Goal: Communication & Community: Answer question/provide support

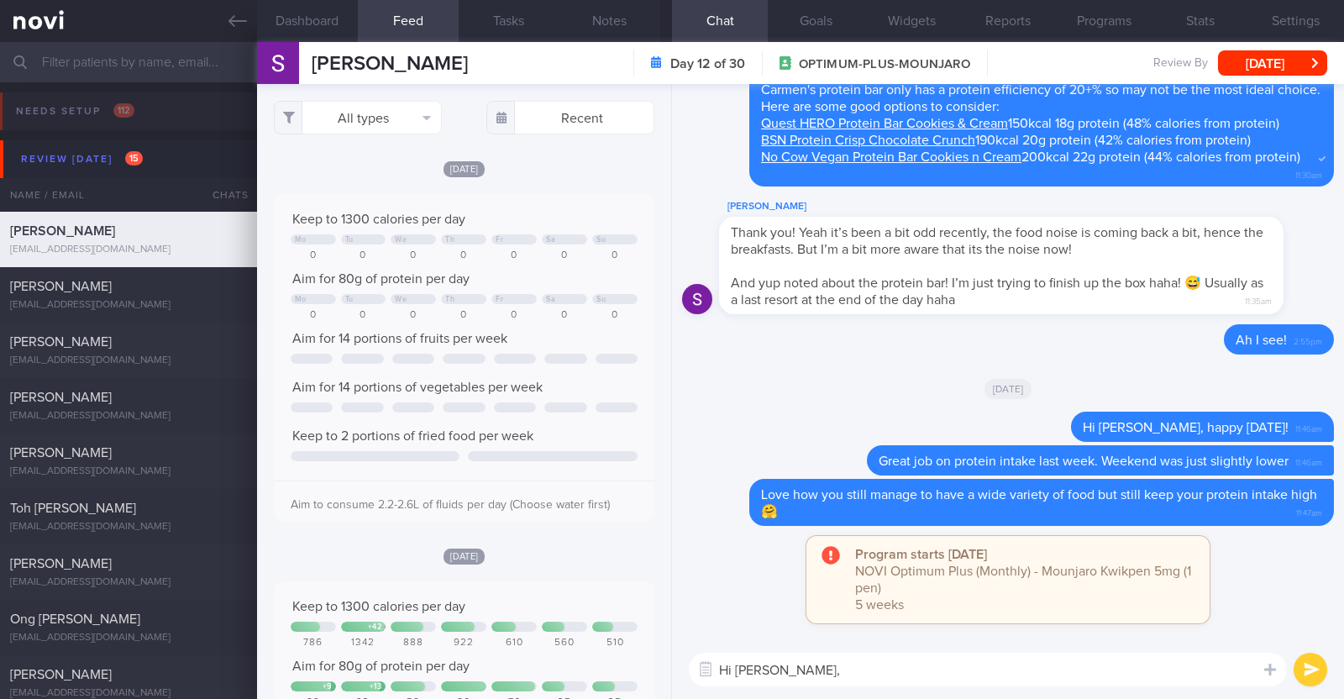
select select "9"
type textarea "Hi [PERSON_NAME], just checking in:)"
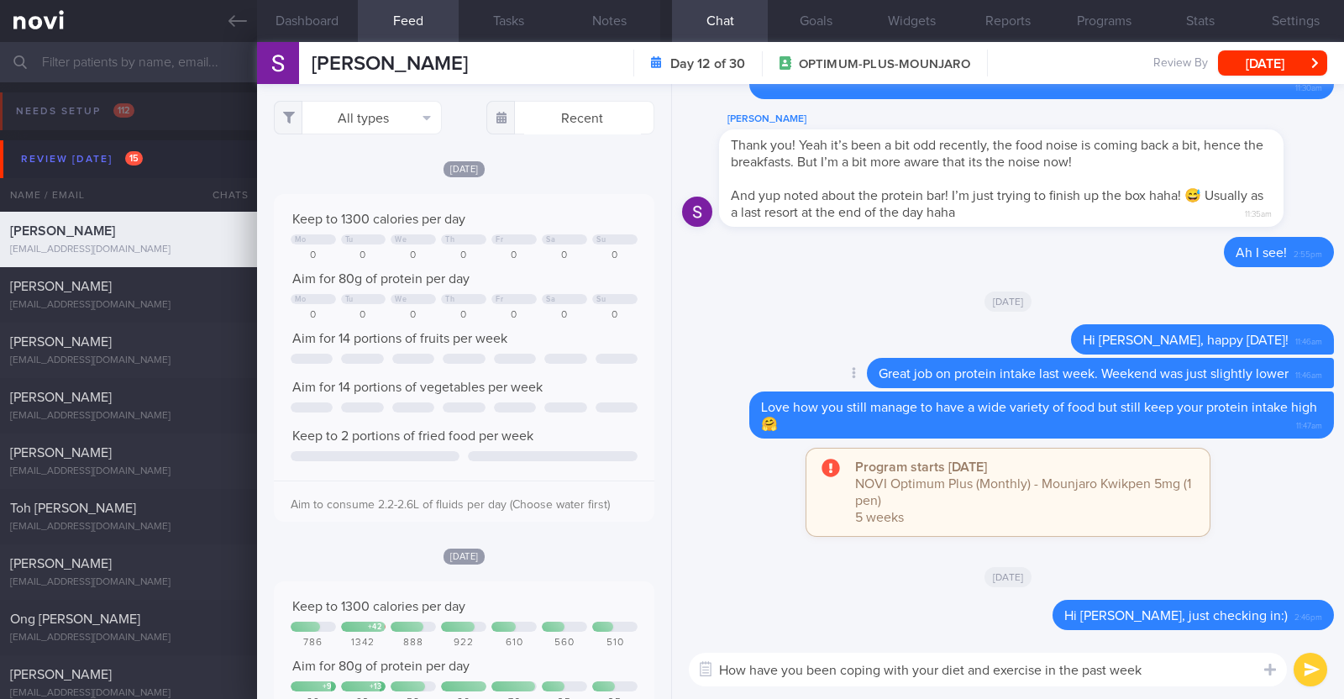
type textarea "How have you been coping with your diet and exercise in the past week?"
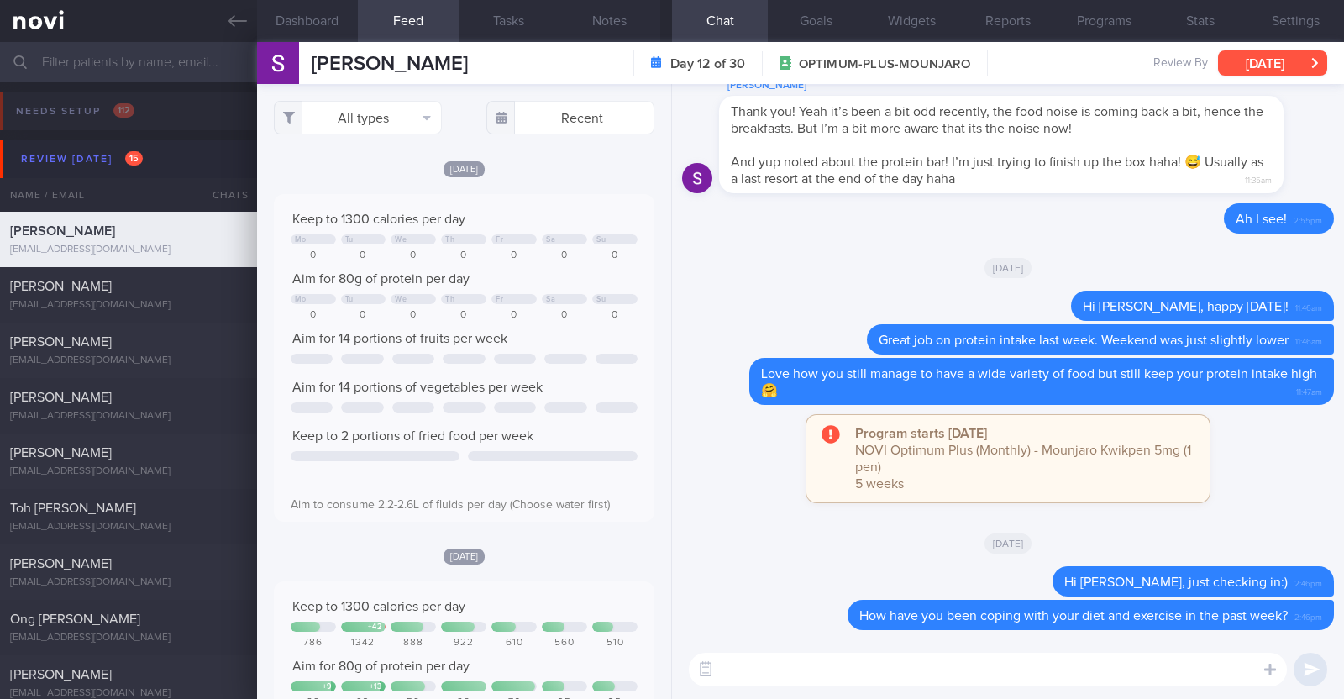
click at [1282, 66] on button "[DATE]" at bounding box center [1272, 62] width 109 height 25
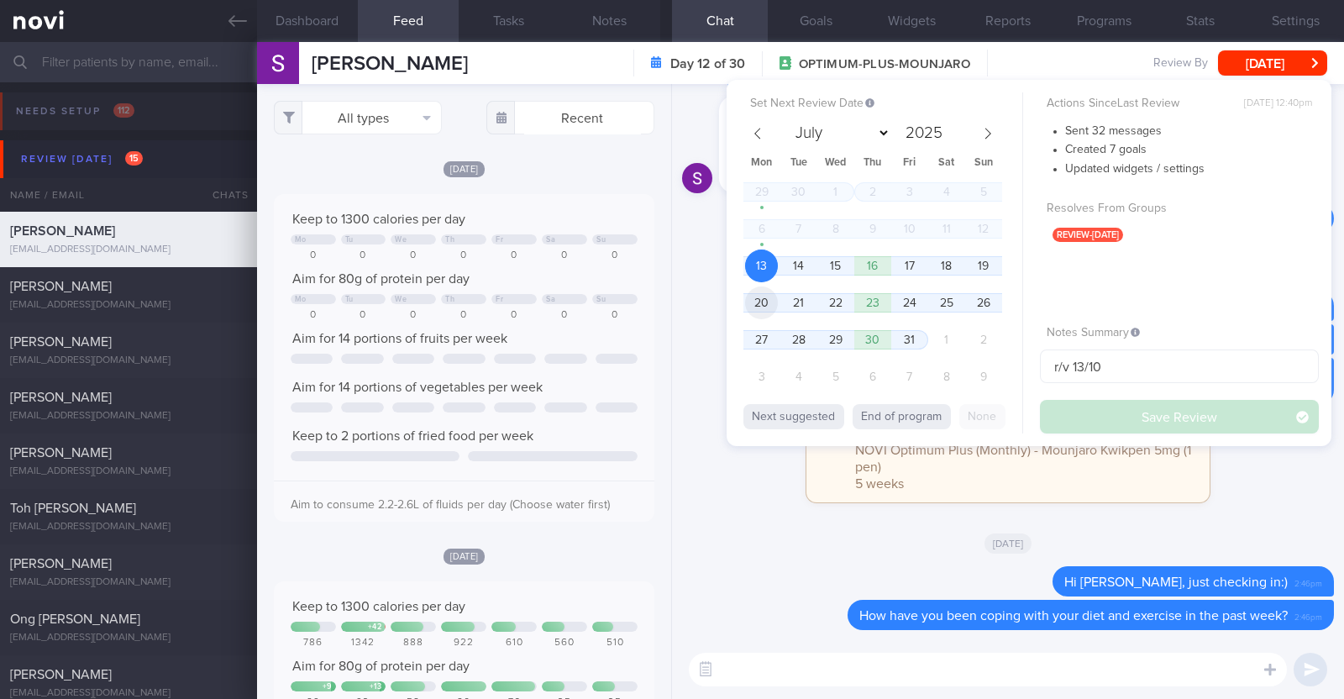
click at [747, 306] on span "20" at bounding box center [761, 302] width 33 height 33
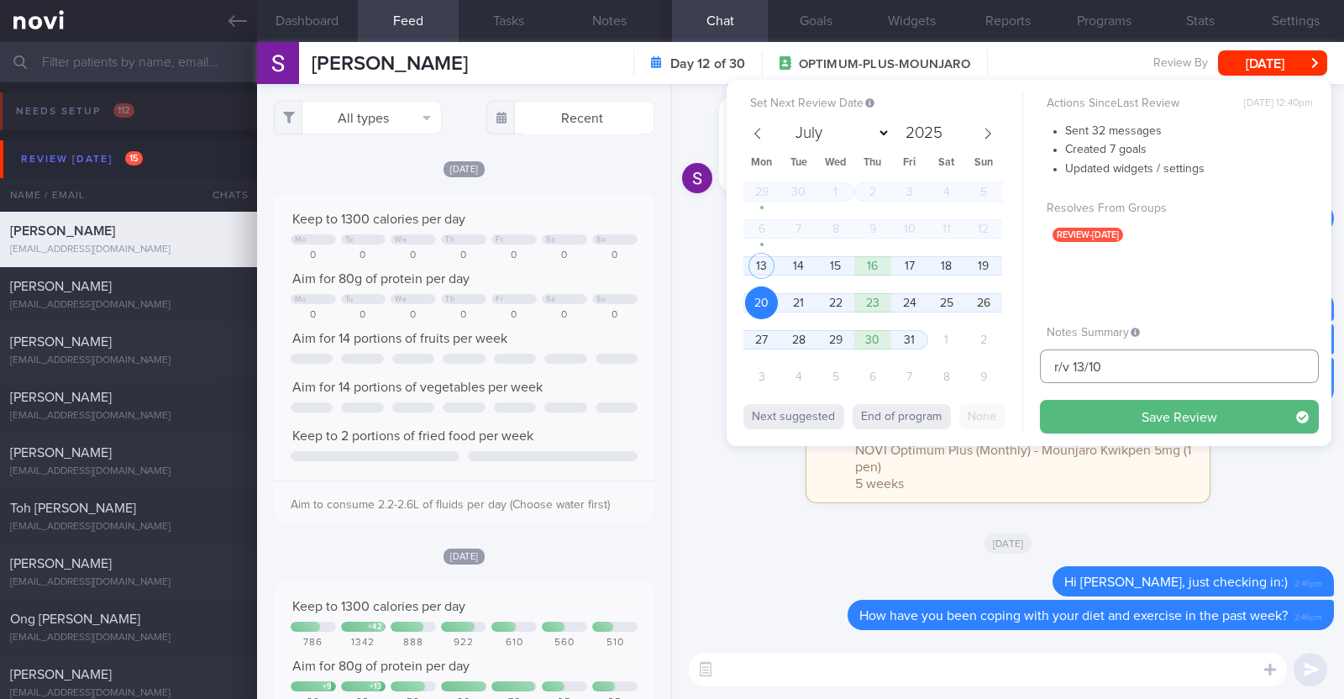
click at [1084, 364] on input "r/v 13/10" at bounding box center [1179, 366] width 279 height 34
type input "r/v 20/10"
click at [1236, 421] on button "Save Review" at bounding box center [1179, 417] width 279 height 34
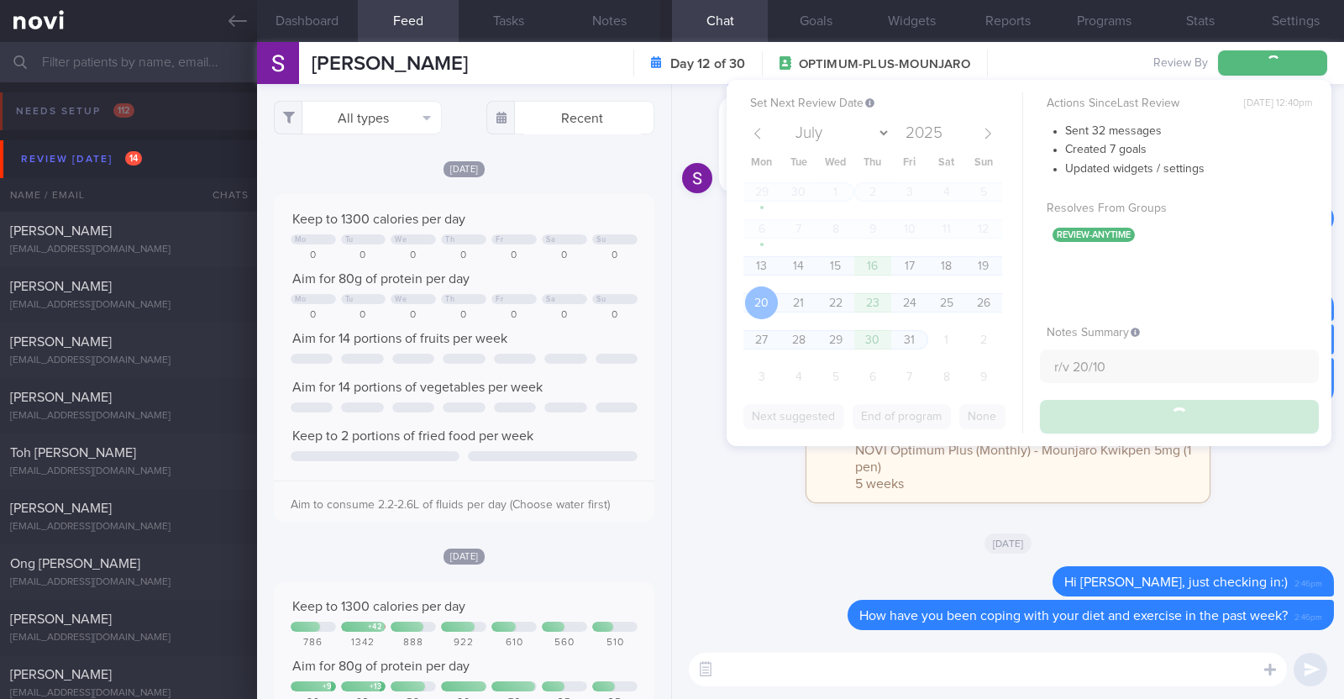
type input "r/v 20/10"
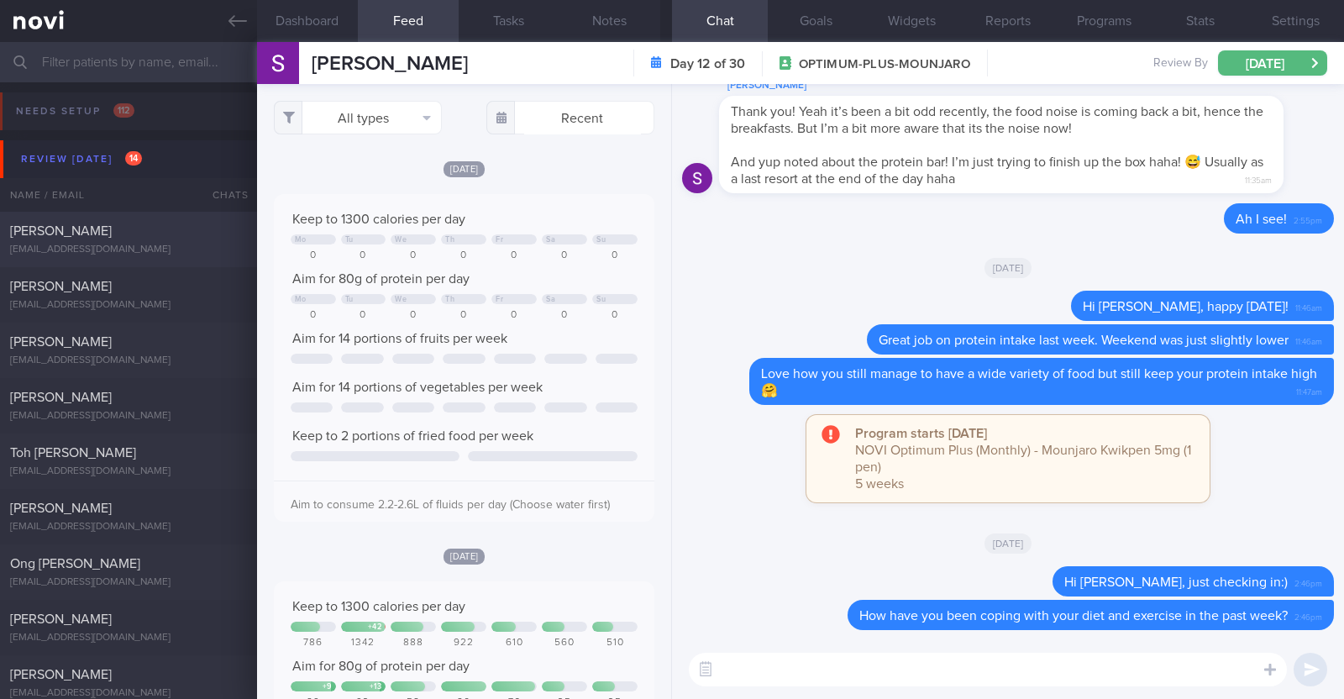
click at [129, 244] on div "[EMAIL_ADDRESS][DOMAIN_NAME]" at bounding box center [128, 250] width 237 height 13
type textarea "43M Nil PMHx/ Meds Wegovy 0.25mg for 4 weeks, then 0.5mg for 4 weeks, and 1mg t…"
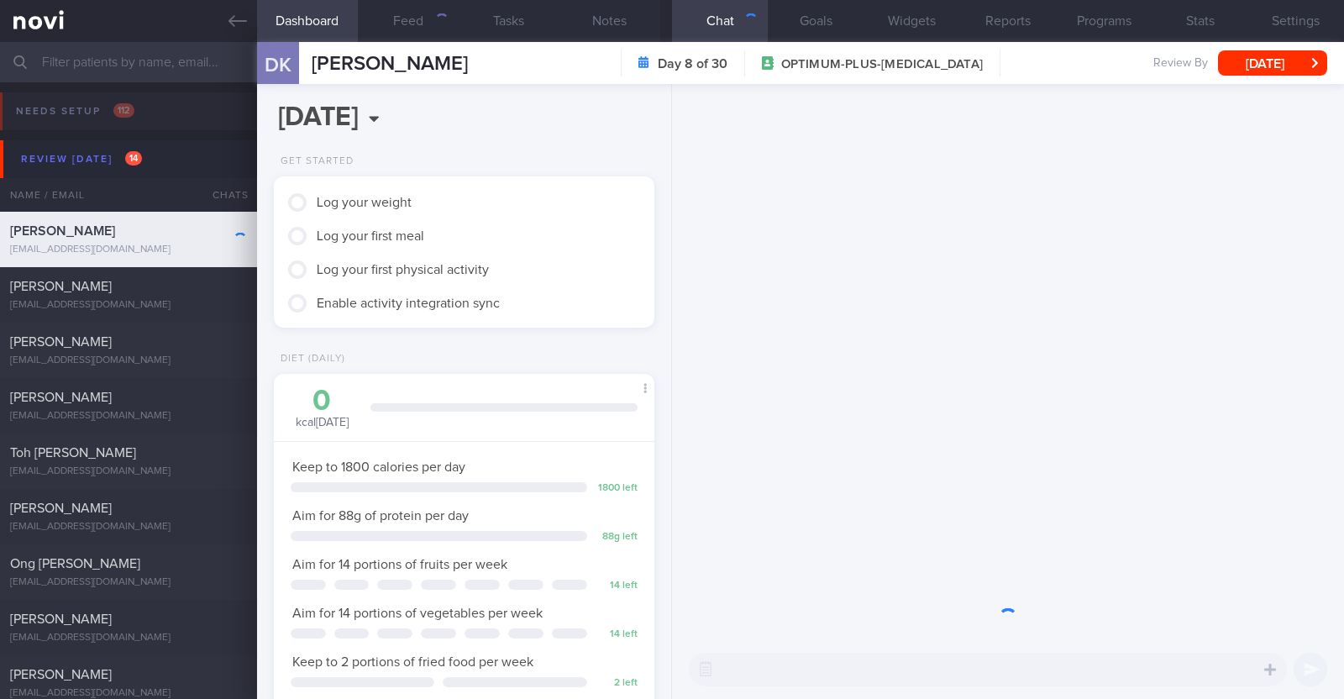
scroll to position [839646, 839504]
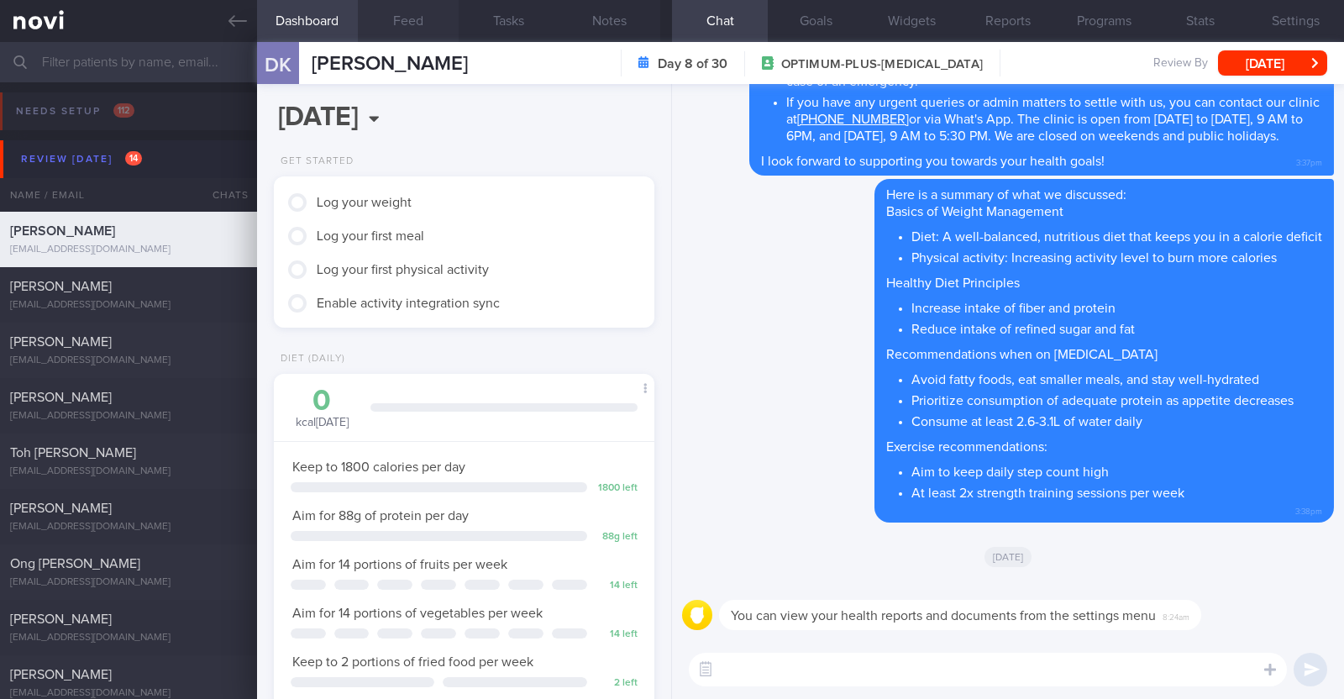
click at [414, 16] on button "Feed" at bounding box center [408, 21] width 101 height 42
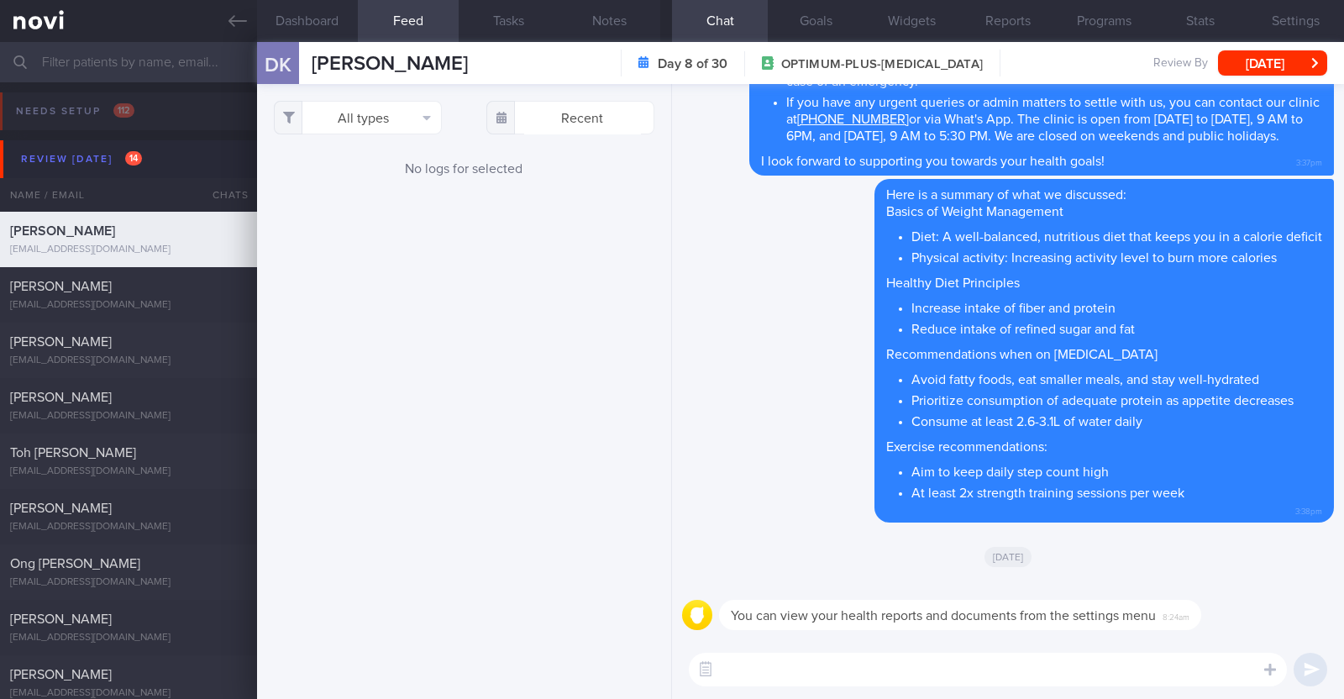
click at [787, 669] on textarea at bounding box center [988, 670] width 598 height 34
type textarea "Hi Damien, happy Monday!"
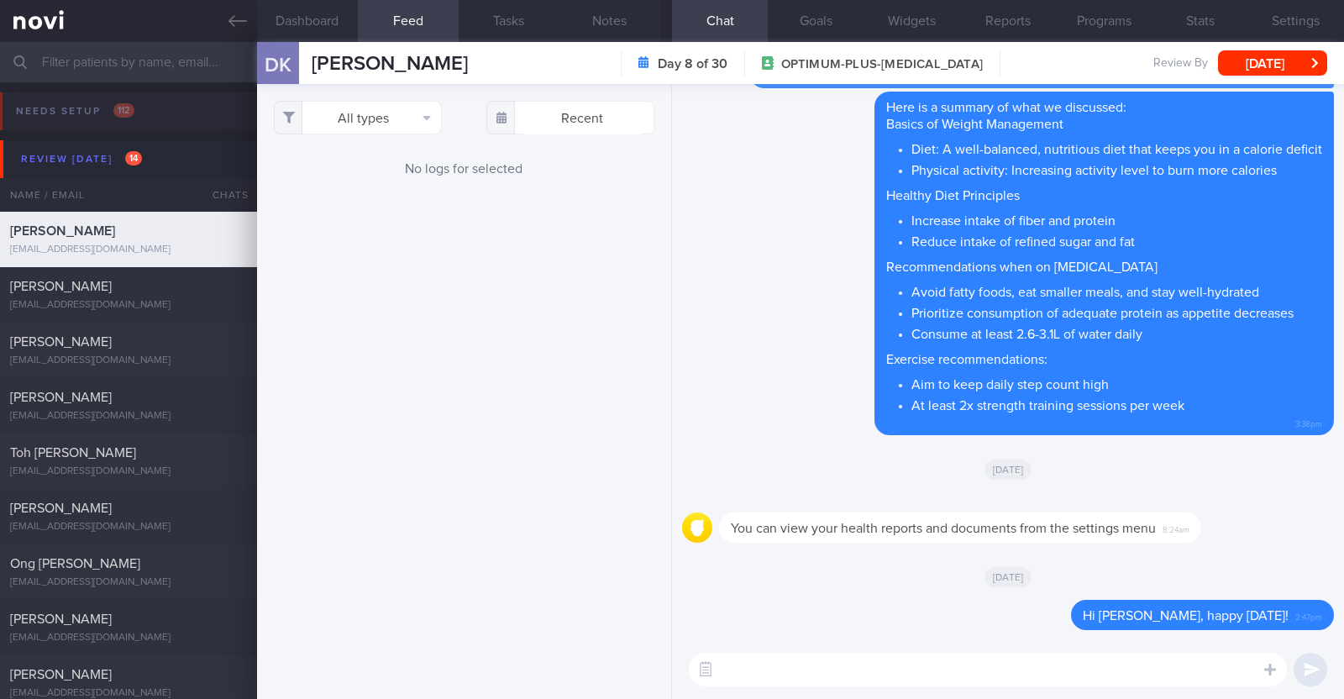
click at [768, 690] on div "​ ​" at bounding box center [1008, 669] width 672 height 59
click at [768, 673] on textarea at bounding box center [988, 670] width 598 height 34
paste textarea "do try out our [AI photo food logging](https://novi-health.notion.site/NOVI-Hea…"
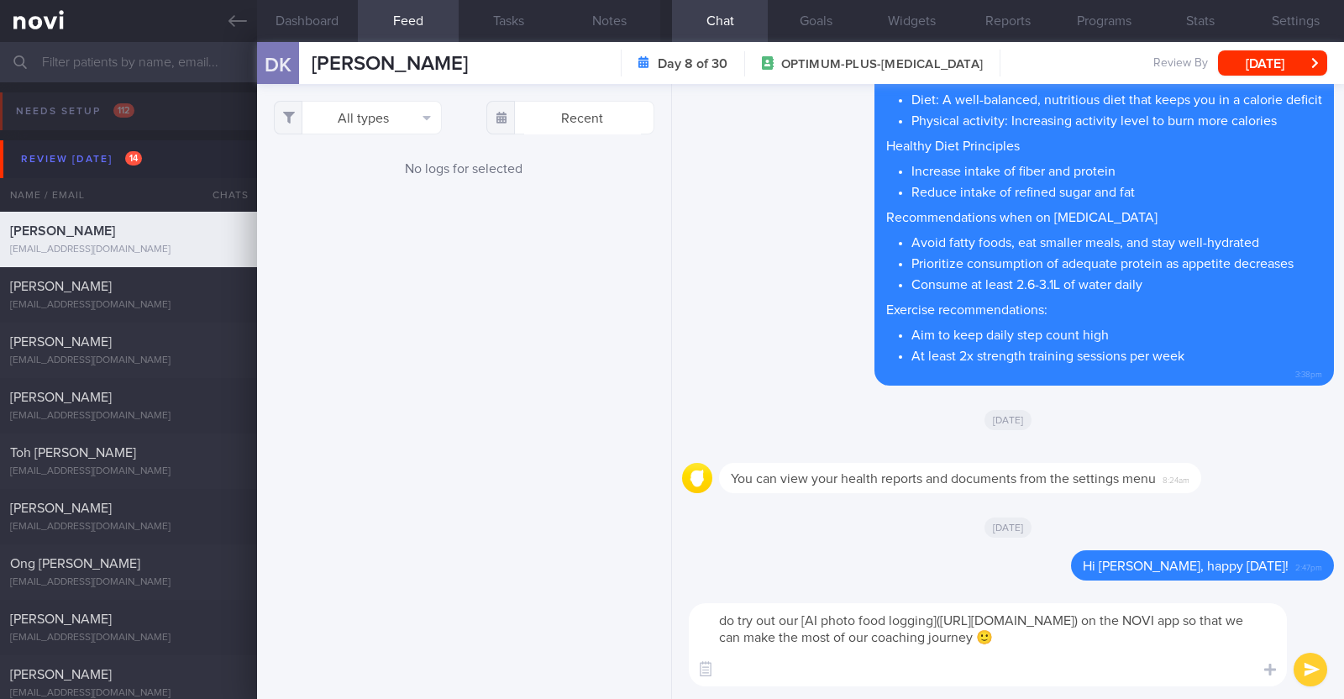
click at [728, 615] on textarea "do try out our [AI photo food logging](https://novi-health.notion.site/NOVI-Hea…" at bounding box center [988, 644] width 598 height 83
type textarea "Do try out our [AI photo food logging](https://novi-health.notion.site/NOVI-Hea…"
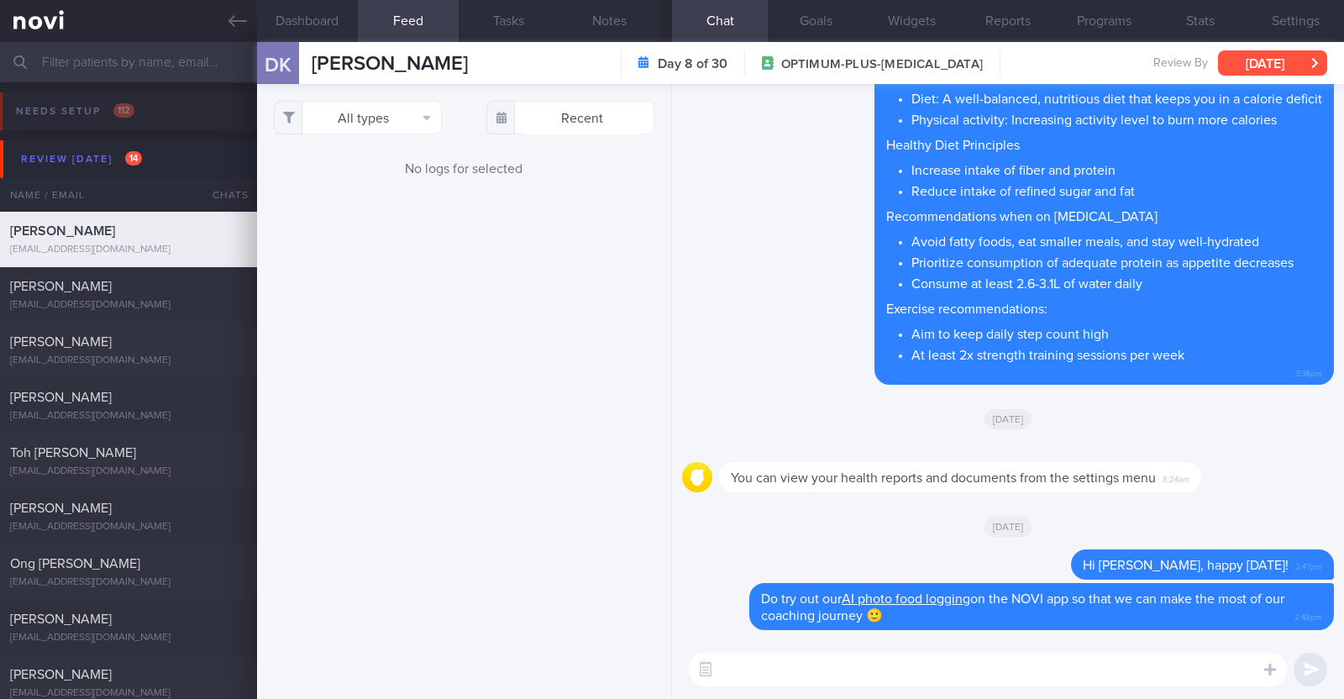
click at [1260, 70] on button "[DATE]" at bounding box center [1272, 62] width 109 height 25
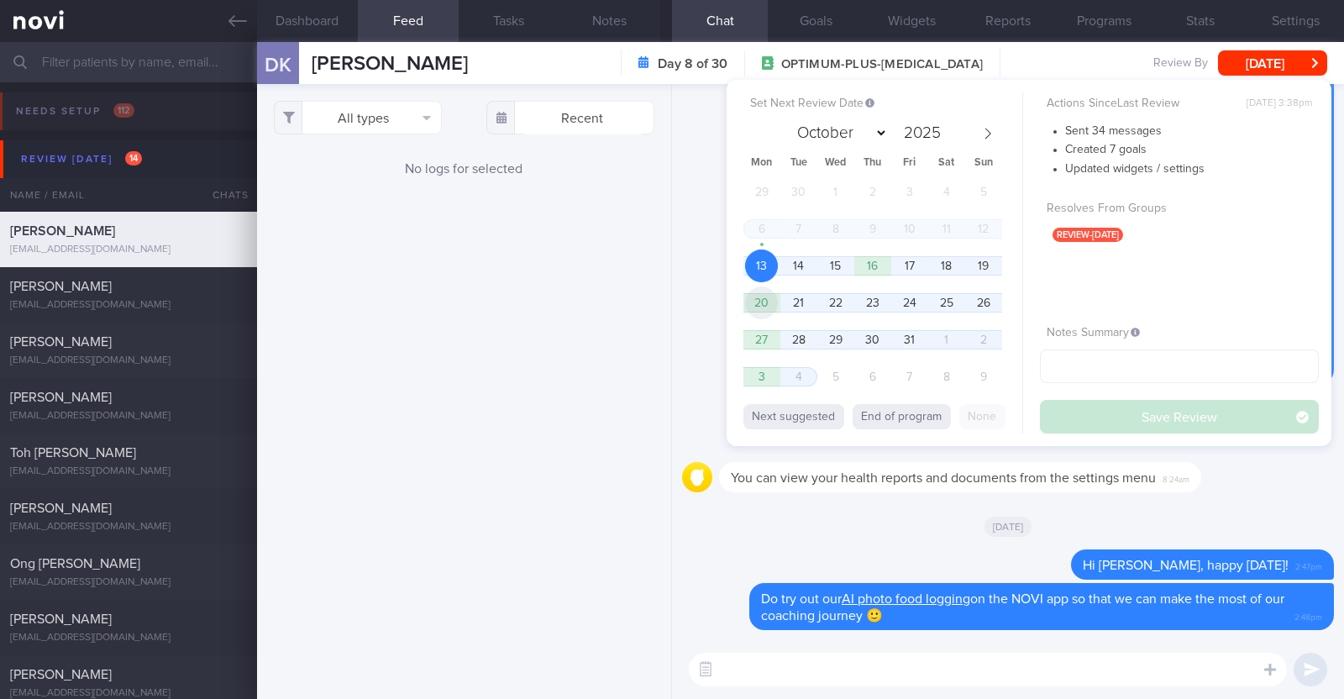
click at [773, 291] on span "20" at bounding box center [761, 302] width 33 height 33
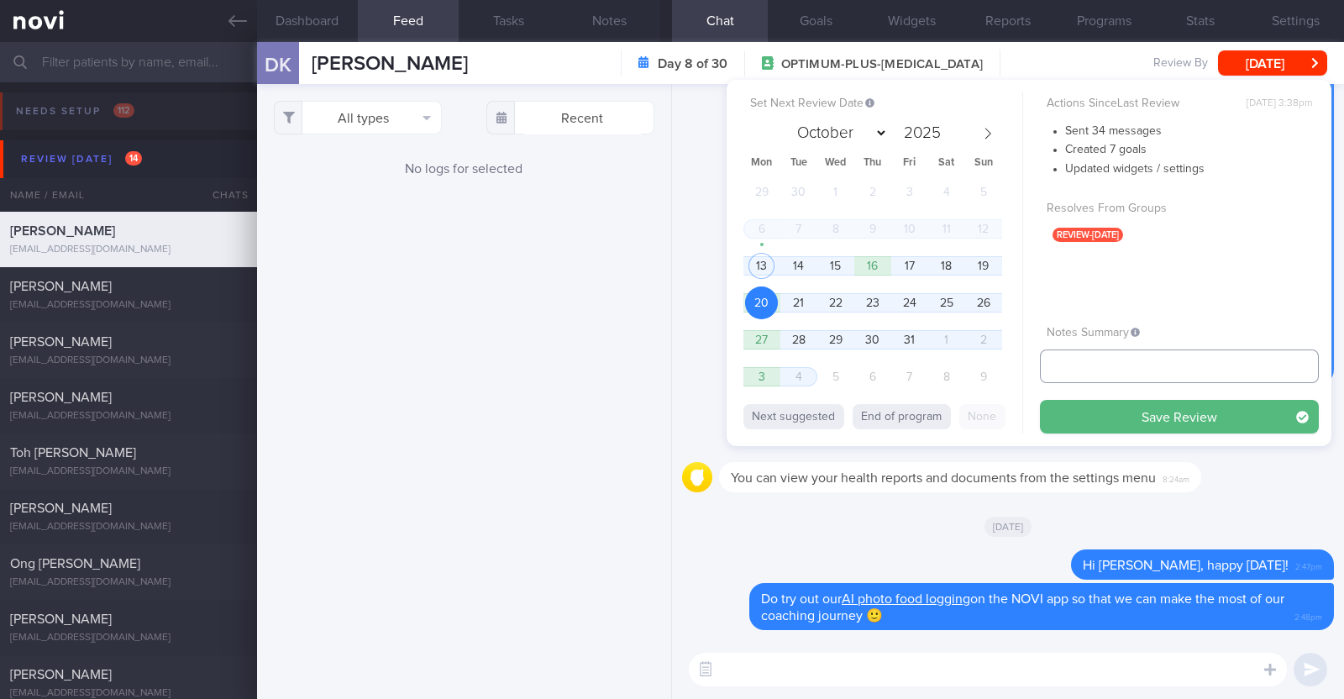
click at [1113, 363] on input "text" at bounding box center [1179, 366] width 279 height 34
type input "r/v 20/10"
click at [1131, 407] on button "Save Review" at bounding box center [1179, 417] width 279 height 34
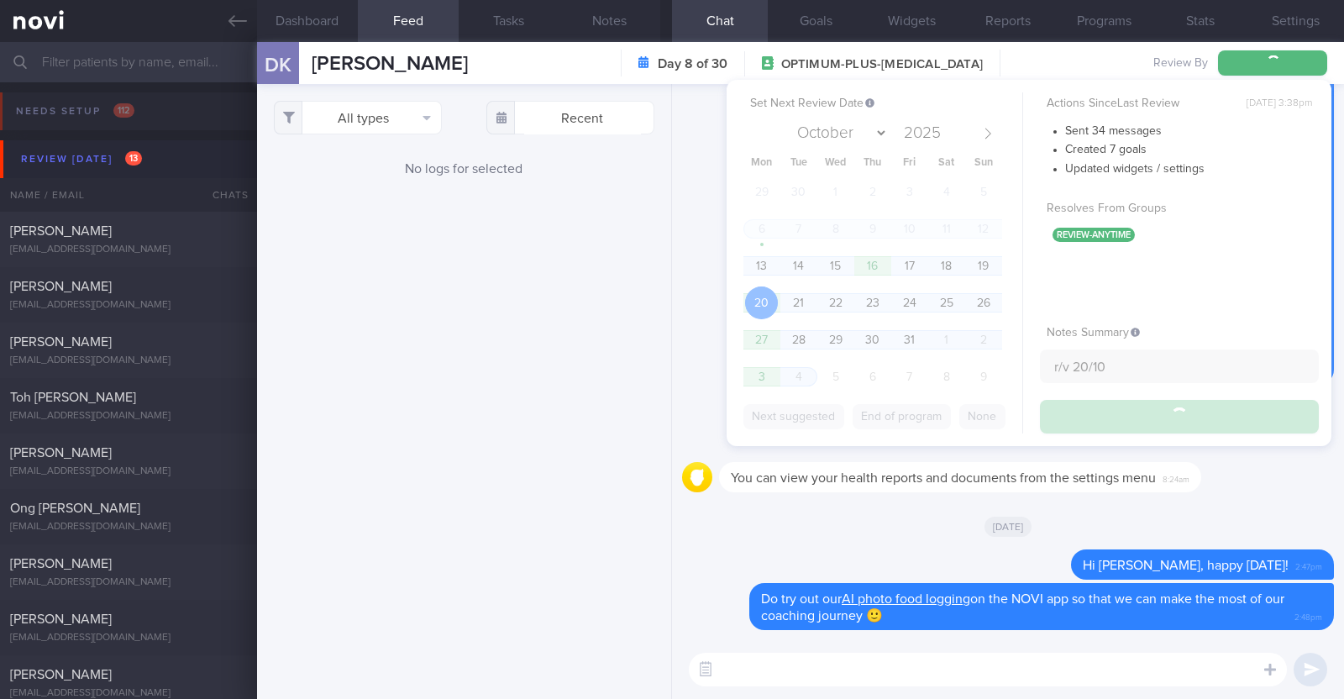
type input "r/v 20/10"
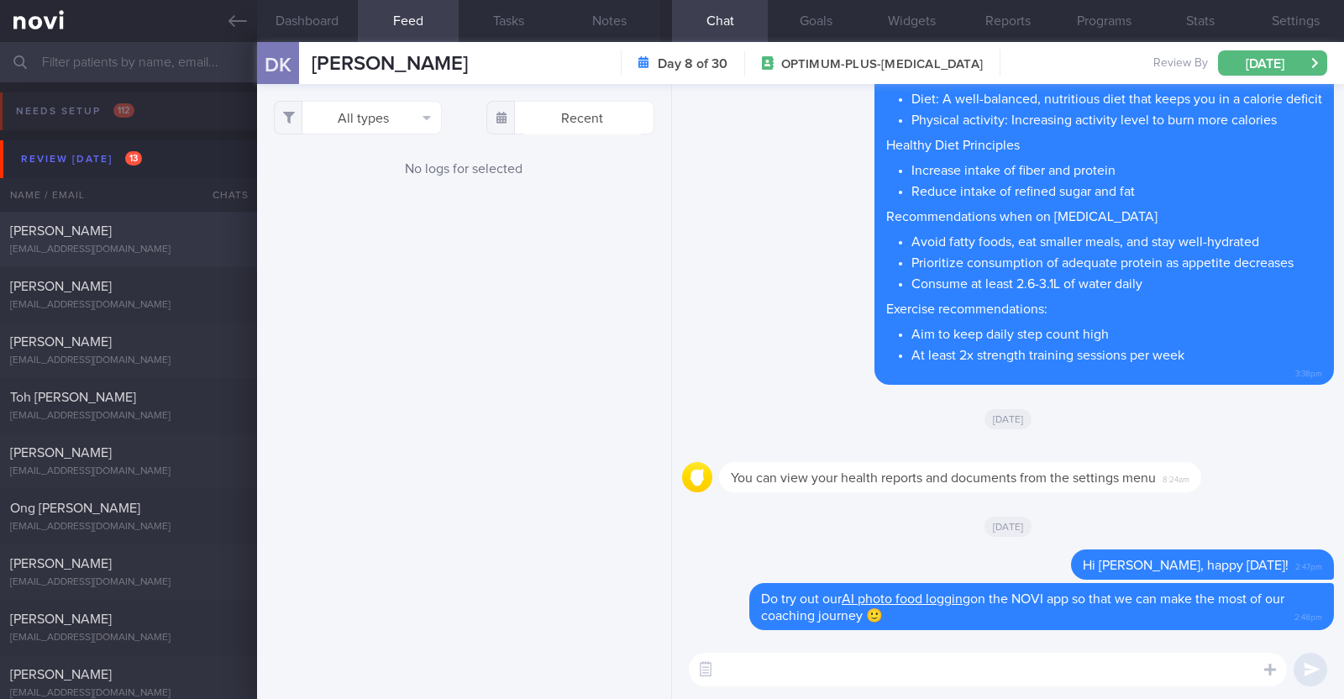
click at [60, 224] on span "Delwin Soh" at bounding box center [61, 230] width 102 height 13
type textarea "32M Nil PMHx/ Meds Running x 4-5/week (30-90min)"
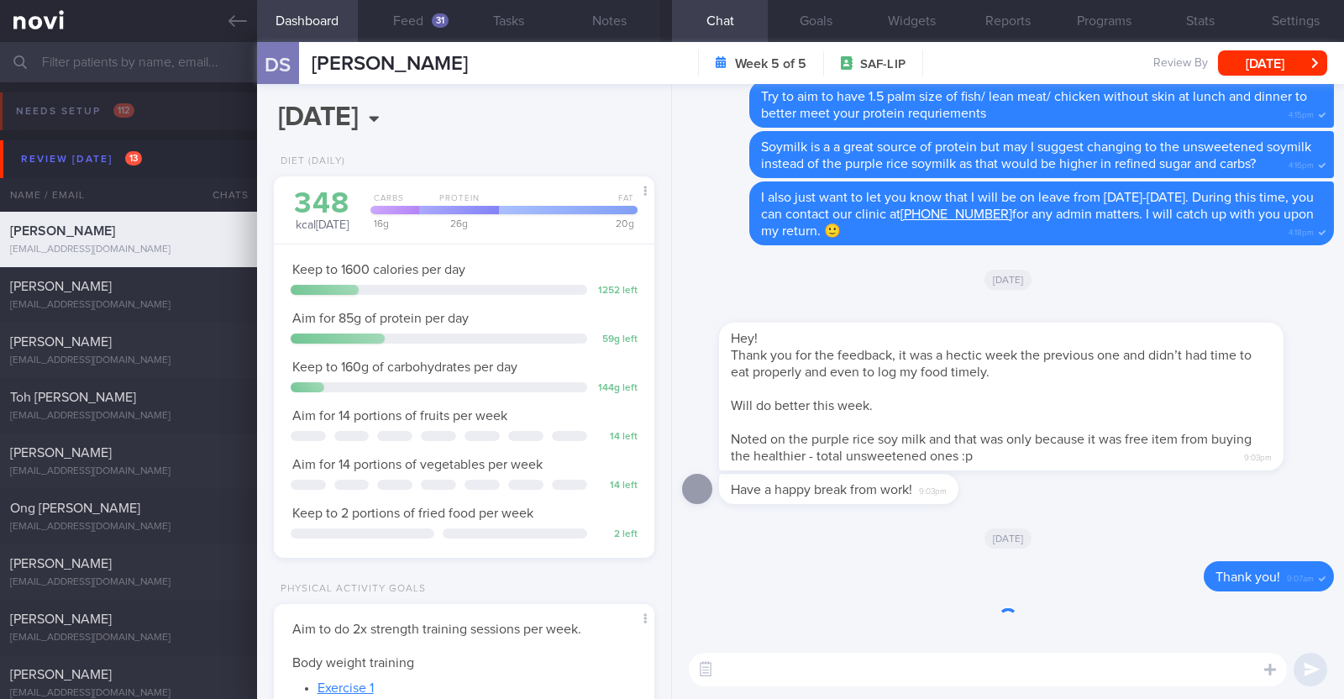
scroll to position [170, 340]
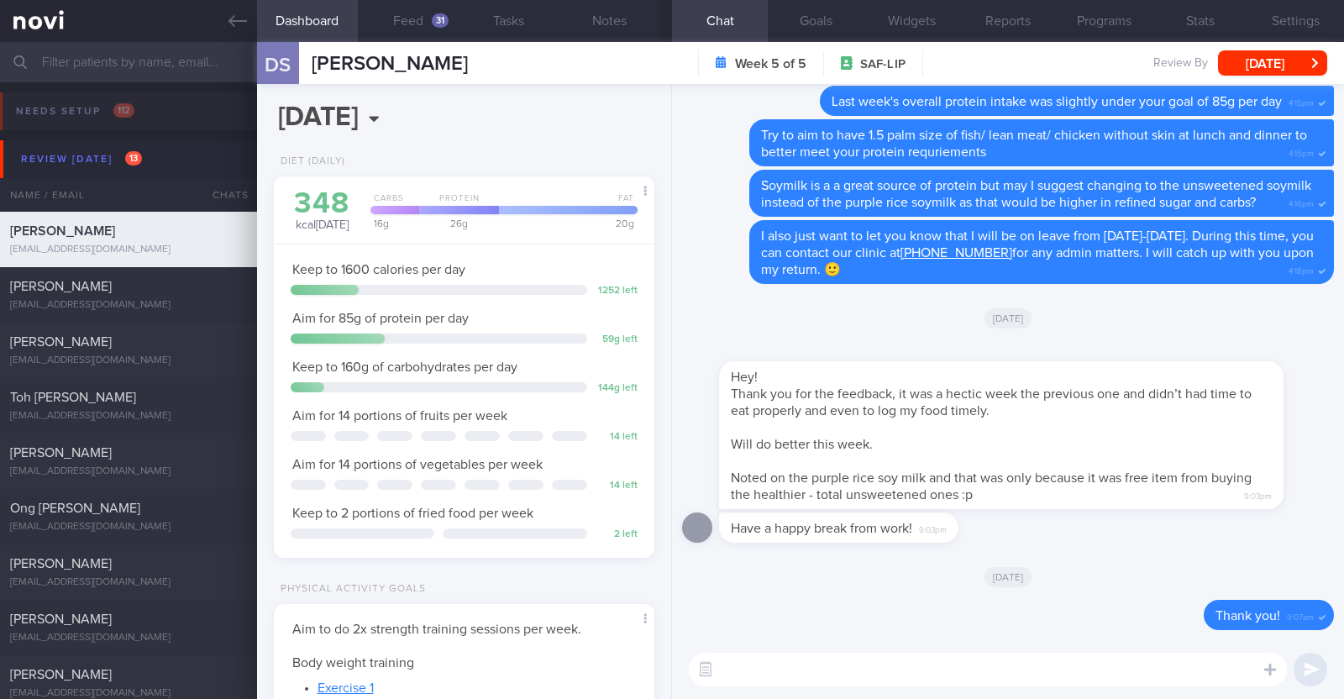
click at [800, 594] on div "[DATE]" at bounding box center [1008, 576] width 652 height 47
click at [441, 36] on button "Feed 31" at bounding box center [408, 21] width 101 height 42
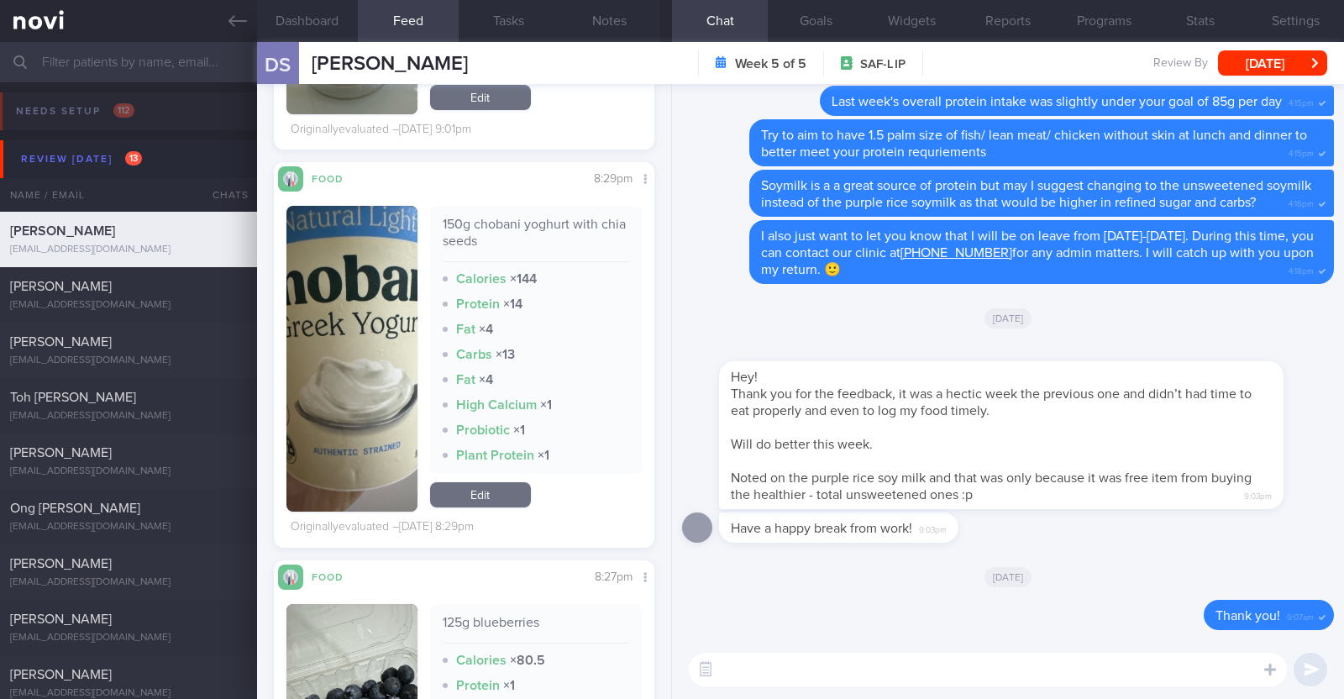
scroll to position [8398, 0]
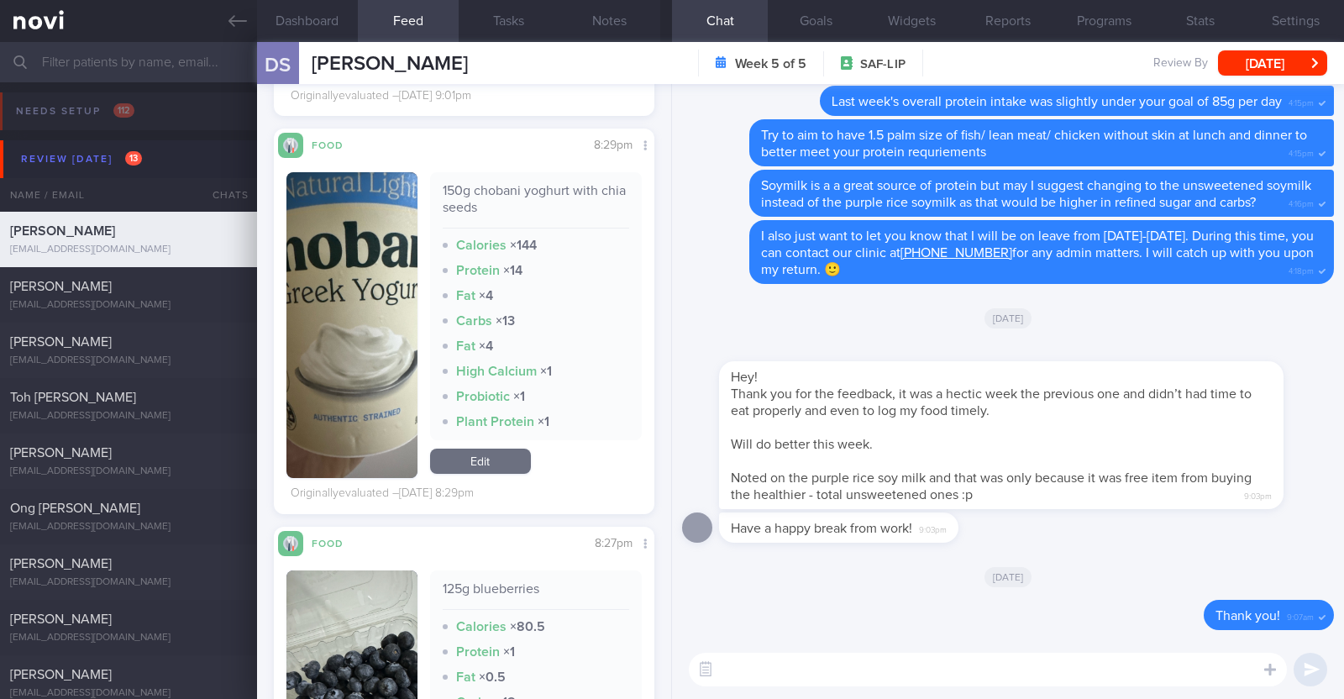
click at [332, 421] on button "button" at bounding box center [351, 325] width 131 height 306
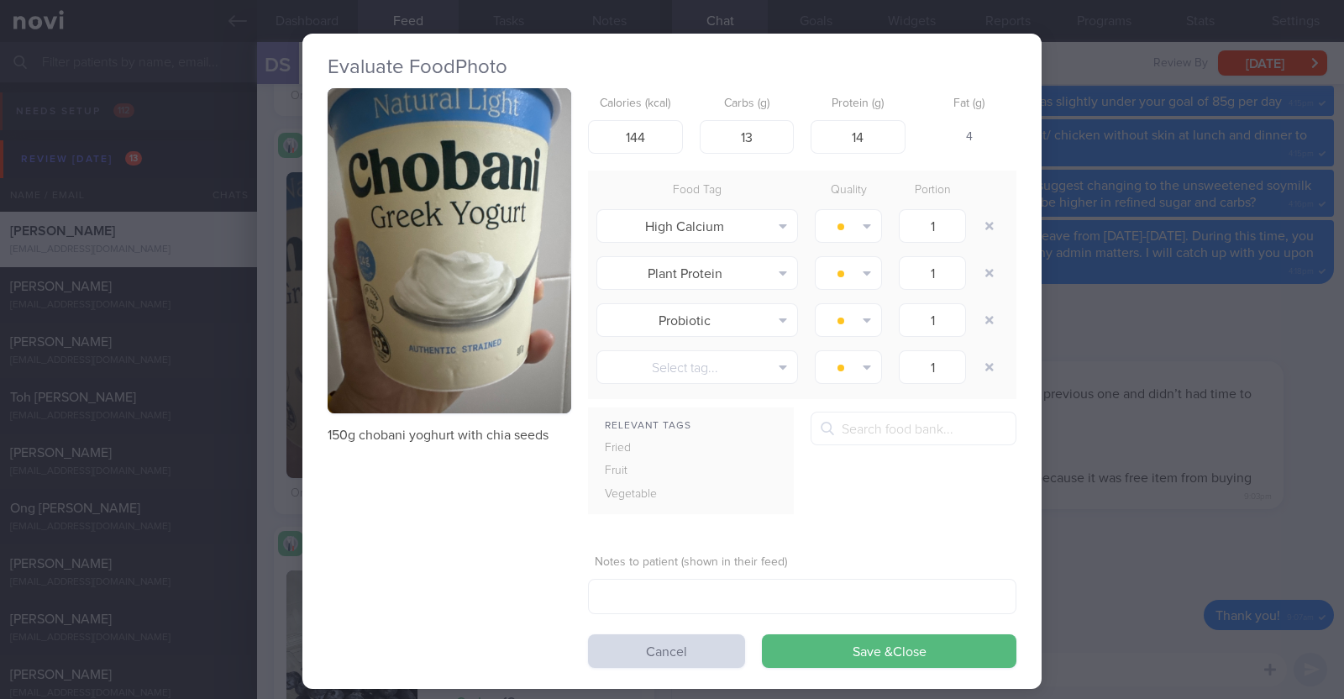
click at [267, 435] on div "Evaluate Food Photo 150g chobani yoghurt with chia seeds Calories (kcal) 144 Ca…" at bounding box center [672, 349] width 1344 height 699
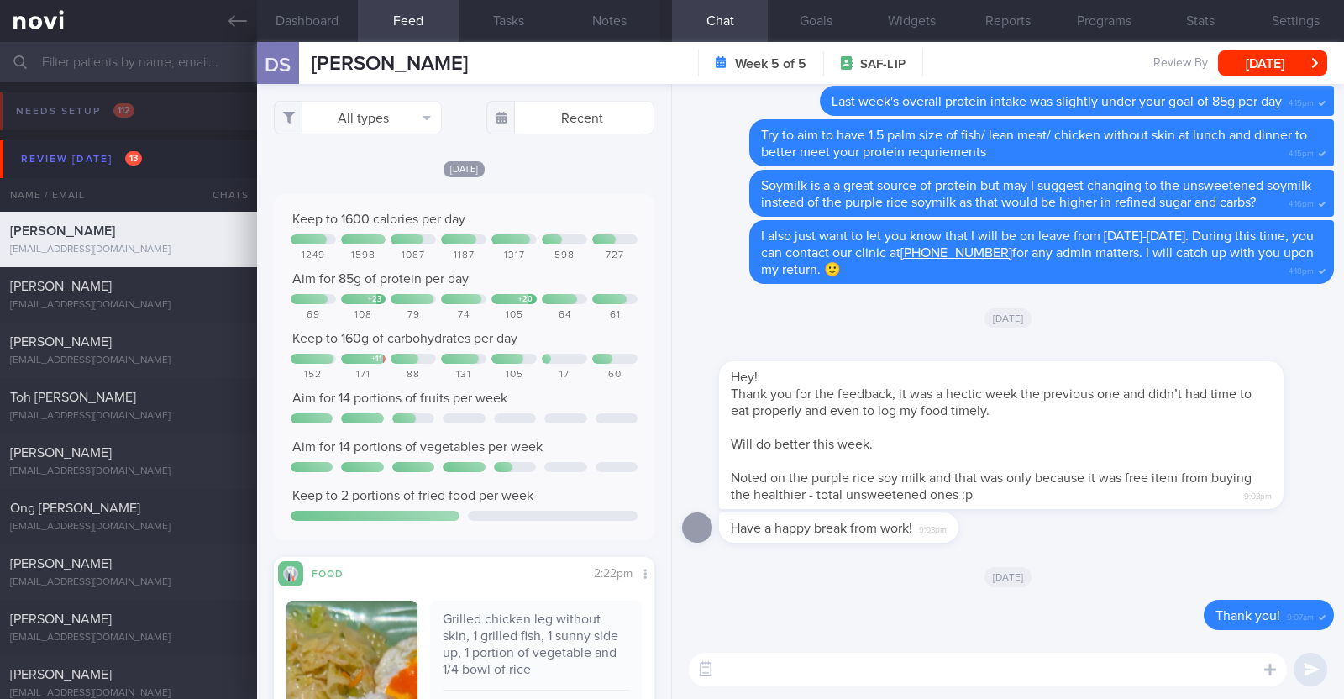
click at [870, 674] on textarea at bounding box center [988, 670] width 598 height 34
type textarea "Hi Delwin, happy Monday!"
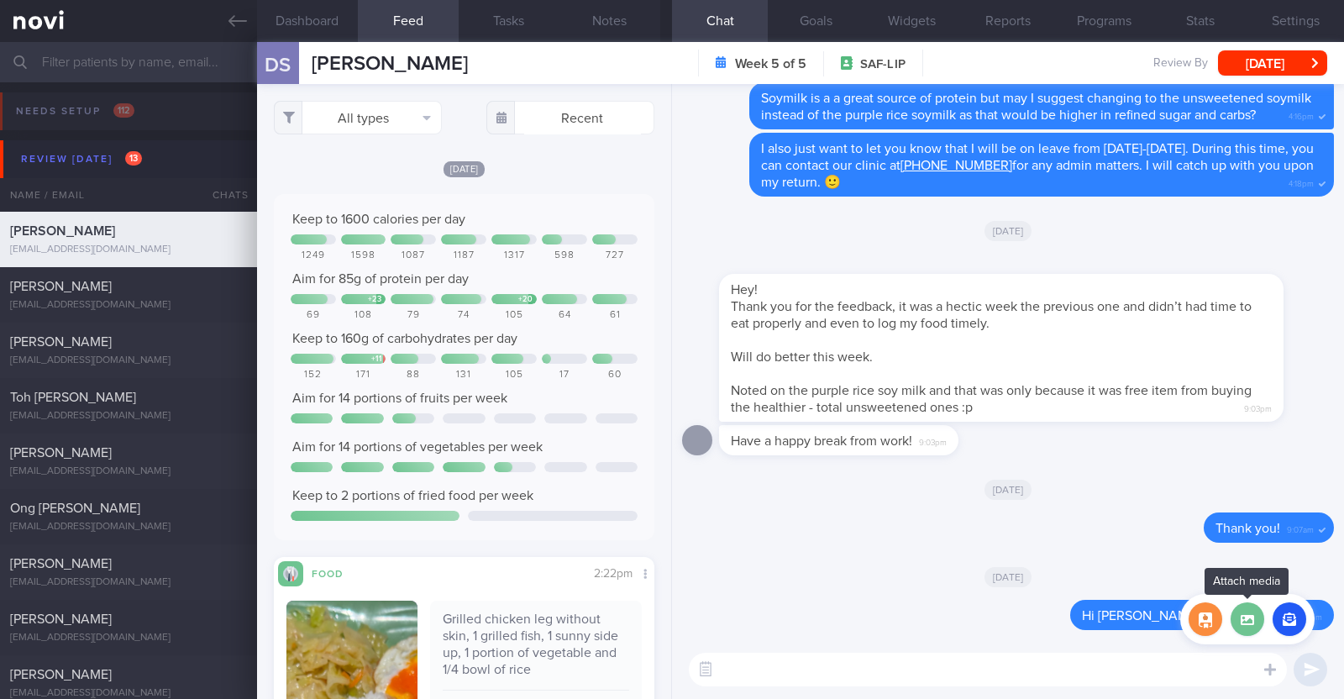
click at [1243, 619] on label at bounding box center [1247, 619] width 34 height 34
click at [0, 0] on input "file" at bounding box center [0, 0] width 0 height 0
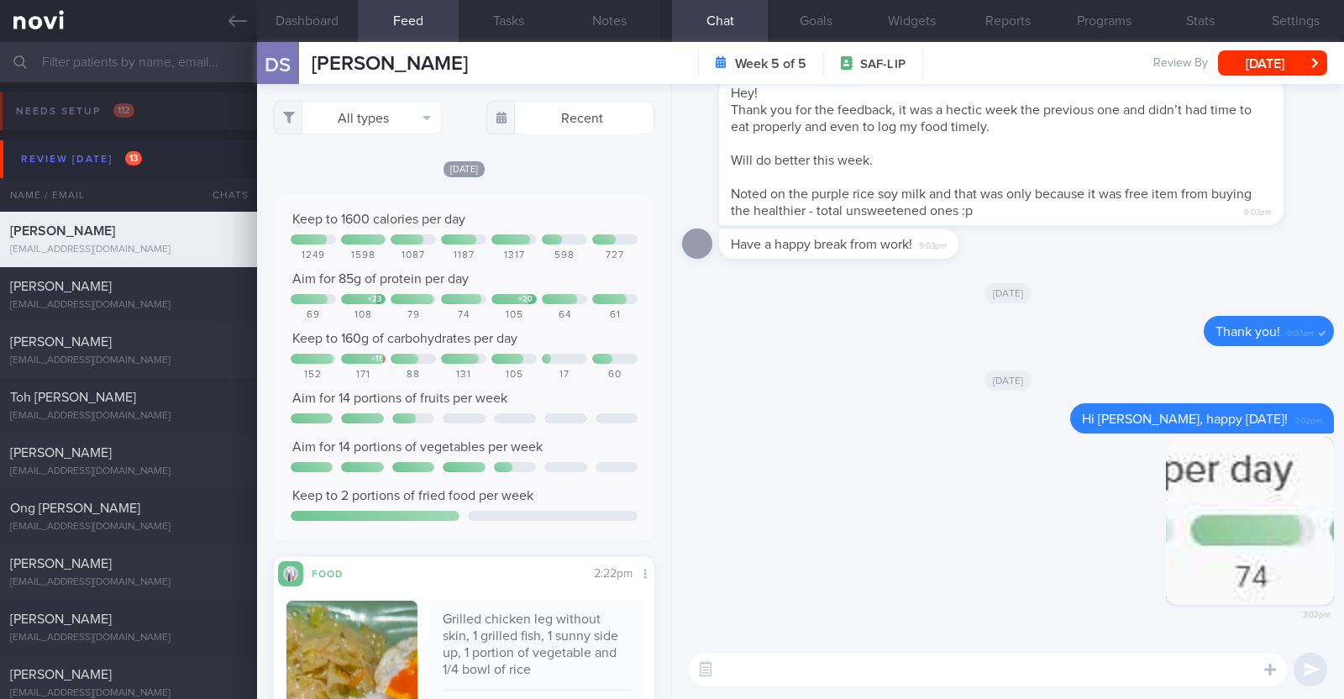
click at [900, 673] on textarea at bounding box center [988, 670] width 598 height 34
type textarea "Protein intake last week was a little under your goal on some days"
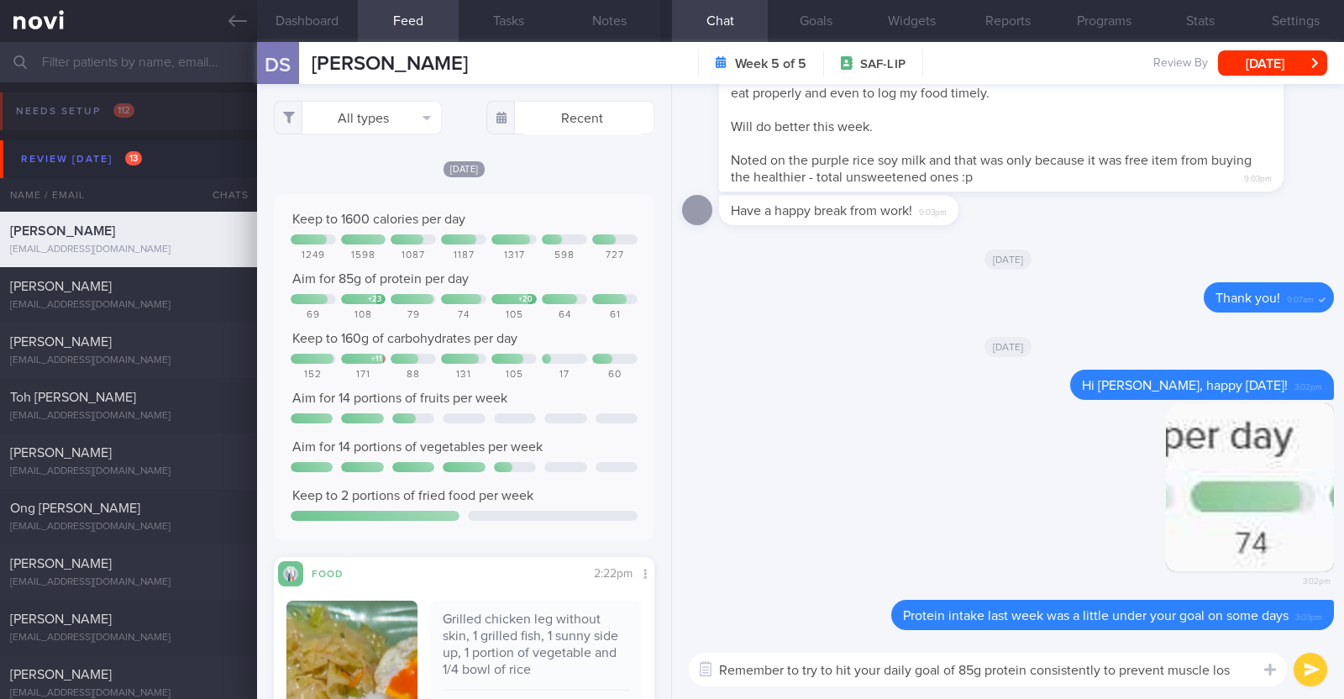
type textarea "Remember to try to hit your daily goal of 85g protein consistently to prevent m…"
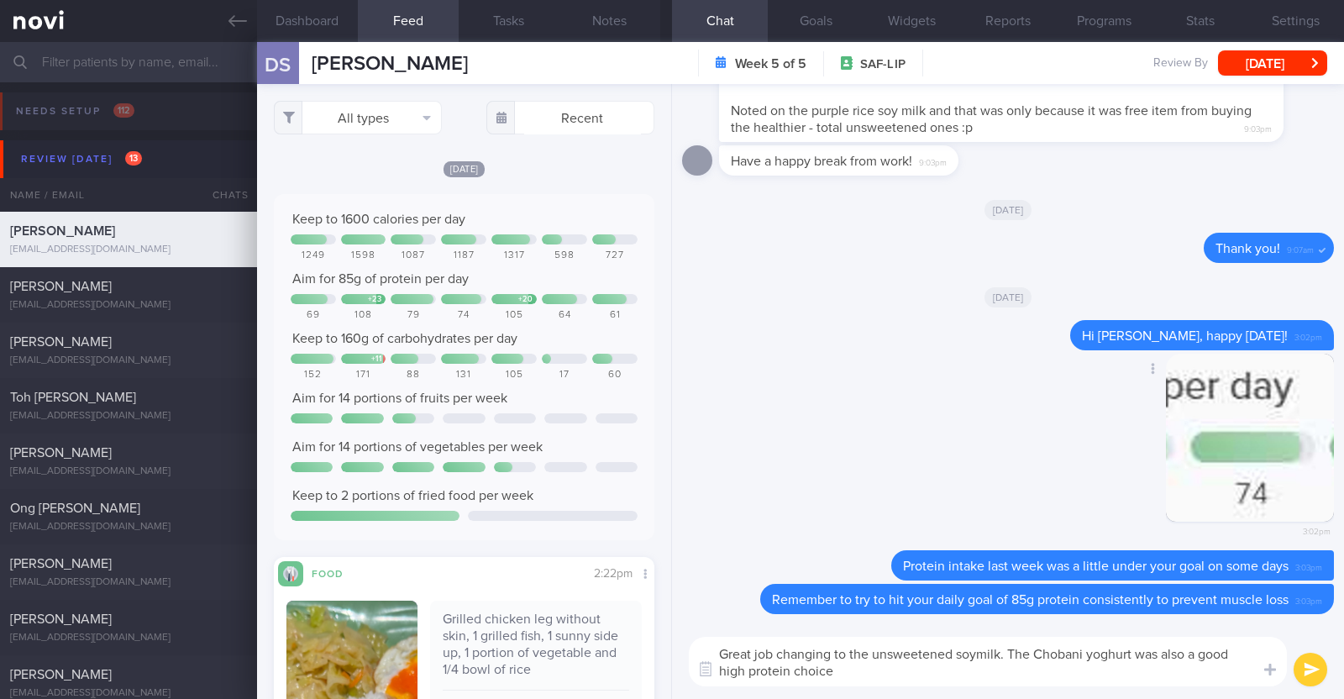
paste textarea "👍"
type textarea "Great job changing to the unsweetened soymilk. The Chobani yoghurt was also a g…"
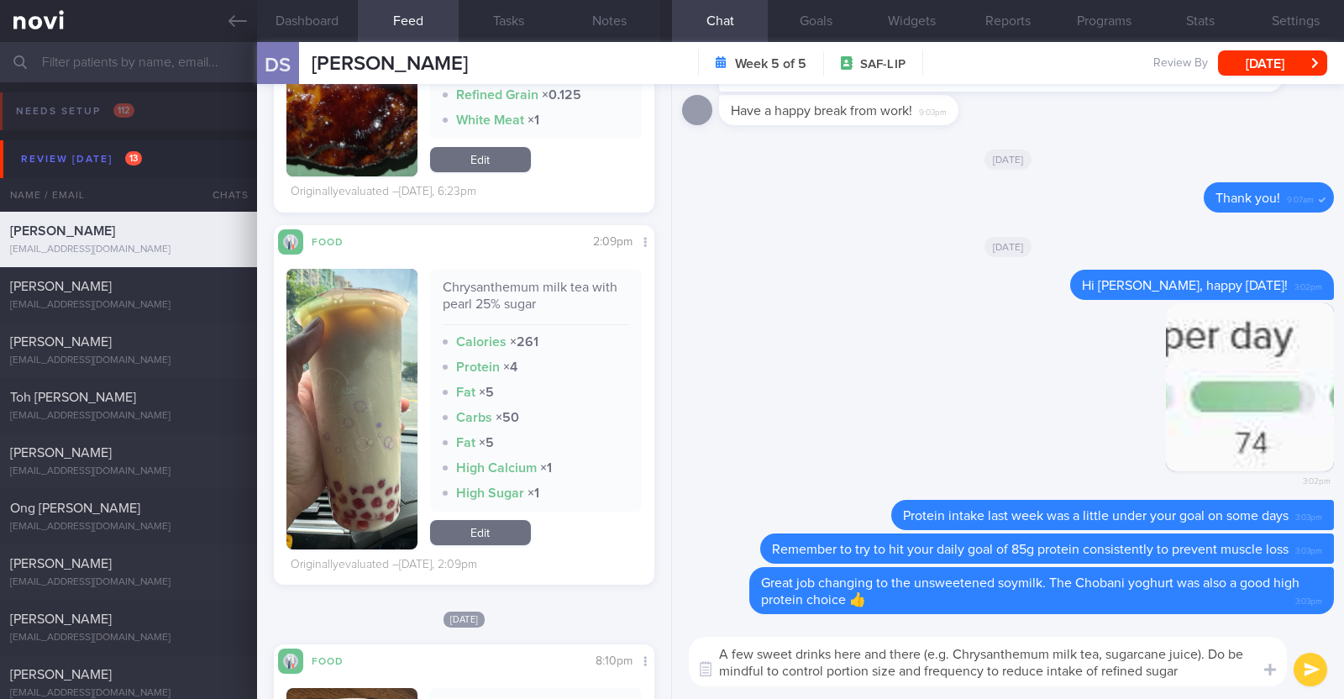
click at [1048, 669] on textarea "A few sweet drinks here and there (e.g. Chrysanthemum milk tea, sugarcane juice…" at bounding box center [988, 662] width 598 height 50
type textarea "A few sweet drinks here and there (e.g. Chrysanthemum milk tea, sugarcane juice…"
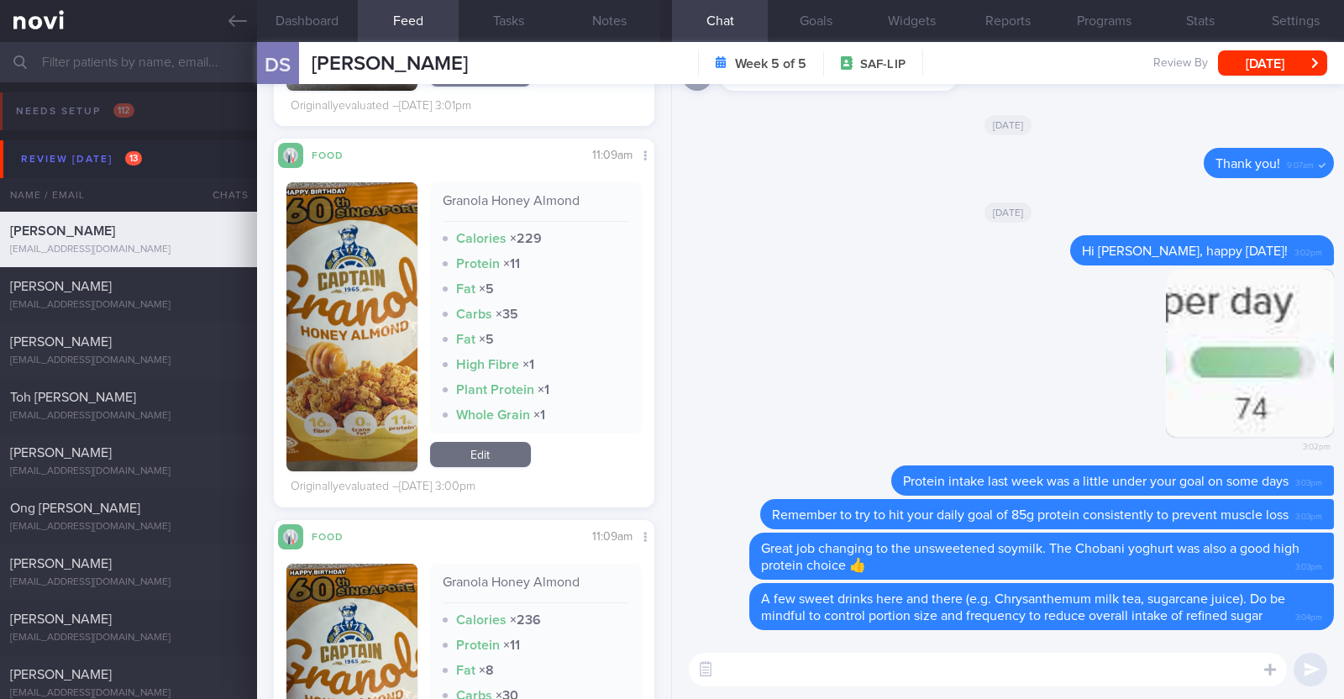
scroll to position [10288, 0]
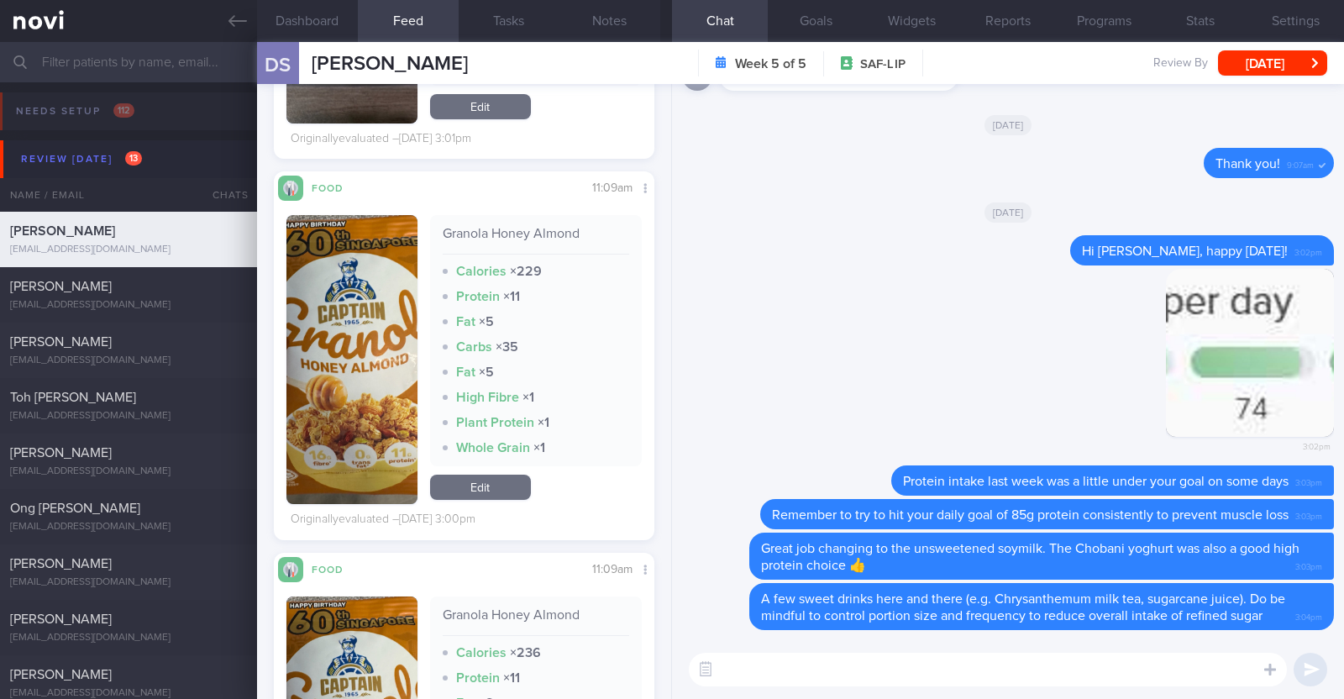
click at [737, 676] on textarea at bounding box center [988, 670] width 598 height 34
click at [928, 675] on textarea "Do take note that granola can be qquite high in" at bounding box center [988, 670] width 598 height 34
click at [996, 666] on textarea "Do take note that granola can be quite high in" at bounding box center [988, 670] width 598 height 34
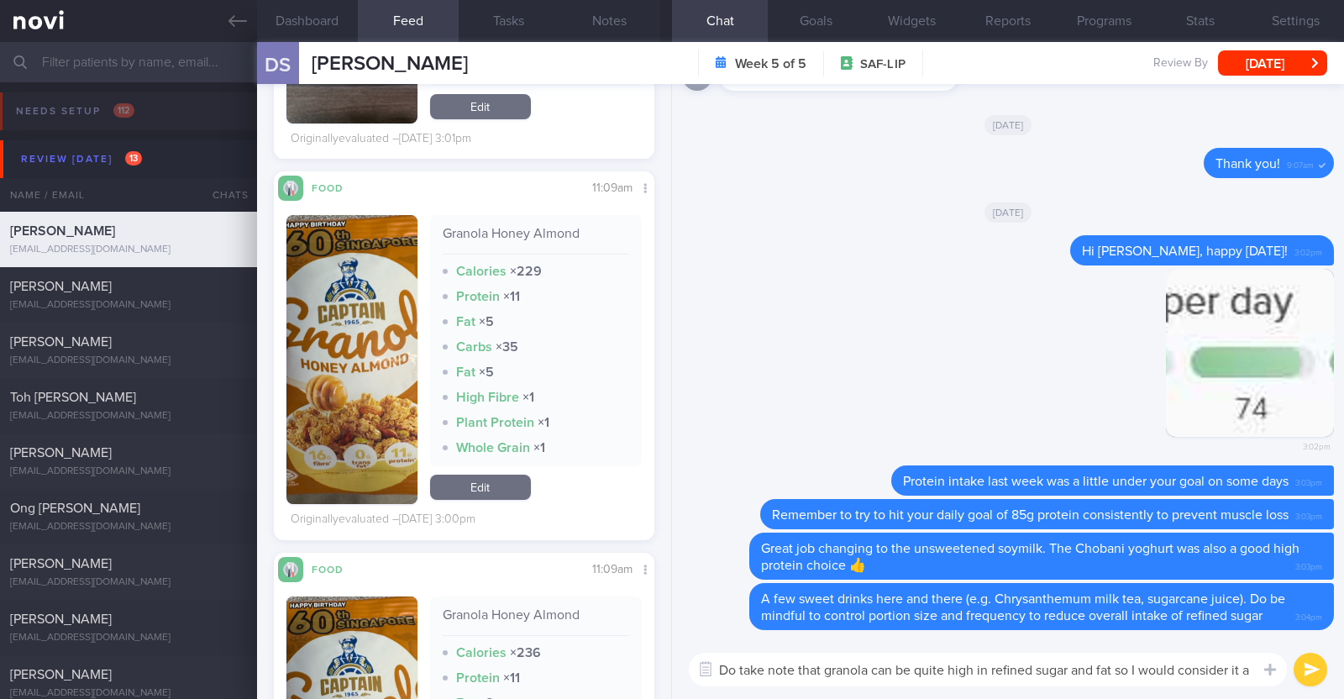
scroll to position [0, 0]
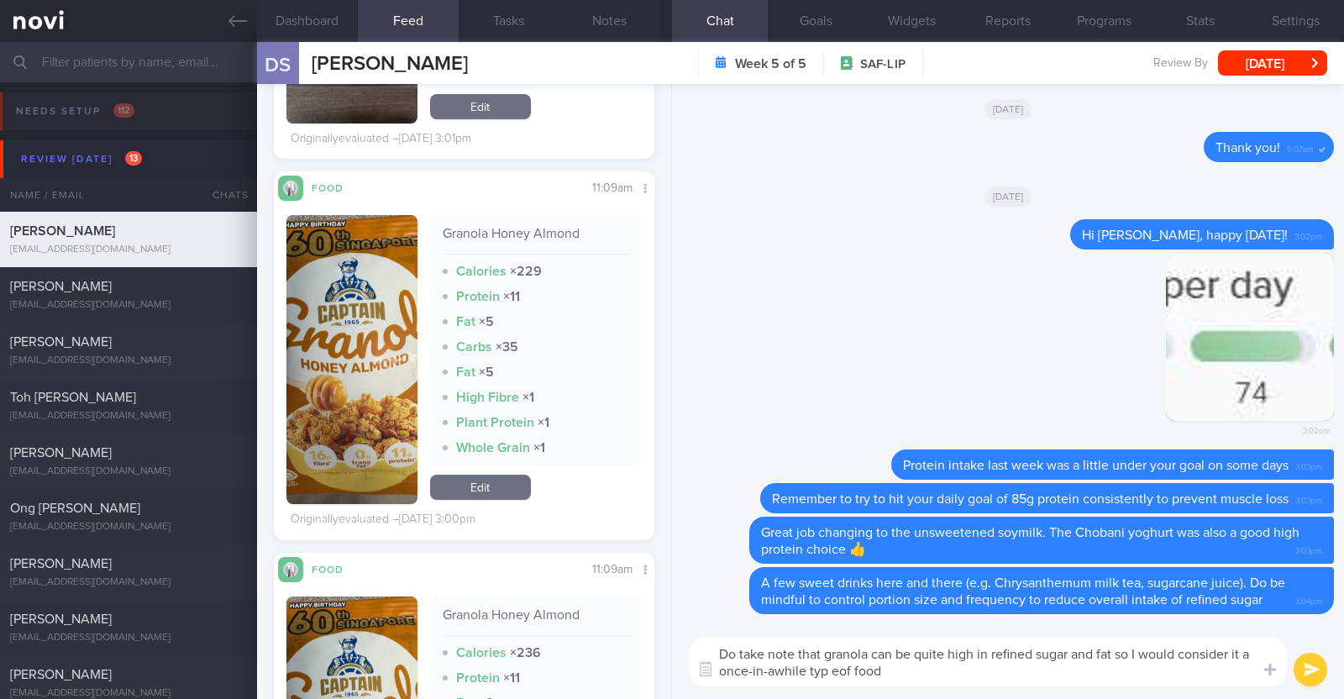
click at [831, 665] on textarea "Do take note that granola can be quite high in refined sugar and fat so I would…" at bounding box center [988, 662] width 598 height 50
type textarea "Do take note that granola can be quite high in refined sugar and fat so I would…"
click at [1308, 681] on button "submit" at bounding box center [1310, 670] width 34 height 34
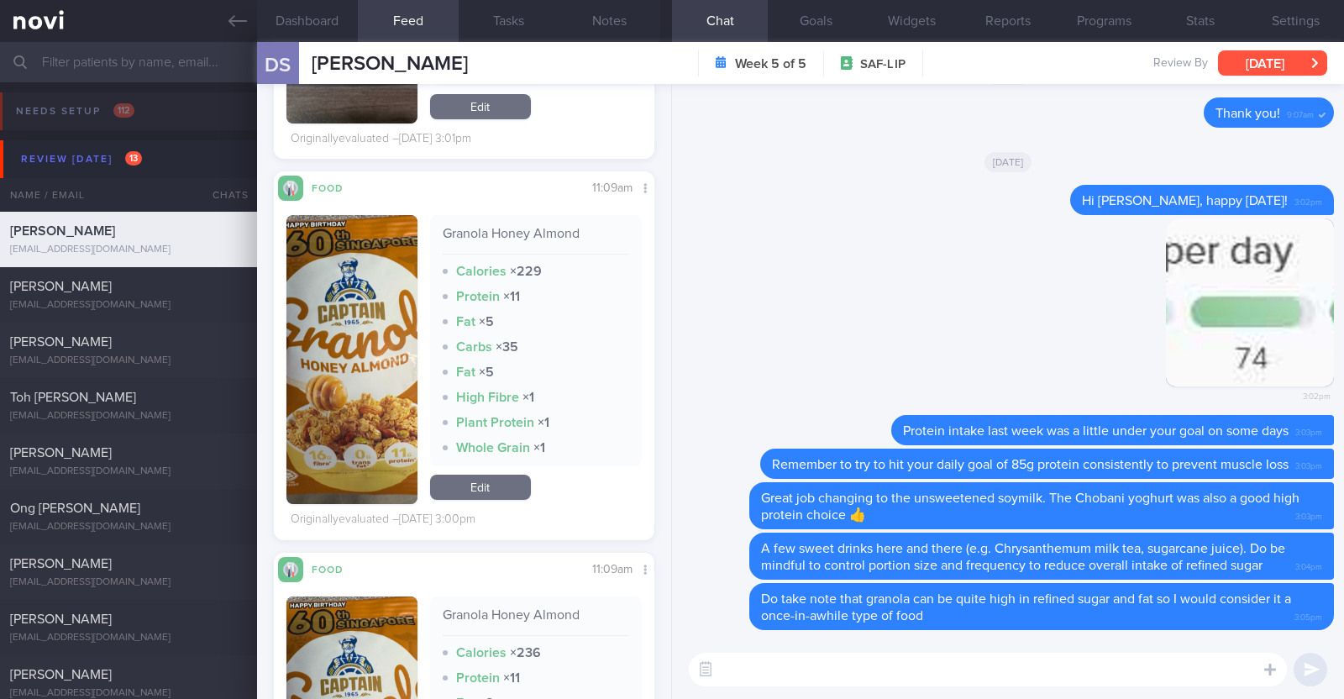
click at [1261, 55] on button "[DATE]" at bounding box center [1272, 62] width 109 height 25
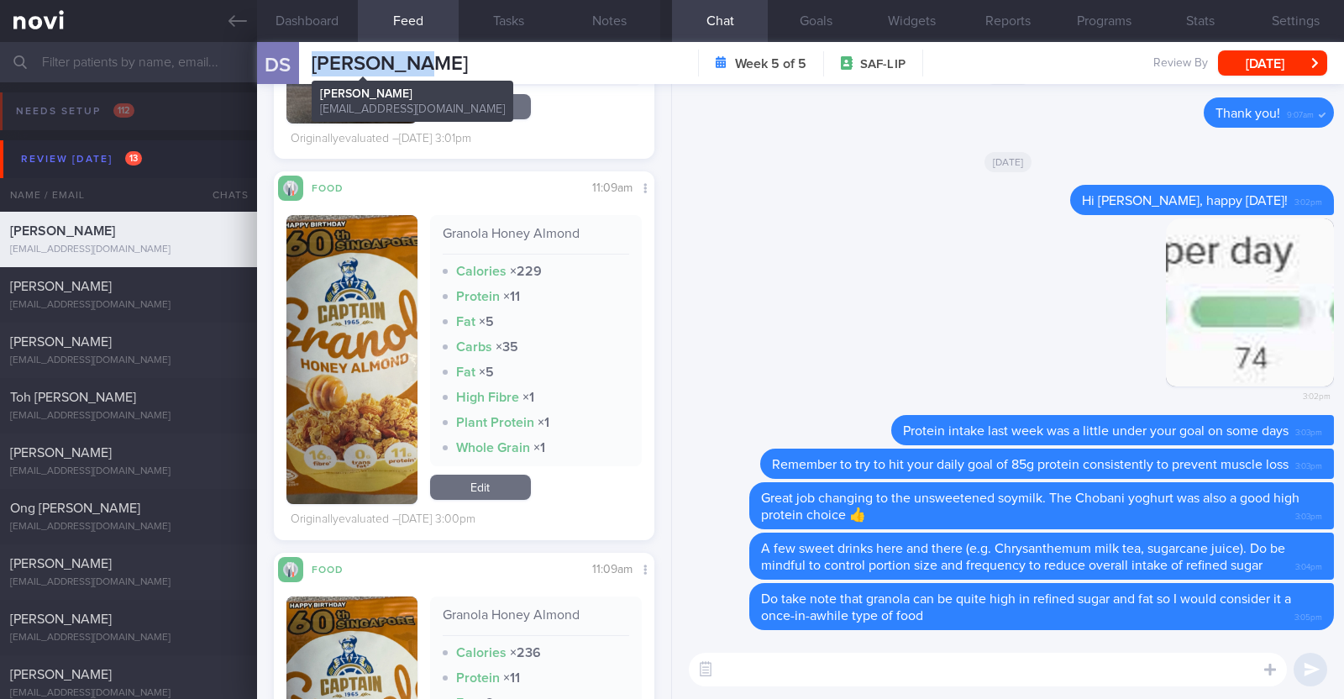
drag, startPoint x: 412, startPoint y: 64, endPoint x: 311, endPoint y: 55, distance: 101.1
click at [312, 55] on span "Delwin Soh" at bounding box center [390, 64] width 156 height 20
copy span "Delwin Soh"
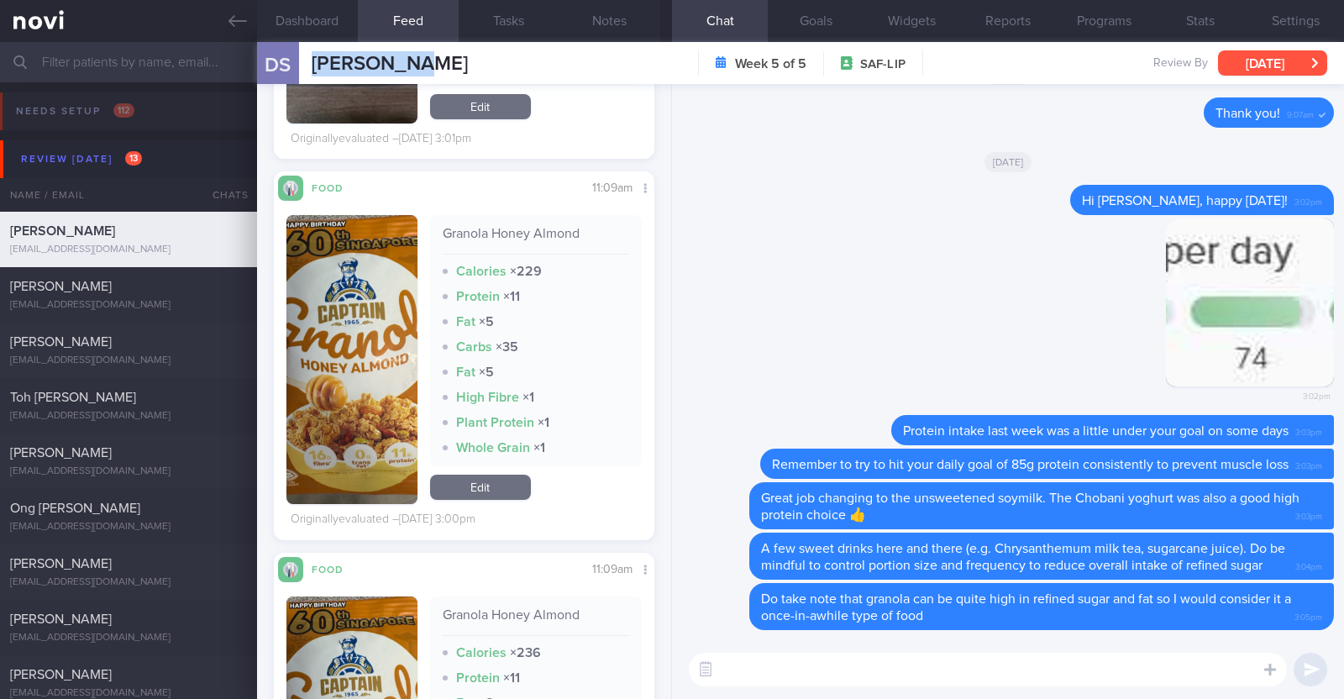
click at [1260, 75] on button "[DATE]" at bounding box center [1272, 62] width 109 height 25
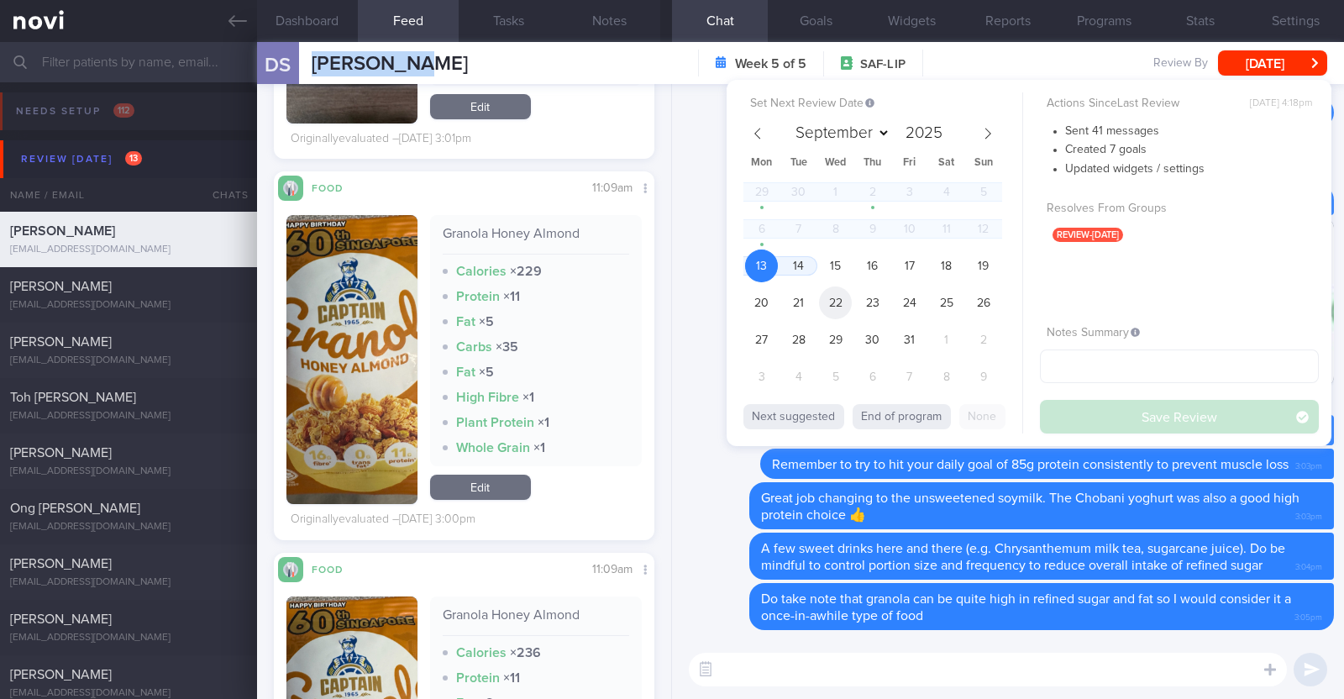
click at [833, 291] on span "22" at bounding box center [835, 302] width 33 height 33
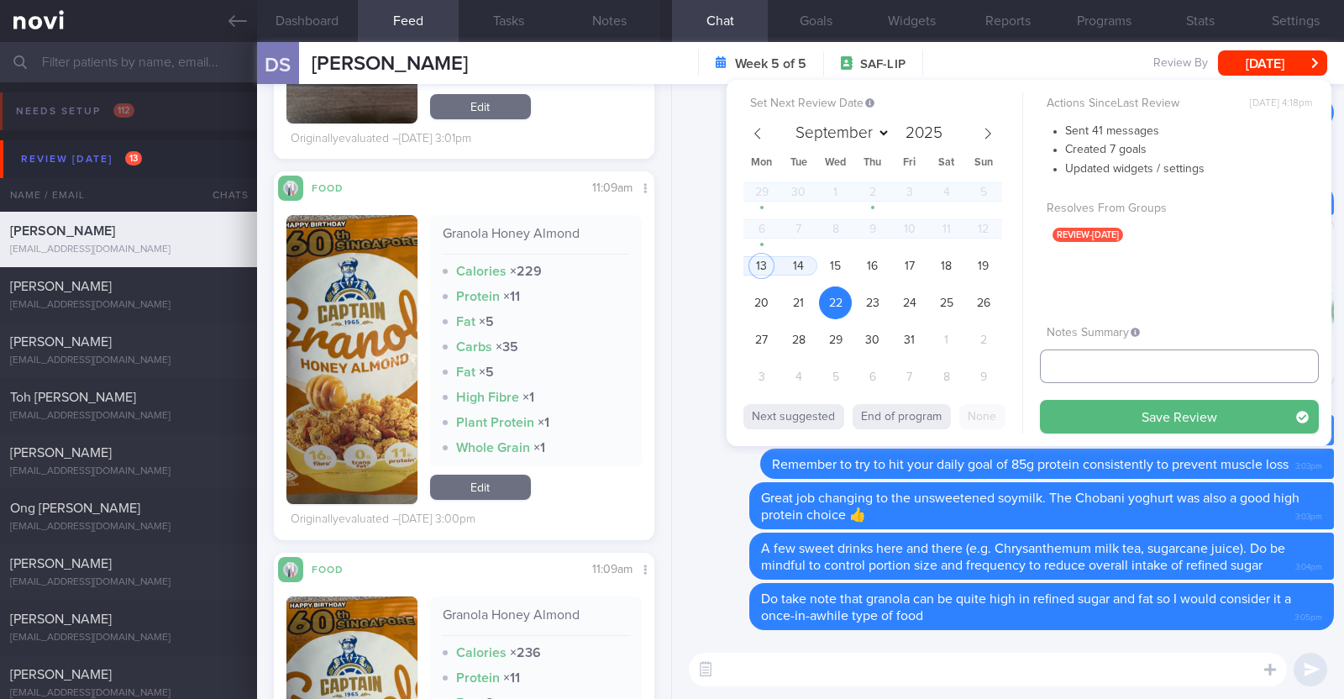
click at [1104, 368] on input "text" at bounding box center [1179, 366] width 279 height 34
type input "r/v 22/10"
click at [1114, 413] on button "Save Review" at bounding box center [1179, 417] width 279 height 34
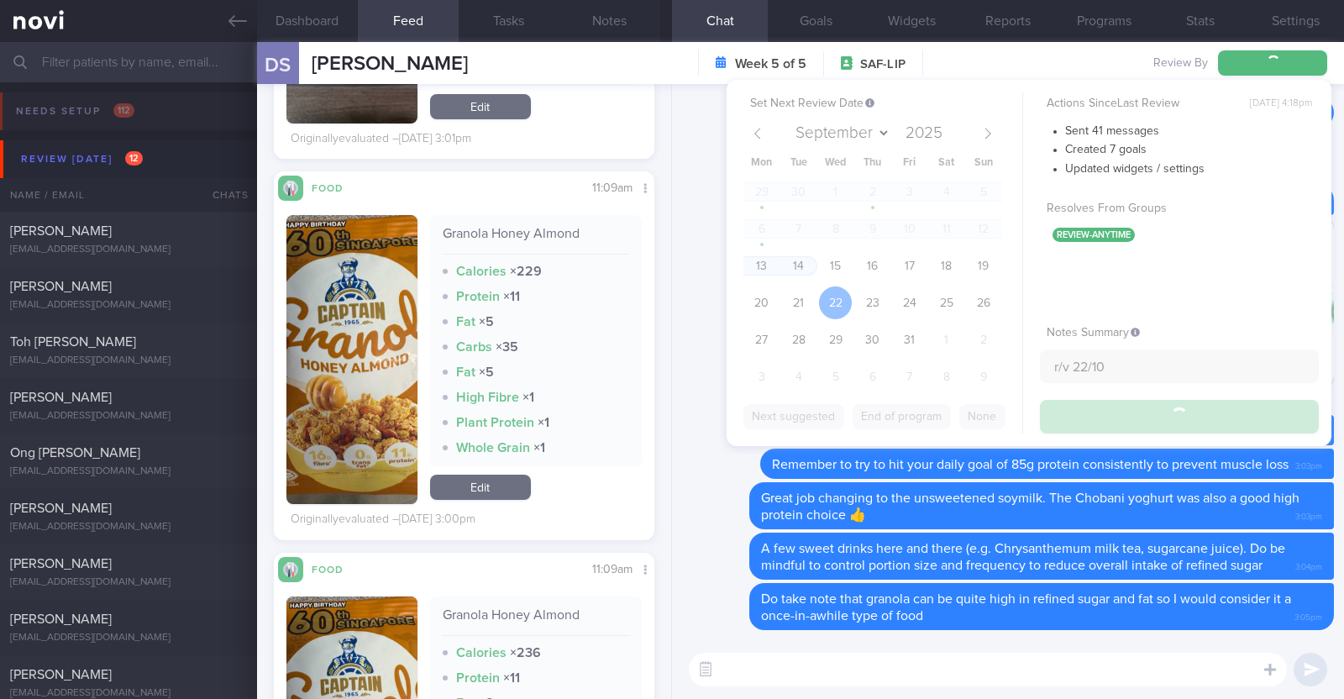
type input "r/v 22/10"
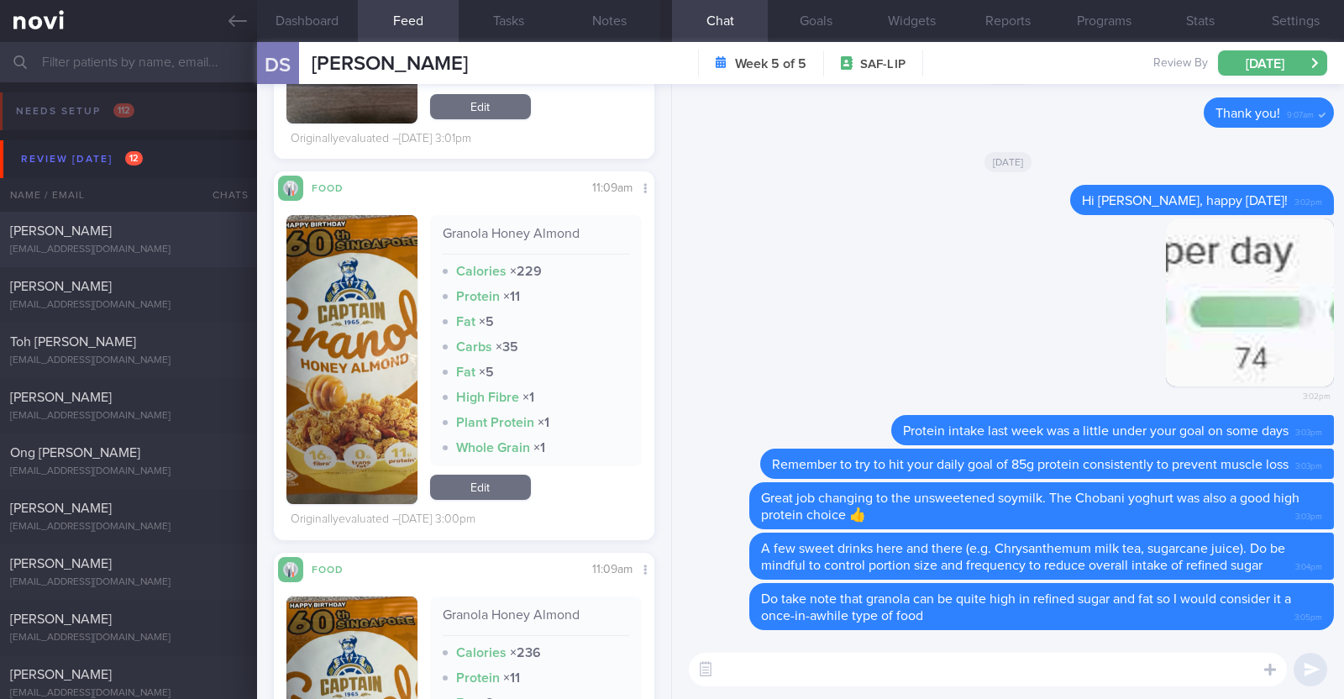
click at [122, 251] on div "[EMAIL_ADDRESS][DOMAIN_NAME]" at bounding box center [128, 250] width 237 height 13
type textarea "44F (No specific weight goal at this time as per dr) Comorbidities: Kidney tran…"
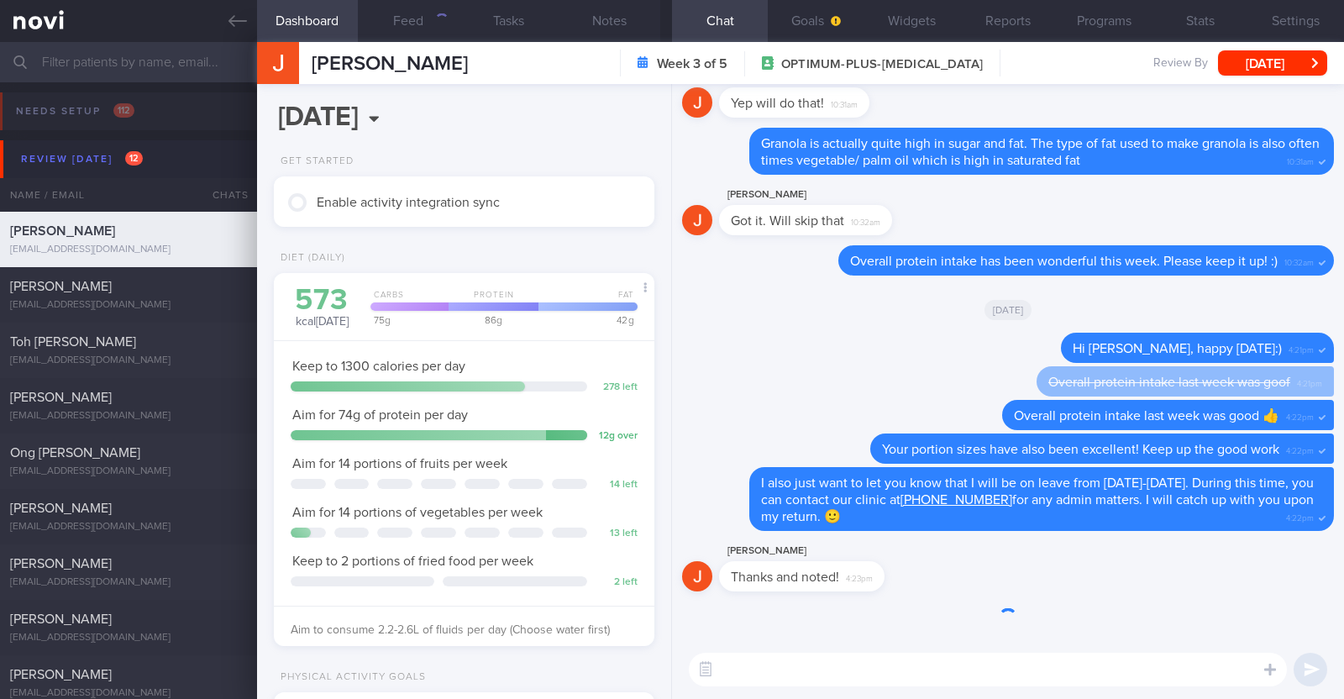
scroll to position [167, 334]
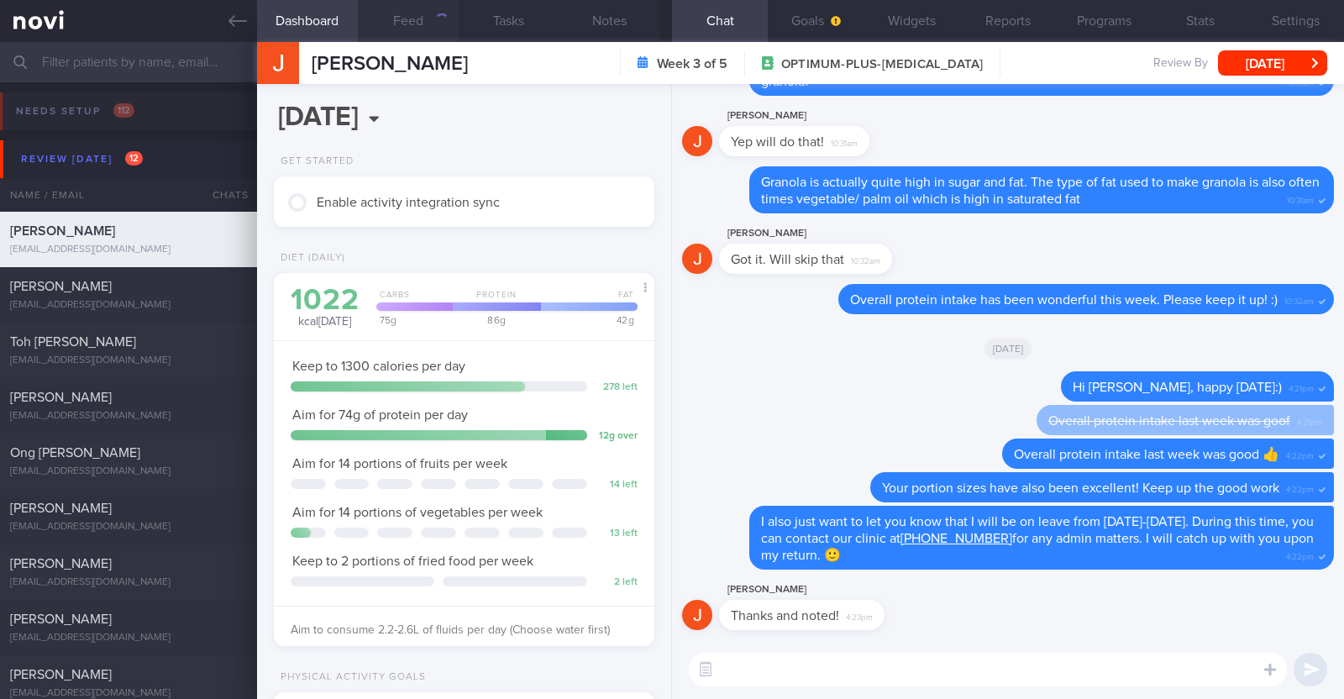
click at [439, 14] on div "button" at bounding box center [440, 20] width 15 height 15
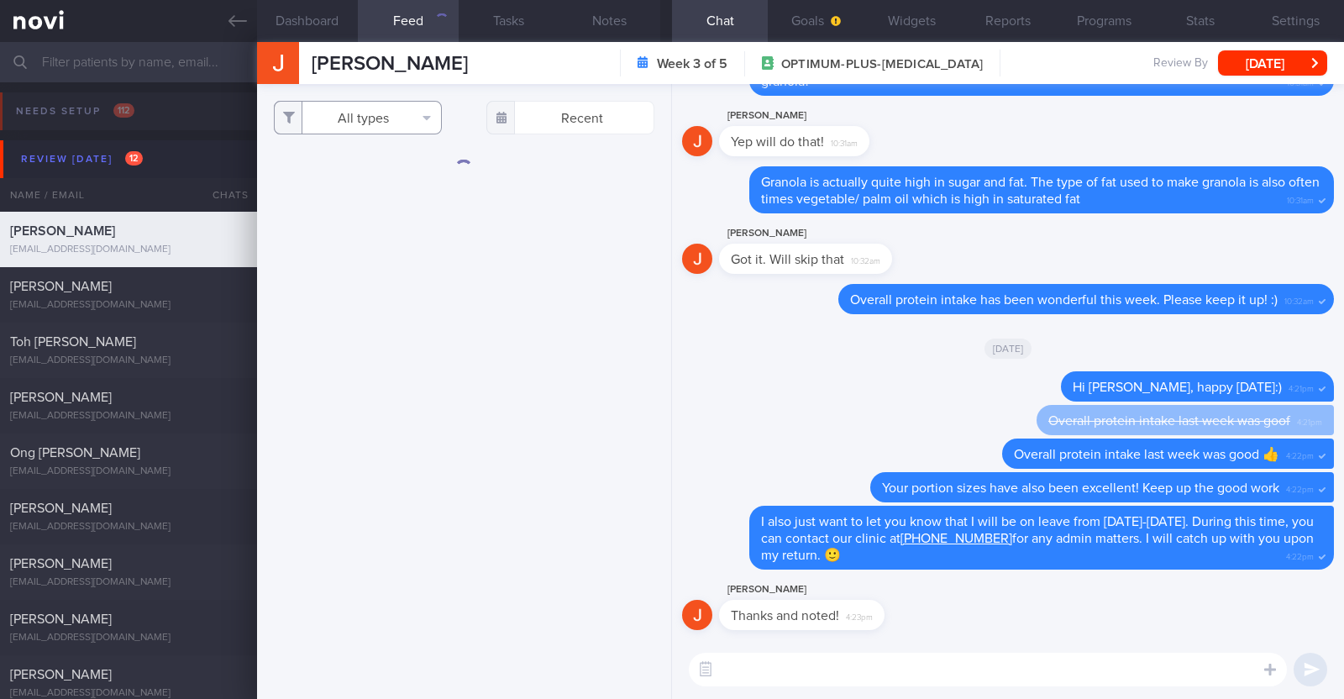
click at [401, 125] on button "All types" at bounding box center [358, 118] width 168 height 34
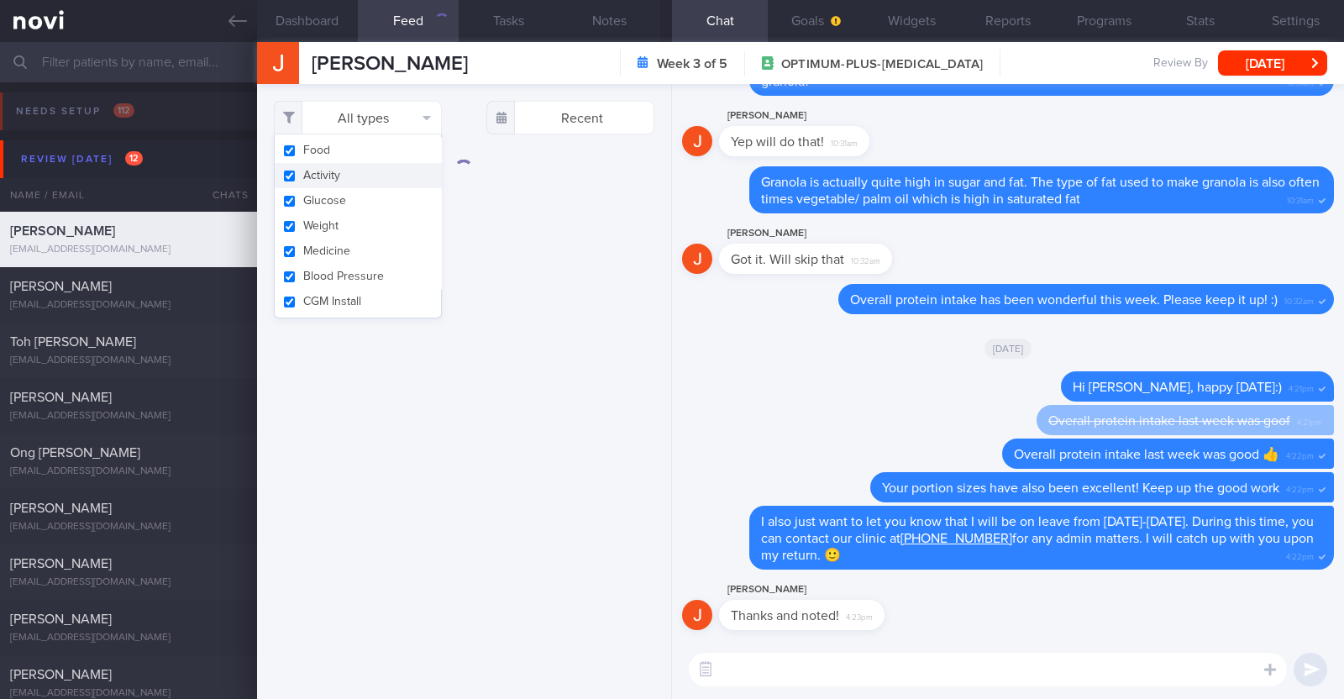
click at [371, 174] on button "Activity" at bounding box center [358, 175] width 166 height 25
checkbox input "false"
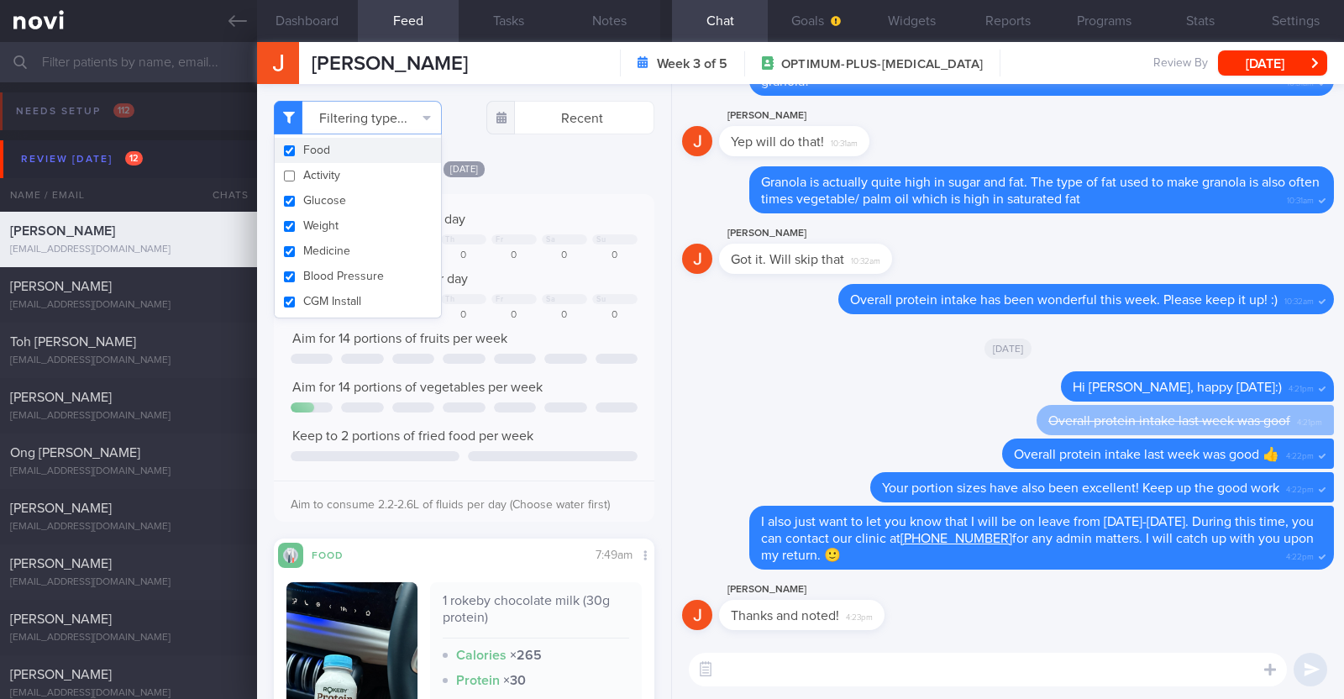
click at [770, 427] on div "Overall protein intake last week was goof 4:21pm" at bounding box center [1008, 422] width 652 height 34
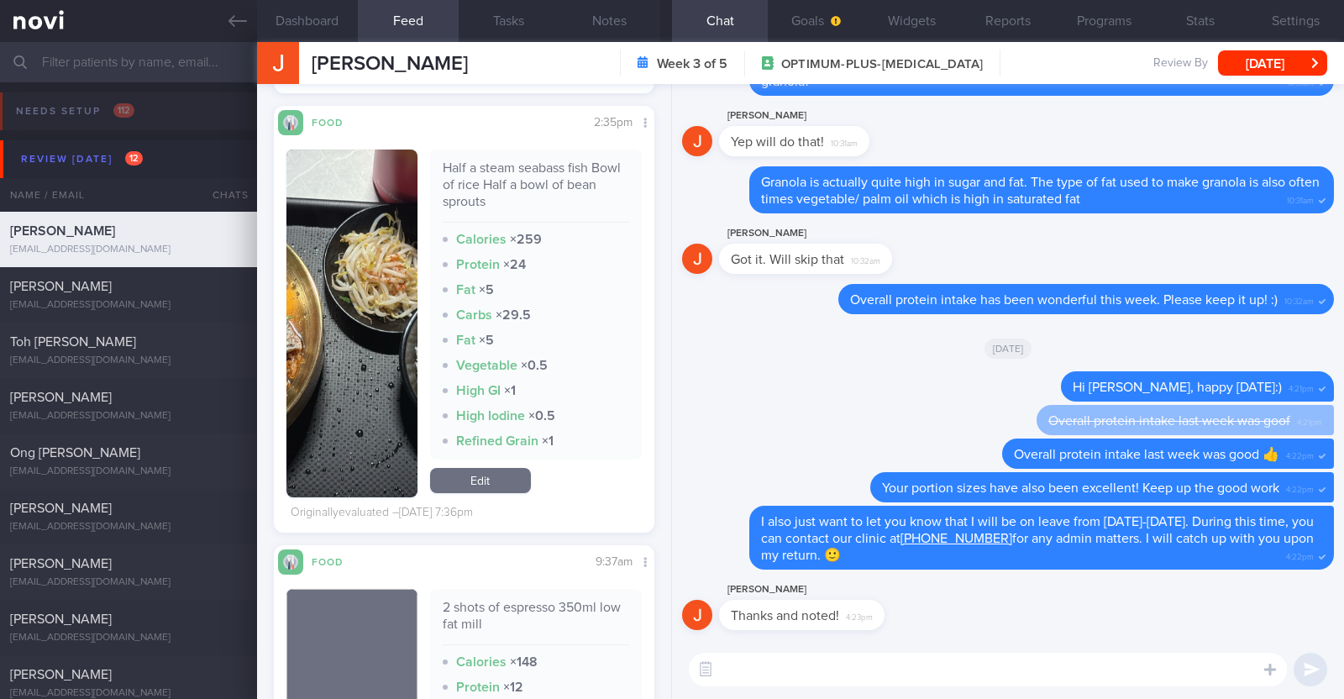
scroll to position [2939, 0]
click at [370, 367] on button "button" at bounding box center [351, 323] width 131 height 348
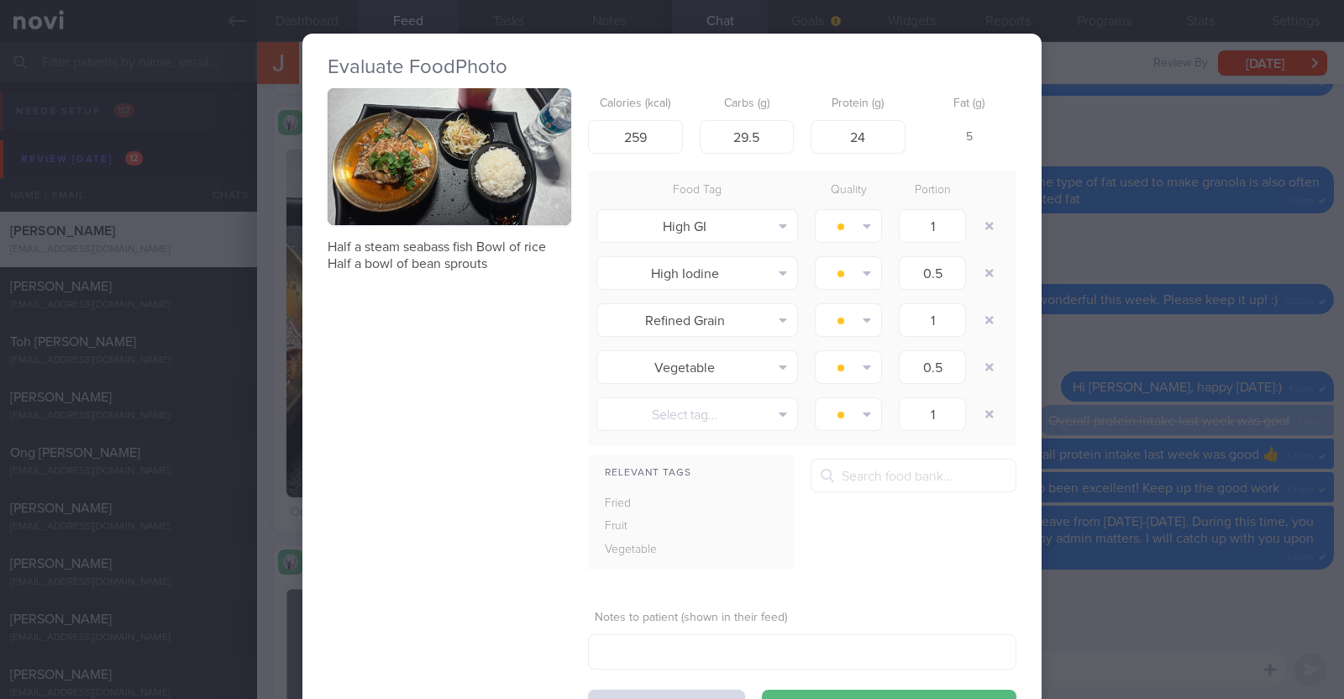
click at [280, 363] on div "Evaluate Food Photo Half a steam seabass fish Bowl of rice Half a bowl of bean …" at bounding box center [672, 349] width 1344 height 699
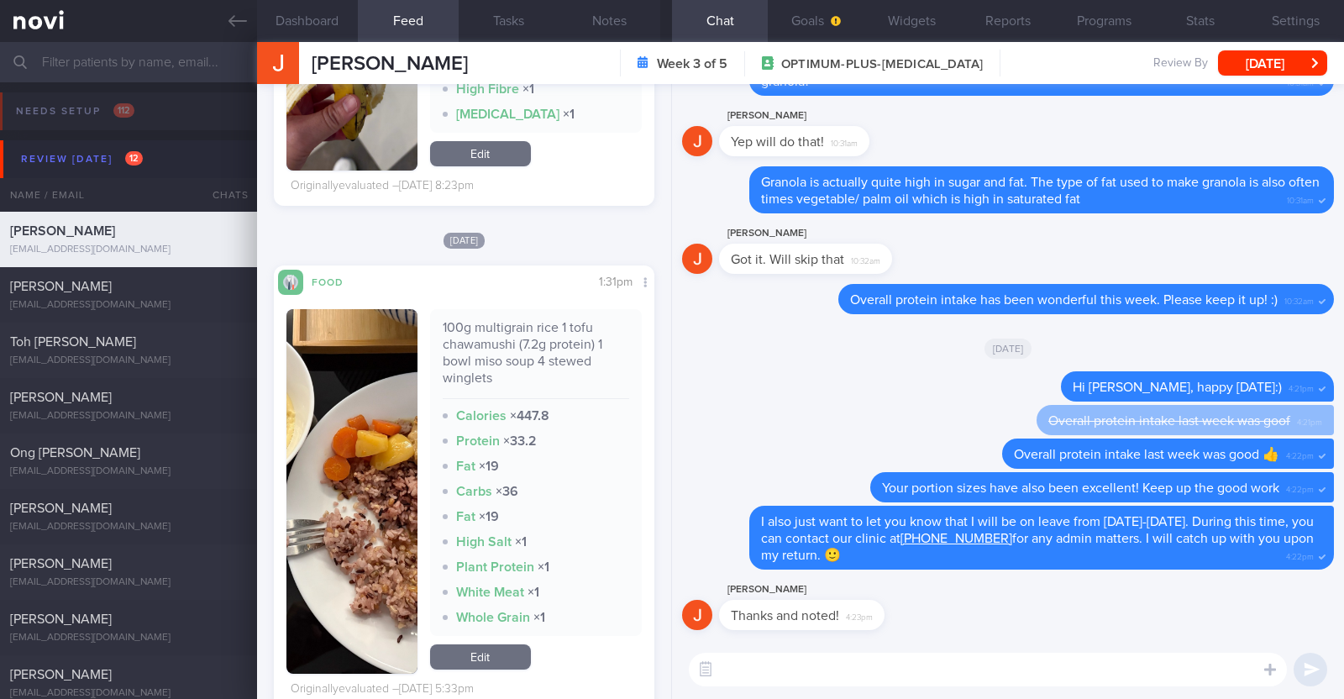
scroll to position [7769, 0]
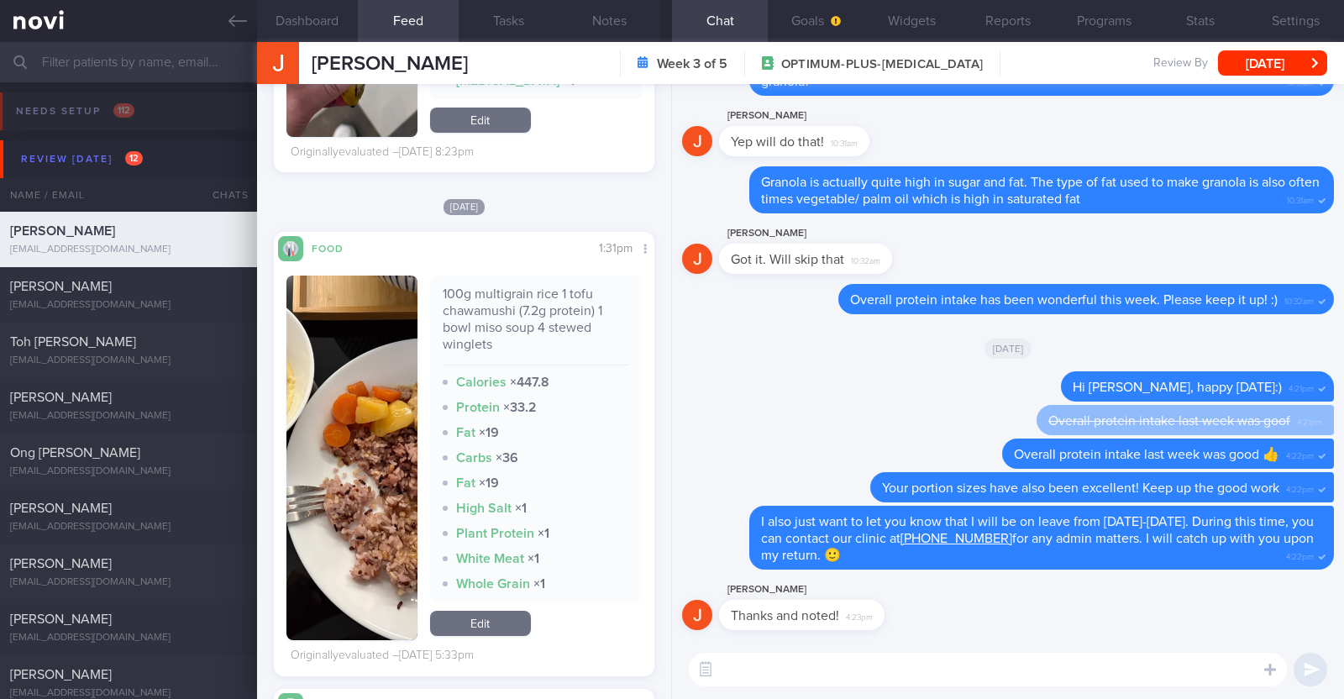
click at [332, 535] on button "button" at bounding box center [351, 457] width 131 height 364
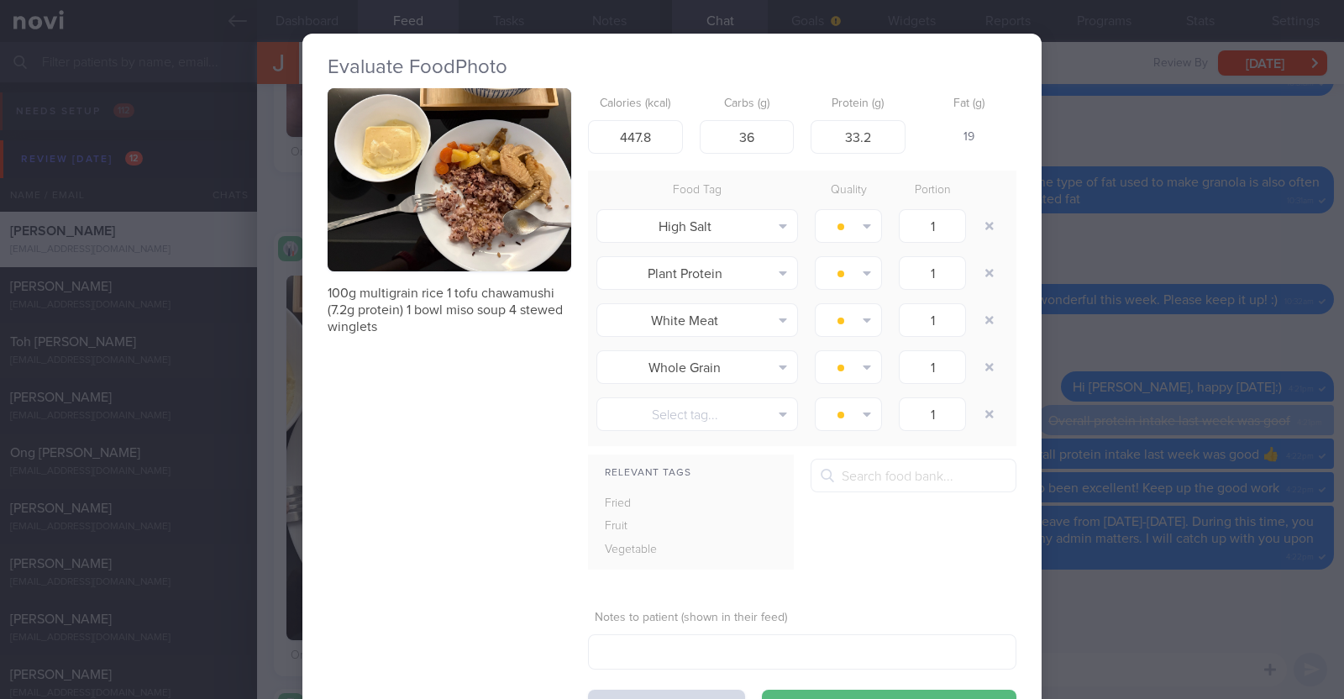
click at [270, 459] on div "Evaluate Food Photo 100g multigrain rice 1 tofu chawamushi (7.2g protein) 1 bow…" at bounding box center [672, 349] width 1344 height 699
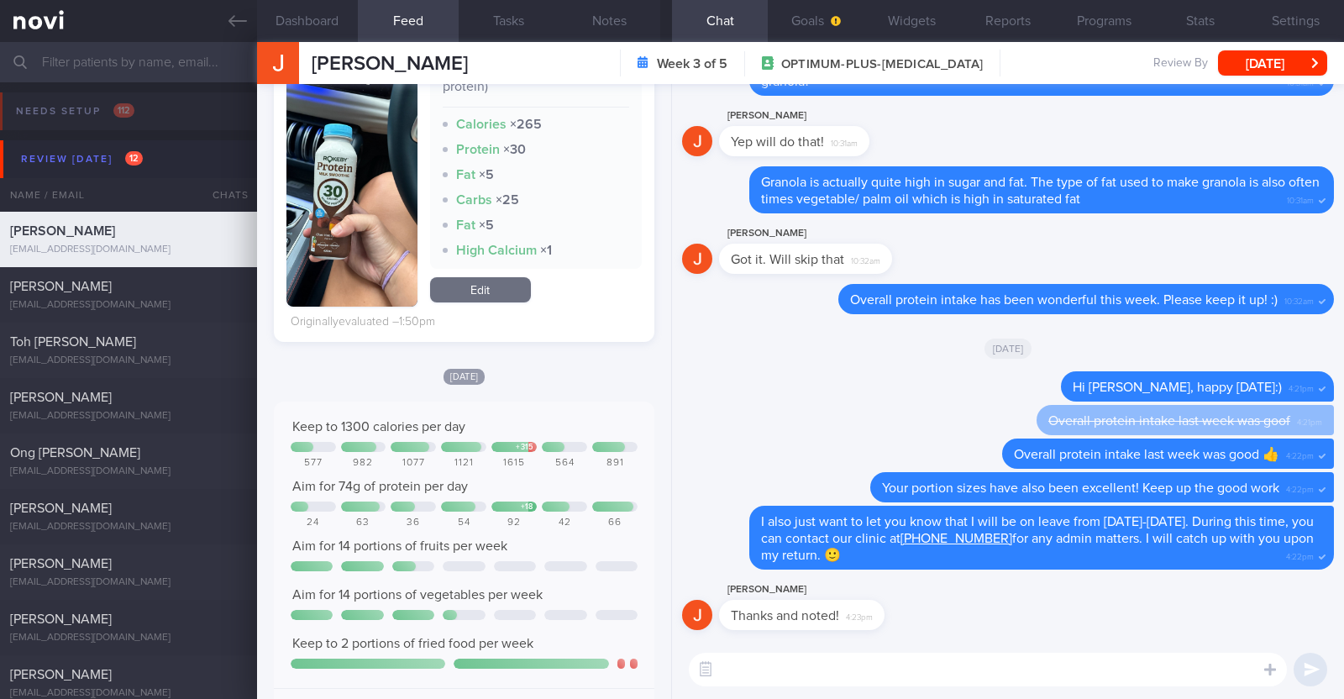
scroll to position [630, 0]
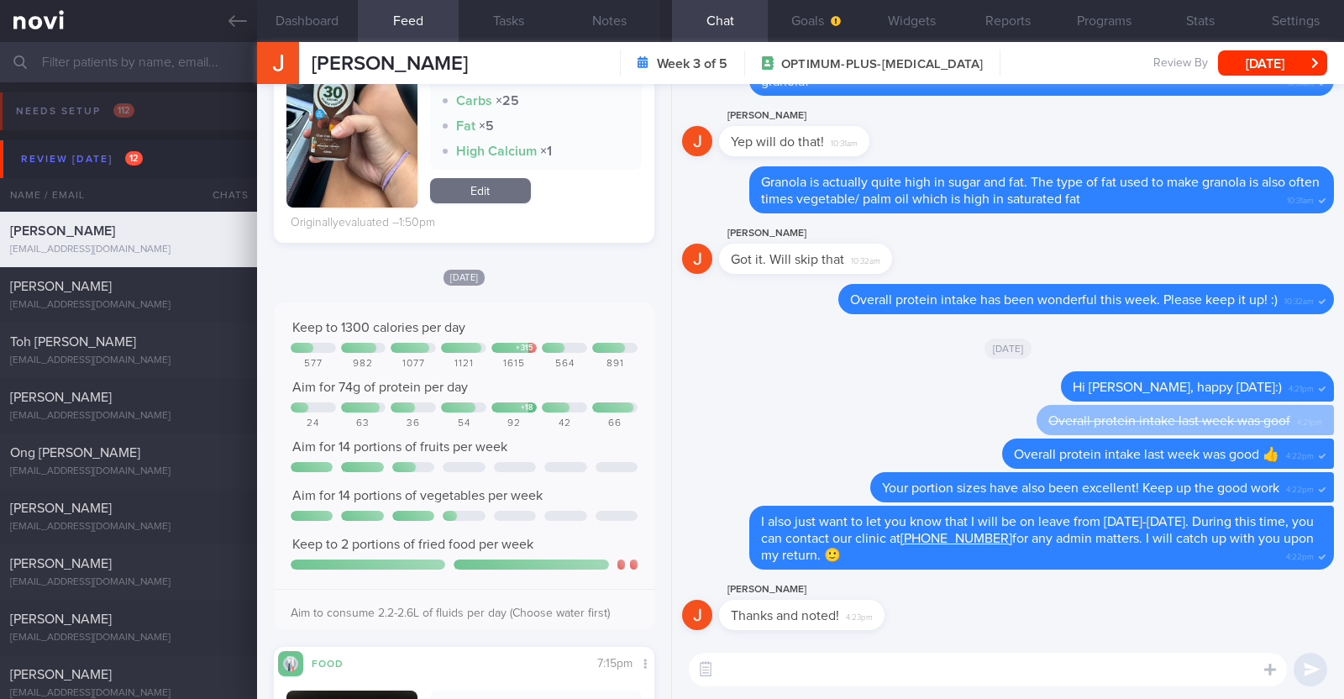
click at [847, 661] on textarea at bounding box center [988, 670] width 598 height 34
type textarea "Hi Jamie, happy Monday! I'm back from leave :)"
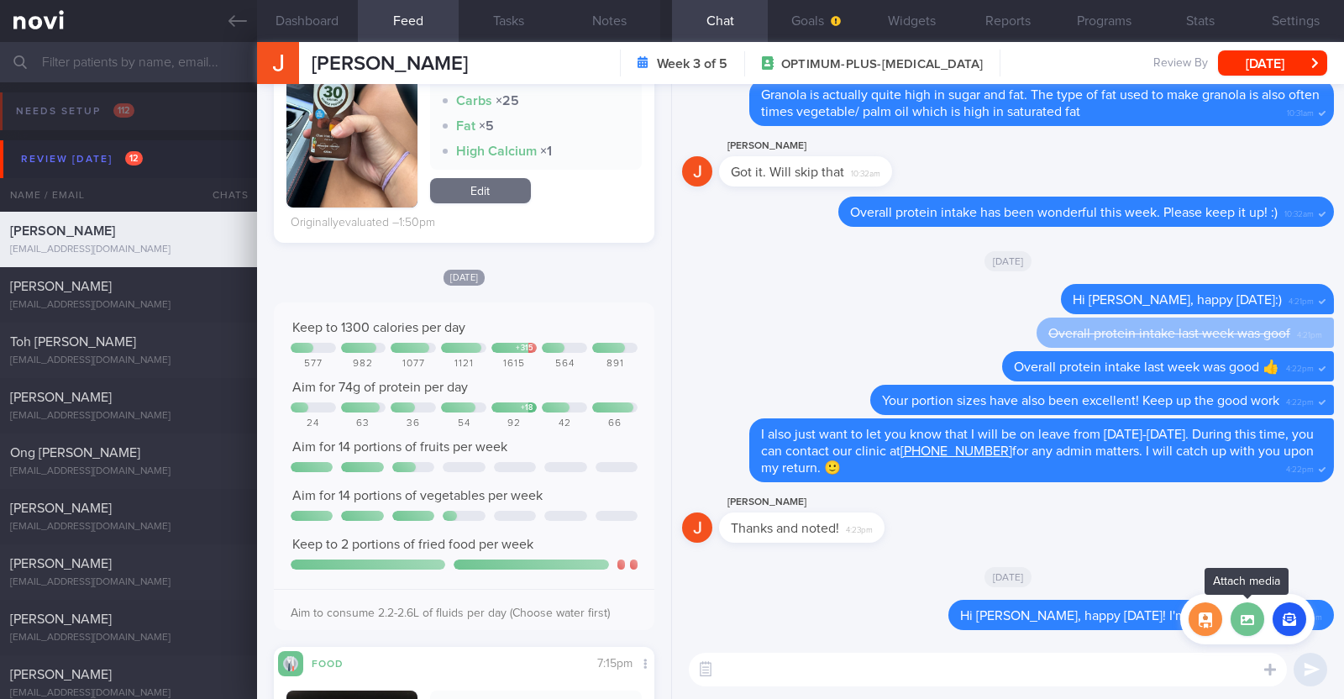
click at [1254, 629] on label at bounding box center [1247, 619] width 34 height 34
click at [0, 0] on input "file" at bounding box center [0, 0] width 0 height 0
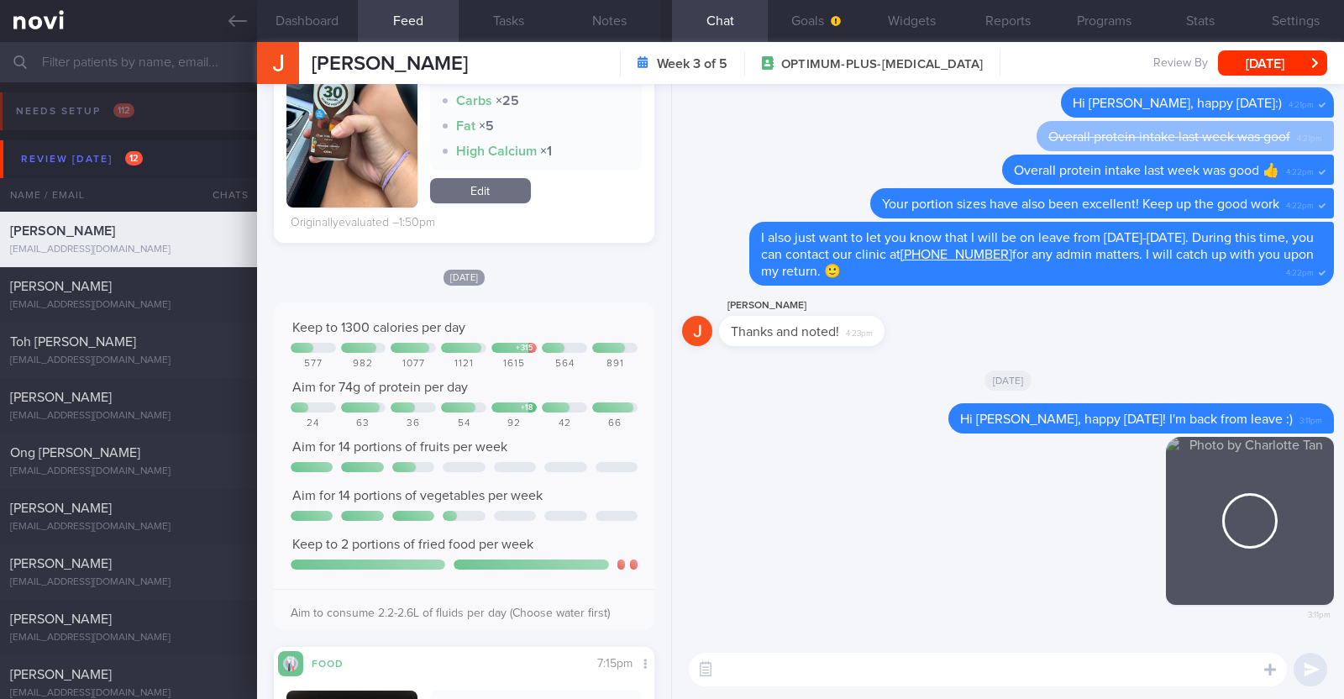
click at [857, 686] on div "​ ​" at bounding box center [1008, 669] width 672 height 59
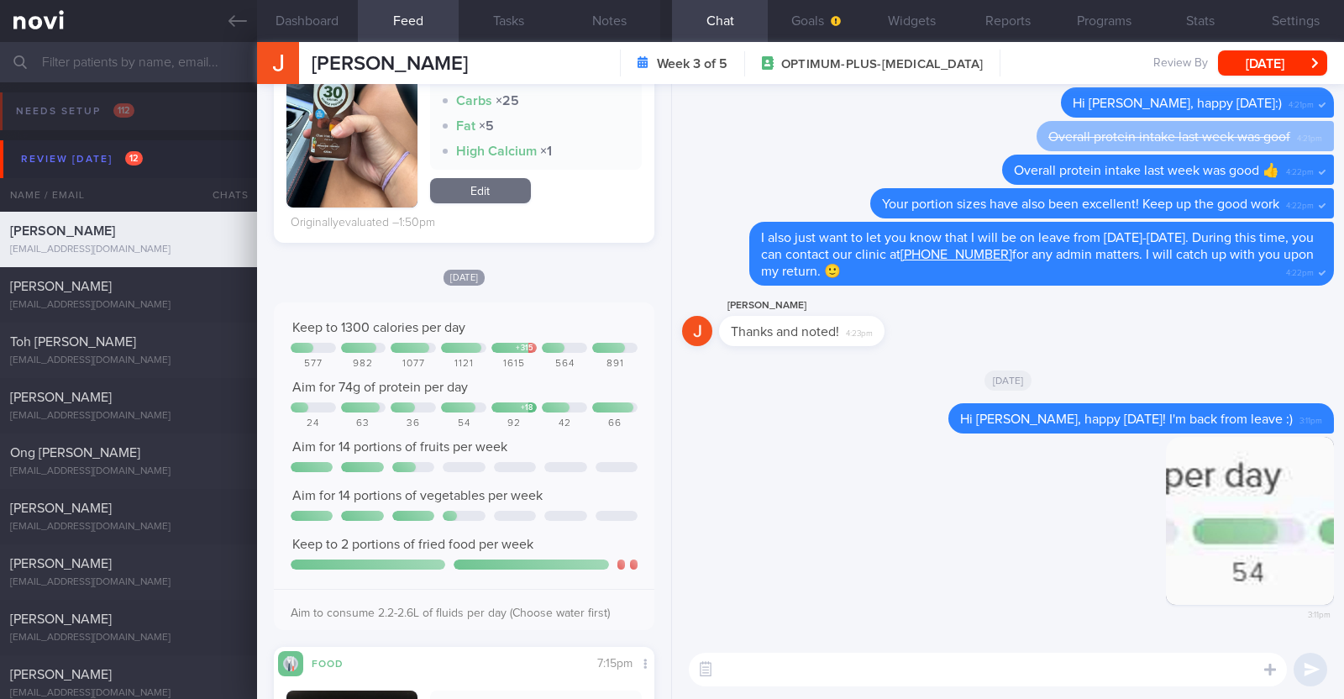
click at [855, 669] on textarea at bounding box center [988, 670] width 598 height 34
type textarea "Overall protein intake last week was slightly erratic"
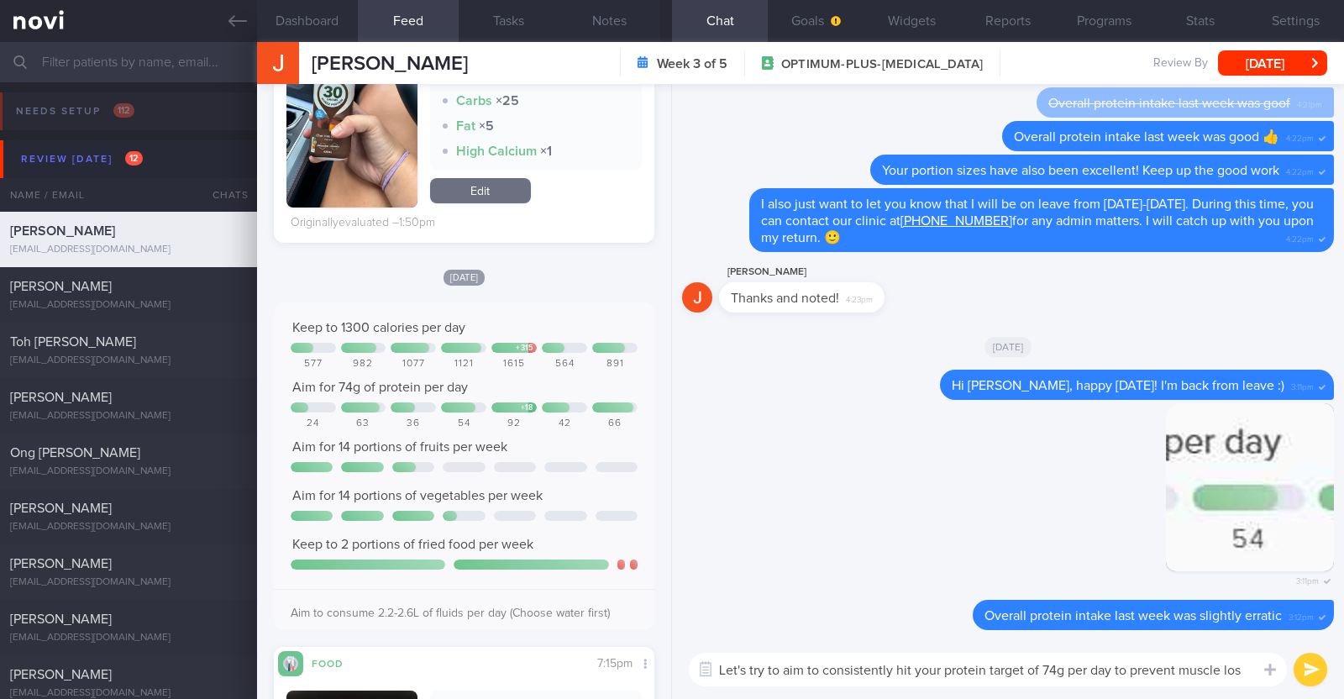
type textarea "Let's try to aim to consistently hit your protein target of 74g per day to prev…"
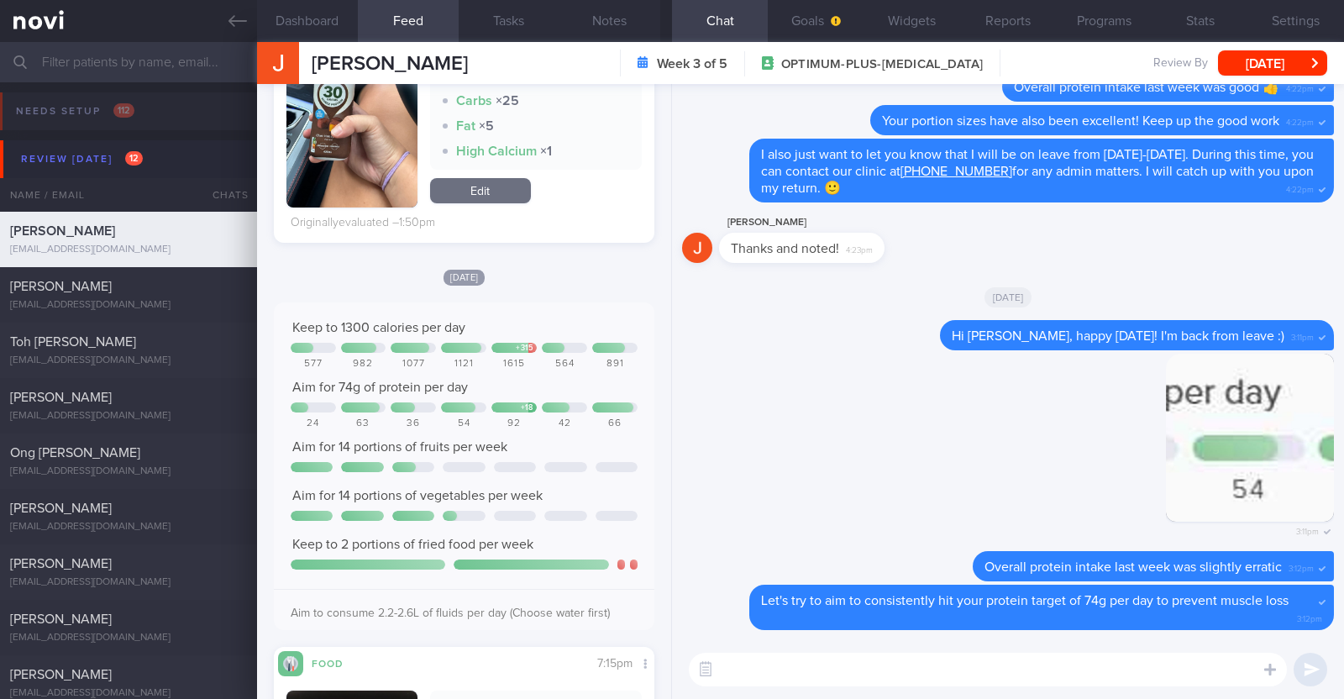
click at [805, 665] on textarea at bounding box center [988, 670] width 598 height 34
paste textarea "Instead of Rokeby's protein smoothie, which is considered high in calories and …"
type textarea "Instead of Rokeby's protein smoothie, which is considered high in calories and …"
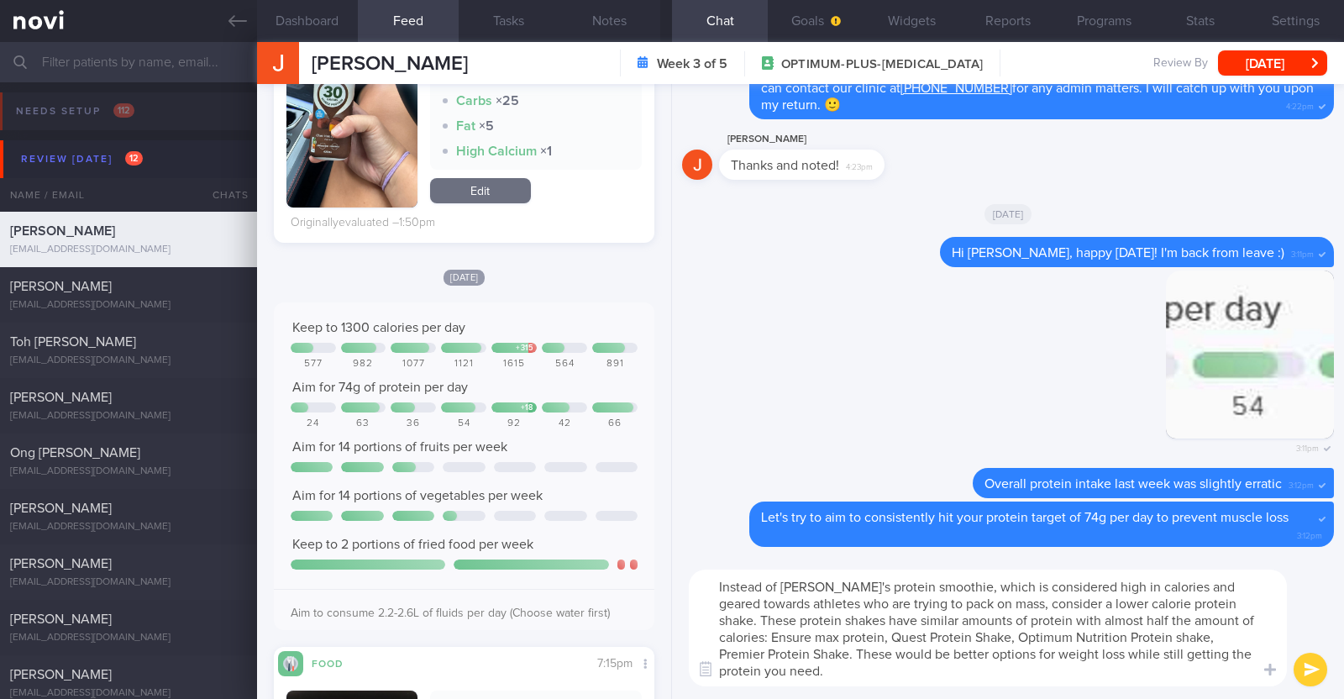
scroll to position [0, 0]
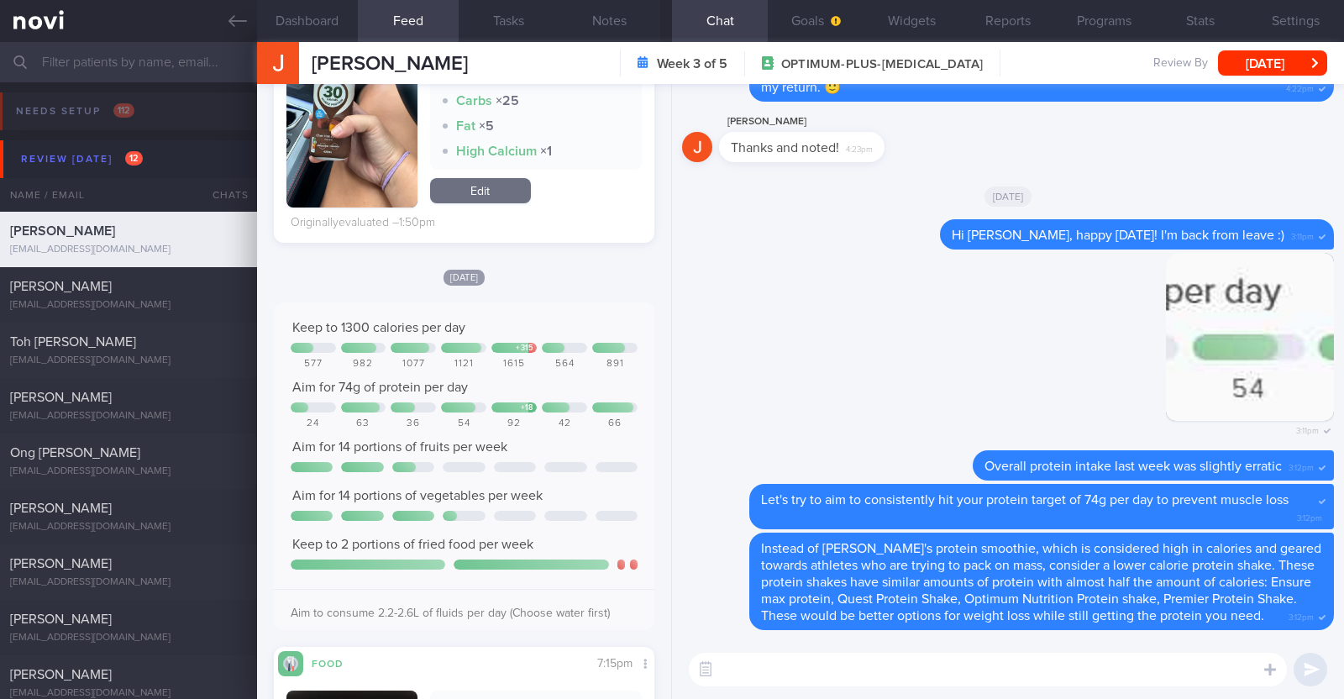
click at [878, 671] on textarea at bounding box center [988, 670] width 598 height 34
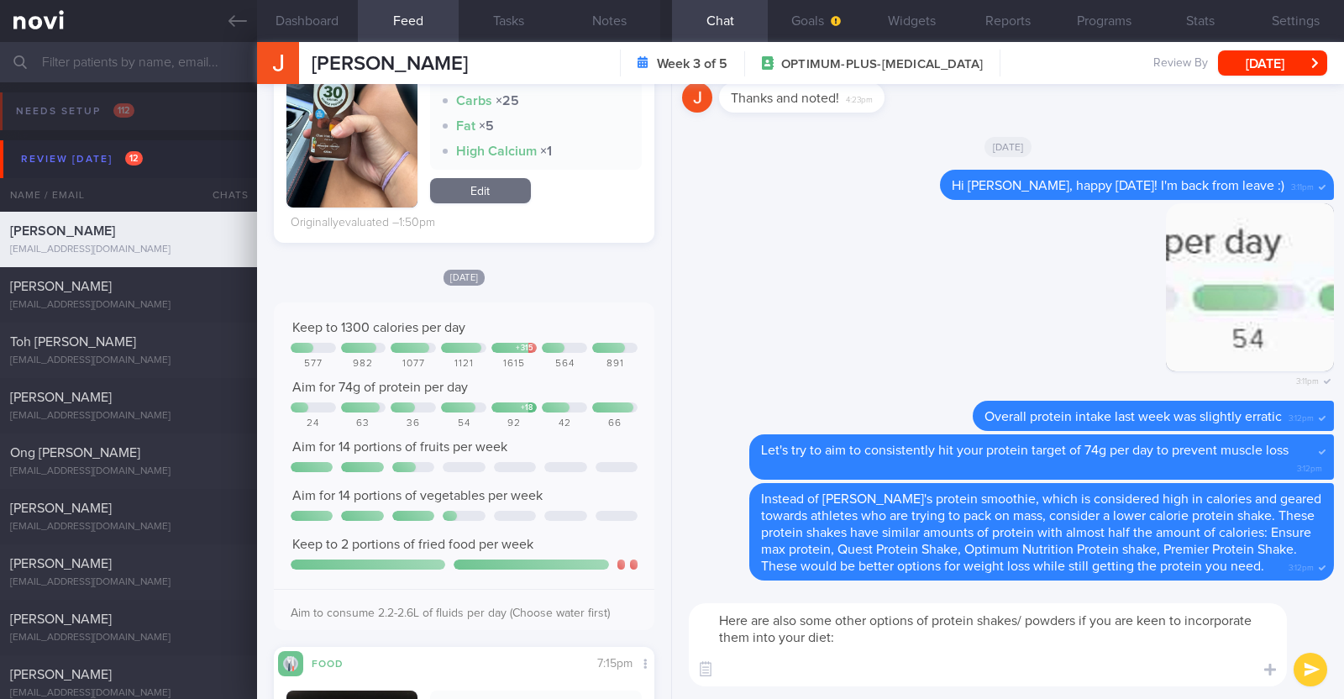
paste textarea "*Liquid shakes* [Ensure max protein](https://www.fairprice.com.sg/product/a-max…"
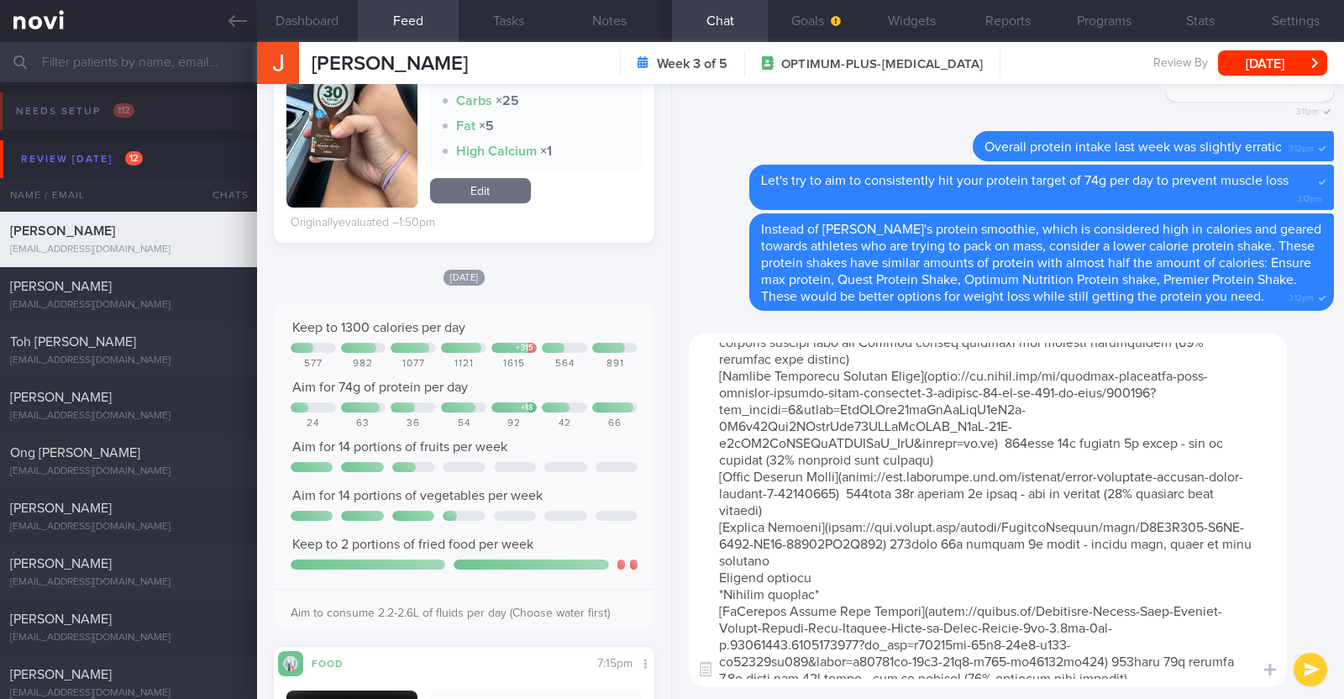
scroll to position [243, 0]
drag, startPoint x: 819, startPoint y: 594, endPoint x: 696, endPoint y: 588, distance: 122.8
click at [696, 588] on textarea at bounding box center [988, 509] width 598 height 353
type textarea "Here are also some other options of protein shakes/ powders if you are keen to …"
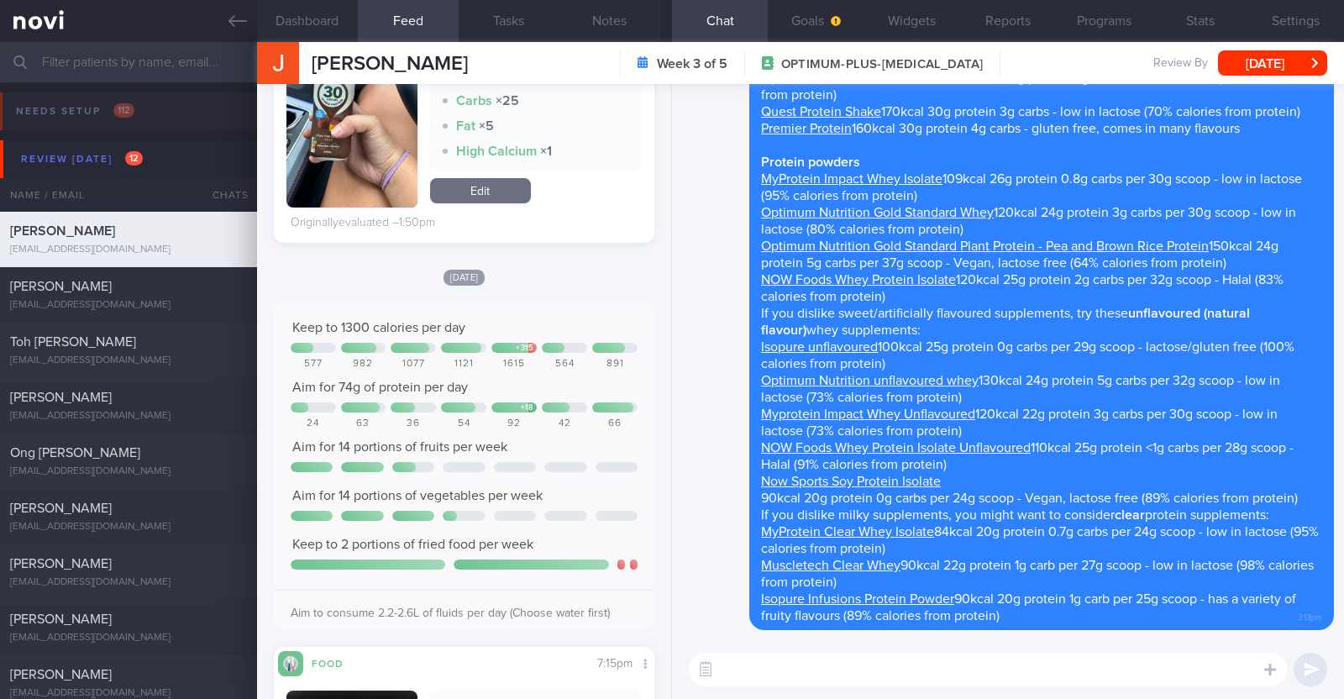
scroll to position [0, 0]
click at [742, 674] on textarea at bounding box center [988, 670] width 598 height 34
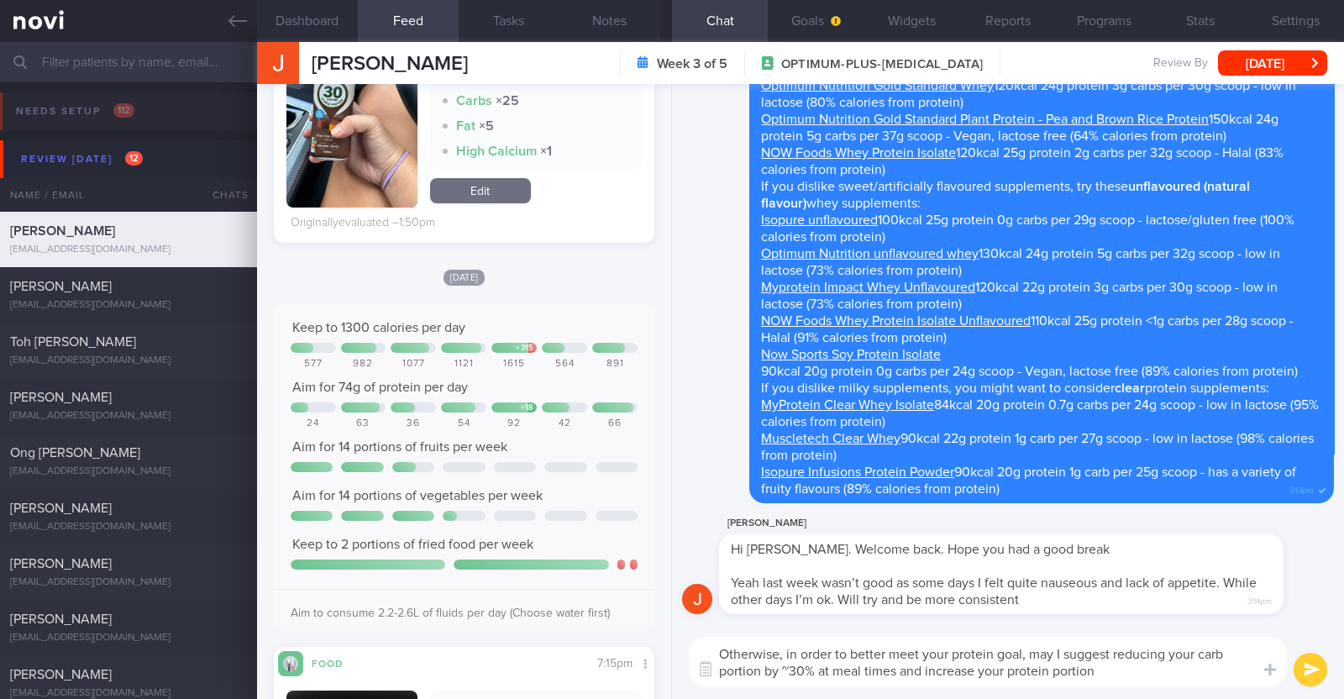
type textarea "Otherwise, in order to better meet your protein goal, may I suggest reducing yo…"
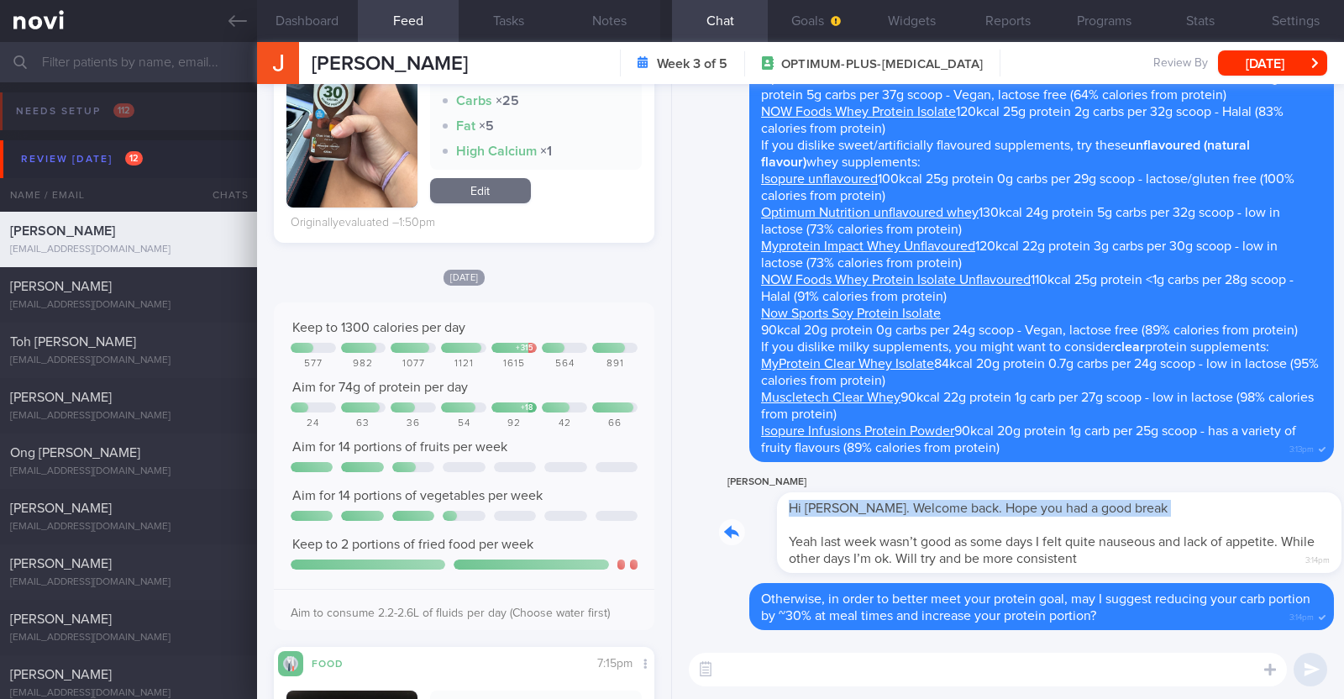
drag, startPoint x: 1254, startPoint y: 523, endPoint x: 1343, endPoint y: 530, distance: 89.3
click at [1343, 530] on div "Delete Otherwise, in order to better meet your protein goal, may I suggest redu…" at bounding box center [1008, 362] width 672 height 556
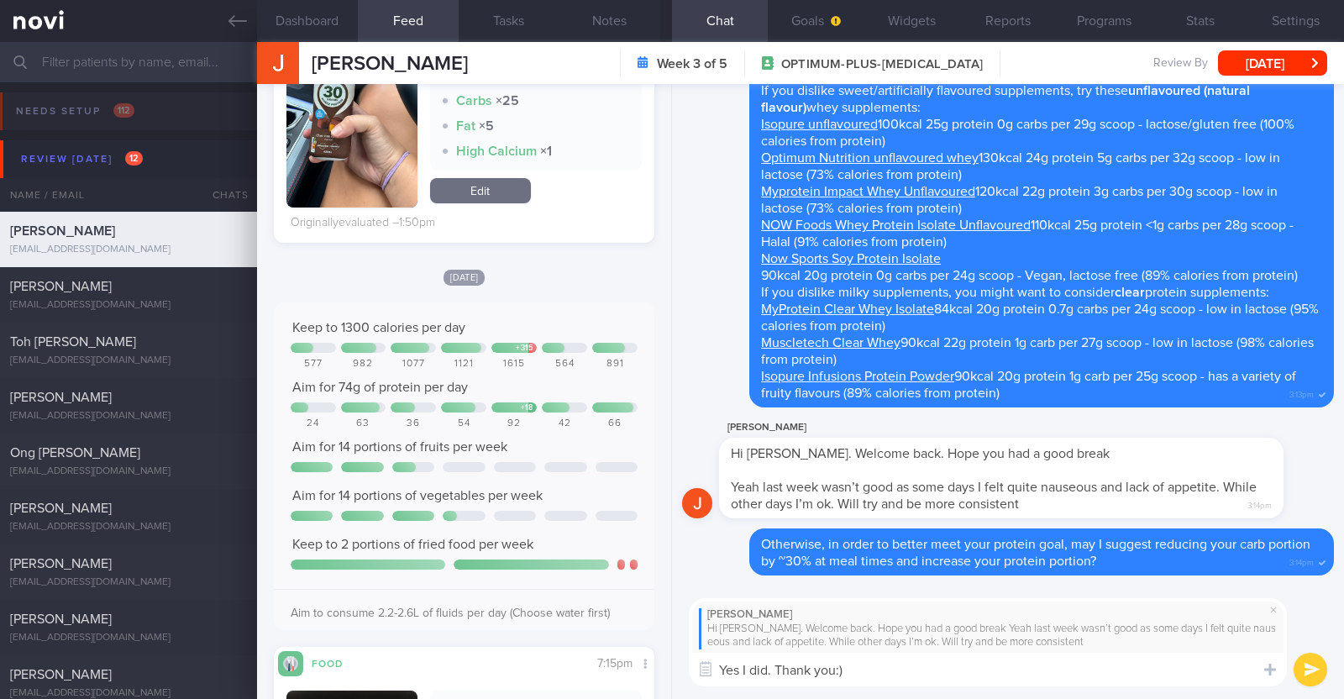
click at [773, 671] on textarea "Yes I did. Thank you:)" at bounding box center [988, 670] width 598 height 34
type textarea "Yes I did! Thank you:)"
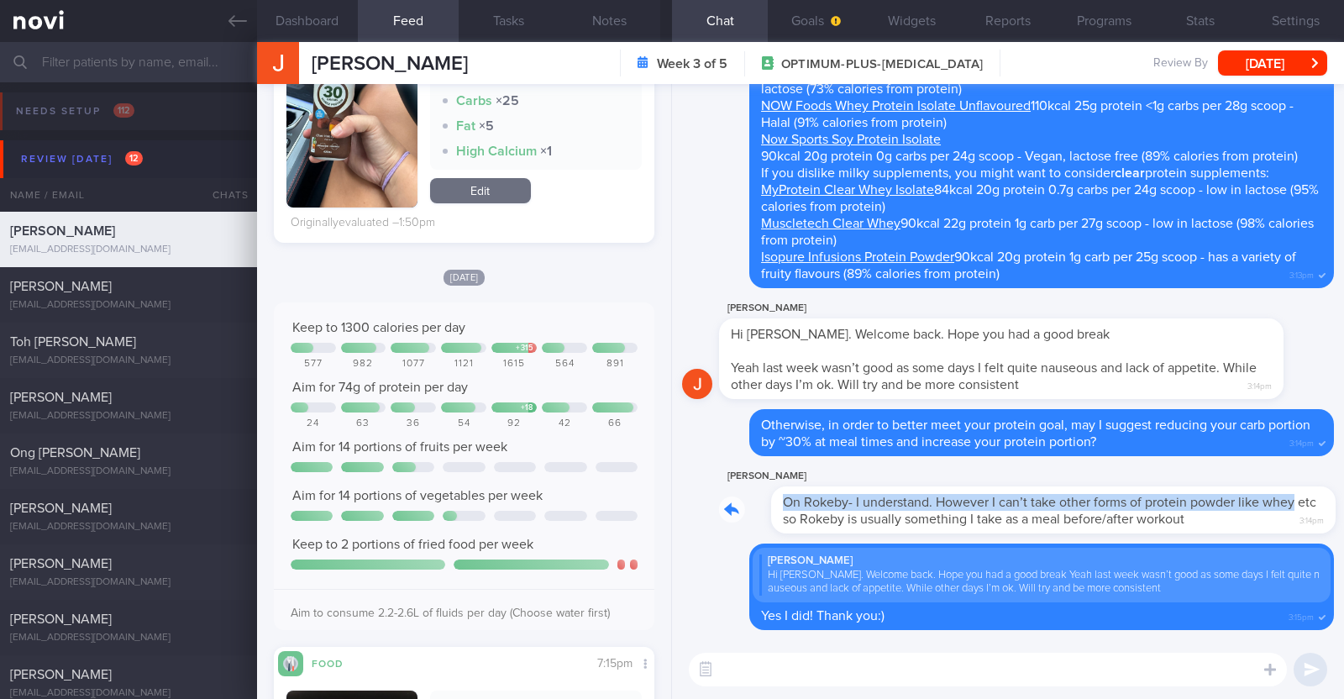
drag, startPoint x: 1256, startPoint y: 509, endPoint x: 1314, endPoint y: 510, distance: 57.1
click at [1314, 510] on div "Jamie On Rokeby- I understand. However I can’t take other forms of protein powd…" at bounding box center [1026, 499] width 615 height 67
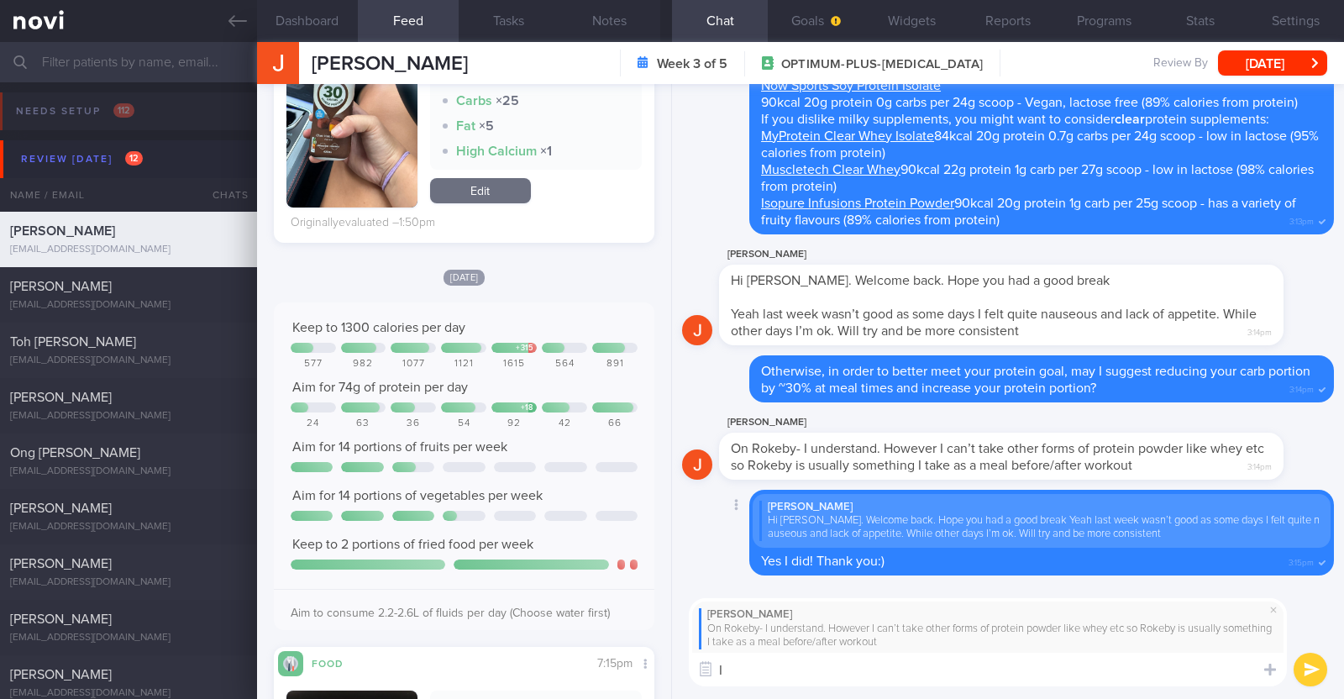
type textarea "I"
type textarea "T"
type textarea "M"
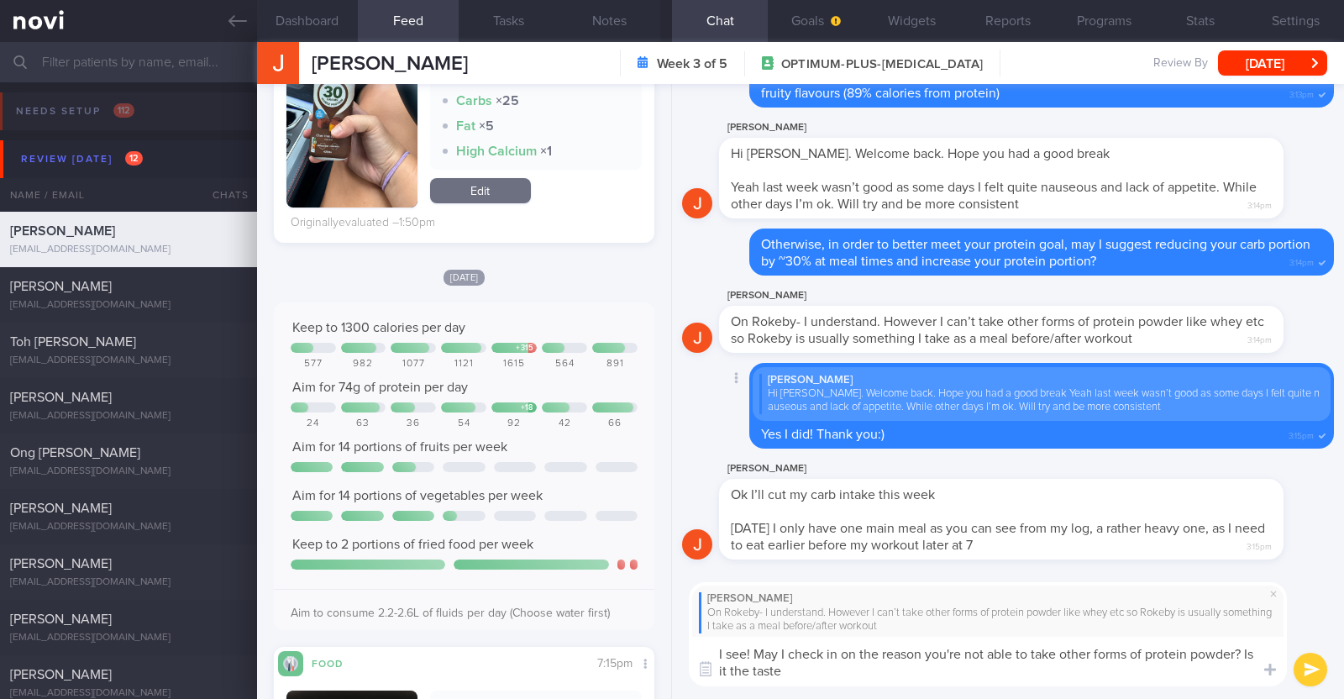
type textarea "I see! May I check in on the reason you're not able to take other forms of prot…"
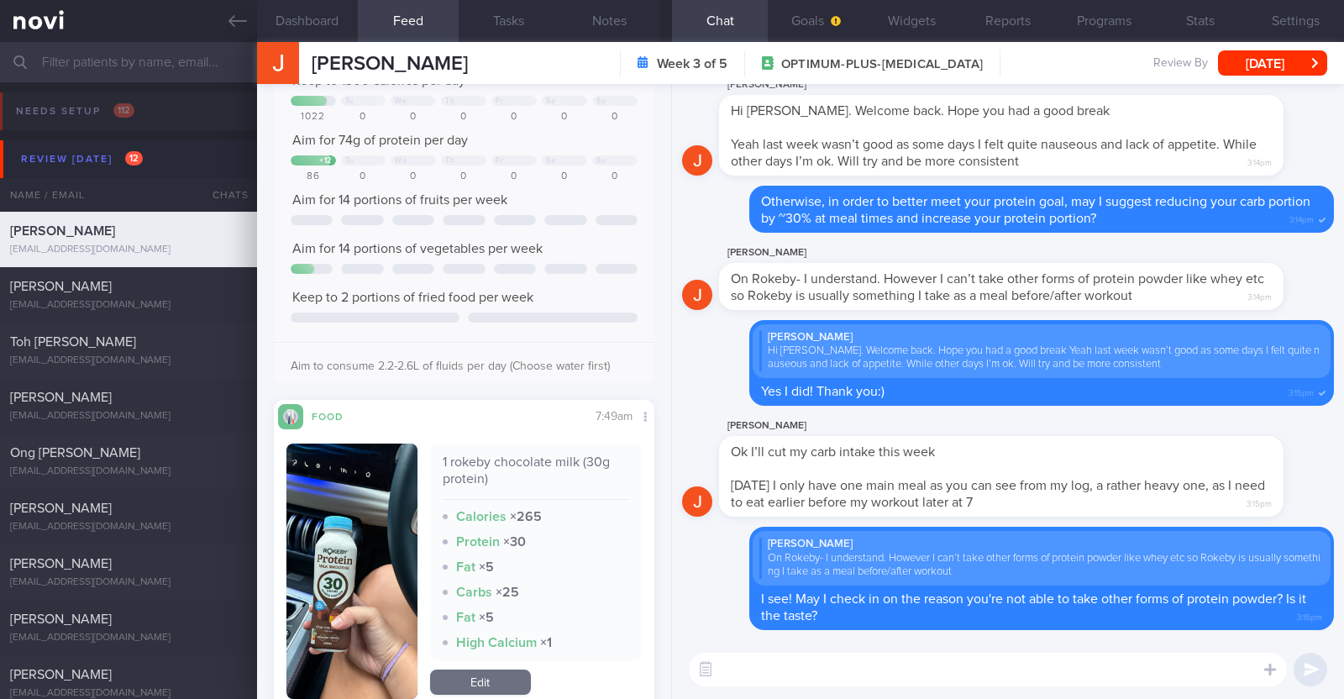
scroll to position [315, 0]
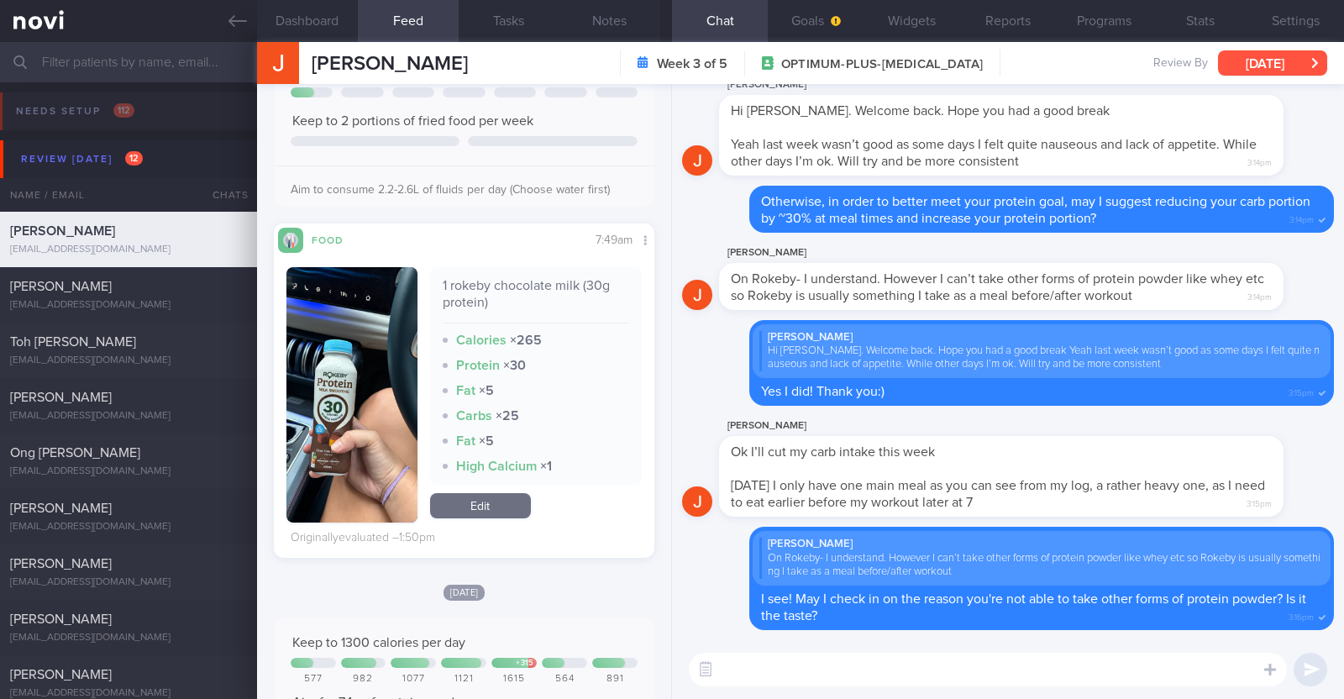
click at [1247, 53] on button "[DATE]" at bounding box center [1272, 62] width 109 height 25
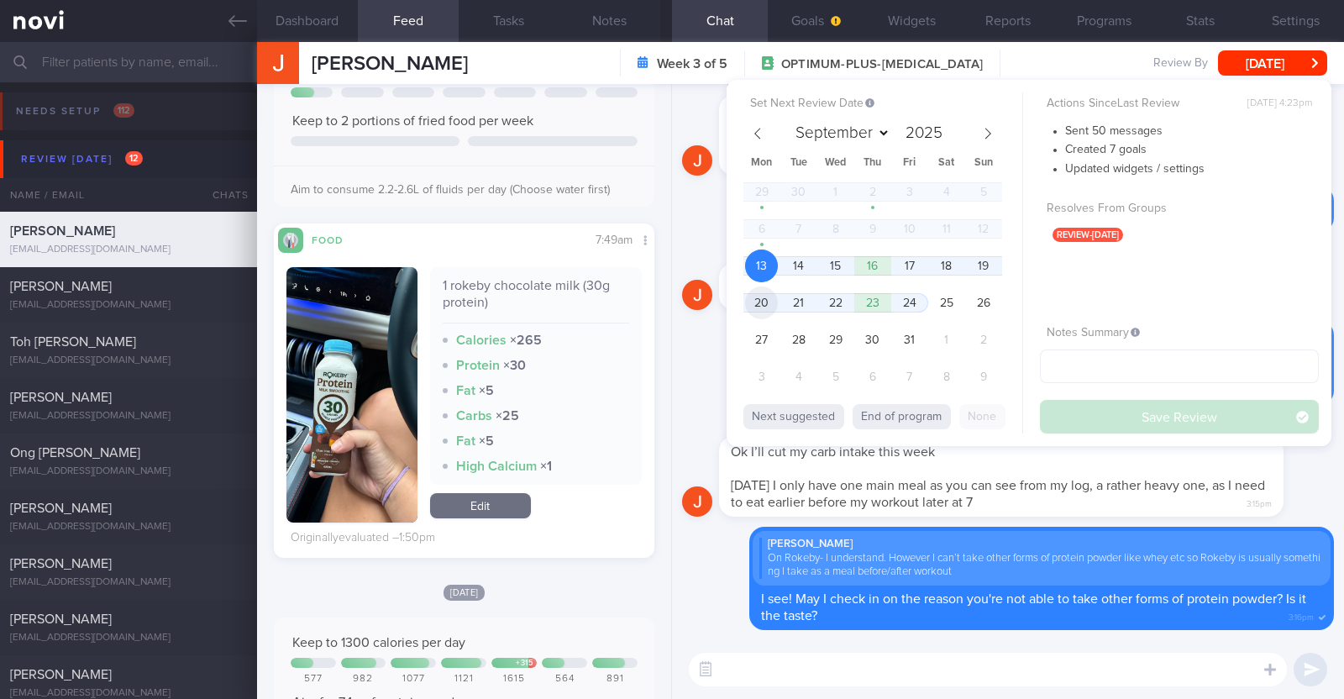
click at [768, 296] on span "20" at bounding box center [761, 302] width 33 height 33
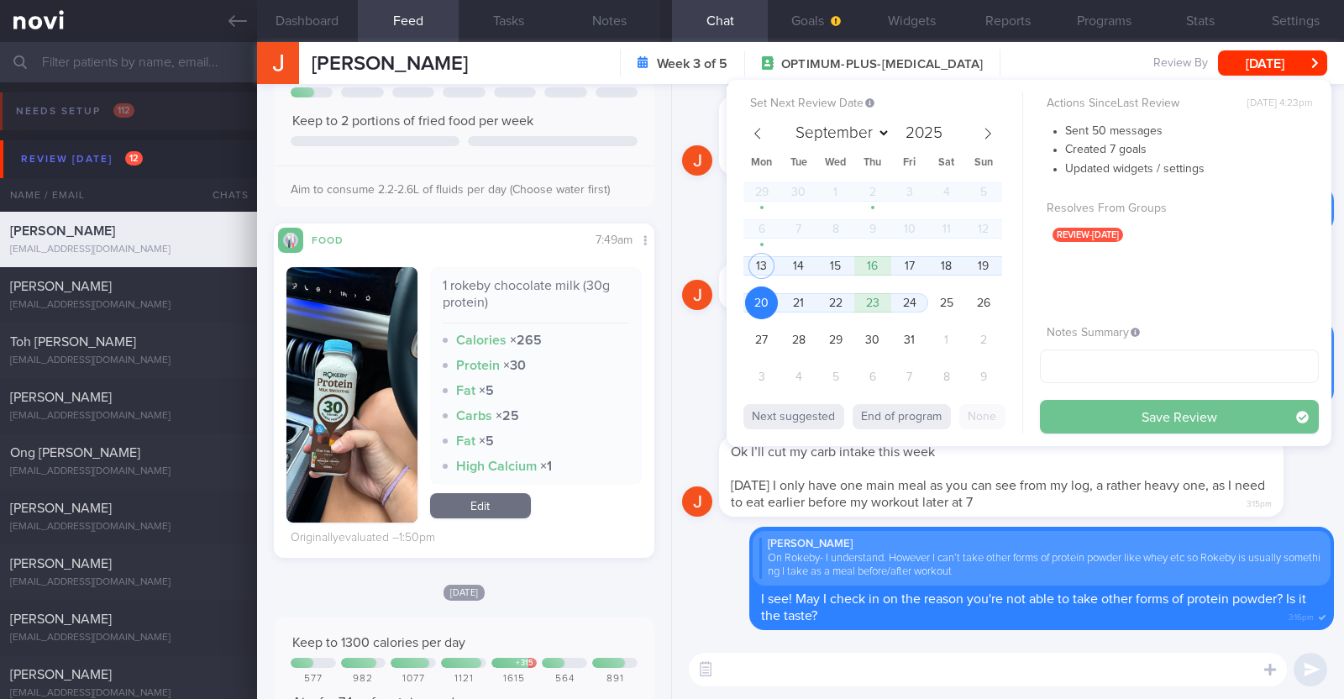
click at [1223, 418] on button "Save Review" at bounding box center [1179, 417] width 279 height 34
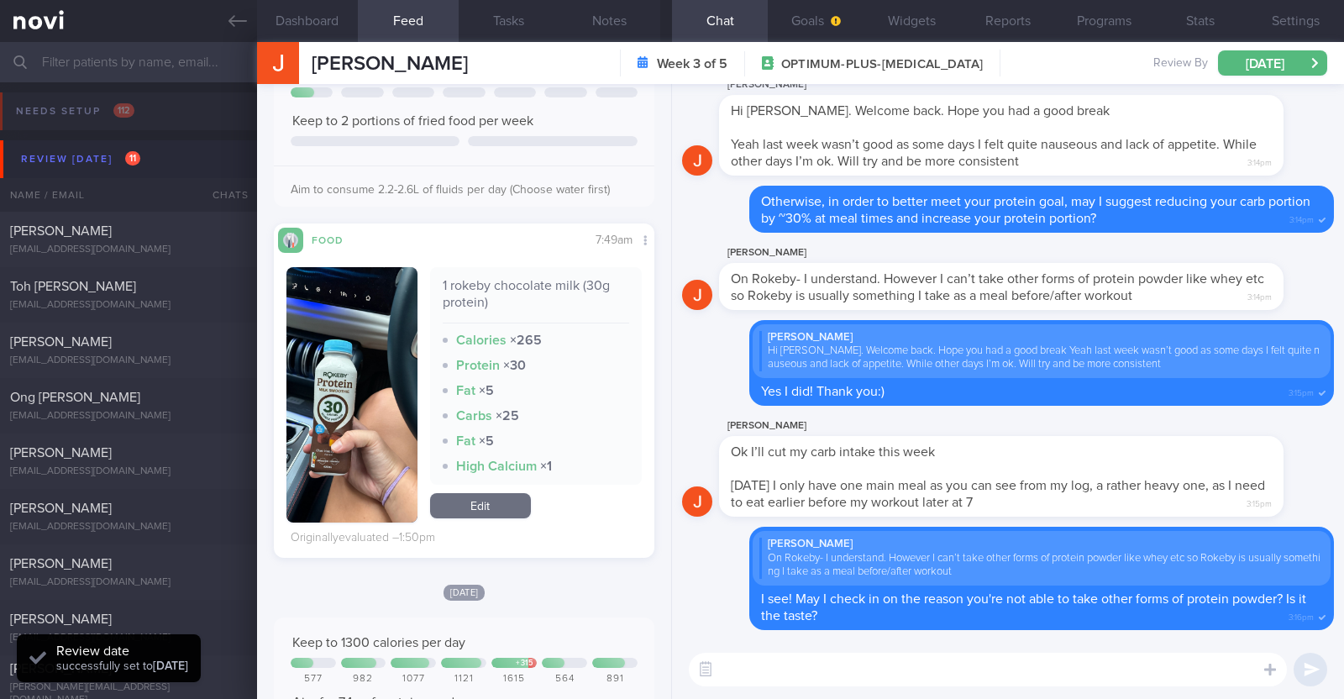
click at [1294, 479] on div "Jamie Ok I’ll cut my carb intake this week Today I only have one main meal as y…" at bounding box center [1026, 466] width 615 height 101
click at [1083, 10] on button "Programs" at bounding box center [1104, 21] width 96 height 42
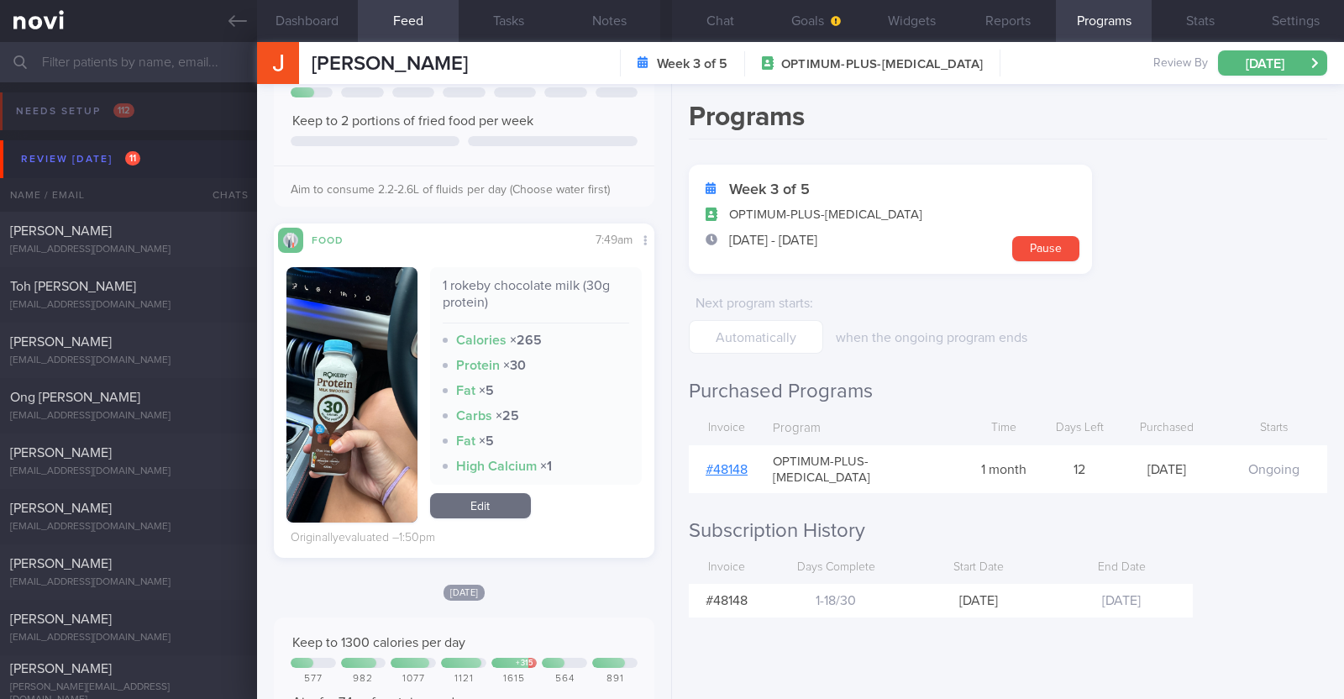
click at [737, 464] on link "# 48148" at bounding box center [726, 469] width 42 height 13
click at [726, 30] on button "Chat" at bounding box center [720, 21] width 96 height 42
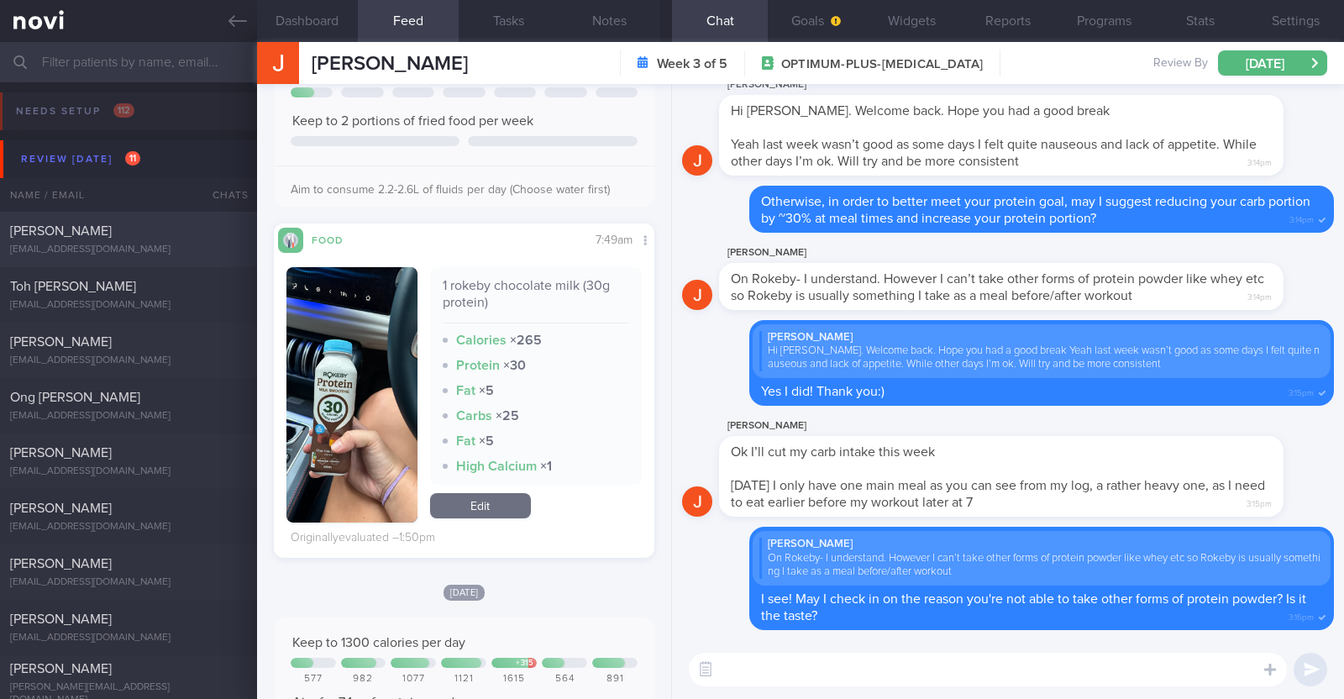
click at [118, 254] on div "[EMAIL_ADDRESS][DOMAIN_NAME]" at bounding box center [128, 250] width 237 height 13
type textarea "30F Comorbidities: L5/S1 compression - has back pain, no longer on f/up Right s…"
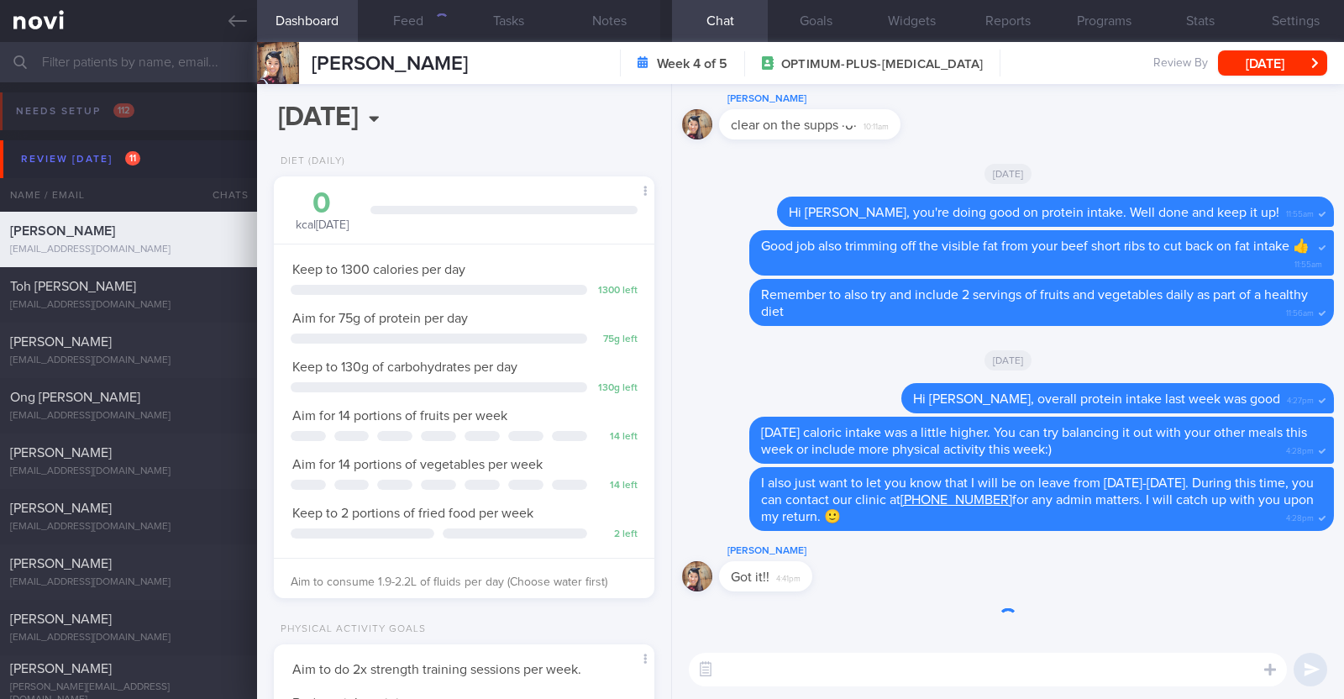
scroll to position [191, 334]
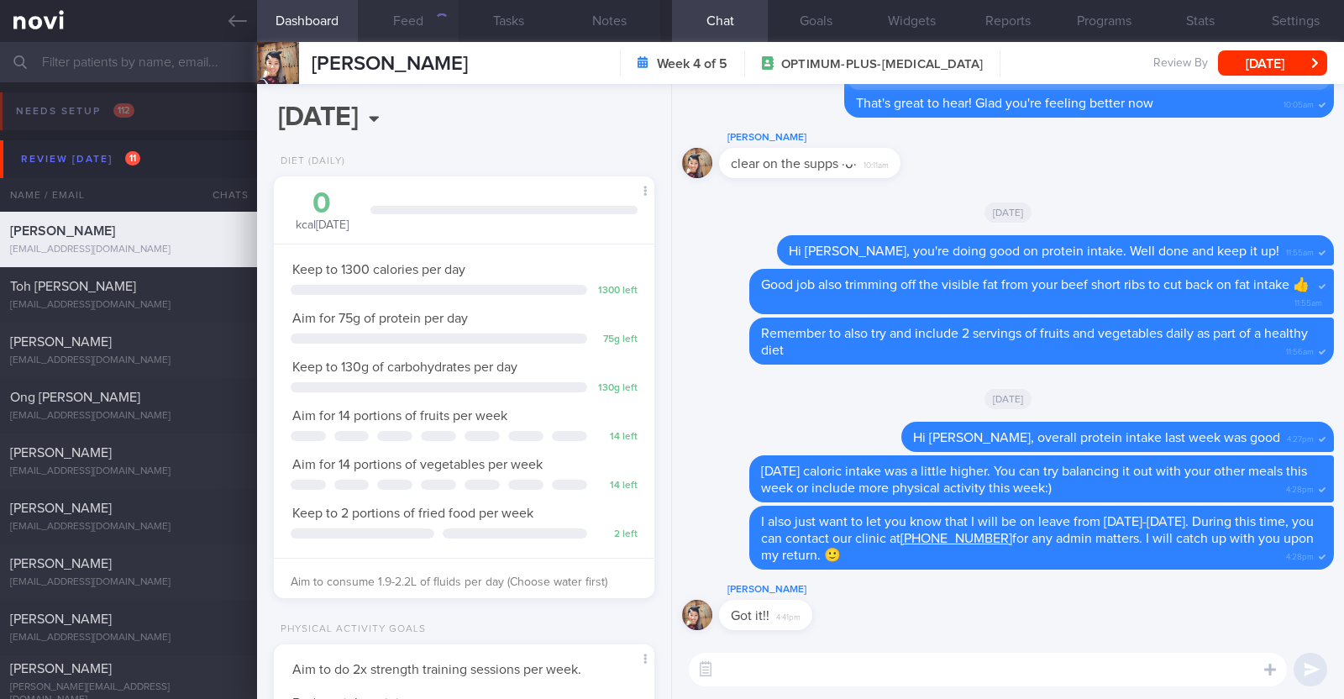
click at [401, 27] on button "Feed" at bounding box center [408, 21] width 101 height 42
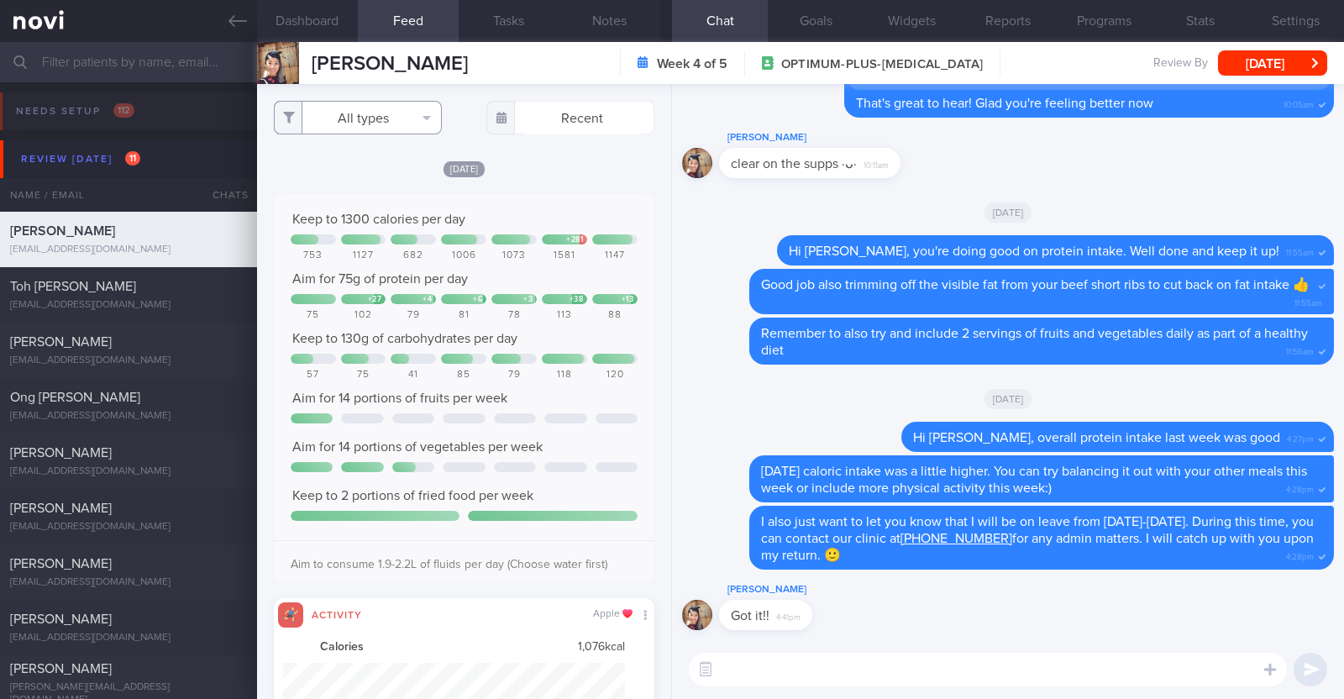
click at [342, 128] on button "All types" at bounding box center [358, 118] width 168 height 34
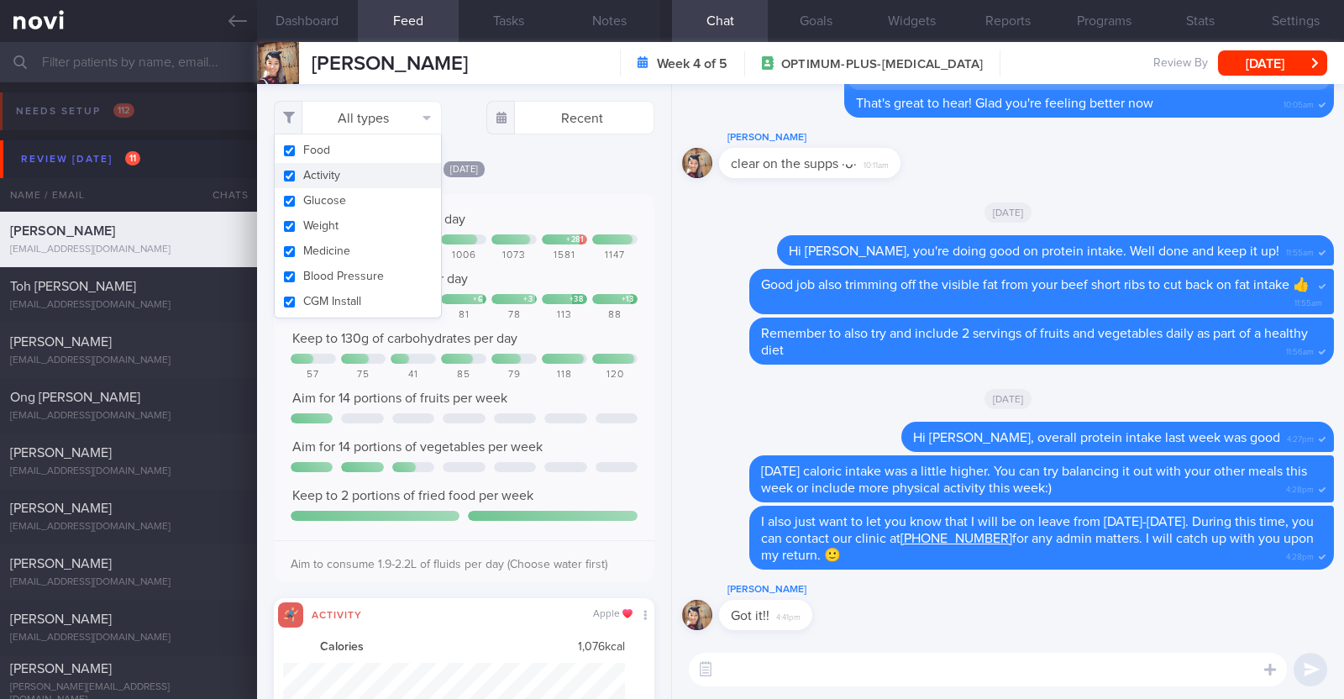
click at [347, 174] on button "Activity" at bounding box center [358, 175] width 166 height 25
checkbox input "false"
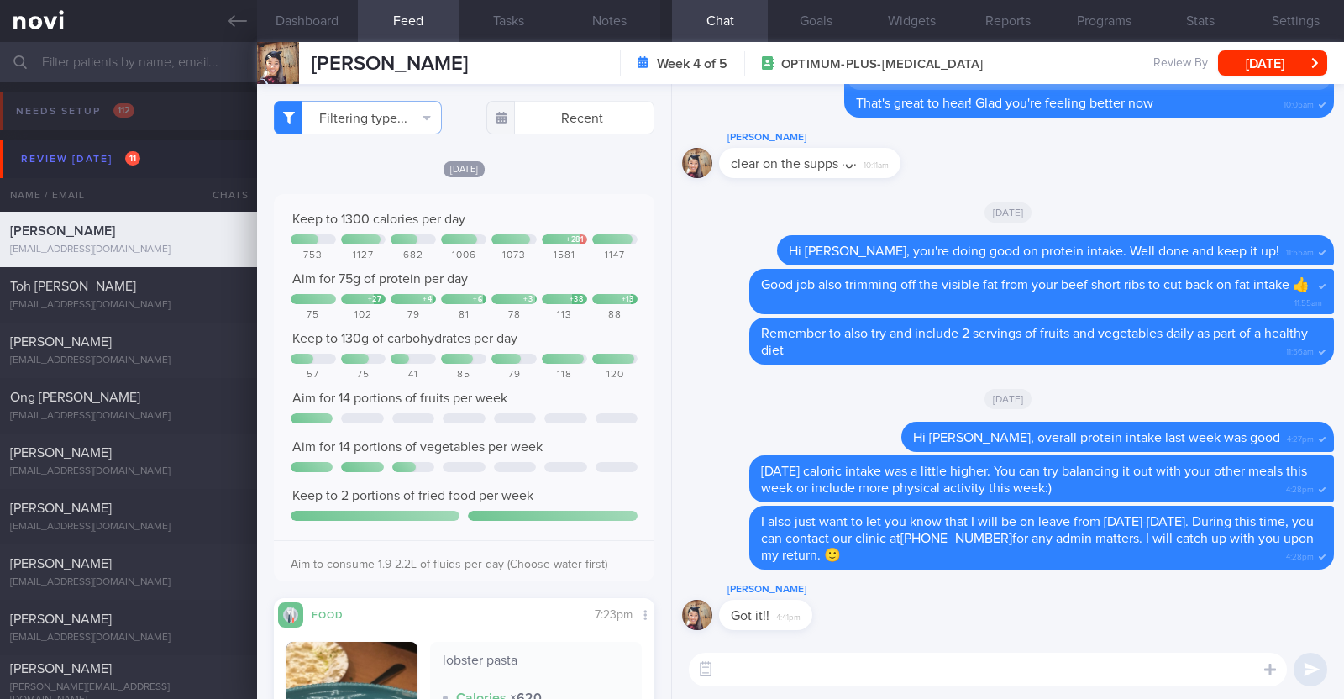
click at [591, 164] on div "[DATE]" at bounding box center [464, 169] width 380 height 18
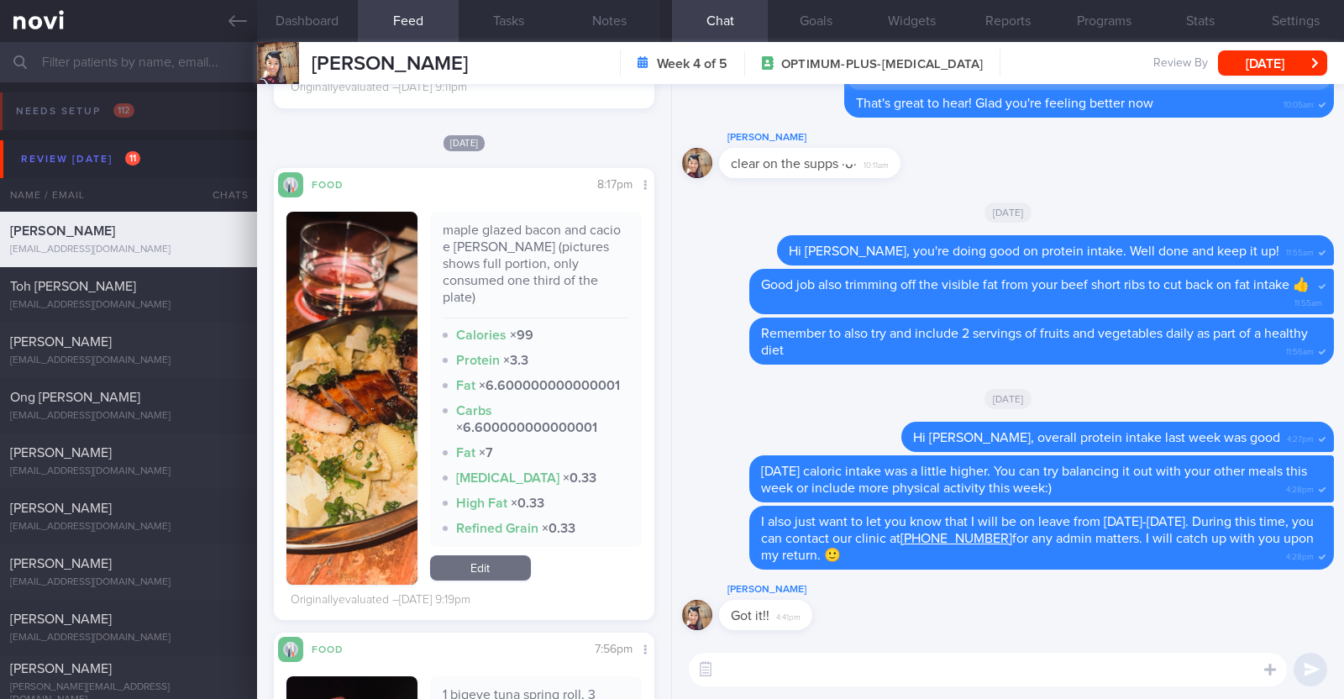
scroll to position [6718, 0]
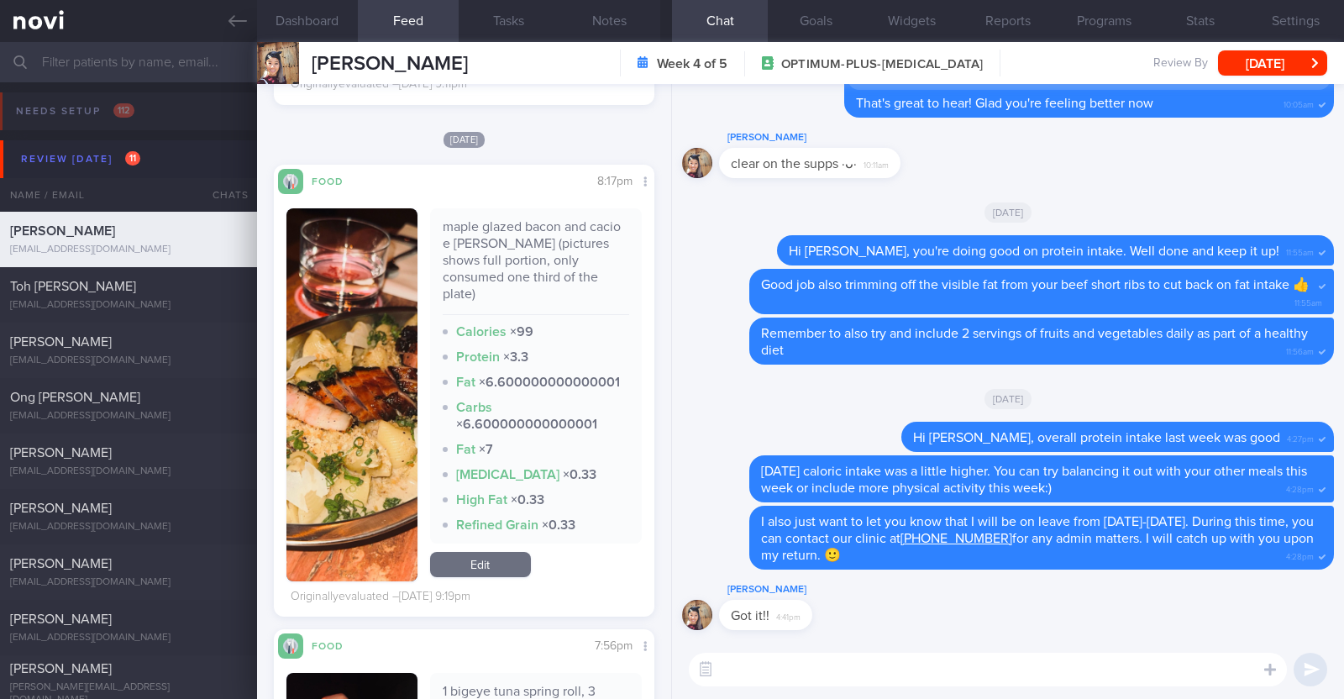
click at [326, 468] on button "button" at bounding box center [351, 394] width 131 height 373
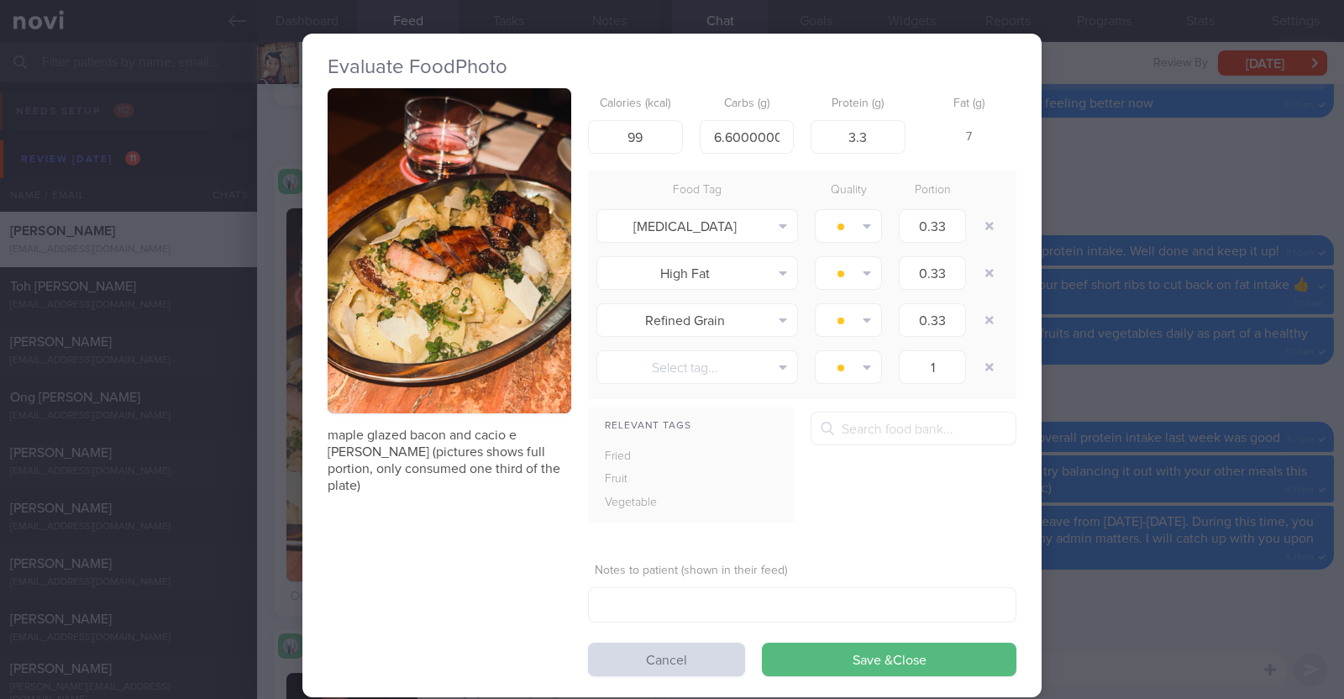
click at [266, 459] on div "Evaluate Food Photo maple glazed bacon and cacio e pepe rigate (pictures shows …" at bounding box center [672, 349] width 1344 height 699
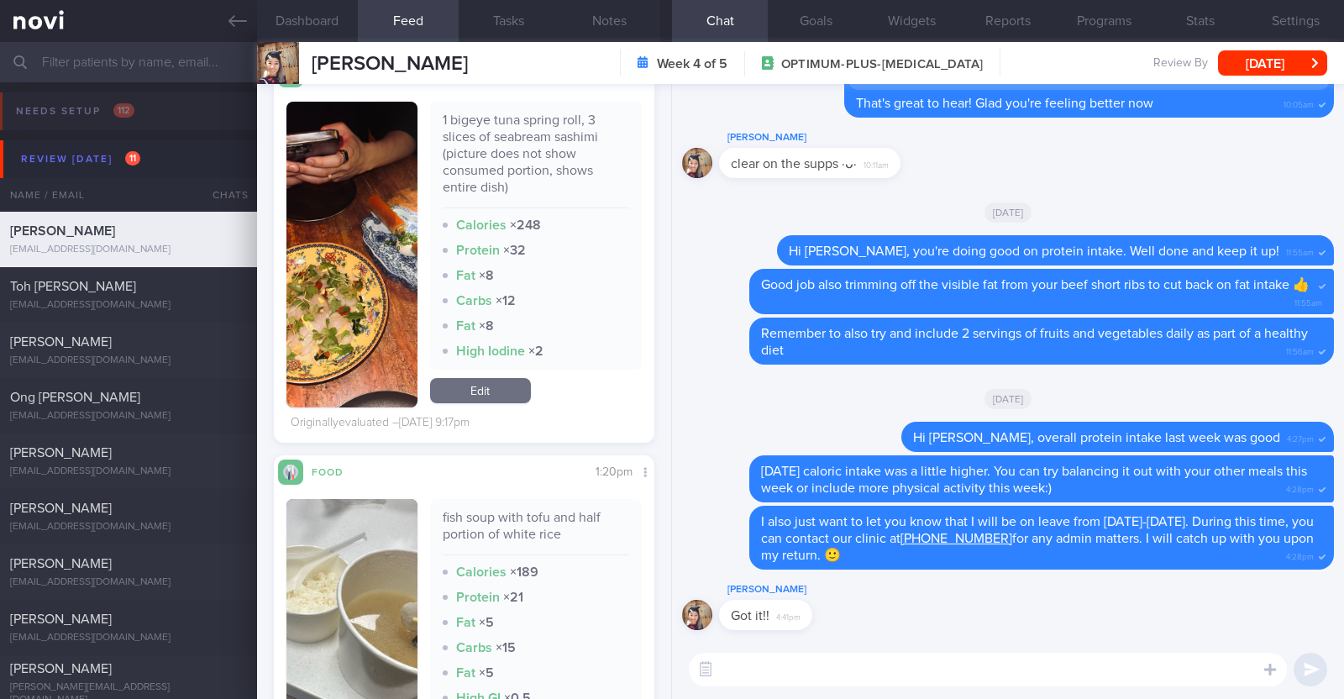
scroll to position [7244, 0]
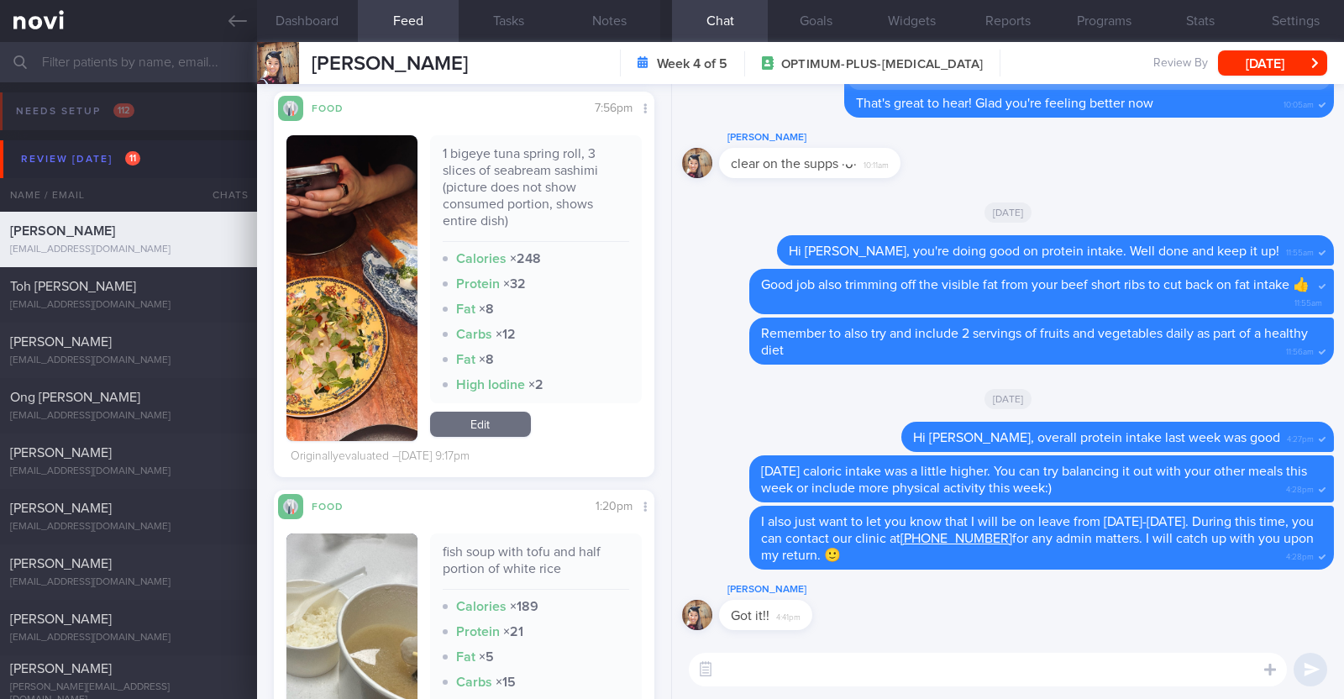
click at [375, 368] on button "button" at bounding box center [351, 288] width 131 height 306
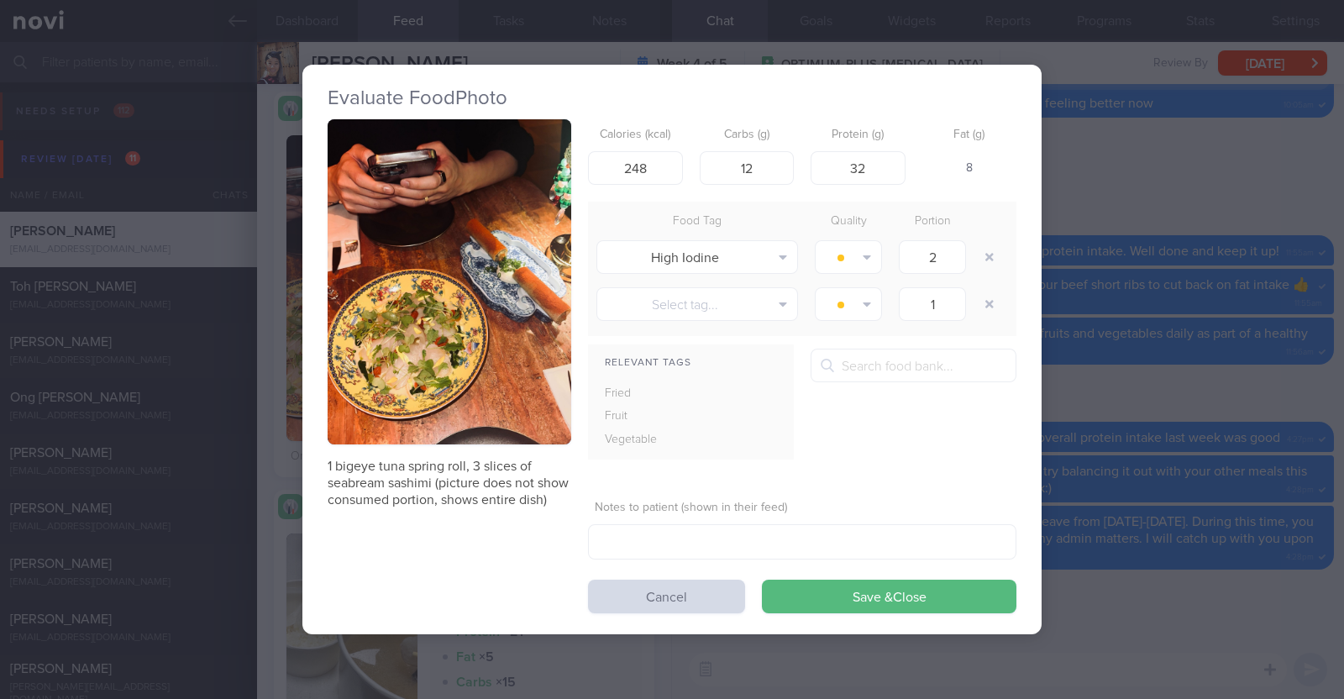
click at [275, 514] on div "Evaluate Food Photo 1 bigeye tuna spring roll, 3 slices of seabream sashimi (pi…" at bounding box center [672, 349] width 1344 height 699
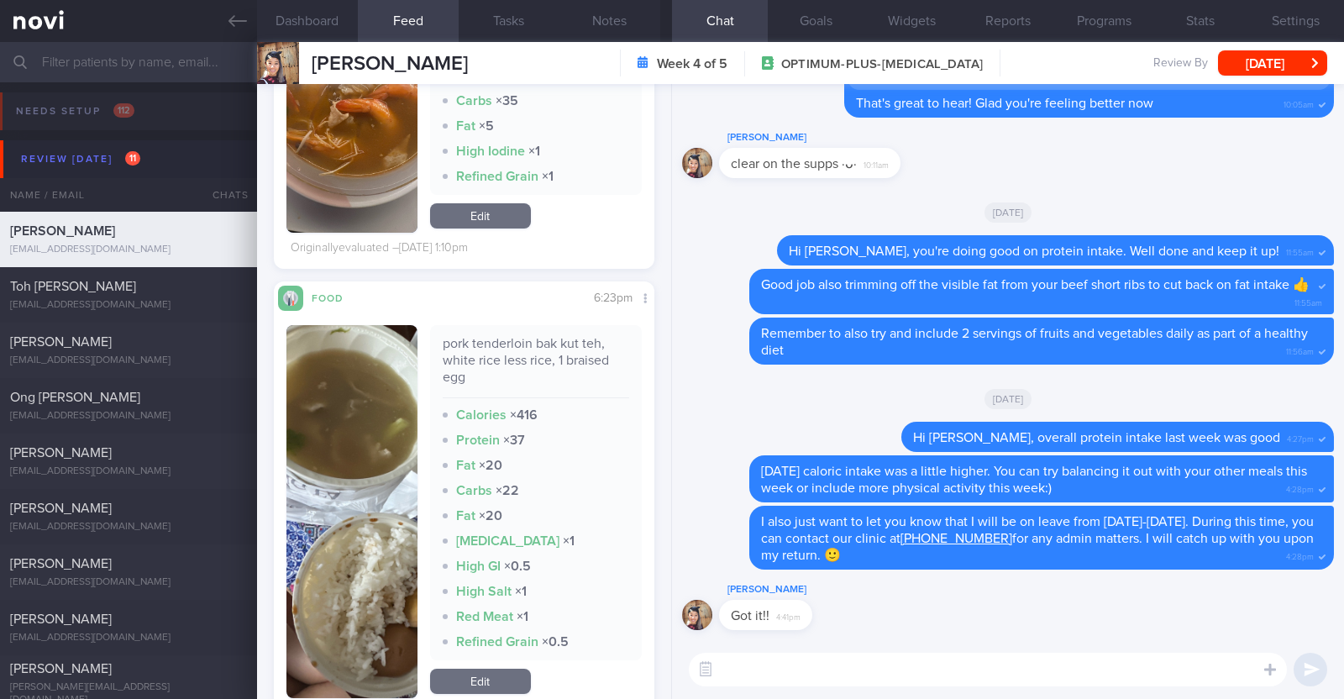
scroll to position [10812, 0]
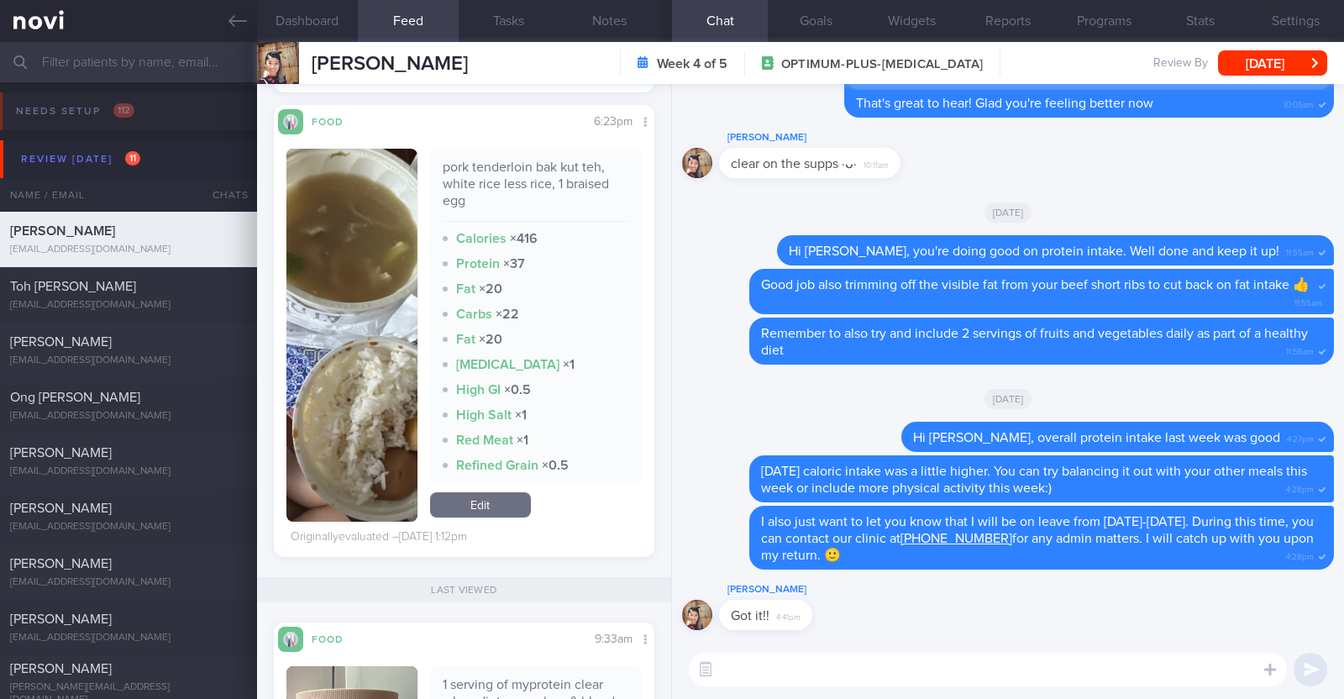
click at [806, 681] on textarea at bounding box center [988, 670] width 598 height 34
type textarea "Hi Sarah, happy Monday! I'm back from leave:)"
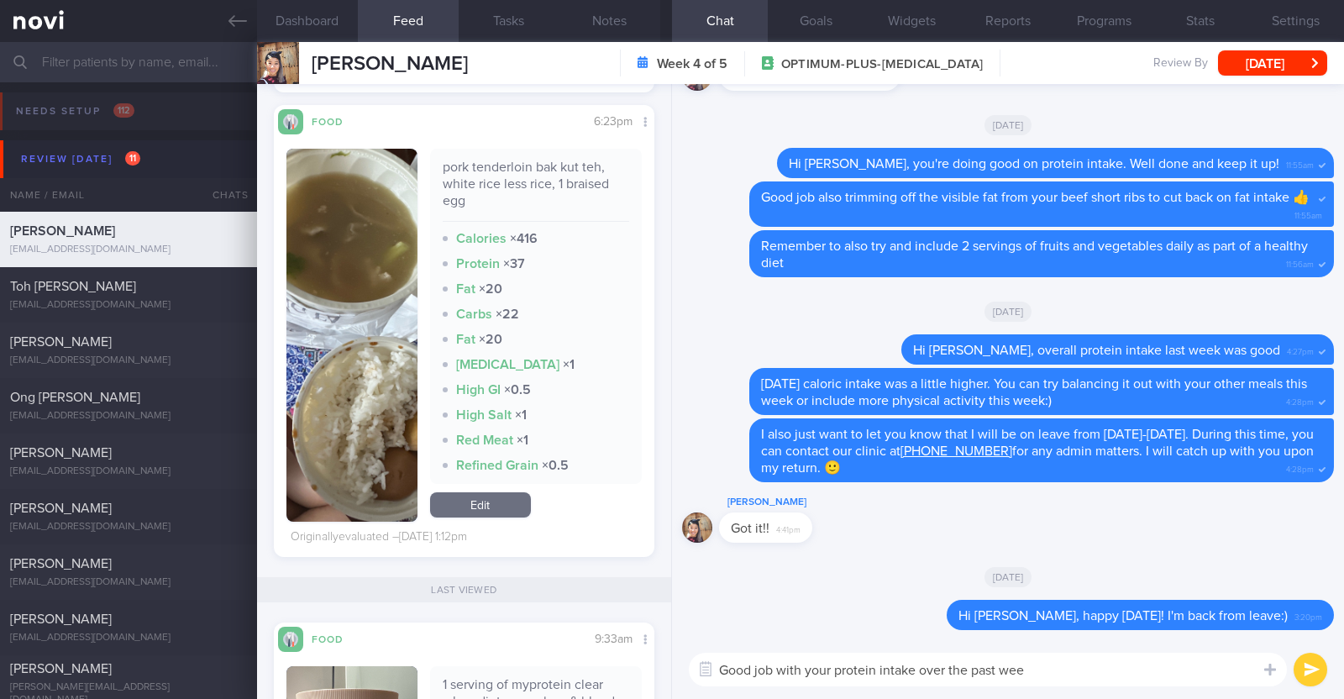
type textarea "Good job with your protein intake over the past week"
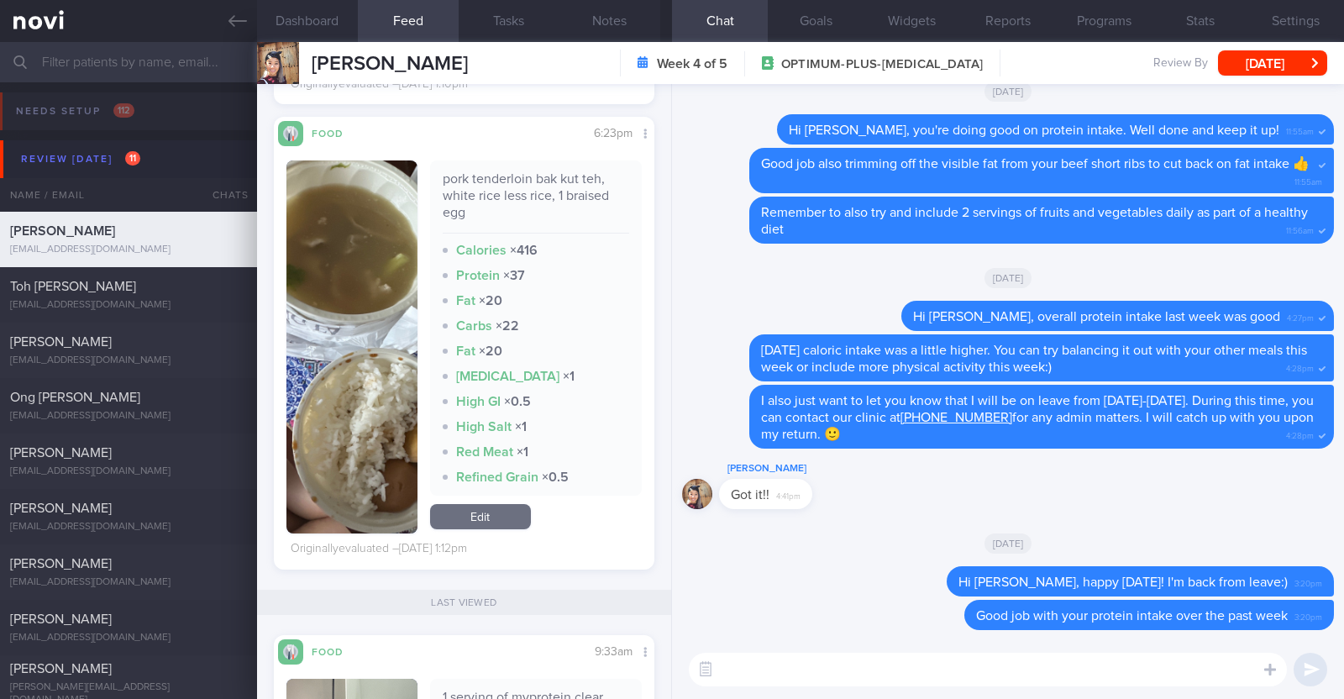
scroll to position [10183, 0]
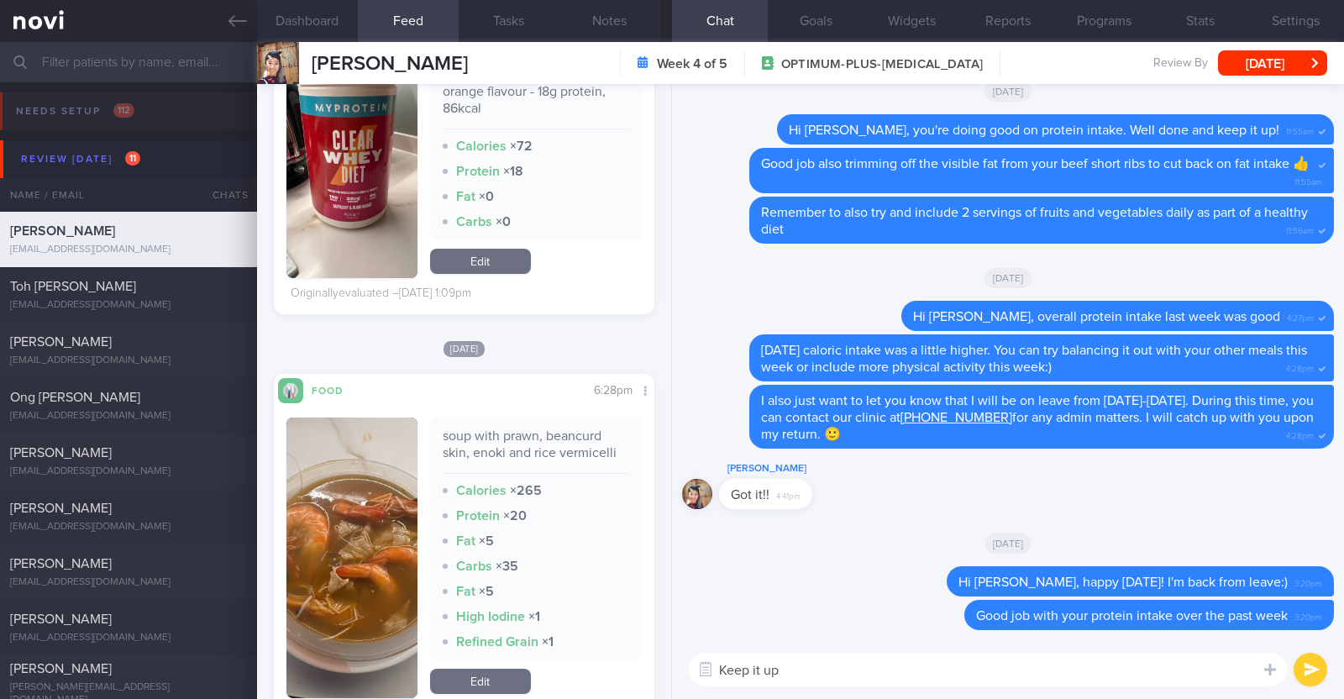
type textarea "Keep it up!"
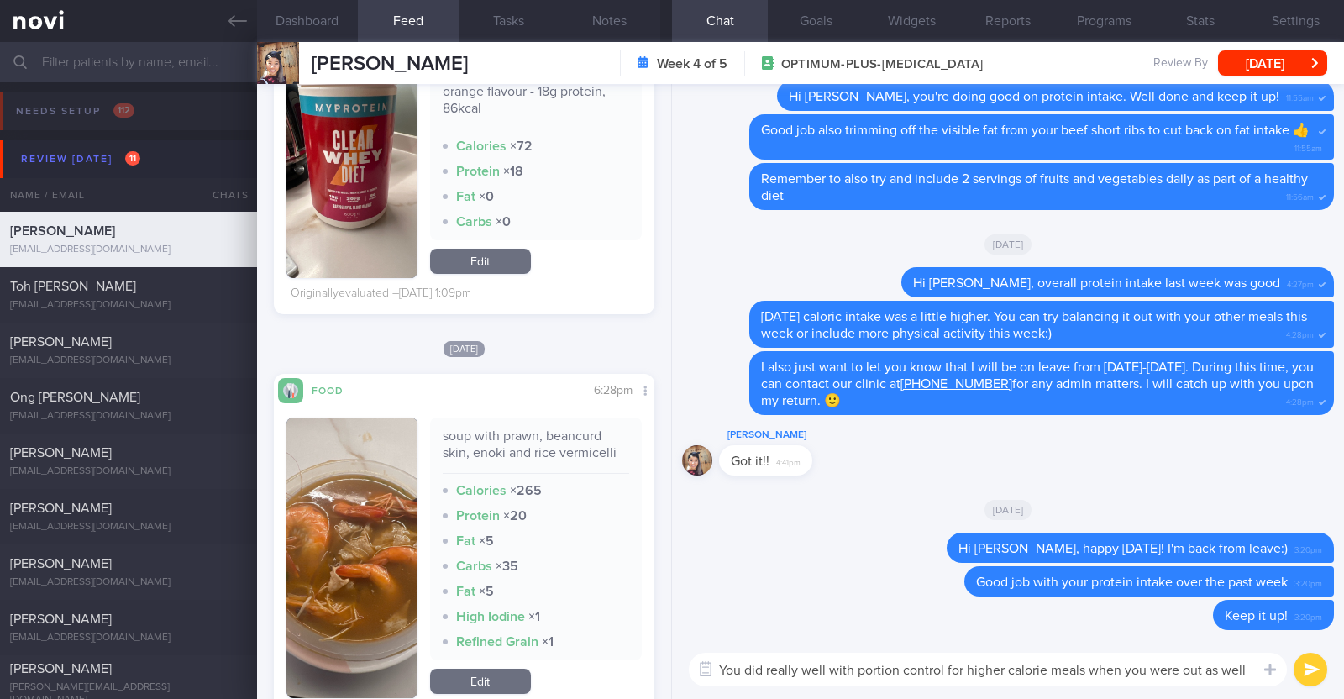
paste textarea "👍"
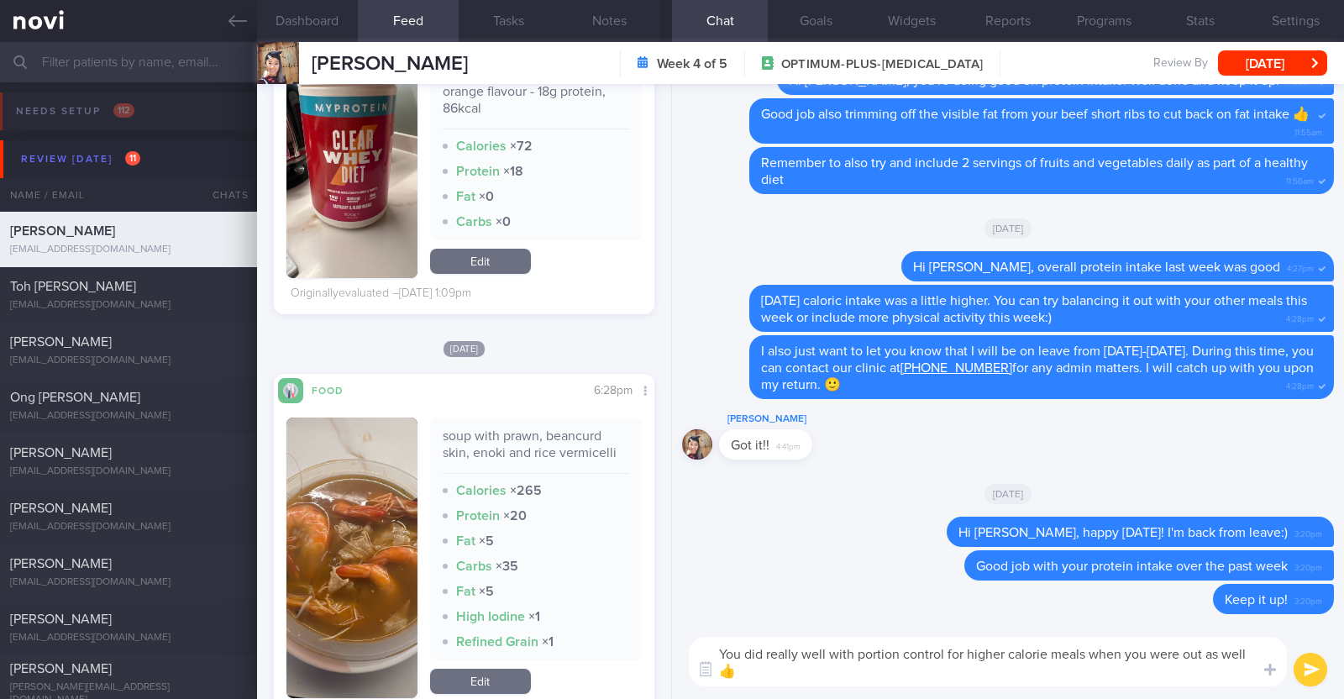
scroll to position [0, 0]
paste textarea "👍"
type textarea "You did really well with portion control for higher calorie meals when you were…"
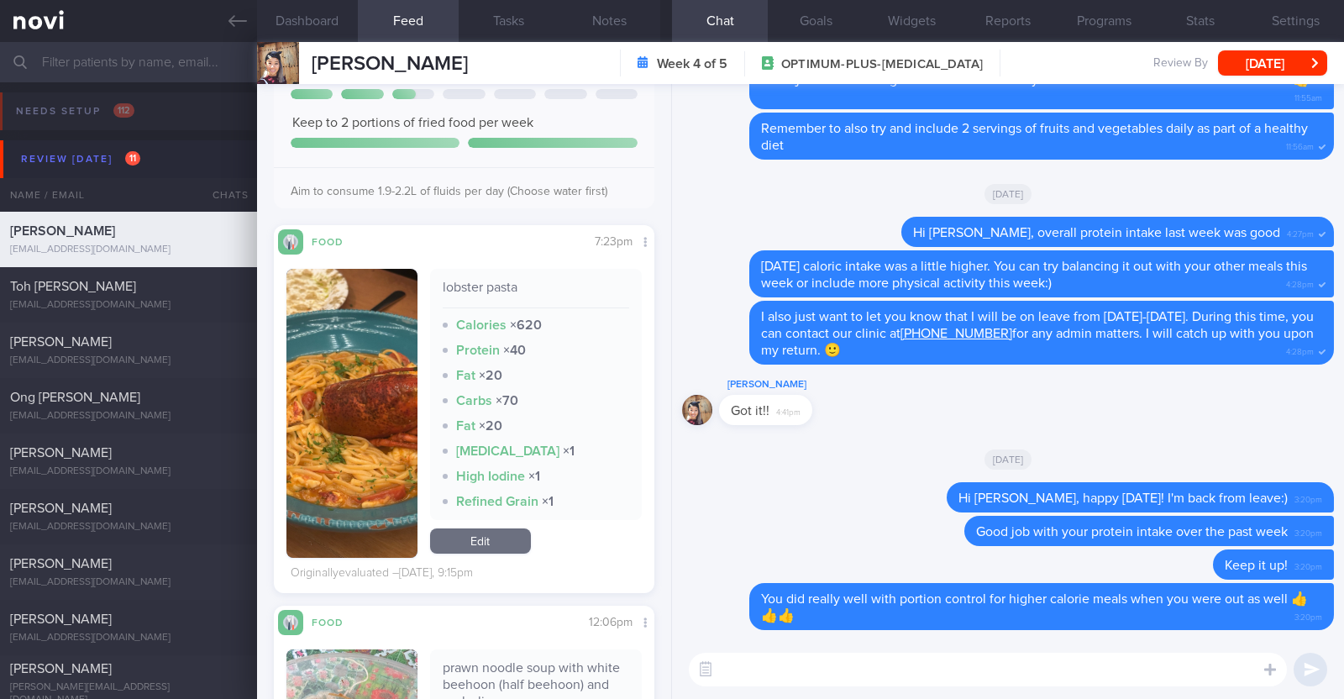
scroll to position [419, 0]
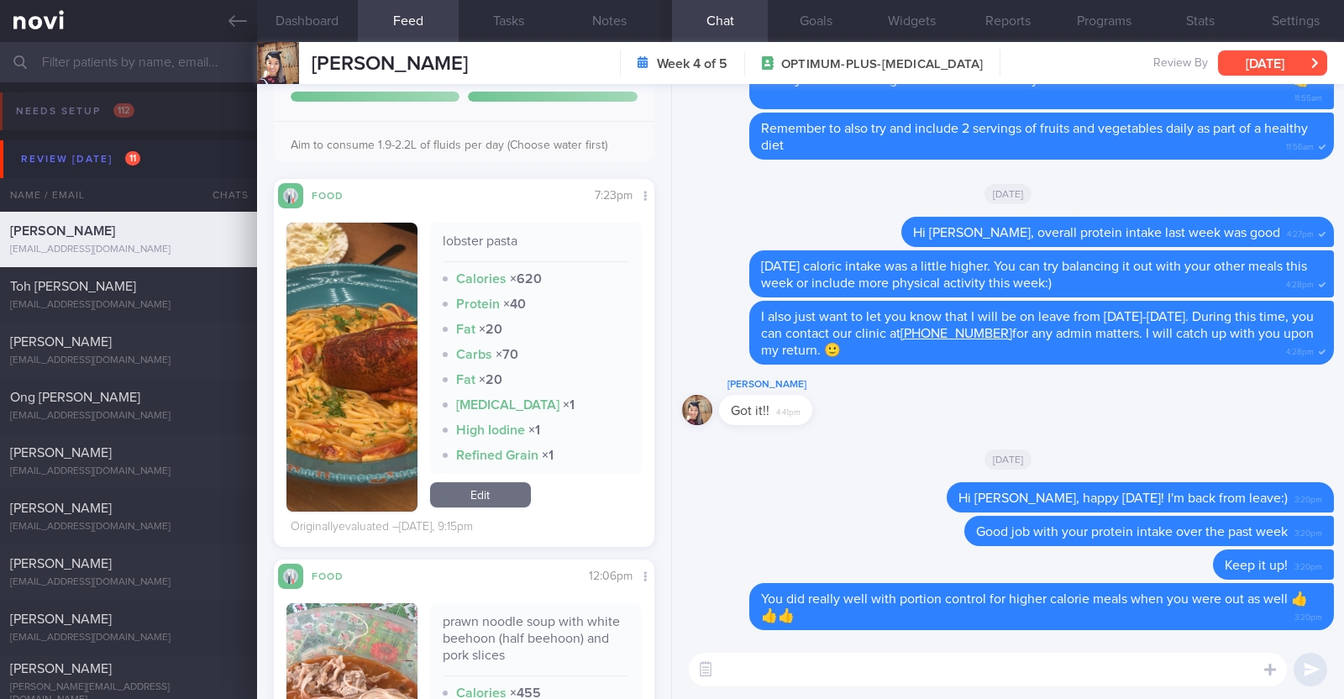
drag, startPoint x: 1281, startPoint y: 65, endPoint x: 1270, endPoint y: 73, distance: 13.8
click at [1281, 65] on button "[DATE]" at bounding box center [1272, 62] width 109 height 25
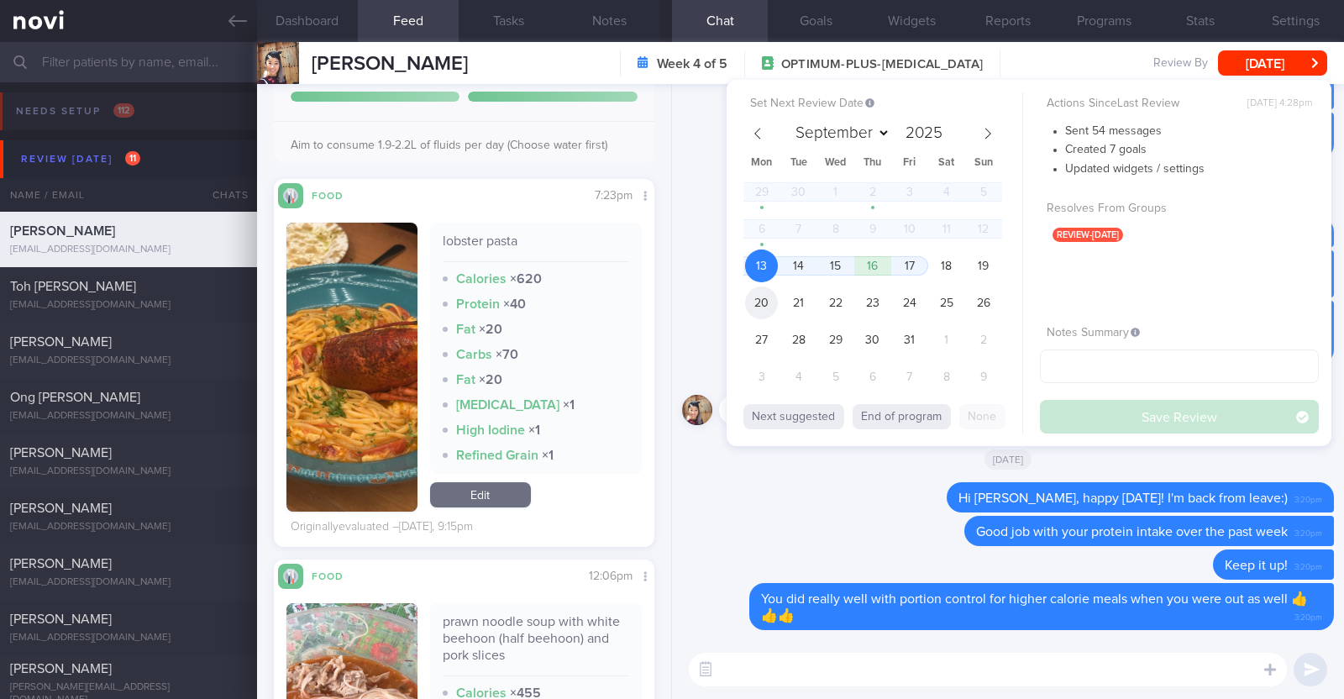
click at [757, 301] on span "20" at bounding box center [761, 302] width 33 height 33
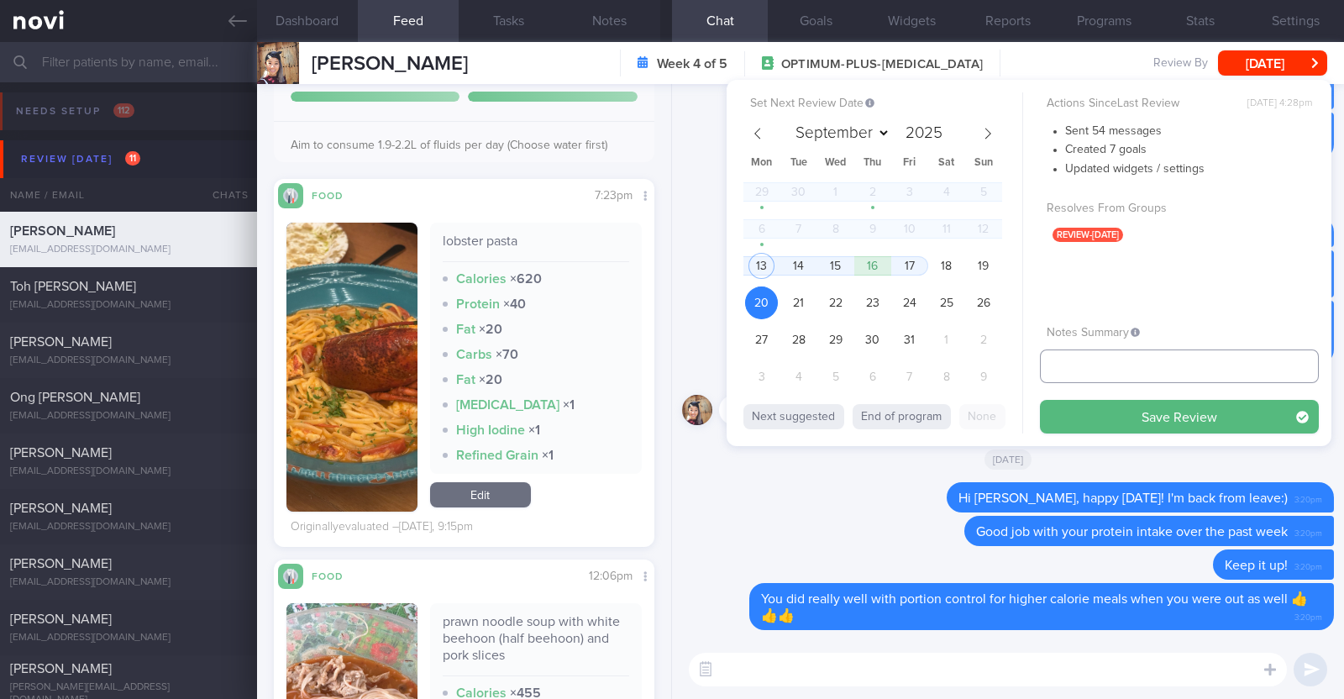
click at [1096, 372] on input "text" at bounding box center [1179, 366] width 279 height 34
type input "r/v 20/10"
click at [1095, 410] on button "Save Review" at bounding box center [1179, 417] width 279 height 34
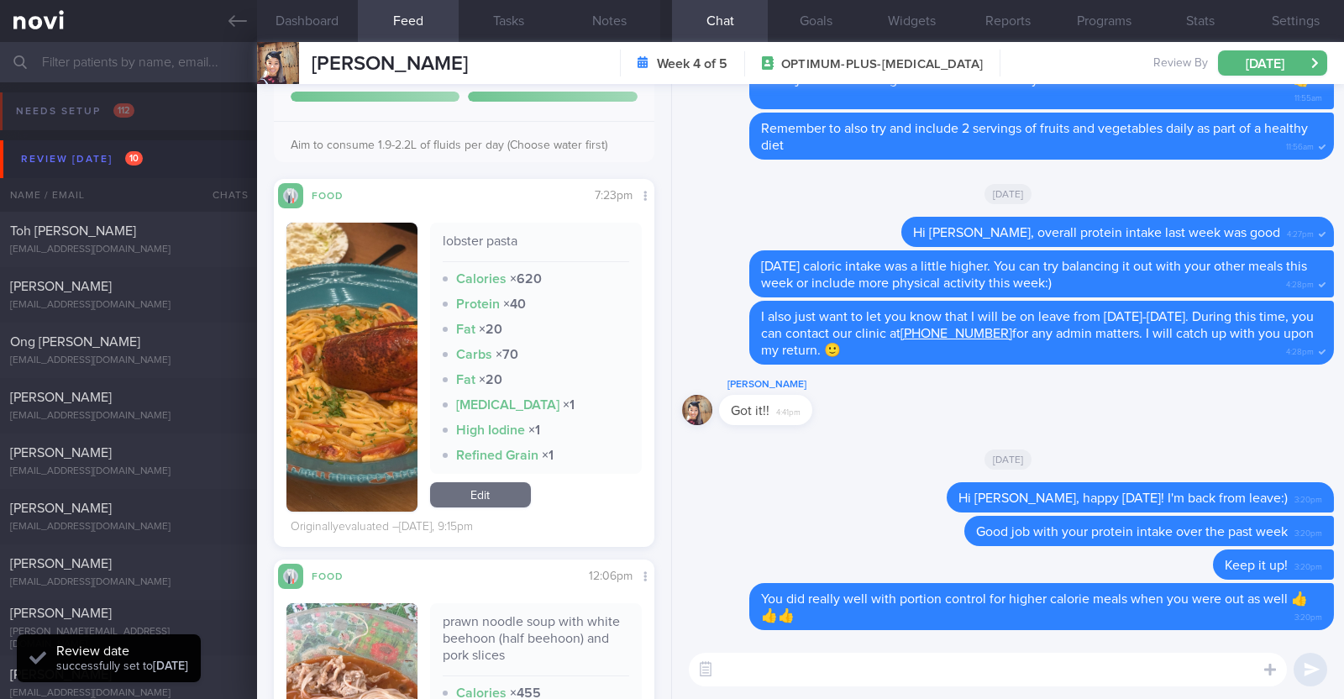
click at [420, 70] on div "Sarah Swee Sarah Swee sarahsweewj@gmail.com Week 4 of 5 OPTIMUM-PLUS-WEGOVY Rev…" at bounding box center [800, 63] width 1087 height 42
drag, startPoint x: 421, startPoint y: 62, endPoint x: 302, endPoint y: 65, distance: 119.3
click at [302, 65] on div "Sarah Swee Sarah Swee sarahsweewj@gmail.com Week 4 of 5 OPTIMUM-PLUS-WEGOVY Rev…" at bounding box center [800, 63] width 1087 height 42
copy div "[PERSON_NAME]"
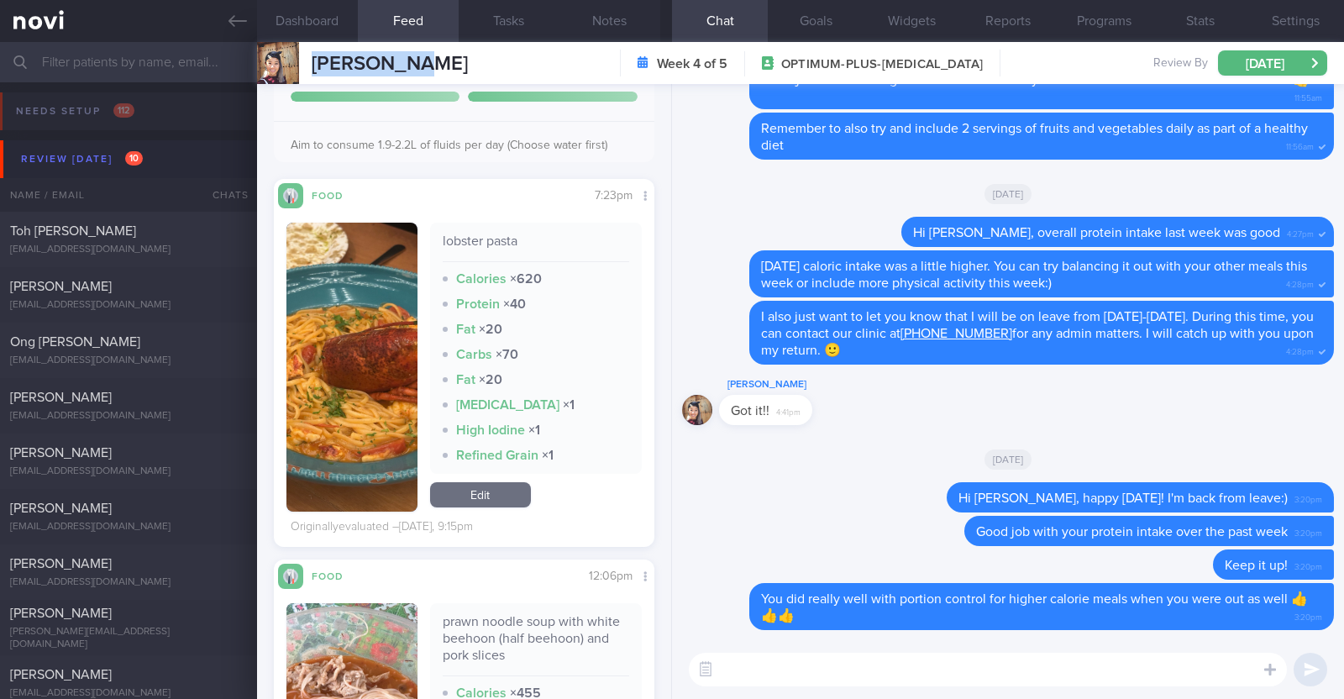
drag, startPoint x: 637, startPoint y: 14, endPoint x: 569, endPoint y: 100, distance: 108.9
click at [636, 14] on button "Notes" at bounding box center [609, 21] width 101 height 42
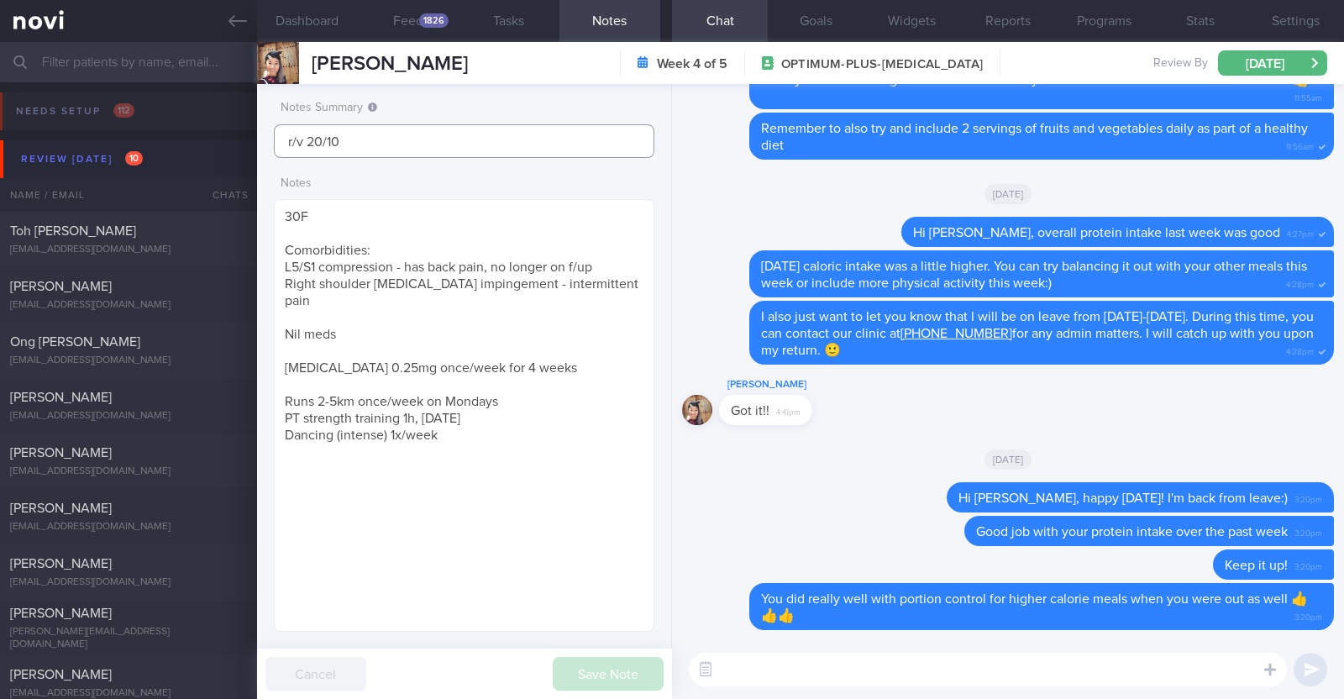
click at [286, 146] on input "r/v 20/10" at bounding box center [464, 141] width 380 height 34
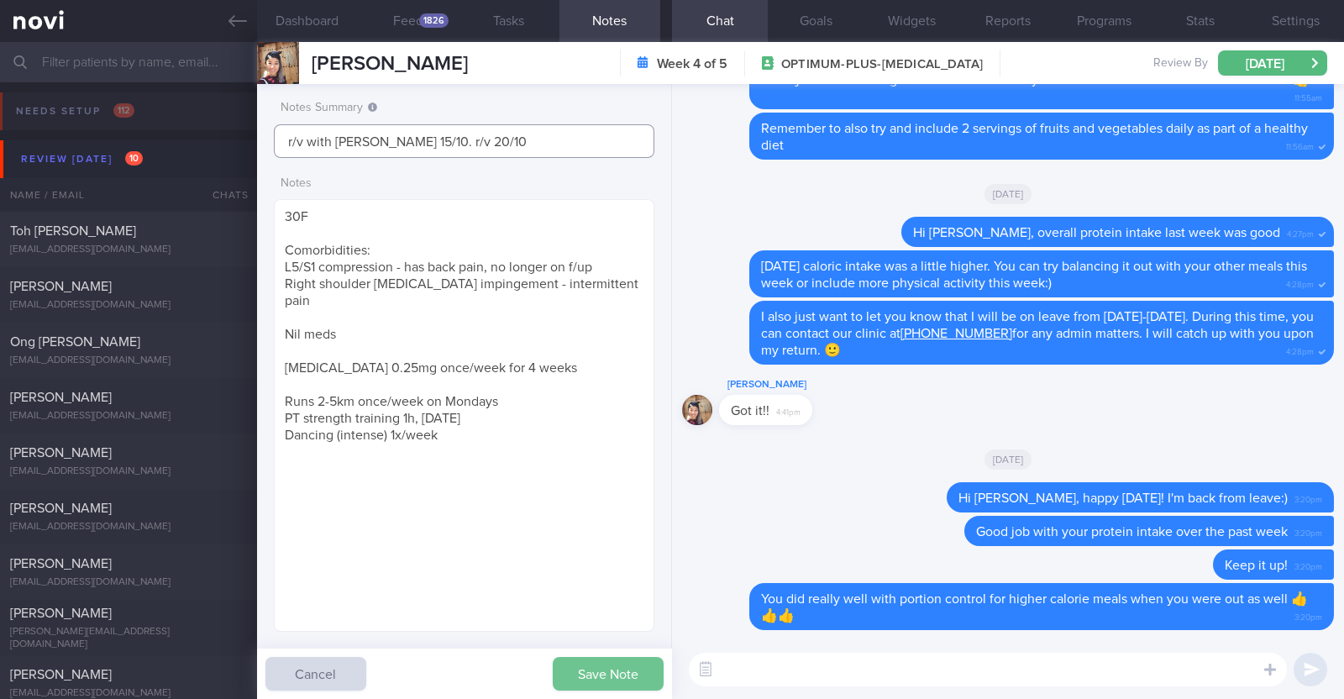
type input "r/v with [PERSON_NAME] 15/10. r/v 20/10"
click at [575, 679] on button "Save Note" at bounding box center [608, 674] width 111 height 34
type input "r/v with [PERSON_NAME] 15/10. r/v 20/10"
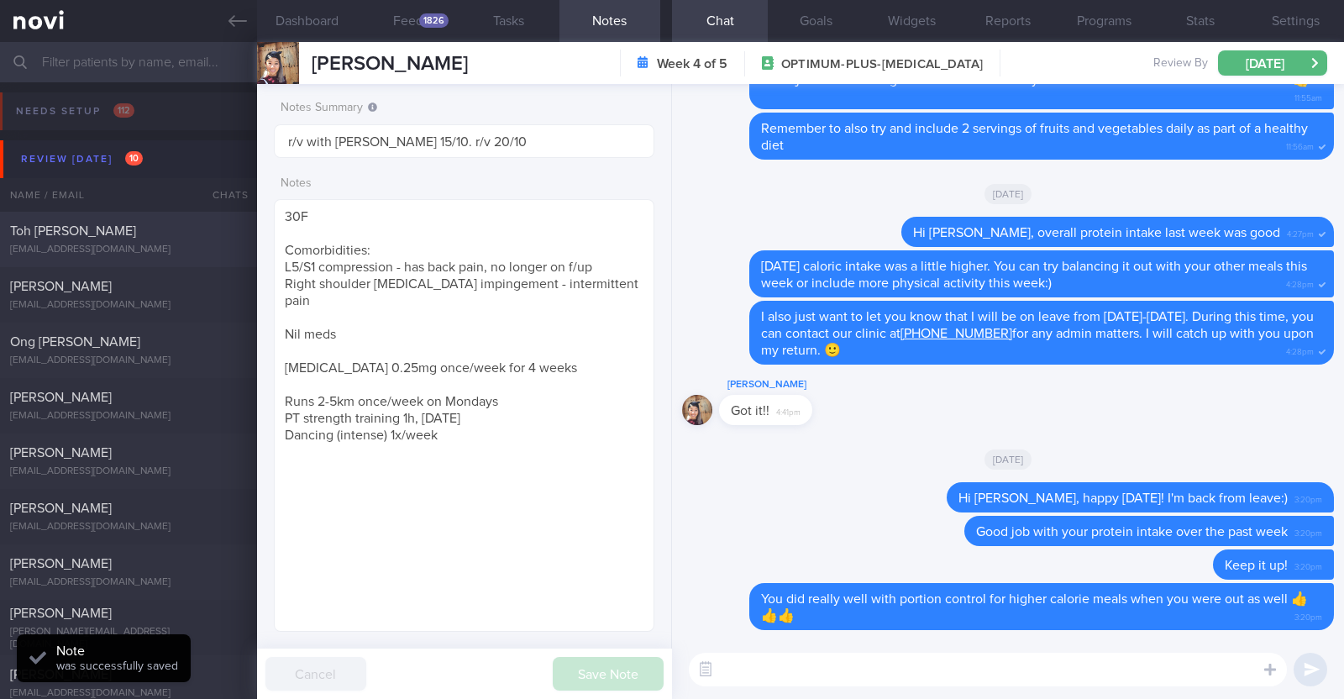
click at [113, 249] on div "[EMAIL_ADDRESS][DOMAIN_NAME]" at bounding box center [128, 250] width 237 height 13
type textarea "46M Comorbidities: HTN Mild HLD Previously had Bells palsy Sleep apnea with CPA…"
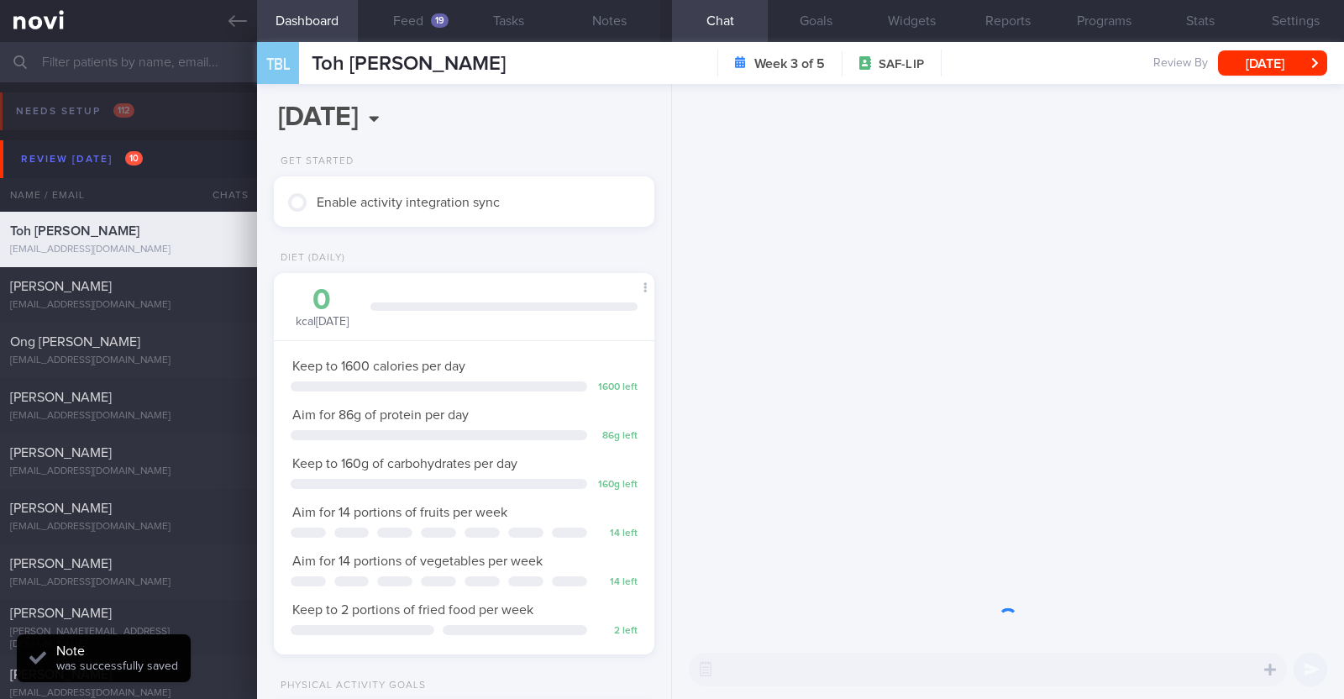
scroll to position [170, 340]
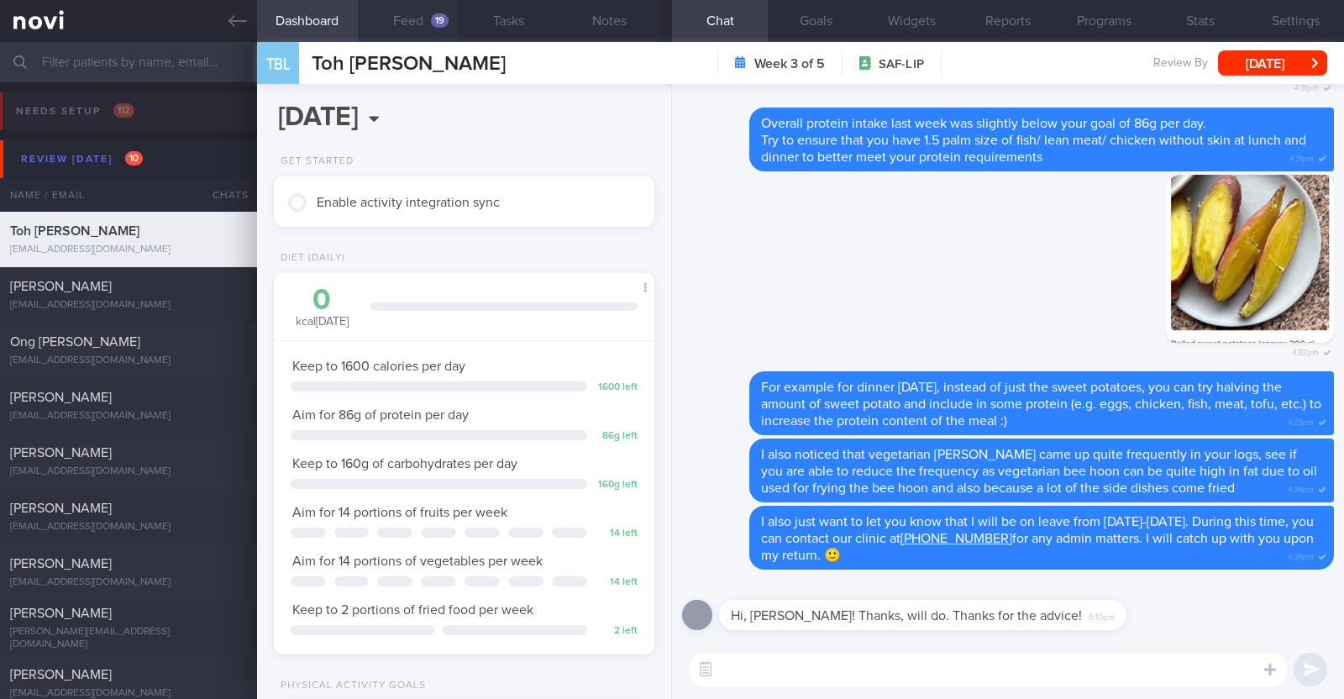
click at [433, 21] on div "19" at bounding box center [440, 20] width 18 height 14
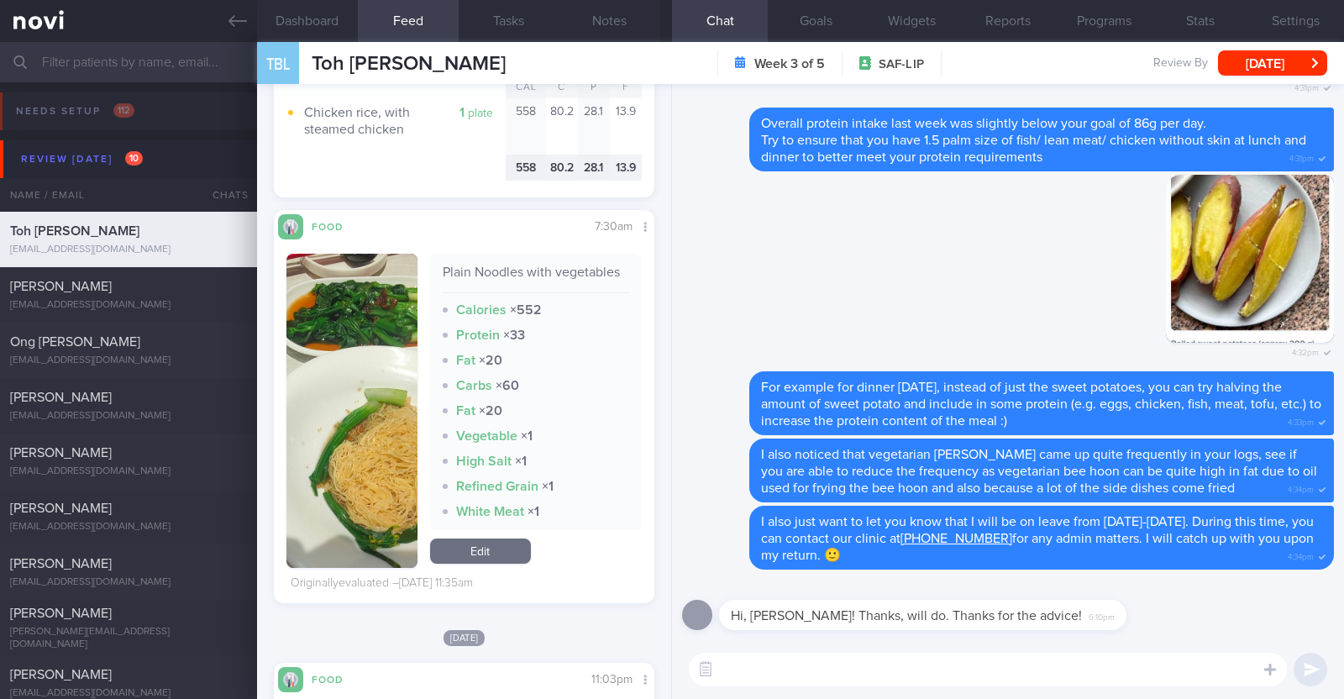
scroll to position [1574, 0]
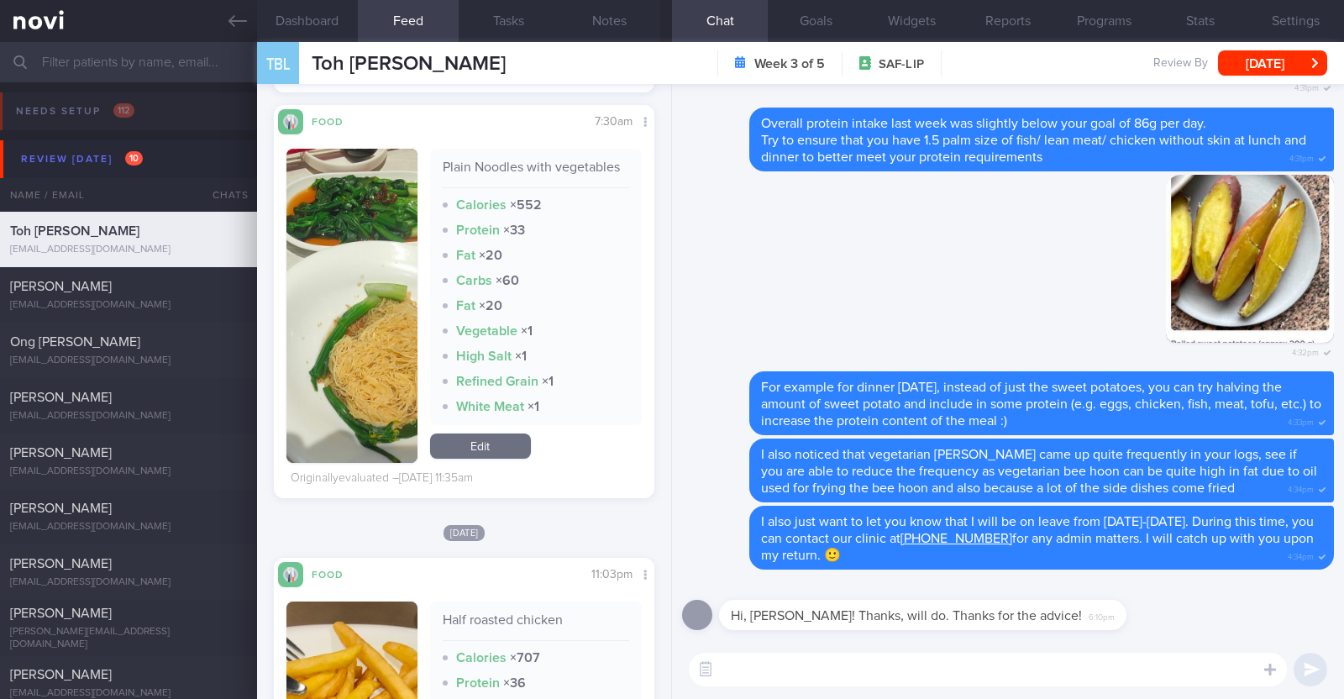
click at [379, 364] on button "button" at bounding box center [351, 306] width 131 height 314
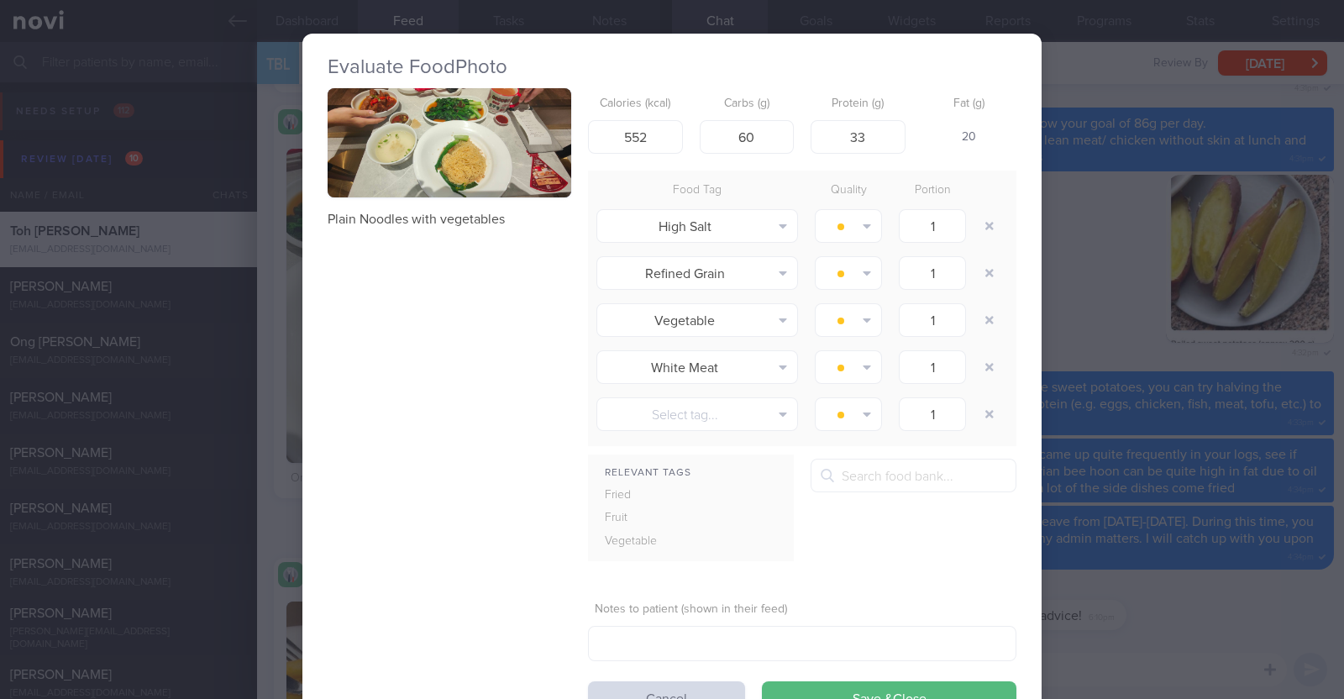
click at [274, 356] on div "Evaluate Food Photo Plain Noodles with vegetables Calories (kcal) 552 Carbs (g)…" at bounding box center [672, 349] width 1344 height 699
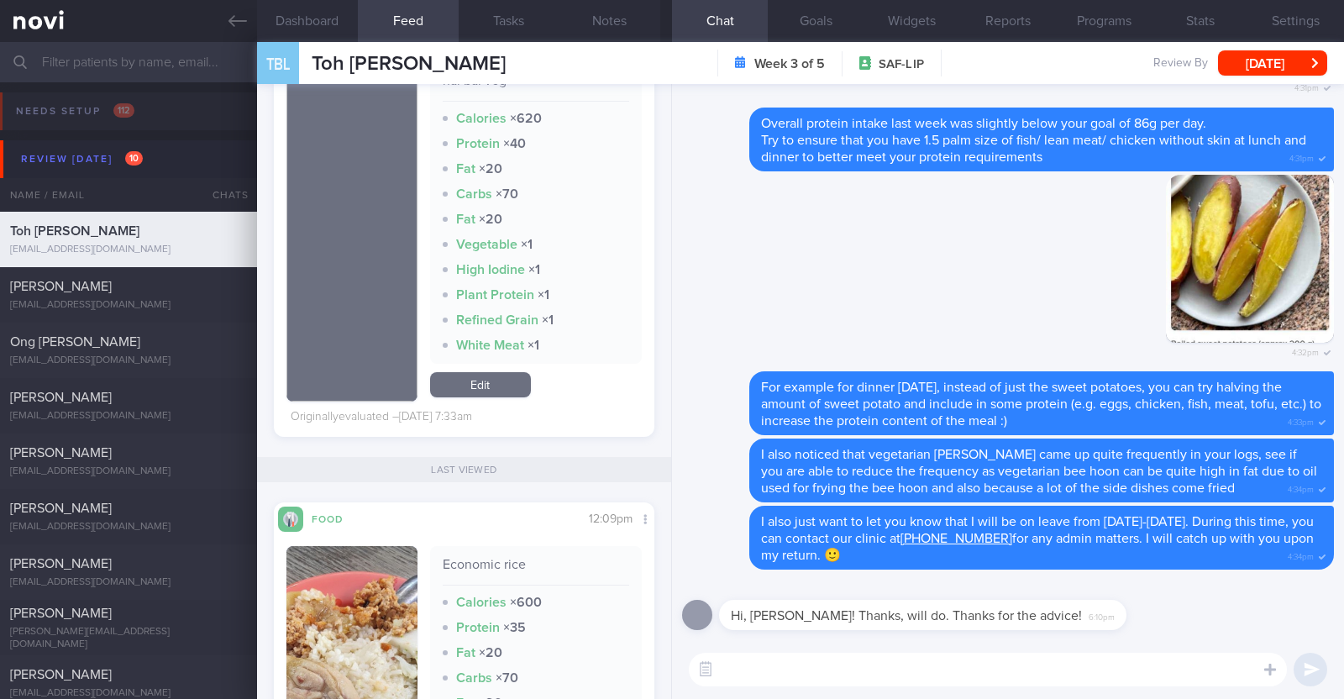
scroll to position [193, 349]
click at [867, 674] on textarea at bounding box center [988, 670] width 598 height 34
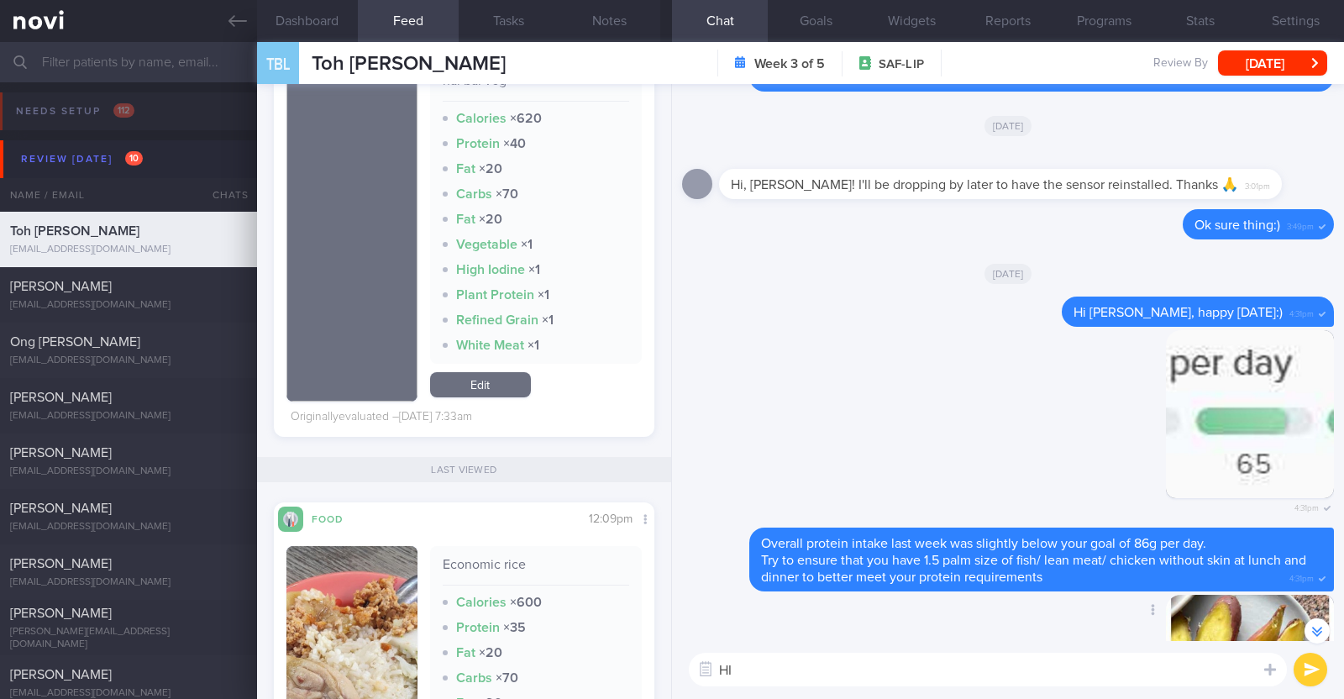
scroll to position [-419, 0]
type textarea "Hi [PERSON_NAME], happy [DATE]! I'm back from leave:)"
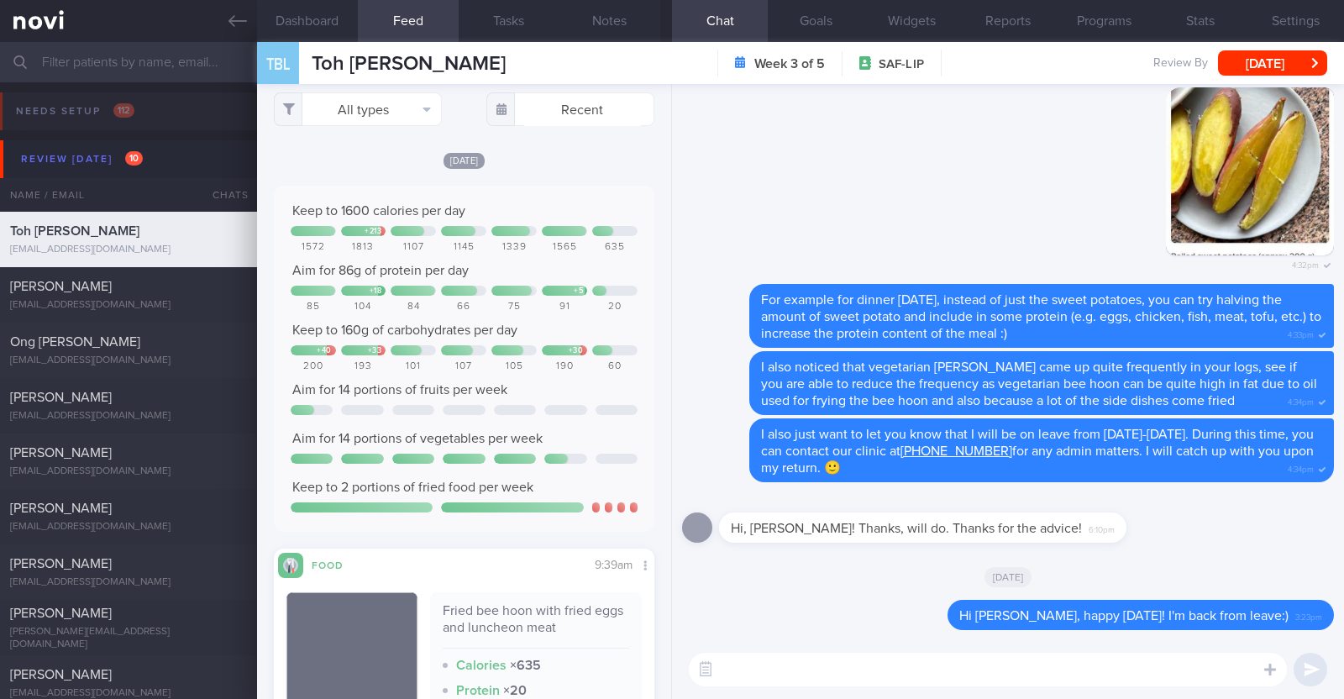
scroll to position [0, 0]
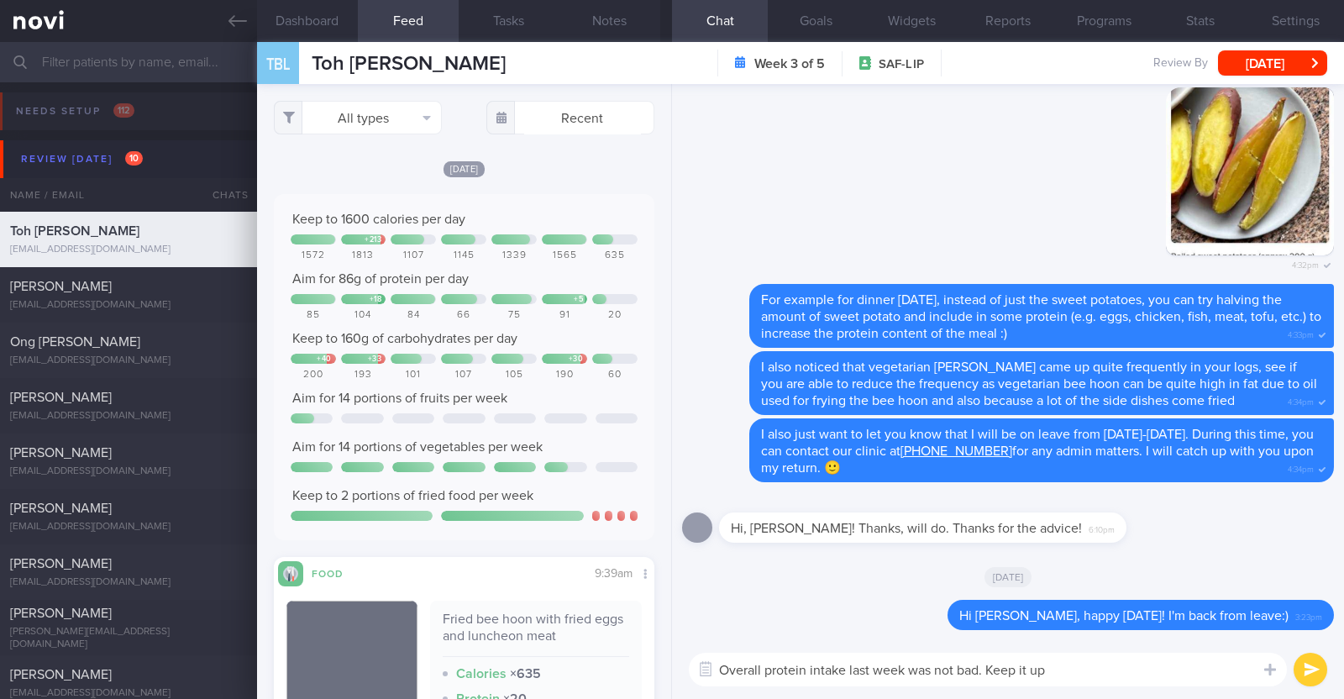
type textarea "Overall protein intake last week was not bad. Keep it up!"
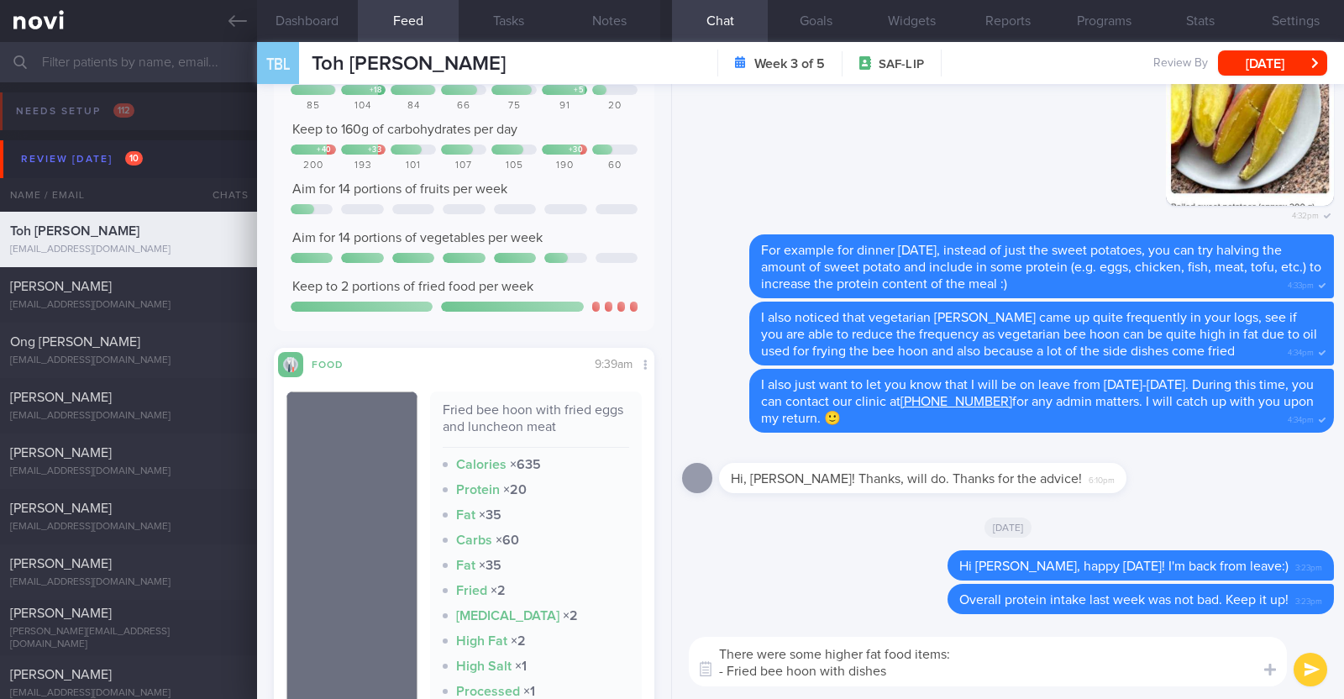
click at [850, 671] on textarea "There were some higher fat food items: - Fried bee hoon with dishes" at bounding box center [988, 662] width 598 height 50
click at [919, 673] on textarea "There were some higher fat food items: - Fried bee hoon with side dishes" at bounding box center [988, 662] width 598 height 50
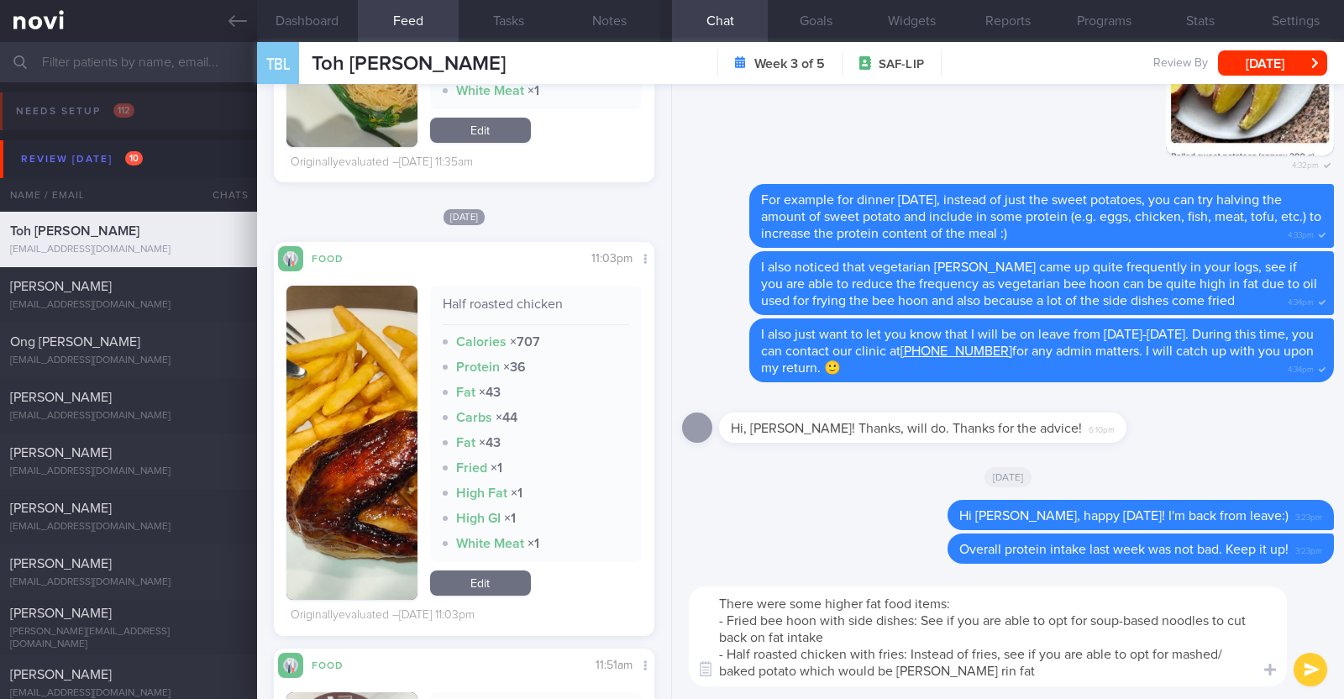
click at [924, 665] on textarea "There were some higher fat food items: - Fried bee hoon with side dishes: See i…" at bounding box center [988, 636] width 598 height 100
click at [974, 674] on textarea "There were some higher fat food items: - Fried bee hoon with side dishes: See i…" at bounding box center [988, 636] width 598 height 100
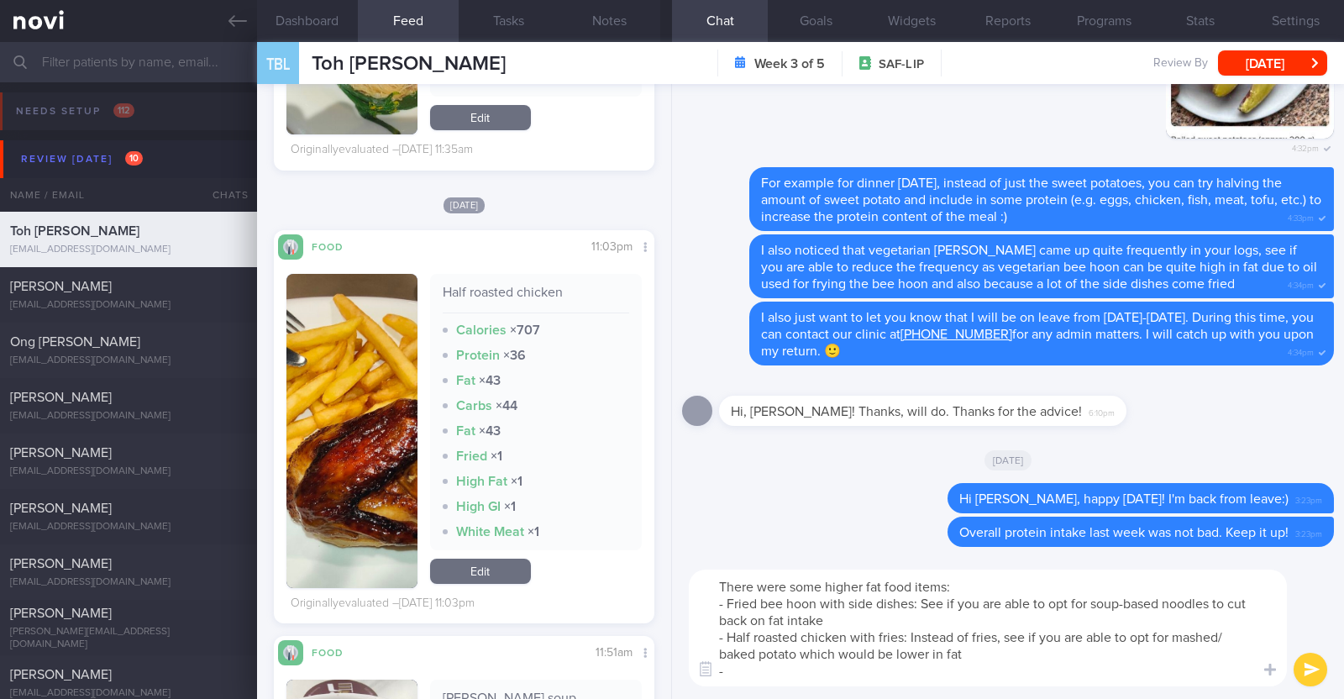
scroll to position [2310, 0]
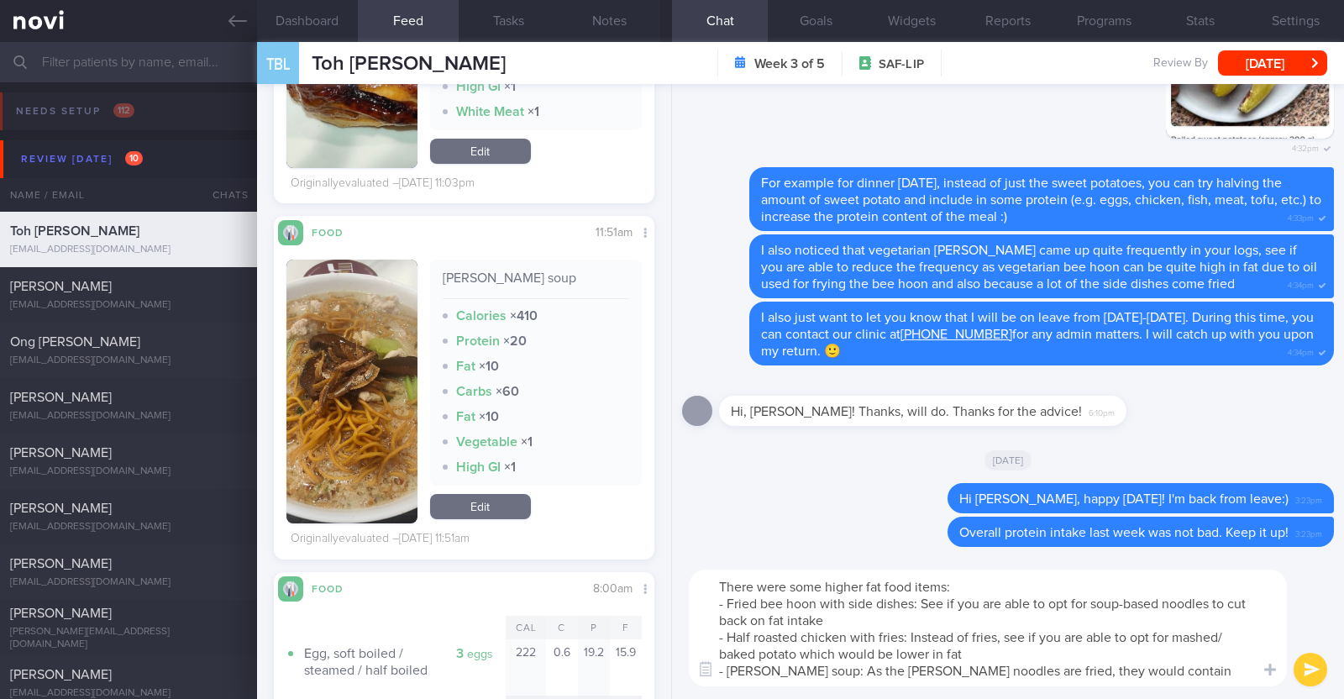
click at [1161, 674] on textarea "There were some higher fat food items: - Fried bee hoon with side dishes: See i…" at bounding box center [988, 627] width 598 height 117
click at [1193, 665] on textarea "There were some higher fat food items: - Fried bee hoon with side dishes: See i…" at bounding box center [988, 627] width 598 height 117
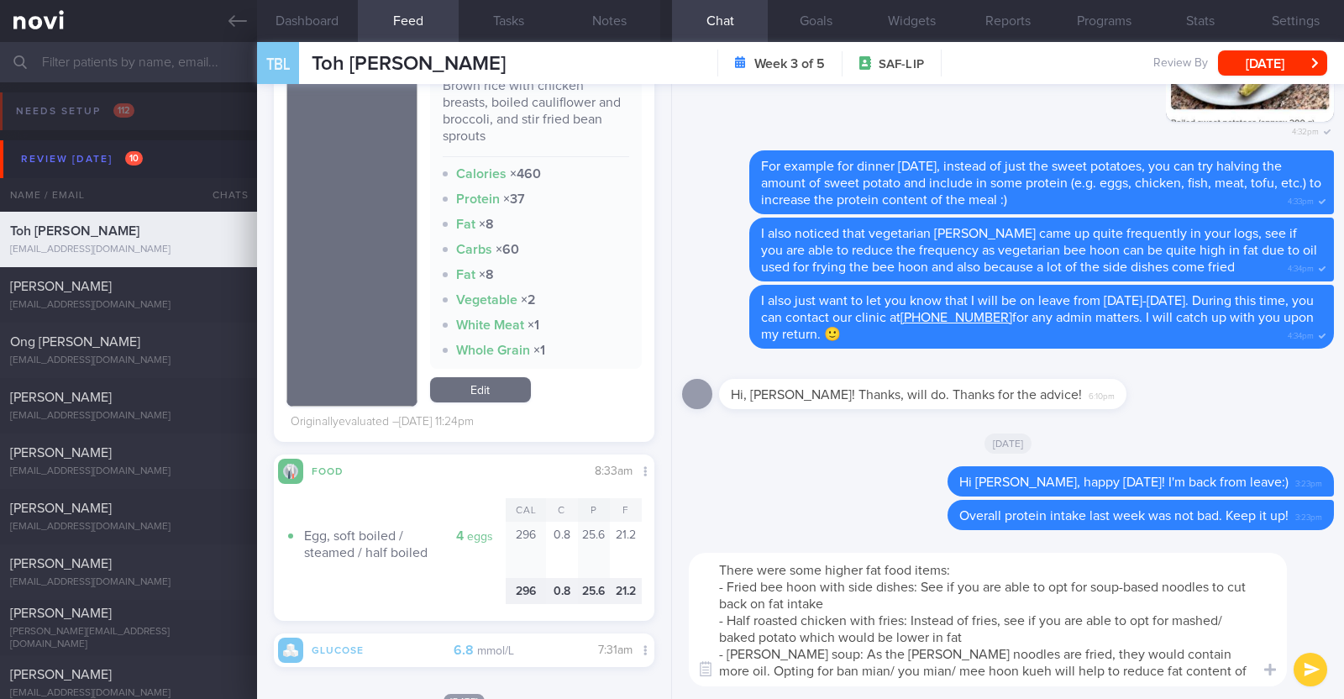
scroll to position [6403, 0]
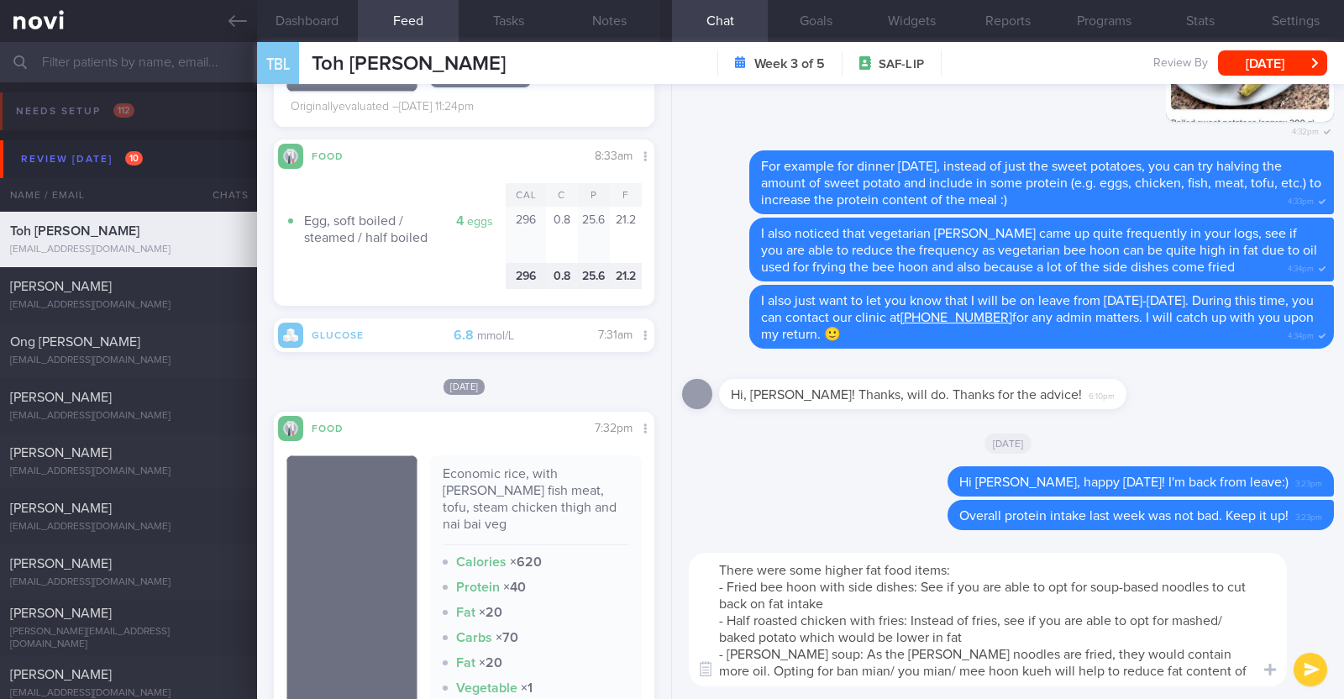
type textarea "There were some higher fat food items: - Fried bee hoon with side dishes: See i…"
click at [1293, 661] on div "There were some higher fat food items: - Fried bee hoon with side dishes: See i…" at bounding box center [1008, 619] width 672 height 159
click at [1298, 662] on button "submit" at bounding box center [1310, 670] width 34 height 34
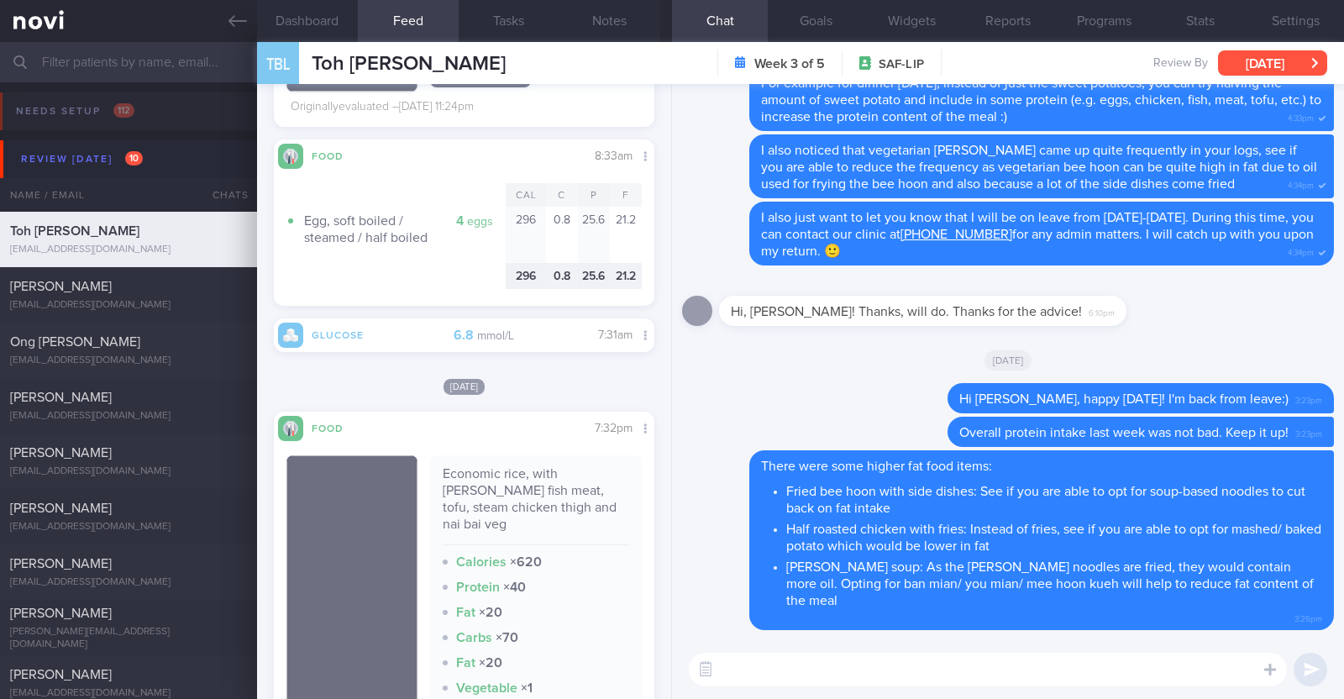
click at [1310, 67] on button "[DATE]" at bounding box center [1272, 62] width 109 height 25
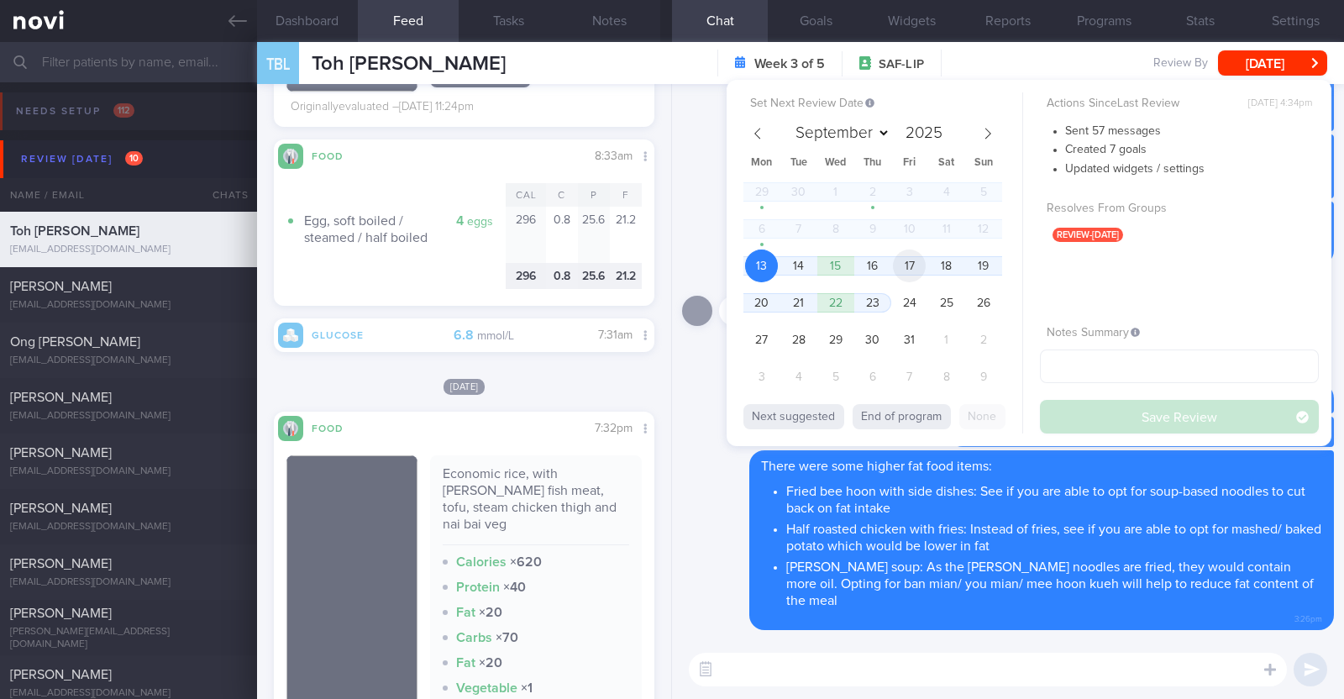
click at [902, 268] on span "17" at bounding box center [909, 265] width 33 height 33
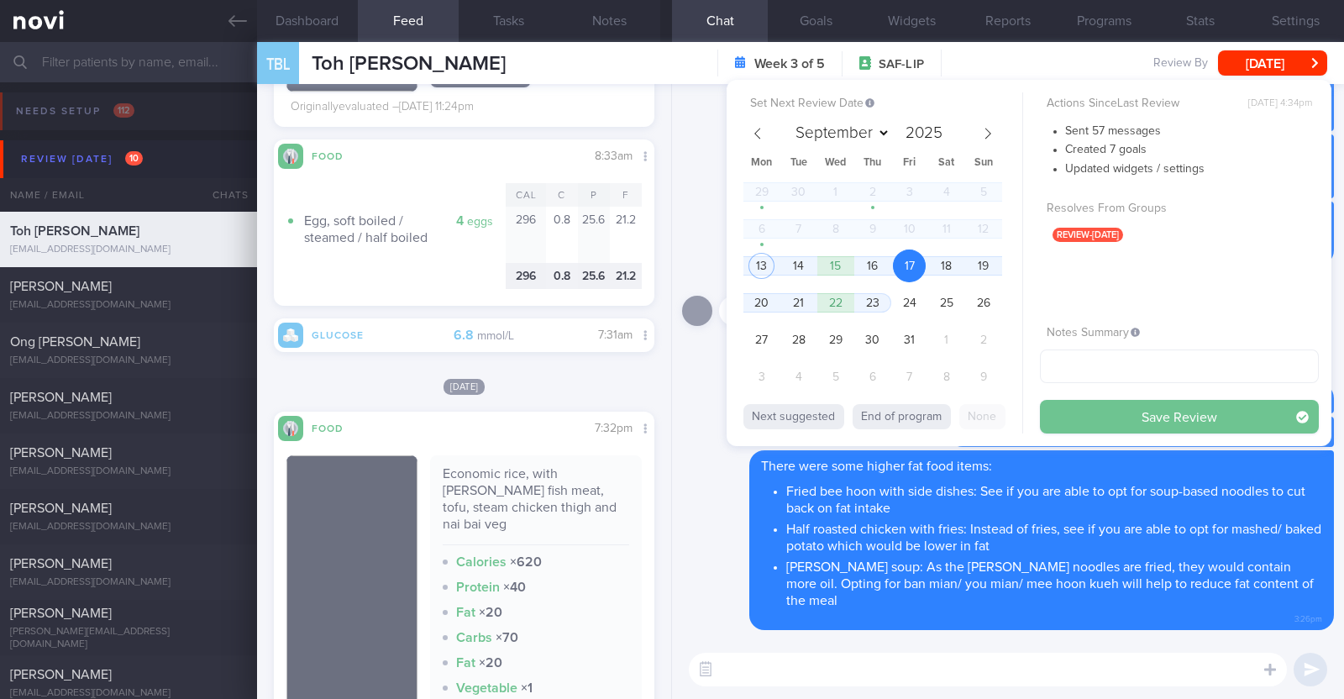
click at [1114, 412] on button "Save Review" at bounding box center [1179, 417] width 279 height 34
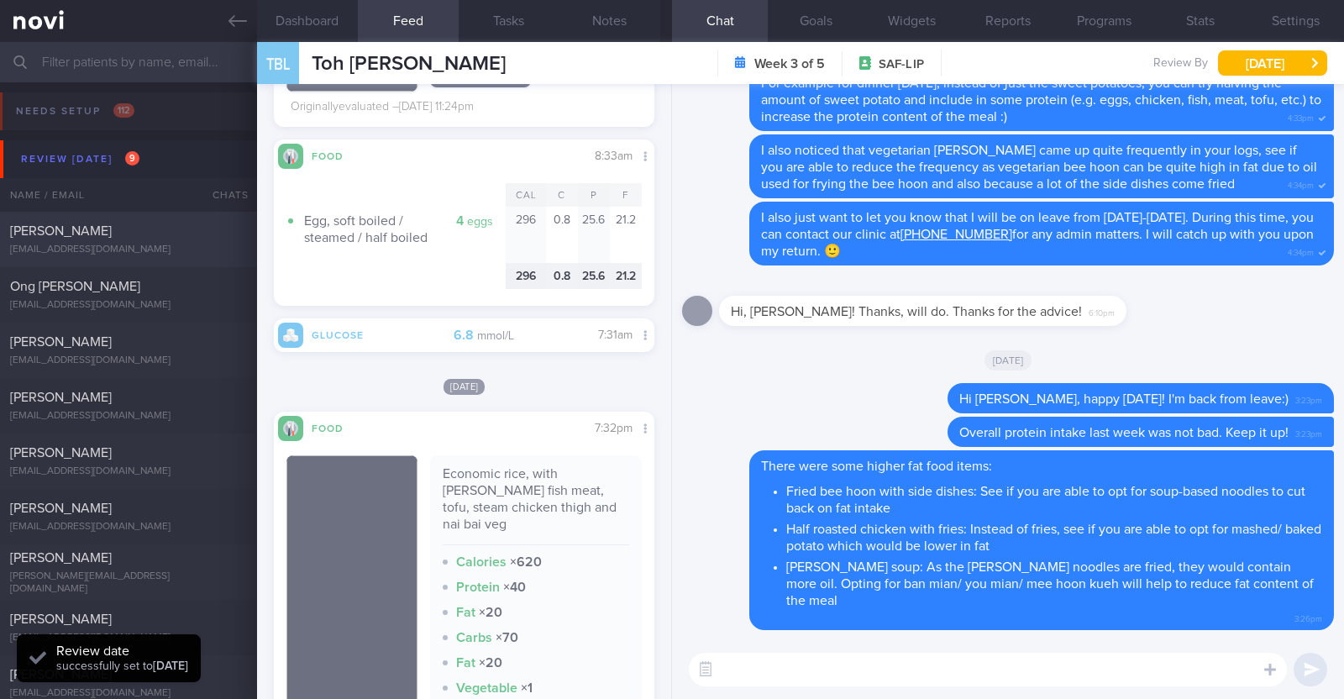
scroll to position [193, 349]
click at [189, 242] on div "Judith Guerrero judes_ramos@hotmail.com" at bounding box center [128, 240] width 257 height 34
type input "Travelling till 21 Oct"
type textarea "50F Comorbidities: Fatty Liver HLD Glaucoma Nil meds Wegovy 0.25mg for 4 weeks,…"
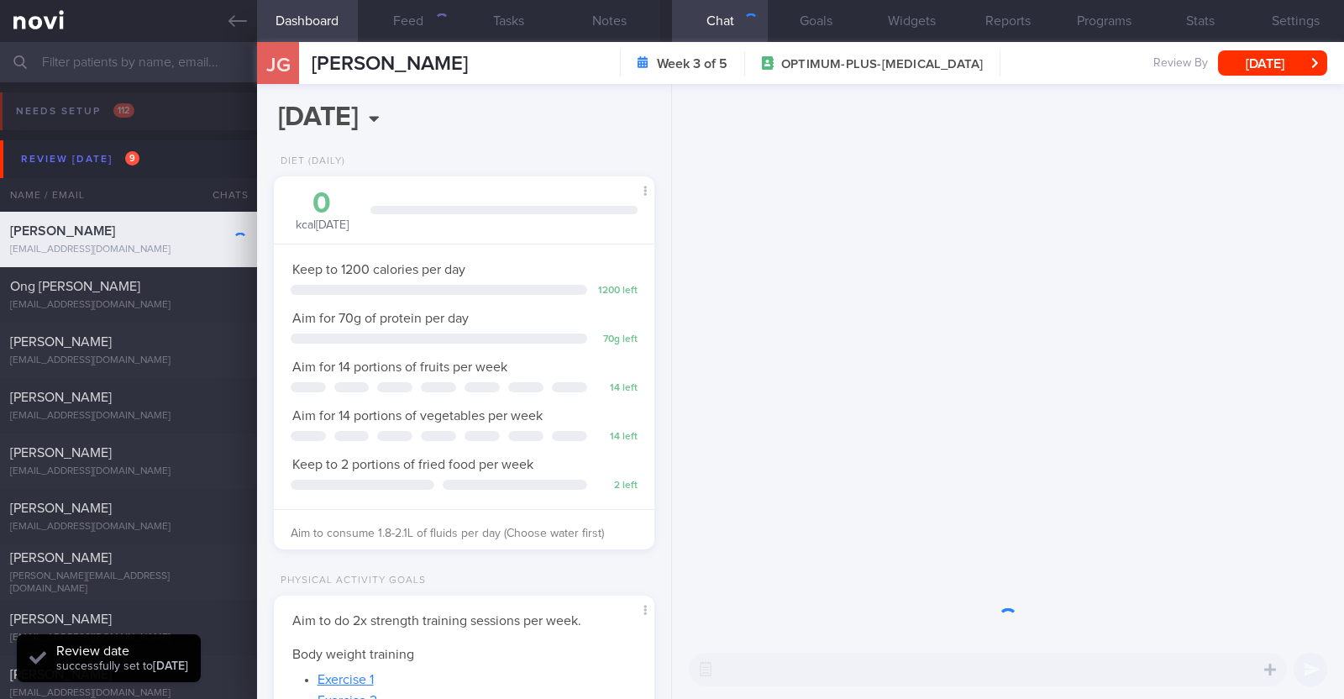
scroll to position [191, 334]
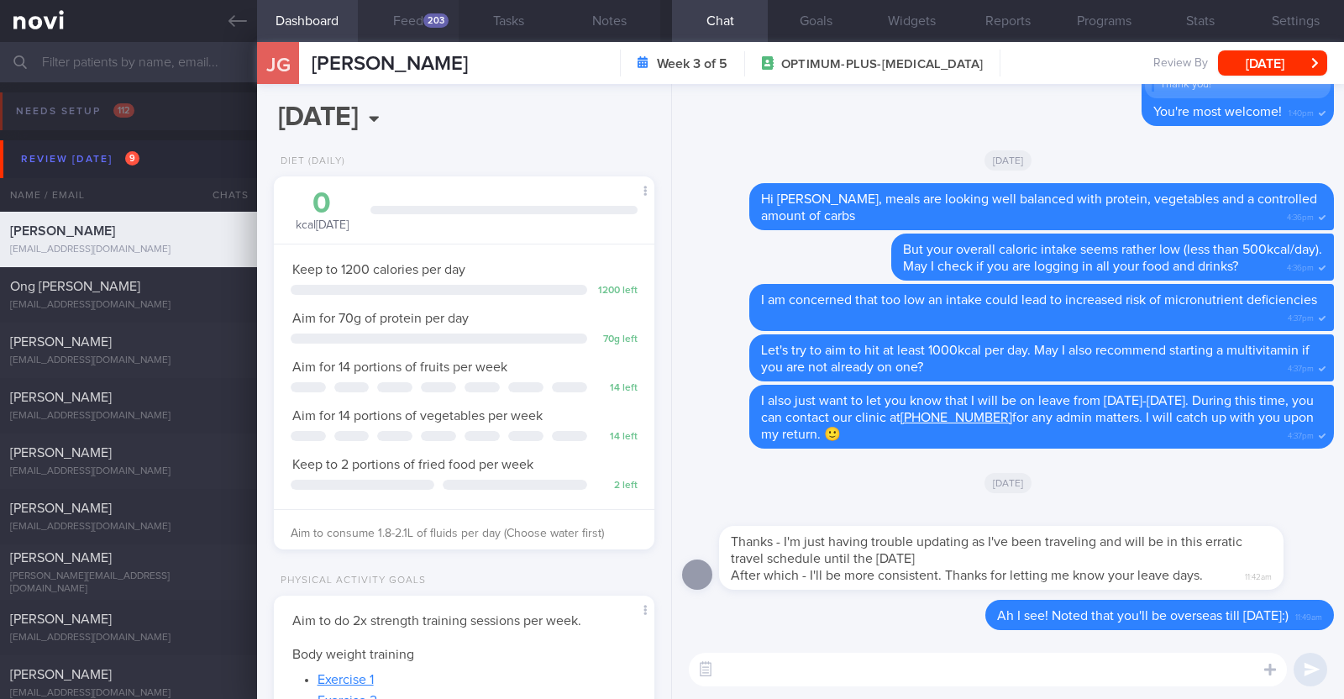
click at [401, 22] on button "Feed 203" at bounding box center [408, 21] width 101 height 42
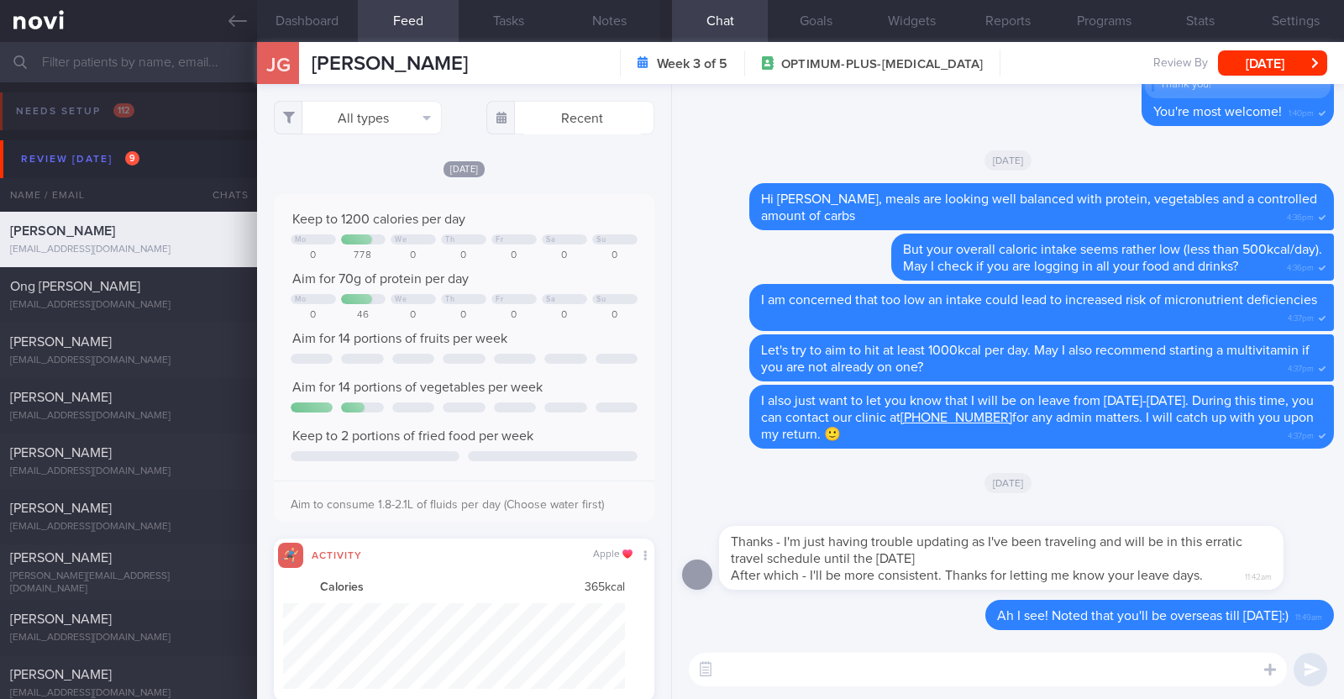
scroll to position [86, 343]
click at [399, 110] on button "All types" at bounding box center [358, 118] width 168 height 34
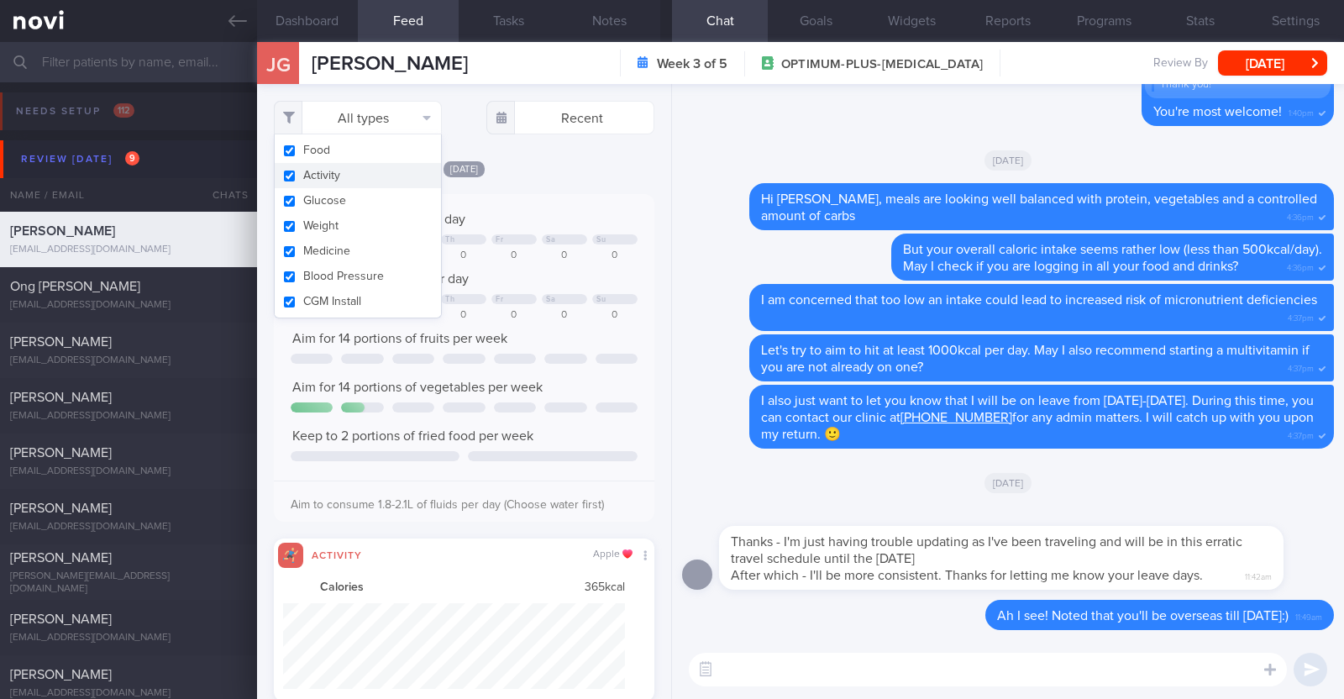
click at [375, 175] on button "Activity" at bounding box center [358, 175] width 166 height 25
checkbox input "false"
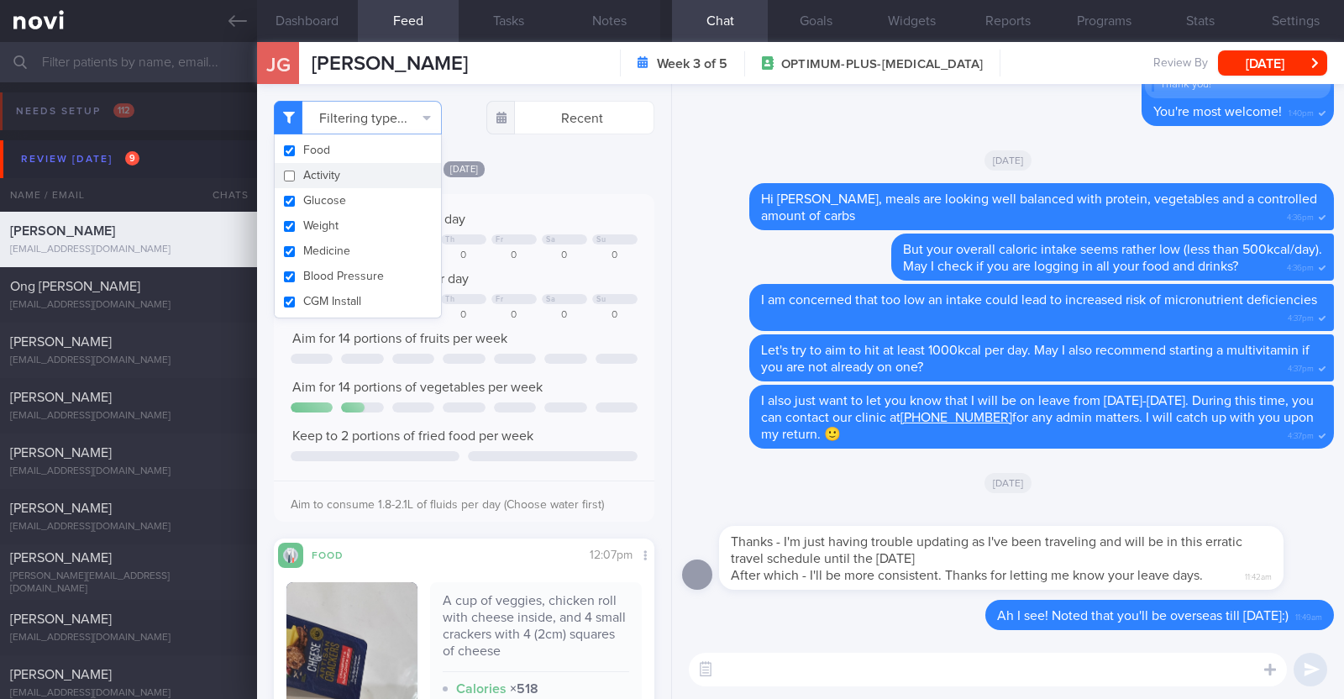
click at [576, 170] on div "Tue, 7 Oct" at bounding box center [464, 169] width 380 height 18
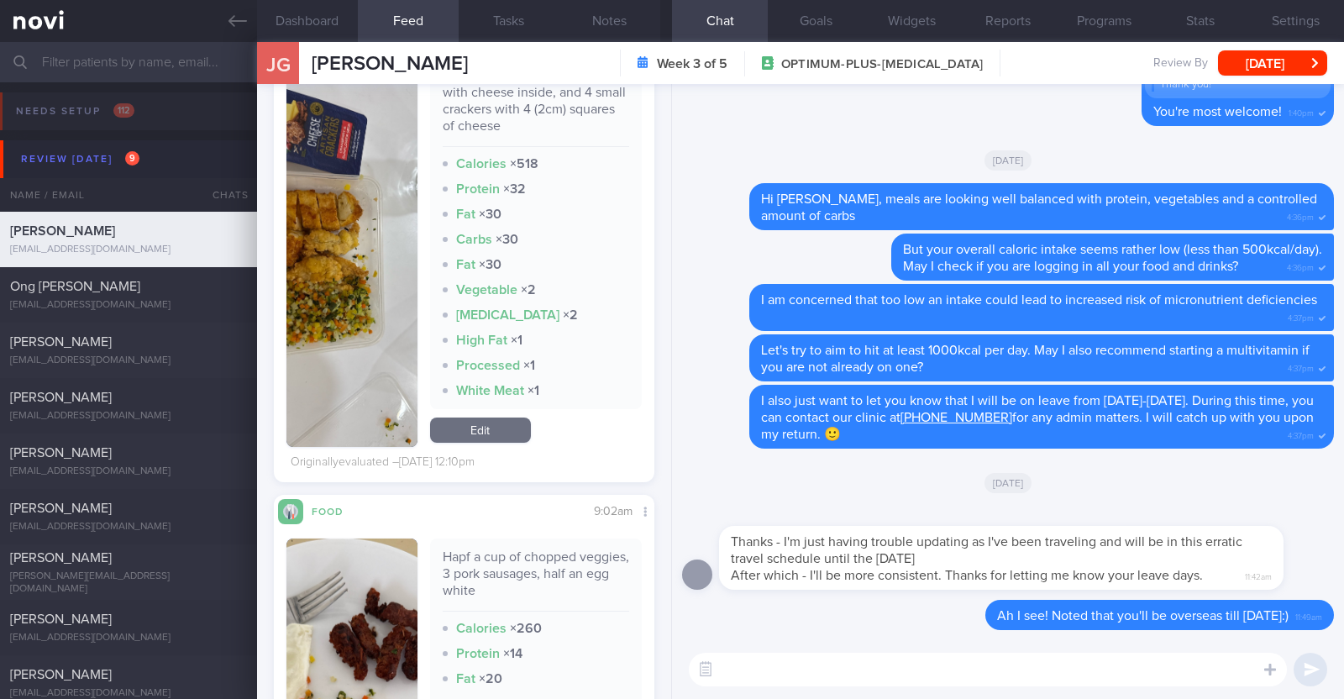
click at [328, 335] on button "button" at bounding box center [351, 252] width 131 height 390
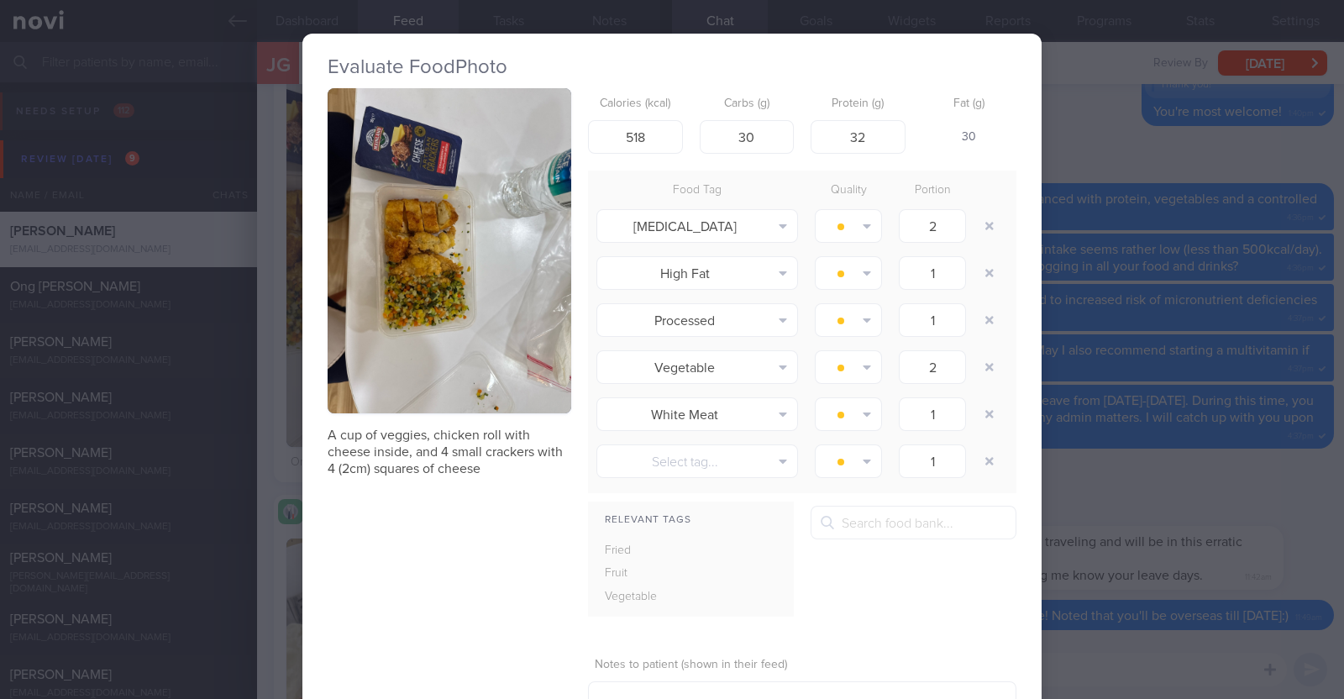
click at [422, 321] on button "button" at bounding box center [450, 250] width 244 height 325
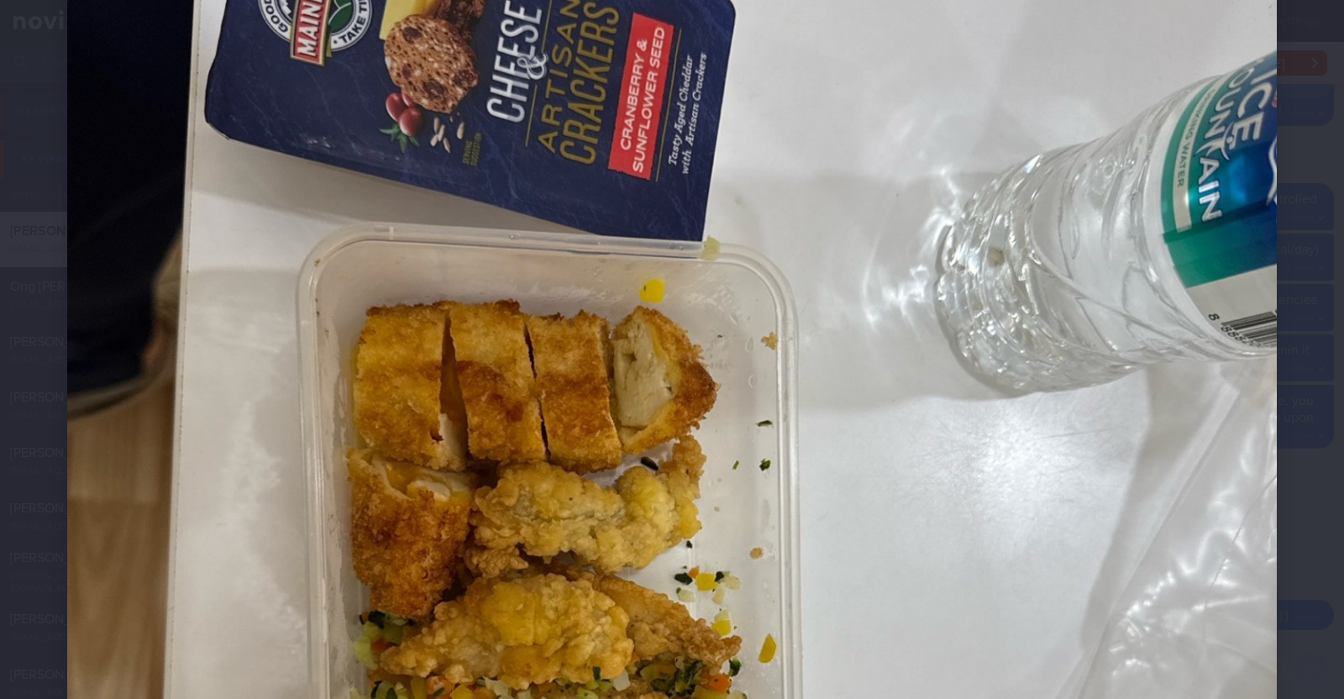
click at [128, 366] on img at bounding box center [671, 558] width 1209 height 1612
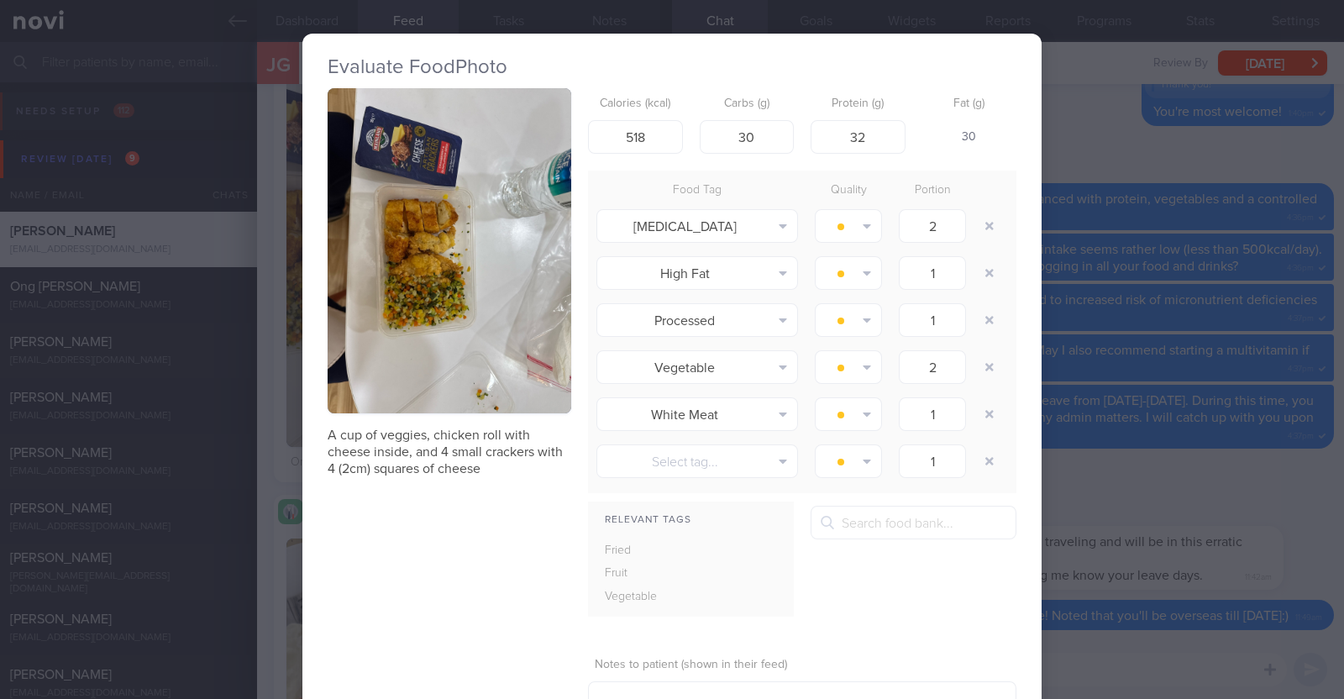
click at [1201, 448] on div "Evaluate Food Photo A cup of veggies, chicken roll with cheese inside, and 4 sm…" at bounding box center [672, 349] width 1344 height 699
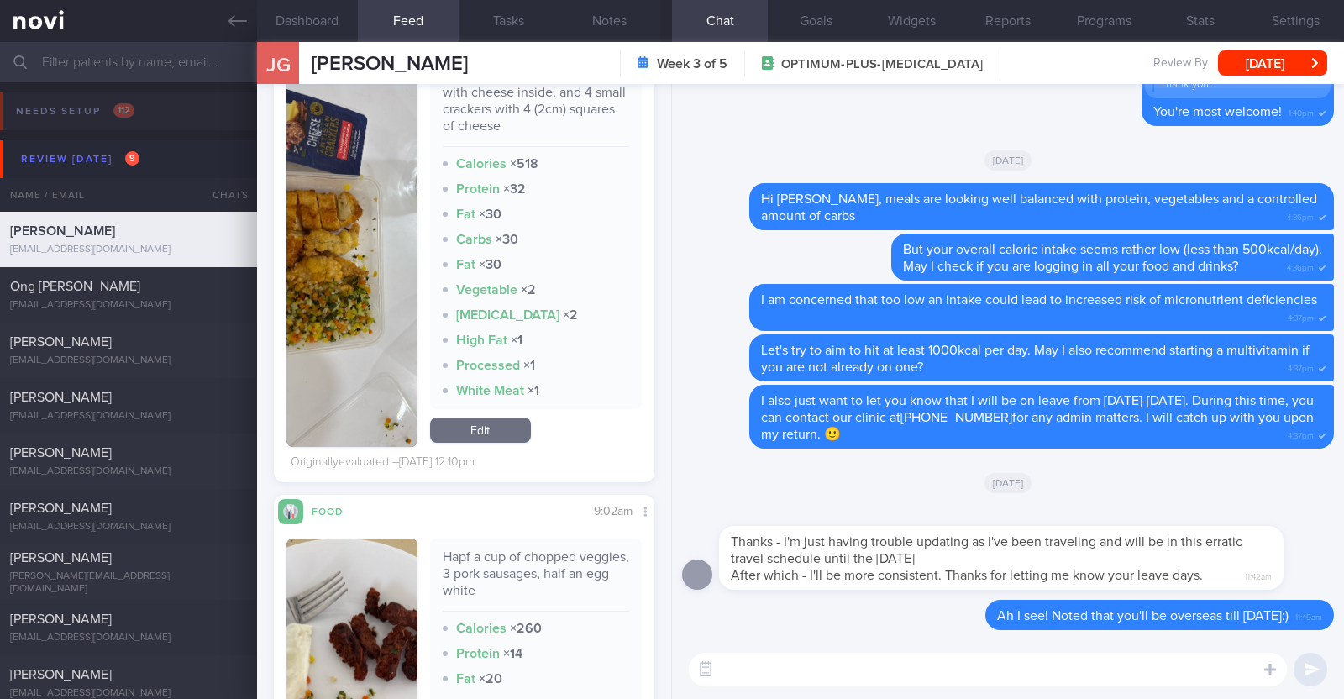
click at [952, 669] on textarea at bounding box center [988, 670] width 598 height 34
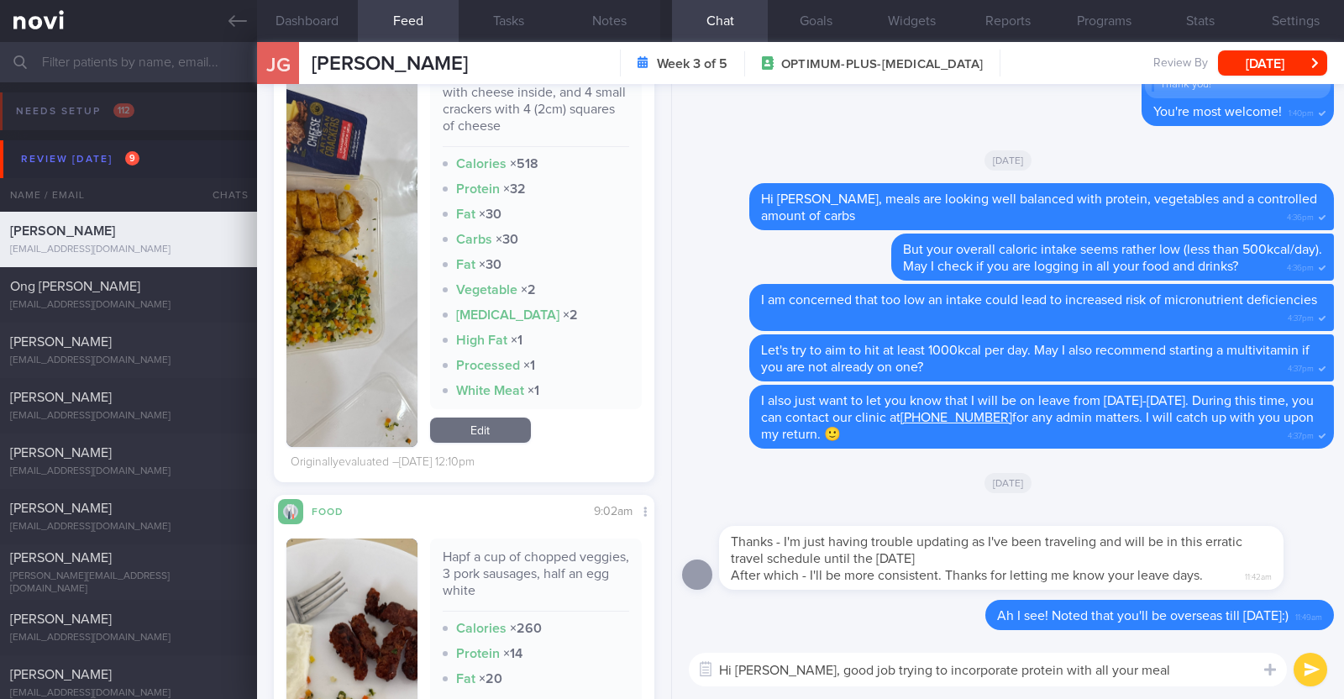
type textarea "Hi Judith, good job trying to incorporate protein with all your meals"
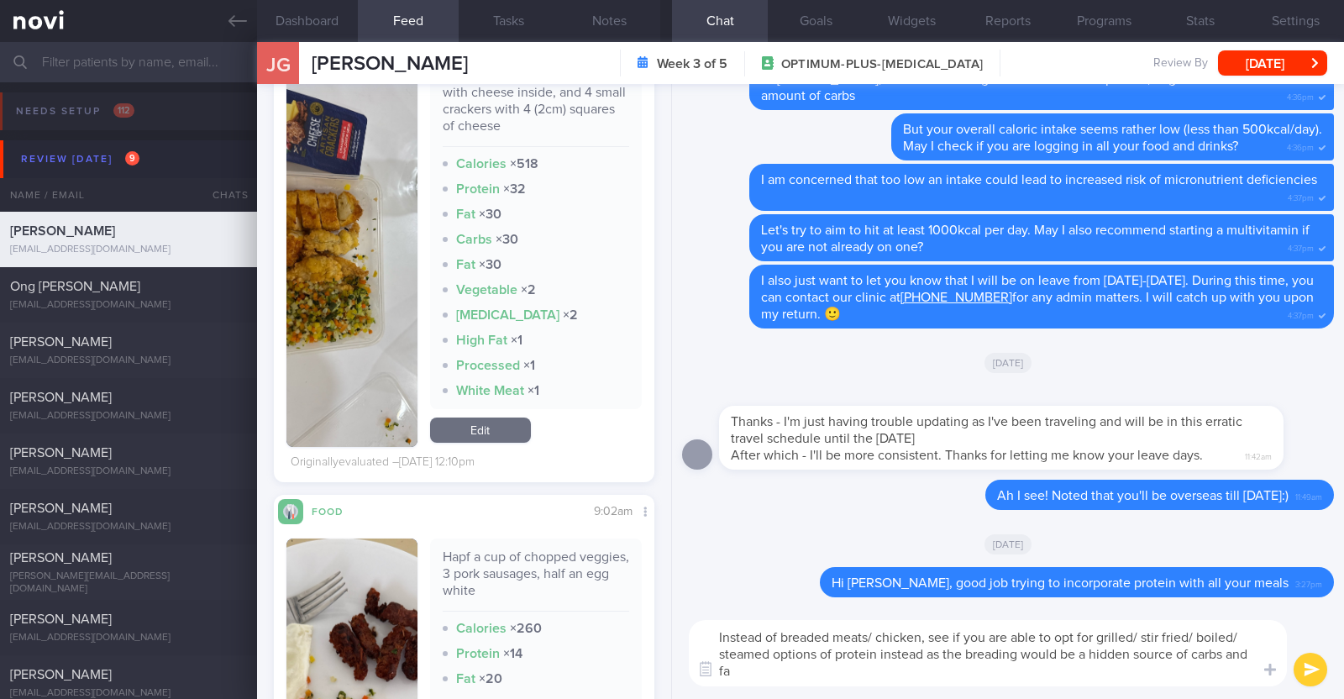
type textarea "Instead of breaded meats/ chicken, see if you are able to opt for grilled/ stir…"
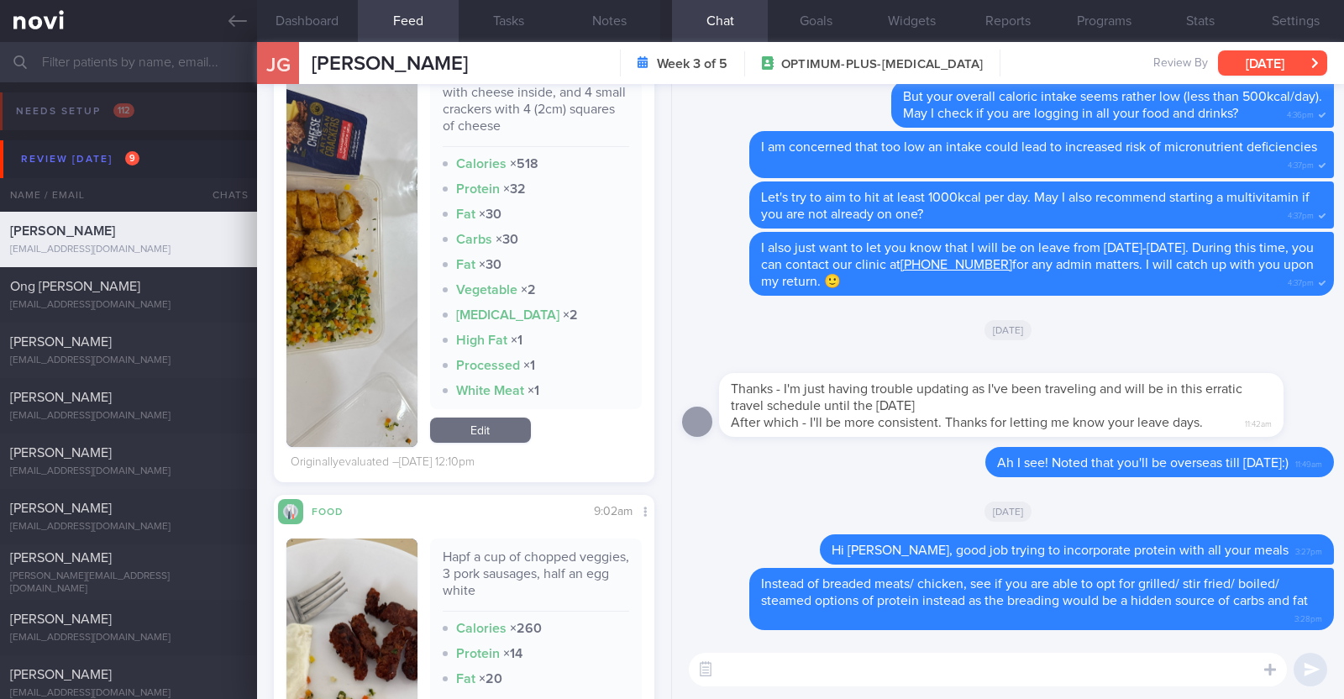
click at [1247, 71] on button "[DATE]" at bounding box center [1272, 62] width 109 height 25
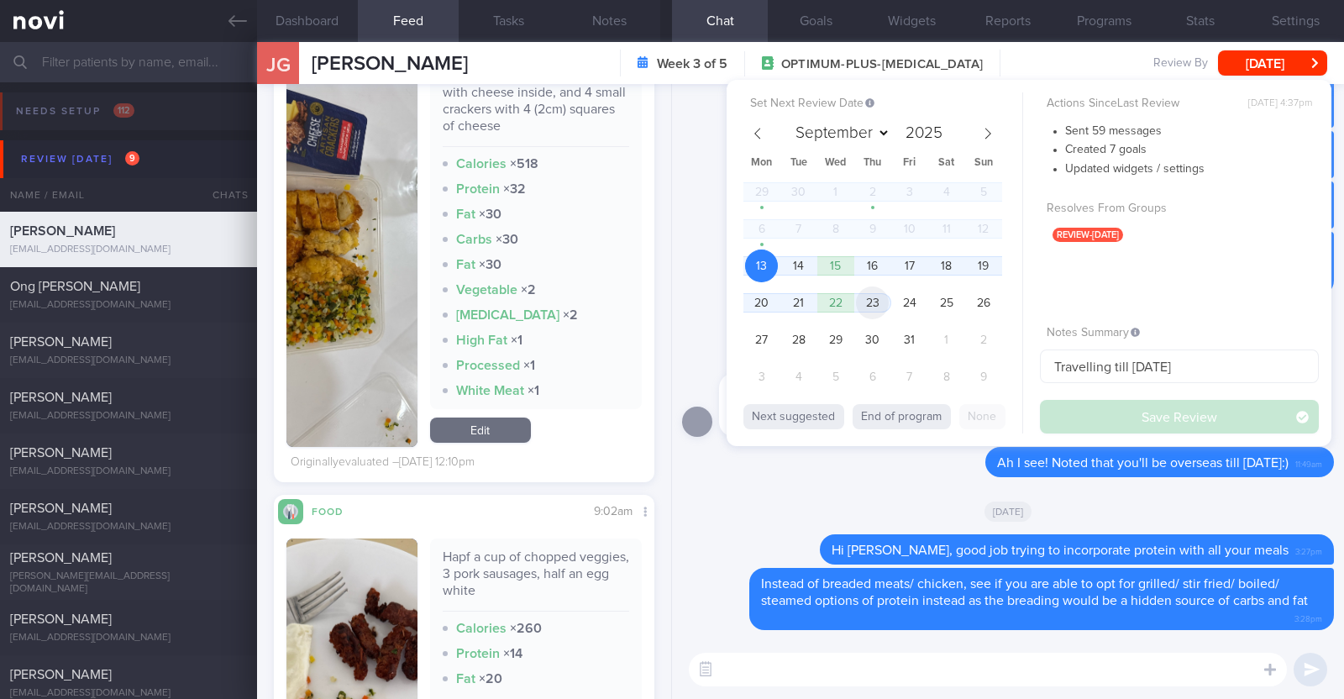
click at [862, 303] on span "23" at bounding box center [872, 302] width 33 height 33
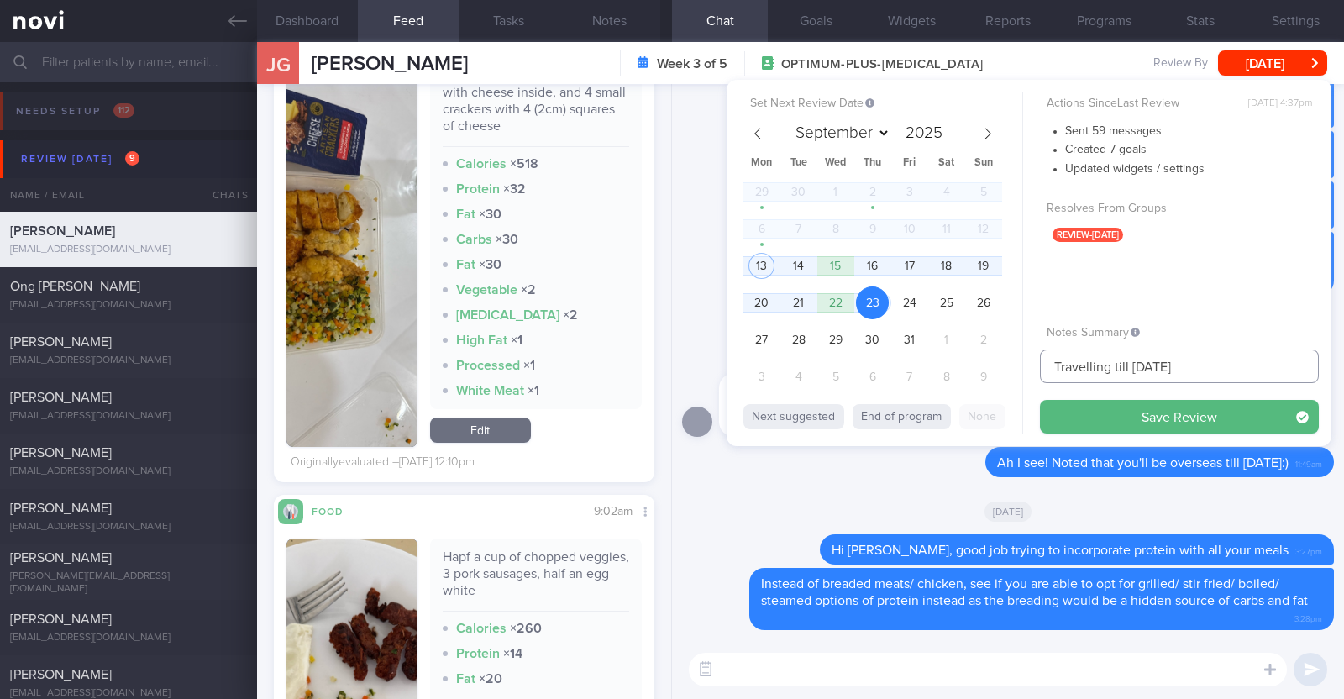
click at [1197, 364] on input "Travelling till 21 Oct" at bounding box center [1179, 366] width 279 height 34
type input "Travelling till 21 Oct. r/v 23/10"
click at [1155, 424] on button "Save Review" at bounding box center [1179, 417] width 279 height 34
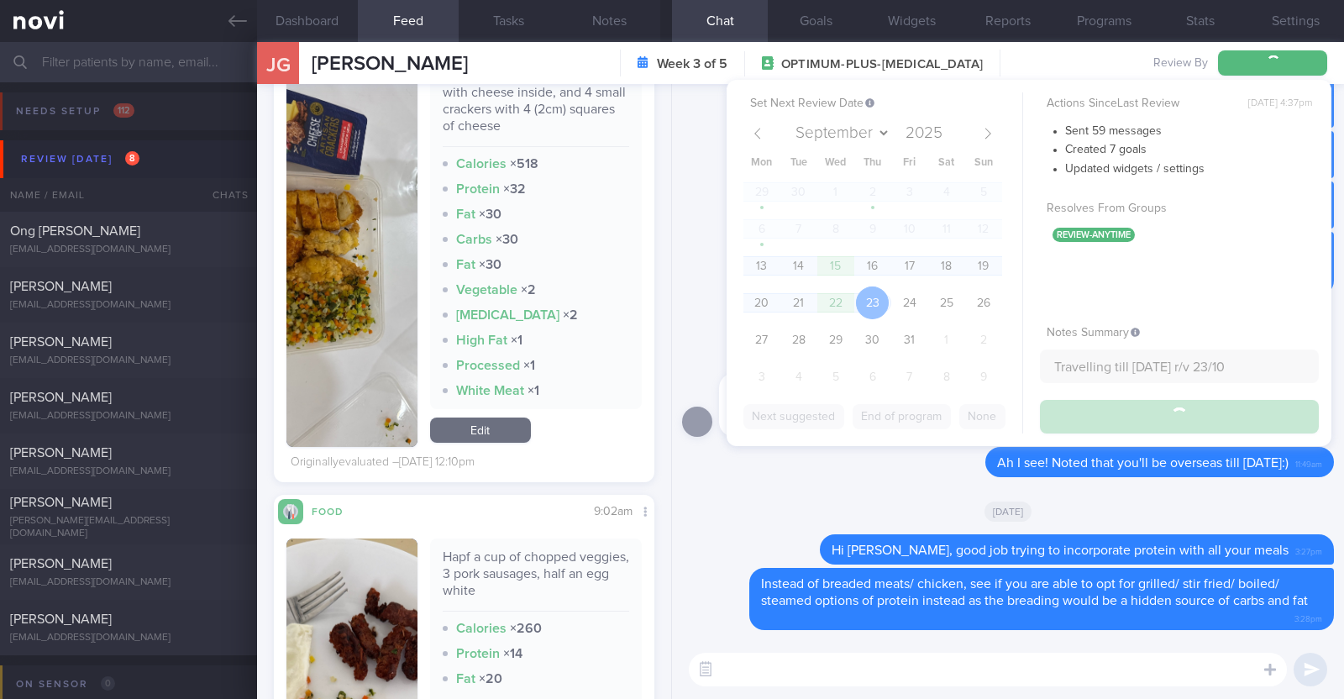
type input "Travelling till 21 Oct. r/v 23/10"
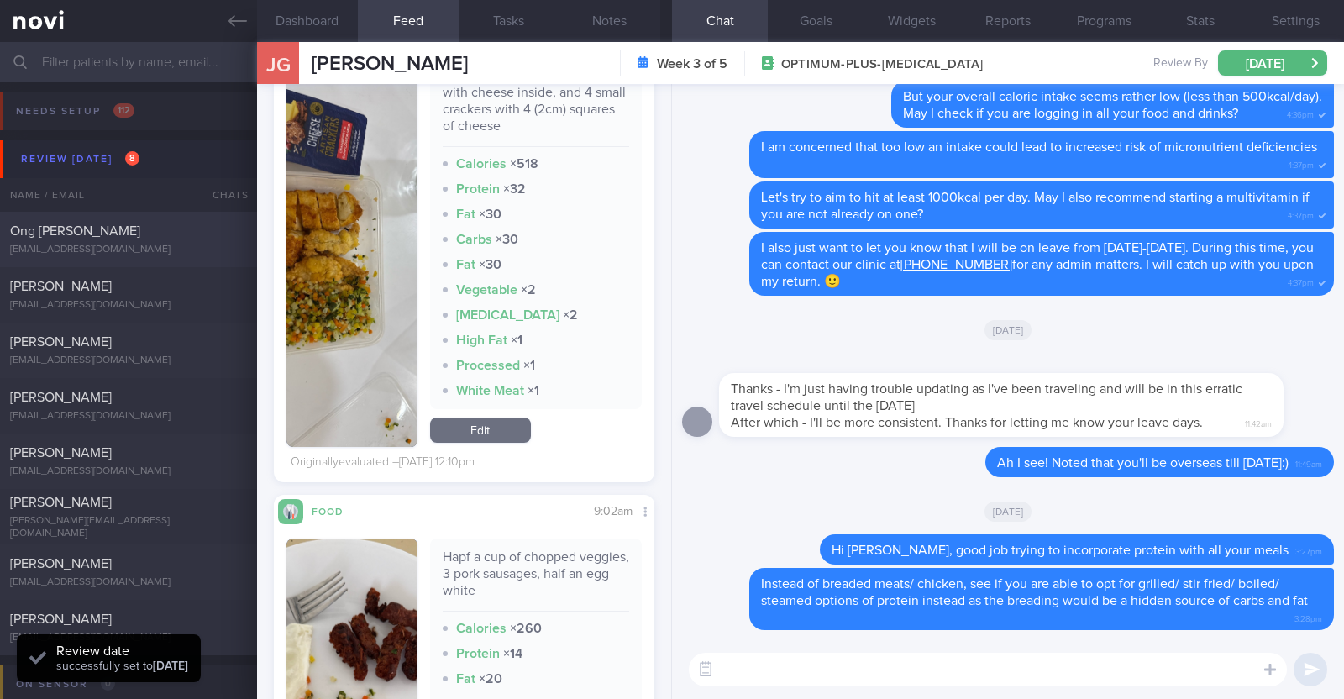
click at [163, 248] on div "ongpeckcheong@gmail.com" at bounding box center [128, 250] width 237 height 13
type textarea "58M Comorbidities: HTN HLD Knee pain Medications: Atorvastatin 5mg OM Amlodipin…"
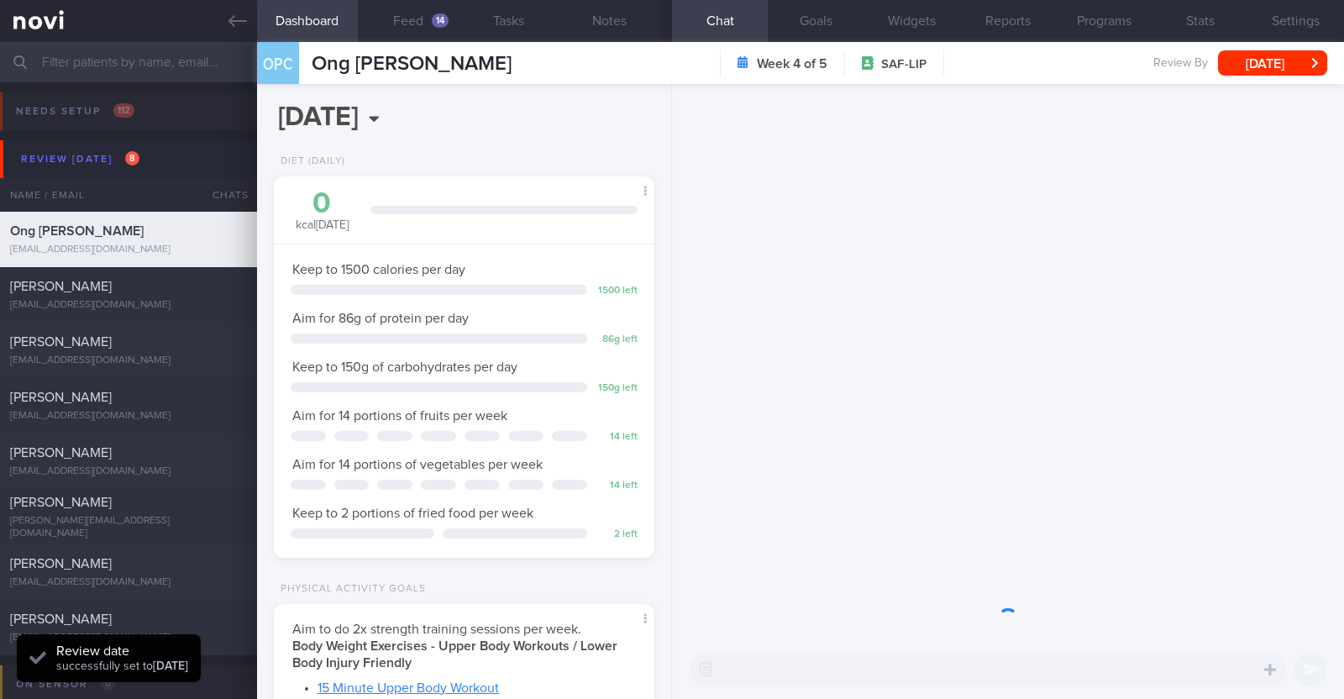
scroll to position [170, 340]
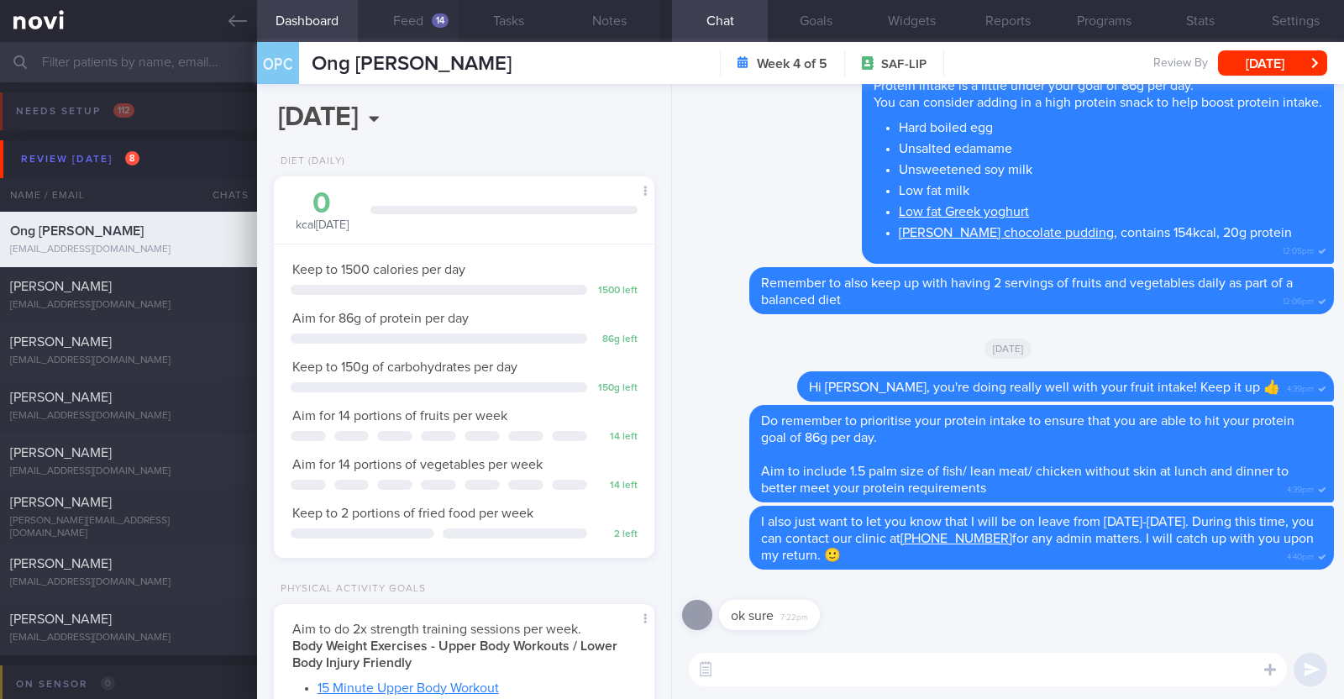
click at [407, 15] on button "Feed 14" at bounding box center [408, 21] width 101 height 42
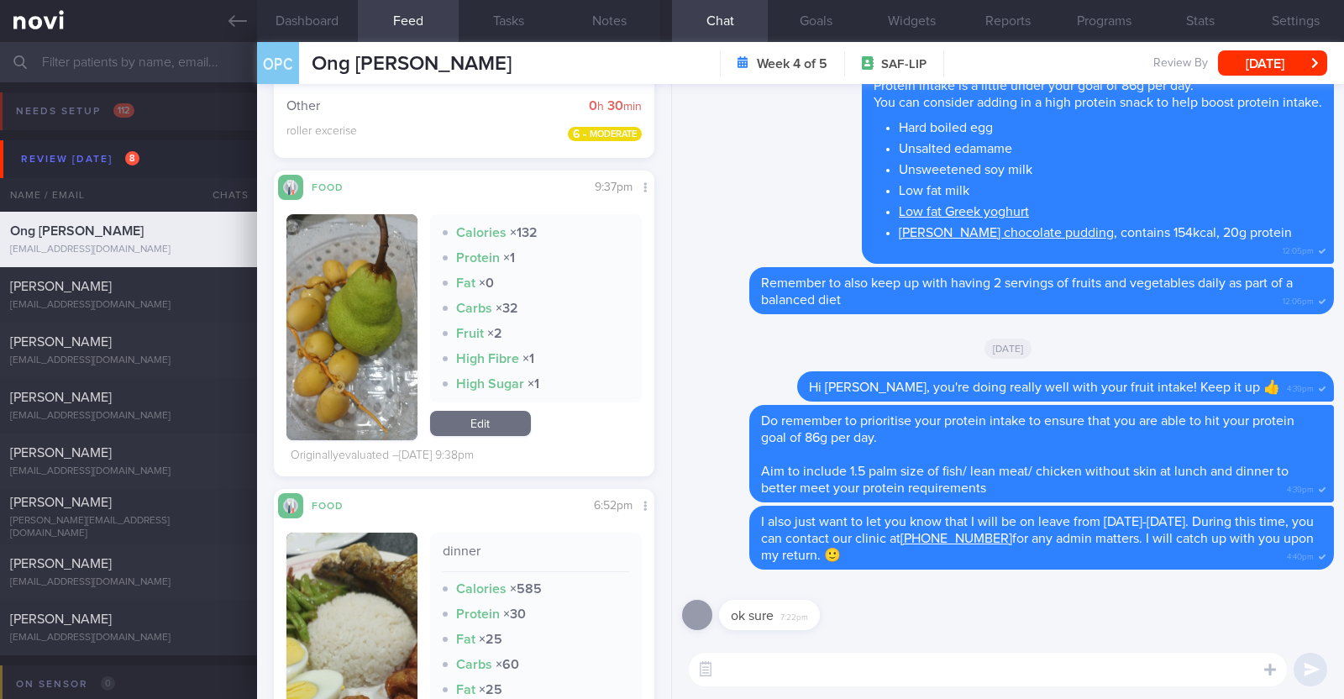
scroll to position [419, 0]
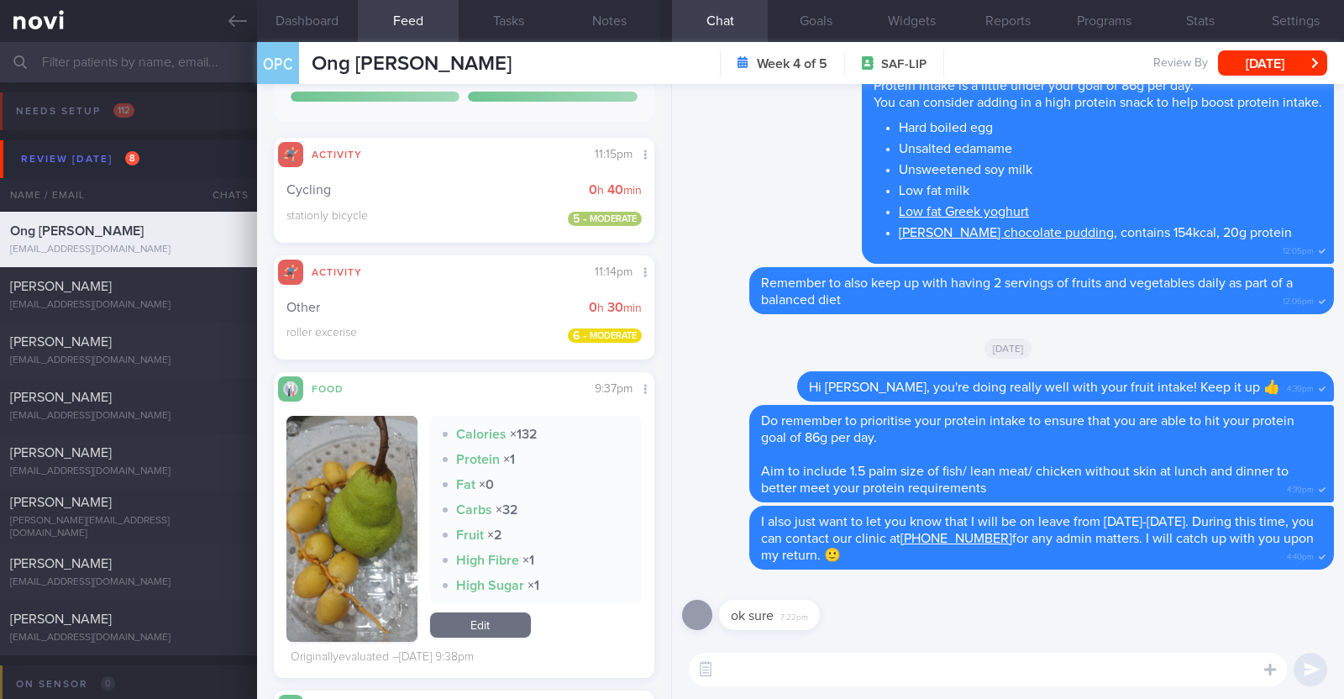
click at [333, 489] on button "button" at bounding box center [351, 529] width 131 height 226
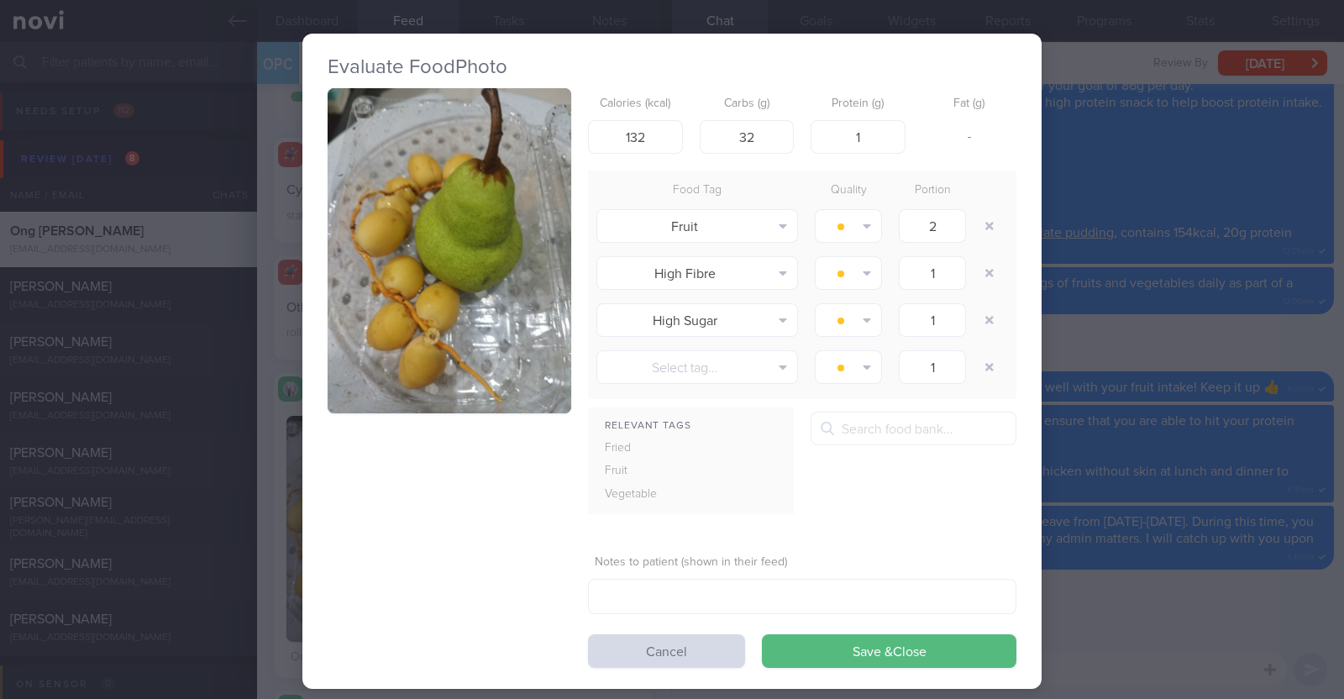
click at [269, 431] on div "Evaluate Food Photo Calories (kcal) 132 Carbs (g) 32 Protein (g) 1 Fat (g) - Fo…" at bounding box center [672, 349] width 1344 height 699
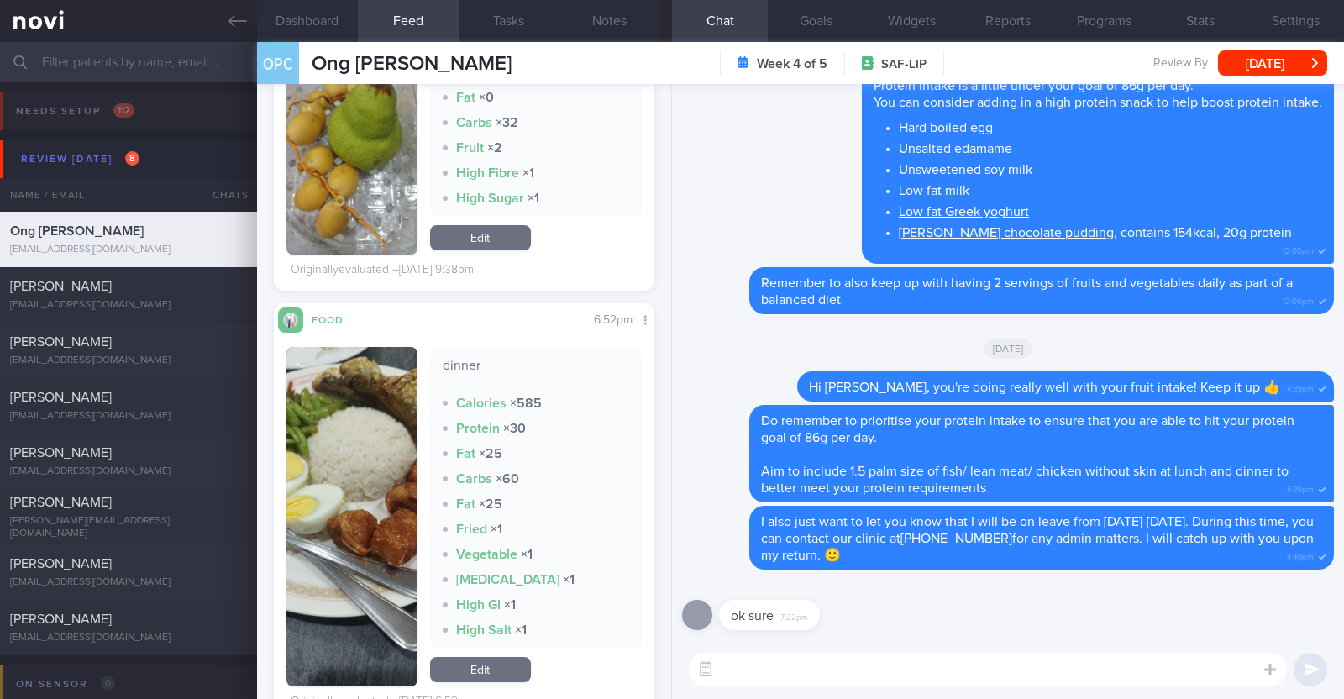
scroll to position [839, 0]
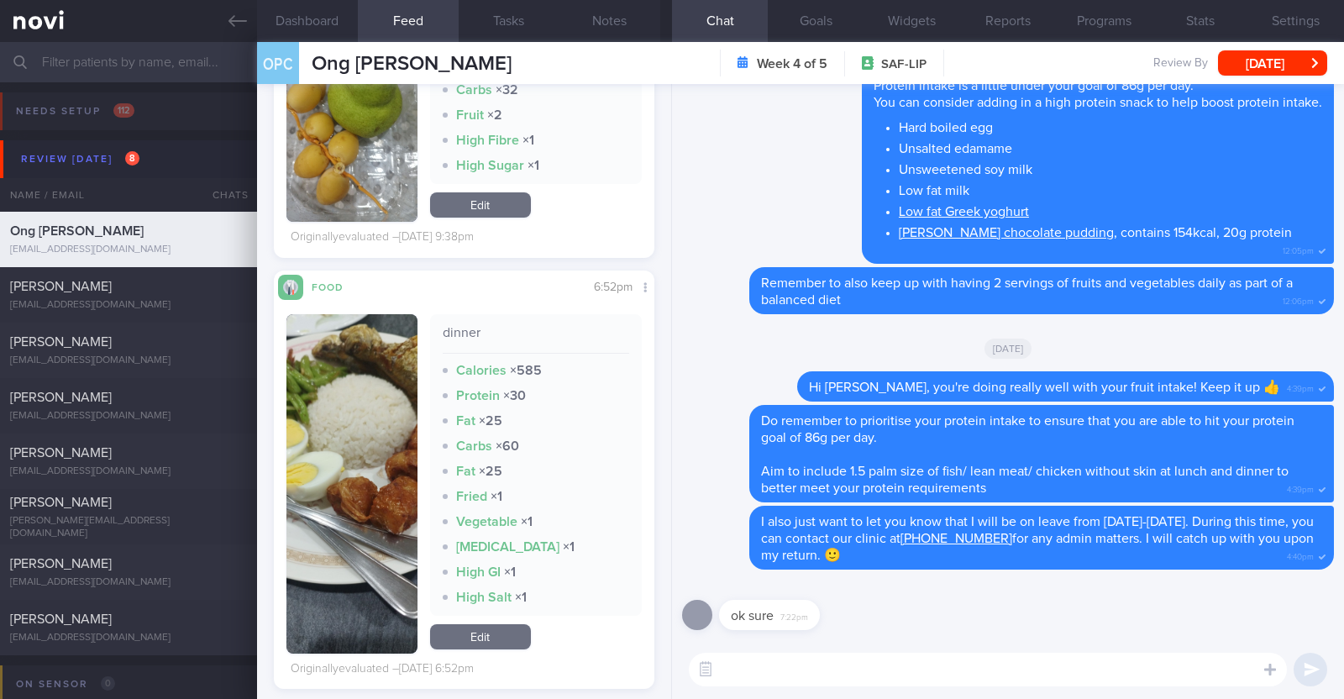
click at [350, 438] on button "button" at bounding box center [351, 483] width 131 height 339
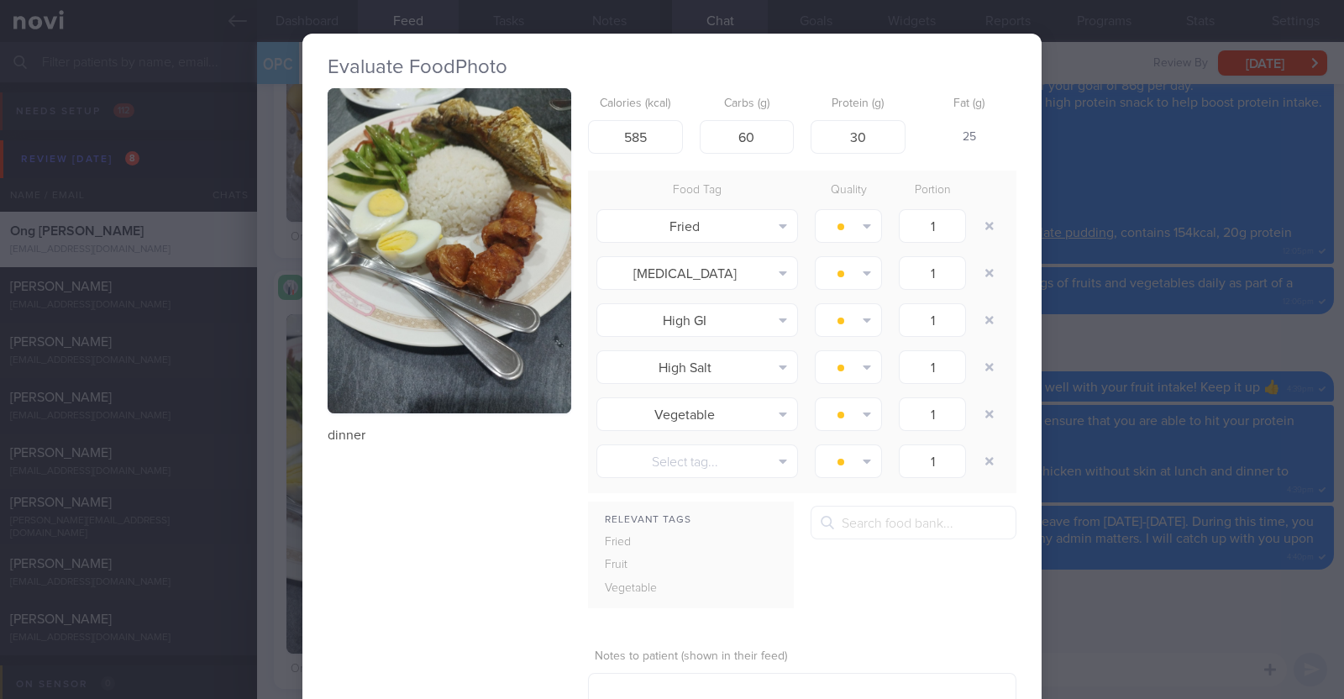
click at [282, 443] on div "Evaluate Food Photo dinner Calories (kcal) 585 Carbs (g) 60 Protein (g) 30 Fat …" at bounding box center [672, 349] width 1344 height 699
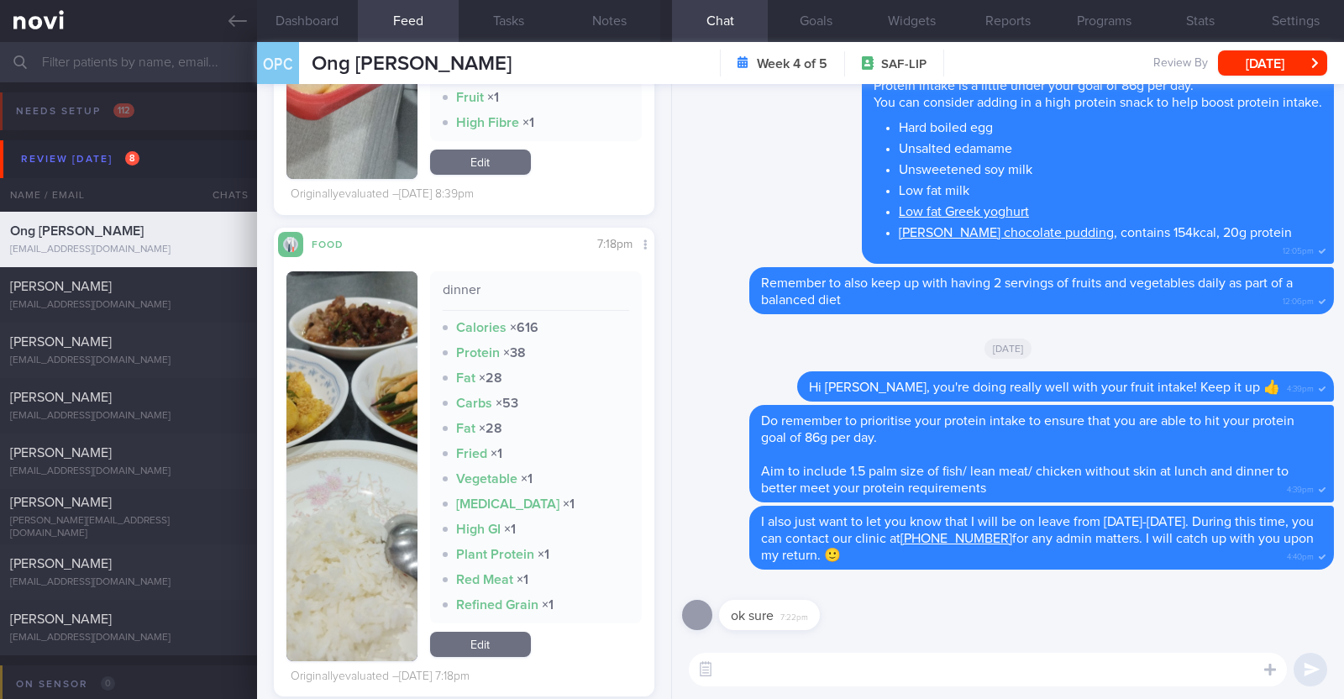
scroll to position [1890, 0]
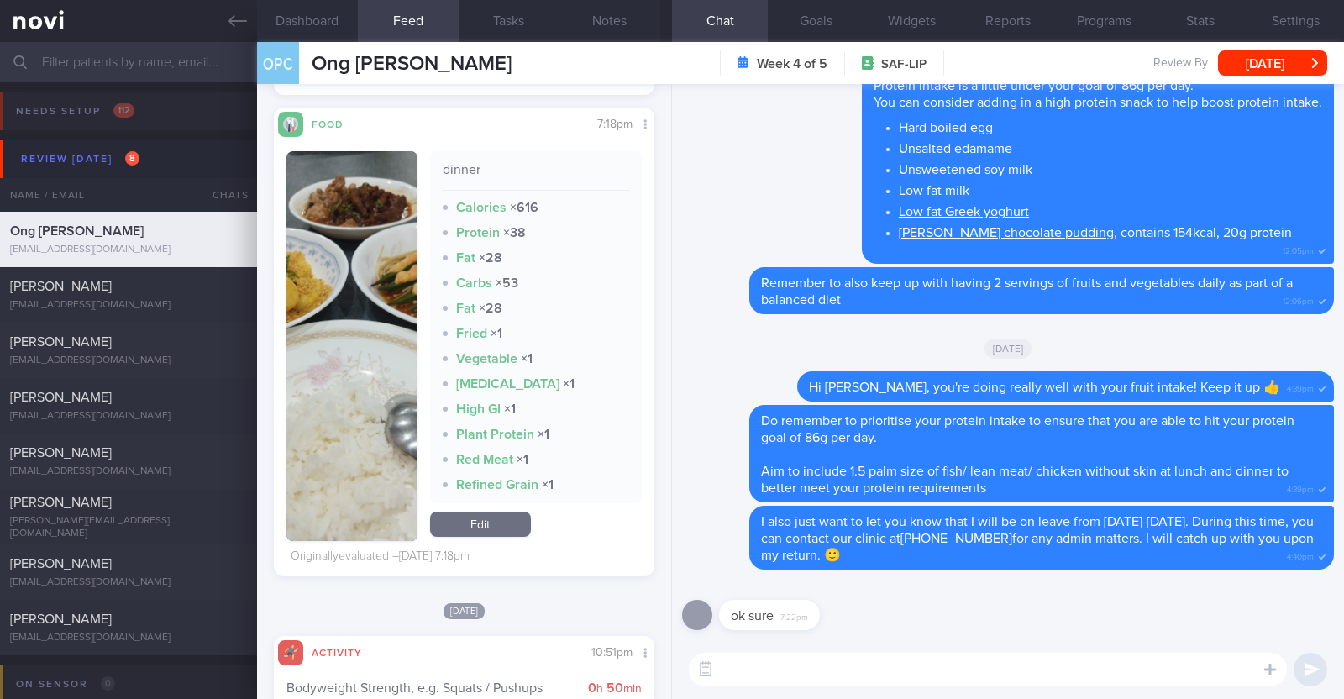
click at [370, 413] on button "button" at bounding box center [351, 346] width 131 height 390
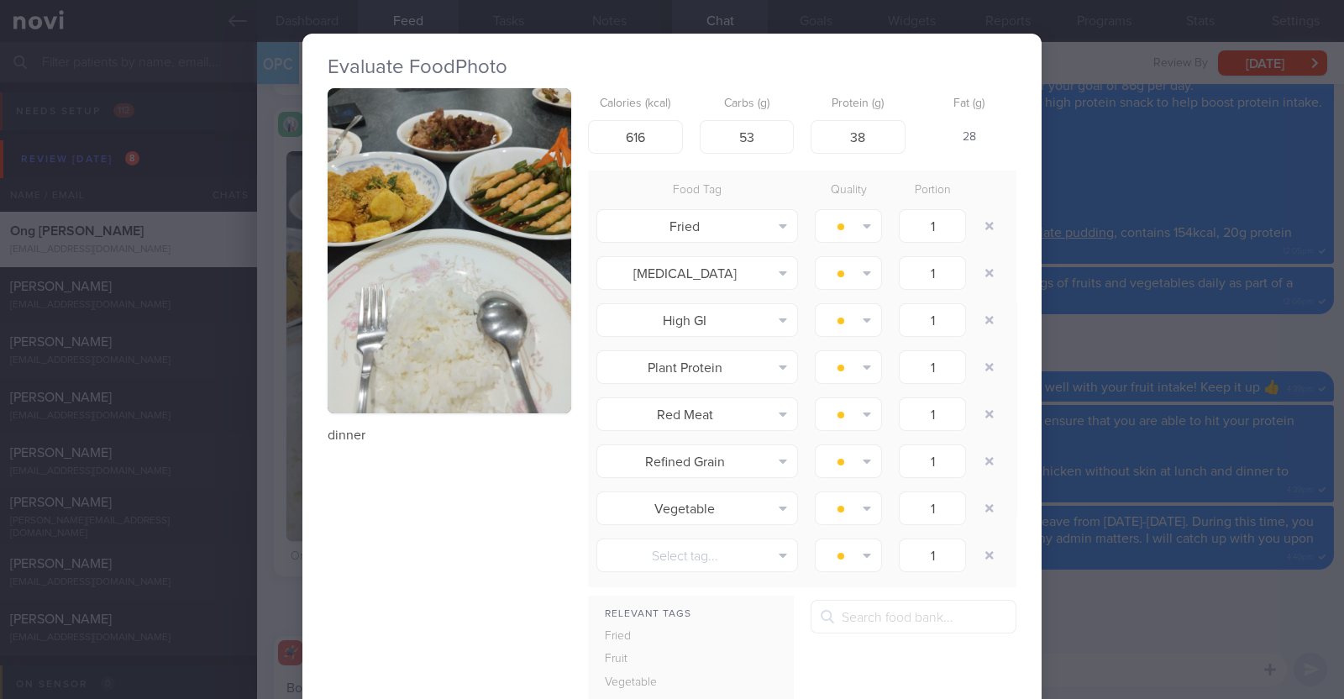
click at [284, 430] on div "Evaluate Food Photo dinner Calories (kcal) 616 Carbs (g) 53 Protein (g) 38 Fat …" at bounding box center [672, 349] width 1344 height 699
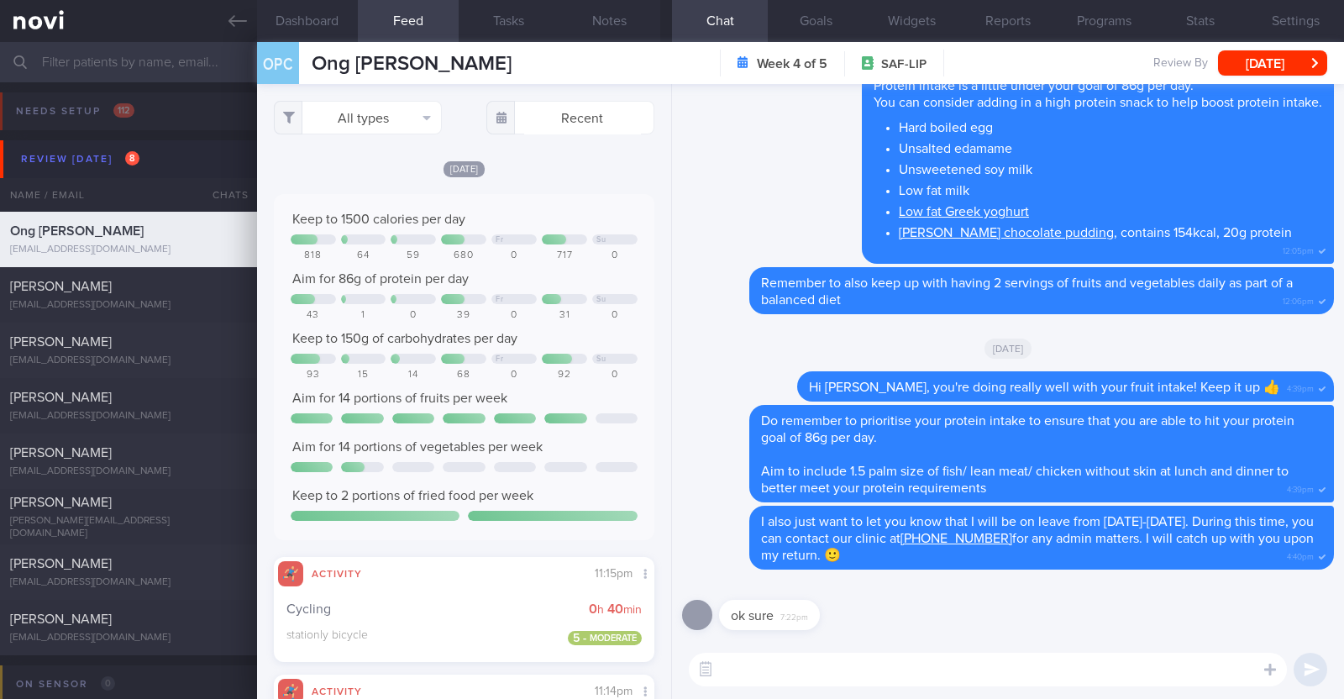
click at [859, 672] on textarea at bounding box center [988, 670] width 598 height 34
type textarea "Hi Peck Cheong, happy Monday! I'm back from leave:)"
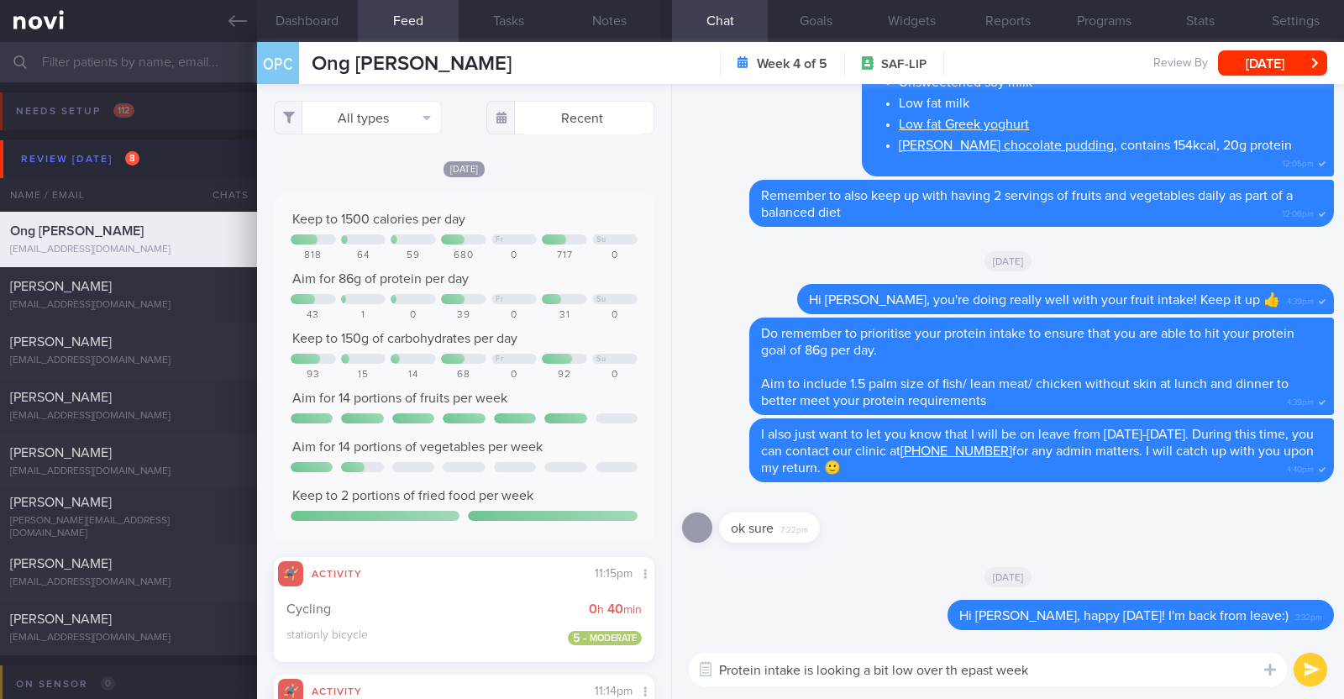
click at [962, 671] on textarea "Protein intake is looking a bit low over th epast week" at bounding box center [988, 670] width 598 height 34
type textarea "Protein intake is looking a bit low over the past week"
click at [1256, 626] on label at bounding box center [1247, 619] width 34 height 34
click at [0, 0] on input "file" at bounding box center [0, 0] width 0 height 0
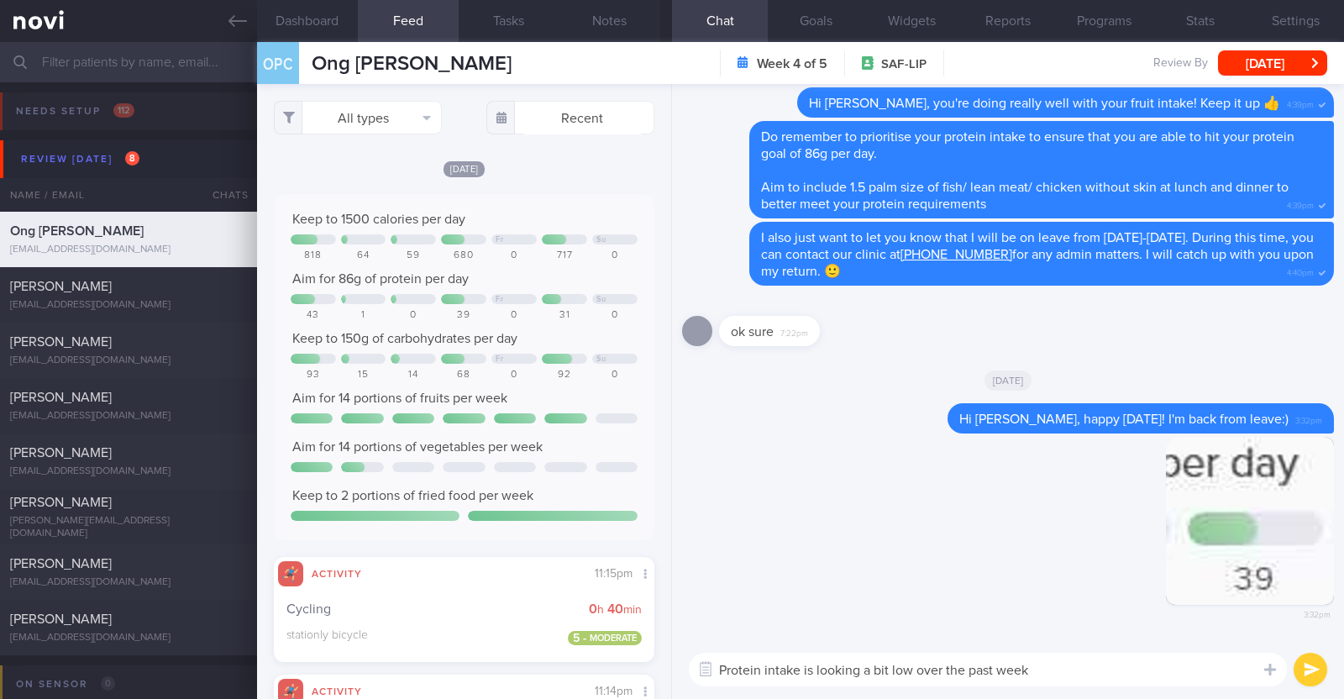
click at [1062, 672] on textarea "Protein intake is looking a bit low over the past week" at bounding box center [988, 670] width 598 height 34
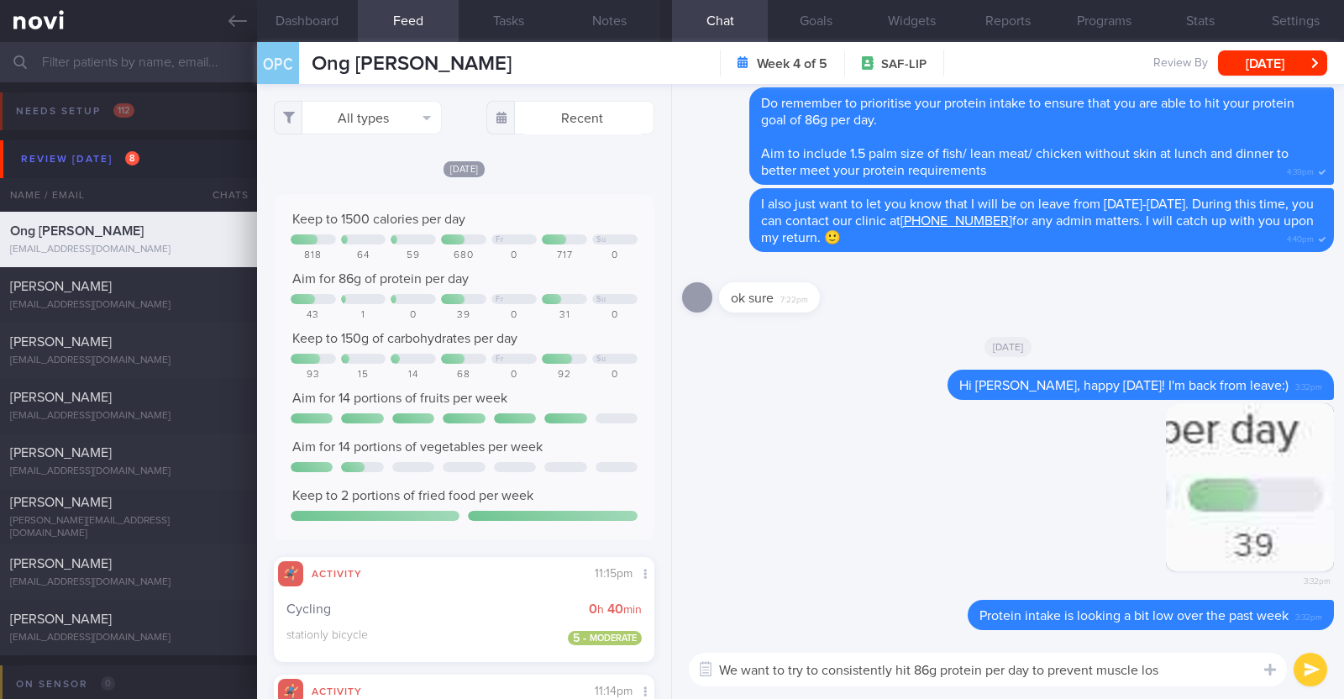
type textarea "We want to try to consistently hit 86g protein per day to prevent muscle loss"
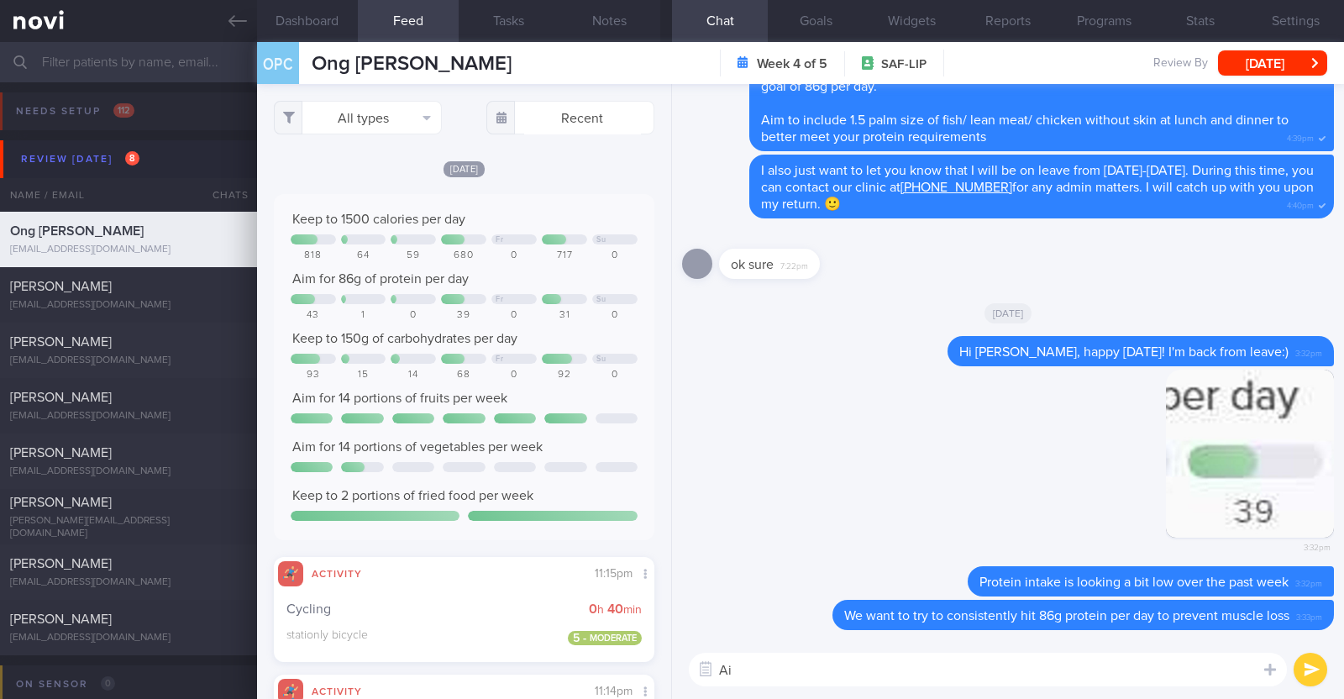
type textarea "A"
click at [802, 684] on textarea at bounding box center [988, 670] width 598 height 34
paste textarea "Here are some examples of how much protein is contained in various foods: - 150…"
type textarea "Here are some examples of how much protein is contained in various foods: - 150…"
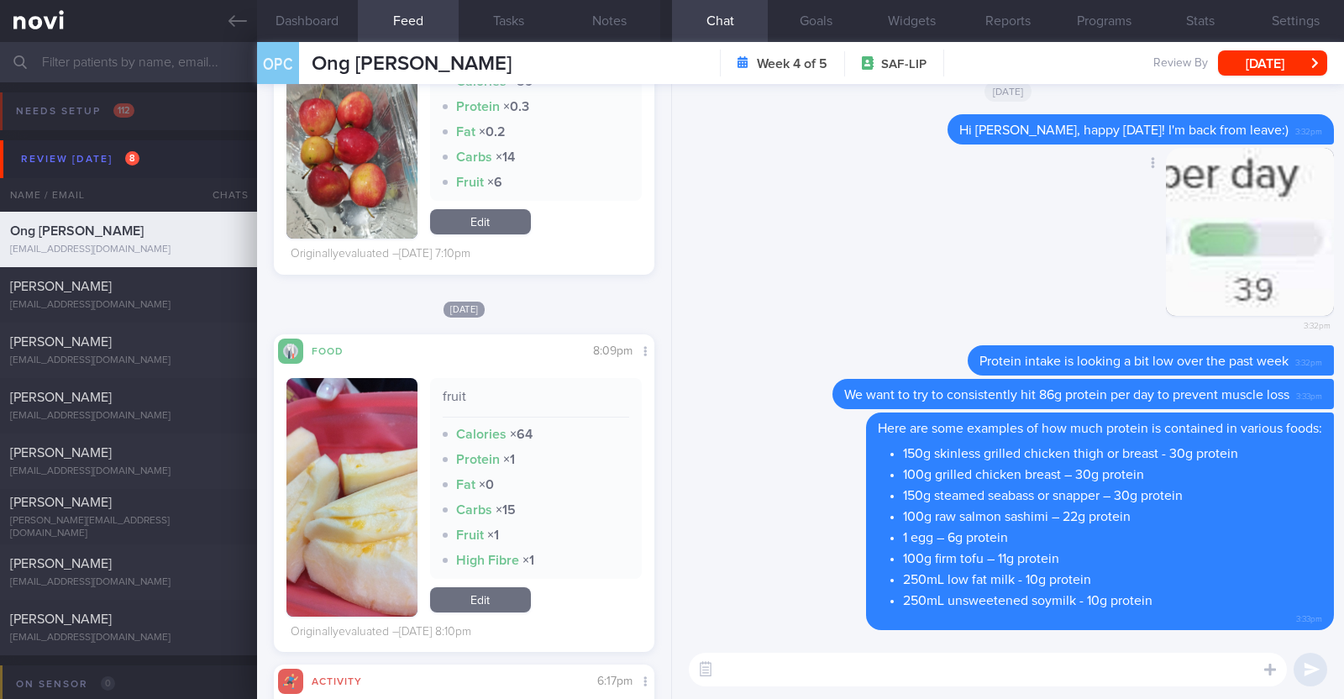
scroll to position [2112, 0]
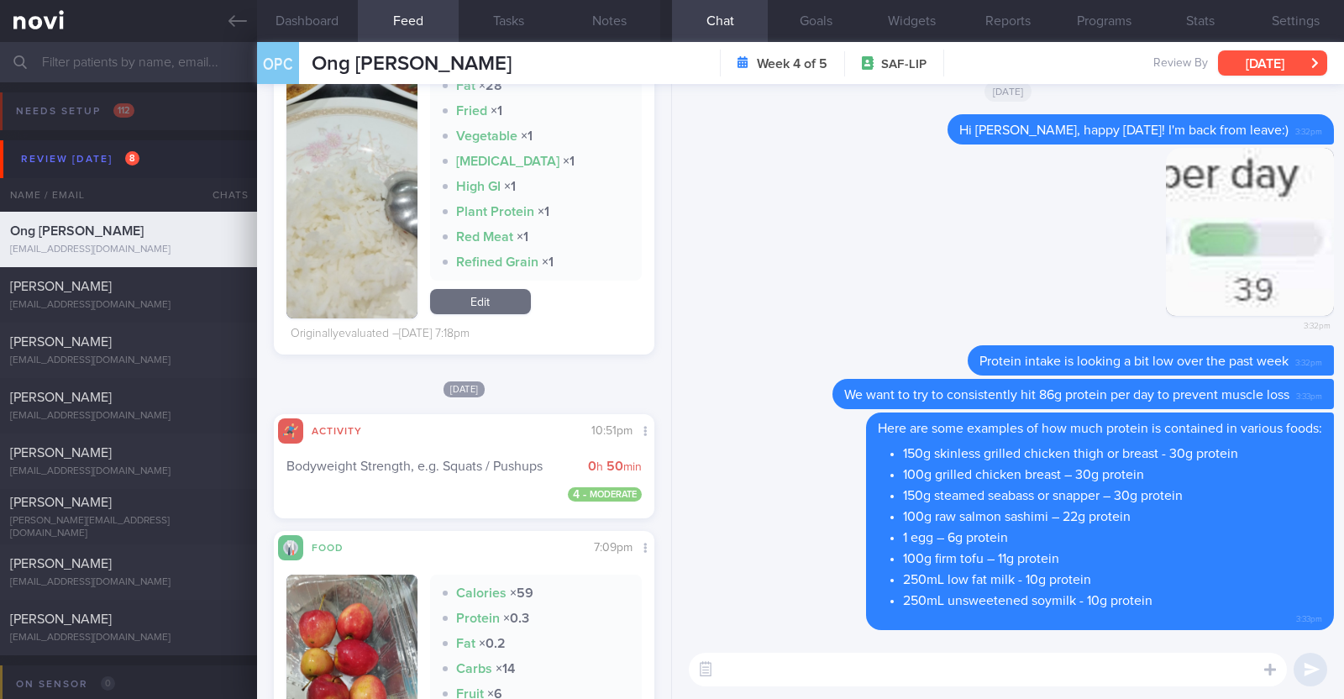
click at [1248, 59] on button "[DATE]" at bounding box center [1272, 62] width 109 height 25
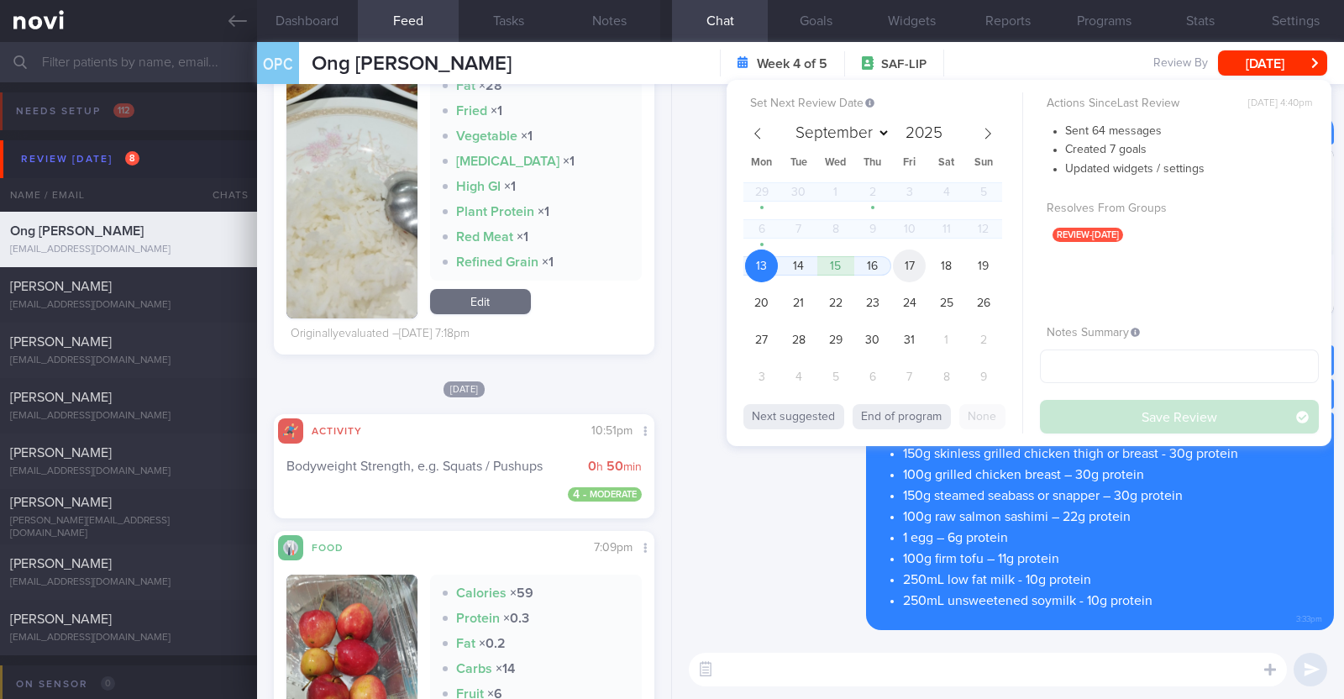
click at [915, 260] on span "17" at bounding box center [909, 265] width 33 height 33
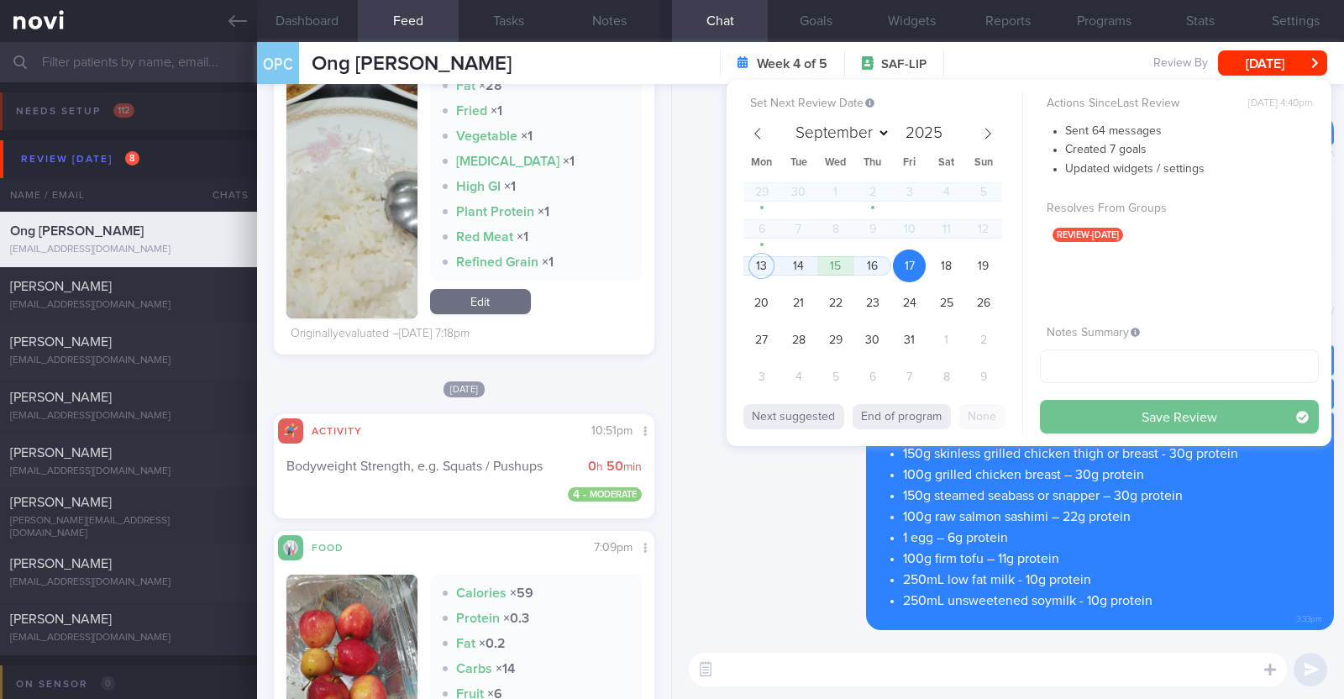
click at [1120, 426] on button "Save Review" at bounding box center [1179, 417] width 279 height 34
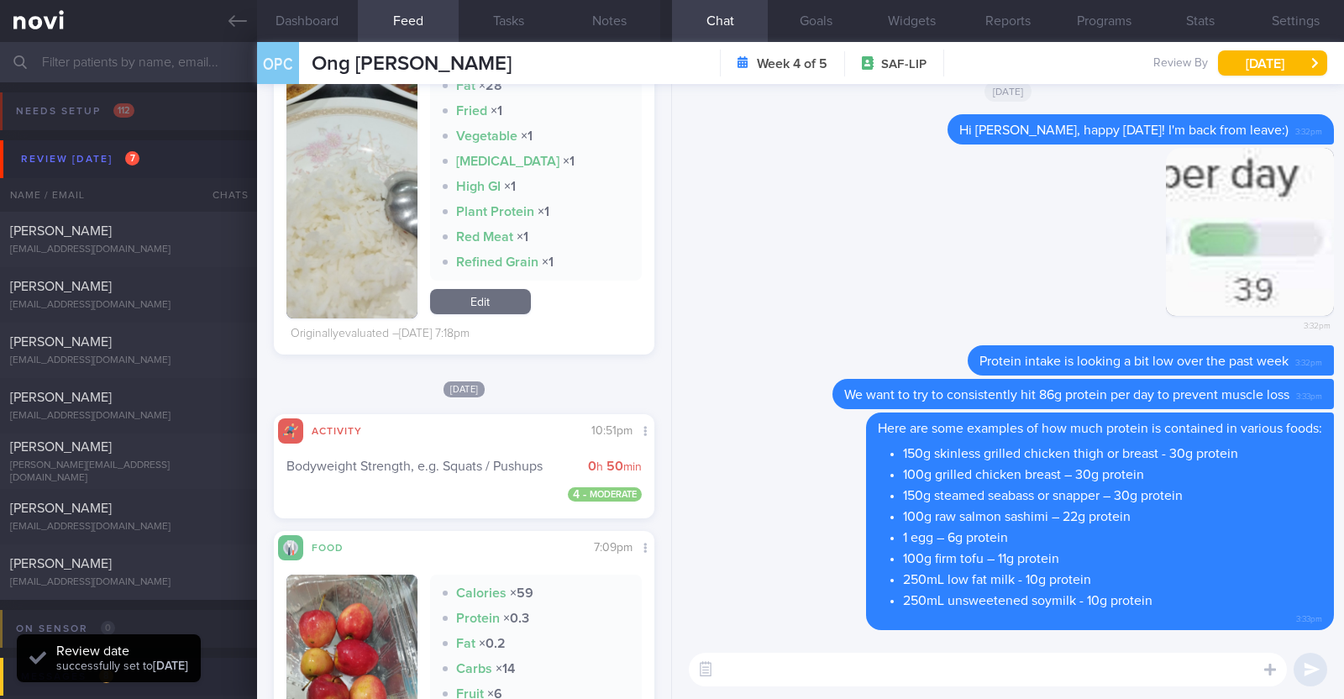
scroll to position [170, 340]
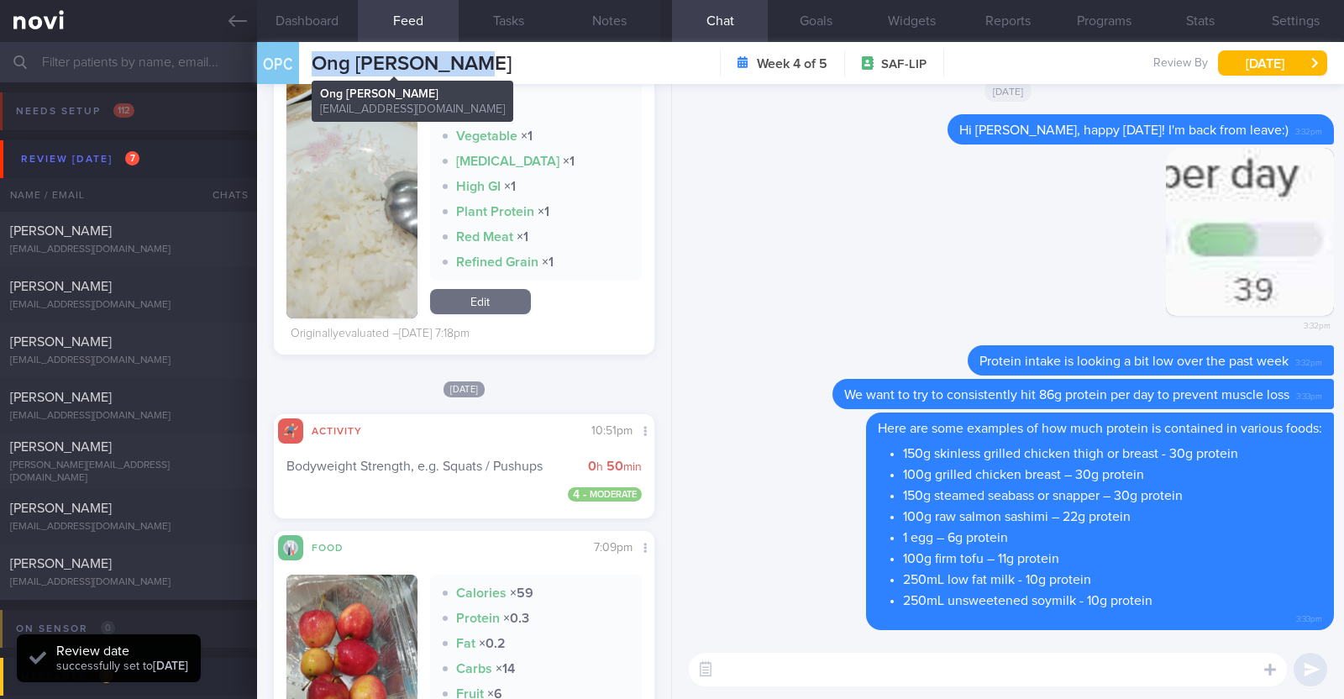
drag, startPoint x: 480, startPoint y: 66, endPoint x: 315, endPoint y: 66, distance: 165.5
click at [315, 66] on div "OPC Ong Peck Cheong Ong Peck Cheong ongpeckcheong@gmail.com Week 4 of 5 SAF-LIP…" at bounding box center [800, 63] width 1087 height 42
copy span "Ong Peck Cheong"
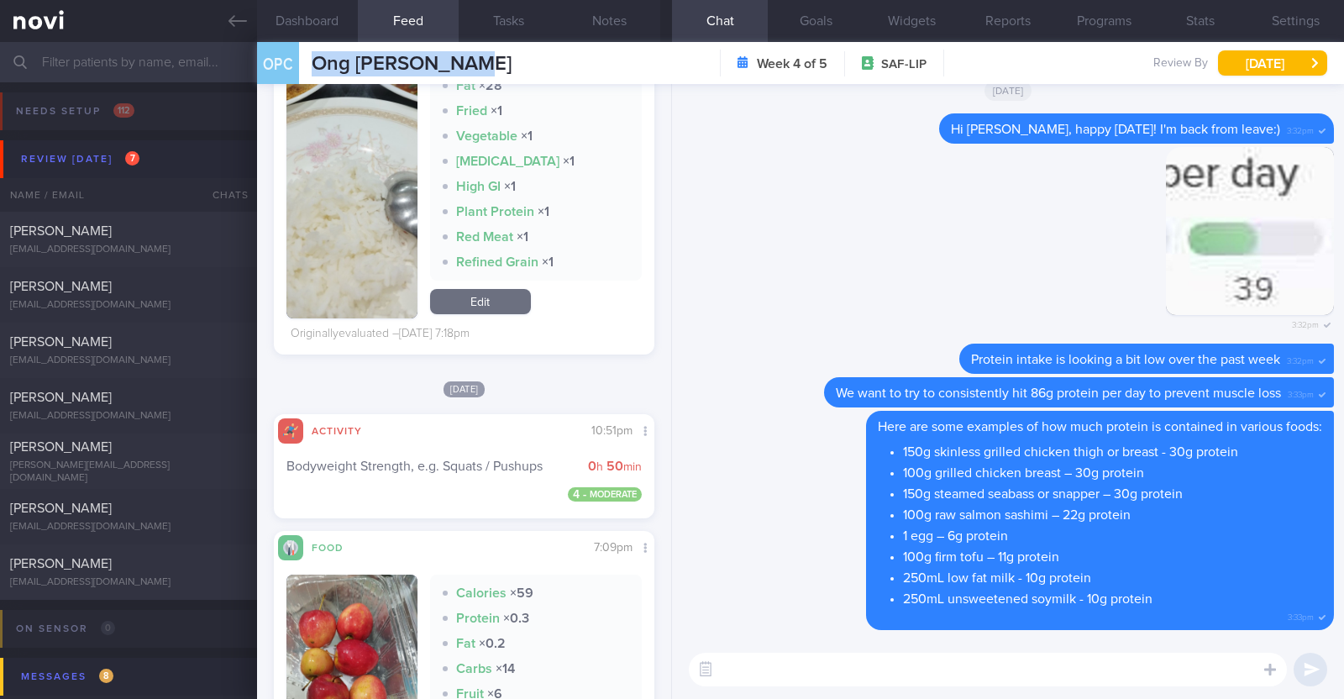
scroll to position [0, 0]
click at [176, 233] on div "[PERSON_NAME]" at bounding box center [126, 231] width 233 height 17
type textarea "36F Comorbidities: T2DM (dx 32y, at SGH A&E due to gastritis) Hypertension (dx …"
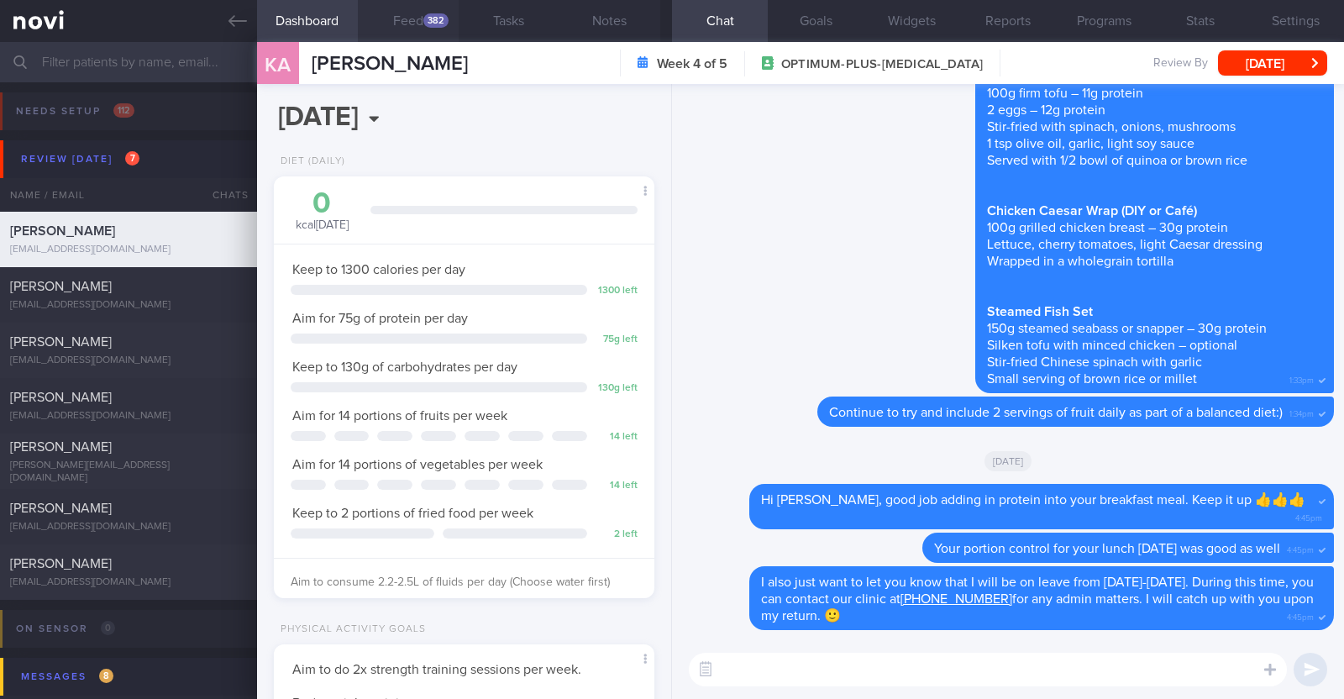
click at [443, 23] on div "382" at bounding box center [435, 20] width 25 height 14
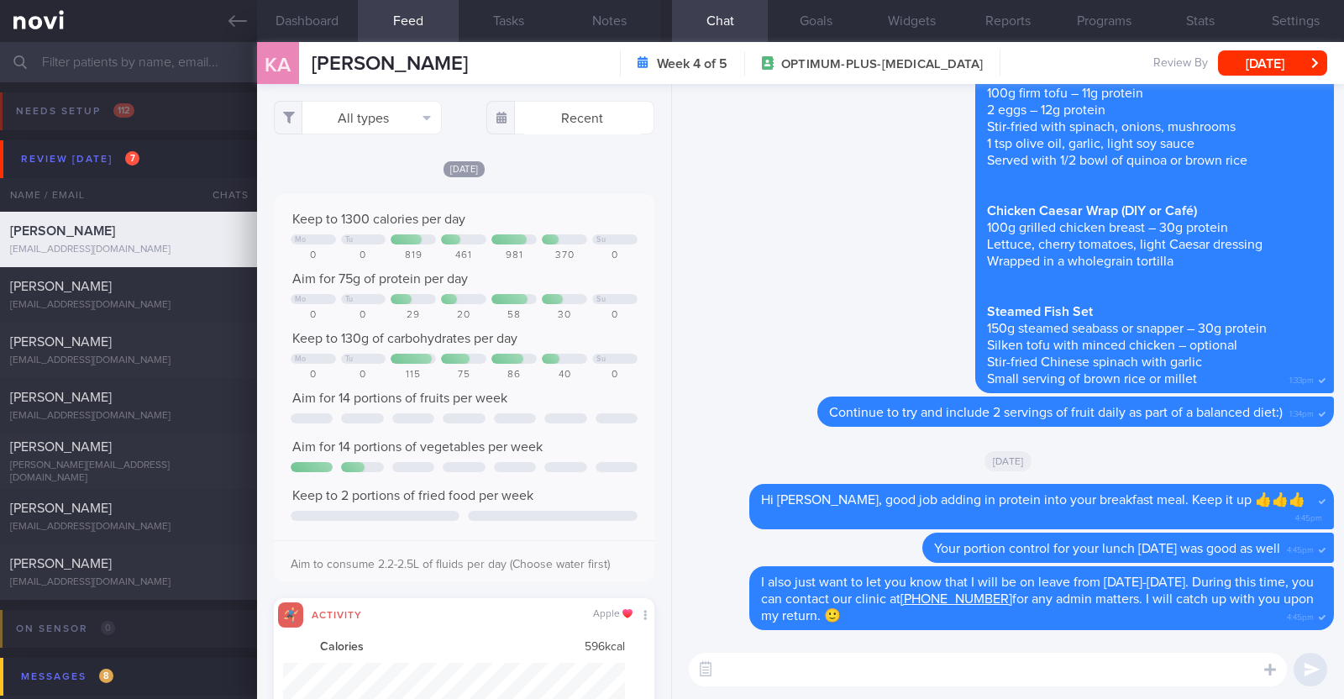
scroll to position [86, 343]
click at [407, 124] on button "All types" at bounding box center [358, 118] width 168 height 34
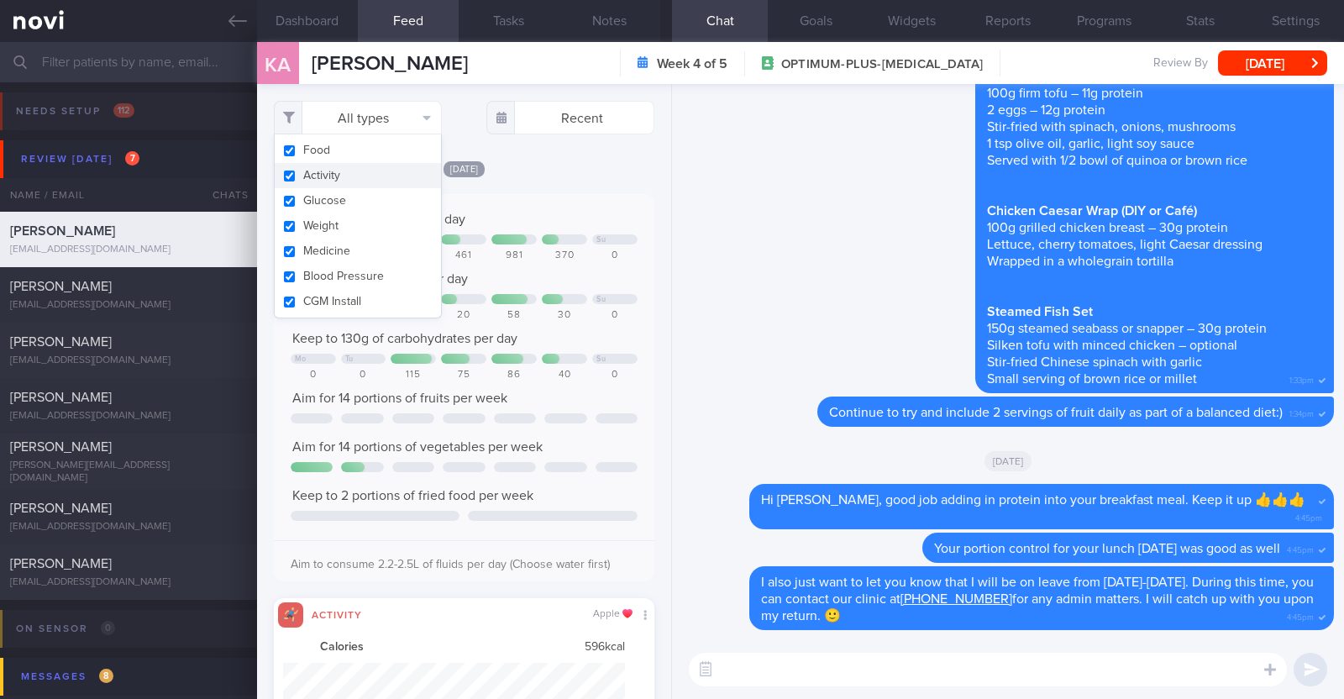
click at [347, 171] on button "Activity" at bounding box center [358, 175] width 166 height 25
checkbox input "false"
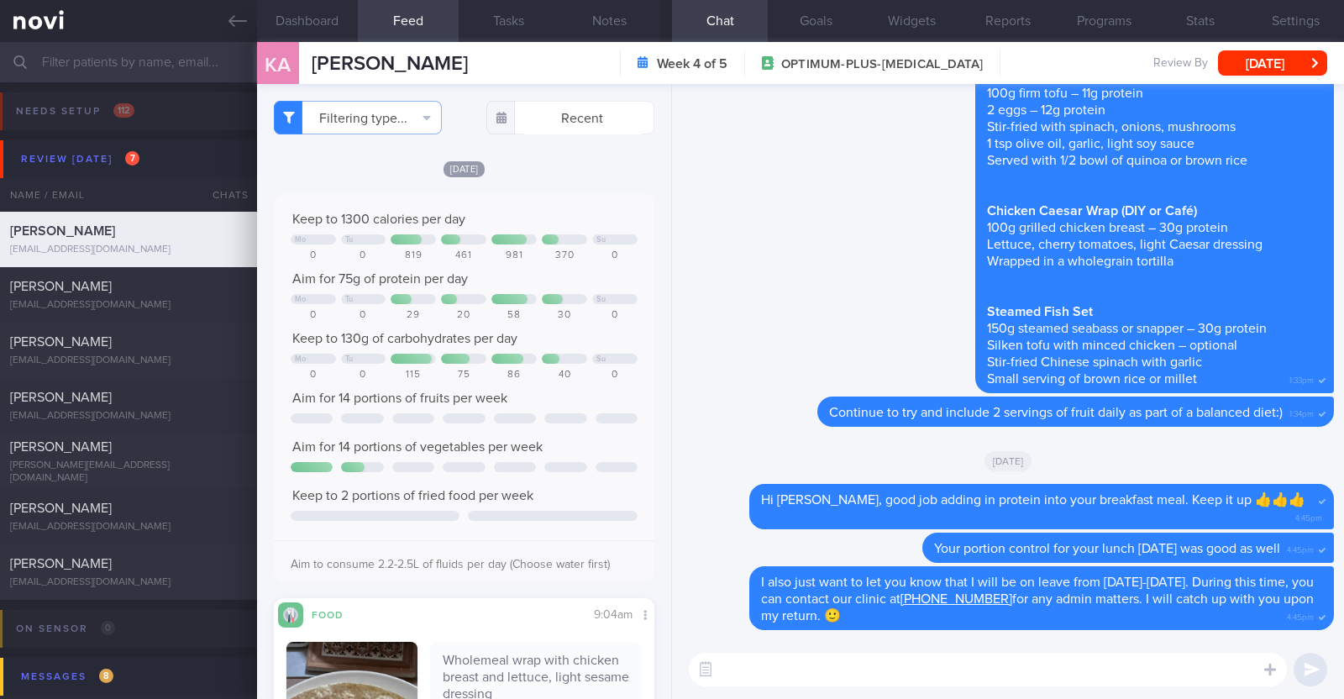
click at [540, 197] on div "Keep to 1300 calories per day Mo Tu Su 0 0 819 461 981 370 0 Aim for 75g of pro…" at bounding box center [464, 387] width 380 height 387
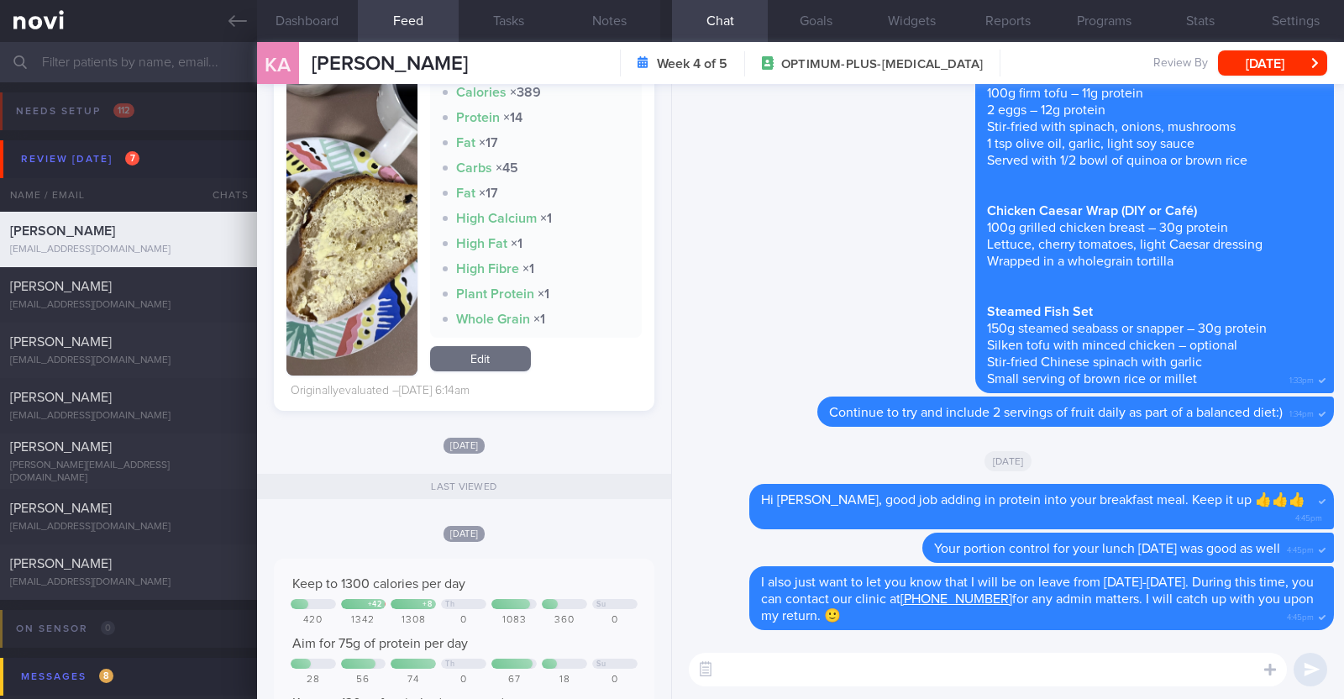
scroll to position [3044, 0]
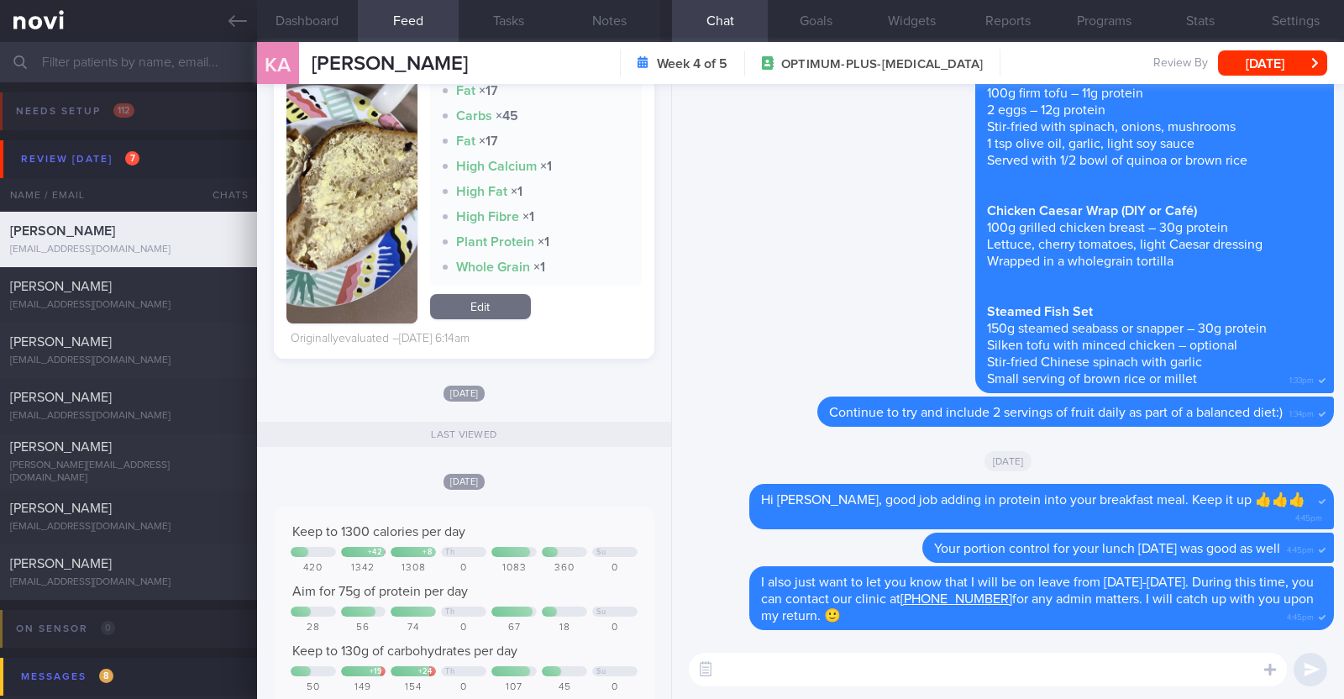
click at [797, 653] on textarea at bounding box center [988, 670] width 598 height 34
type textarea "Hi Kaylen, happy Monday! I'm back from leave:)"
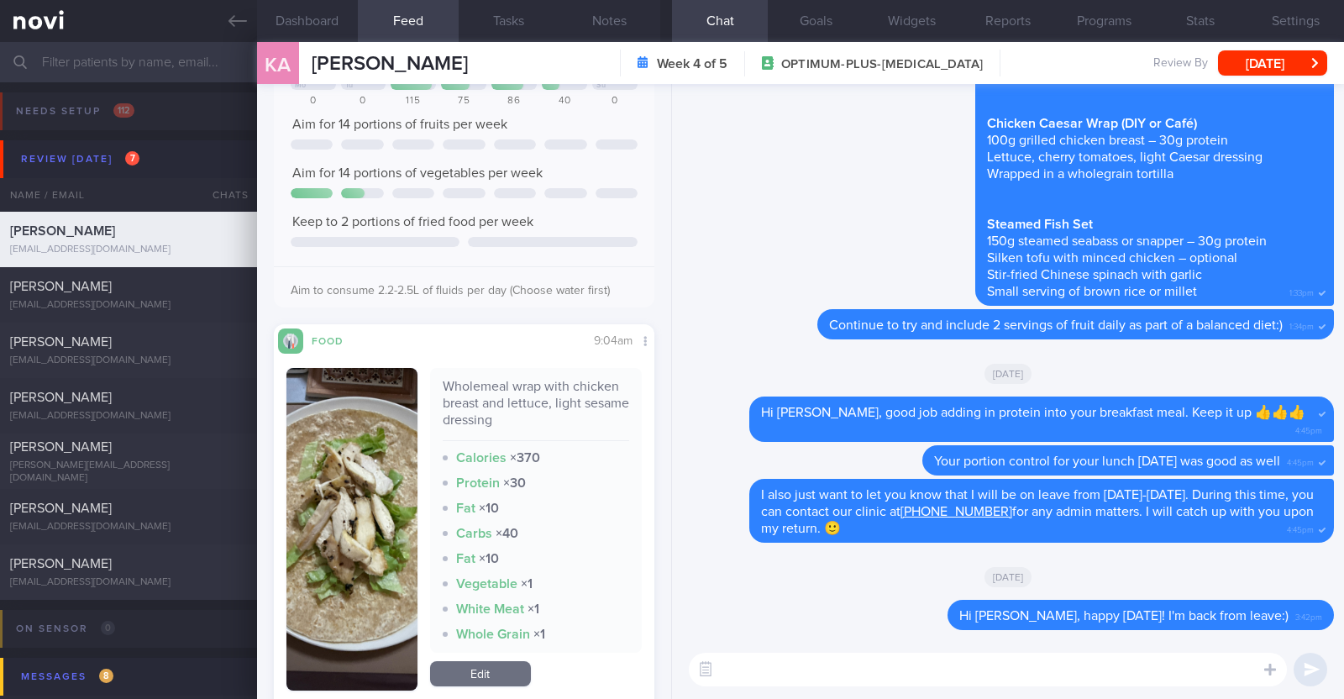
scroll to position [0, 0]
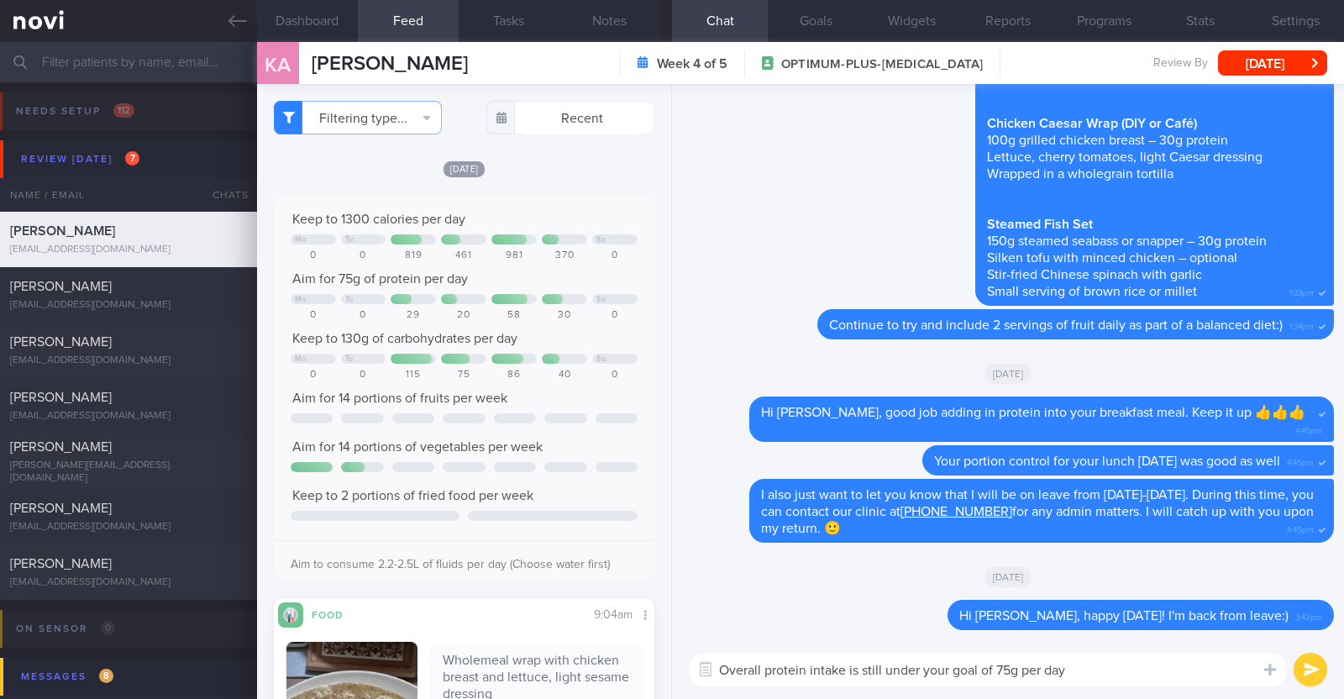
type textarea "Overall protein intake is still under your goal of 75g per day"
click at [1245, 627] on label at bounding box center [1247, 619] width 34 height 34
click at [0, 0] on input "file" at bounding box center [0, 0] width 0 height 0
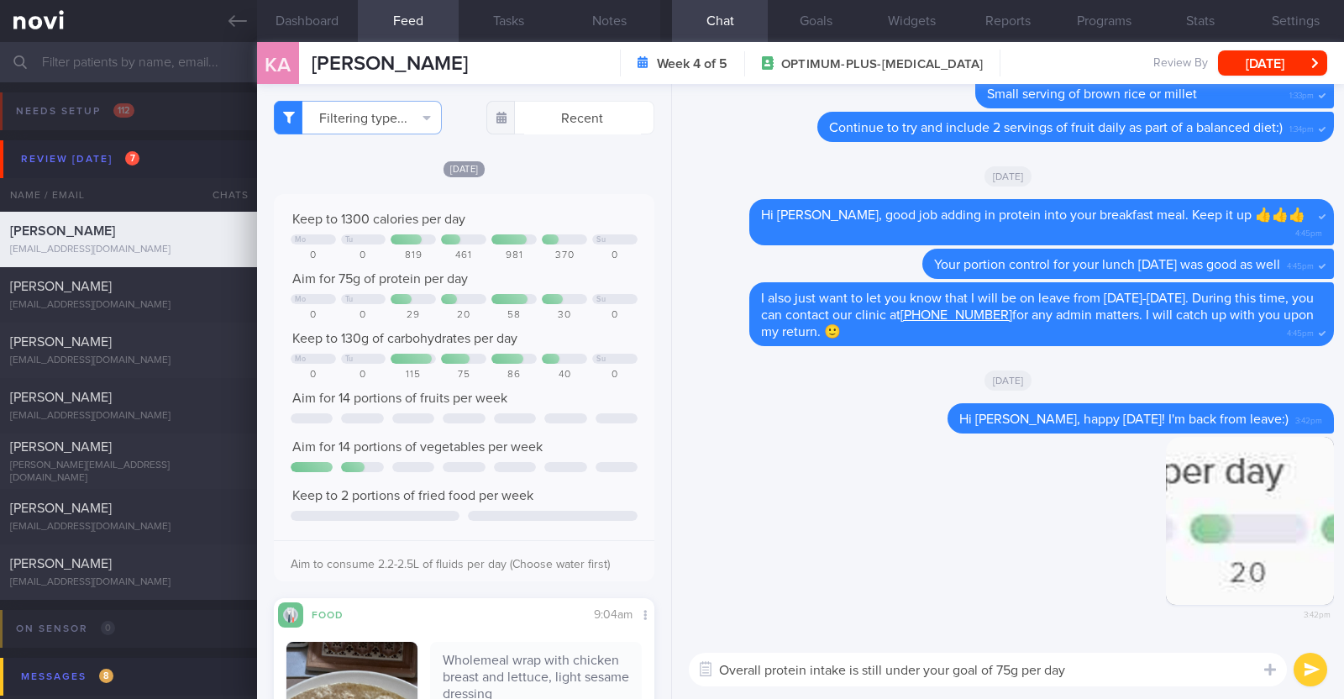
click at [1126, 670] on textarea "Overall protein intake is still under your goal of 75g per day" at bounding box center [988, 670] width 598 height 34
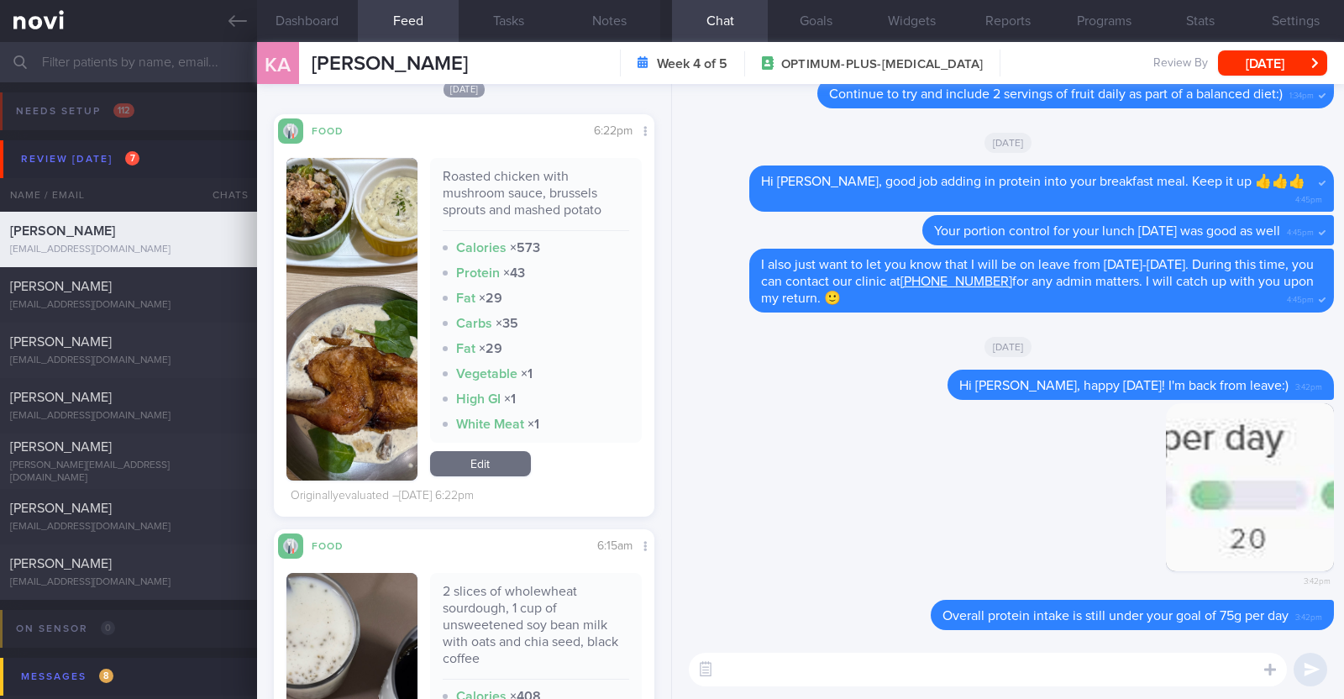
scroll to position [1260, 0]
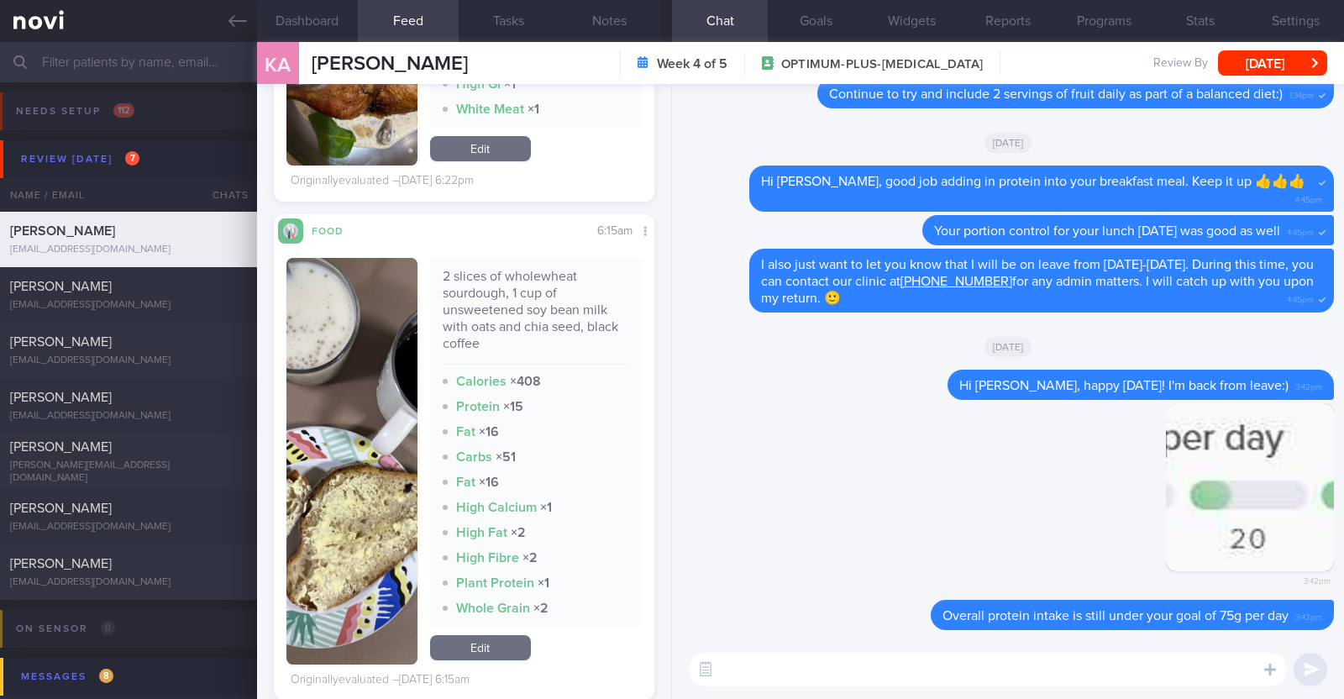
click at [722, 667] on textarea at bounding box center [988, 670] width 598 height 34
type textarea "Instead of sour"
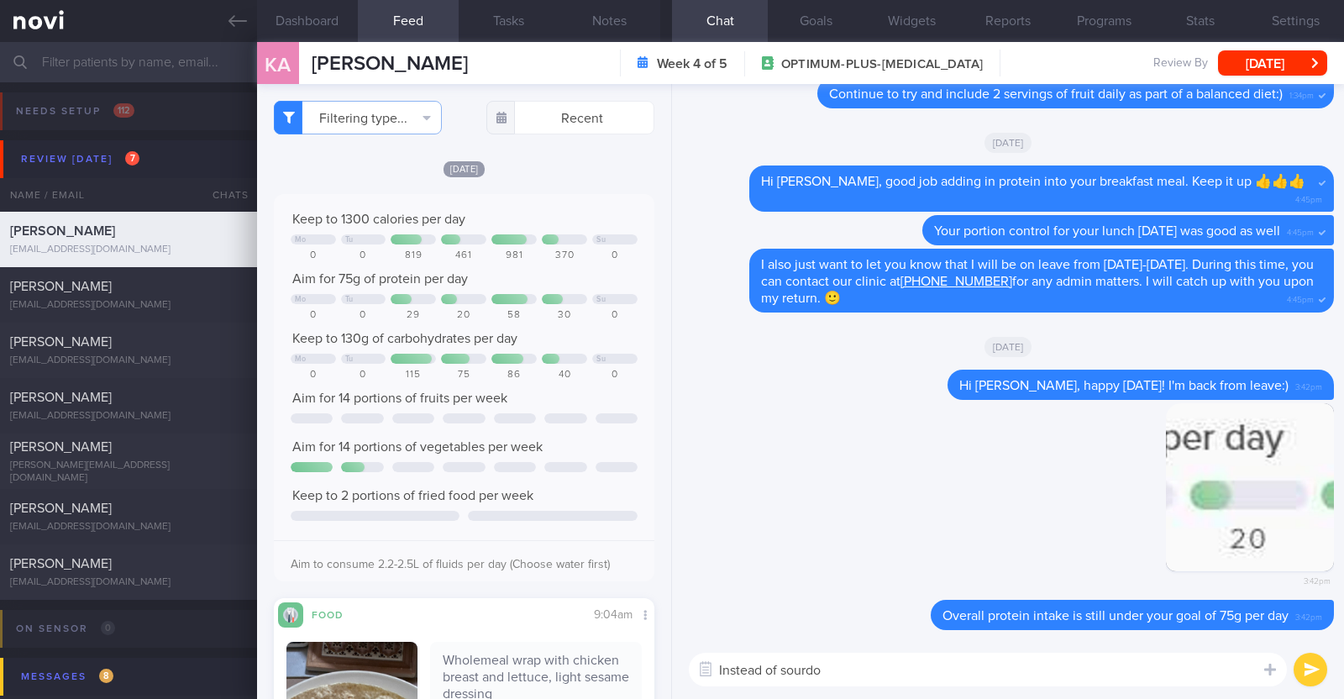
select select "9"
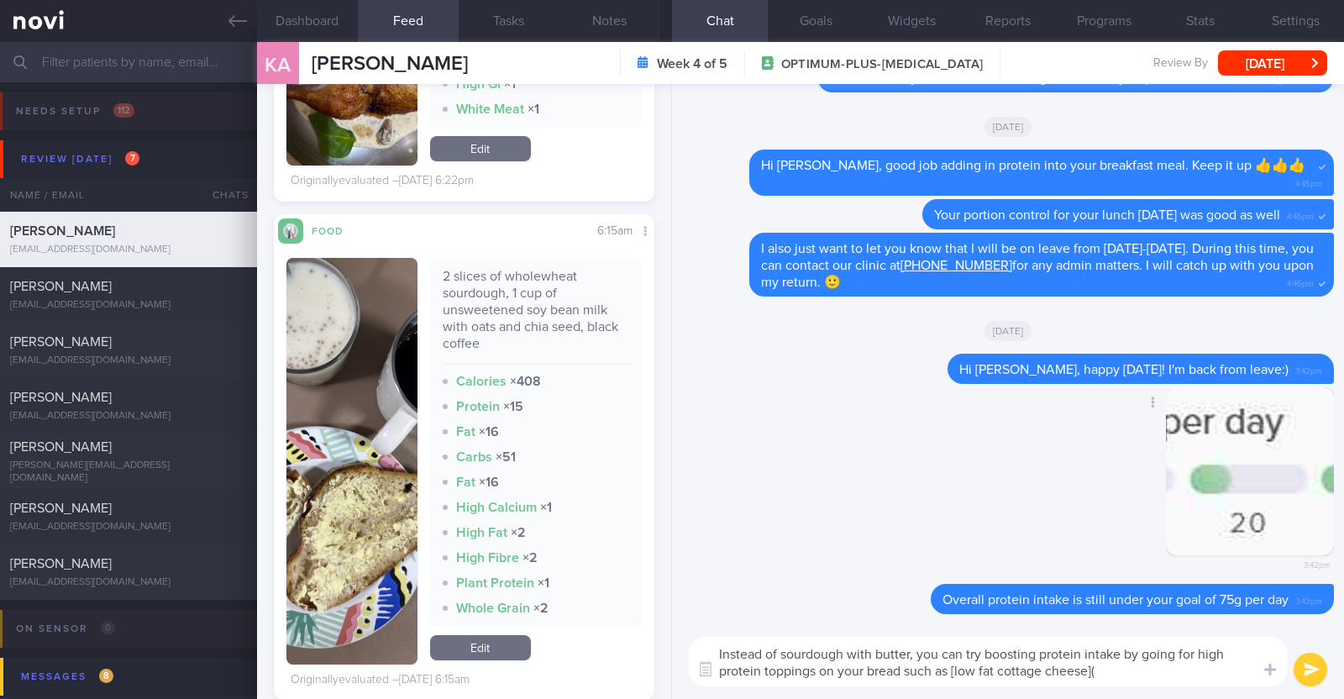
paste textarea "https://www.fairprice.com.sg/product/bulla-cottage-cheese-original-200g-13042048"
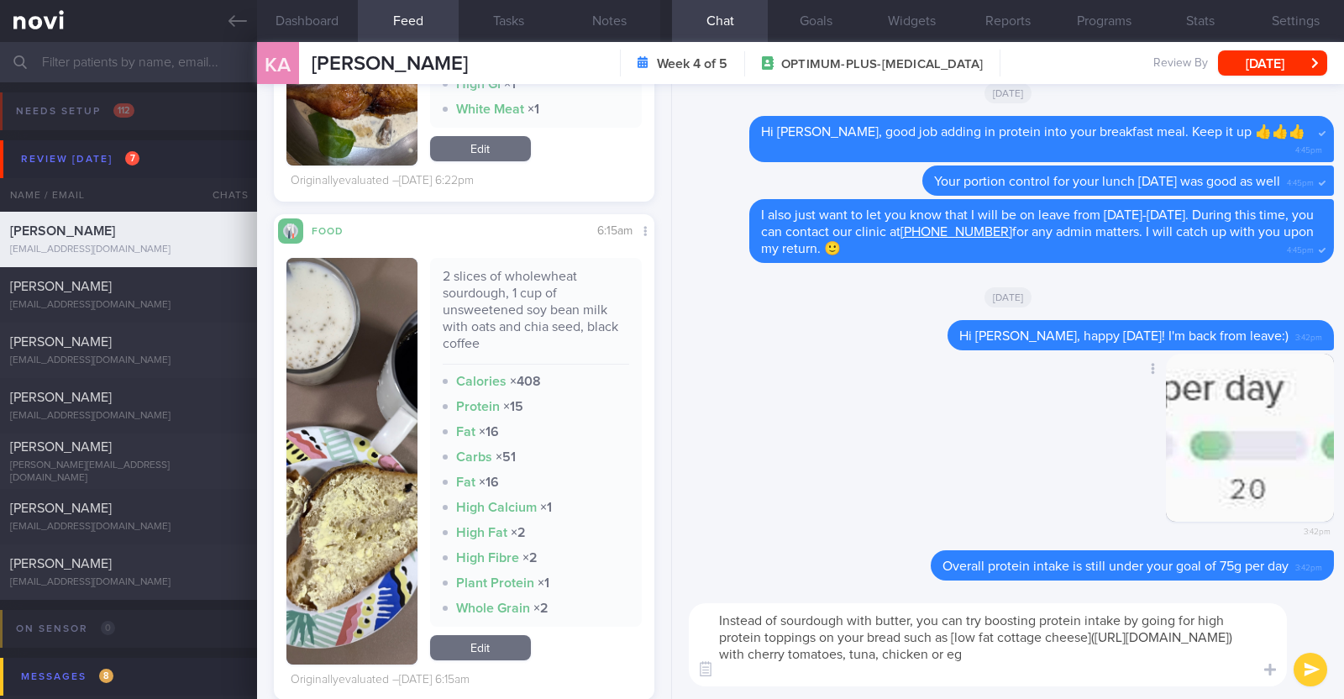
type textarea "Instead of sourdough with butter, you can try boosting protein intake by going …"
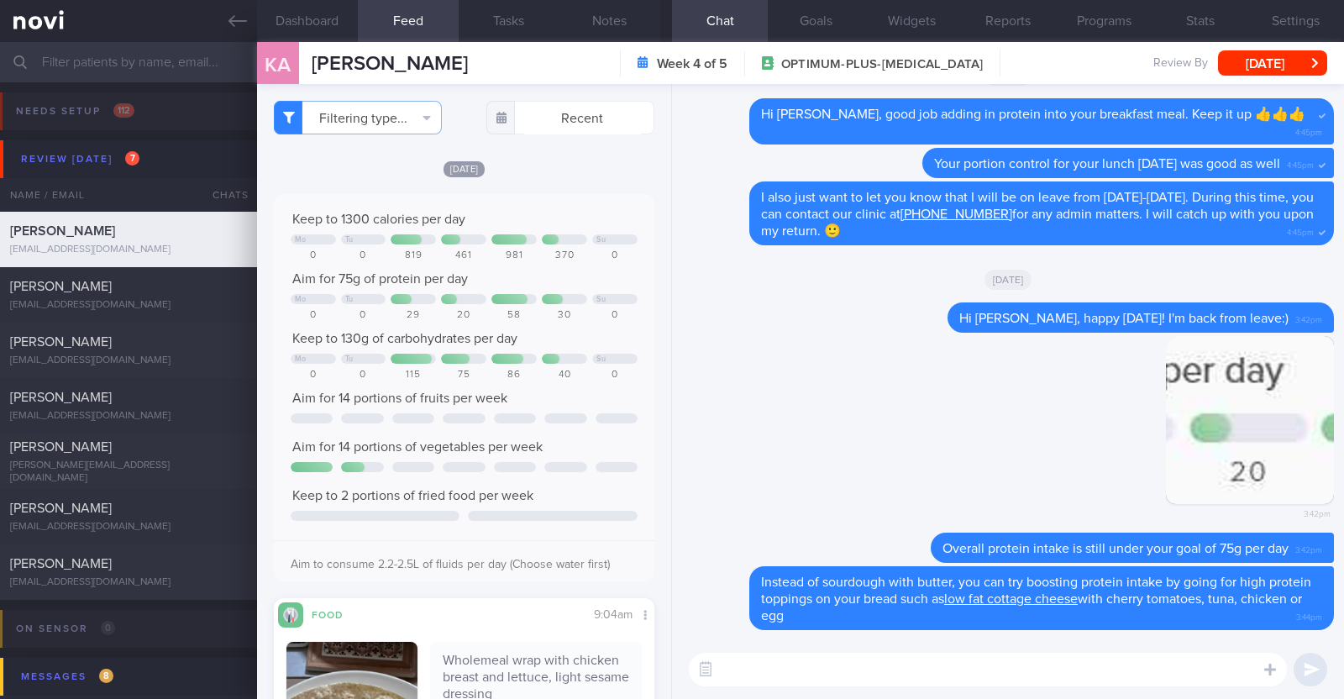
click at [881, 667] on textarea at bounding box center [988, 670] width 598 height 34
type textarea "W"
click at [618, 27] on button "Notes" at bounding box center [609, 21] width 101 height 42
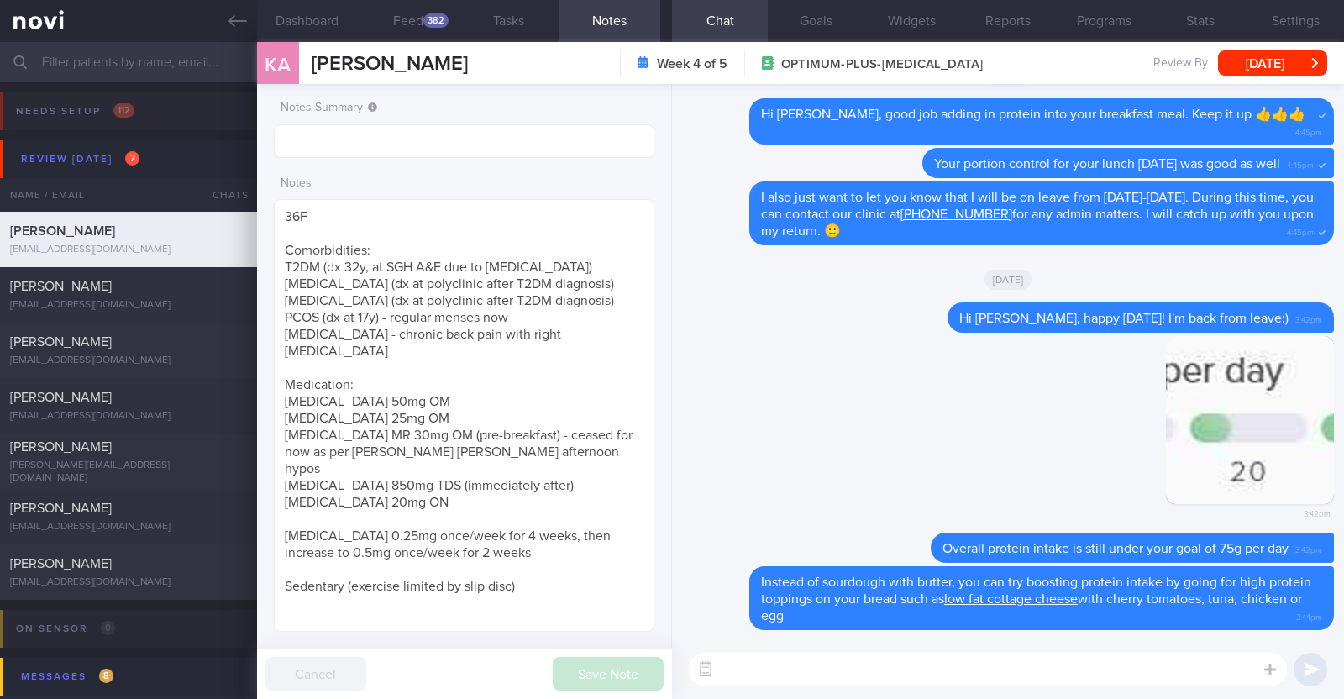
click at [914, 678] on textarea at bounding box center [988, 670] width 598 height 34
type textarea "W"
type textarea "R"
drag, startPoint x: 1285, startPoint y: 30, endPoint x: 1285, endPoint y: 70, distance: 39.5
click at [1285, 31] on button "Settings" at bounding box center [1296, 21] width 96 height 42
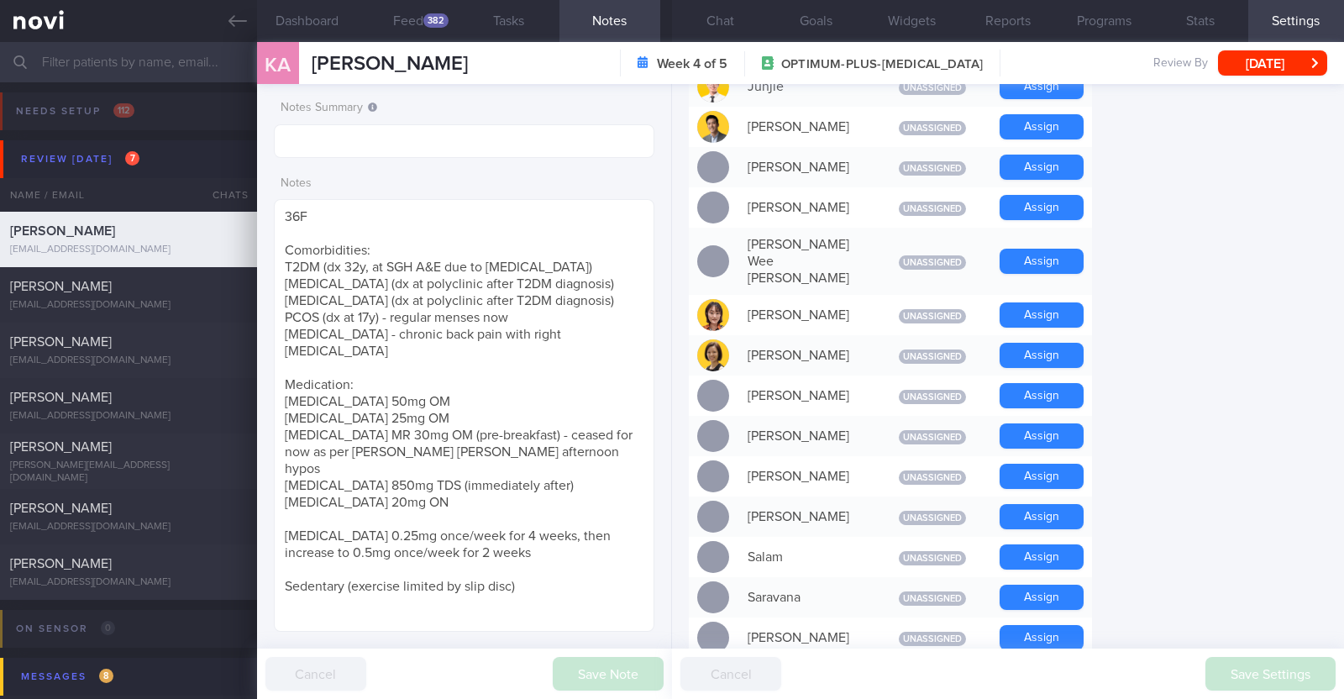
scroll to position [1050, 0]
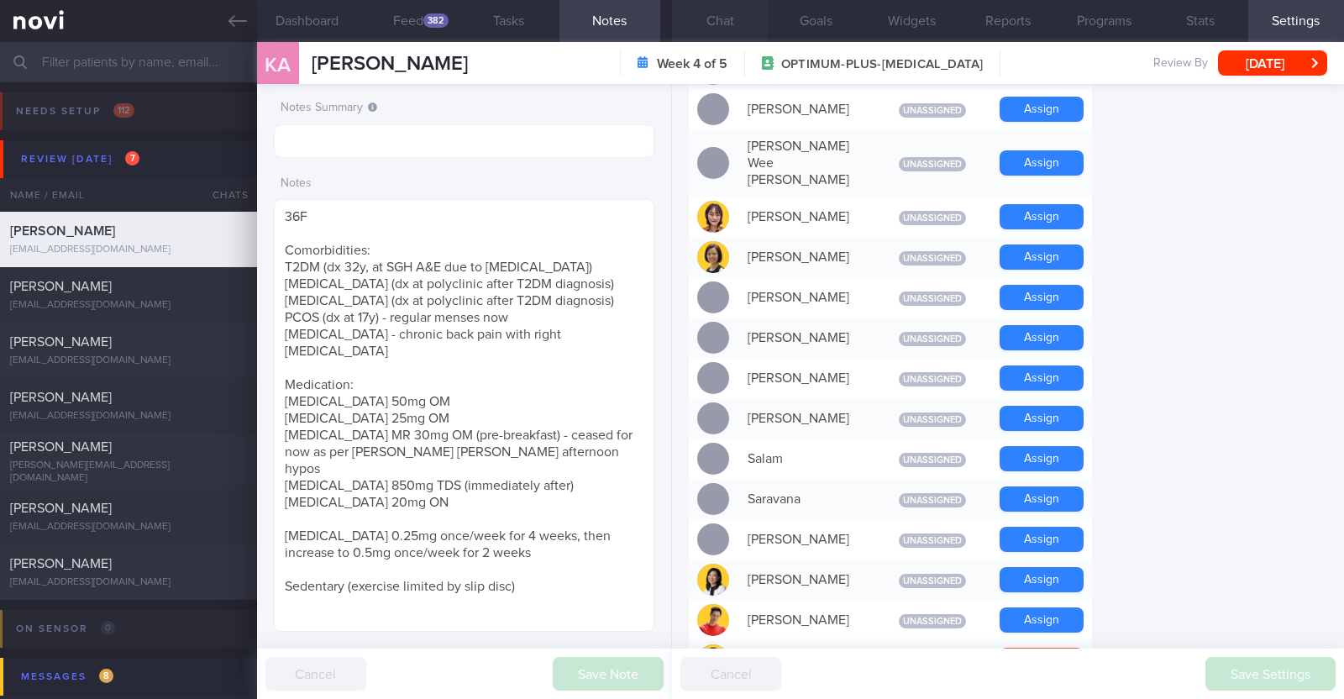
click at [751, 15] on button "Chat" at bounding box center [720, 21] width 96 height 42
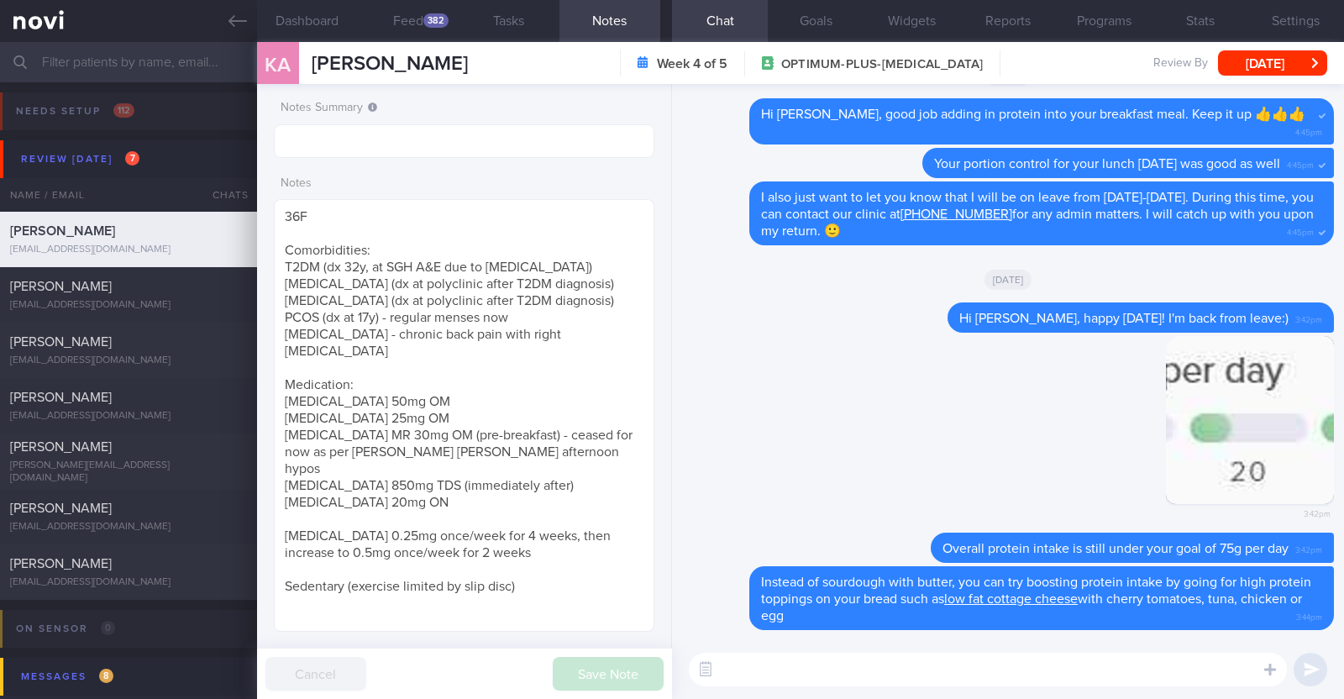
click at [809, 661] on textarea at bounding box center [988, 670] width 598 height 34
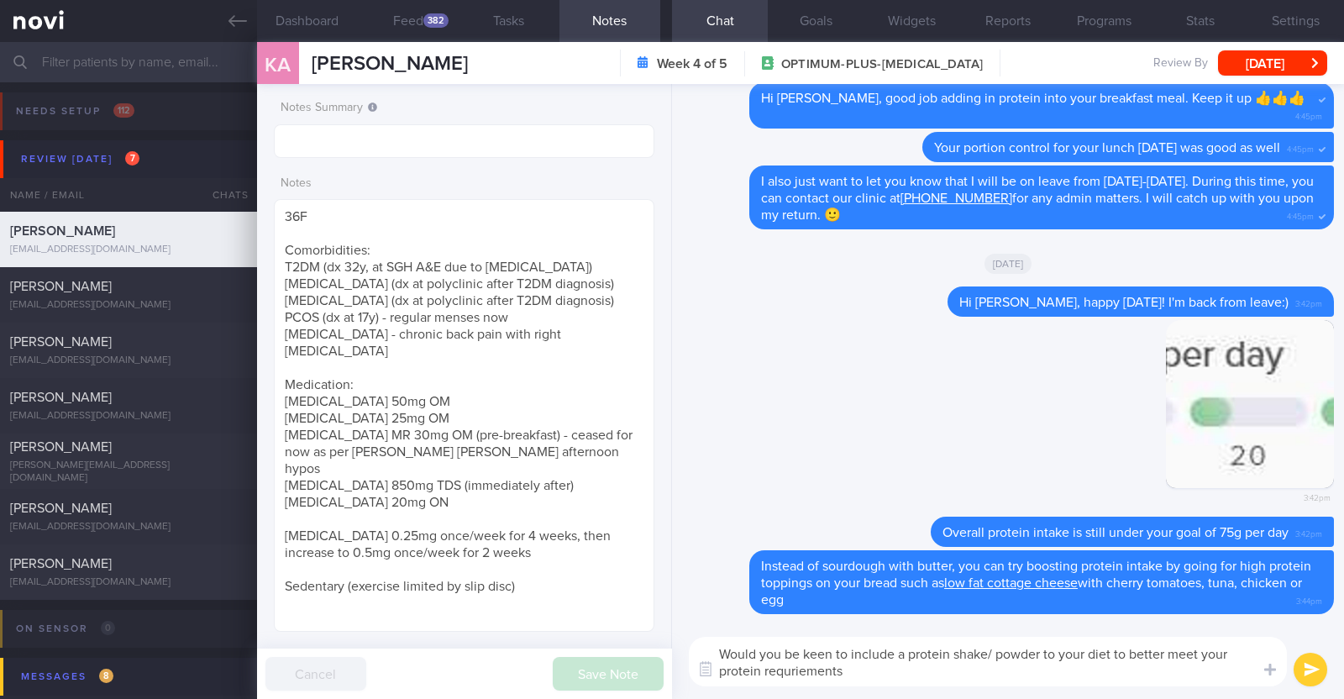
type textarea "Would you be keen to include a protein shake/ powder to your diet to better mee…"
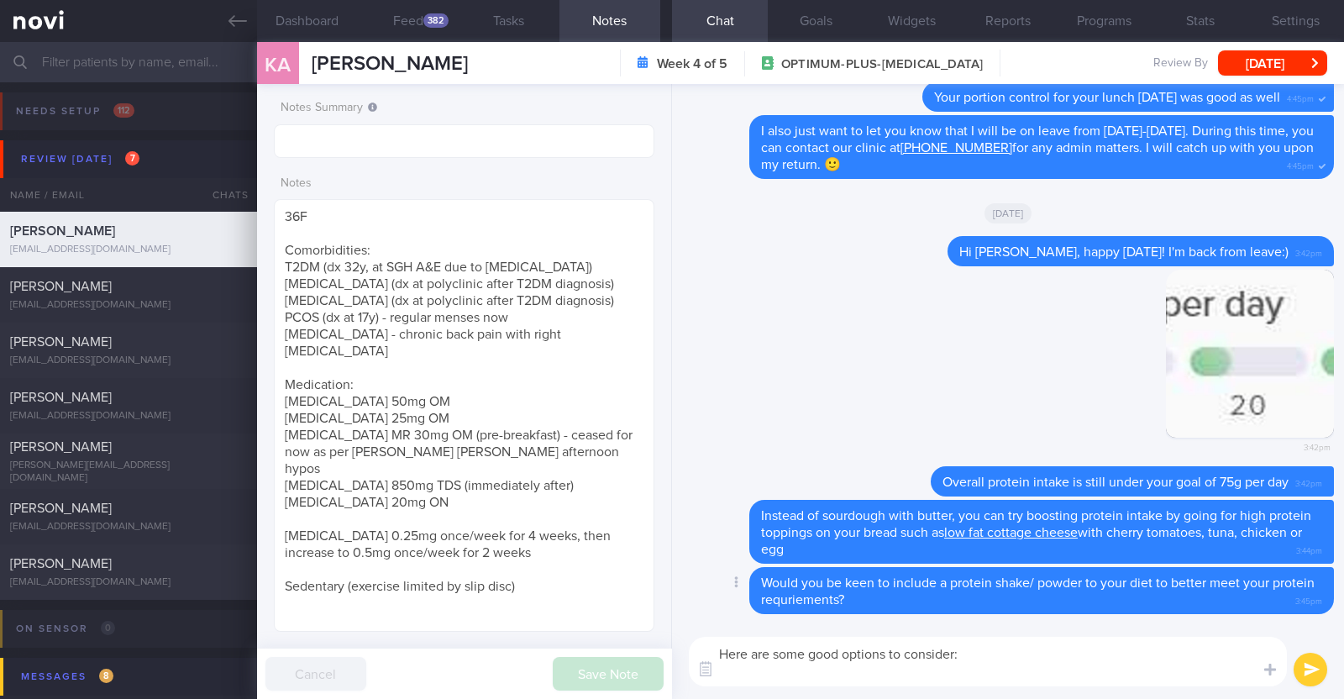
paste textarea "*Liquid shakes* [Ensure max protein]([URL][DOMAIN_NAME]) 150kcal 30g protein 6g…"
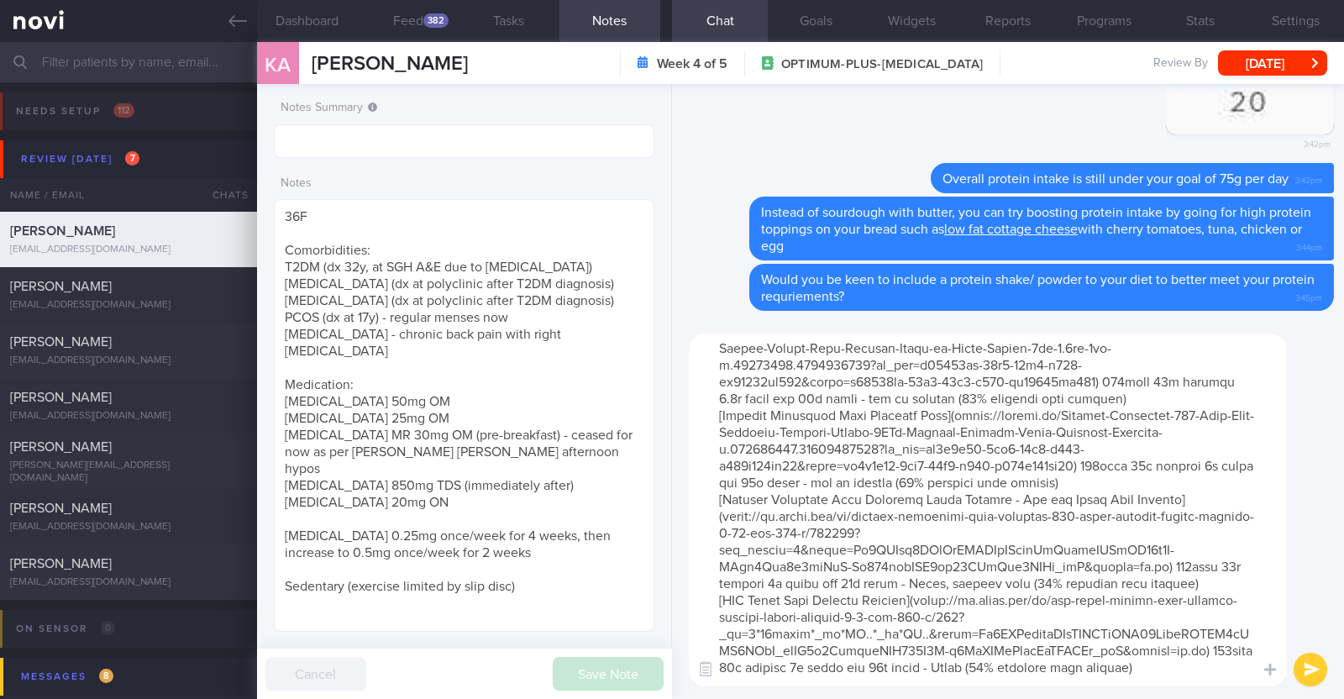
scroll to position [297, 0]
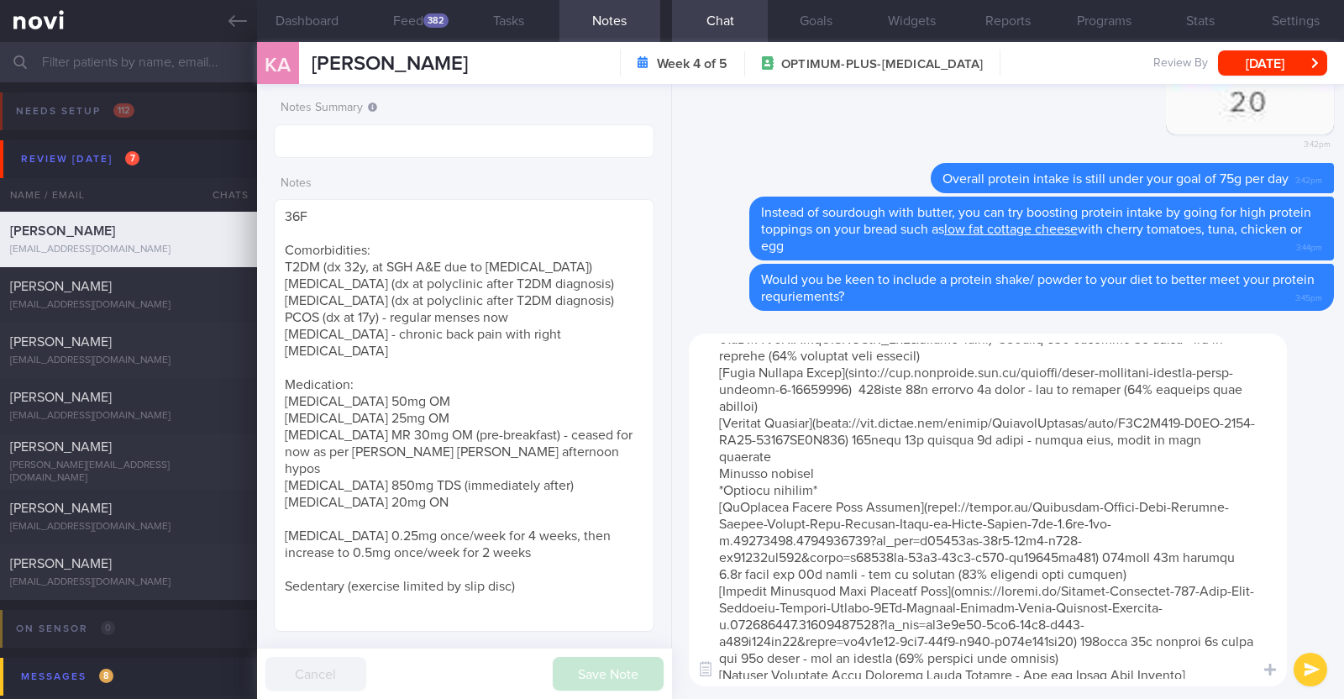
drag, startPoint x: 827, startPoint y: 503, endPoint x: 705, endPoint y: 502, distance: 122.6
click at [705, 502] on textarea at bounding box center [988, 509] width 598 height 353
type textarea "Here are some good options to consider: *Liquid shakes* [Ensure max protein](ht…"
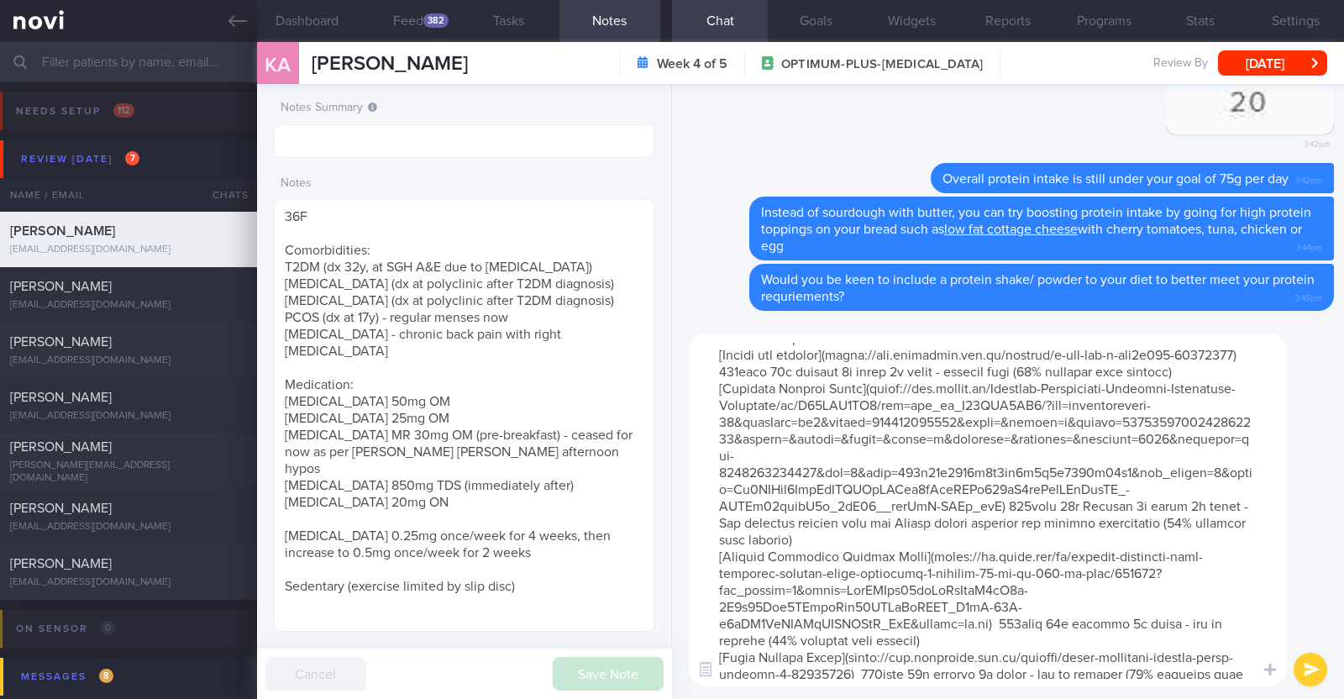
scroll to position [0, 0]
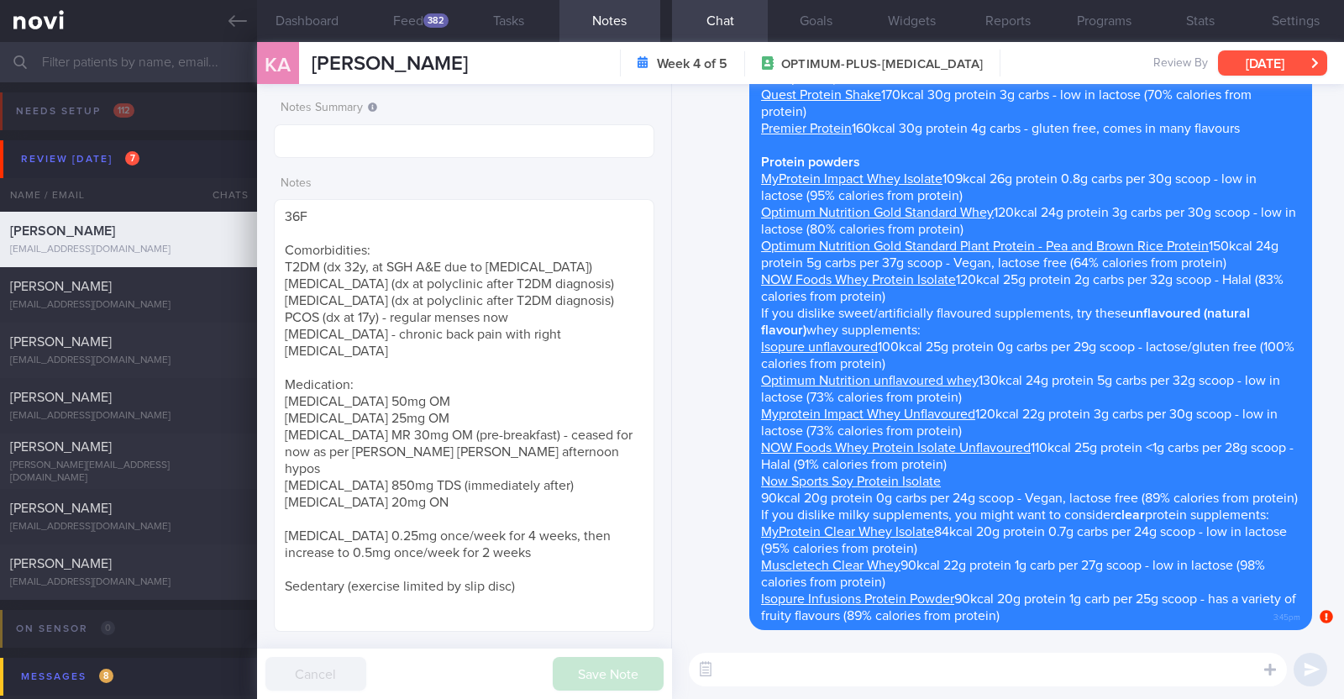
click at [1261, 58] on button "[DATE]" at bounding box center [1272, 62] width 109 height 25
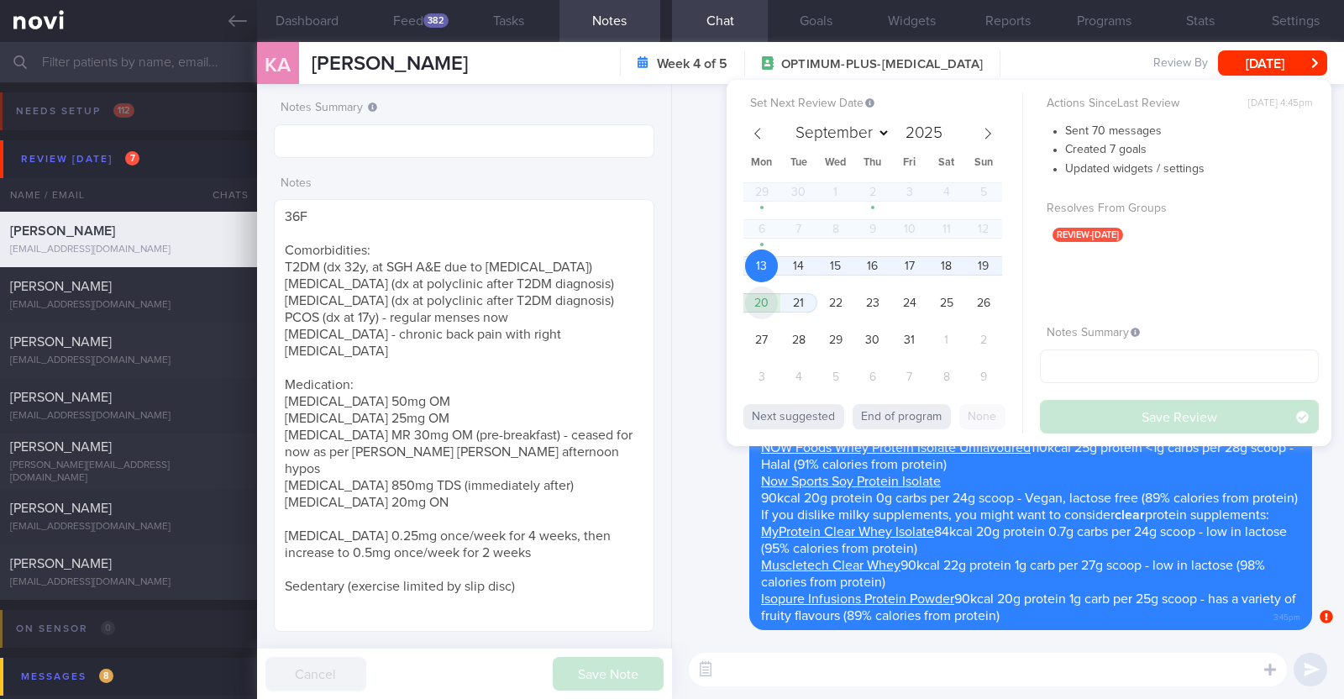
click at [773, 301] on span "20" at bounding box center [761, 302] width 33 height 33
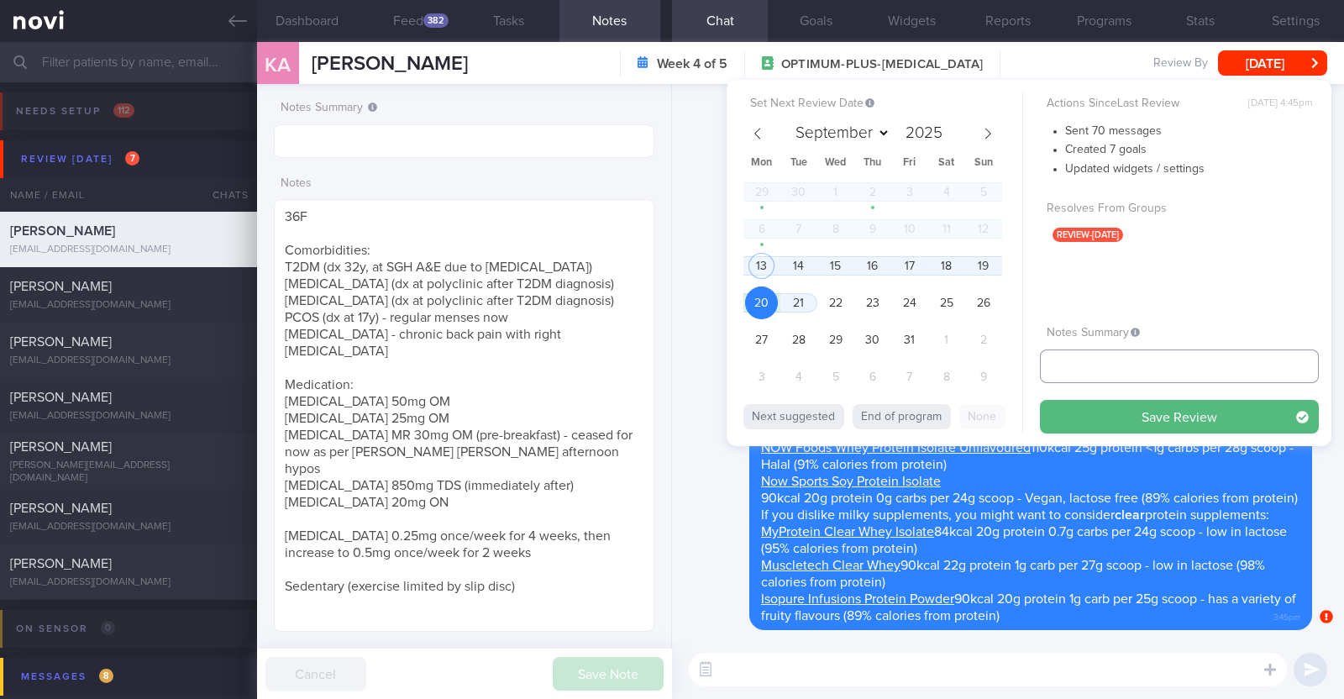
click at [1102, 371] on input "text" at bounding box center [1179, 366] width 279 height 34
type input "r/v 20/10"
click at [1148, 411] on button "Save Review" at bounding box center [1179, 417] width 279 height 34
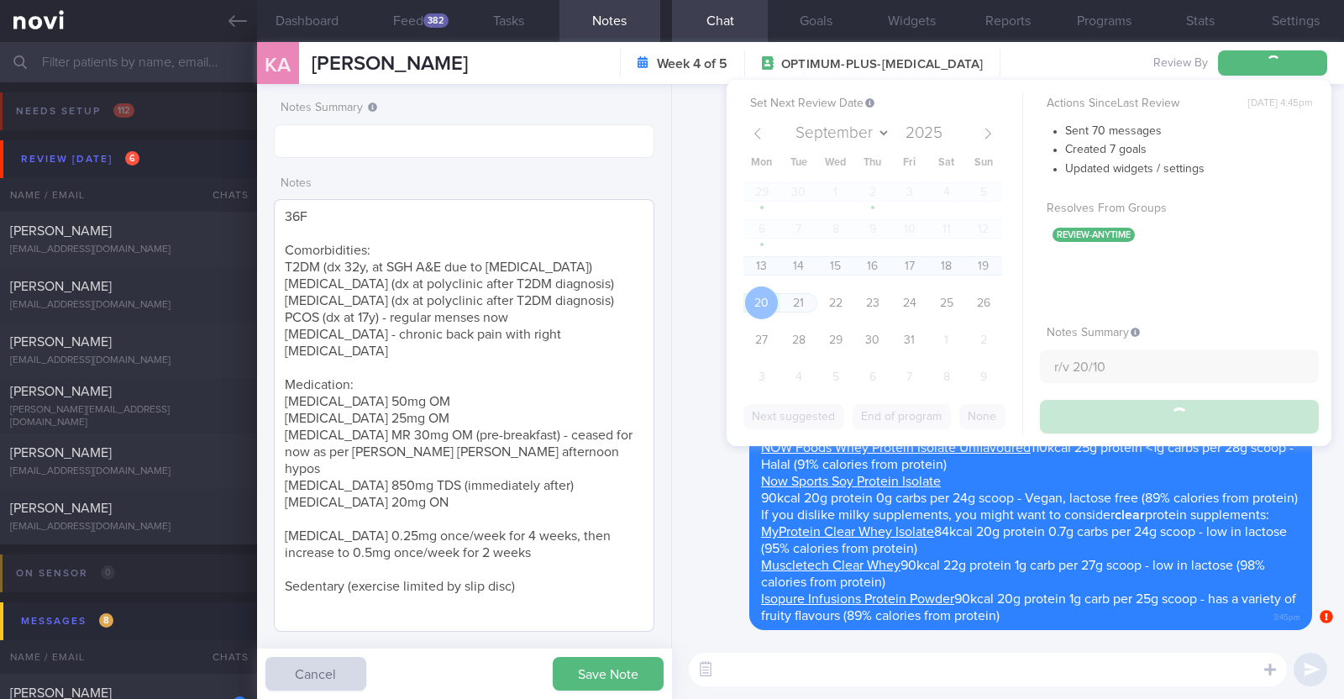
type input "r/v 20/10"
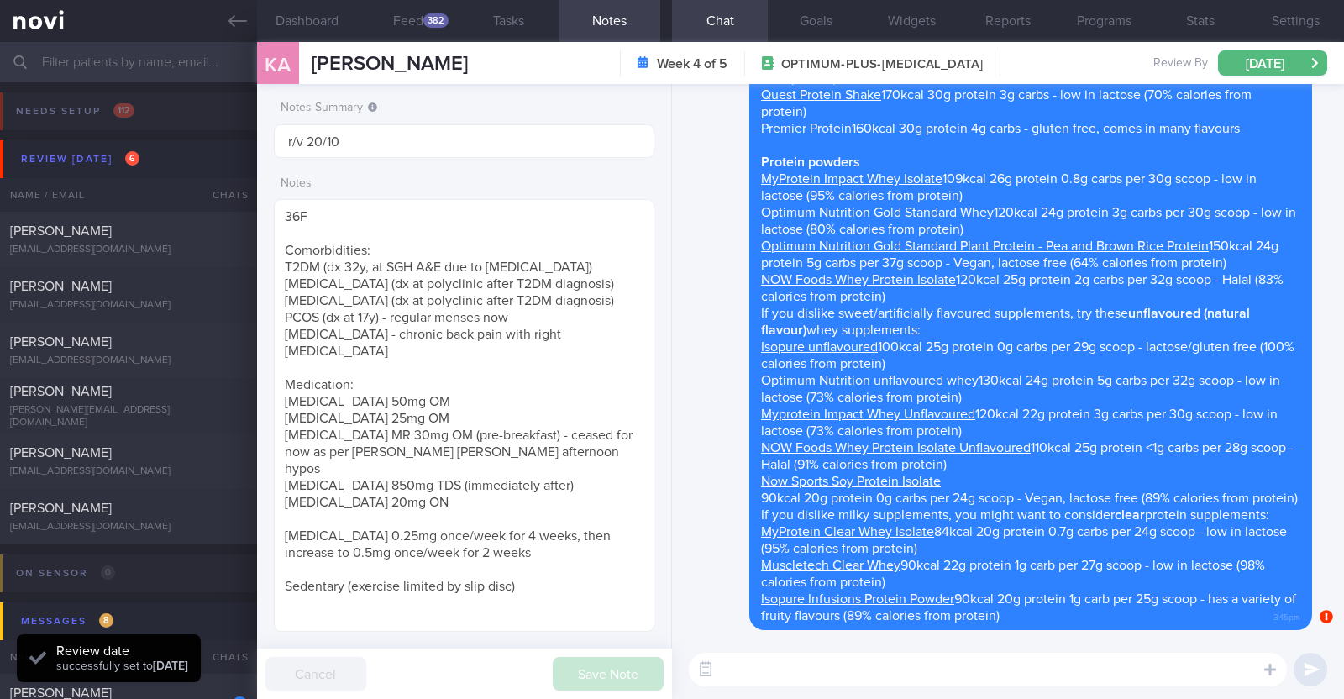
scroll to position [170, 340]
click at [703, 426] on div "Delete Here are some good options to consider: Liquid shakes Ensure max protein…" at bounding box center [997, 287] width 630 height 685
select select "9"
click at [128, 233] on div "[PERSON_NAME]" at bounding box center [126, 231] width 233 height 17
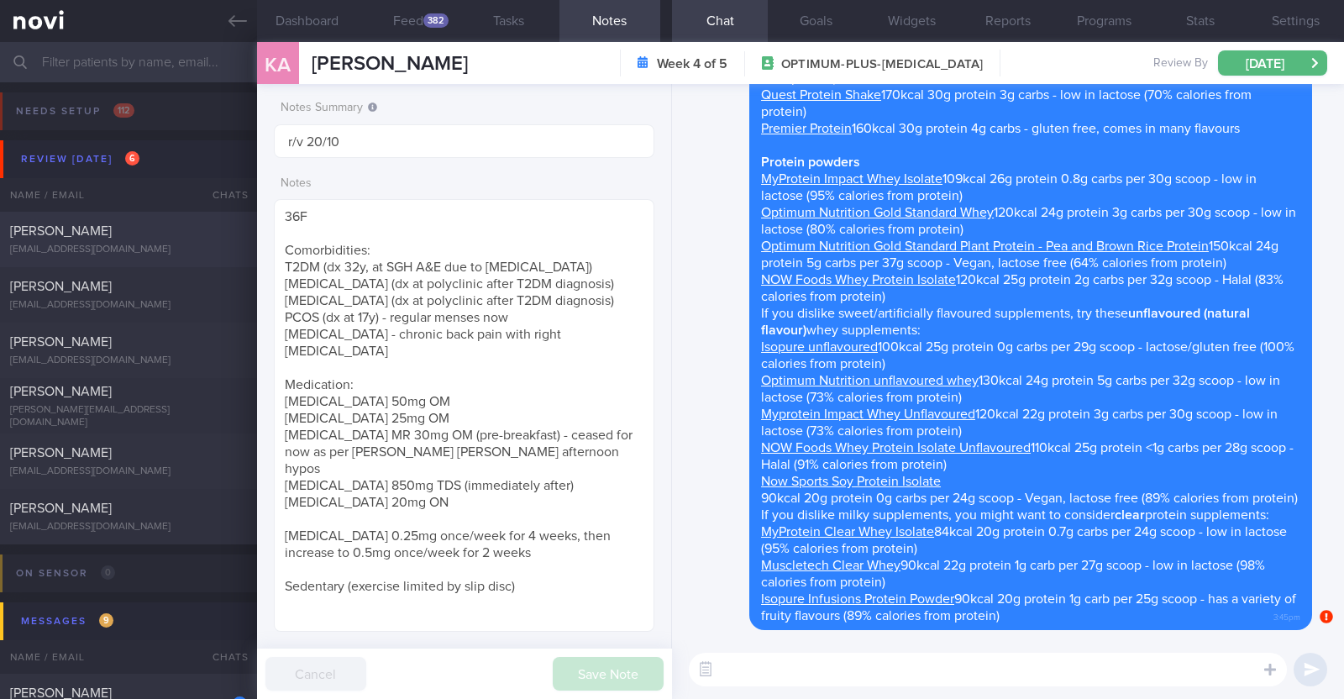
type textarea "22M Comorbidities: ACL surgery in Sep '24 Nil meds Running x 3-4/week (60-120h)…"
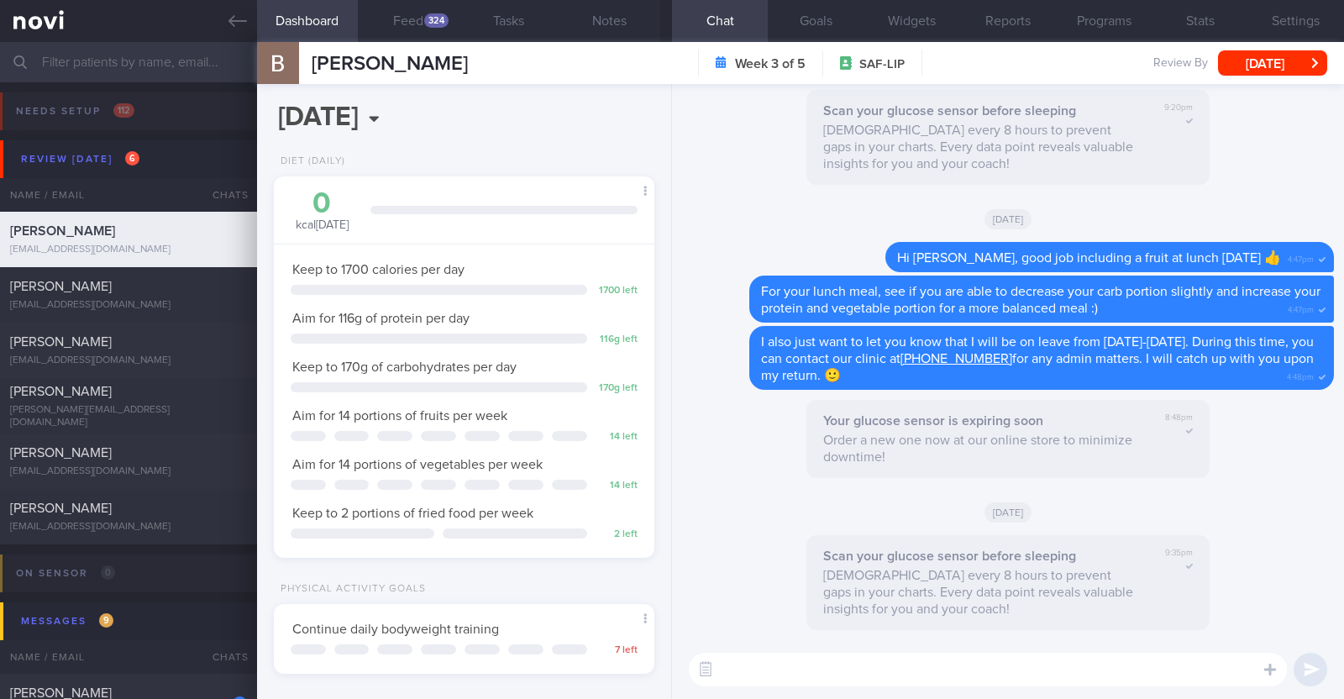
scroll to position [170, 340]
click at [408, 18] on button "Feed 324" at bounding box center [408, 21] width 101 height 42
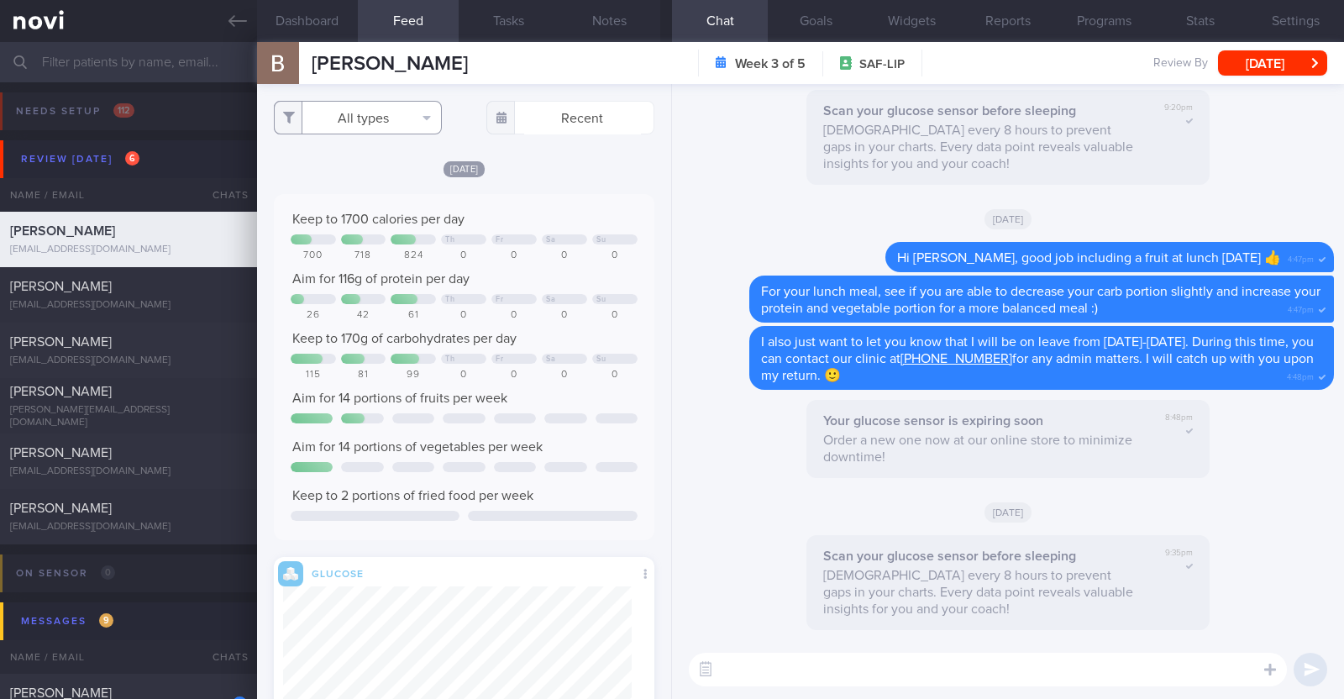
click at [429, 113] on button "All types" at bounding box center [358, 118] width 168 height 34
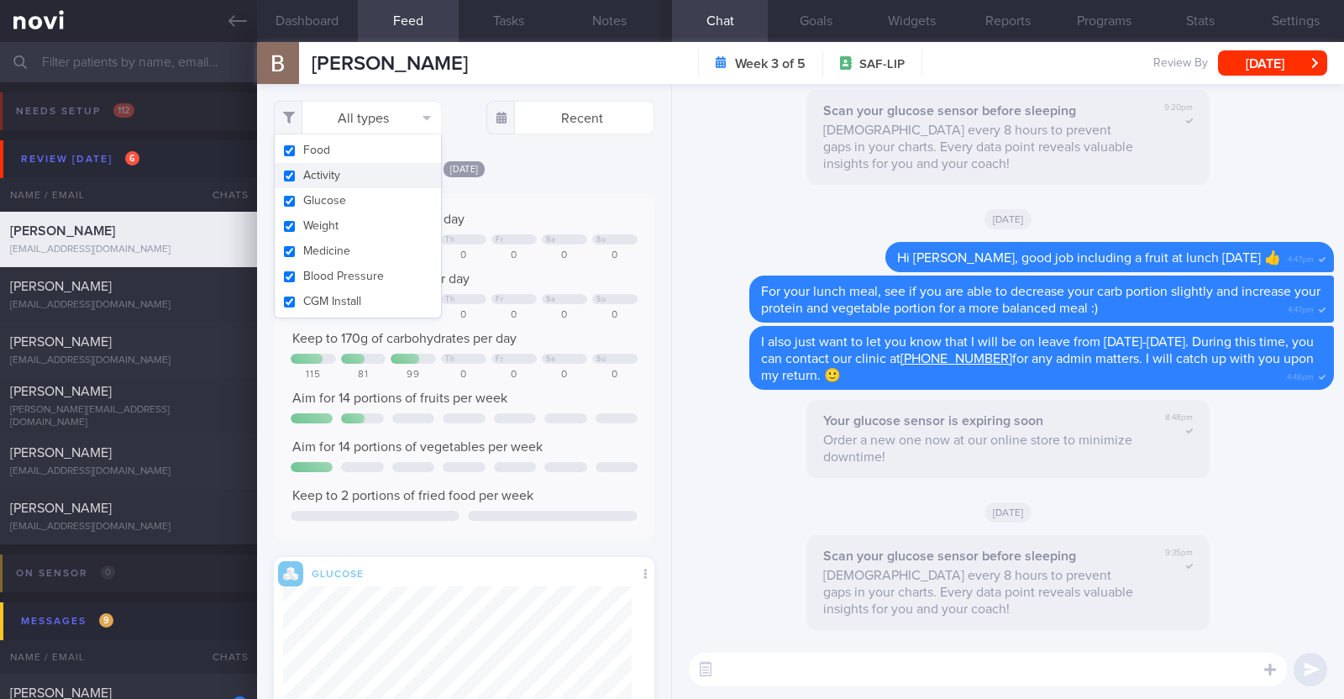
click at [391, 170] on button "Activity" at bounding box center [358, 175] width 166 height 25
checkbox input "false"
click at [525, 168] on div "[DATE]" at bounding box center [464, 169] width 380 height 18
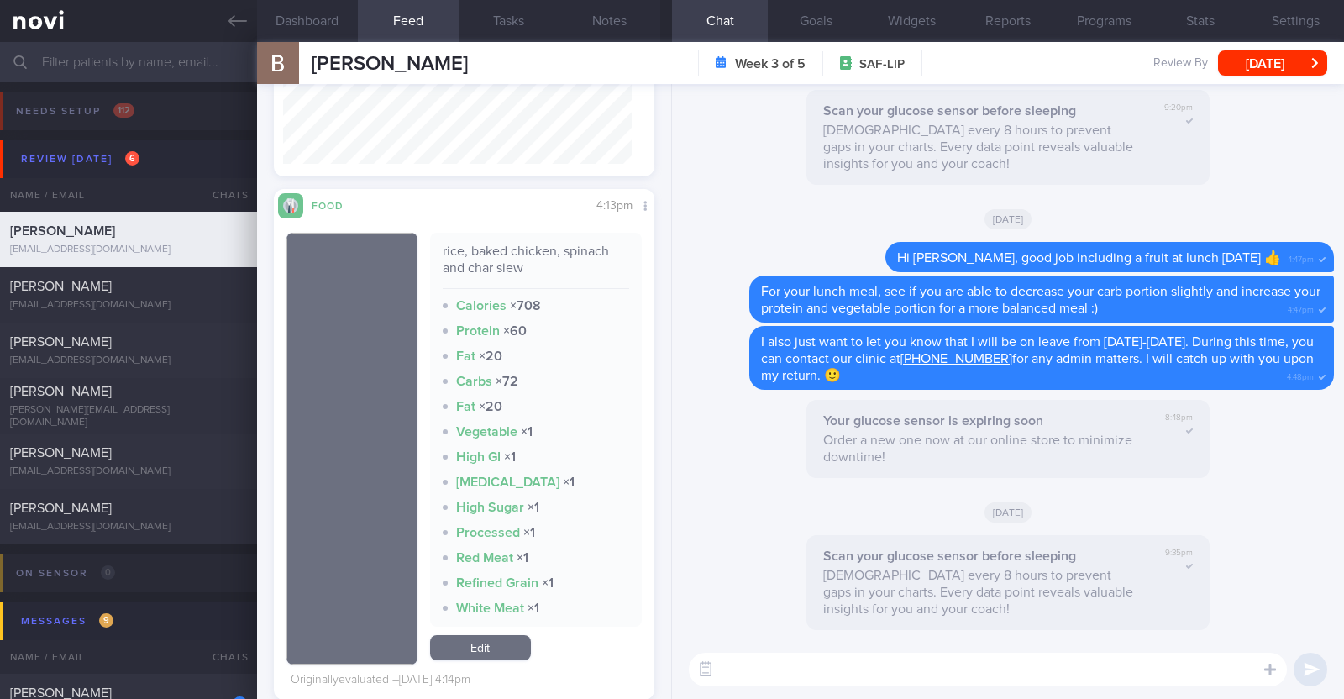
scroll to position [630, 0]
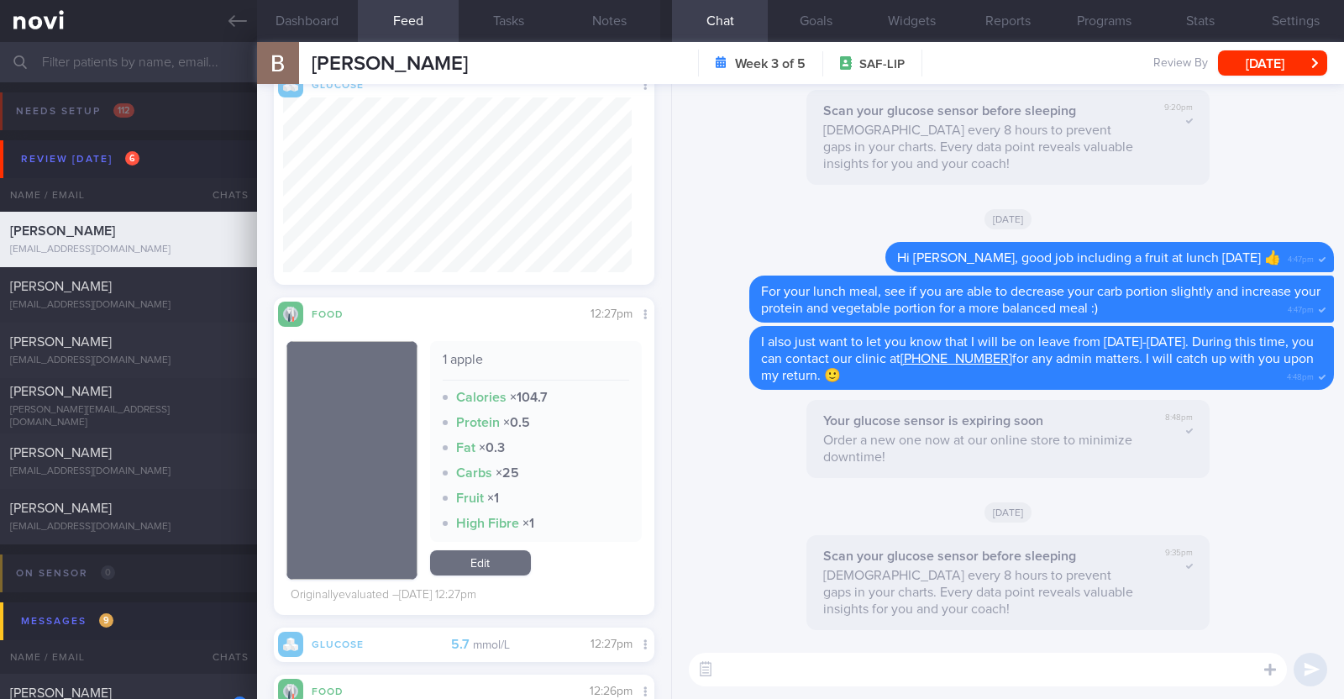
click at [750, 665] on textarea at bounding box center [988, 670] width 598 height 34
type textarea "Hi Bala, happy Monday!"
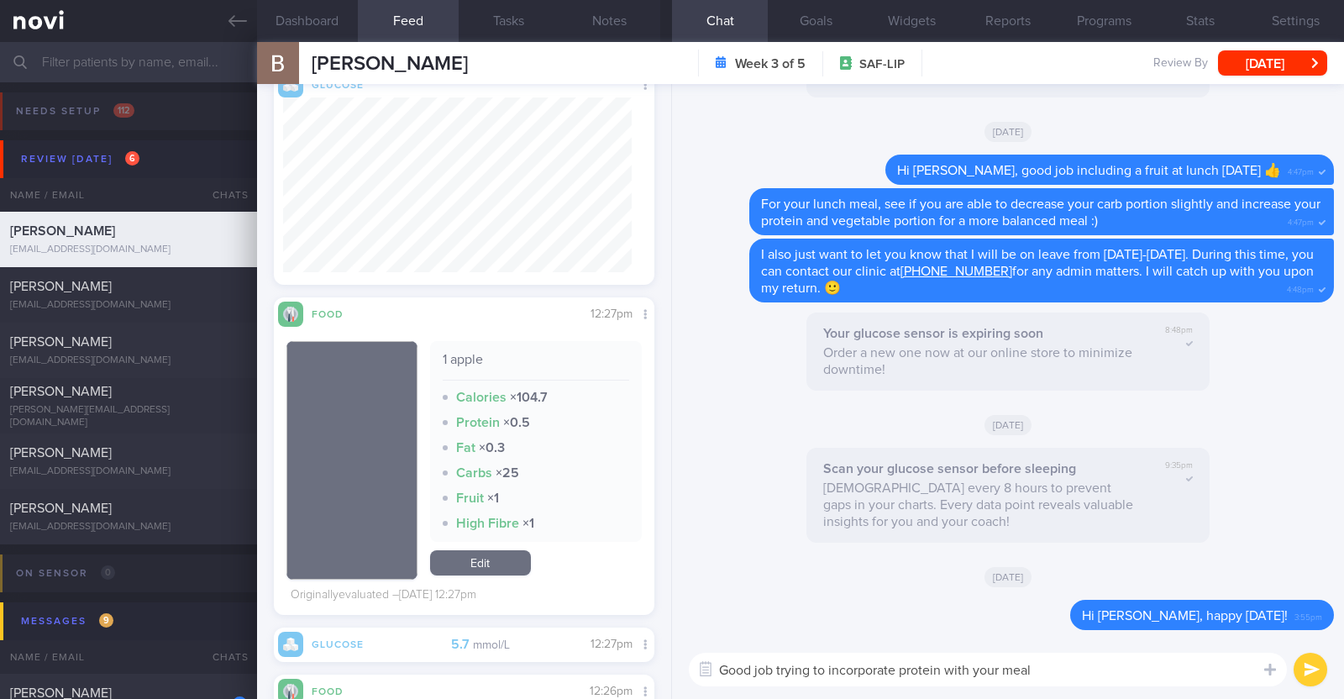
type textarea "Good job trying to incorporate protein with your meals"
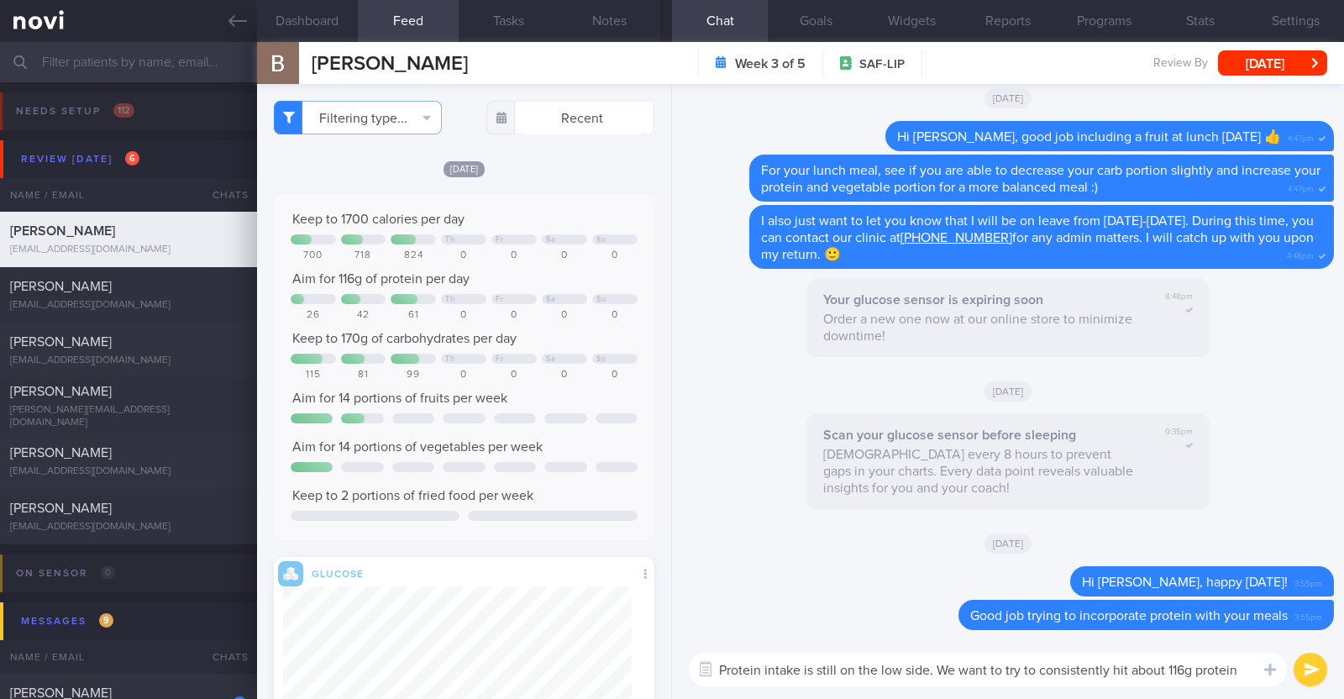
scroll to position [0, 0]
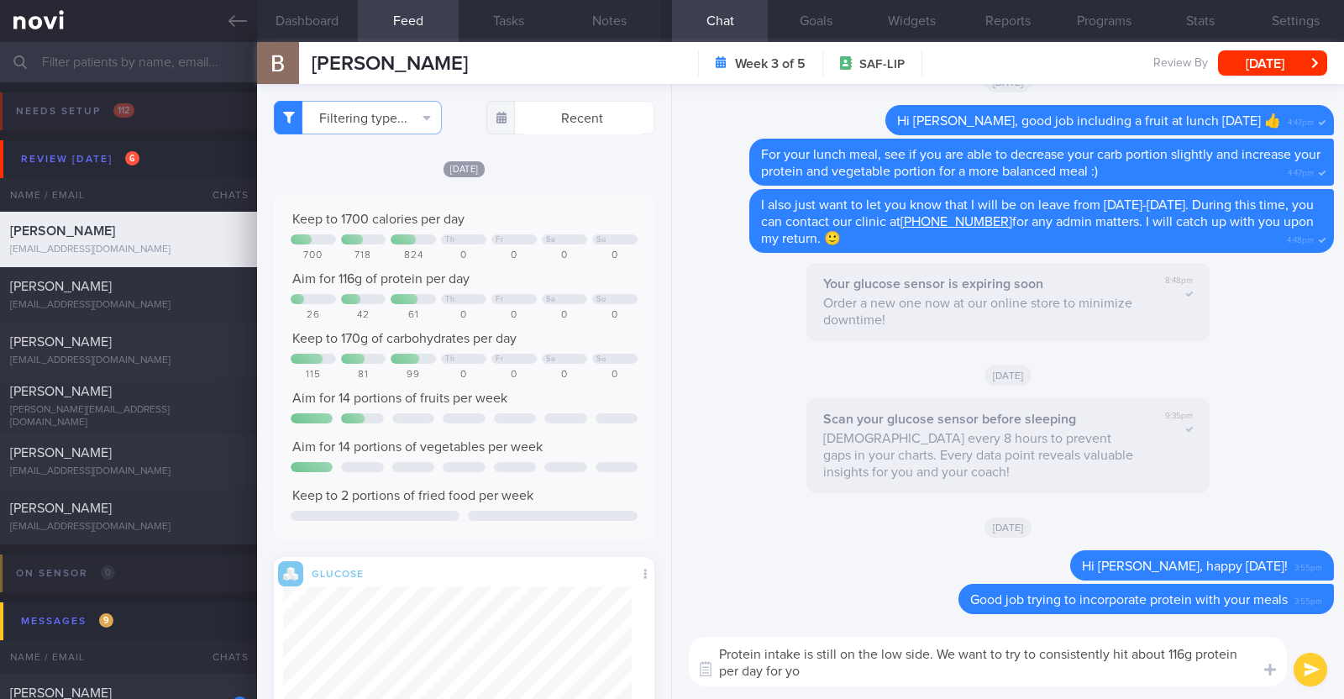
type textarea "Protein intake is still on the low side. We want to try to consistently hit abo…"
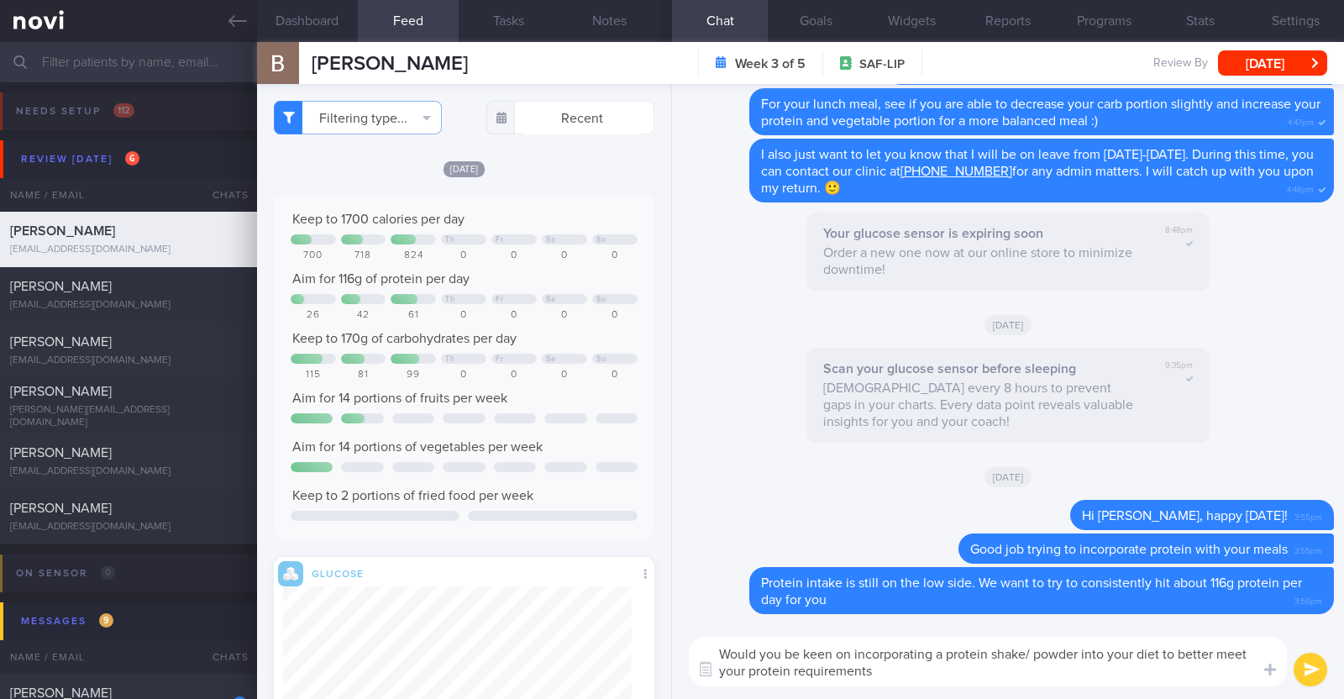
type textarea "Would you be keen on incorporating a protein shake/ powder into your diet to be…"
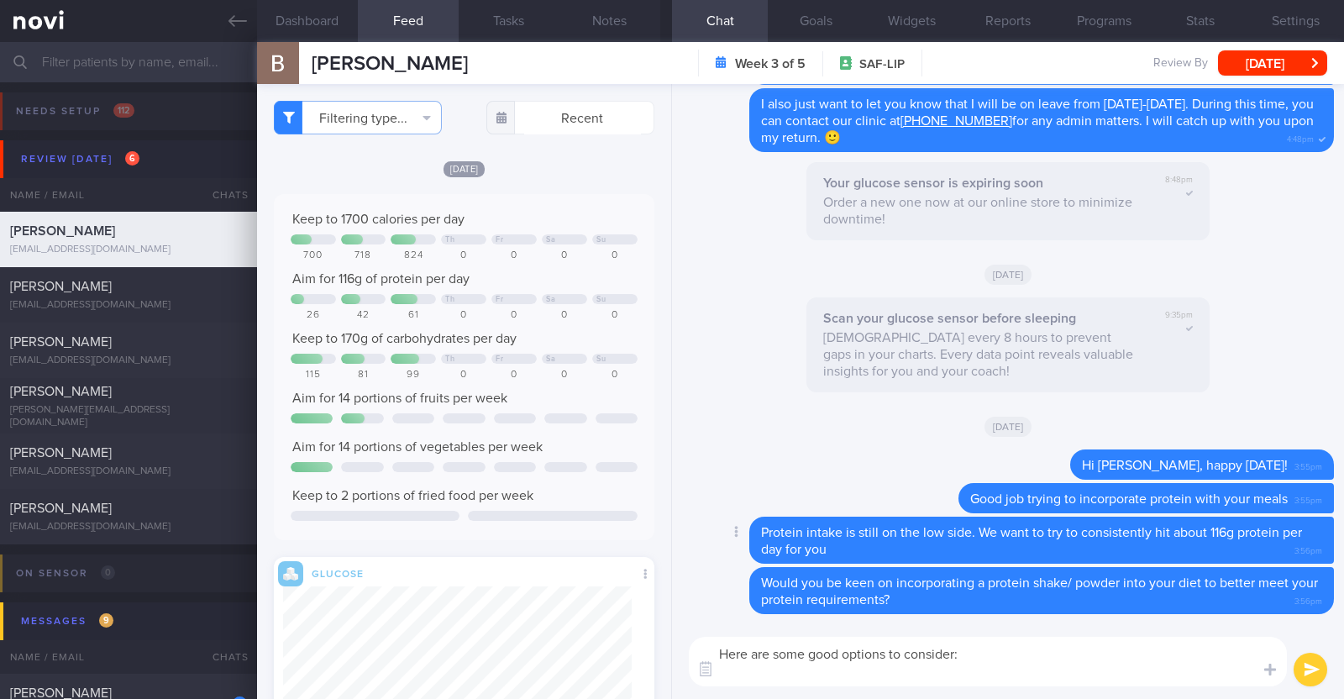
paste textarea "*Liquid shakes* [Ensure max protein](https://www.fairprice.com.sg/product/a-max…"
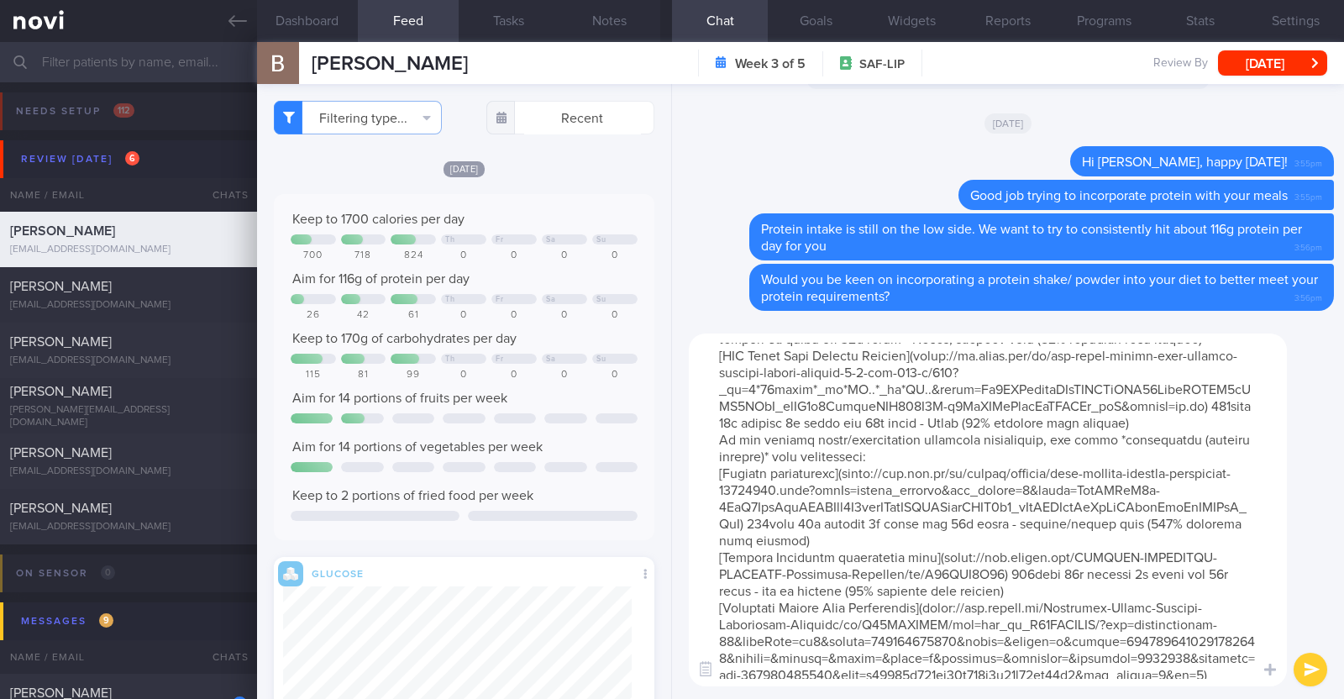
scroll to position [297, 0]
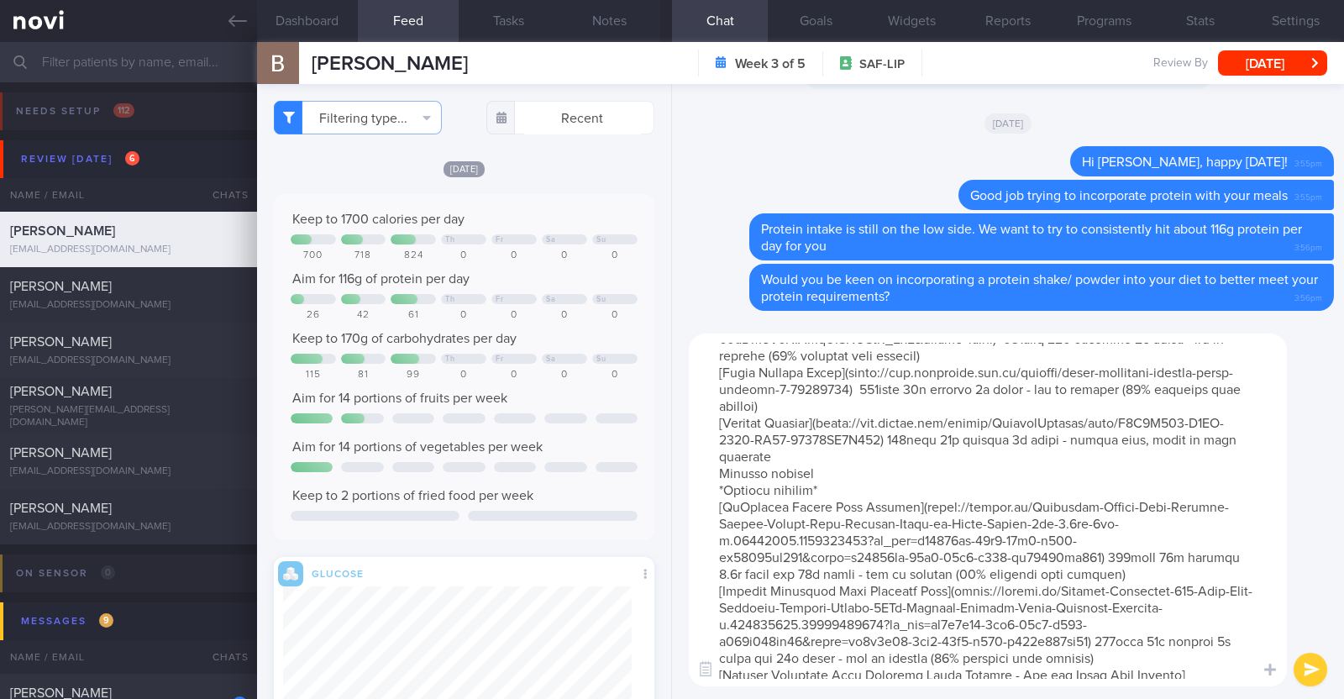
drag, startPoint x: 836, startPoint y: 505, endPoint x: 689, endPoint y: 502, distance: 147.0
click at [689, 502] on textarea at bounding box center [988, 509] width 598 height 353
type textarea "Here are some good options to consider: *Liquid shakes* [Ensure max protein](ht…"
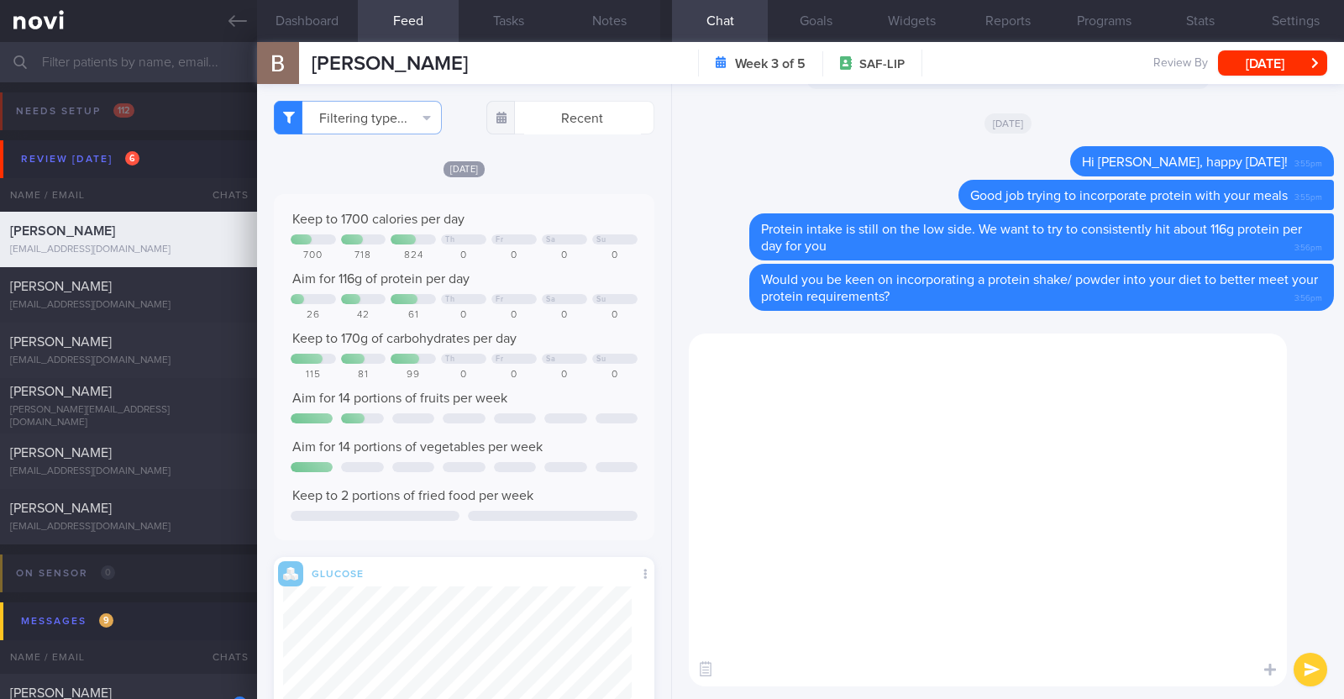
scroll to position [0, 0]
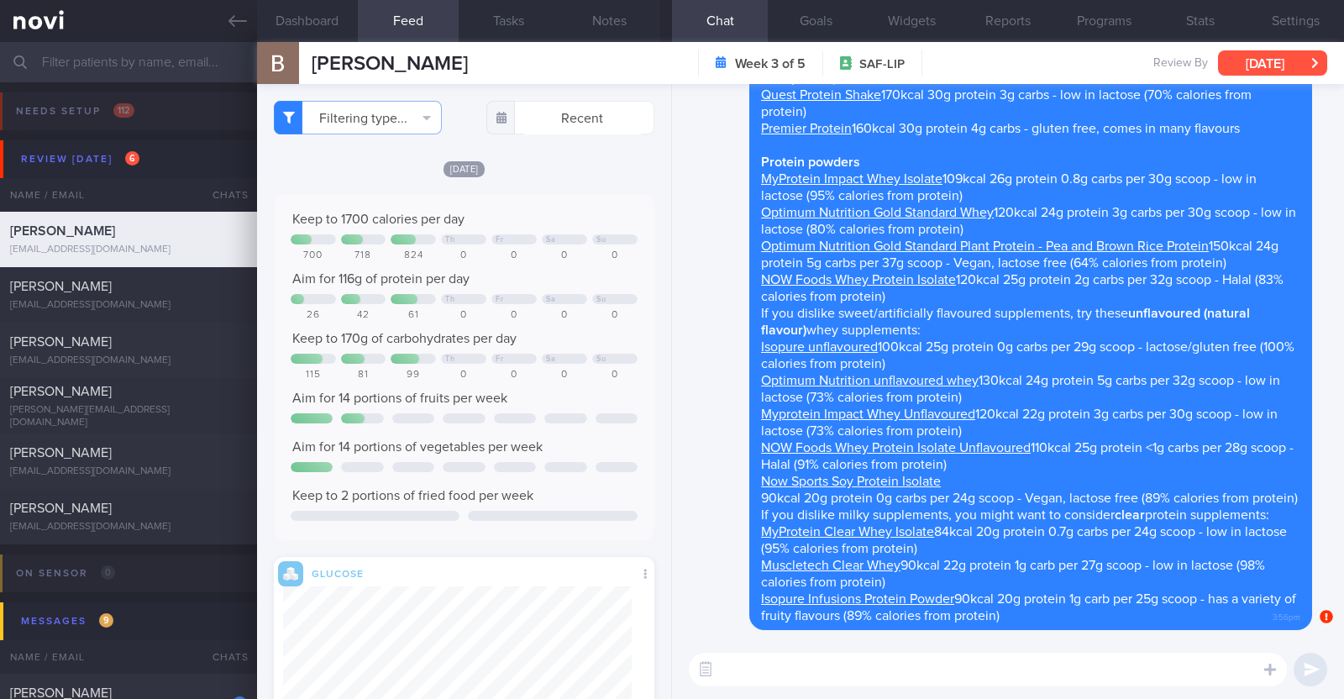
click at [1240, 60] on button "[DATE]" at bounding box center [1272, 62] width 109 height 25
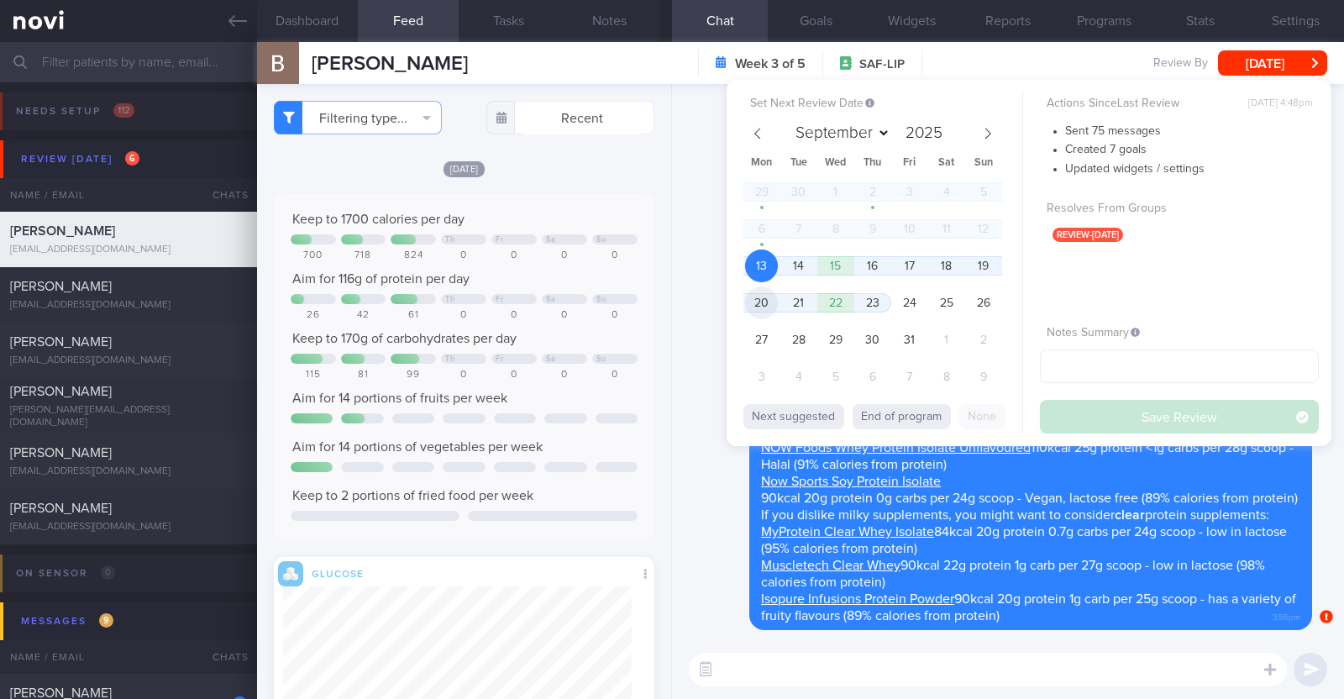
click at [770, 306] on span "20" at bounding box center [761, 302] width 33 height 33
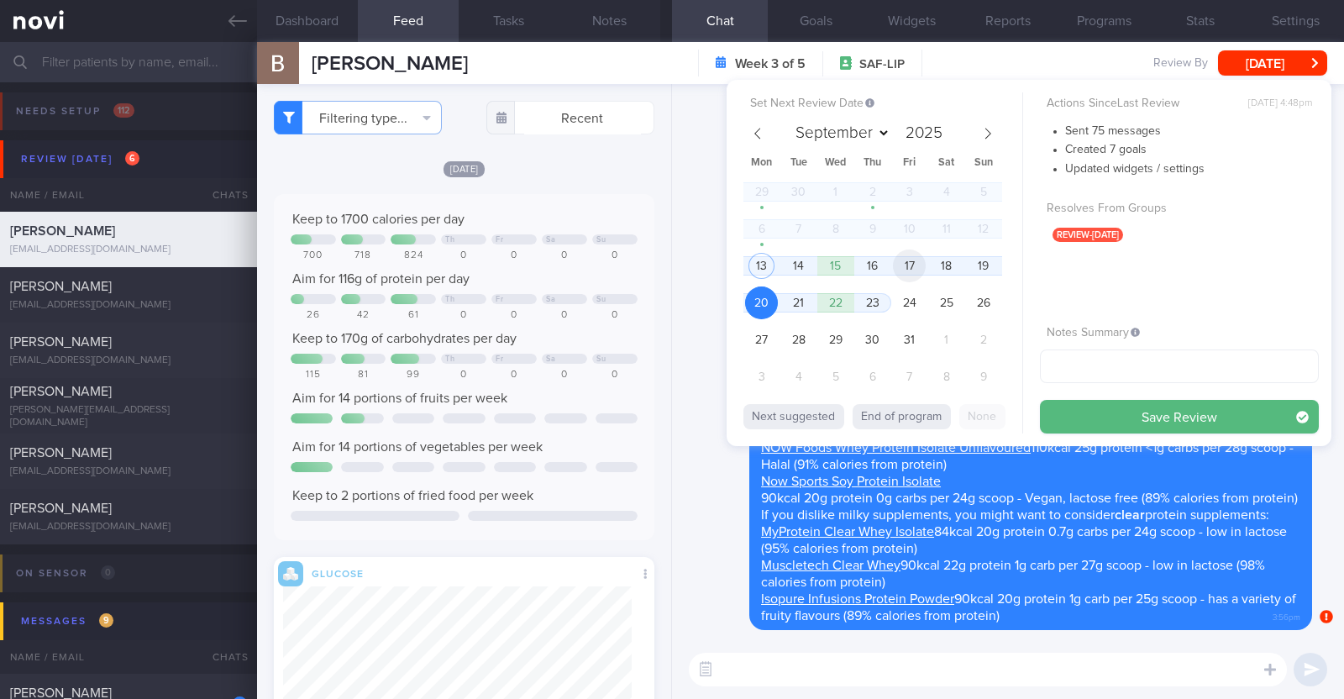
click at [915, 270] on span "17" at bounding box center [909, 265] width 33 height 33
click at [1066, 361] on input "text" at bounding box center [1179, 366] width 279 height 34
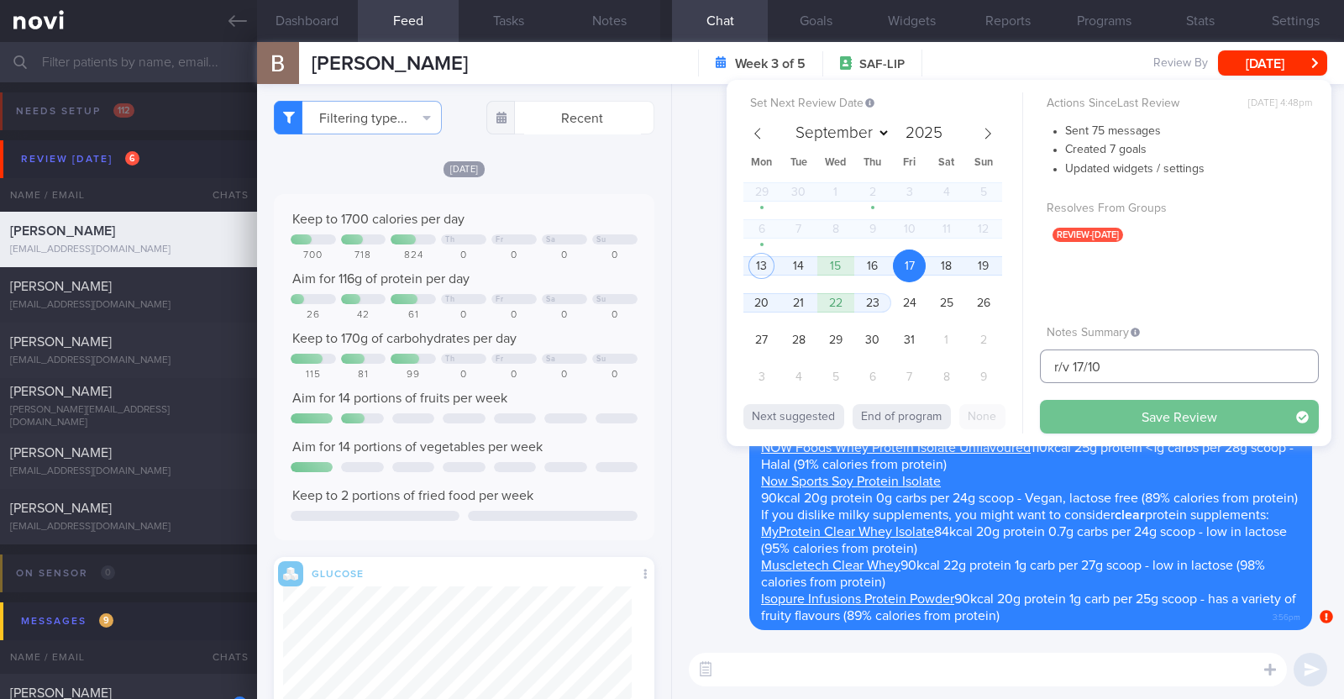
type input "r/v 17/10"
click at [1076, 427] on button "Save Review" at bounding box center [1179, 417] width 279 height 34
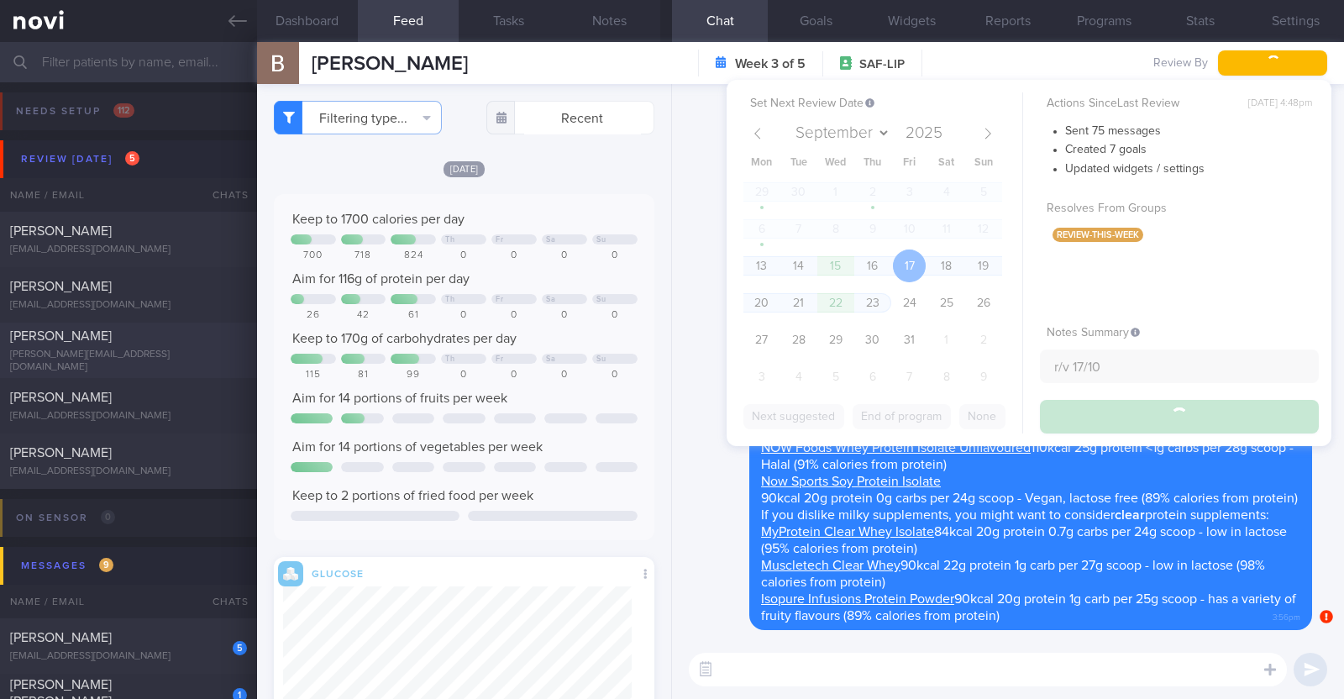
type input "r/v 17/10"
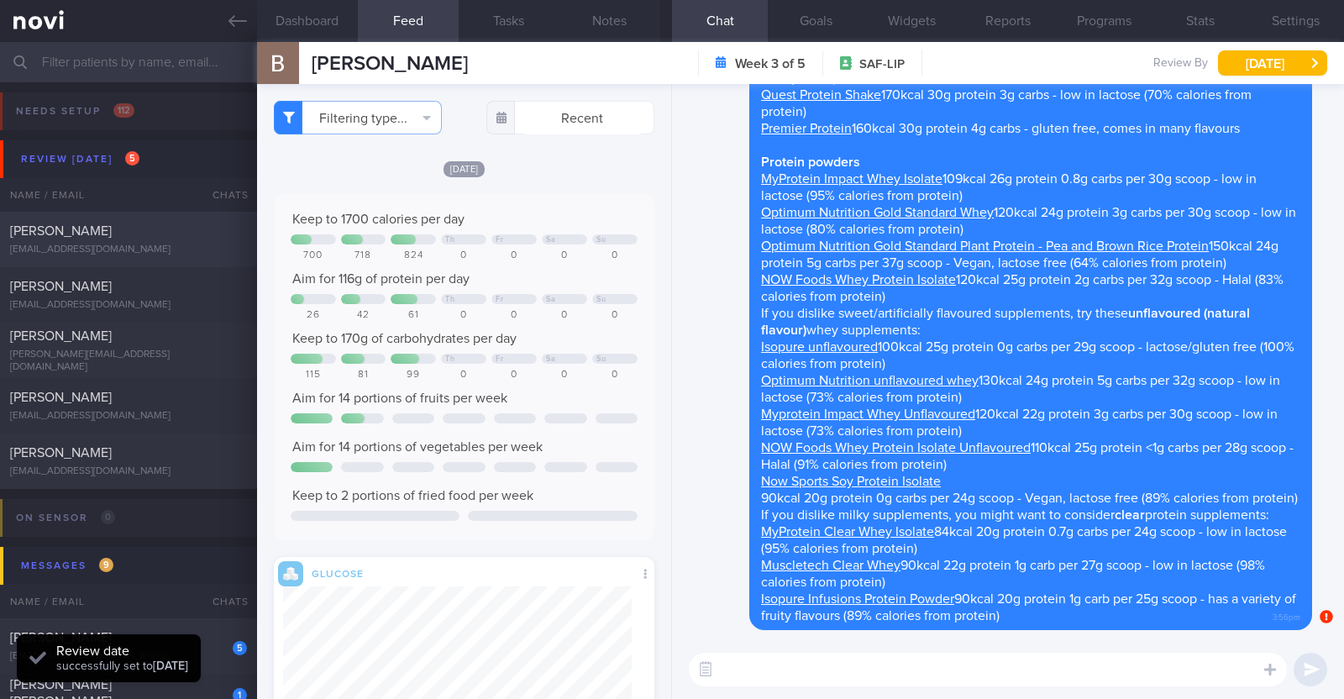
scroll to position [193, 349]
click at [130, 250] on div "[EMAIL_ADDRESS][DOMAIN_NAME]" at bounding box center [128, 250] width 237 height 13
type textarea "37F Comorbidities: PCOS April 2025: Cervical spine C5 disc fissure tear, unable…"
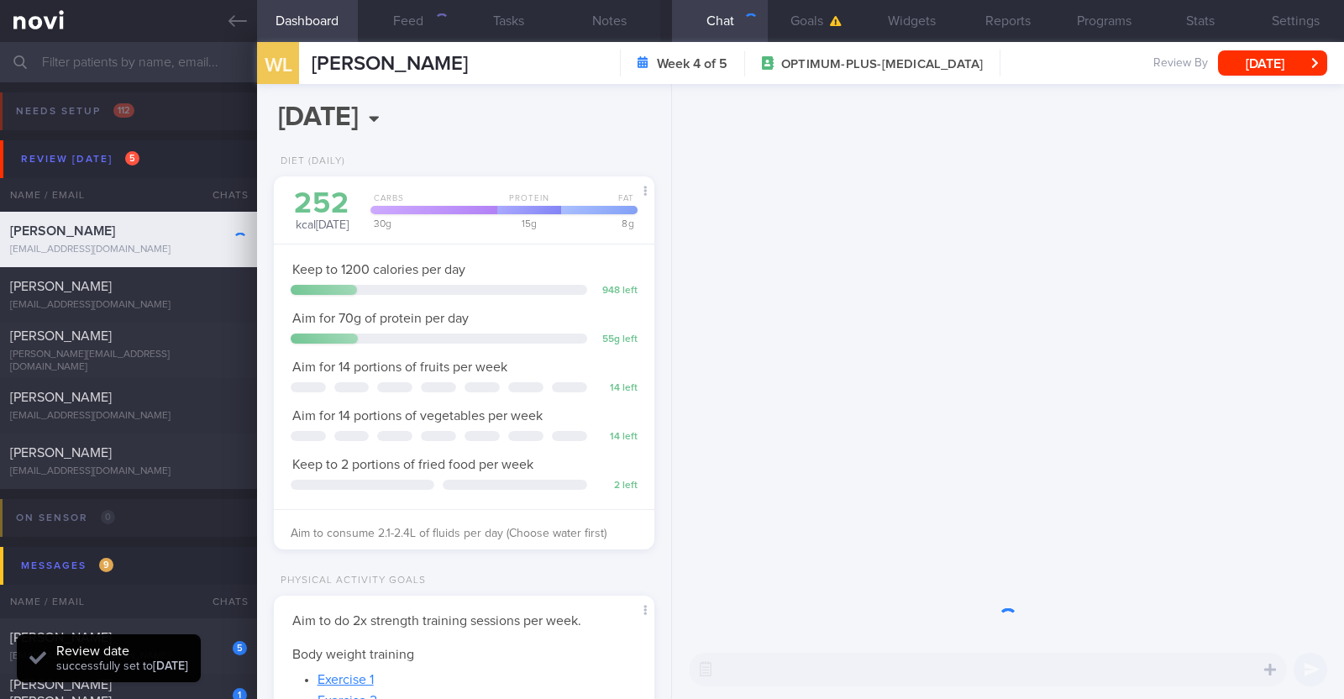
scroll to position [191, 334]
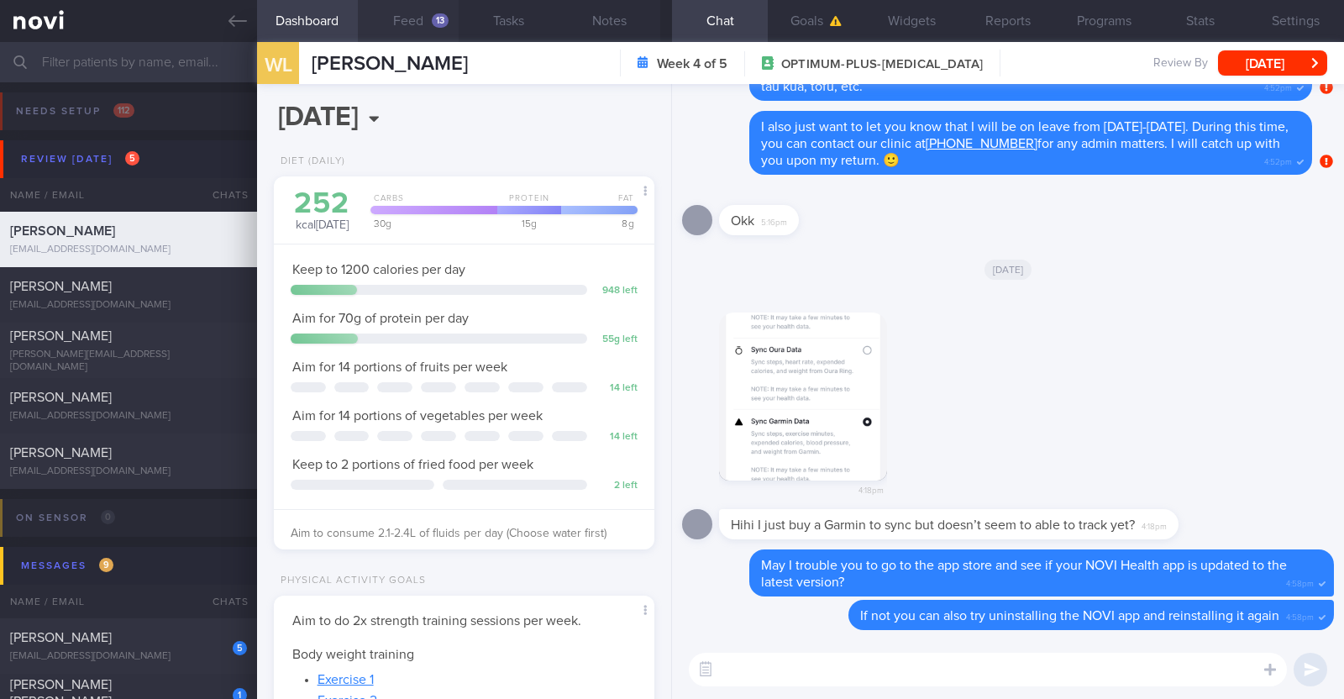
click at [410, 22] on button "Feed 13" at bounding box center [408, 21] width 101 height 42
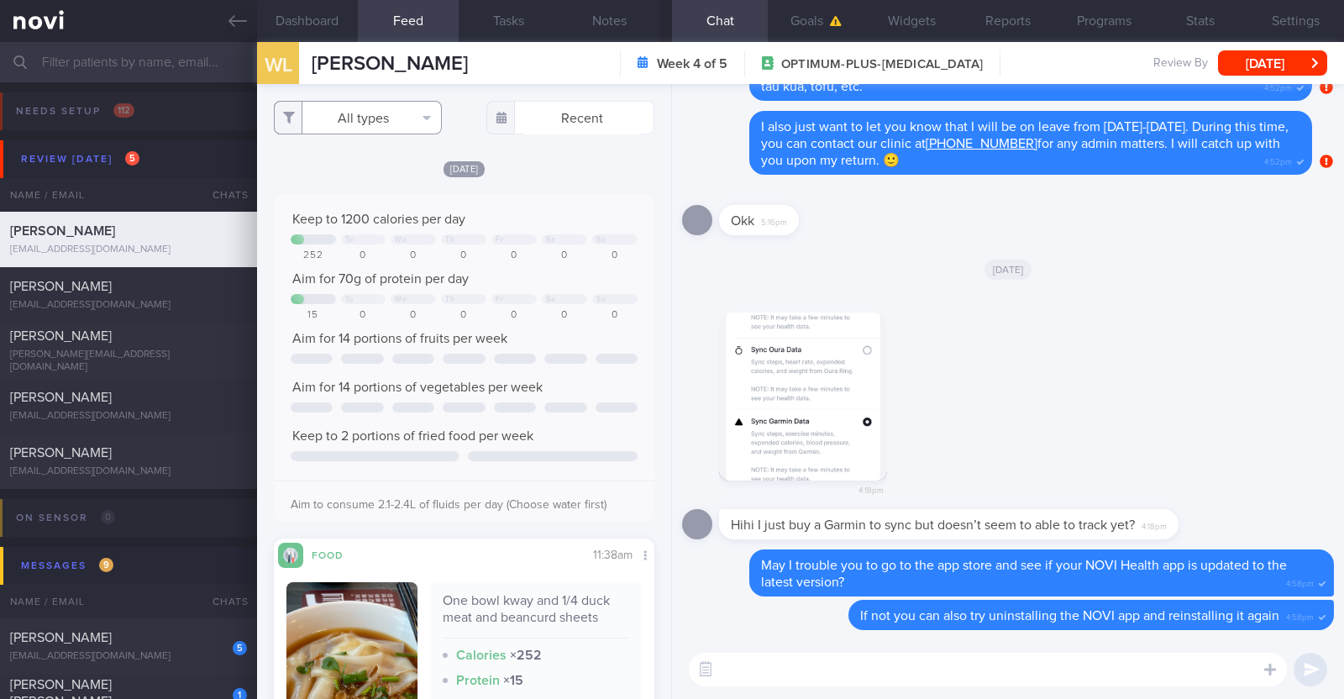
click at [400, 128] on button "All types" at bounding box center [358, 118] width 168 height 34
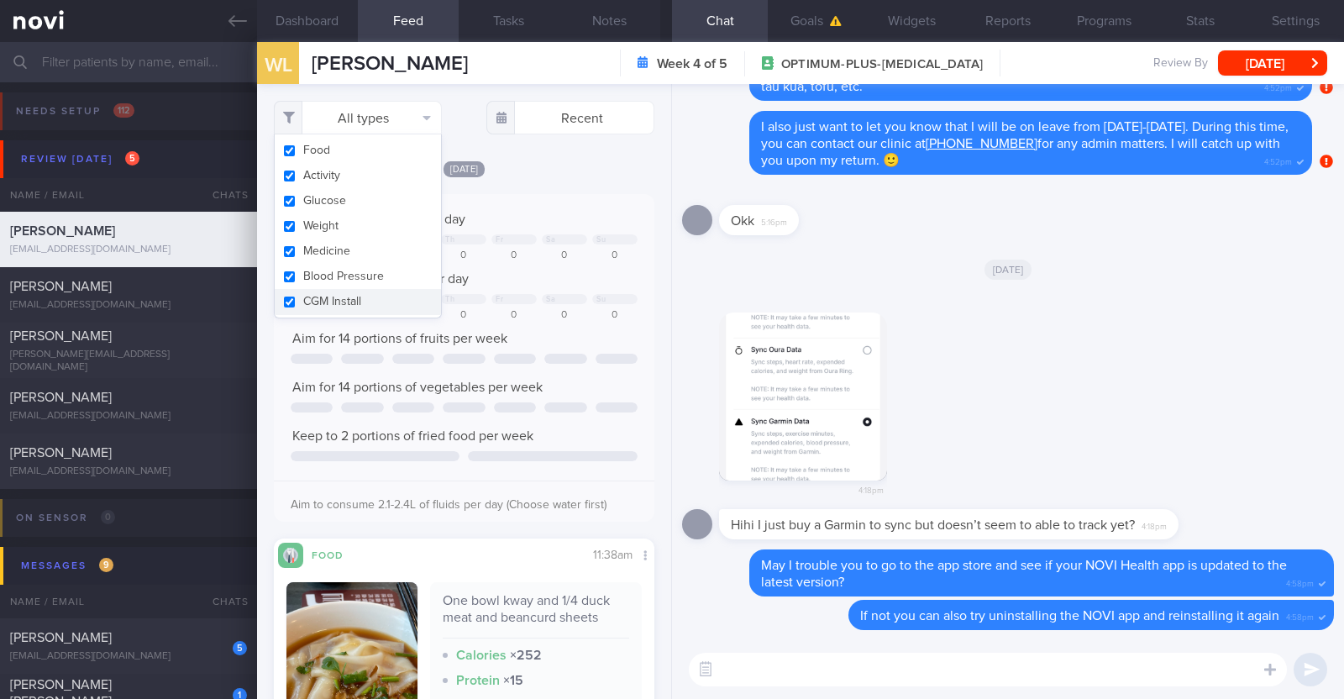
click at [532, 165] on div "[DATE]" at bounding box center [464, 169] width 380 height 18
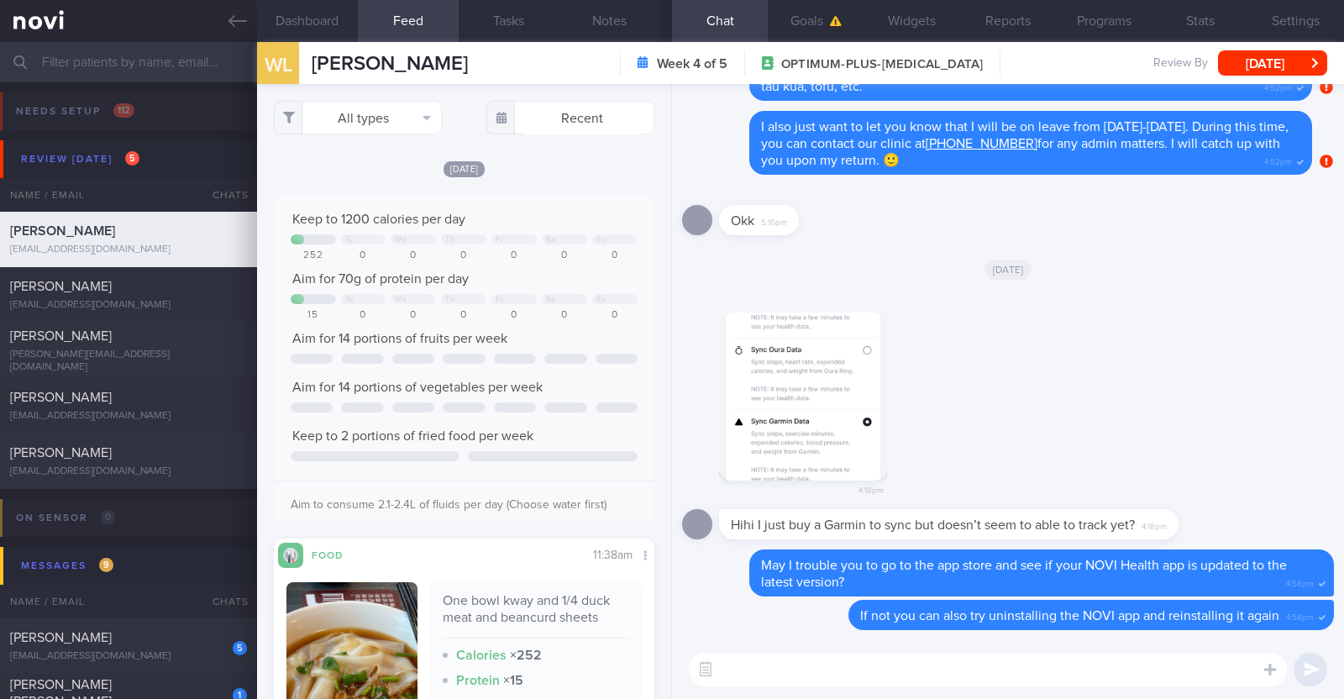
click at [859, 678] on textarea at bounding box center [988, 670] width 598 height 34
type textarea "Hi Lijun, happy Monday! I'm back from leave:)"
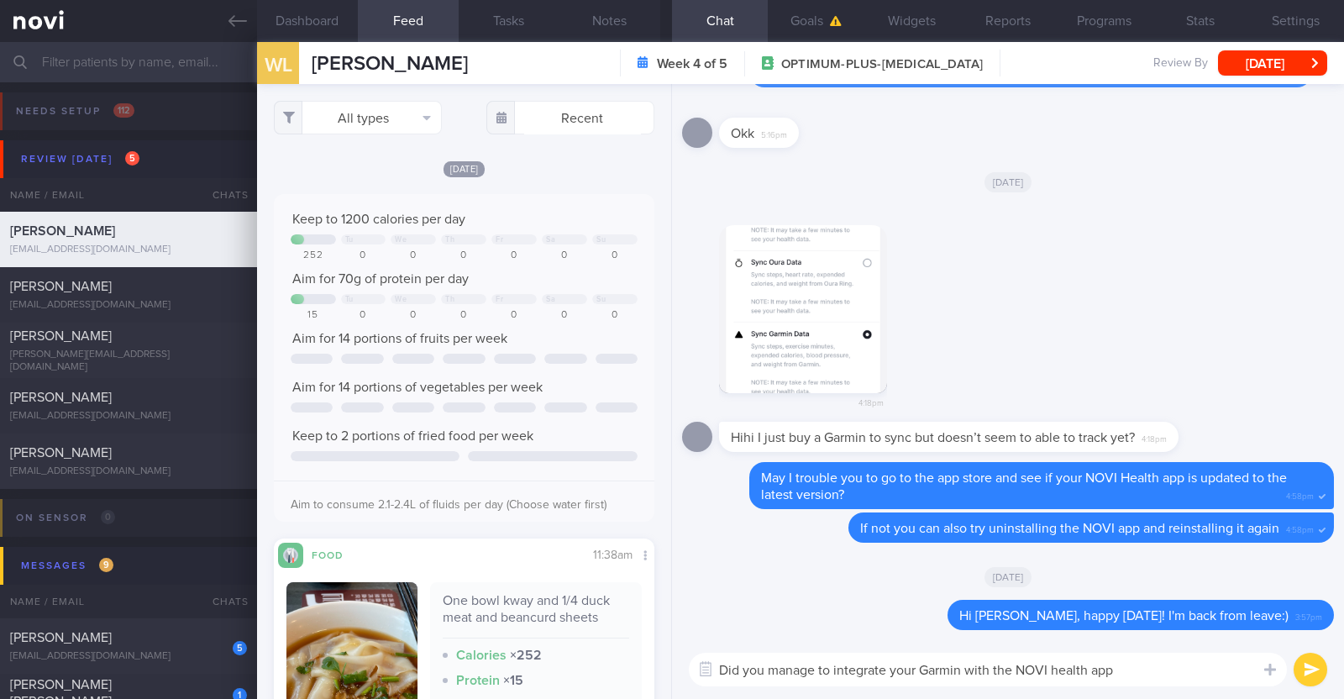
type textarea "Did you manage to integrate your Garmin with the NOVI health app?"
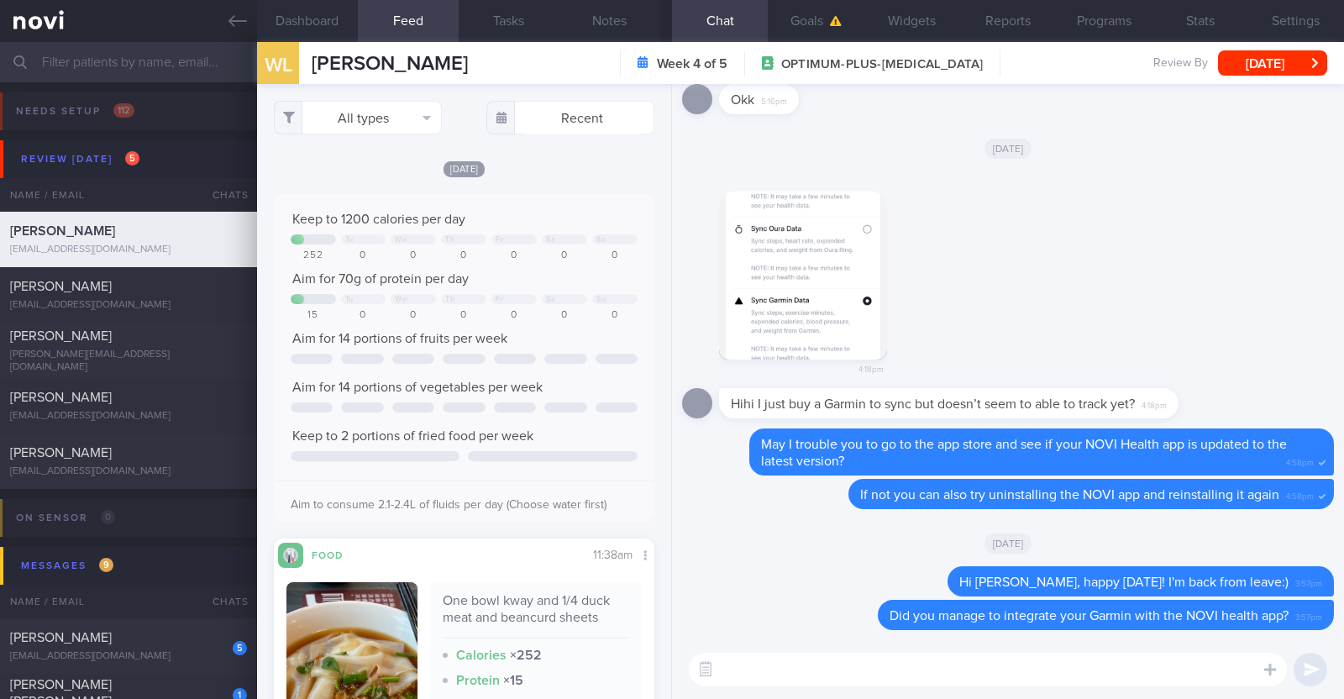
click at [811, 675] on textarea at bounding box center [988, 670] width 598 height 34
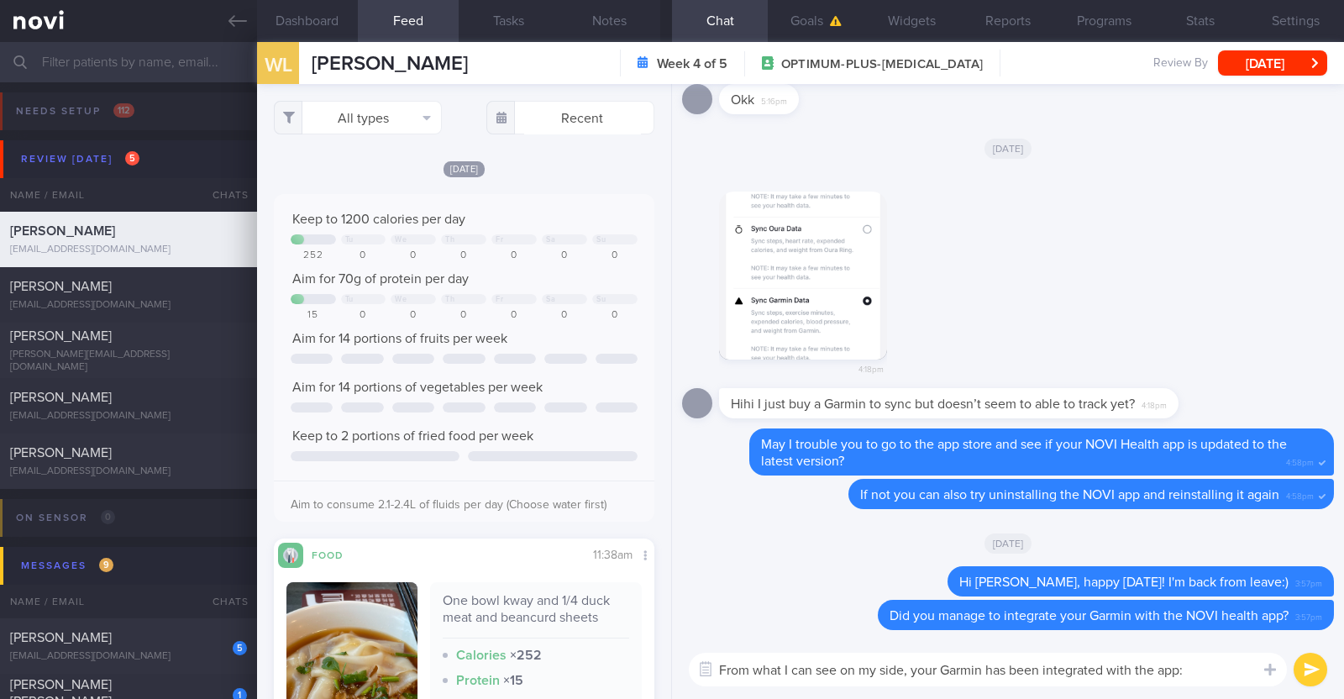
type textarea "From what I can see on my side, your Garmin has been integrated with the app:)"
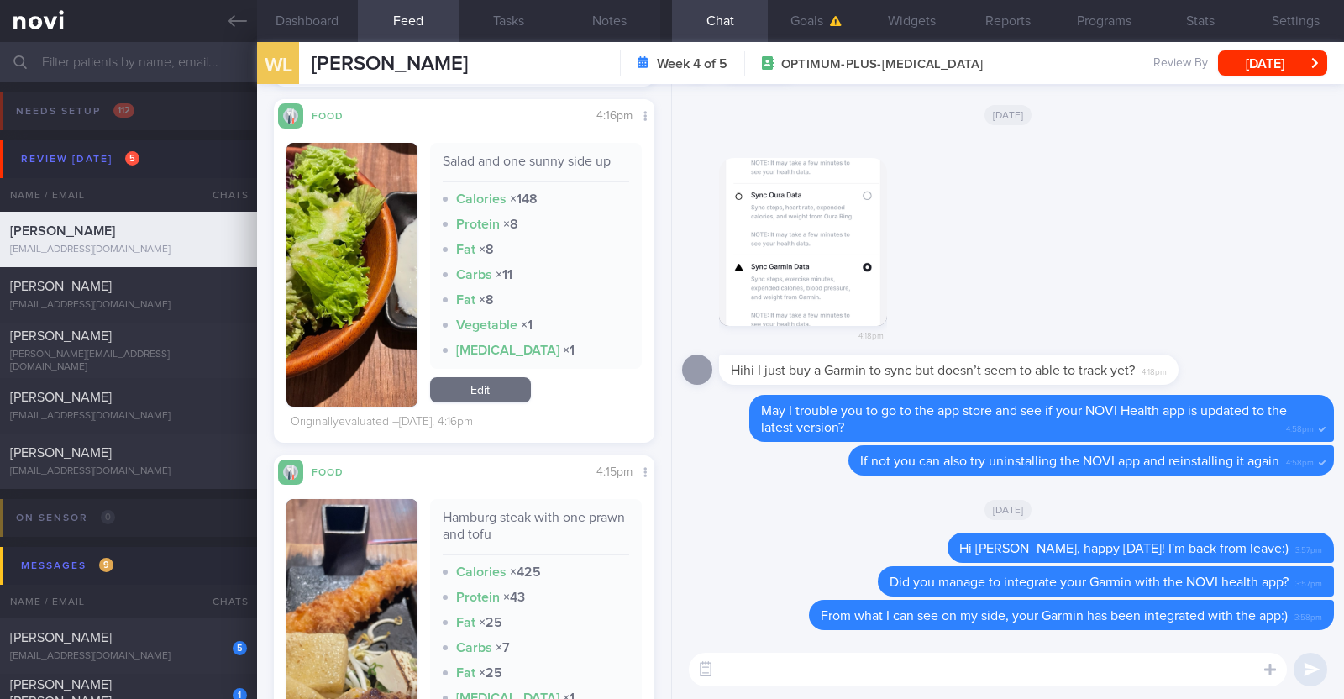
scroll to position [1679, 0]
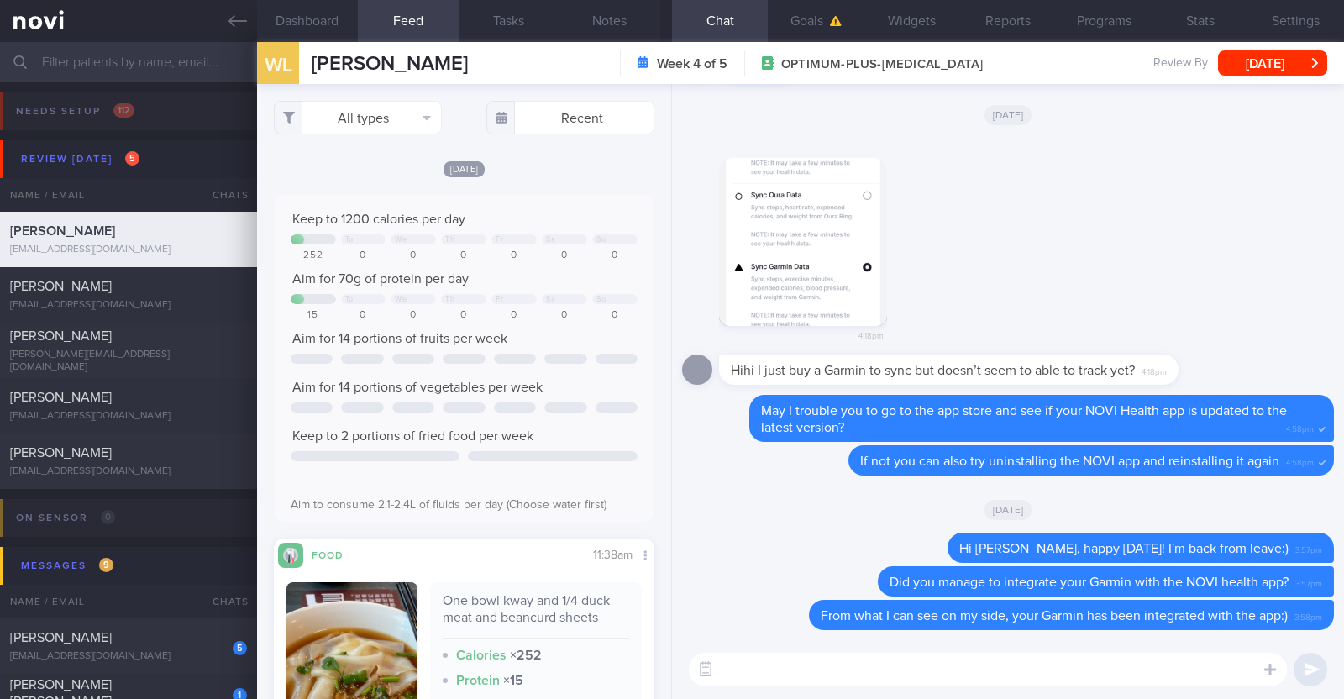
select select "9"
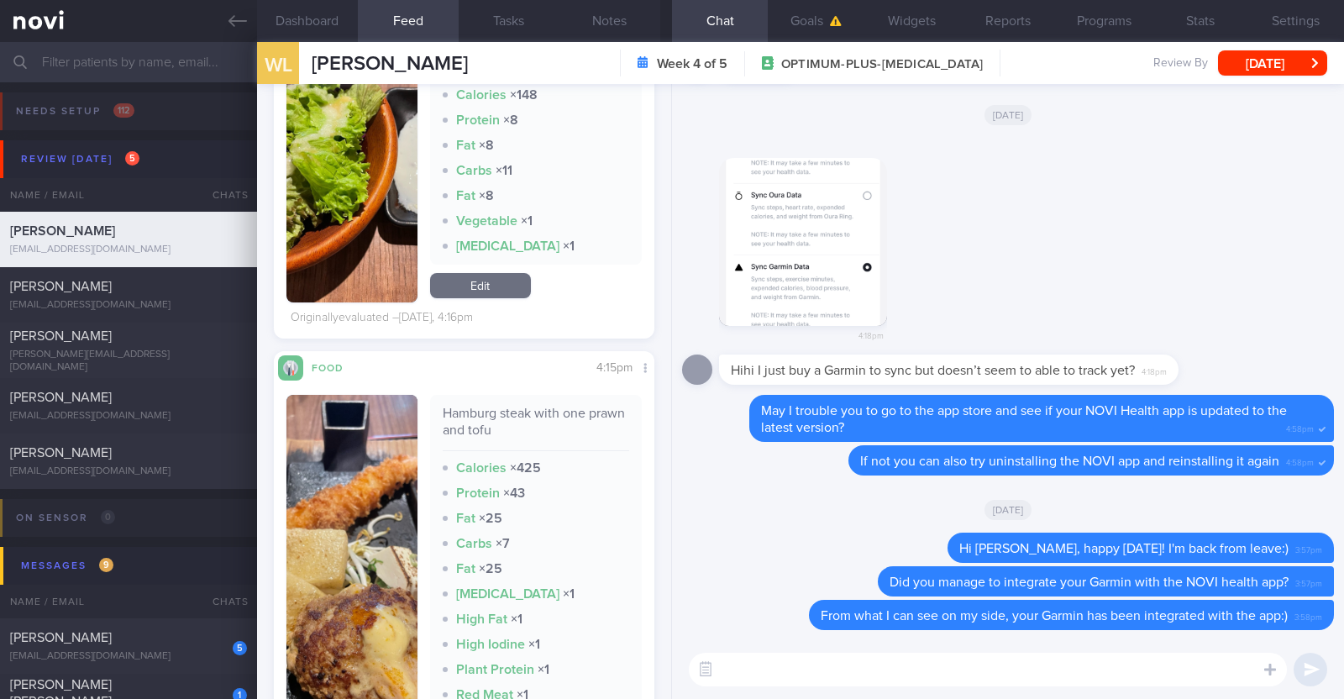
click at [409, 513] on img "button" at bounding box center [351, 573] width 131 height 356
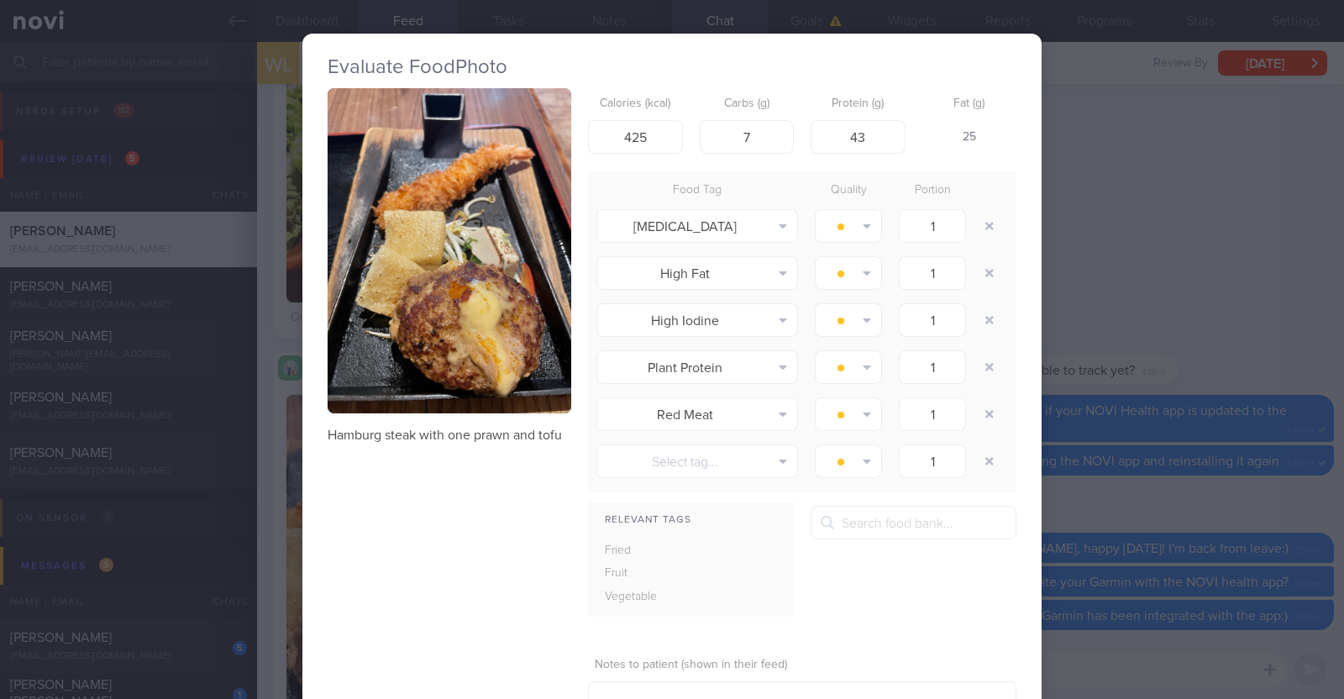
click at [258, 485] on div "Evaluate Food Photo Hamburg steak with one prawn and tofu Calories (kcal) 425 C…" at bounding box center [672, 349] width 1344 height 699
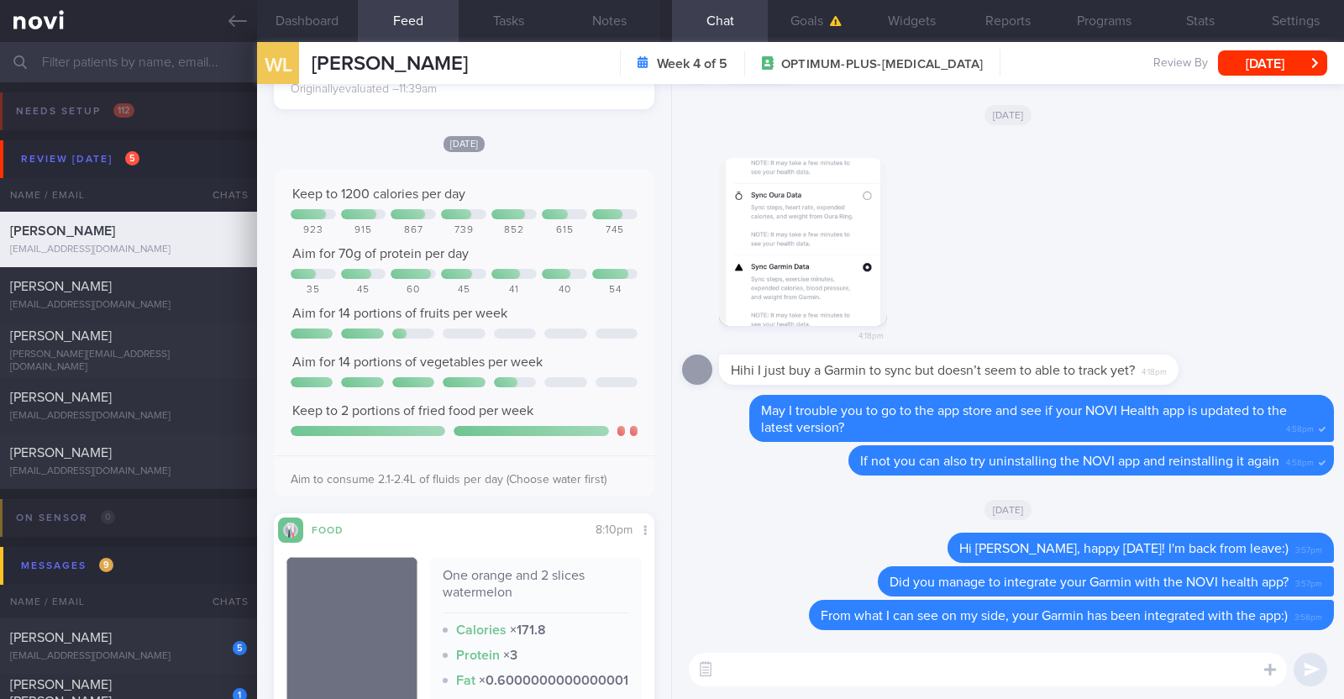
scroll to position [734, 0]
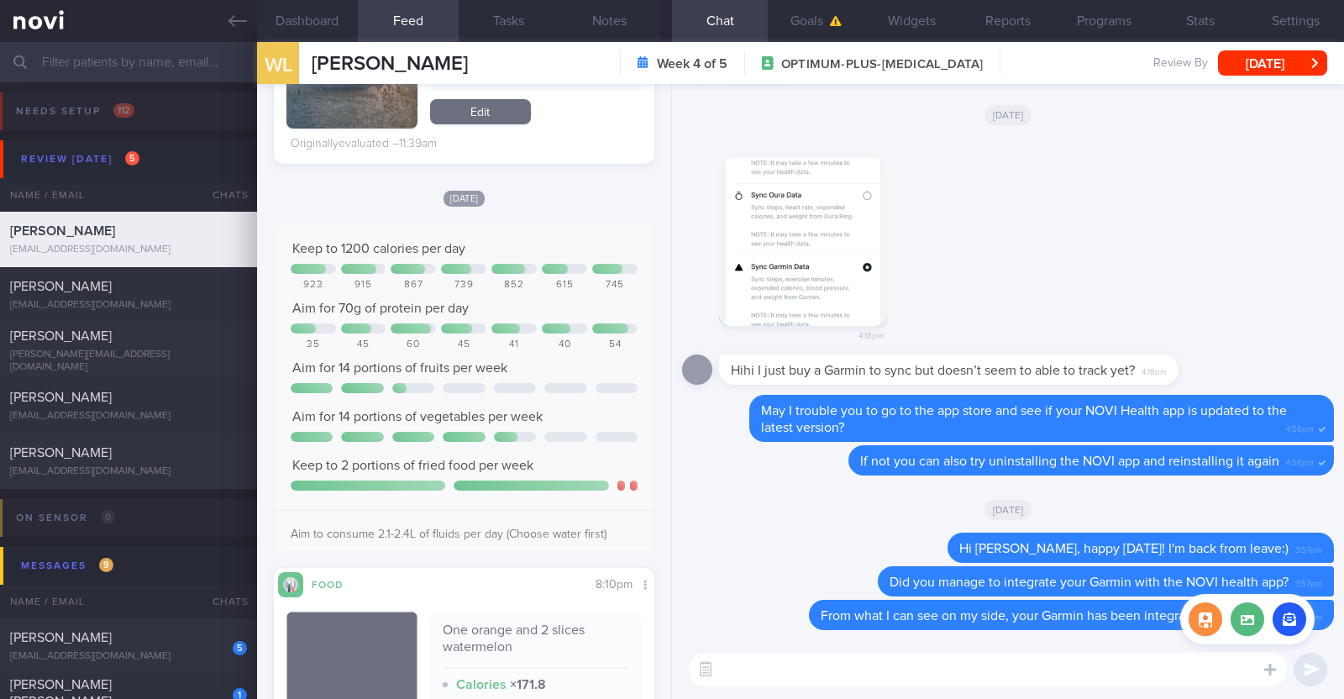
click at [1252, 637] on div "Attach media" at bounding box center [1247, 619] width 134 height 50
click at [1250, 623] on label at bounding box center [1247, 619] width 34 height 34
click at [0, 0] on input "file" at bounding box center [0, 0] width 0 height 0
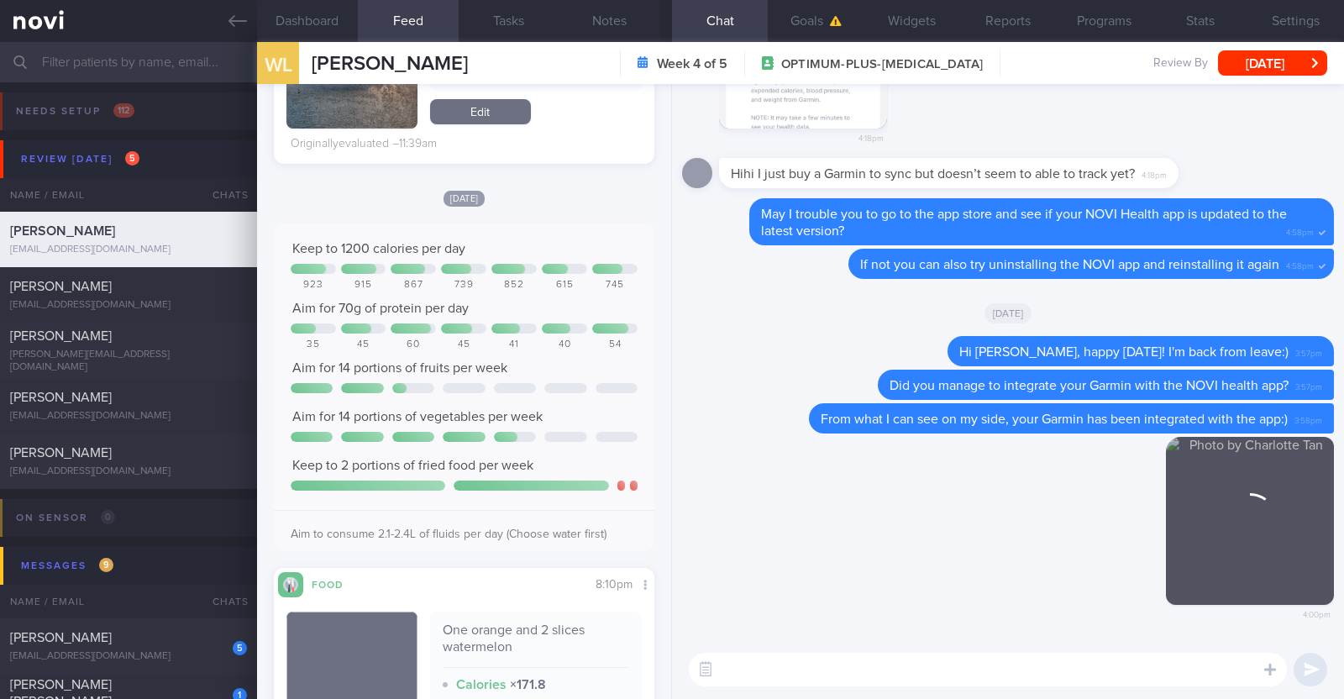
click at [842, 662] on textarea at bounding box center [988, 670] width 598 height 34
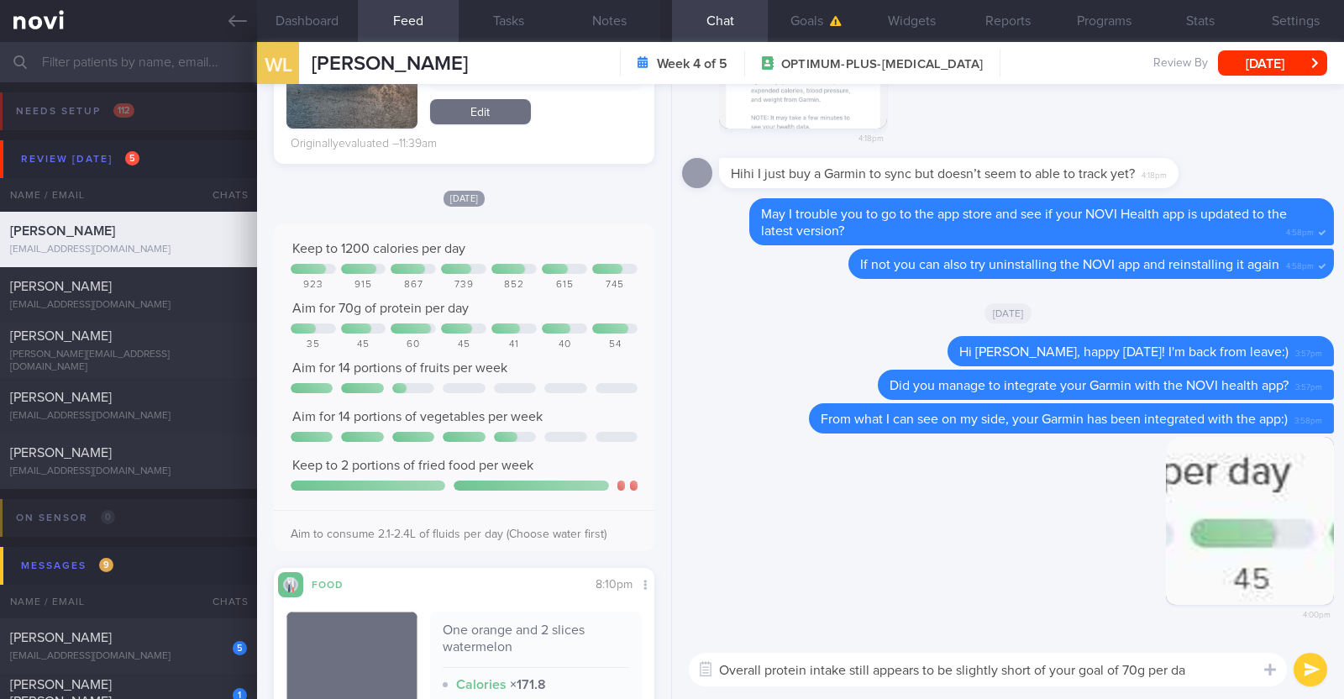
type textarea "Overall protein intake still appears to be slightly short of your goal of 70g p…"
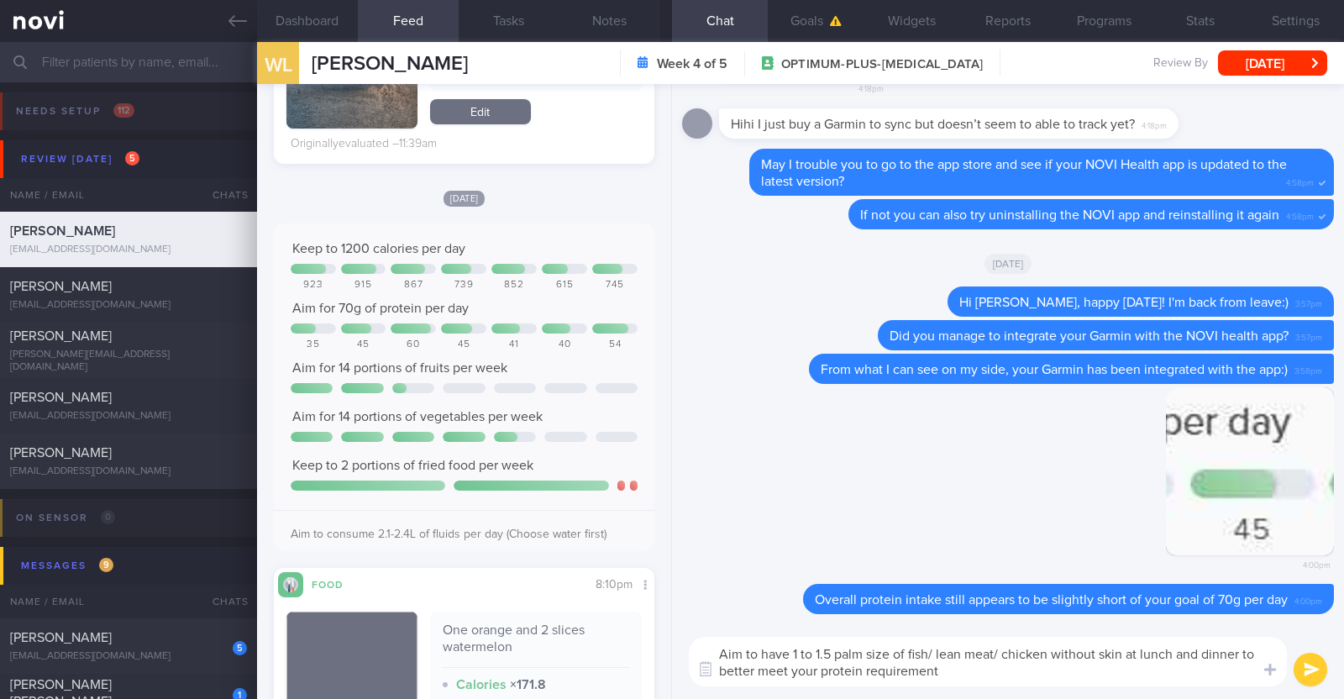
type textarea "Aim to have 1 to 1.5 palm size of fish/ lean meat/ chicken without skin at lunc…"
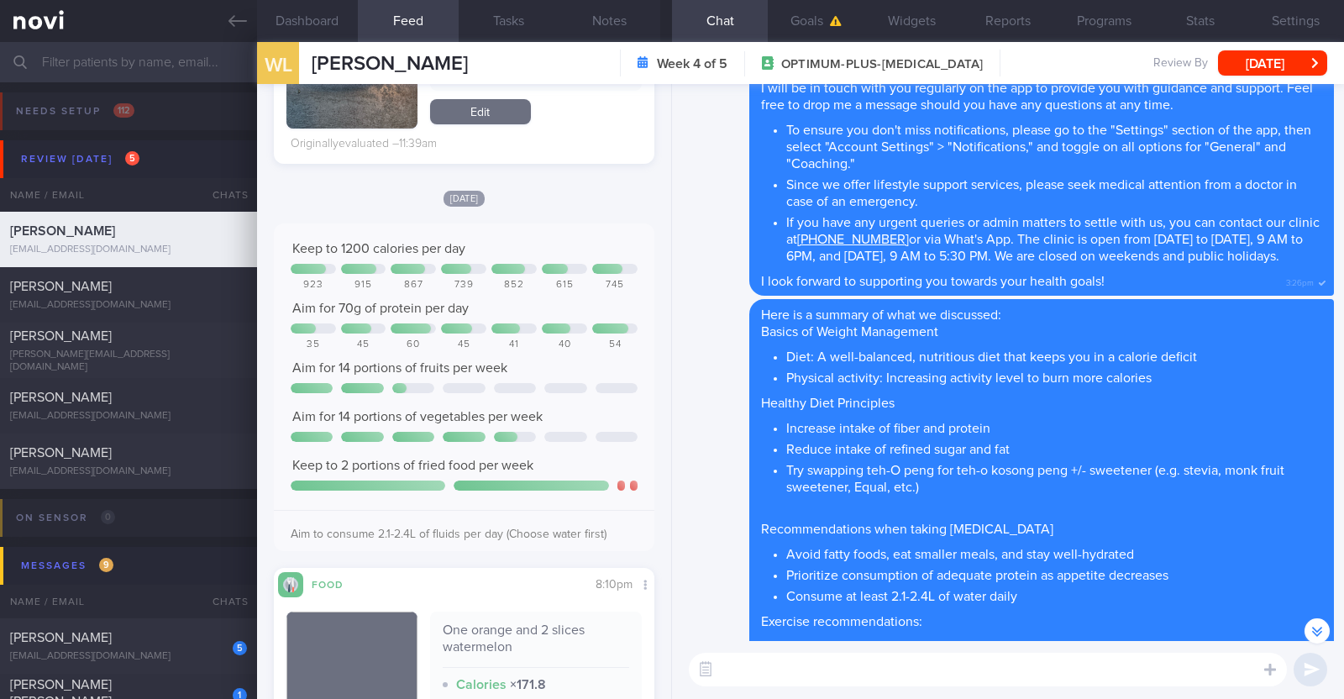
scroll to position [-5285, 0]
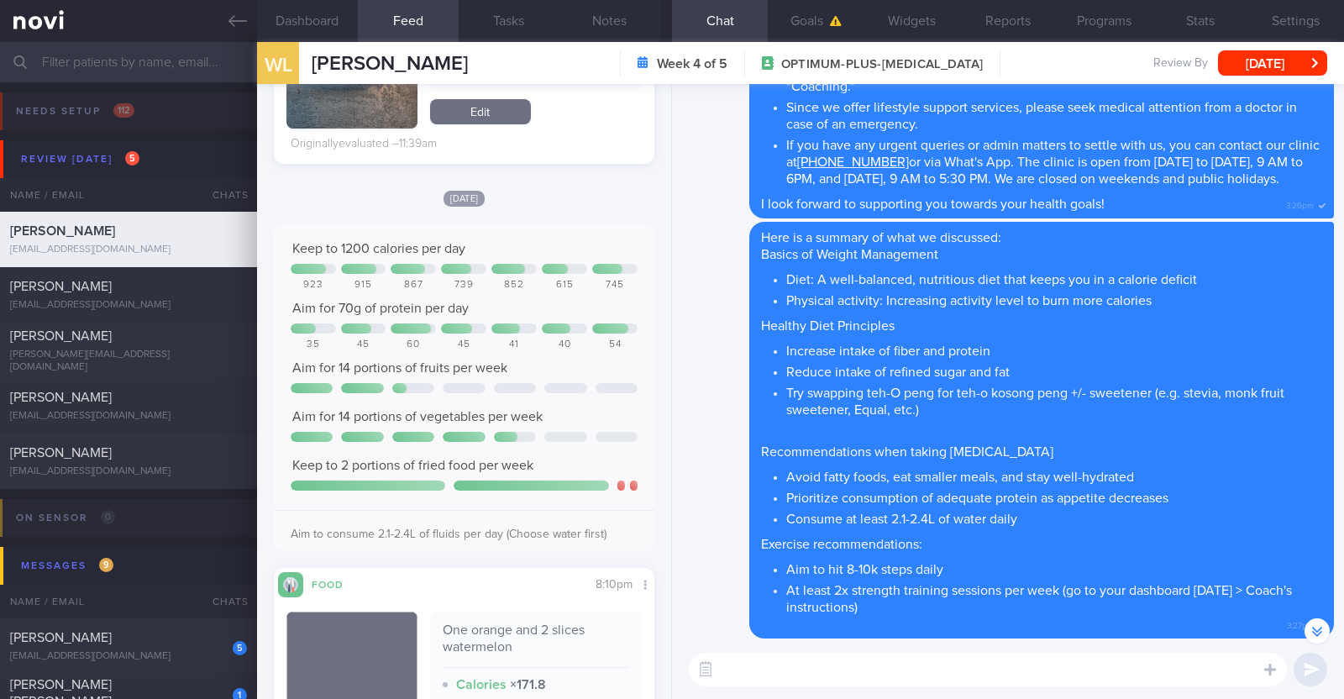
click at [910, 674] on textarea at bounding box center [988, 670] width 598 height 34
paste textarea "Here are some examples of how much protein is contained in various foods: - 150…"
type textarea "Here are some examples of how much protein is contained in various foods: - 150…"
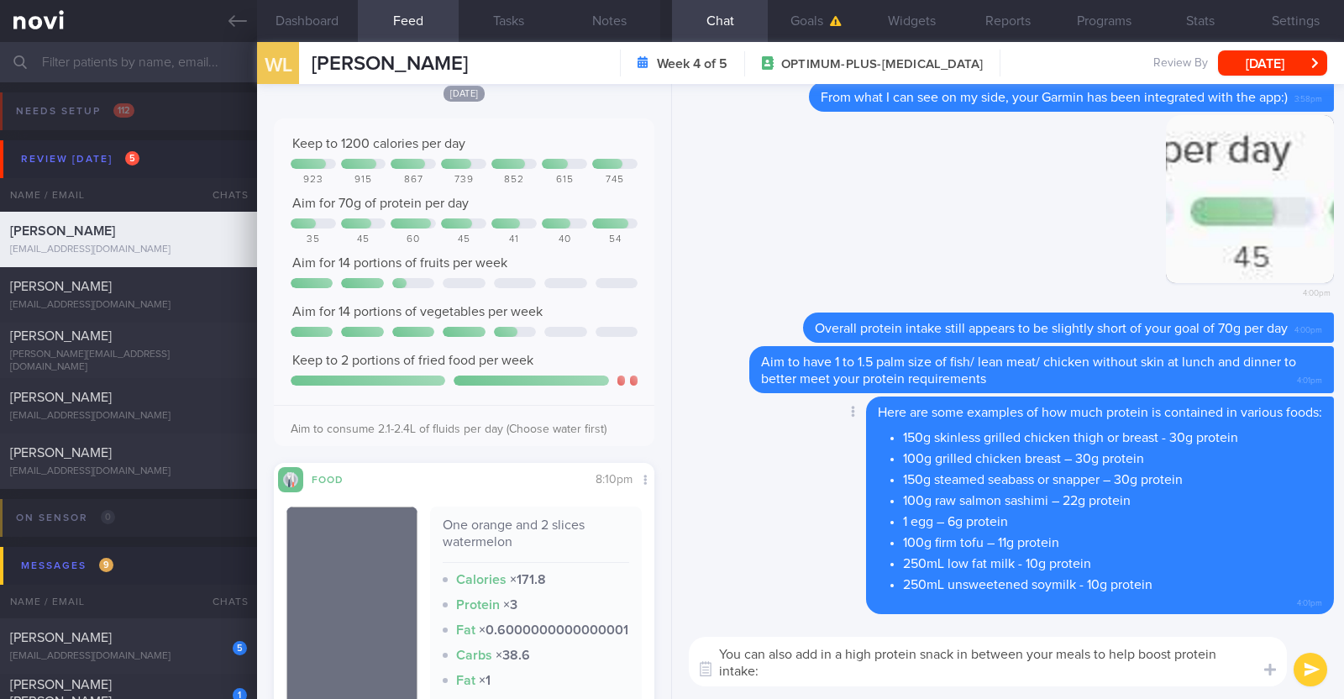
scroll to position [0, 0]
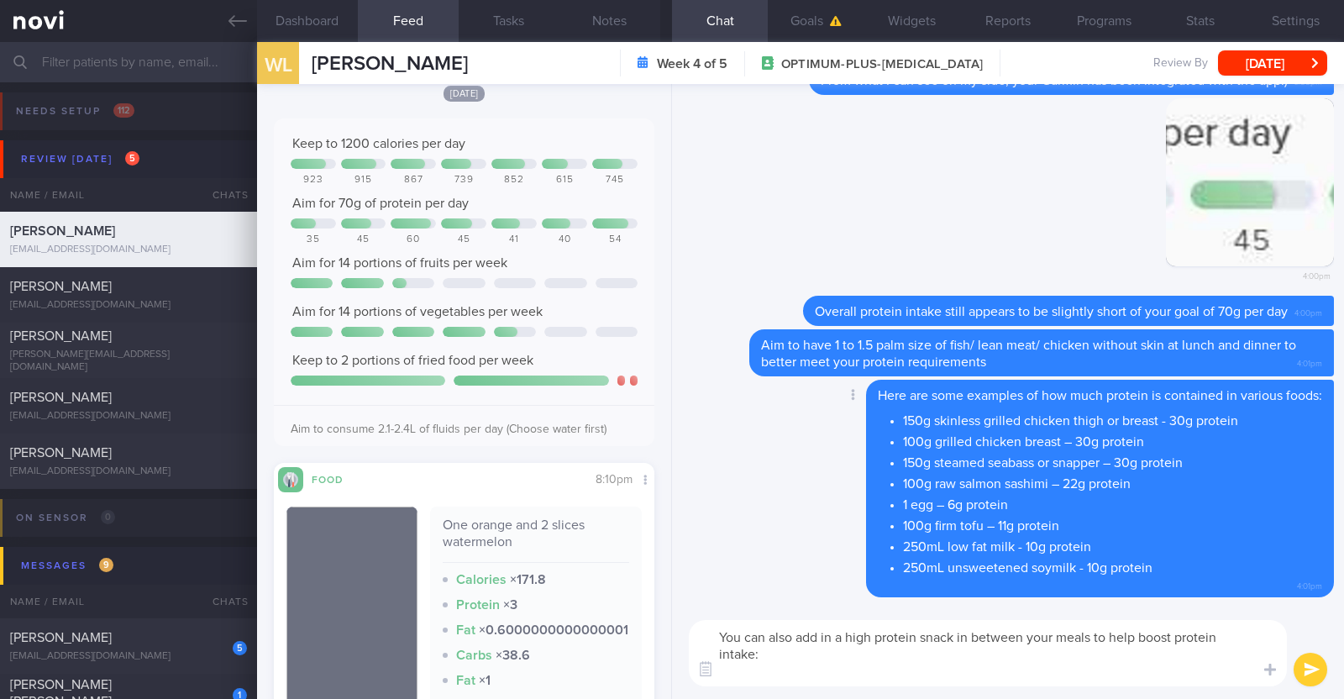
paste textarea "- Hard boiled egg - Unsalted edamame - Unsweetened soy milk - Low fat milk - [L…"
type textarea "You can also add in a high protein snack in between your meals to help boost pr…"
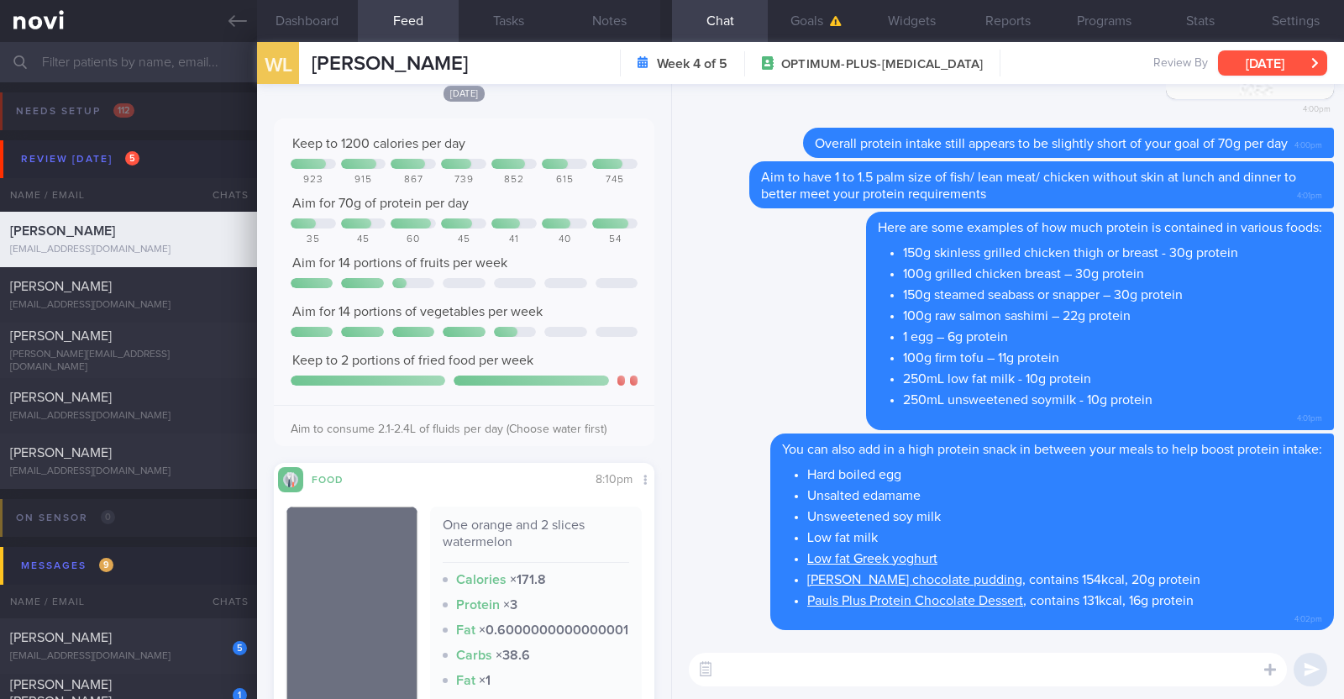
click at [1277, 50] on button "[DATE]" at bounding box center [1272, 62] width 109 height 25
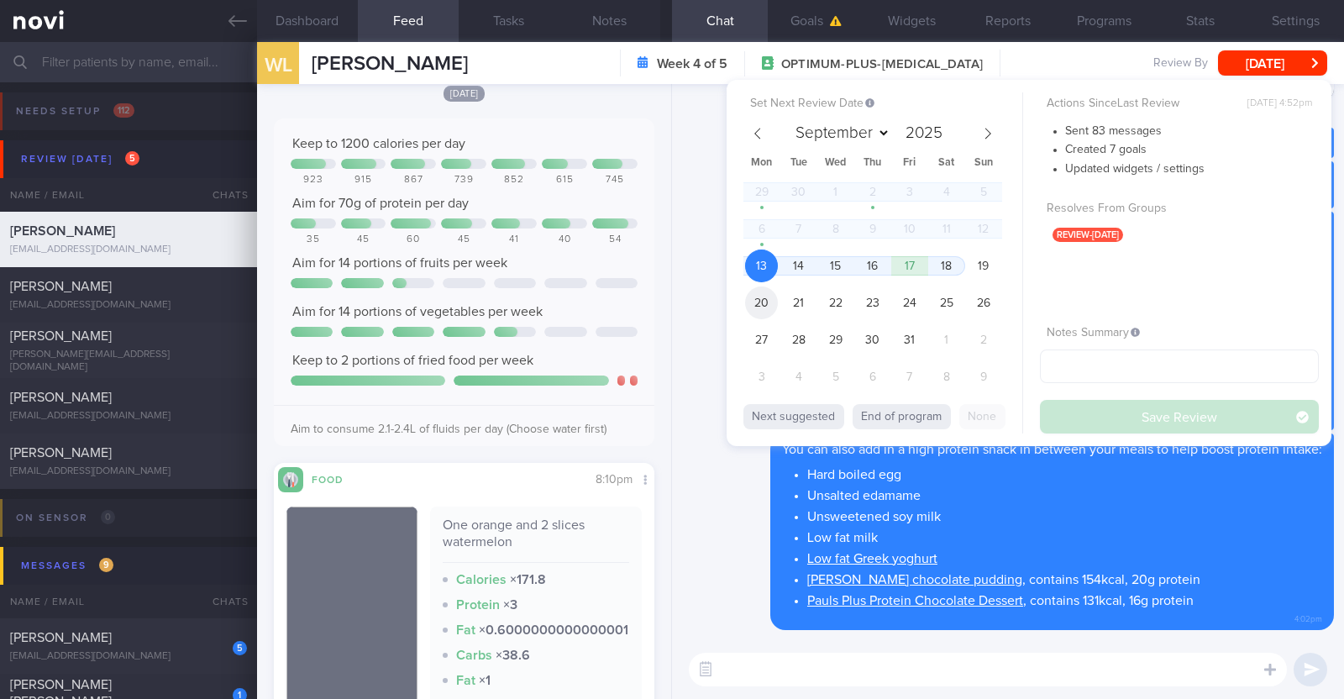
click at [757, 306] on span "20" at bounding box center [761, 302] width 33 height 33
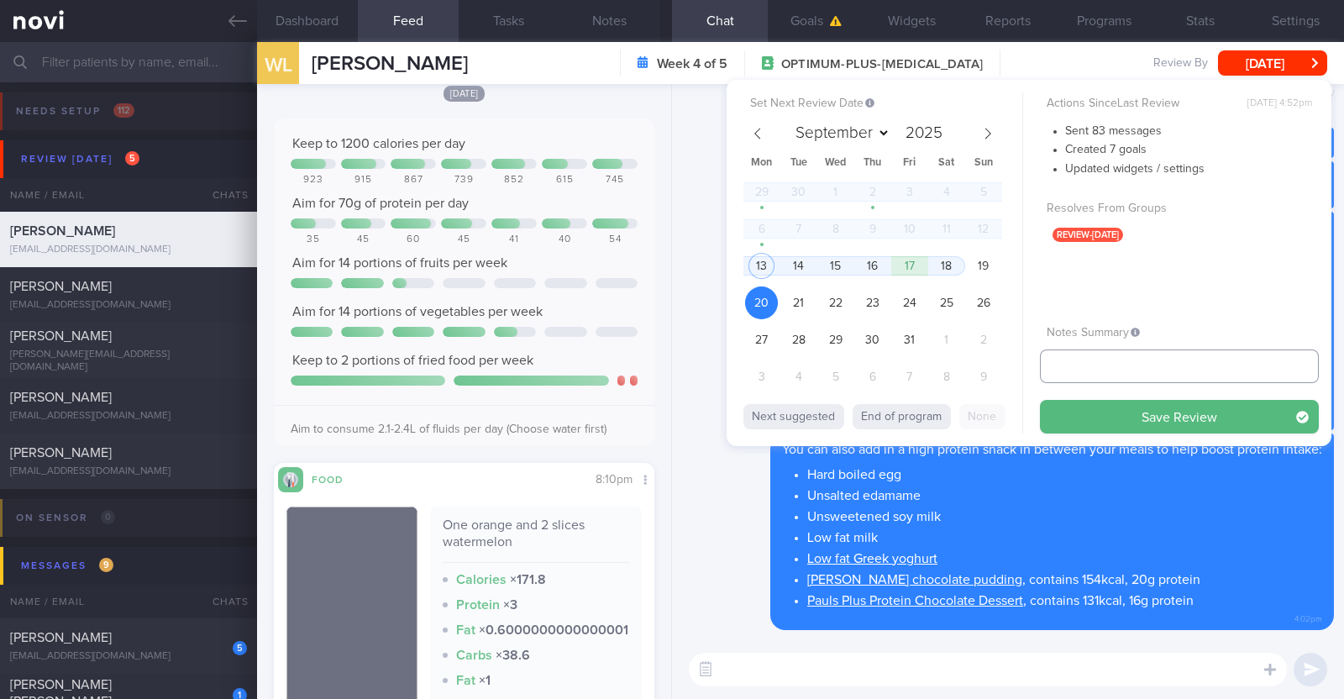
click at [1119, 362] on input "text" at bounding box center [1179, 366] width 279 height 34
type input "r/v 20/10"
click at [1108, 417] on button "Save Review" at bounding box center [1179, 417] width 279 height 34
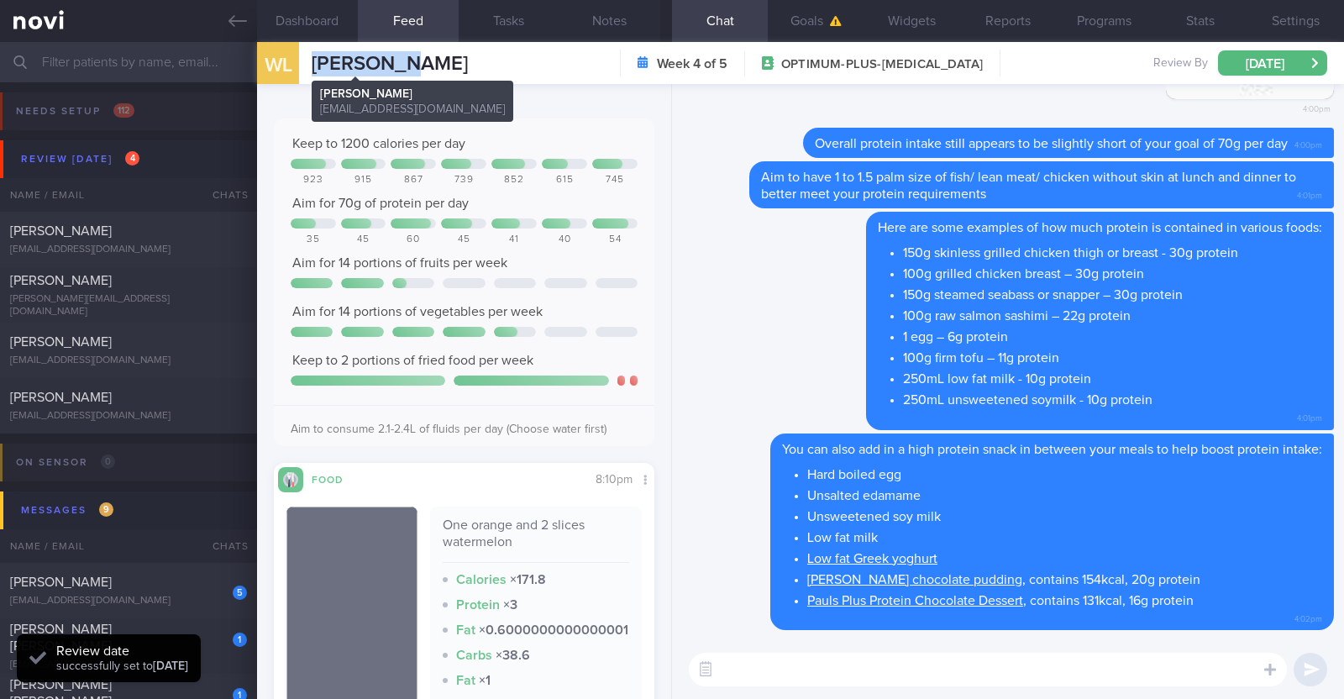
drag, startPoint x: 418, startPoint y: 71, endPoint x: 313, endPoint y: 61, distance: 105.5
click at [313, 61] on div "WL Wan Lijun Wan Lijun lijun_wan87@hotmail.com Week 4 of 5 OPTIMUM-PLUS-RYBELSU…" at bounding box center [800, 63] width 1087 height 42
copy span "[PERSON_NAME]"
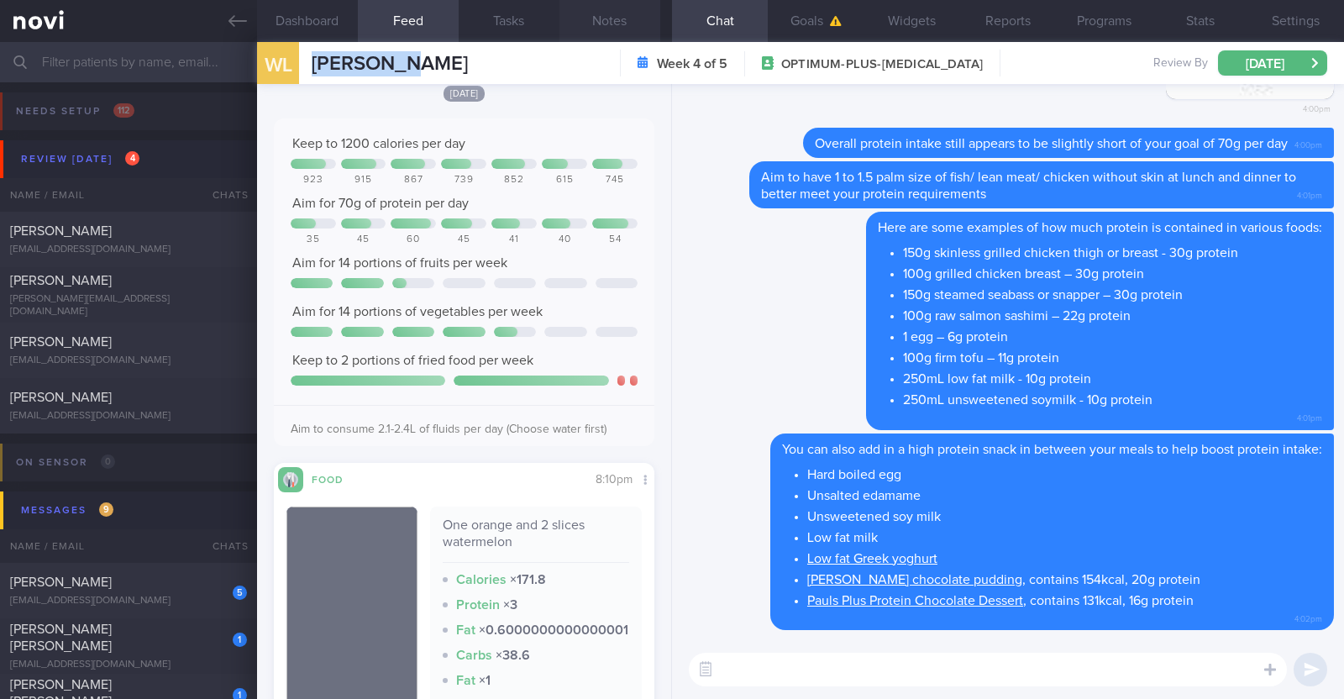
click at [642, 19] on button "Notes" at bounding box center [609, 21] width 101 height 42
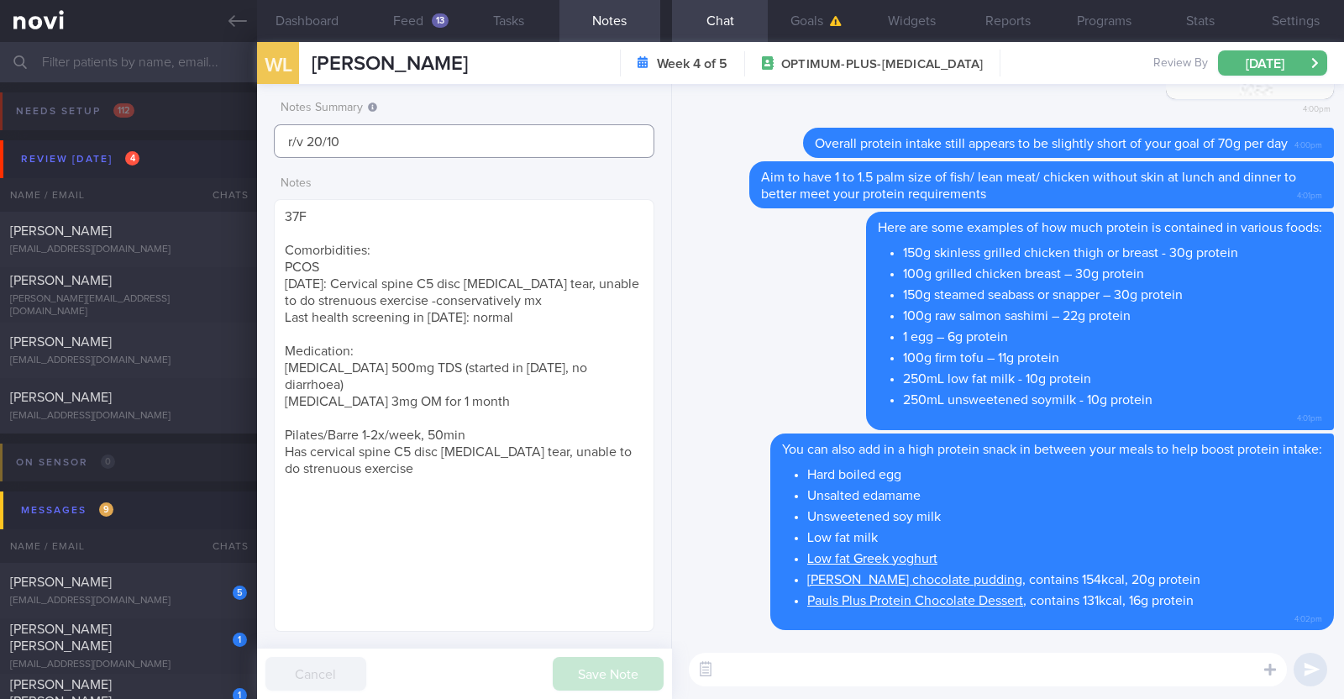
click at [286, 142] on input "r/v 20/10" at bounding box center [464, 141] width 380 height 34
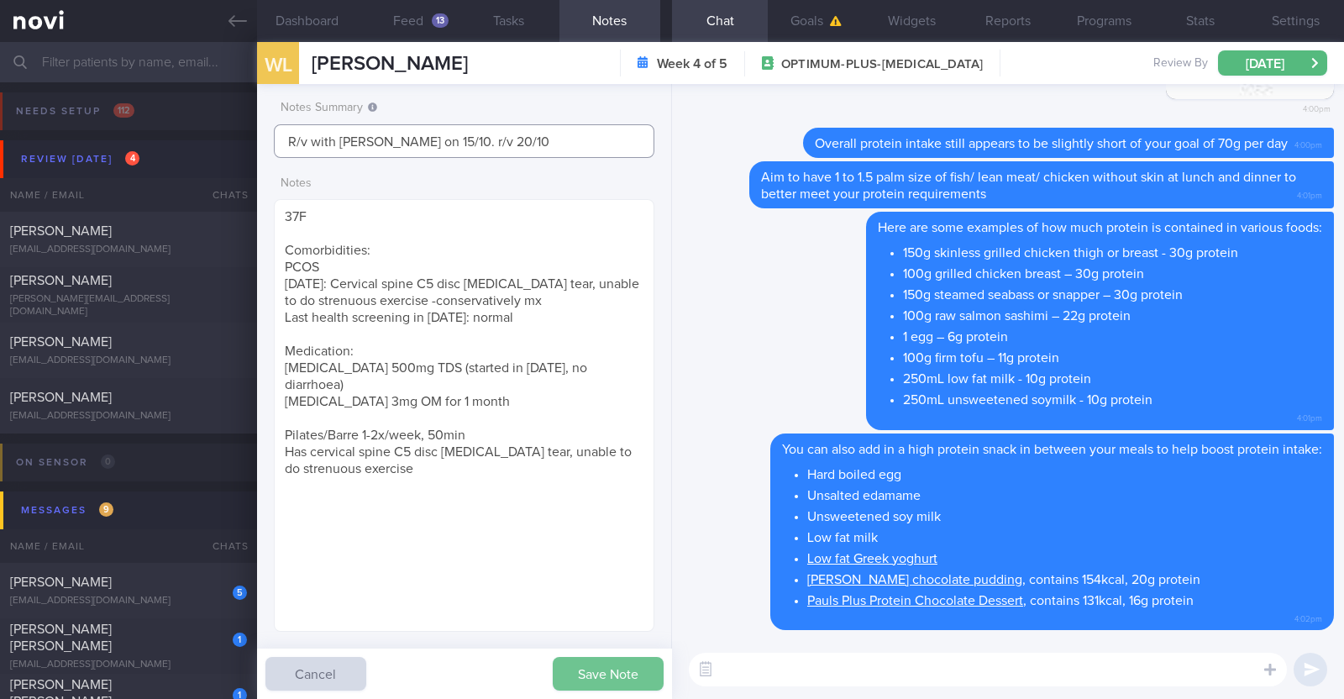
type input "R/v with [PERSON_NAME] on 15/10. r/v 20/10"
click at [576, 671] on button "Save Note" at bounding box center [608, 674] width 111 height 34
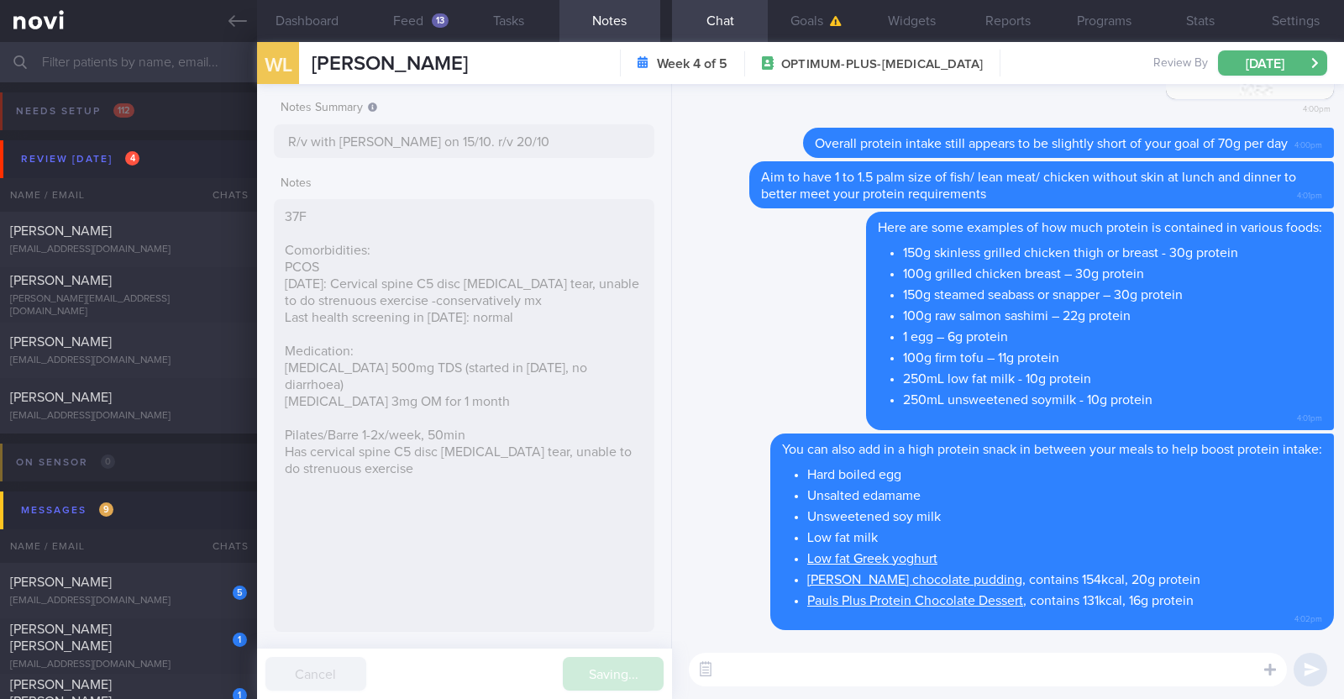
type input "R/v with [PERSON_NAME] on 15/10. r/v 20/10"
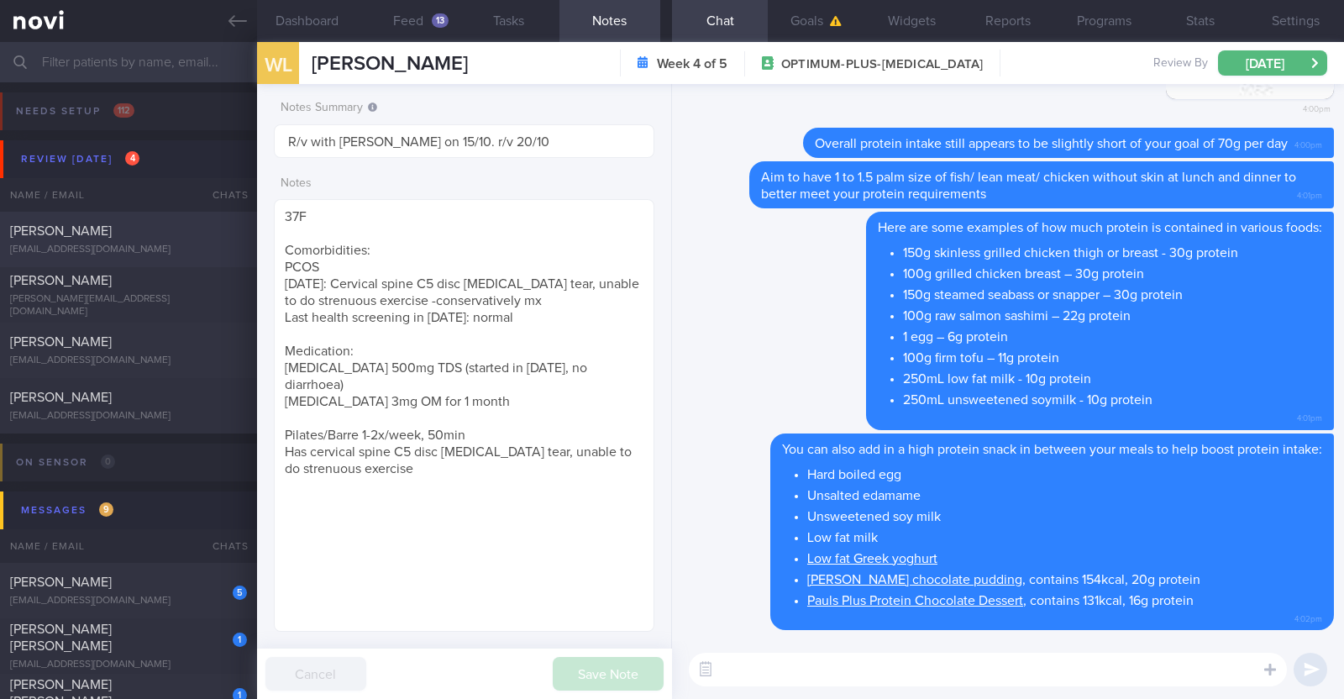
click at [182, 237] on div "[PERSON_NAME]" at bounding box center [126, 231] width 233 height 17
type textarea "25M Co-morbidities: PreDM [MEDICAL_DATA] [MEDICAL_DATA] Medication/Supplements:…"
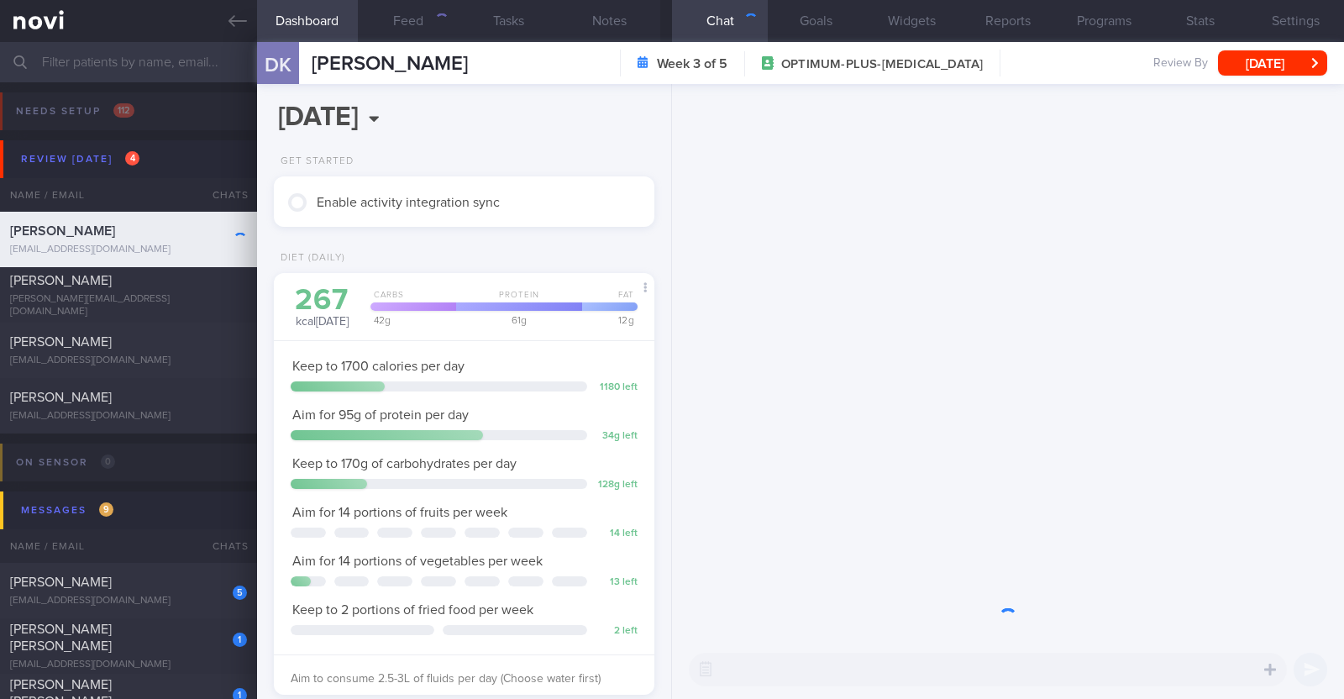
scroll to position [191, 334]
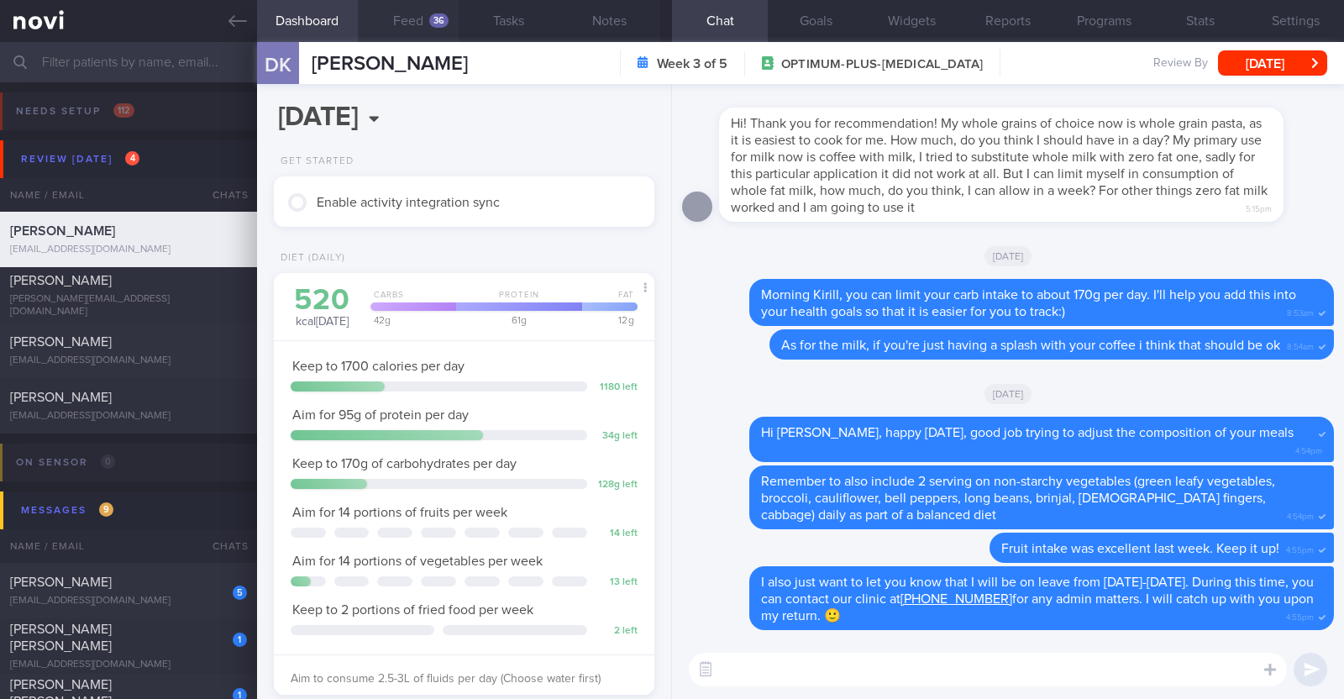
click at [431, 13] on button "Feed 36" at bounding box center [408, 21] width 101 height 42
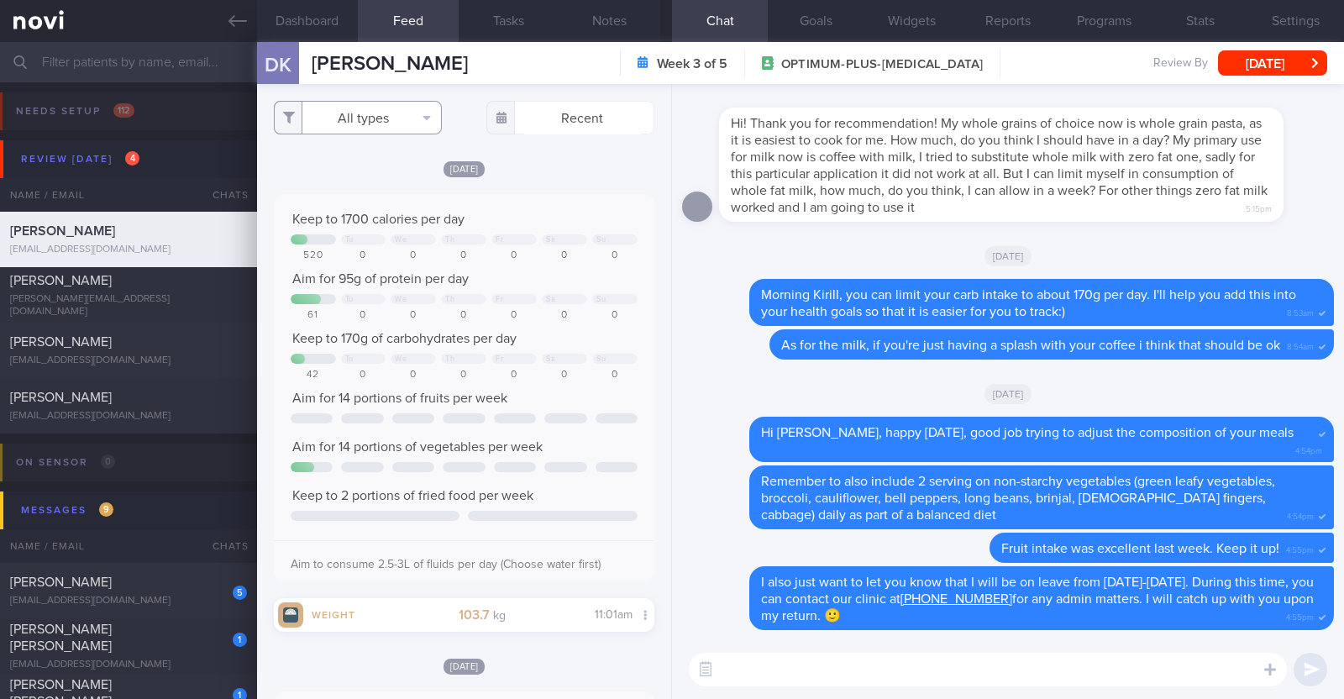
click at [386, 123] on button "All types" at bounding box center [358, 118] width 168 height 34
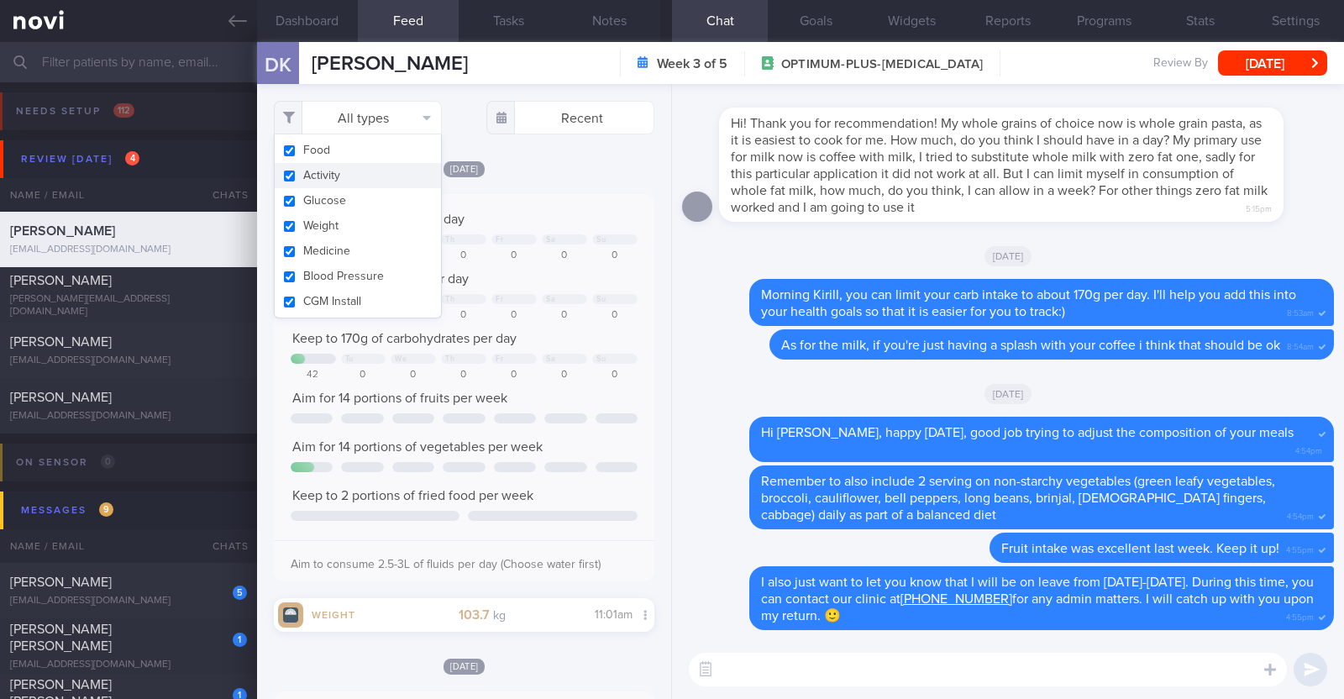
click at [353, 168] on button "Activity" at bounding box center [358, 175] width 166 height 25
checkbox input "false"
click at [531, 167] on div "[DATE]" at bounding box center [464, 169] width 380 height 18
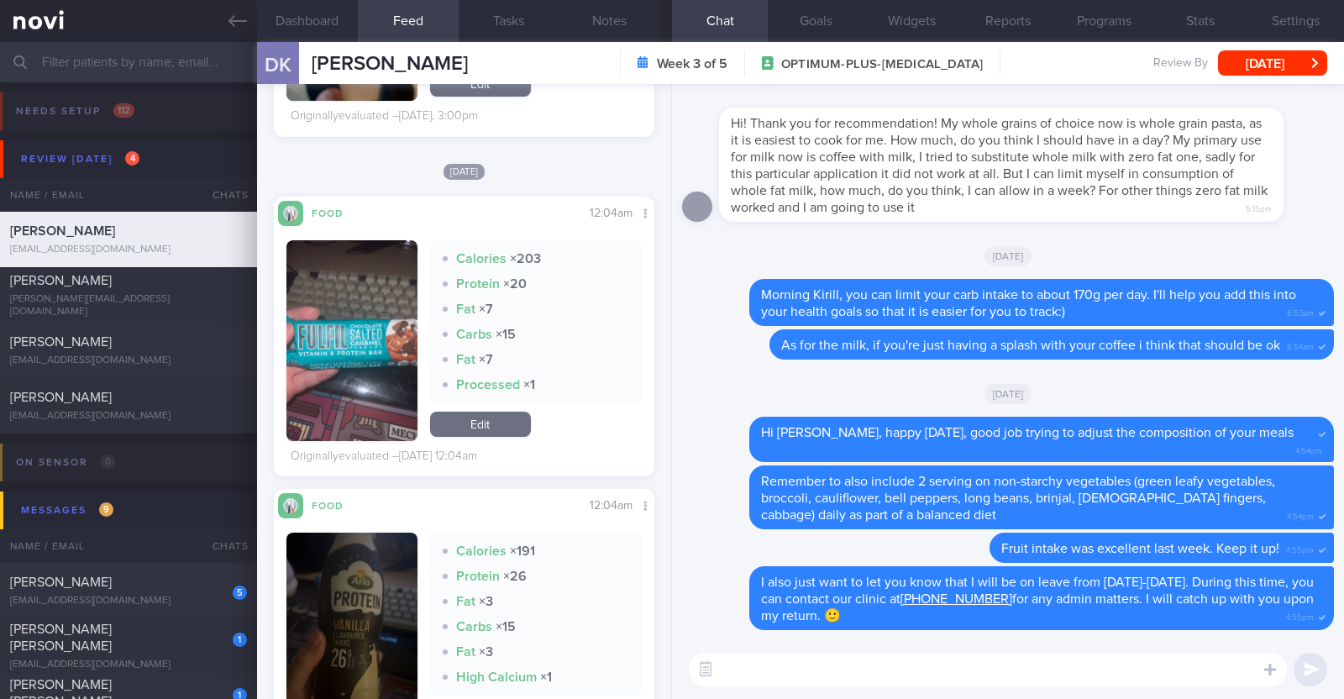
scroll to position [3582, 0]
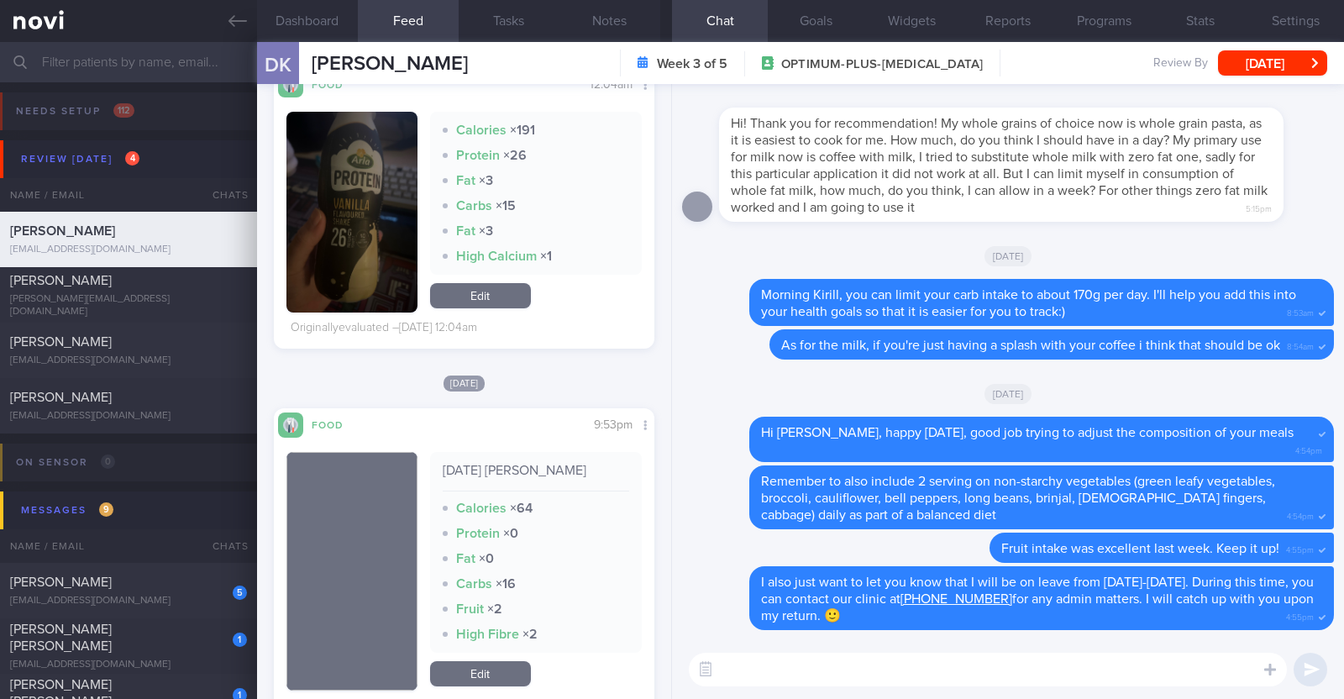
click at [973, 665] on textarea at bounding box center [988, 670] width 598 height 34
type textarea "Hi [PERSON_NAME], happy [DATE]! I'm back from leave:)"
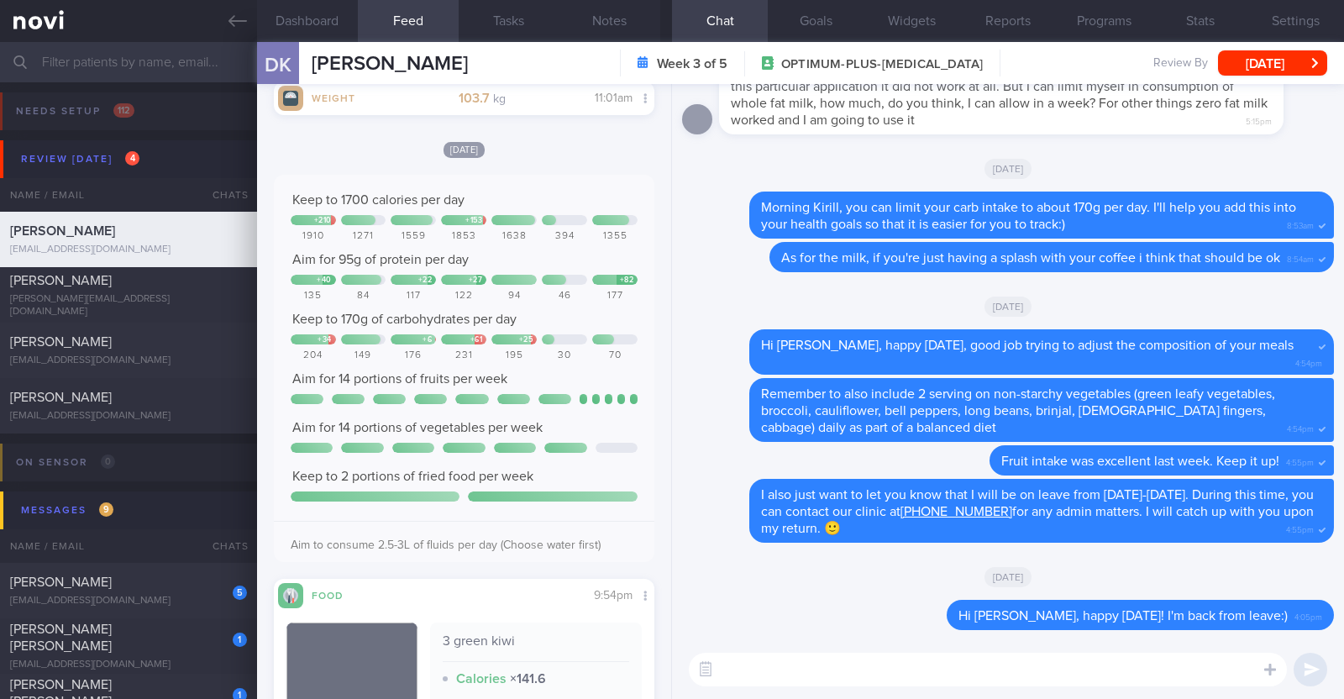
scroll to position [537, 0]
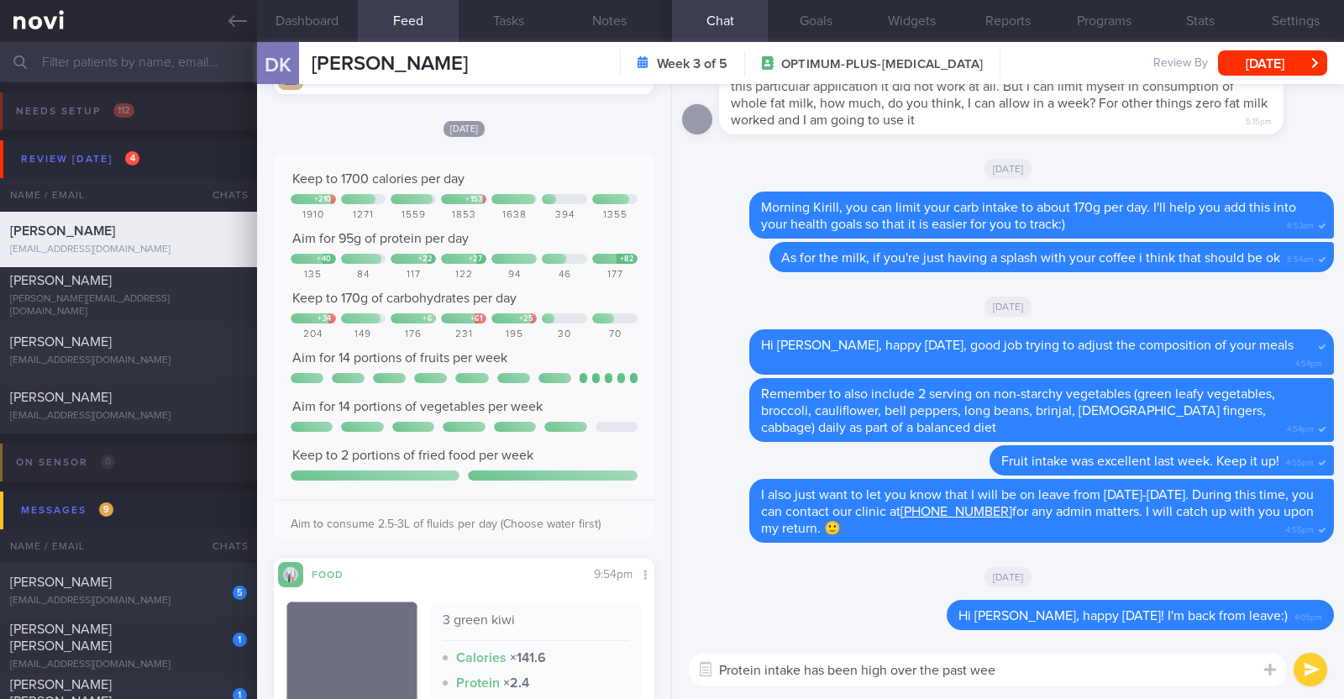
type textarea "Protein intake has been high over the past week"
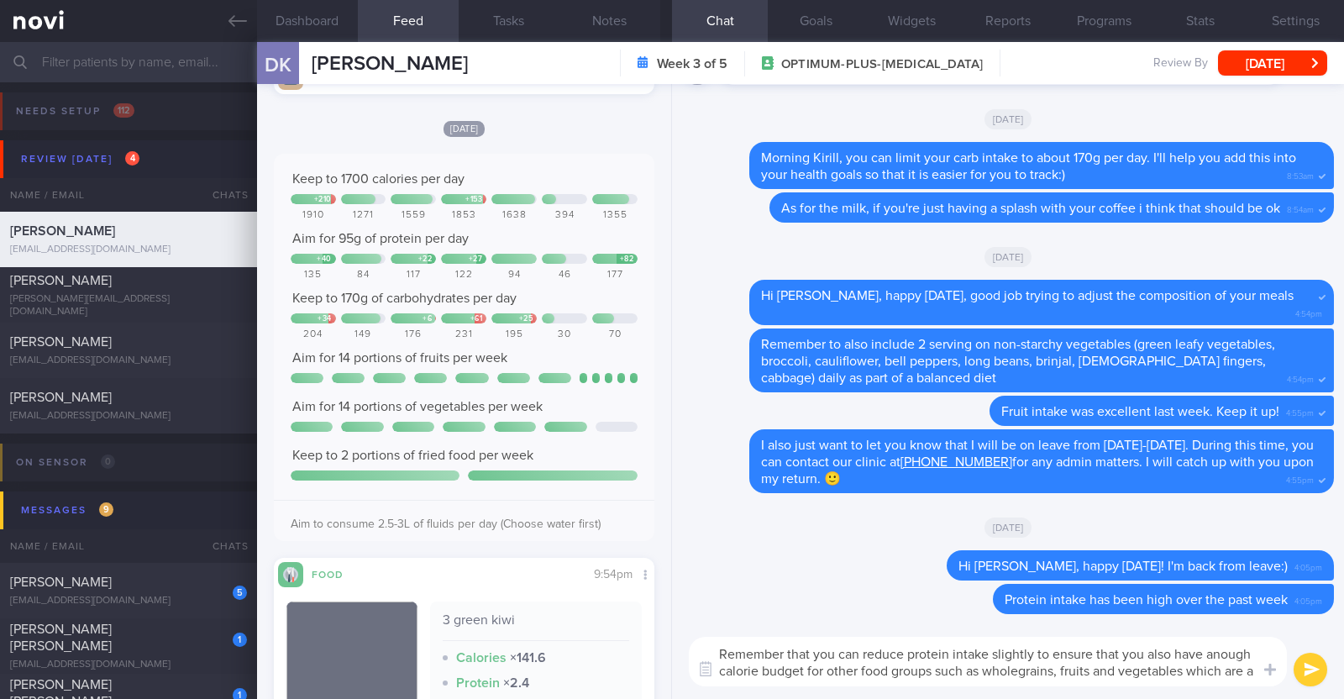
scroll to position [0, 0]
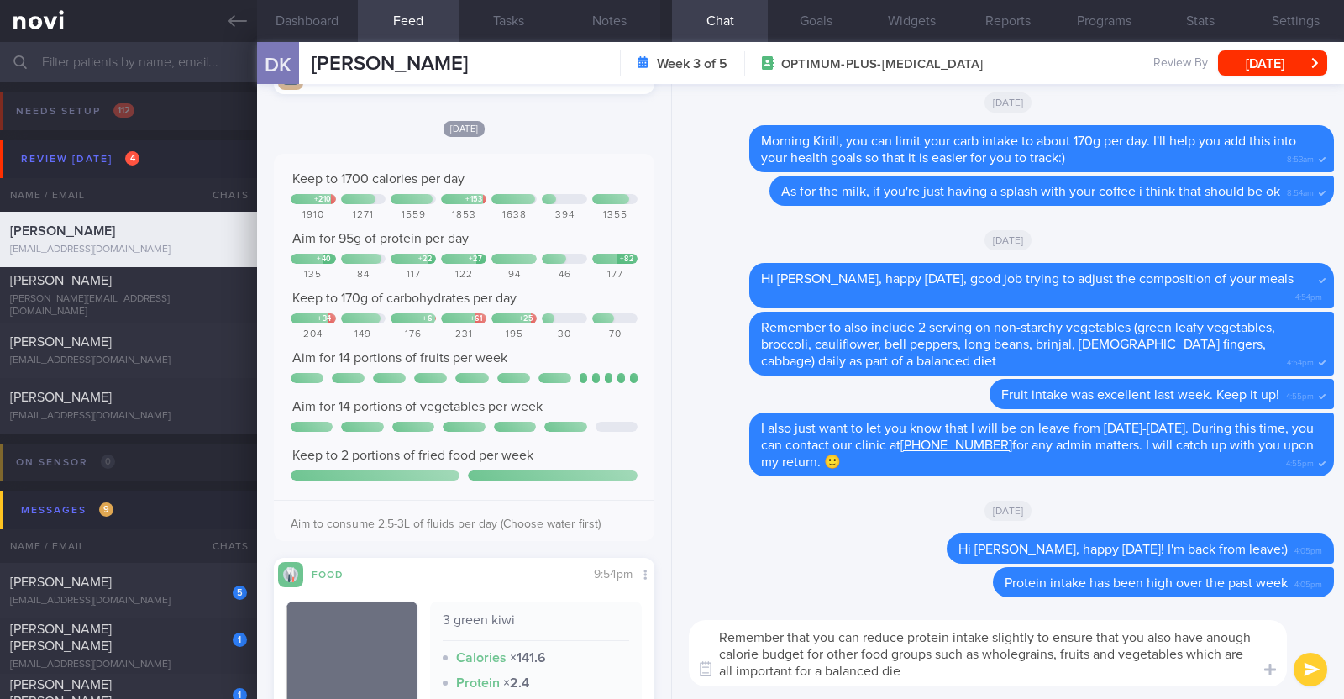
type textarea "Remember that you can reduce protein intake slightly to ensure that you also ha…"
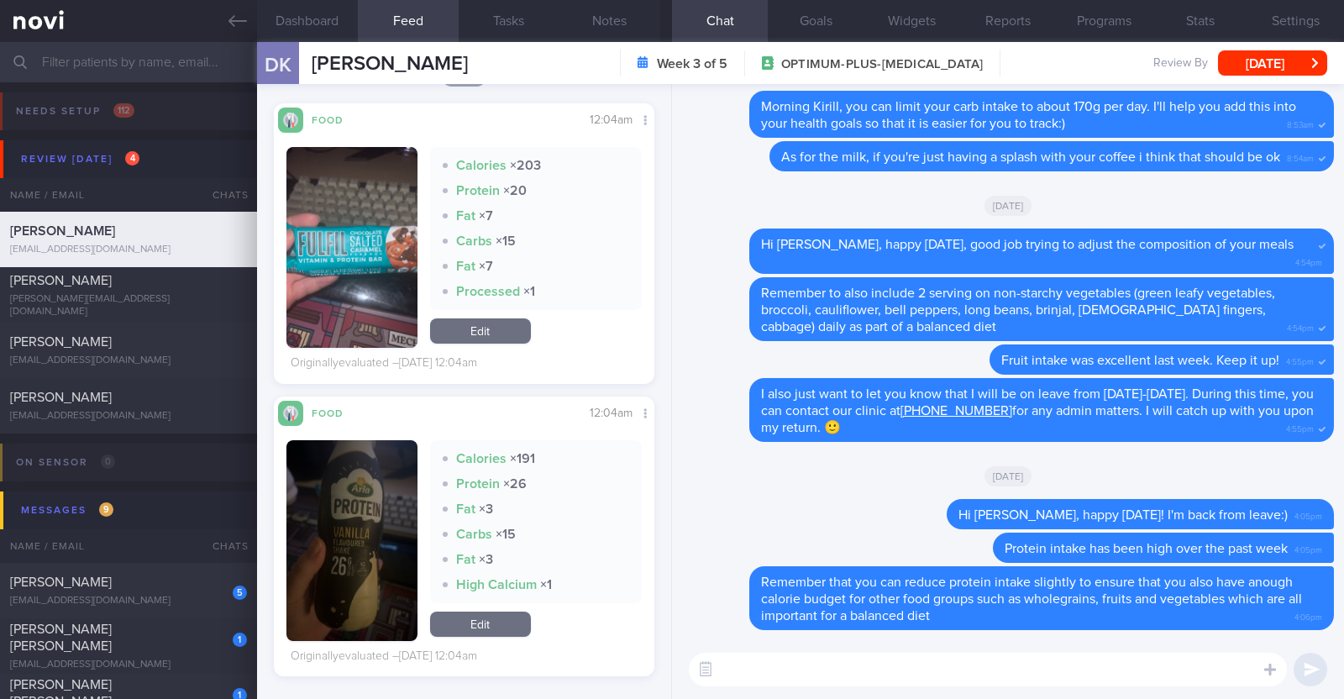
scroll to position [3371, 0]
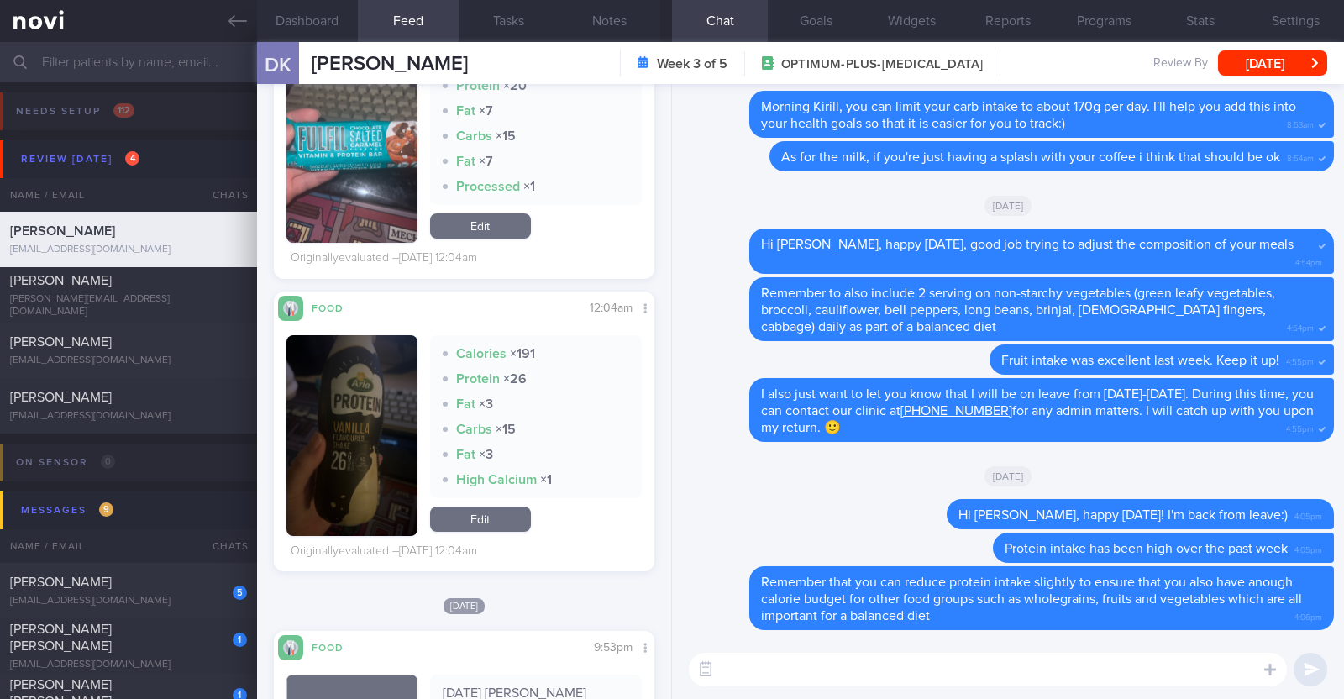
click at [730, 665] on textarea at bounding box center [988, 670] width 598 height 34
paste textarea "is considered high in calories and geared towards athletes who are trying to pa…"
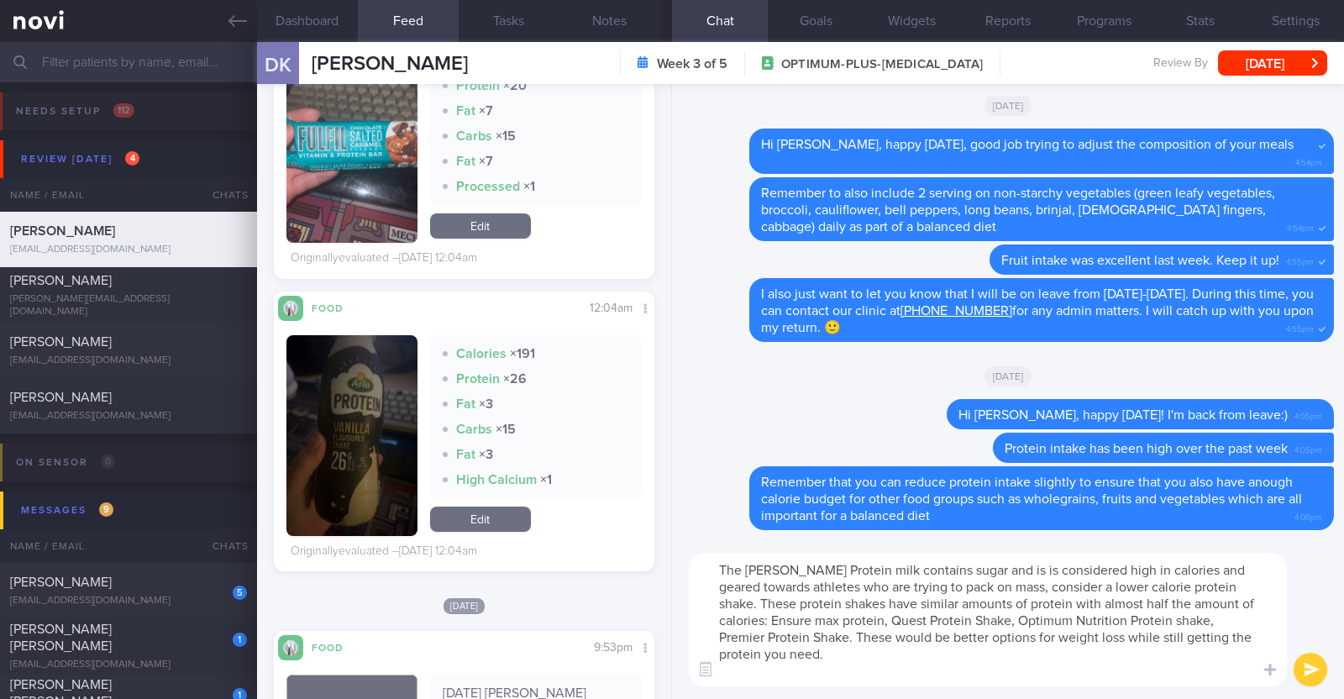
scroll to position [0, 0]
click at [980, 570] on textarea "The Arla Protein milk contains sugar and is is considered high in calories and …" at bounding box center [988, 620] width 598 height 134
type textarea "The [PERSON_NAME] Protein milk contains sugar and is considered high in calorie…"
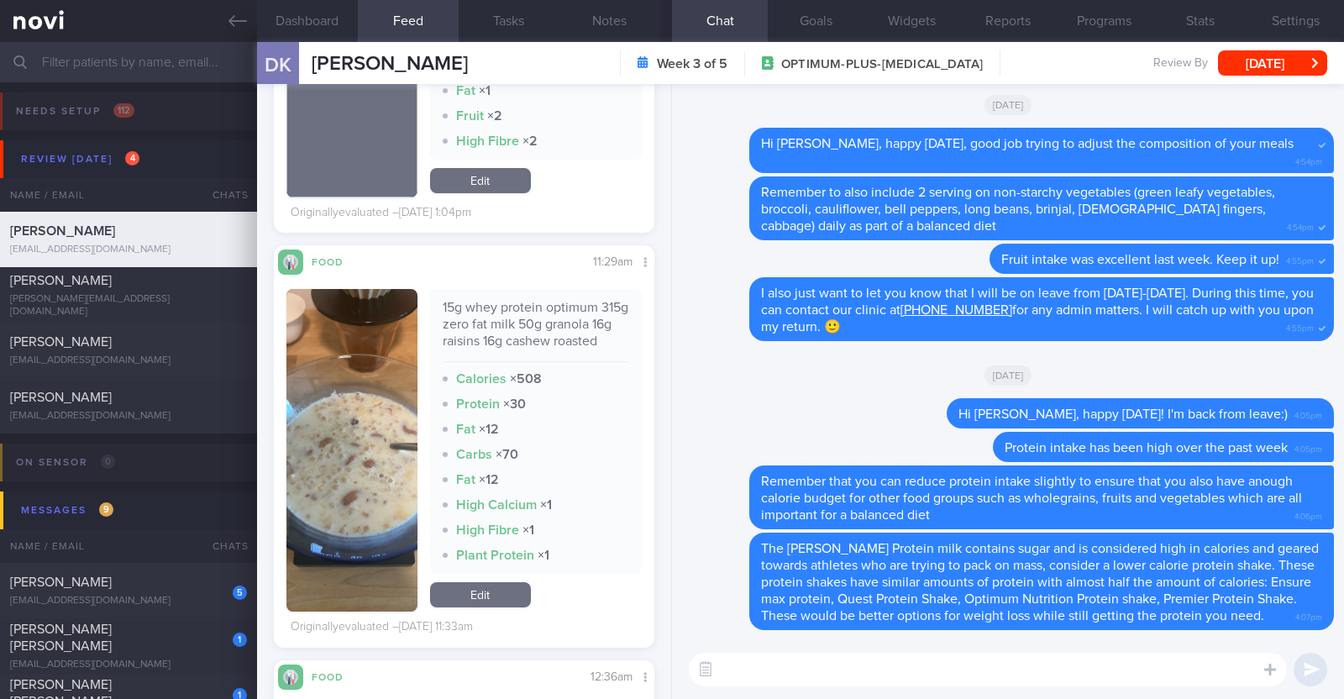
scroll to position [5261, 0]
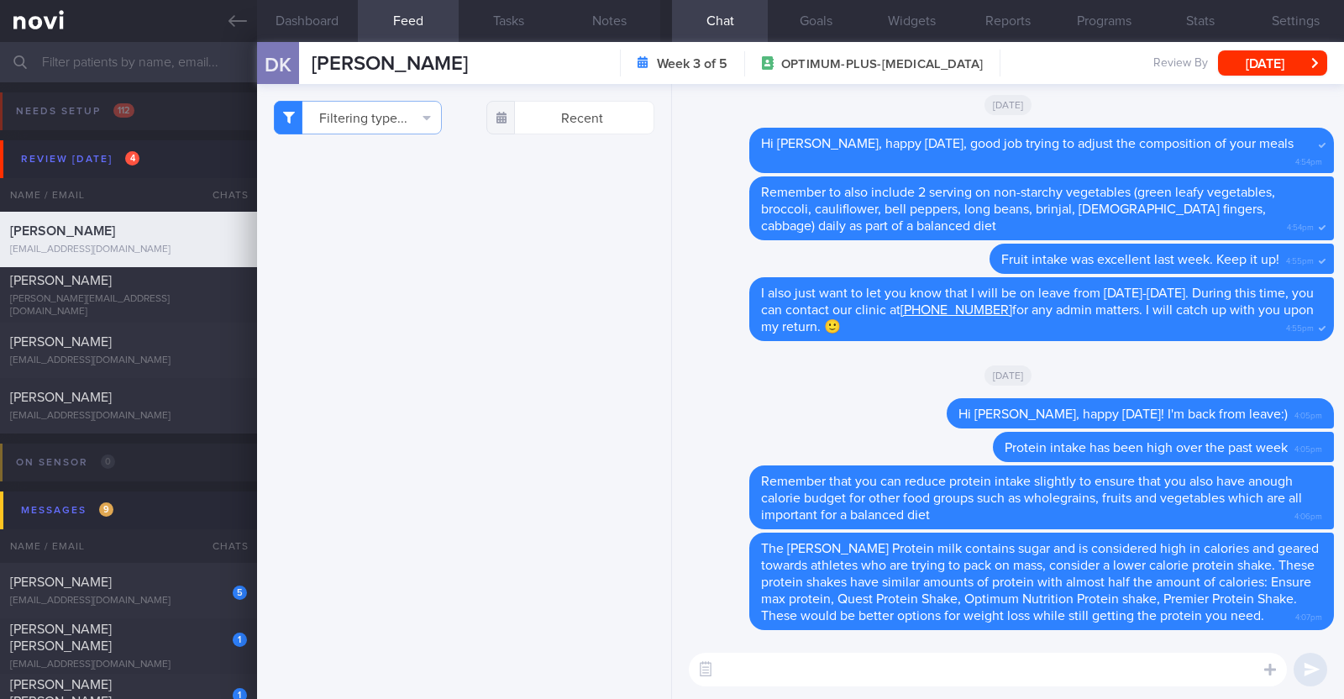
select select "9"
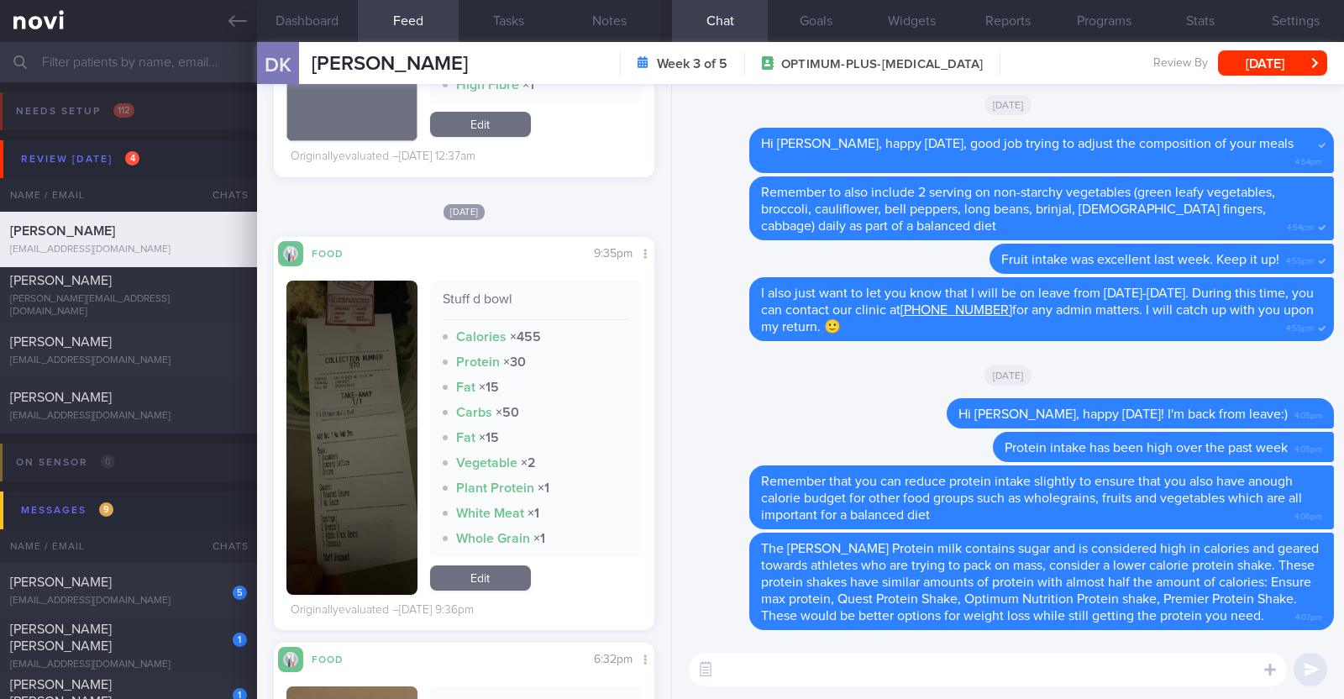
scroll to position [5996, 0]
click at [328, 504] on button "button" at bounding box center [351, 438] width 131 height 314
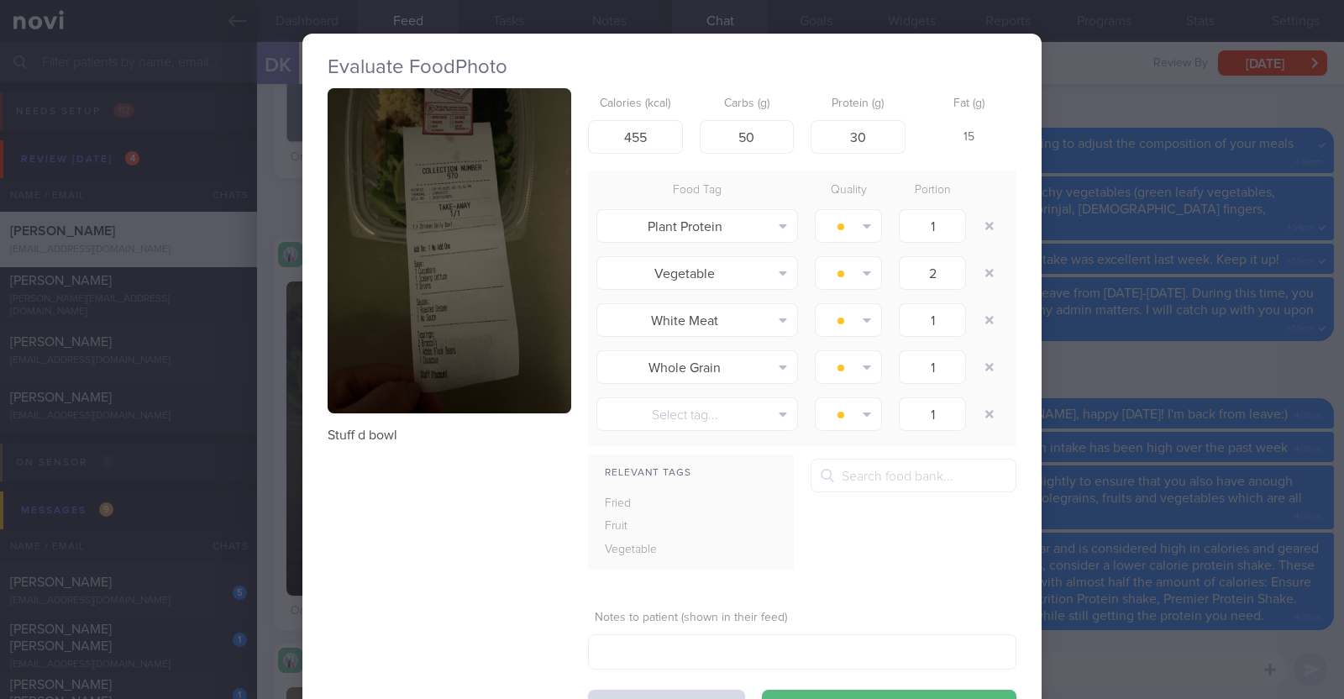
click at [451, 364] on button "button" at bounding box center [450, 250] width 244 height 325
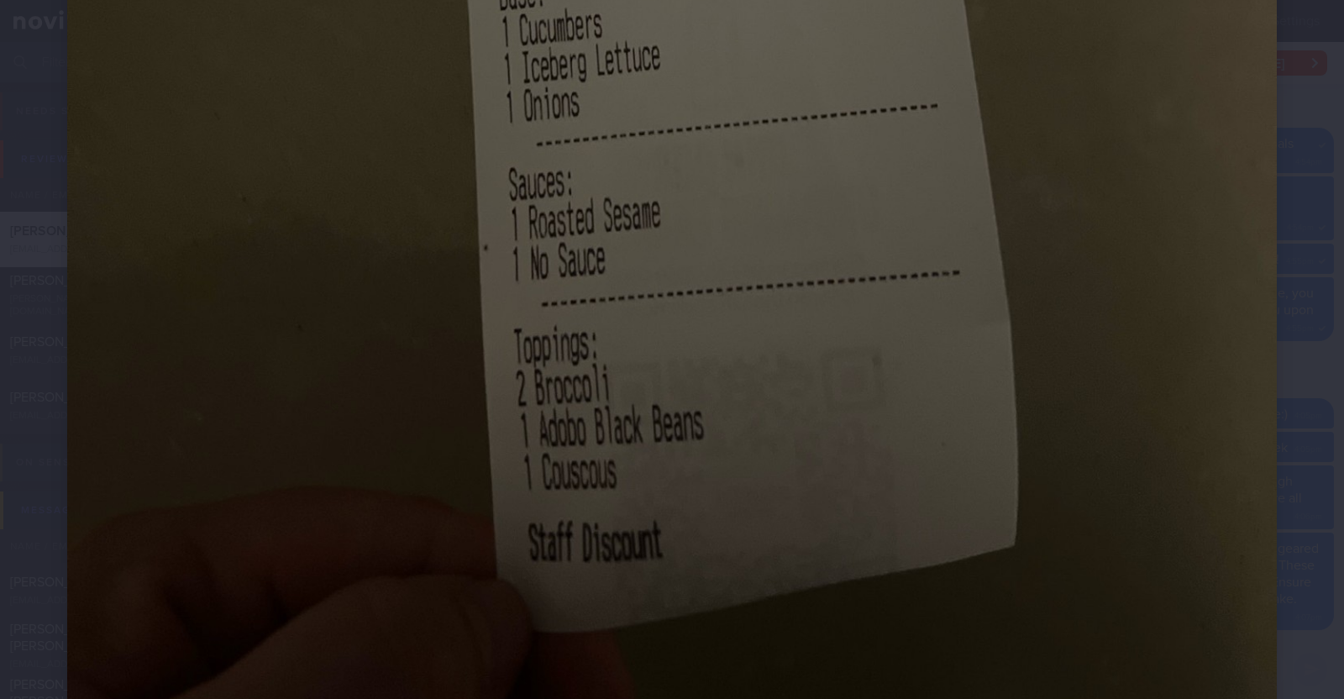
scroll to position [945, 0]
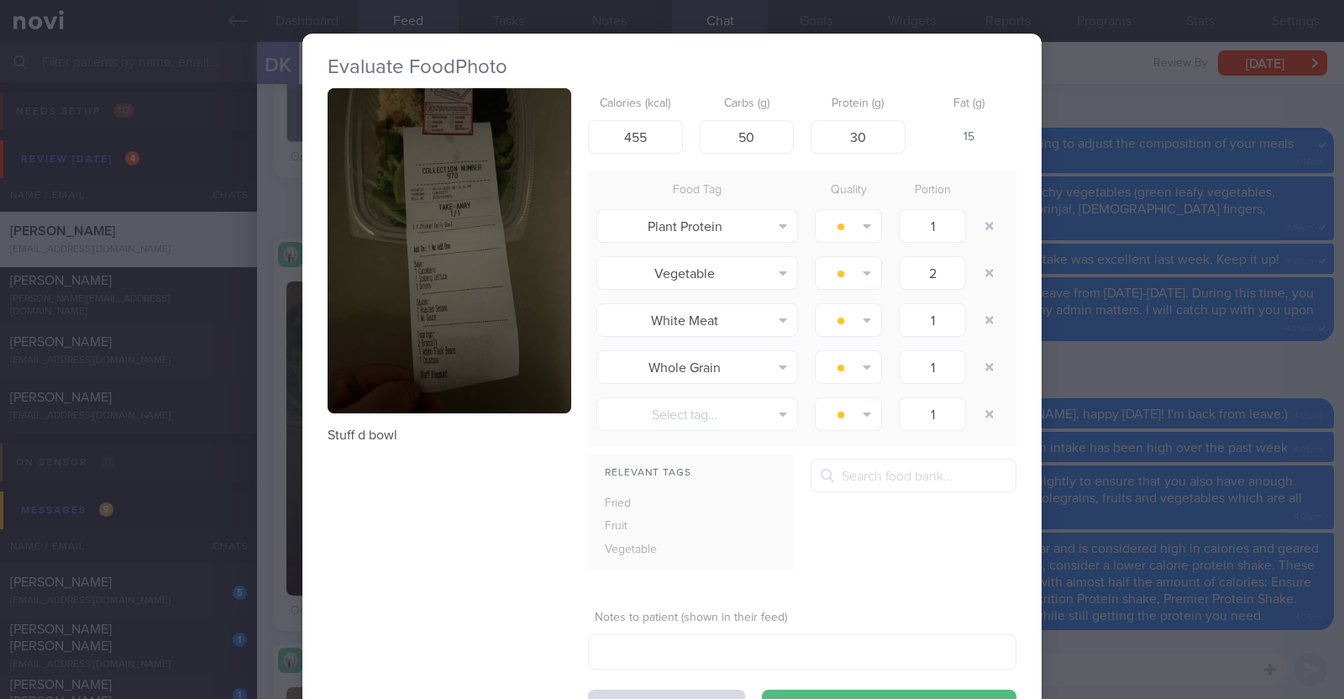
click at [273, 449] on div "Evaluate Food Photo Stuff d bowl Calories (kcal) 455 Carbs (g) 50 Protein (g) 3…" at bounding box center [672, 349] width 1344 height 699
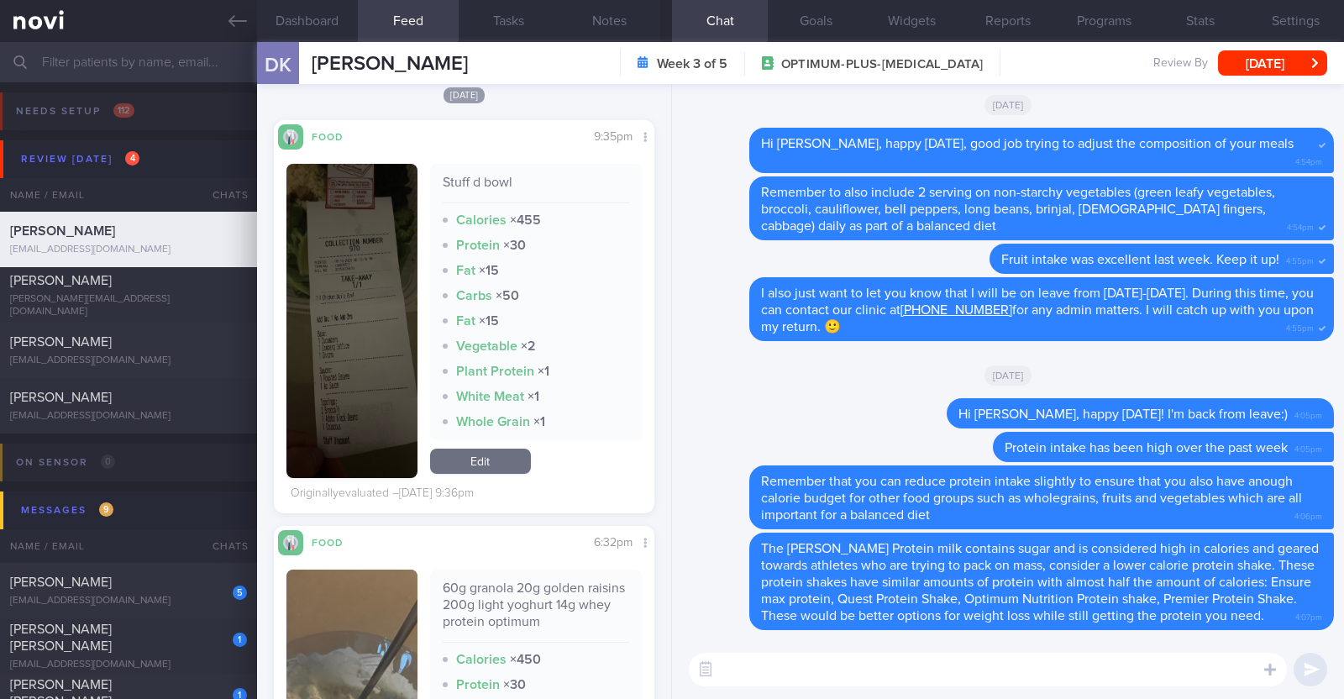
scroll to position [6206, 0]
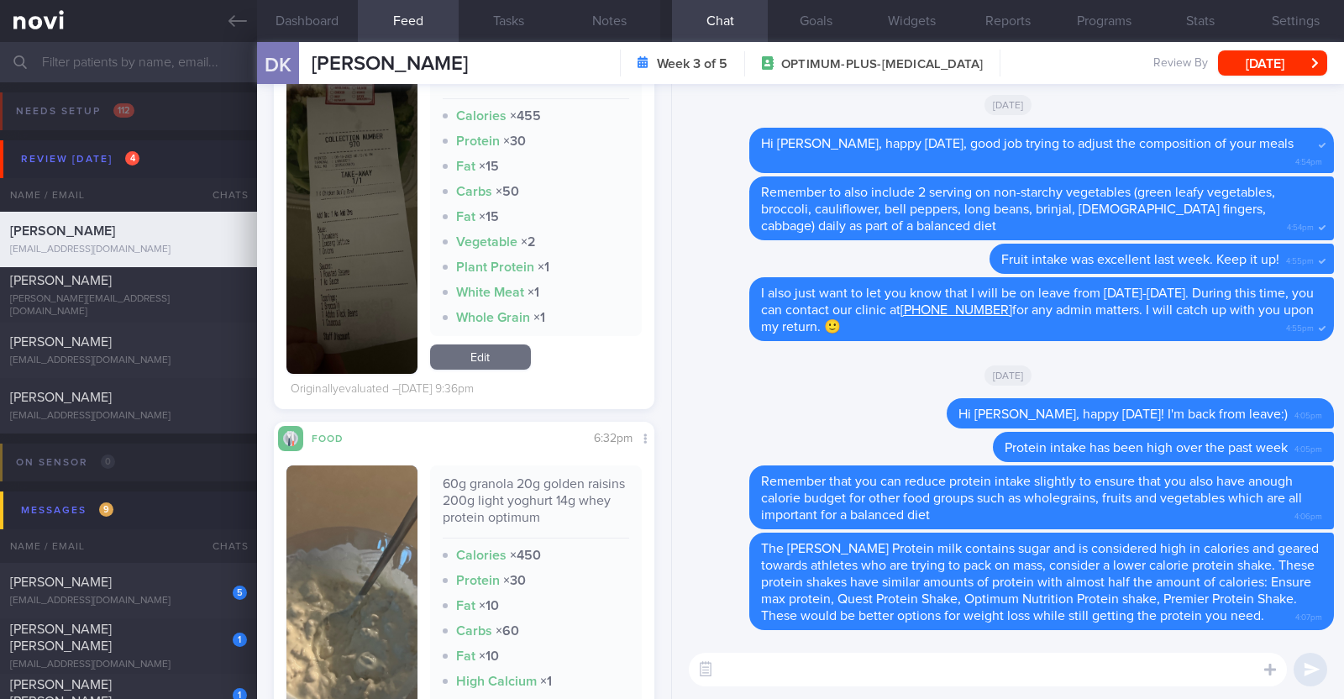
click at [855, 669] on textarea at bounding box center [988, 670] width 598 height 34
click at [955, 678] on textarea "I noticed that you had Stuff'd" at bounding box center [988, 670] width 598 height 34
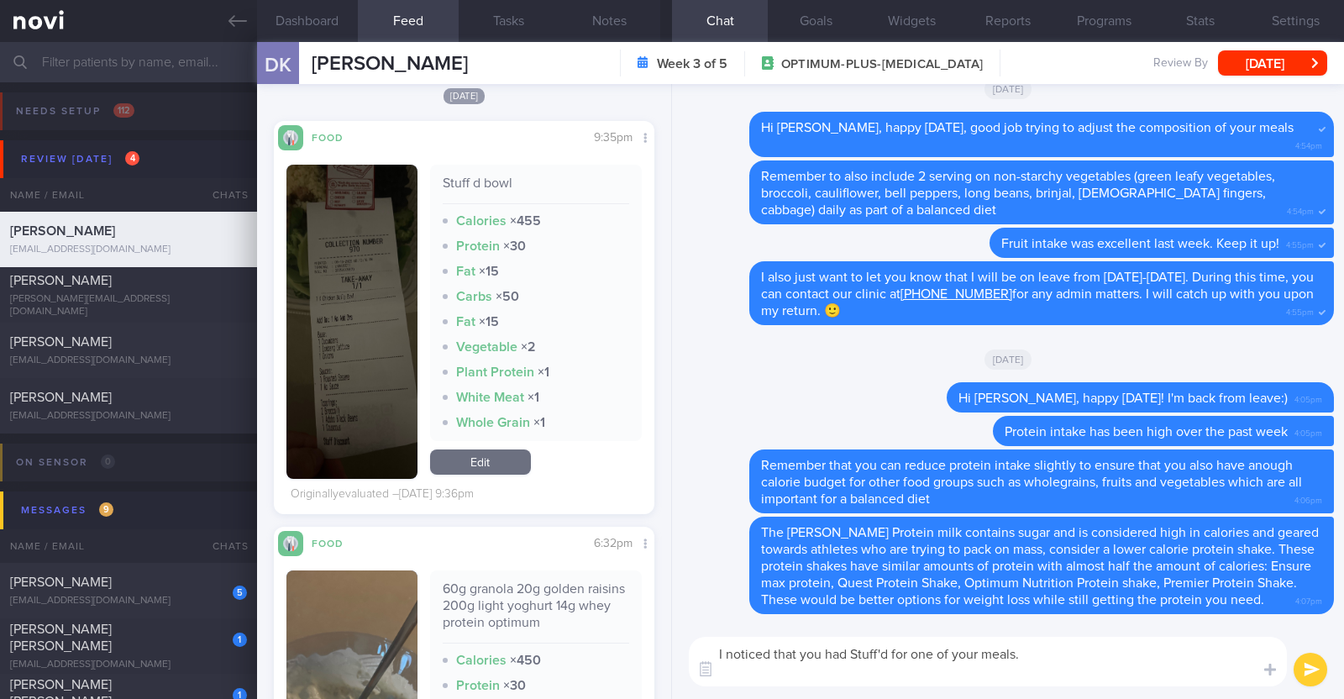
scroll to position [0, 0]
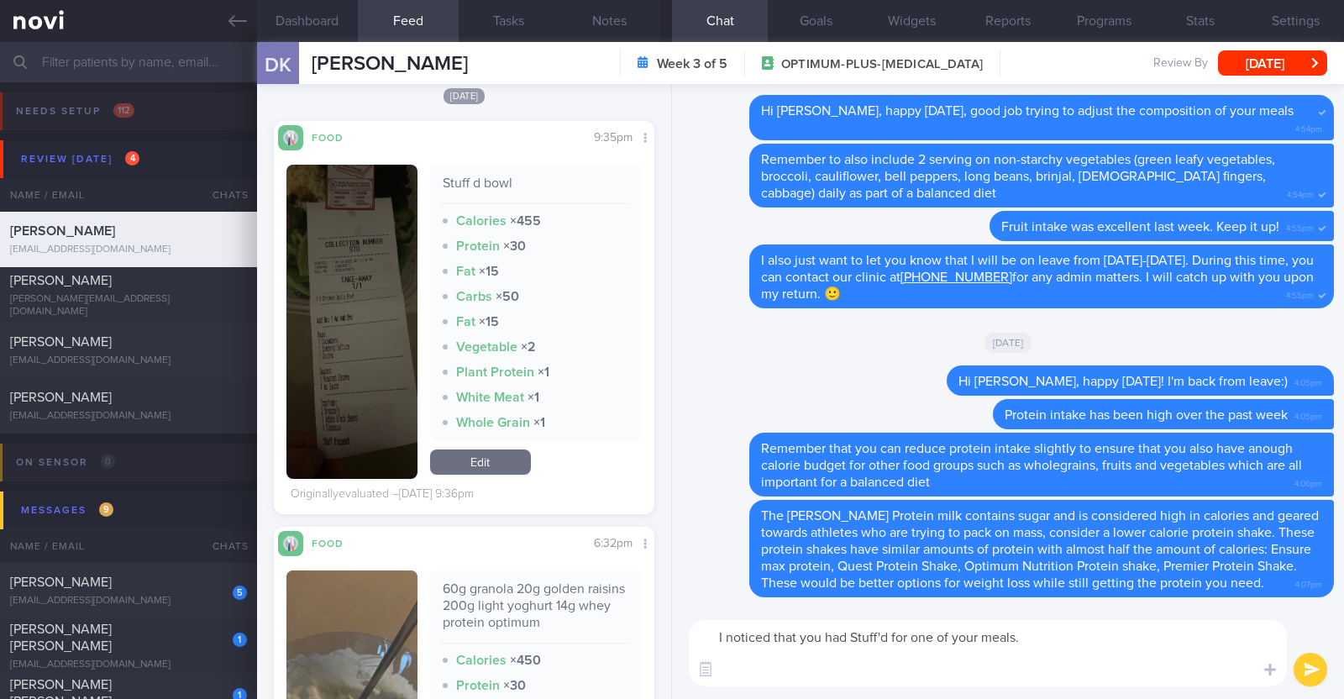
paste textarea "LoremI dol si a consect adipis el seddo eiusmodtem inc utlabore: - Etdolor: Mag…"
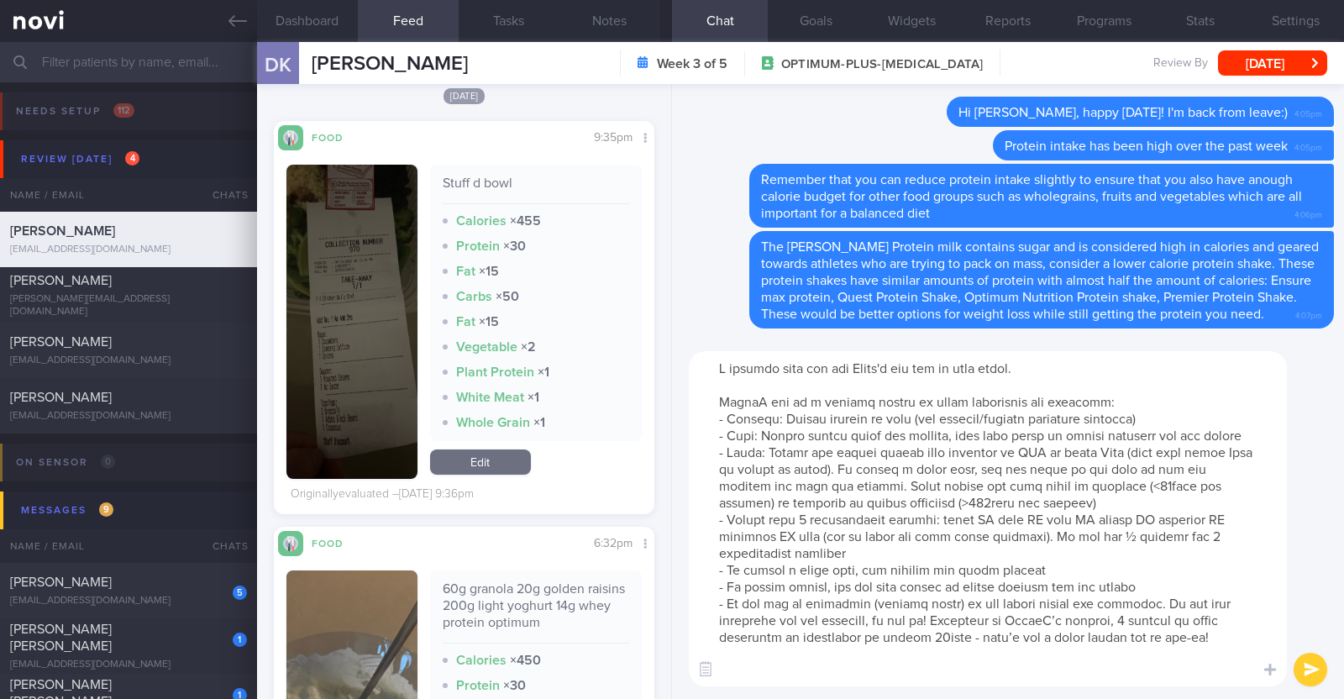
click at [881, 369] on textarea at bounding box center [988, 518] width 598 height 335
type textarea "L ipsumdo sita con adi ElitsE doe tem in utla etdol. MagnaA eni ad m veniamq no…"
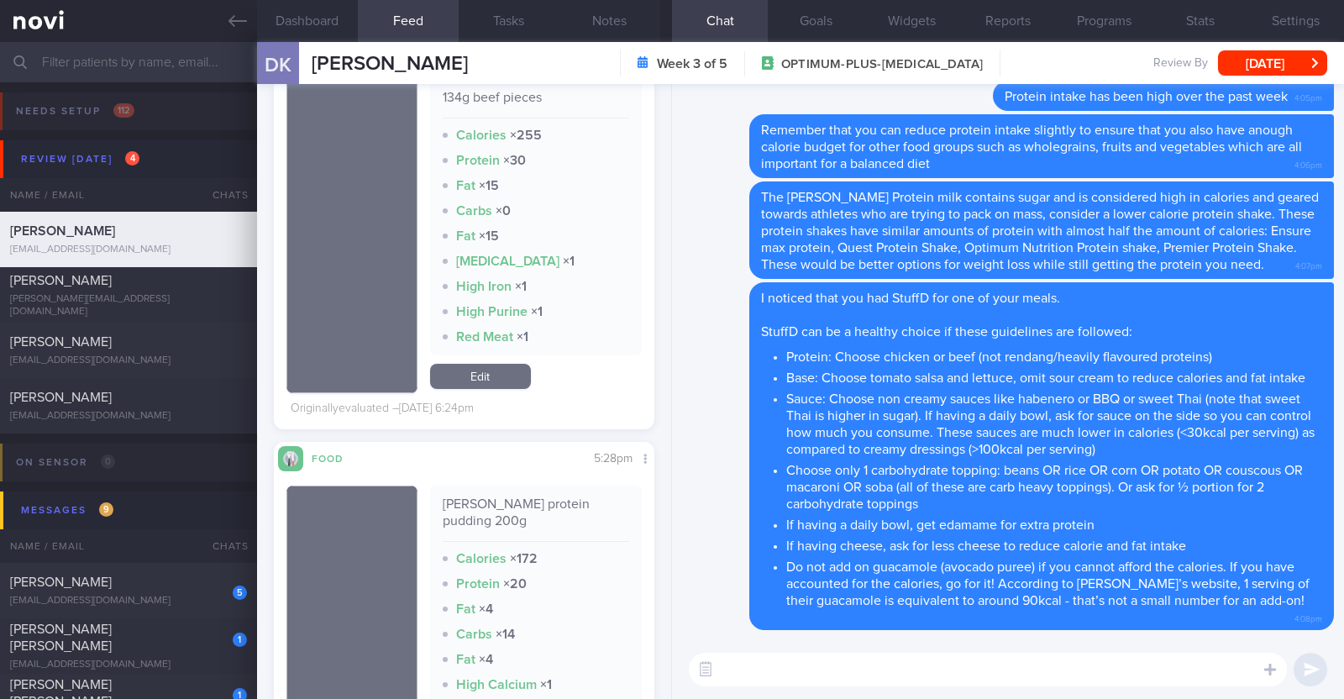
scroll to position [10930, 0]
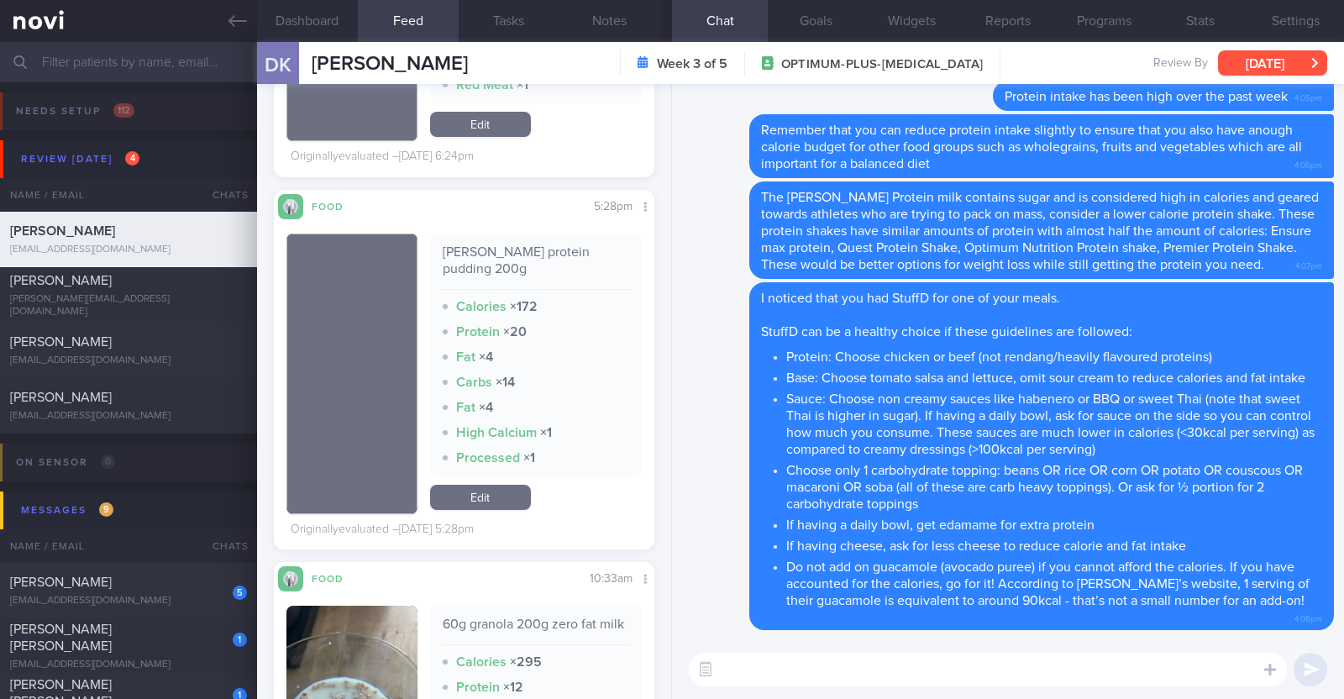
click at [1287, 60] on button "[DATE]" at bounding box center [1272, 62] width 109 height 25
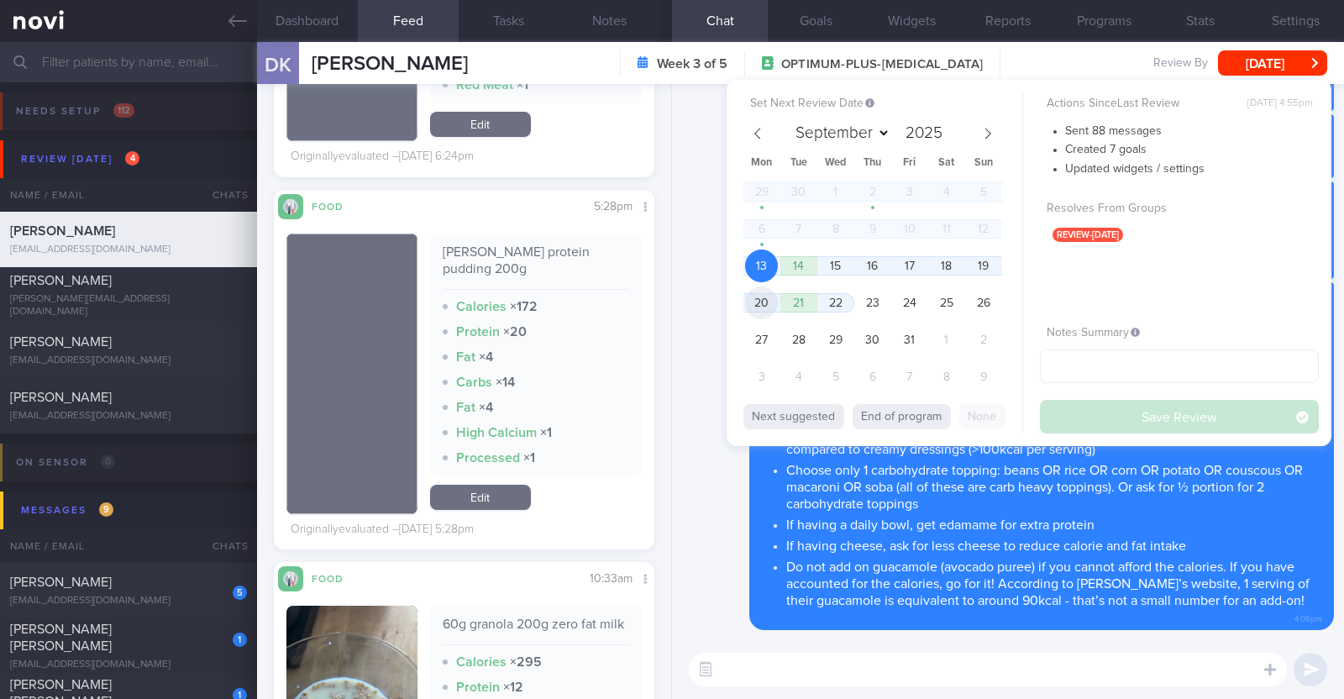
click at [763, 310] on span "20" at bounding box center [761, 302] width 33 height 33
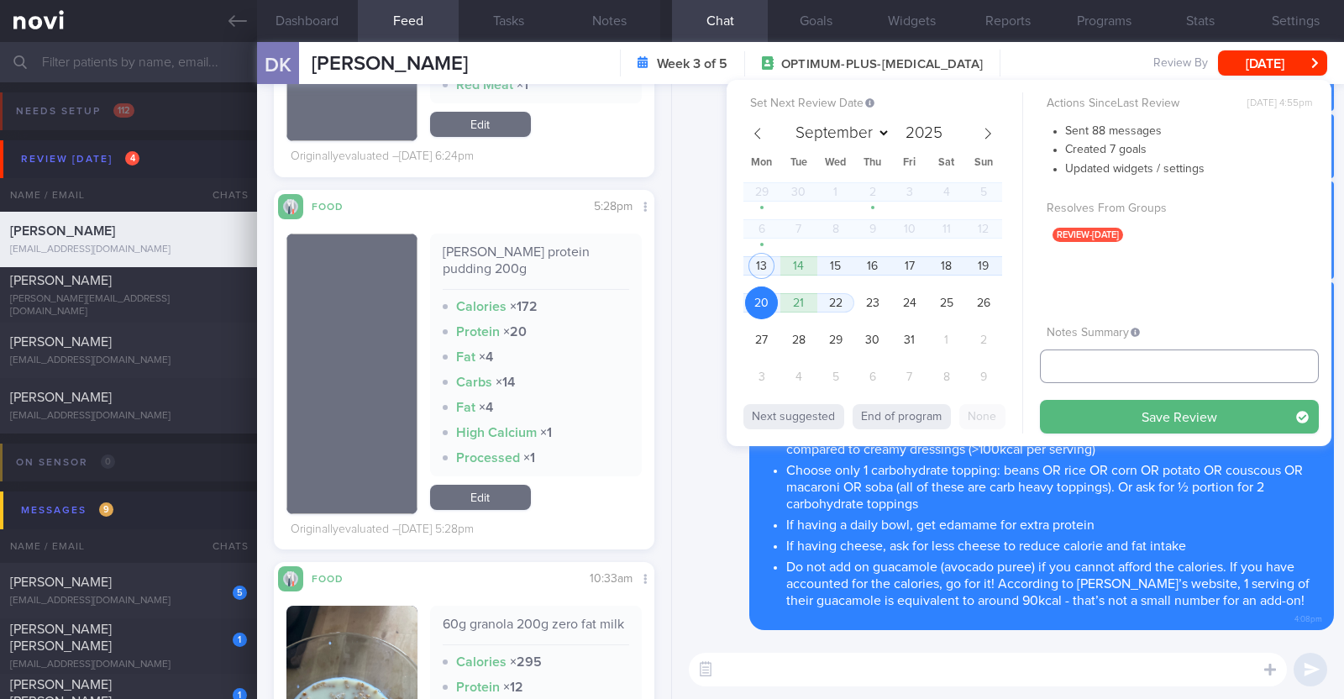
click at [1099, 380] on input "text" at bounding box center [1179, 366] width 279 height 34
type input "r/v 20/10"
click at [1093, 406] on button "Save Review" at bounding box center [1179, 417] width 279 height 34
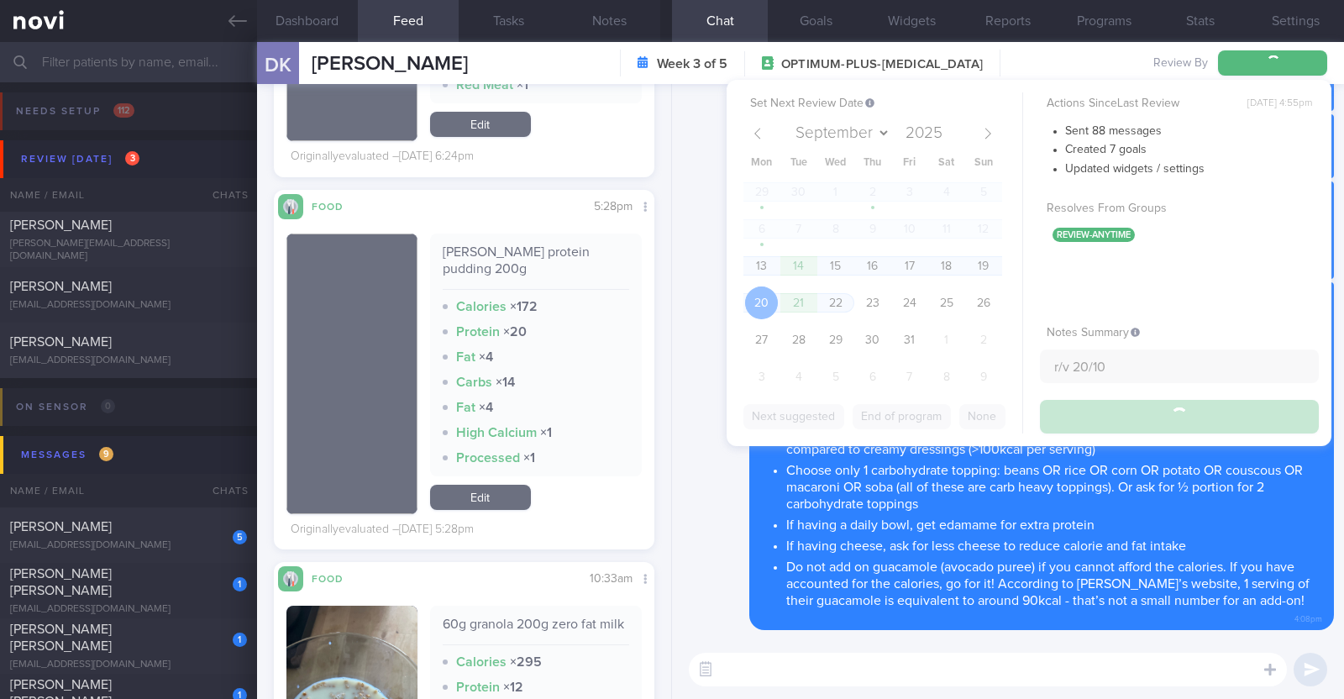
type input "r/v 20/10"
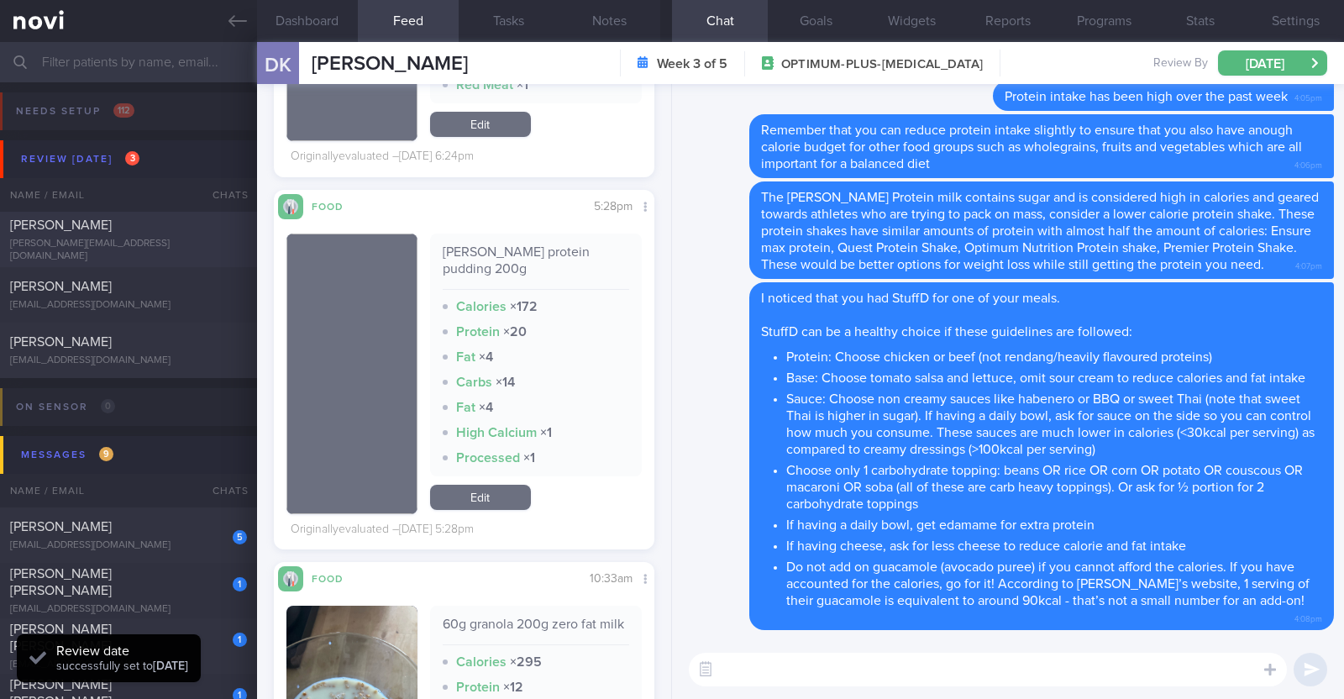
click at [126, 233] on div "Joanne Chong" at bounding box center [126, 225] width 233 height 17
type input "R/v with Dr Todd 15/10."
type textarea "39F Nurse clinician at SGH SICU Comorbidities: Borderline high LDL Plantar fasc…"
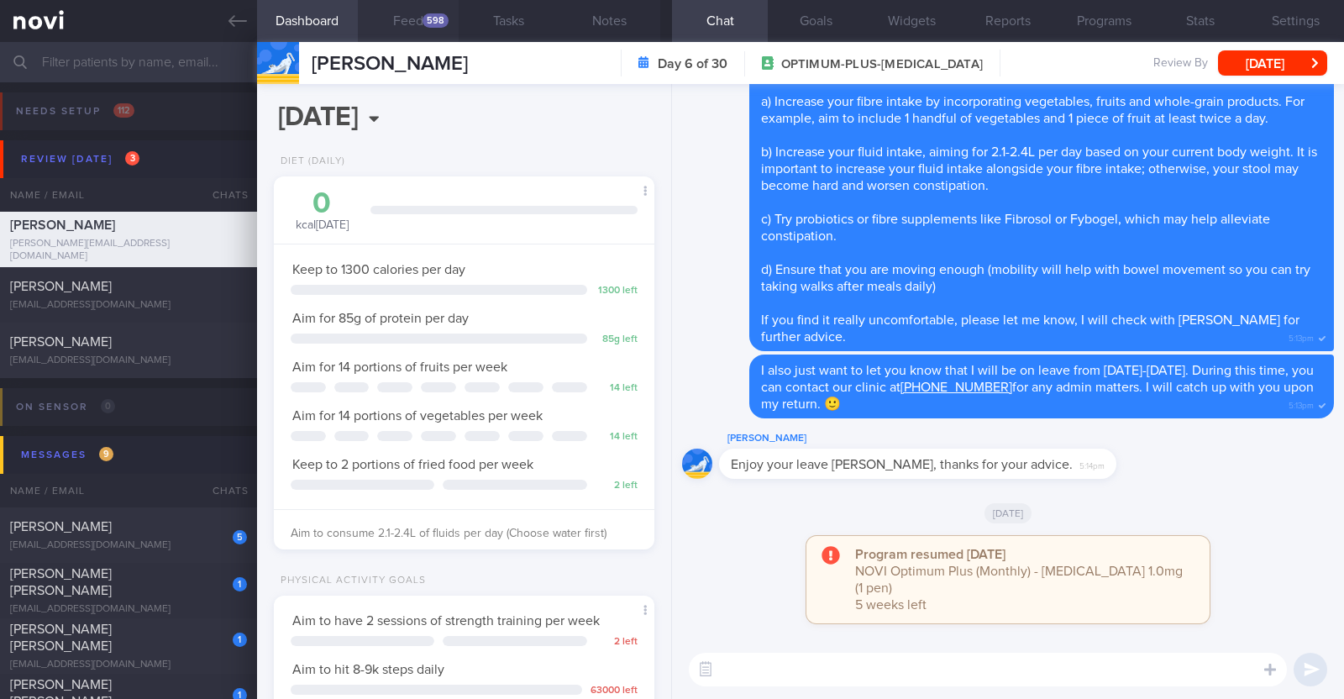
click at [412, 13] on button "Feed 598" at bounding box center [408, 21] width 101 height 42
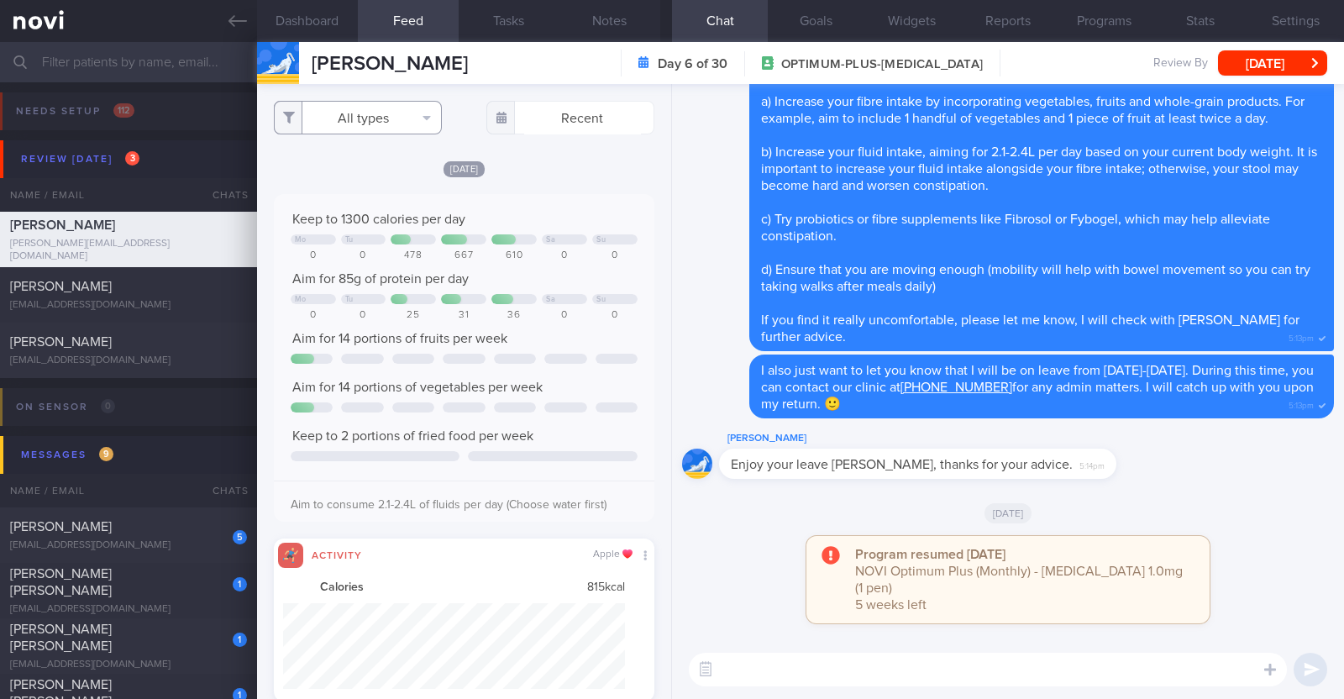
click at [382, 128] on button "All types" at bounding box center [358, 118] width 168 height 34
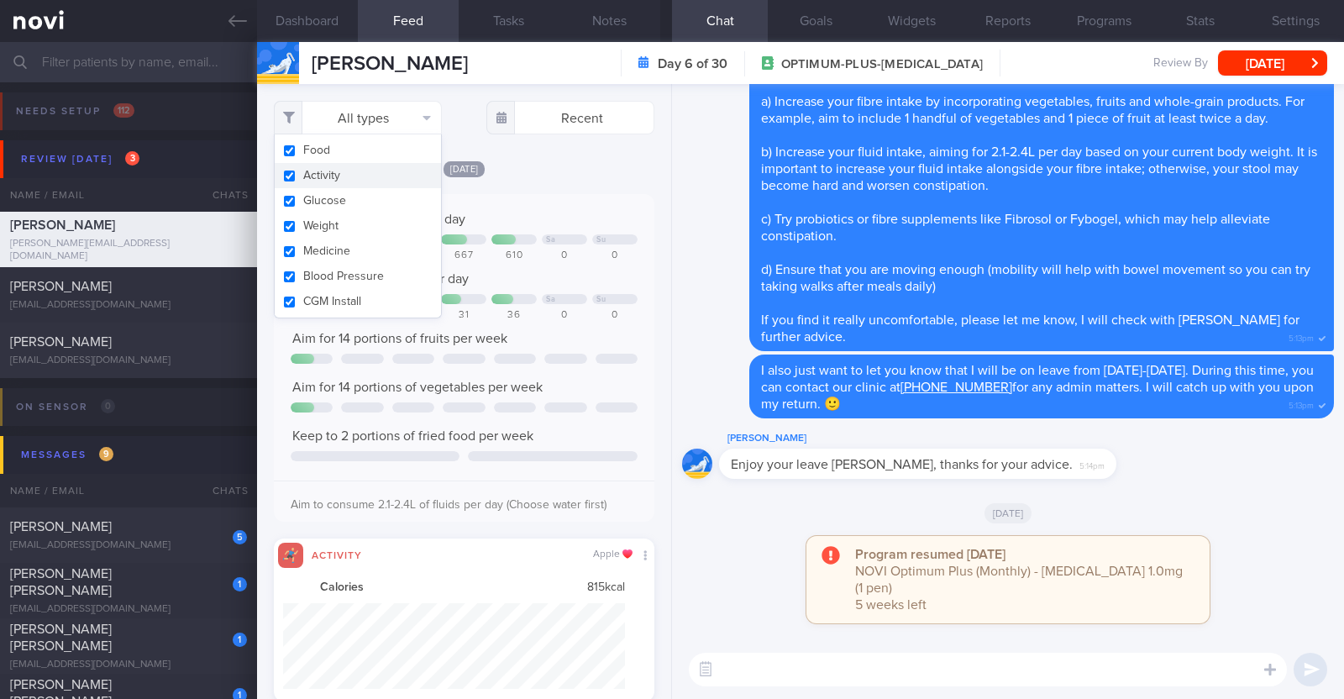
click at [352, 173] on button "Activity" at bounding box center [358, 175] width 166 height 25
checkbox input "false"
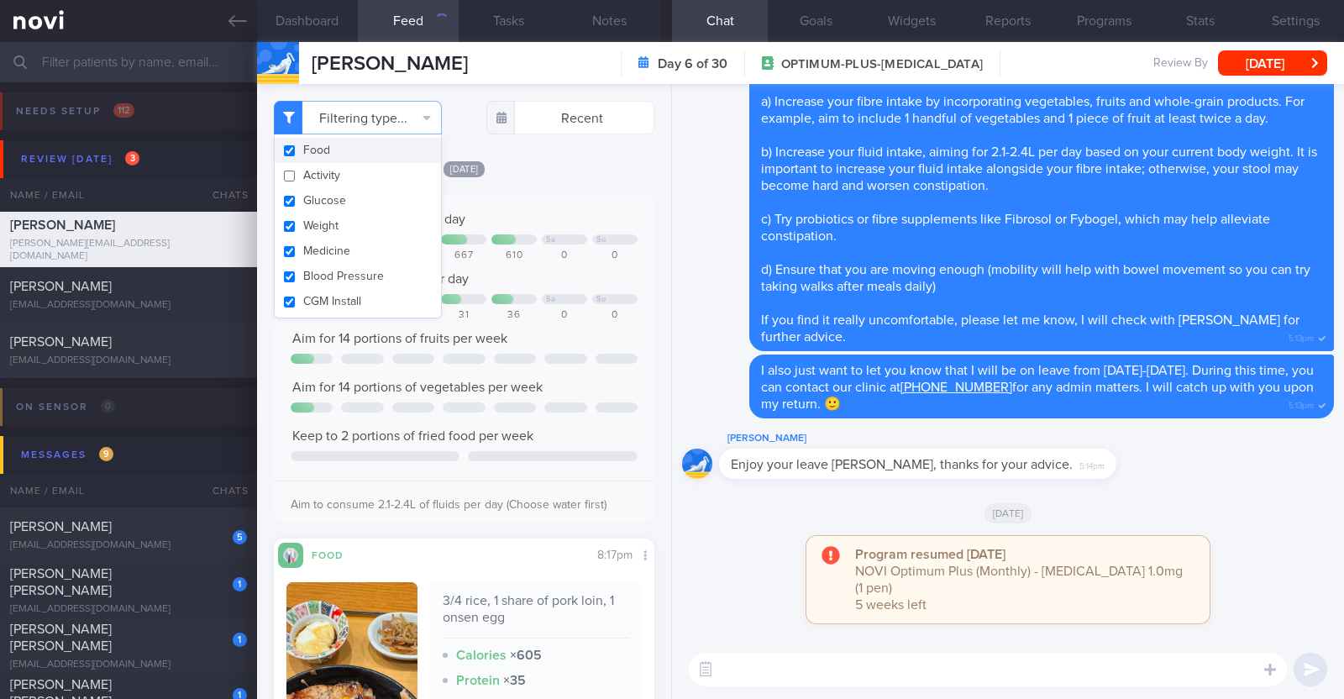
click at [521, 165] on div "[DATE]" at bounding box center [464, 169] width 380 height 18
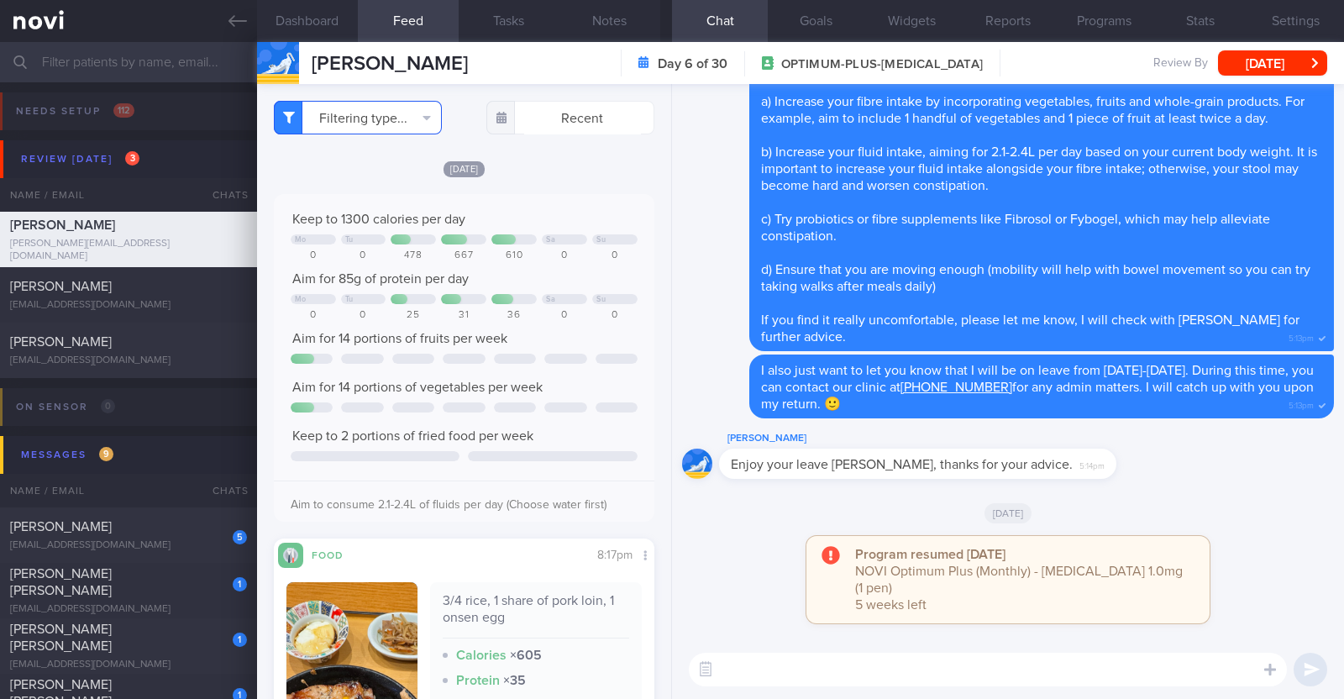
click at [407, 117] on button "Filtering type..." at bounding box center [358, 118] width 168 height 34
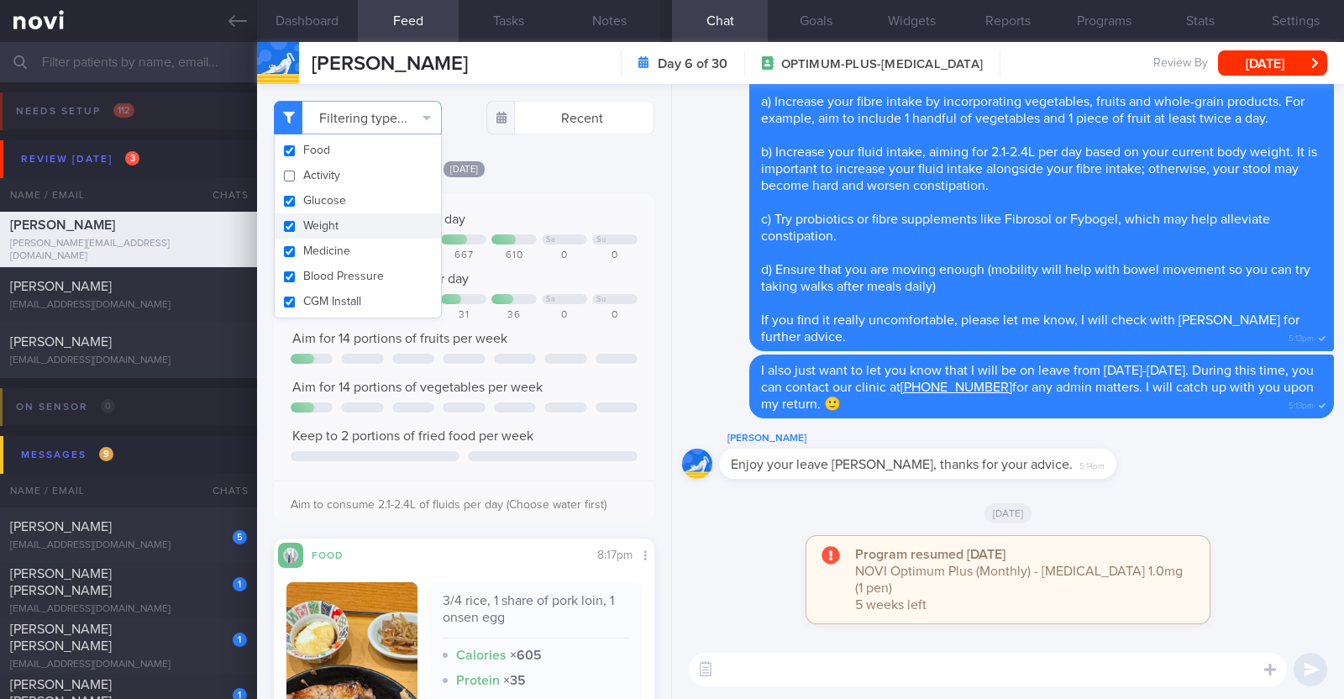
click at [323, 225] on button "Weight" at bounding box center [358, 225] width 166 height 25
checkbox input "false"
click at [581, 177] on div "Fri, 10 Oct Keep to 1300 calories per day Mo Tu Sa Su 0 0 478 667 610 0 0 Aim f…" at bounding box center [464, 541] width 380 height 763
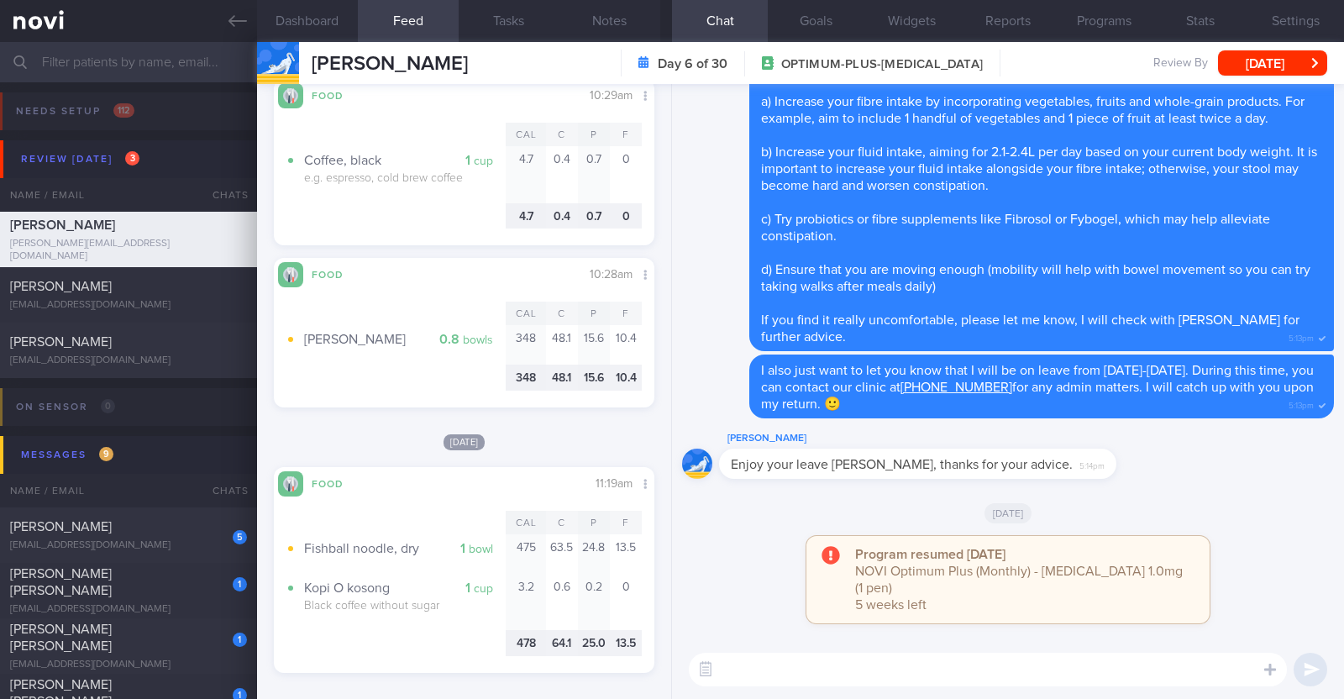
click at [743, 678] on textarea at bounding box center [988, 670] width 598 height 34
type textarea "Hi Joanne, happy Monday! I'm back from leave:)"
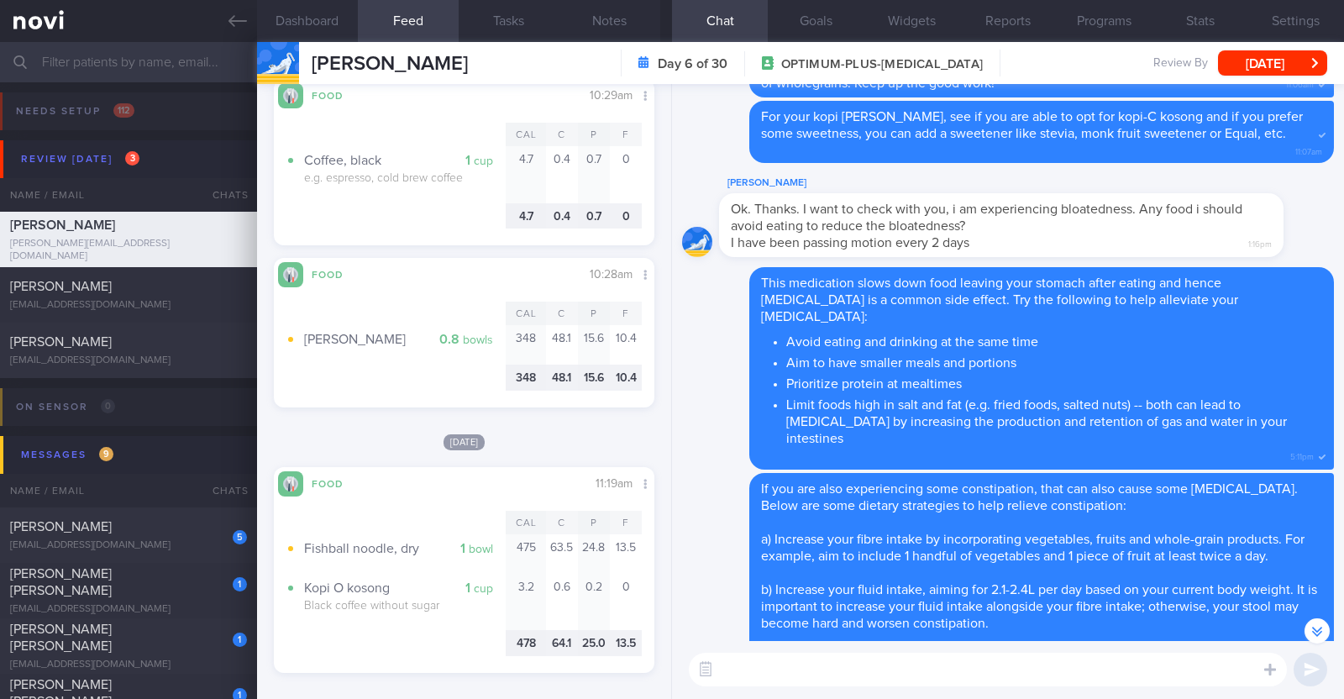
click at [905, 668] on textarea at bounding box center [988, 670] width 598 height 34
type textarea "How is your bloating and constipation?"
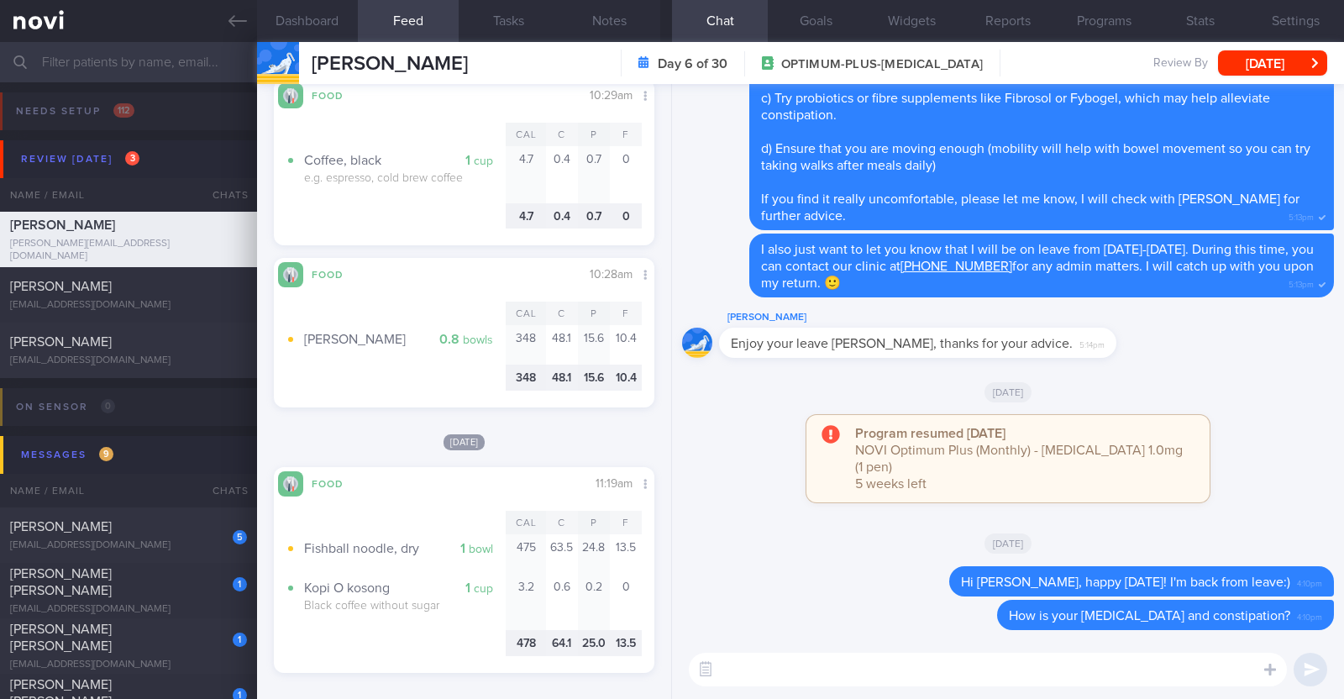
scroll to position [1679, 0]
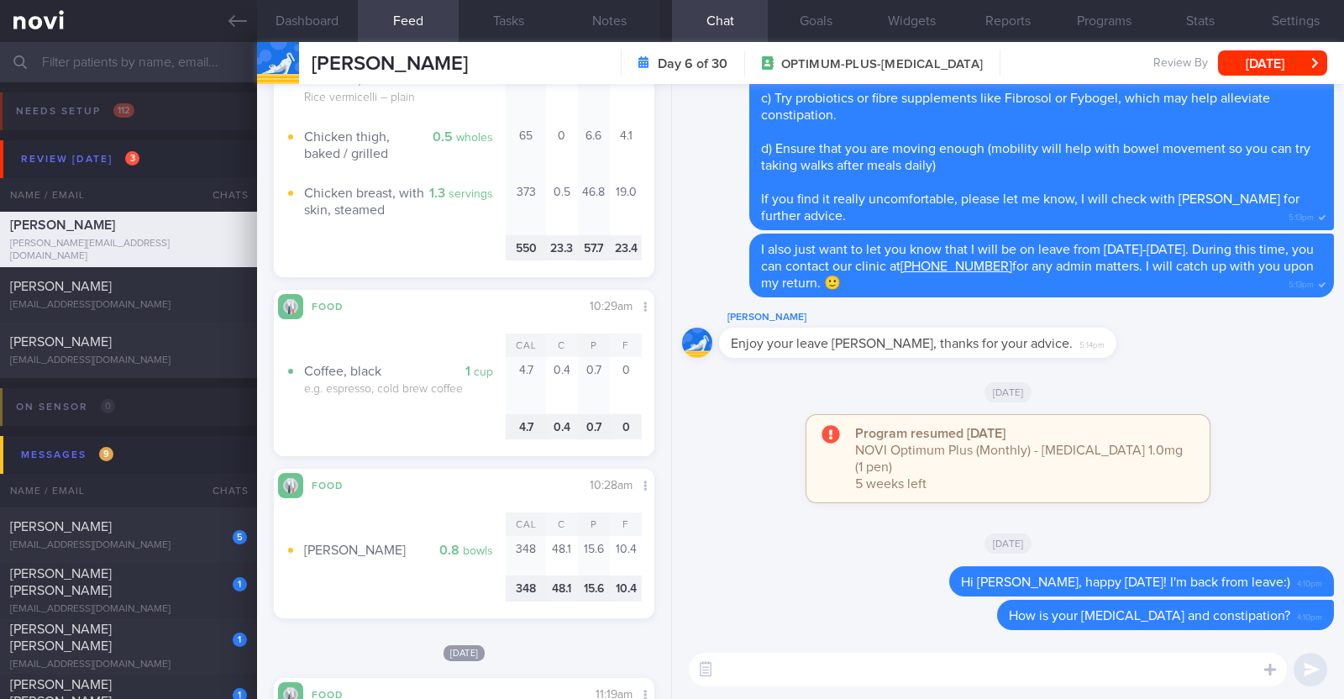
click at [775, 669] on textarea at bounding box center [988, 670] width 598 height 34
type textarea "N"
paste textarea "👍"
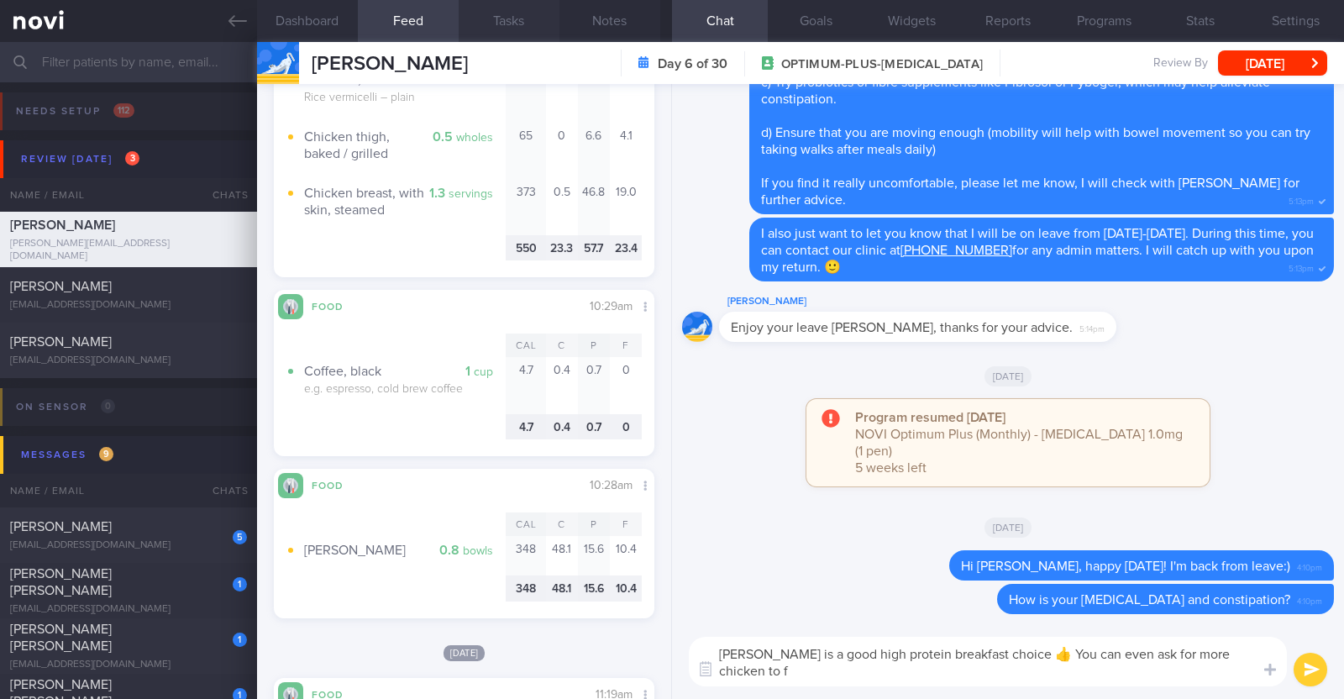
scroll to position [0, 0]
type textarea "Mee soto is a good high protein breakfast choice 👍 You can even ask for more ch…"
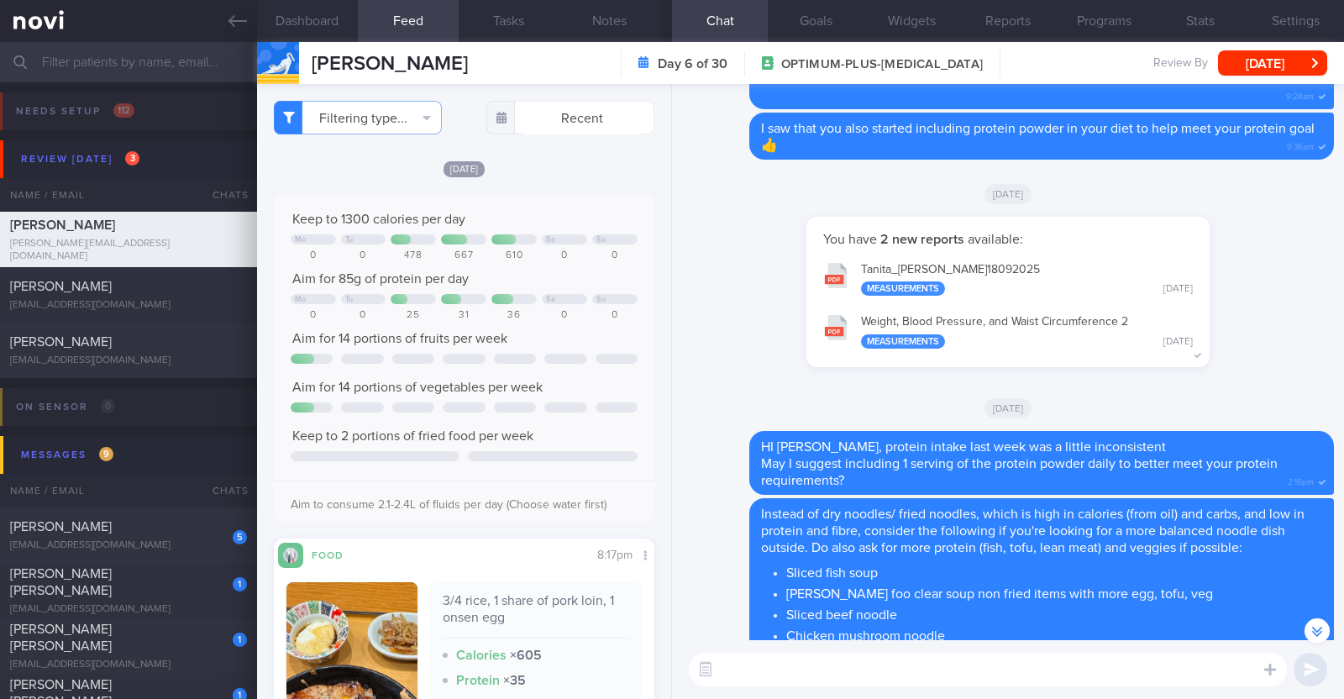
click at [777, 675] on textarea at bounding box center [988, 670] width 598 height 34
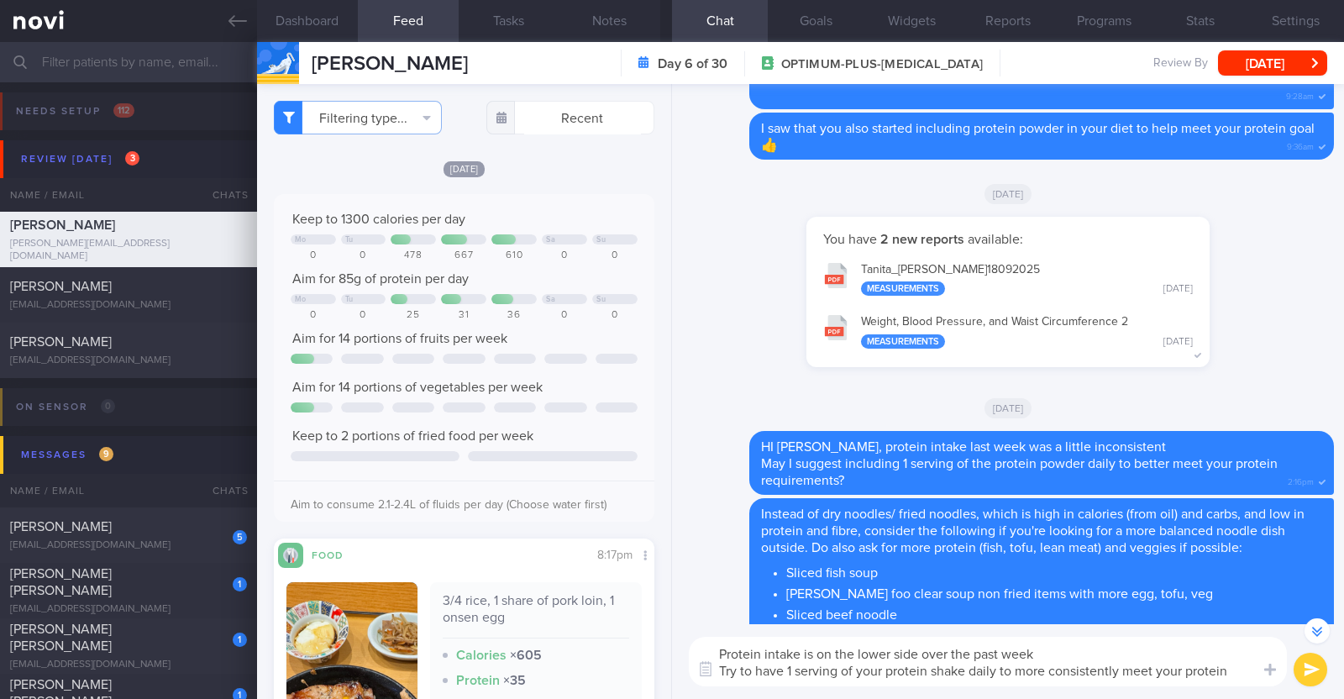
scroll to position [-1818, 0]
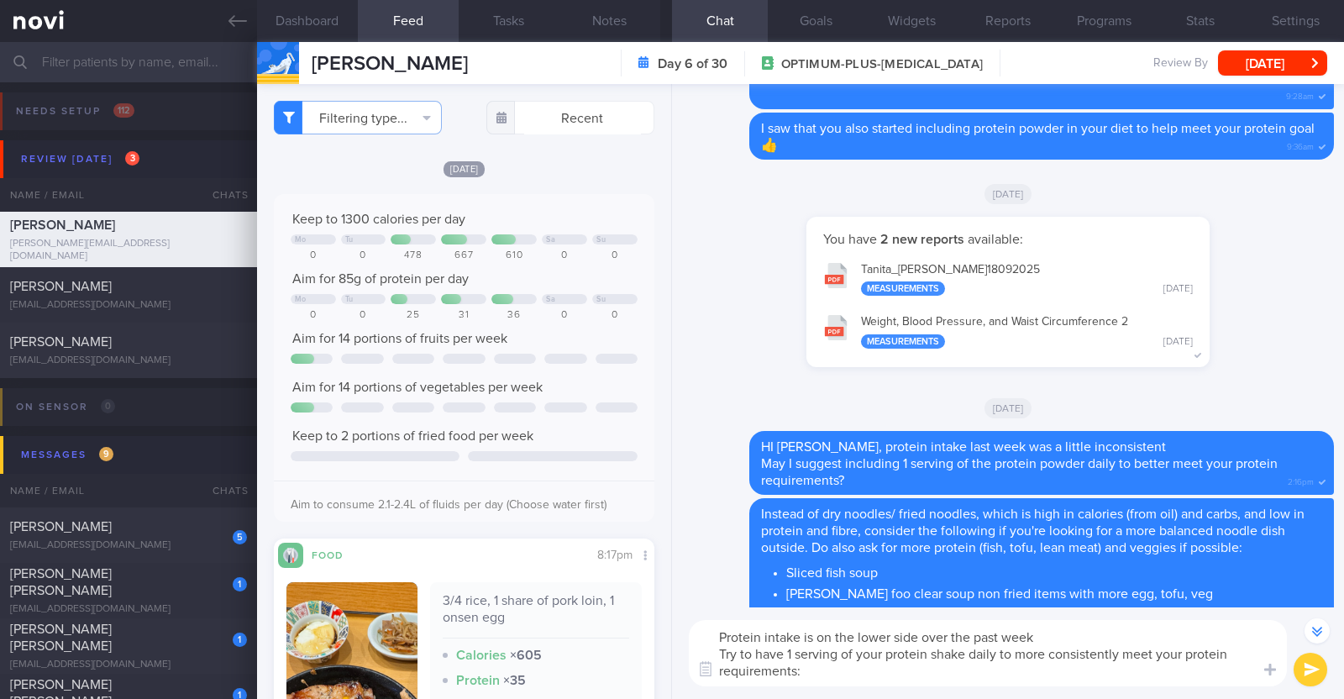
type textarea "Protein intake is on the lower side over the past week Try to have 1 serving of…"
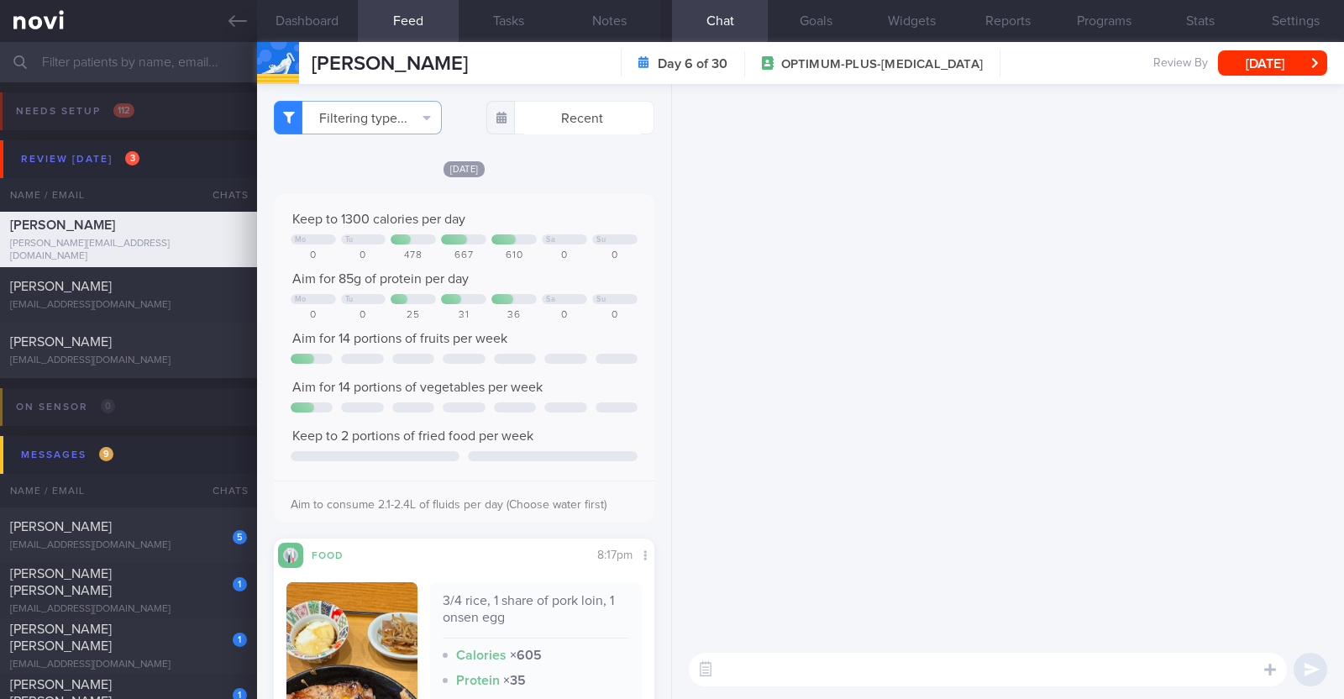
scroll to position [0, 0]
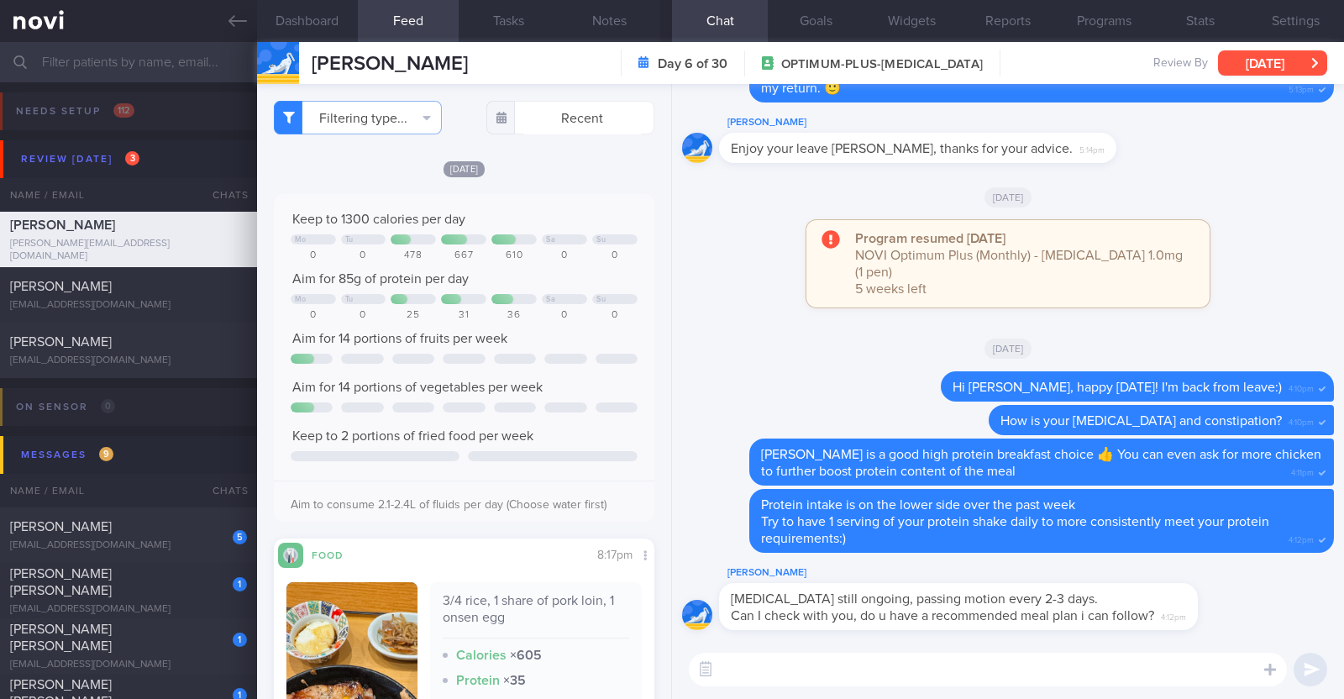
click at [1286, 60] on button "[DATE]" at bounding box center [1272, 62] width 109 height 25
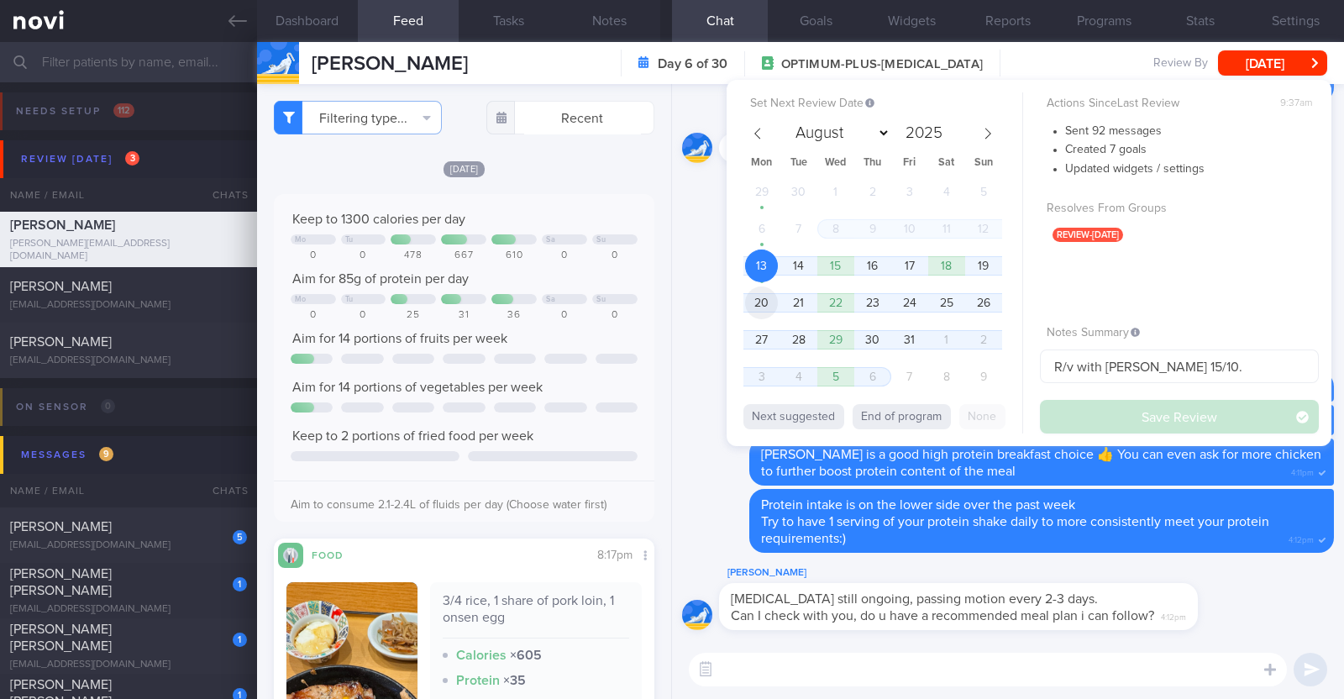
click at [766, 307] on span "20" at bounding box center [761, 302] width 33 height 33
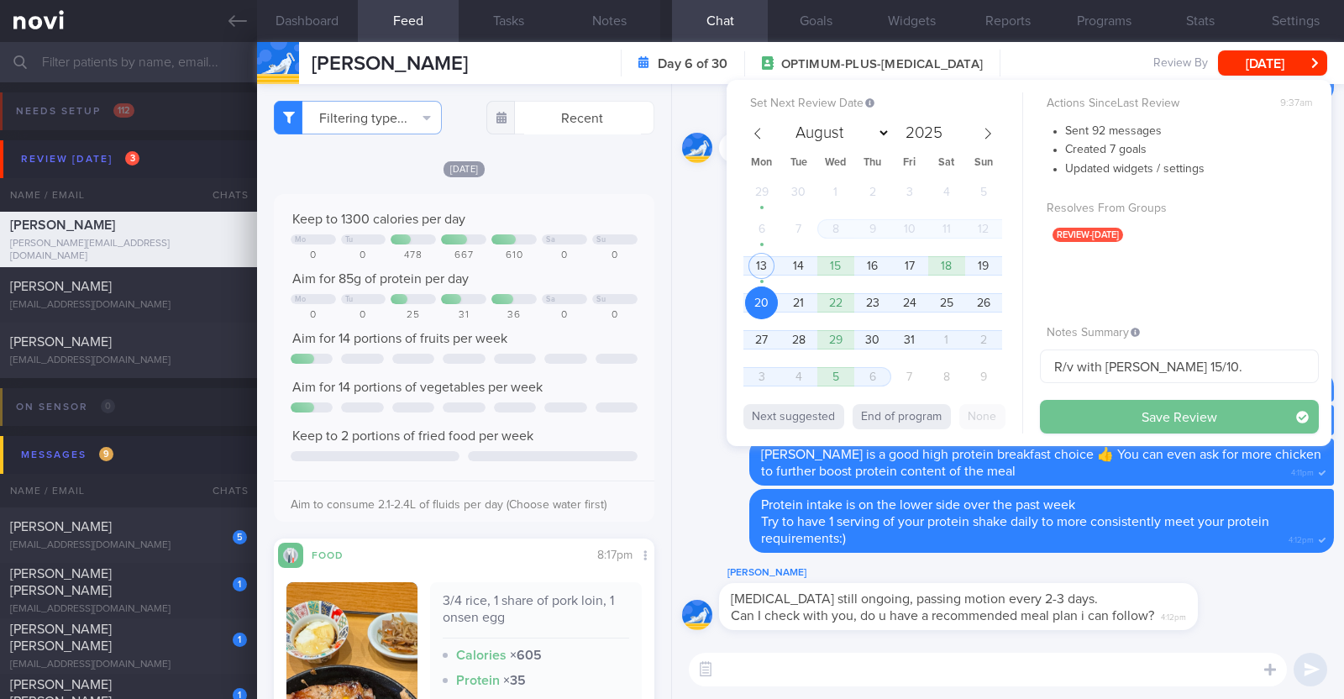
click at [1074, 411] on button "Save Review" at bounding box center [1179, 417] width 279 height 34
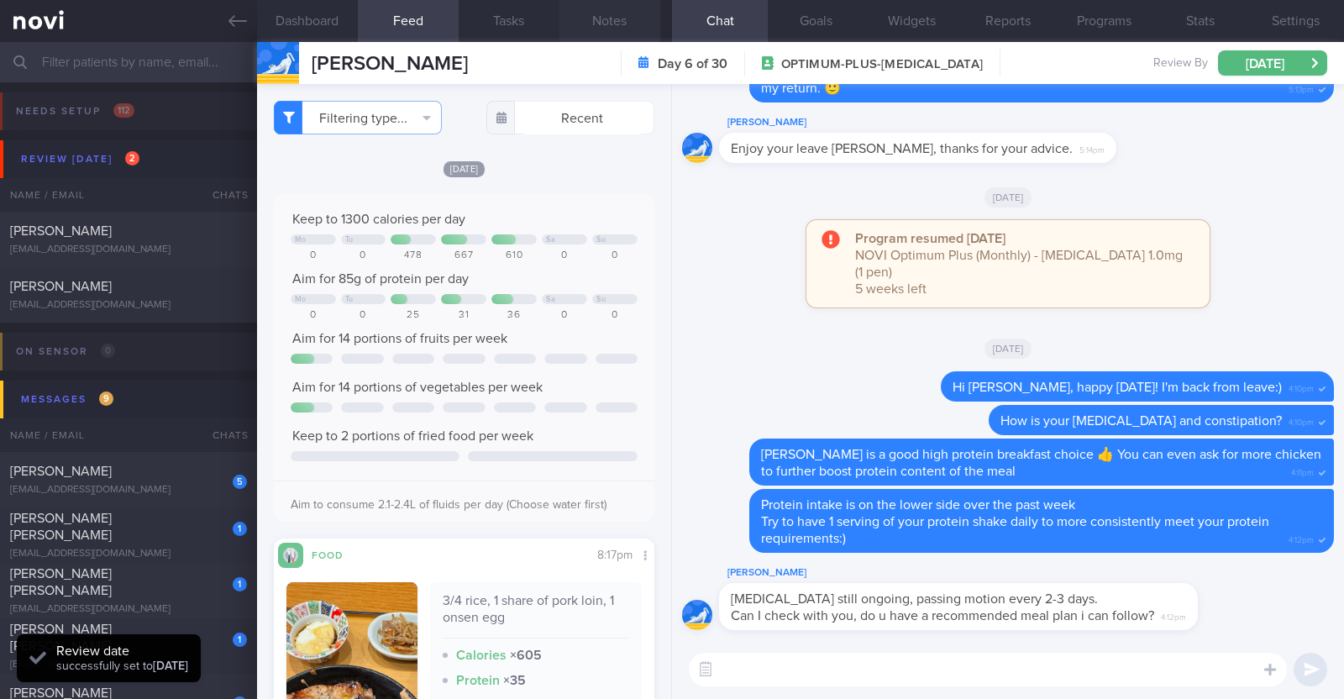
click at [613, 19] on button "Notes" at bounding box center [609, 21] width 101 height 42
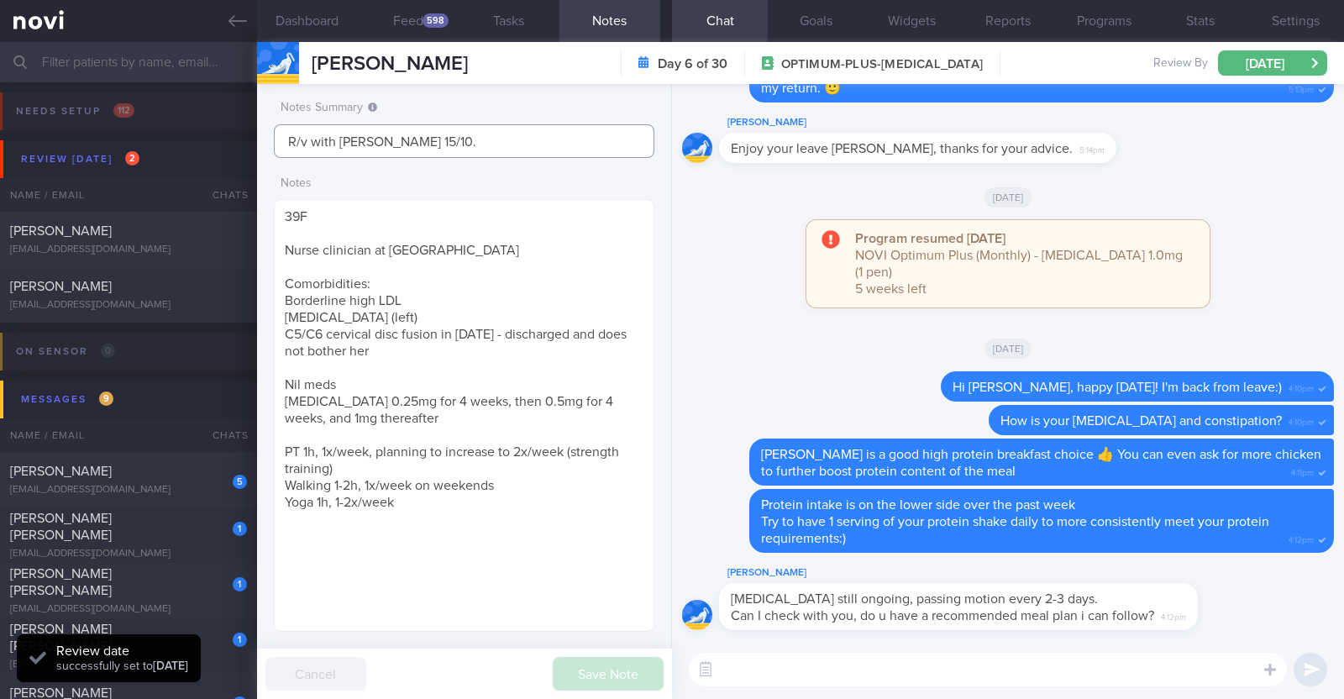
click at [480, 146] on input "R/v with Dr Todd 15/10." at bounding box center [464, 141] width 380 height 34
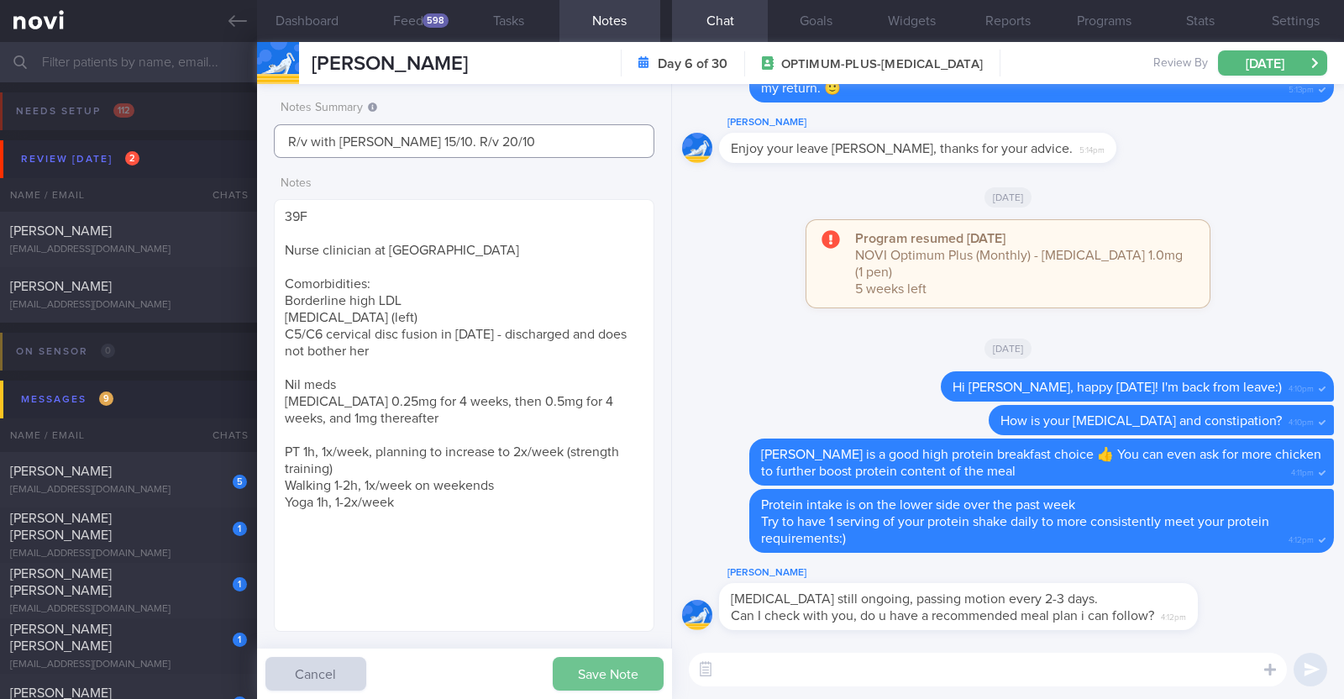
type input "R/v with Dr Todd 15/10. R/v 20/10"
click at [588, 657] on button "Save Note" at bounding box center [608, 674] width 111 height 34
type input "R/v with Dr Todd 15/10. R/v 20/10"
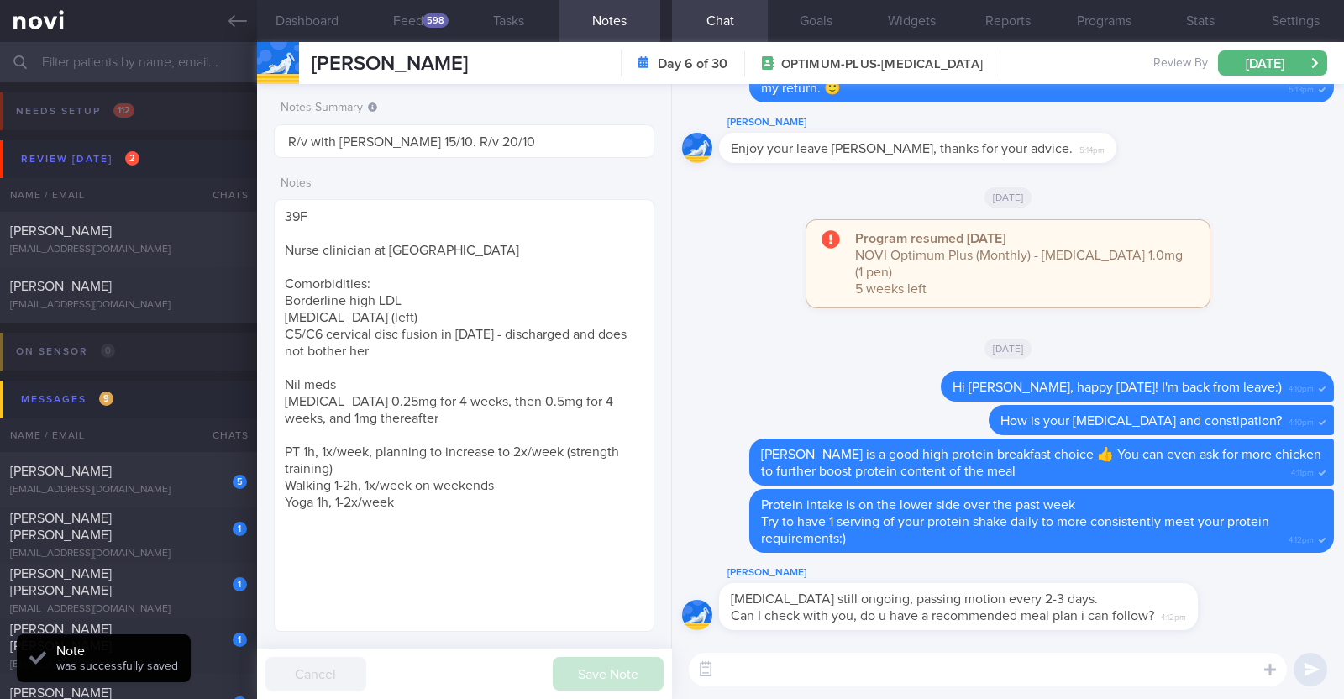
click at [749, 675] on textarea at bounding box center [988, 670] width 598 height 34
click at [903, 664] on textarea at bounding box center [988, 670] width 598 height 34
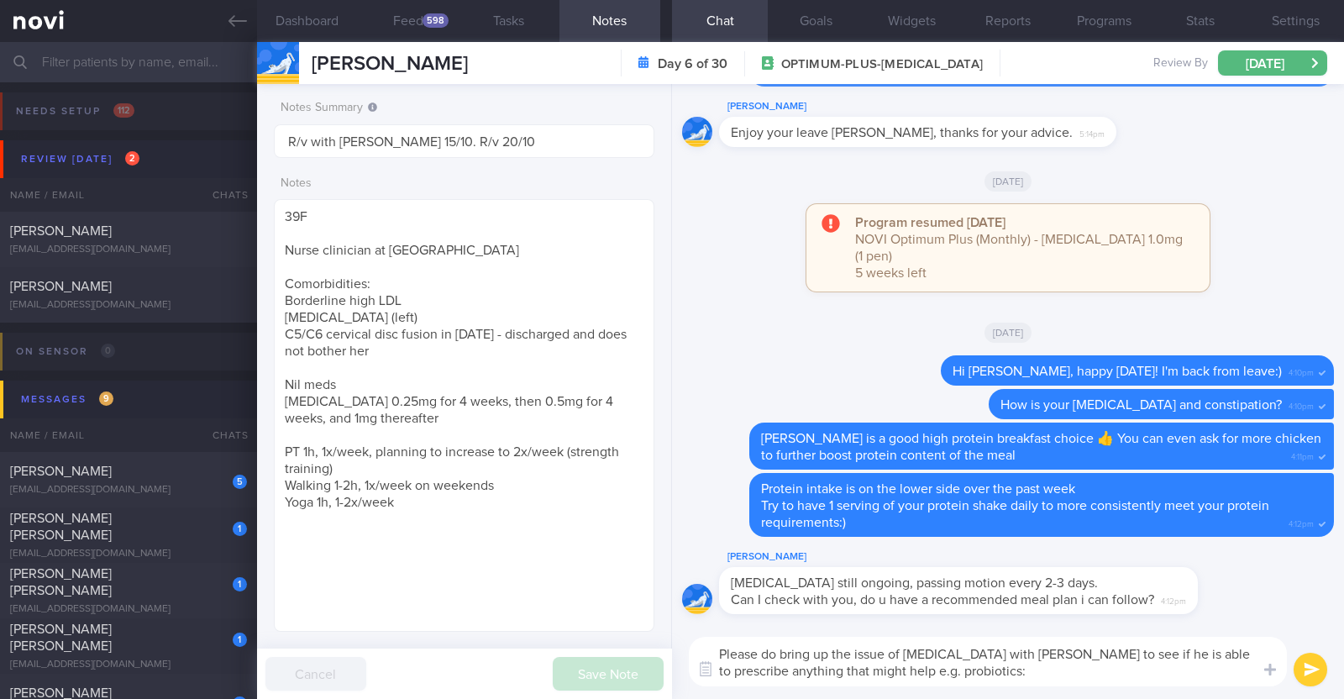
type textarea "Please do bring up the issue of bloating with Dr Todd to see if he is able to p…"
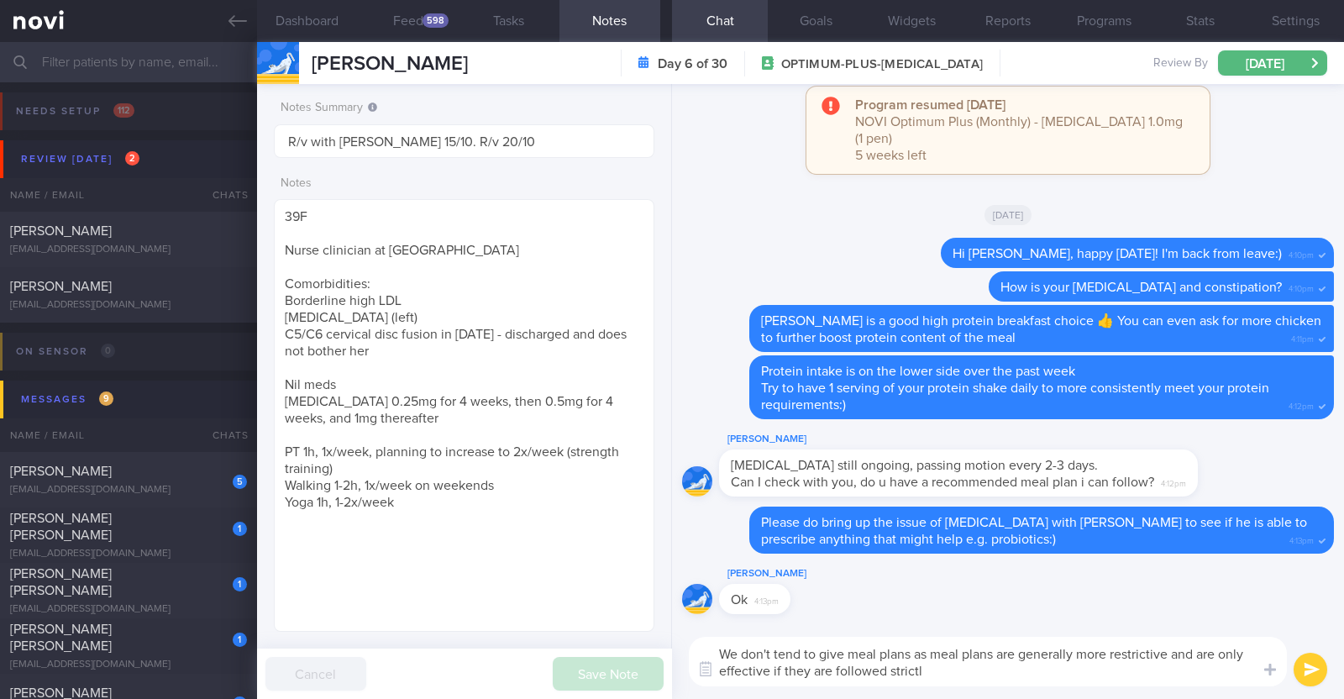
type textarea "We don't tend to give meal plans as meal plans are generally more restrictive a…"
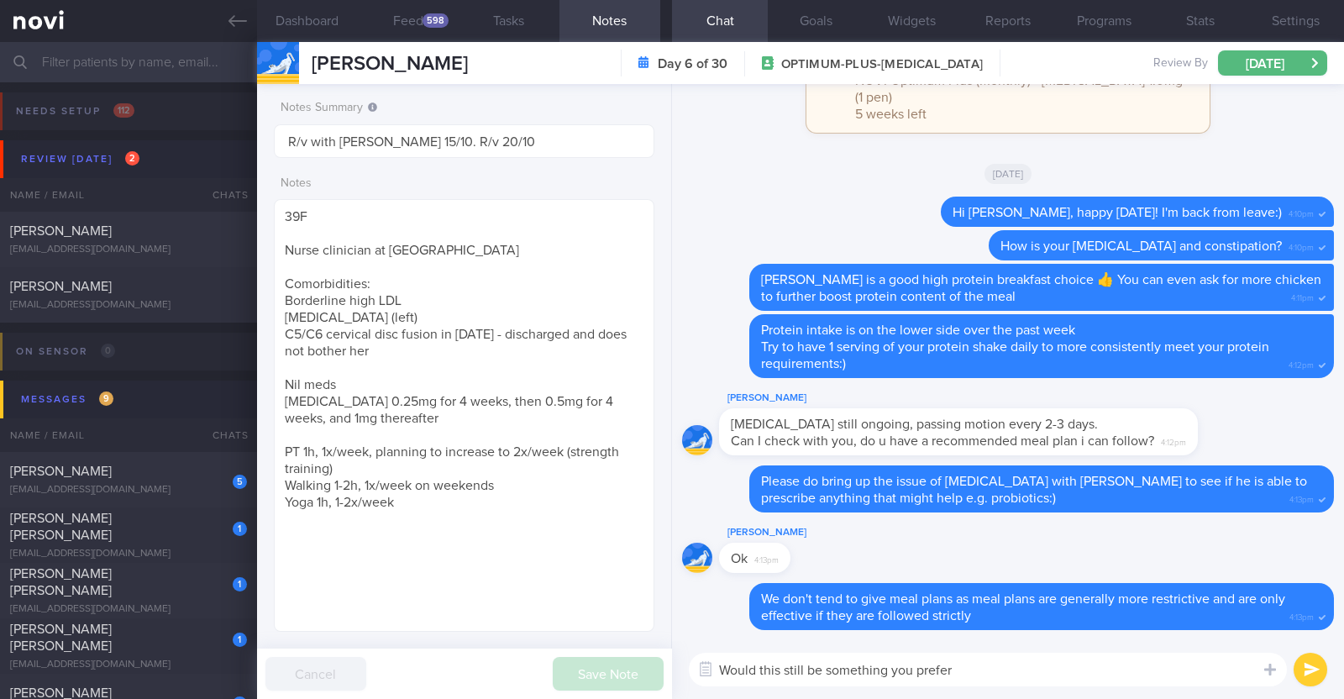
type textarea "Would this still be something you prefer?"
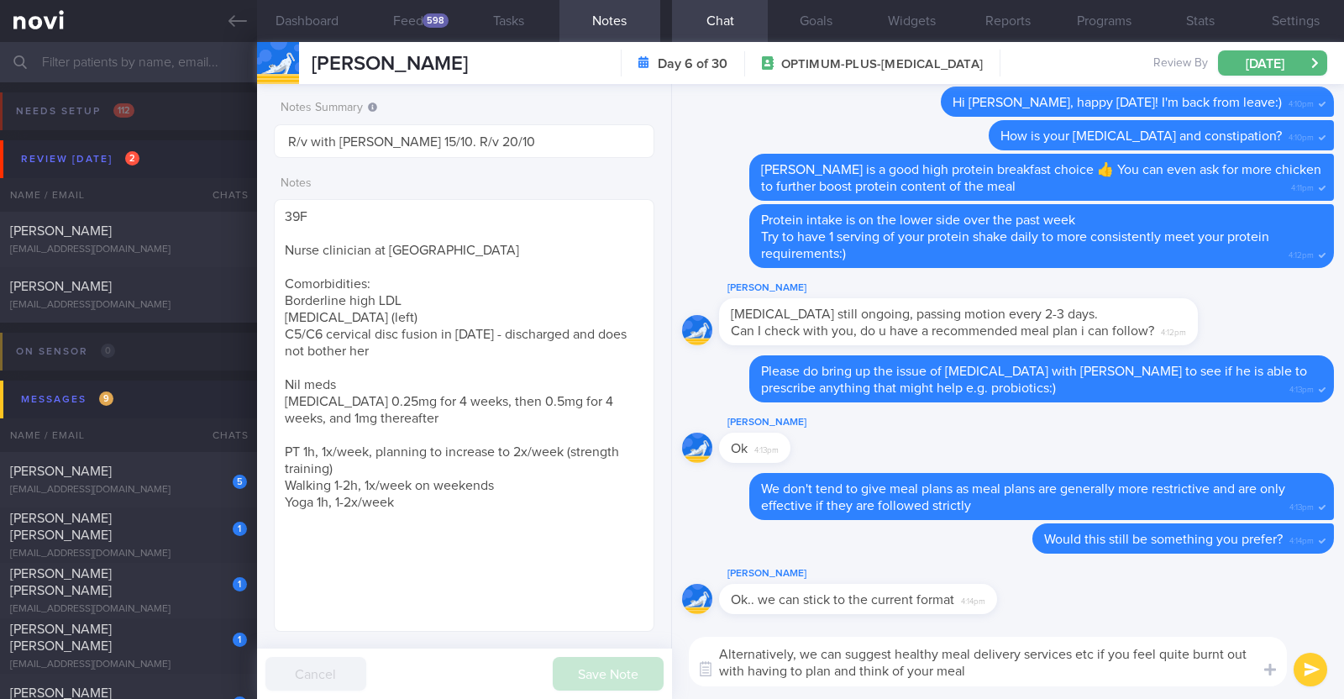
type textarea "Alternatively, we can suggest healthy meal delivery services etc if you feel qu…"
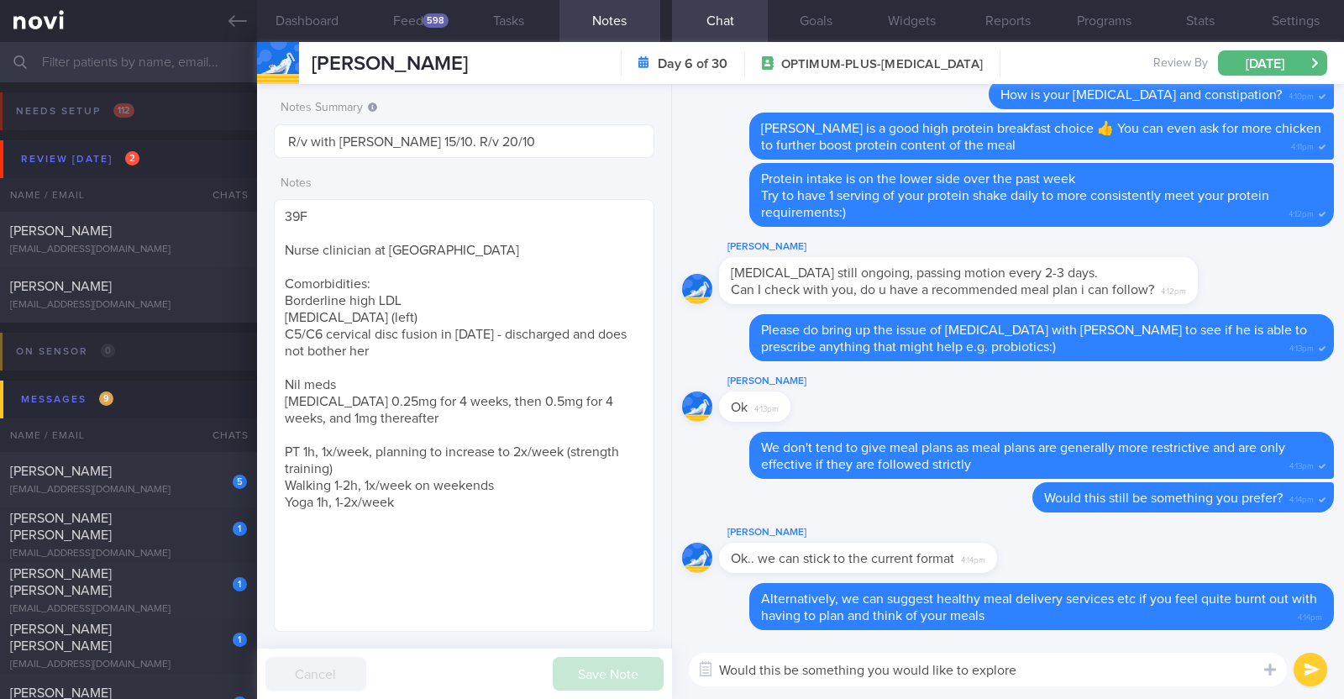
type textarea "Would this be something you would like to explore?"
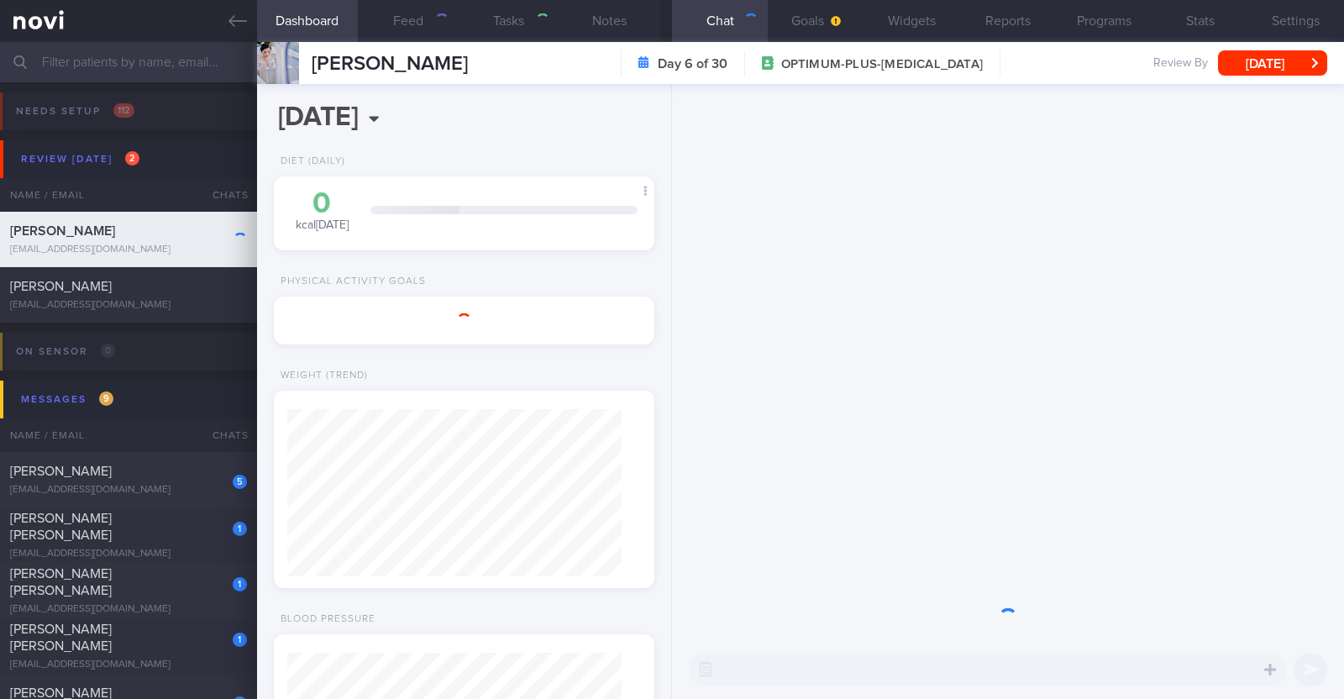
select select "9"
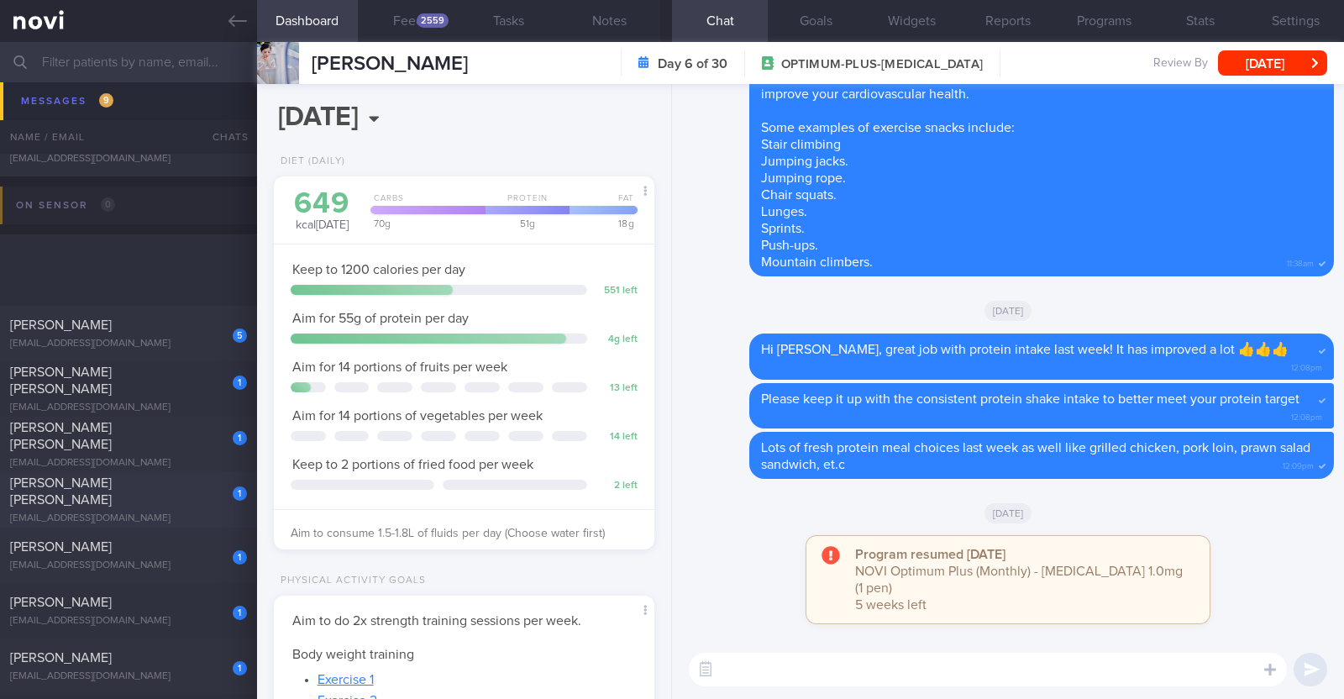
scroll to position [315, 0]
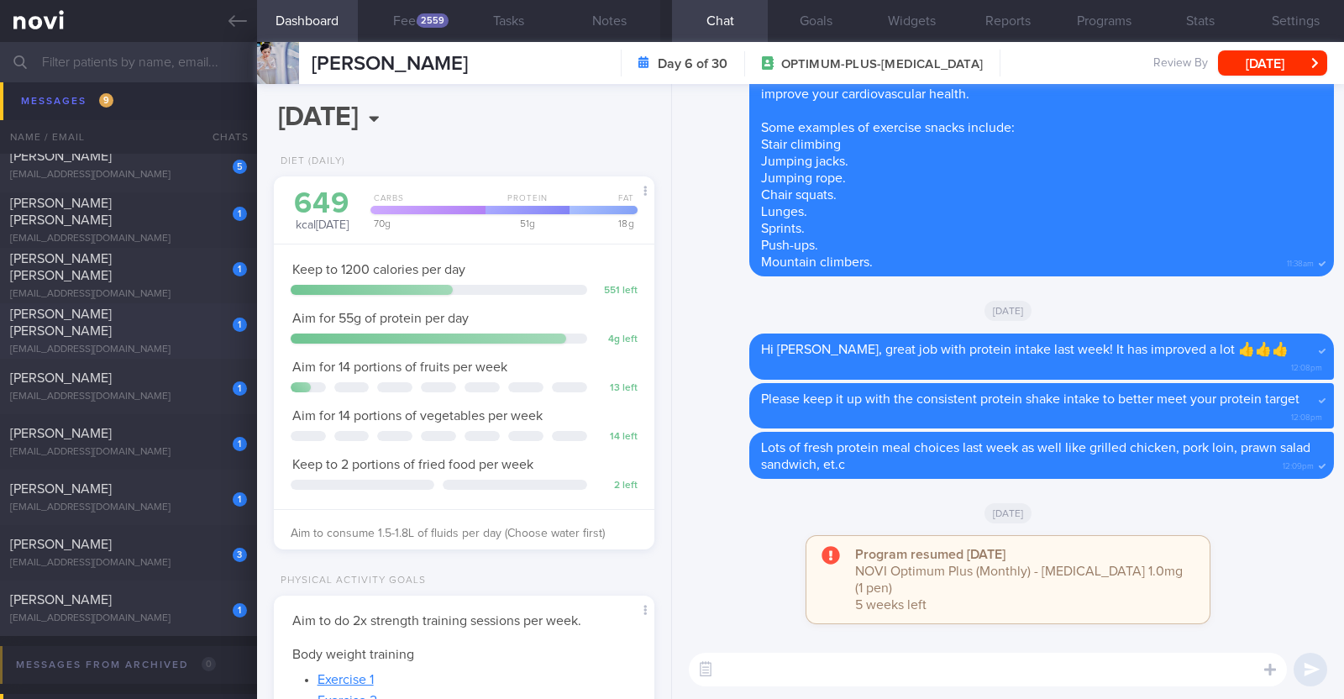
click at [129, 621] on div "[EMAIL_ADDRESS][DOMAIN_NAME]" at bounding box center [128, 618] width 237 height 13
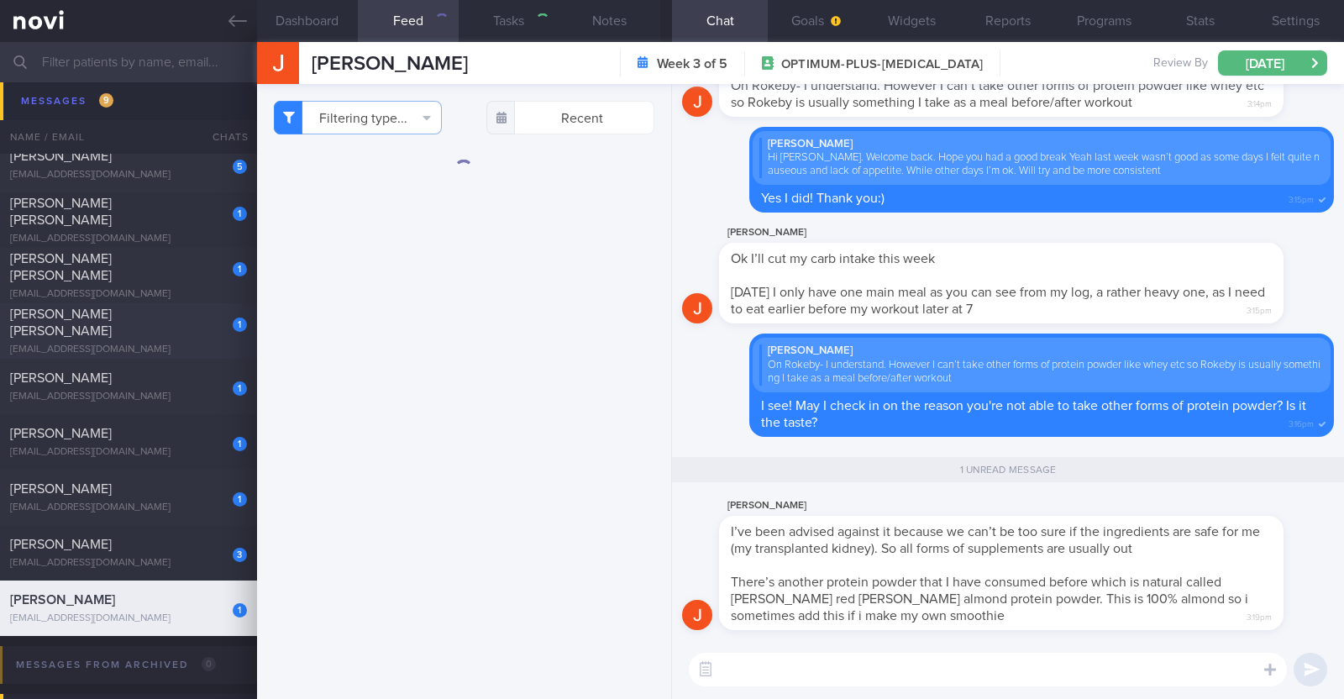
type textarea "44F (No specific weight goal at this time as per dr) Comorbidities: Kidney tran…"
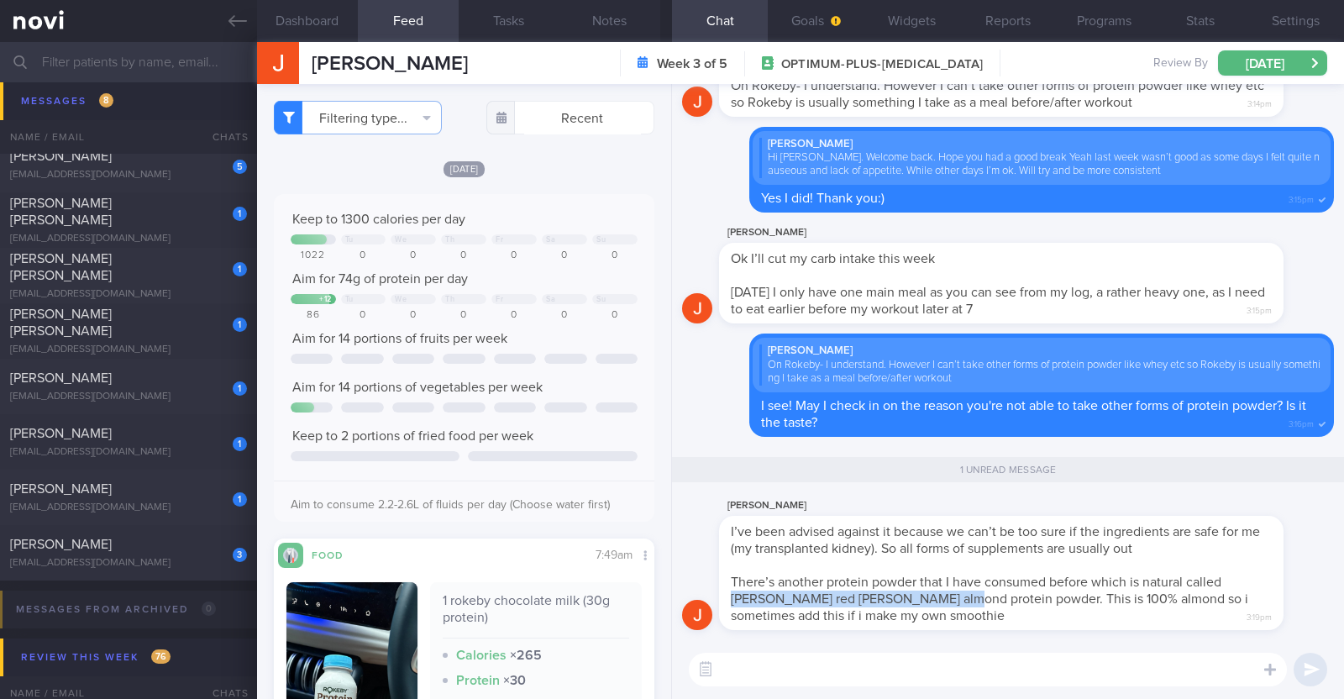
drag, startPoint x: 1229, startPoint y: 582, endPoint x: 920, endPoint y: 601, distance: 308.8
click at [920, 601] on span "There’s another protein powder that I have consumed before which is natural cal…" at bounding box center [989, 598] width 517 height 47
copy span "[PERSON_NAME] red [PERSON_NAME] almond protein powder"
click at [789, 663] on textarea at bounding box center [988, 670] width 598 height 34
type textarea "Thank you for clarifying!"
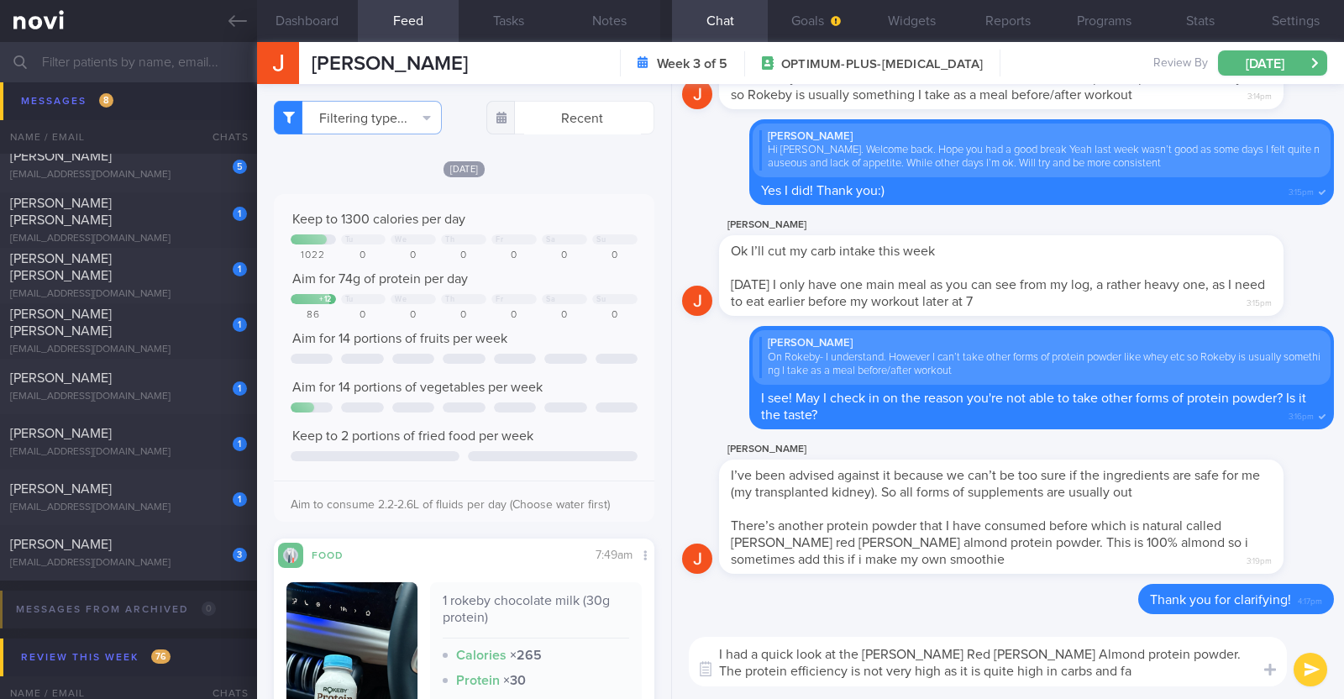
type textarea "I had a quick look at the [PERSON_NAME] Red [PERSON_NAME] Almond protein powder…"
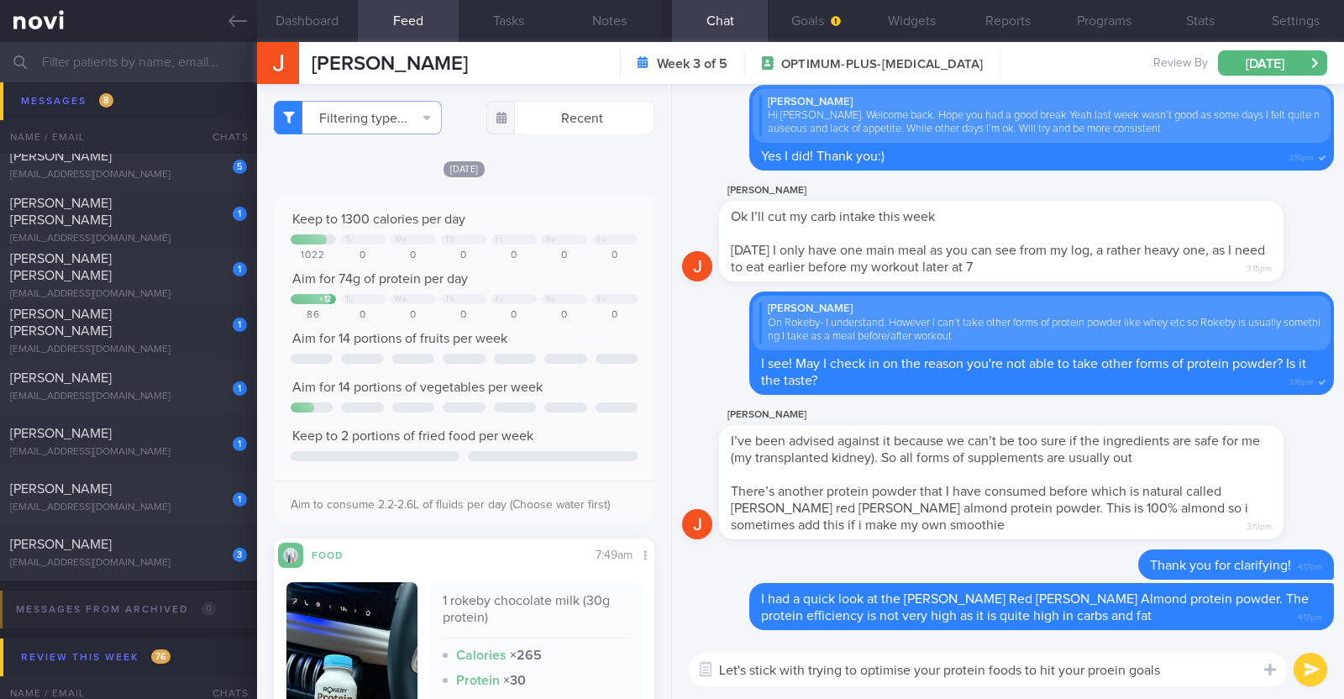
click at [1104, 672] on textarea "Let's stick with trying to optimise your protein foods to hit your proein goals" at bounding box center [988, 670] width 598 height 34
click at [1186, 674] on textarea "Let's stick with trying to optimise your protein foods to hit your protein goals" at bounding box center [988, 670] width 598 height 34
paste textarea "🤗"
type textarea "Let's stick with trying to optimise your protein foods to hit your protein goal…"
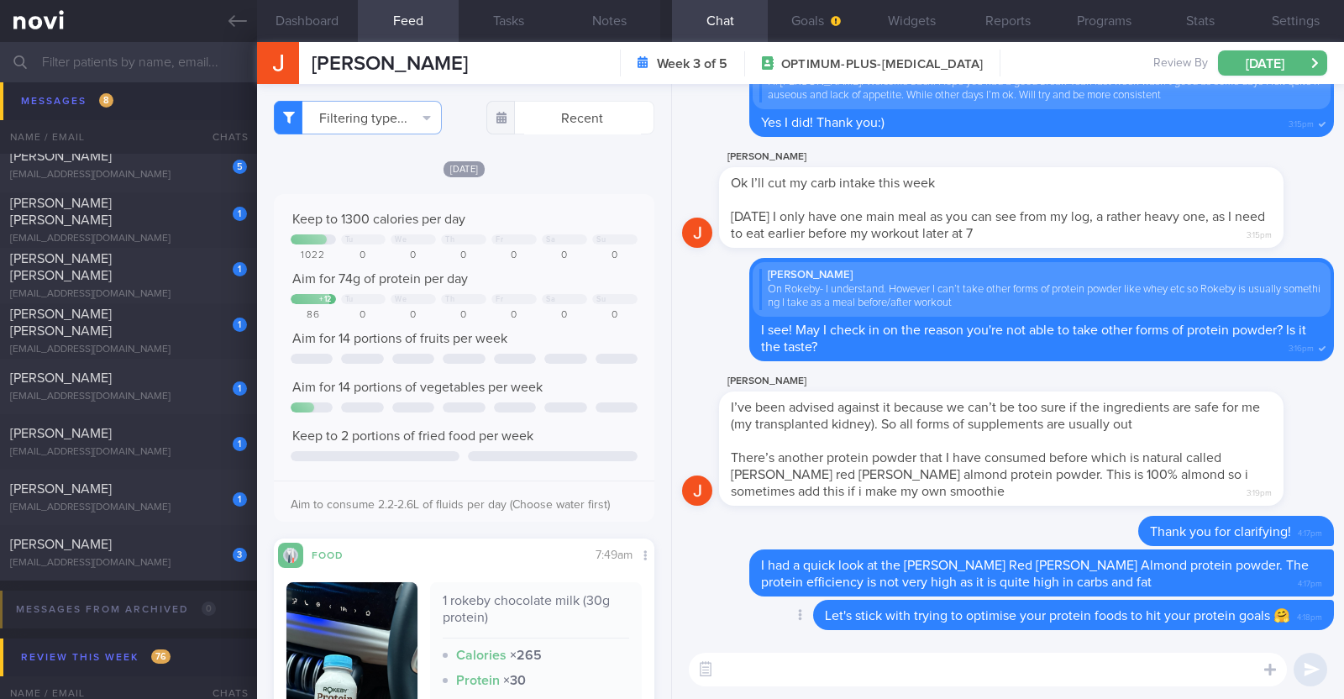
paste textarea "Here are some examples of how much protein is contained in various foods: - 150…"
type textarea "Here are some examples of how much protein is contained in various foods: - 150…"
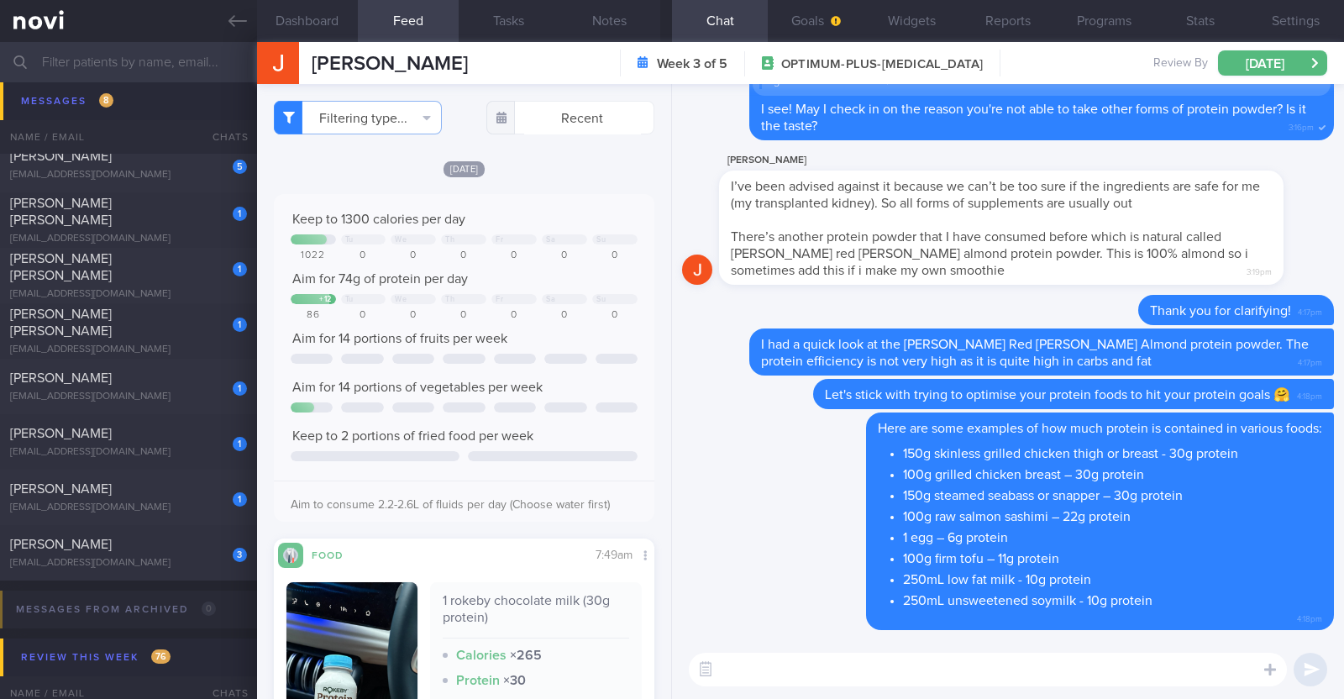
click at [756, 674] on textarea at bounding box center [988, 670] width 598 height 34
paste textarea "Lore ips dolo sitam/ consec adipi: Elitseddoei tem 00i utlabor etdol/magnaa *En…"
type textarea "Lore ips dolo sitam/ consec adipi: Elitseddoei tem 00i utlabor etdol/magnaa *En…"
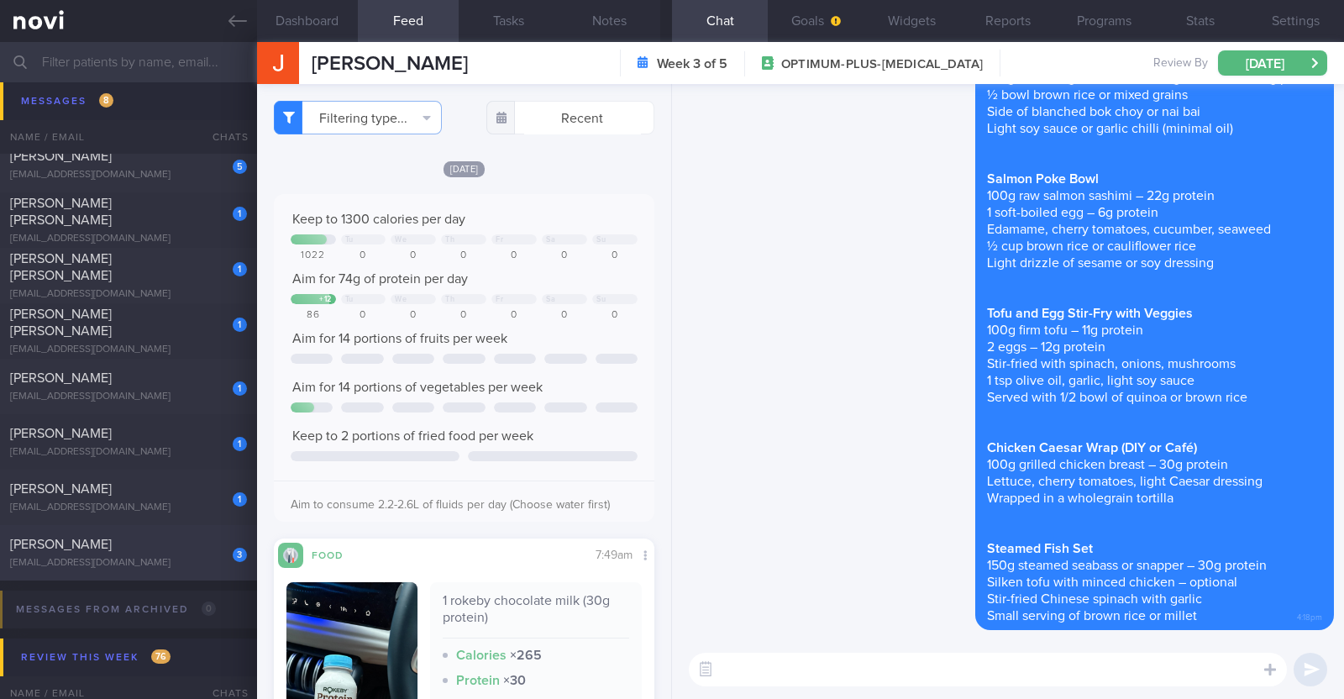
click at [181, 553] on div "3 [PERSON_NAME] [EMAIL_ADDRESS][DOMAIN_NAME]" at bounding box center [128, 553] width 257 height 34
type input "r/v 20/10"
type textarea "33F Comorbidities: [MEDICAL_DATA] [MEDICAL_DATA] - dx at 20 Medication: Atorvas…"
checkbox input "true"
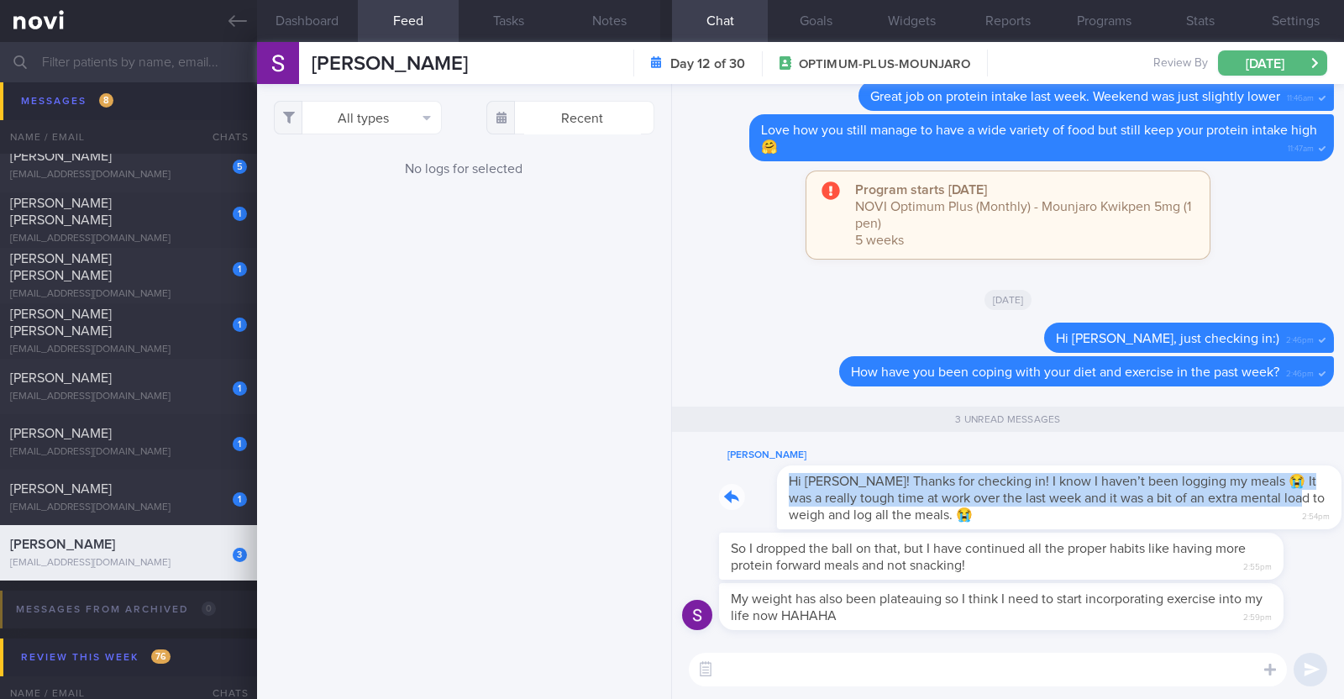
drag, startPoint x: 1254, startPoint y: 490, endPoint x: 1343, endPoint y: 501, distance: 89.7
click at [1343, 501] on div "My weight has also been plateauing so I think I need to start incorporating exe…" at bounding box center [1008, 362] width 672 height 556
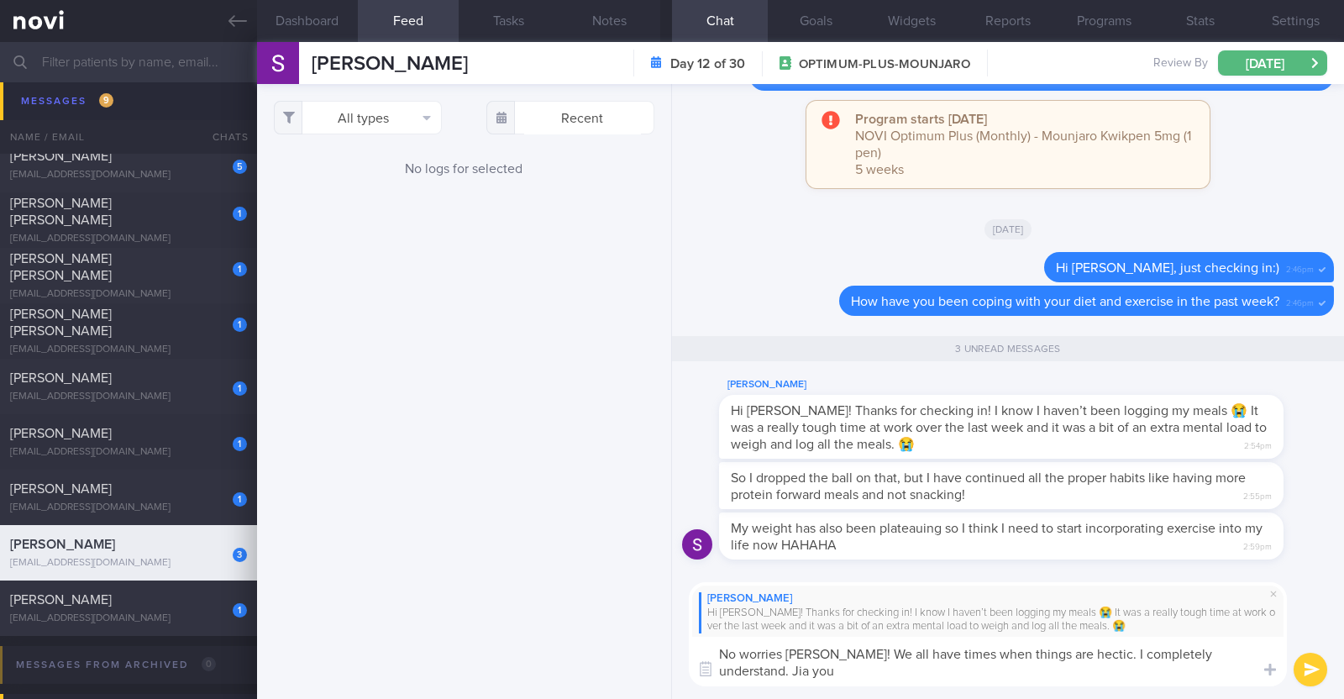
paste textarea "💪"
type textarea "No worries [PERSON_NAME]! We all have times when things are hectic. I completel…"
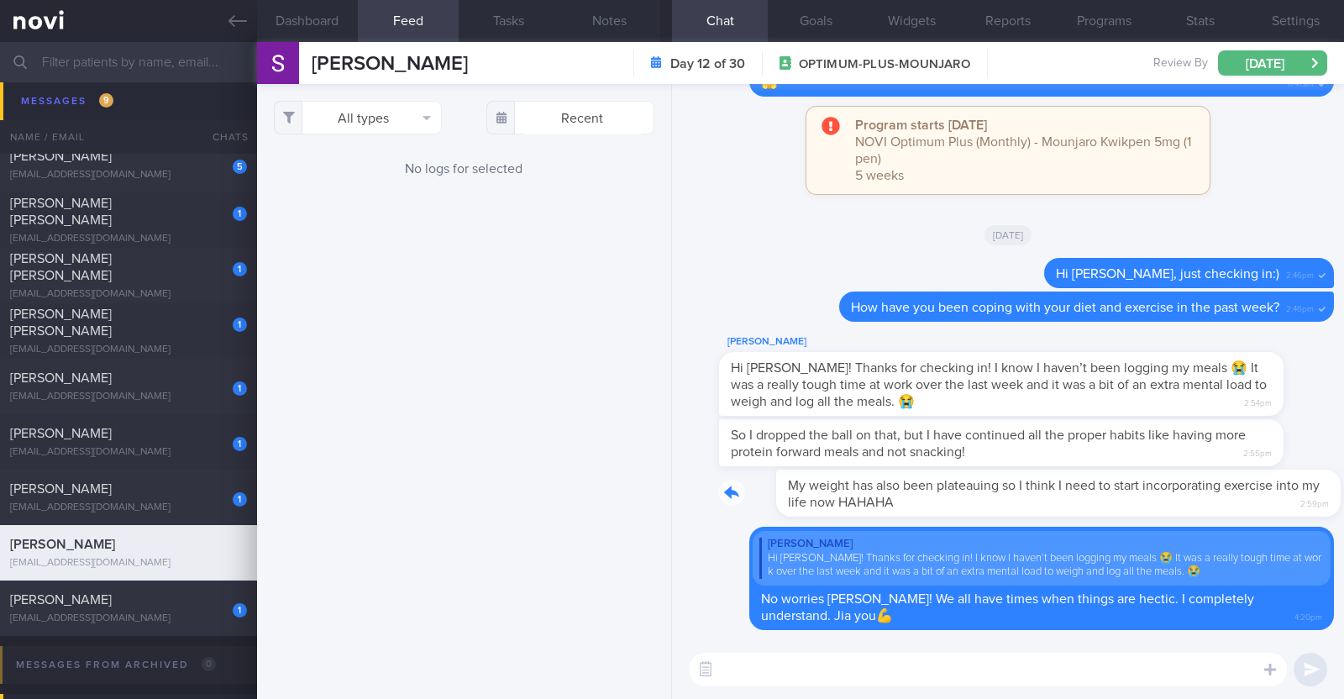
drag, startPoint x: 1260, startPoint y: 485, endPoint x: 1343, endPoint y: 490, distance: 83.4
click at [1343, 490] on div "Delete [PERSON_NAME] Hi [PERSON_NAME]! Thanks for checking in! I know I haven’t…" at bounding box center [1008, 362] width 672 height 556
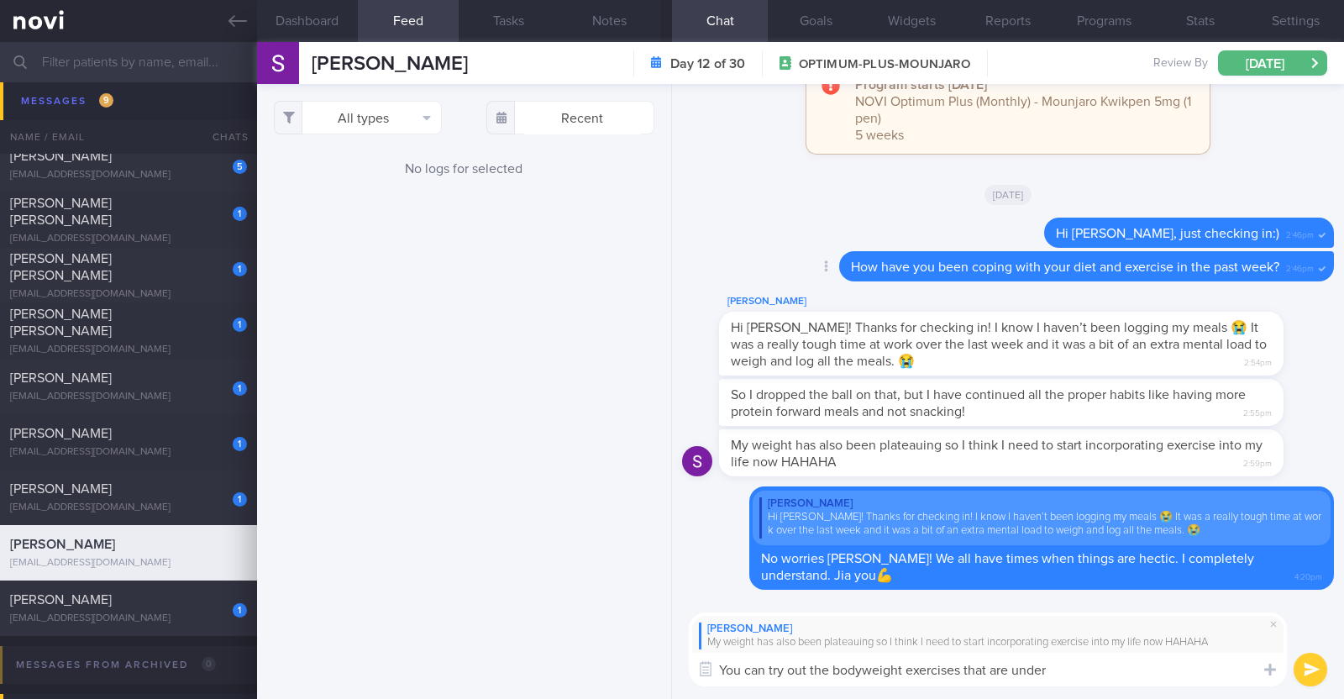
paste textarea "your dashboard [DATE] > Coach's instructions"
type textarea "You can try out the bodyweight exercises that are under your dashboard [DATE] >…"
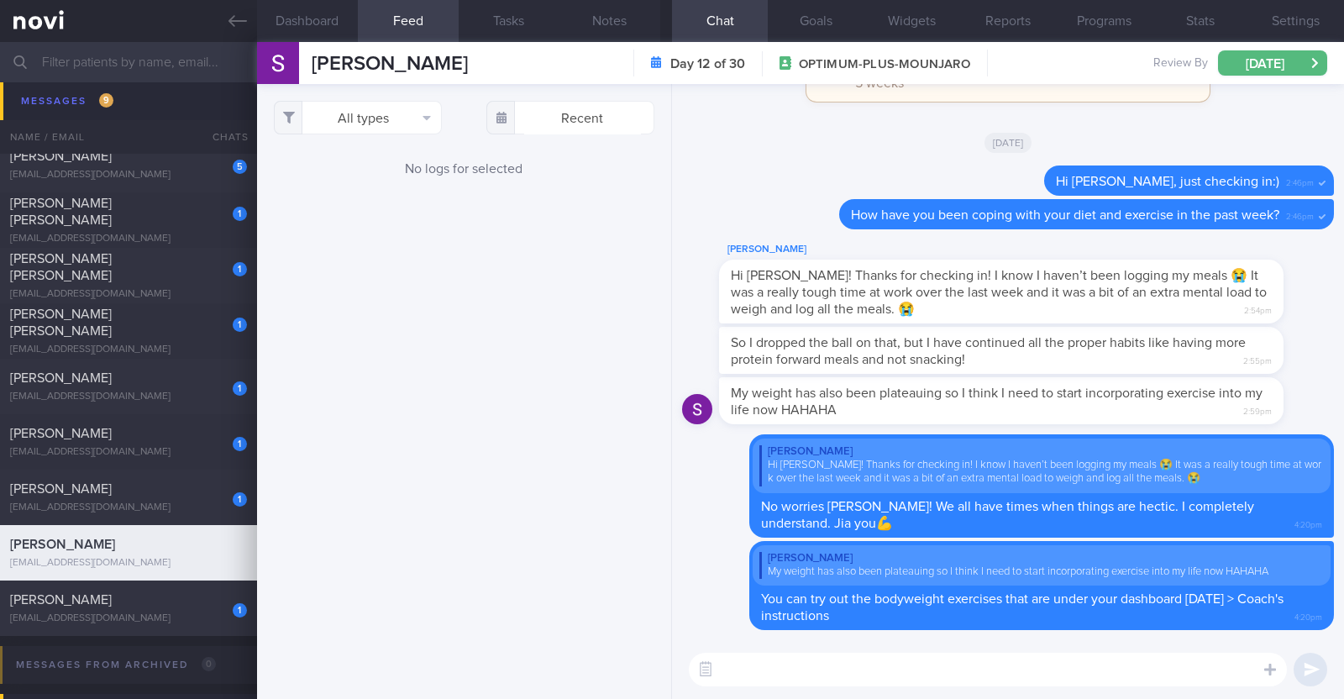
paste textarea "If time is an issue, you can also try incorporating 'exercise snacks'—short bur…"
type textarea "If time is an issue, you can also try incorporating 'exercise snacks'—short bur…"
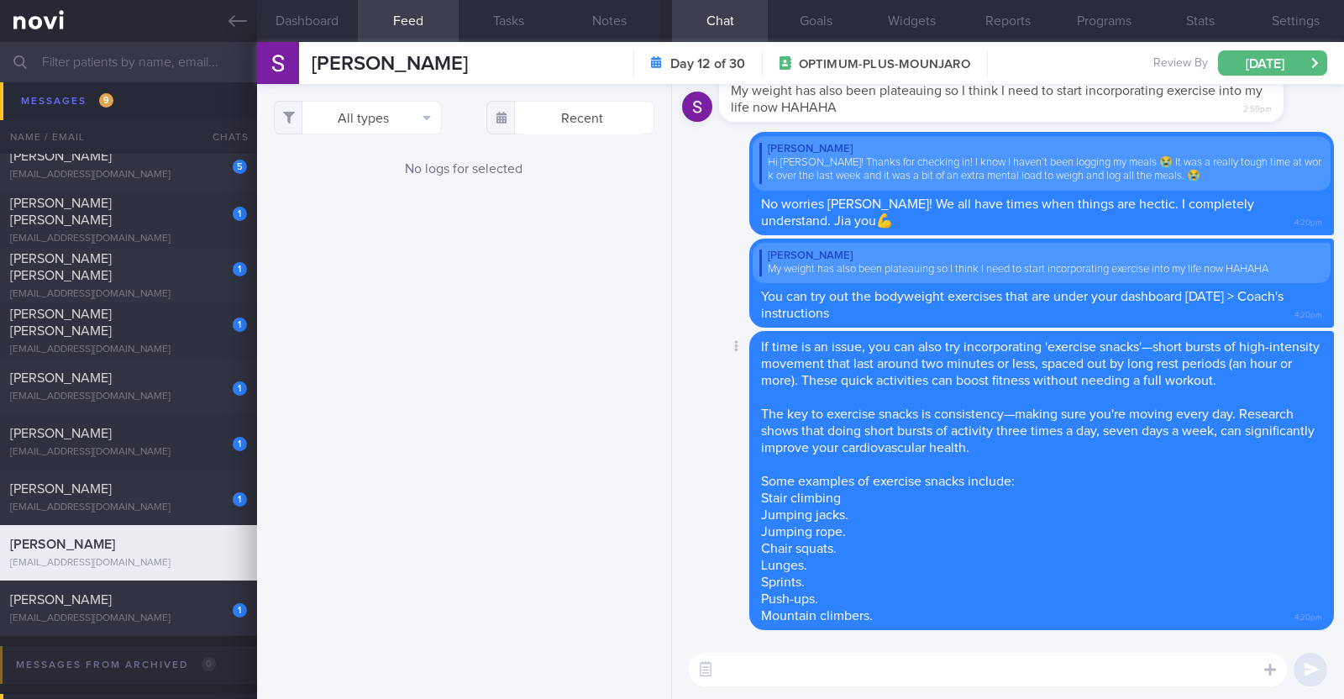
click at [966, 581] on div "If time is an issue, you can also try incorporating 'exercise snacks'—short bur…" at bounding box center [1041, 480] width 585 height 299
click at [200, 501] on div "[EMAIL_ADDRESS][DOMAIN_NAME]" at bounding box center [128, 507] width 237 height 13
type textarea "30M Comorbidities: HLD Nil meds Jogging & static exercises x 3/week (45min)"
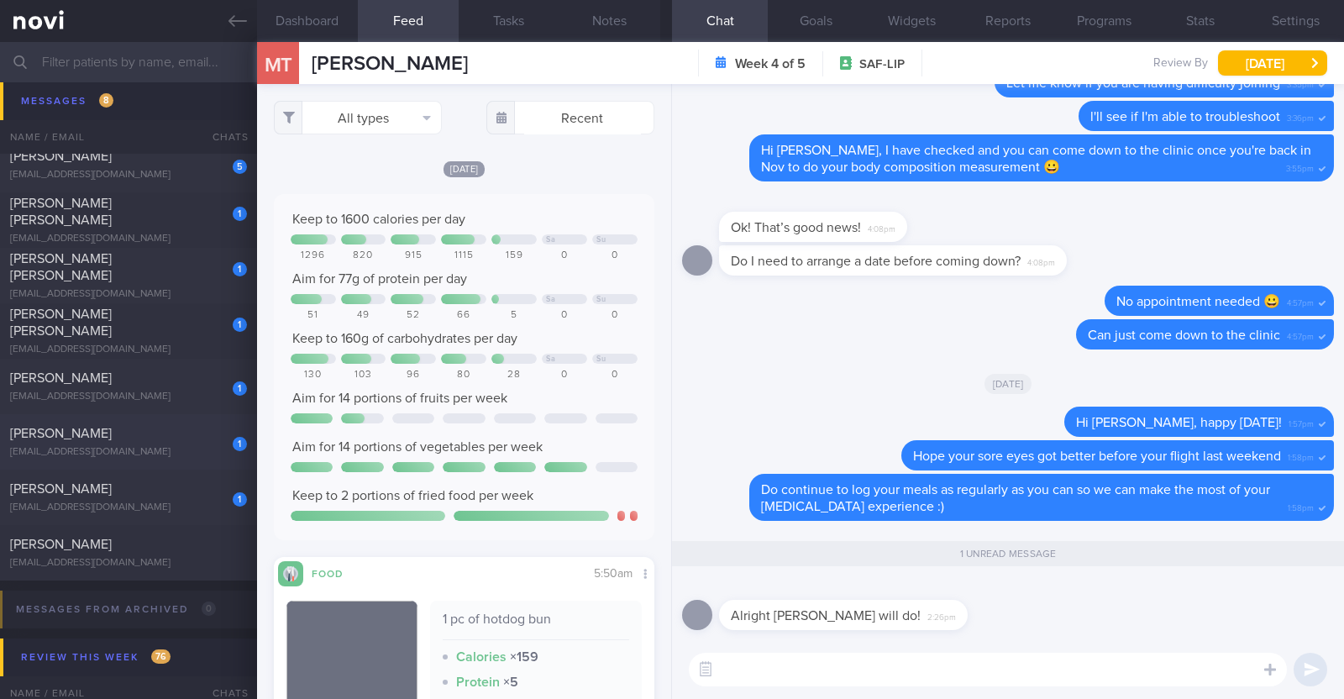
click at [178, 447] on div "[EMAIL_ADDRESS][DOMAIN_NAME]" at bounding box center [128, 452] width 237 height 13
type input "r/v 20/10"
type textarea "37M Co-morbidities OSA - [MEDICAL_DATA] [MEDICAL_DATA] Hepatic [MEDICAL_DATA] […"
checkbox input "false"
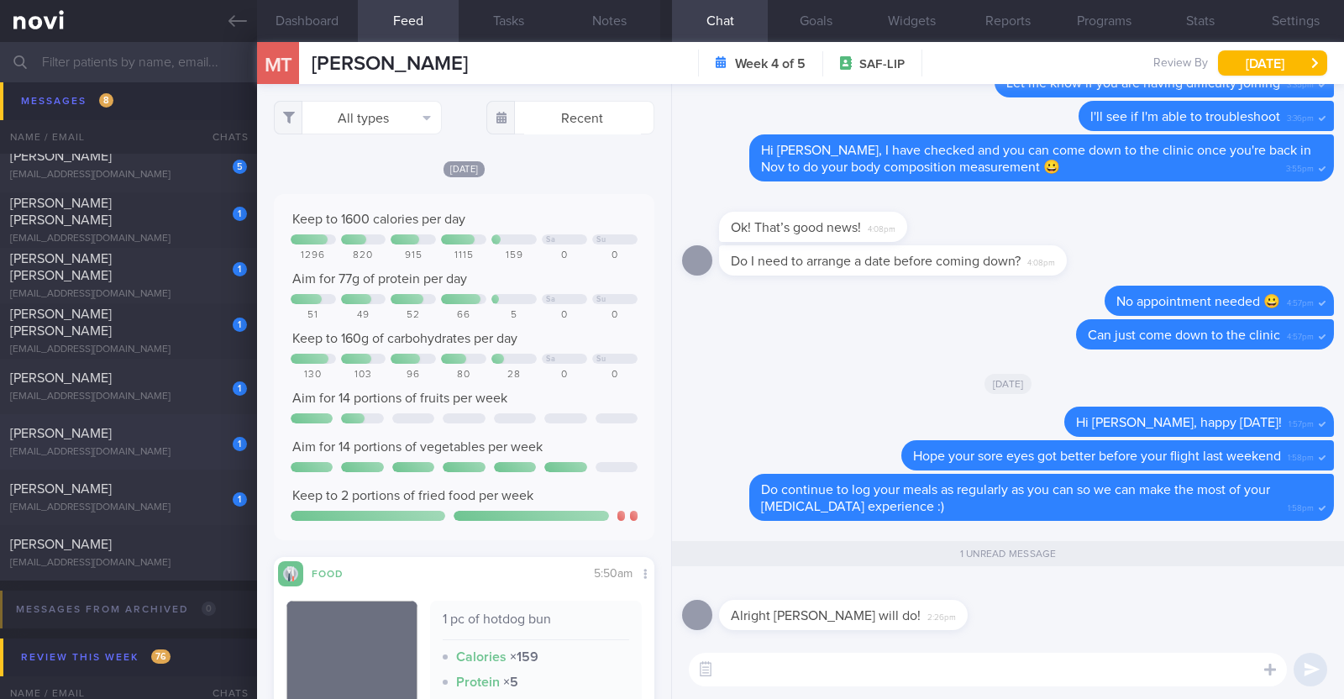
checkbox input "false"
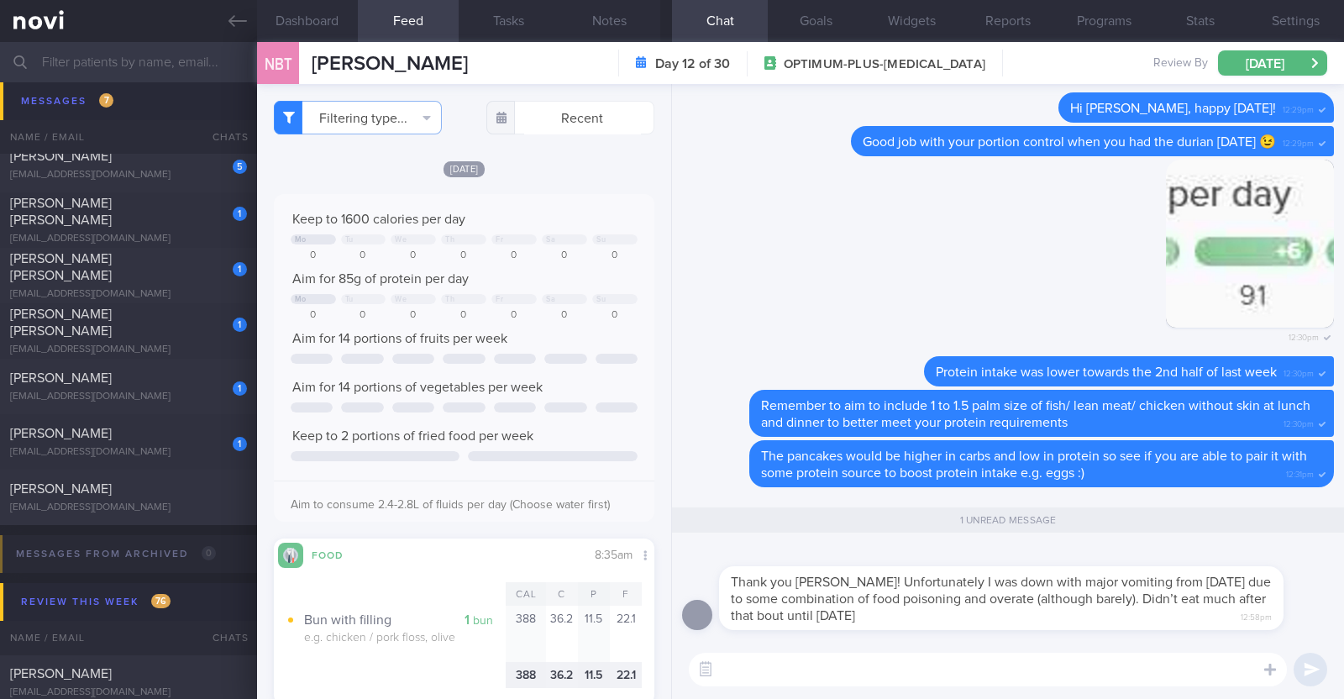
click at [983, 679] on textarea at bounding box center [988, 670] width 598 height 34
type textarea "Oh dear!! Sorry to hear about this [PERSON_NAME]"
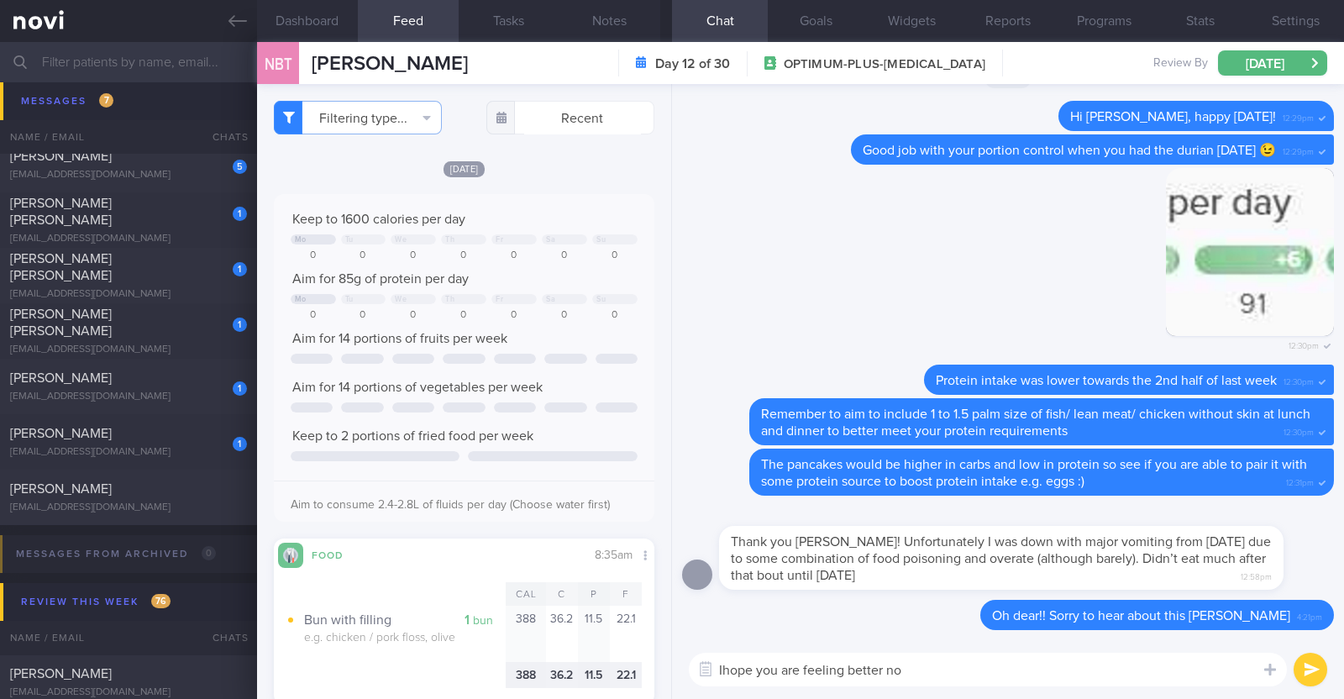
type textarea "Ihope you are feeling better now"
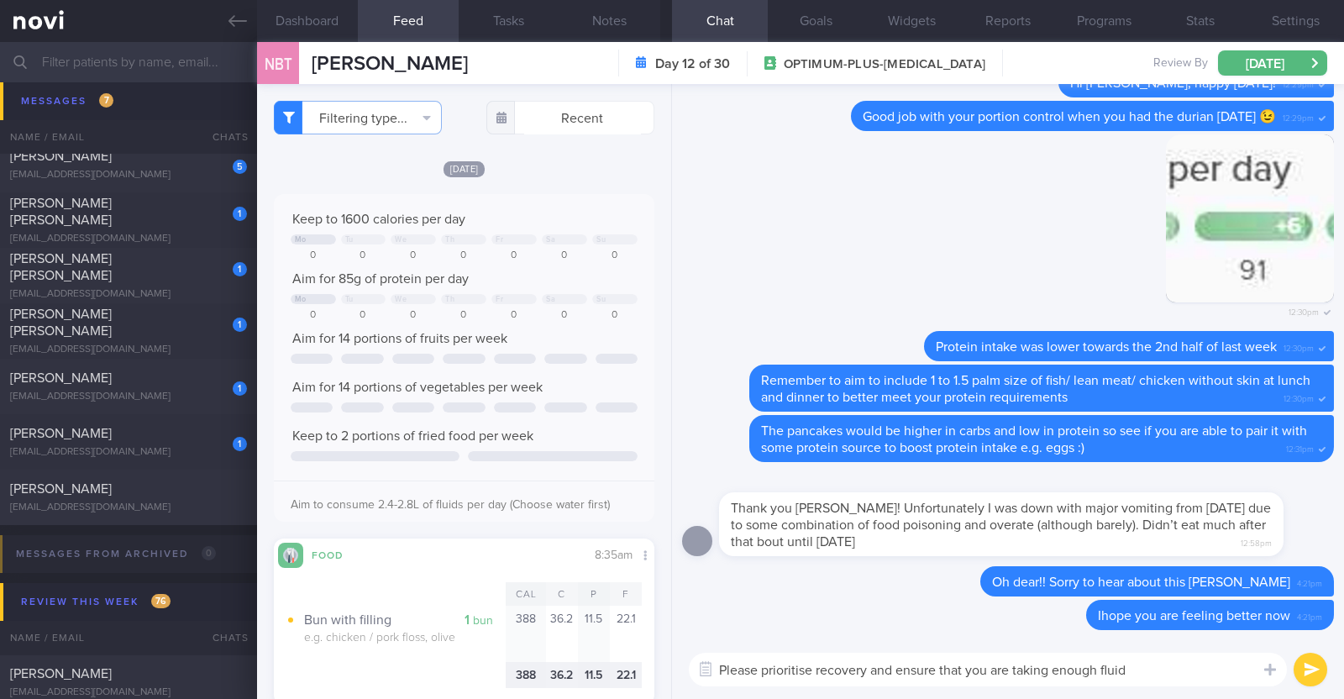
type textarea "Please prioritise recovery and ensure that you are taking enough fluids"
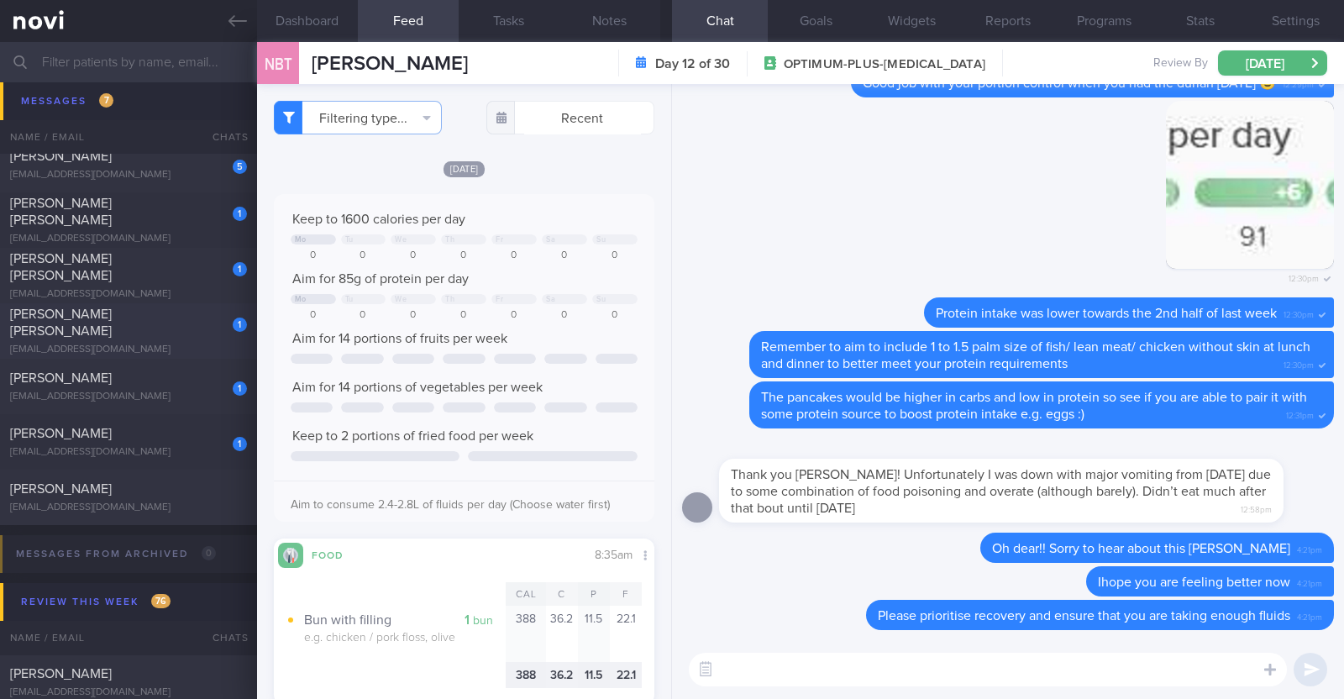
click at [150, 329] on div "[PERSON_NAME] [PERSON_NAME]" at bounding box center [126, 323] width 233 height 34
type input "r/v 24/10"
type textarea "47F Co-morbidities: HTN HLD Medication/Supplements: [MEDICAL_DATA] 10mg 3x/wk […"
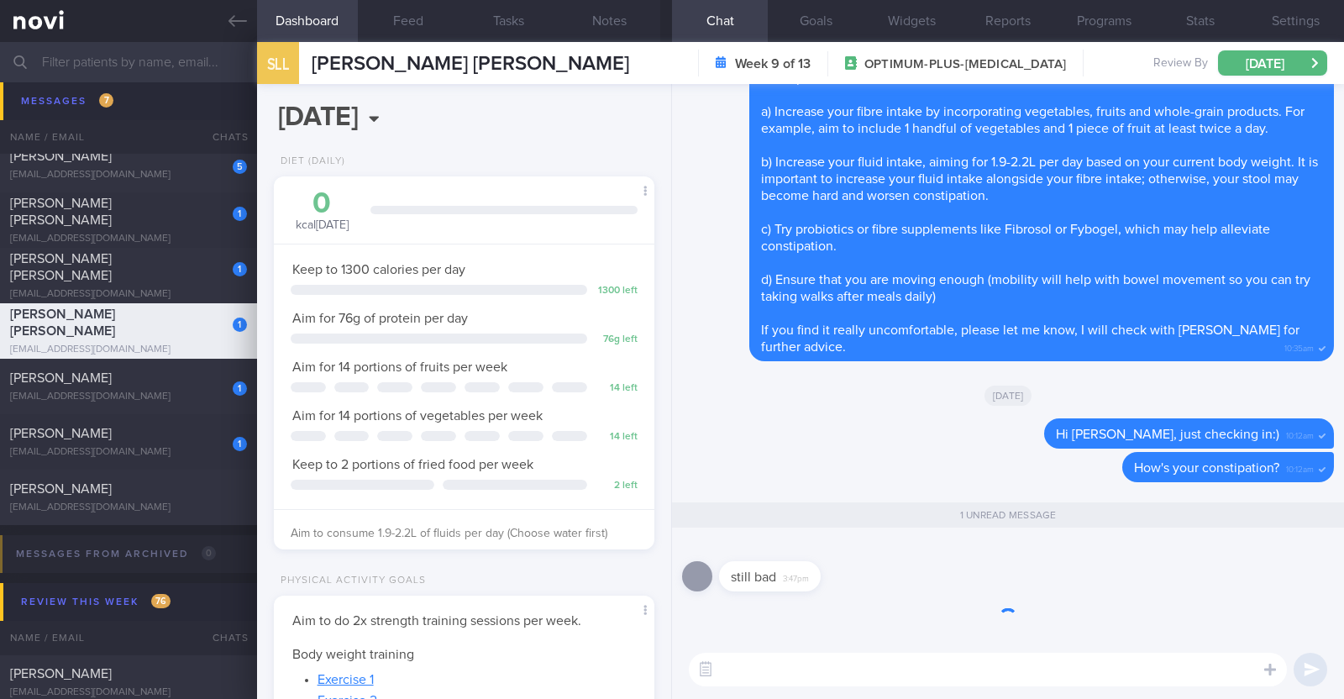
scroll to position [191, 334]
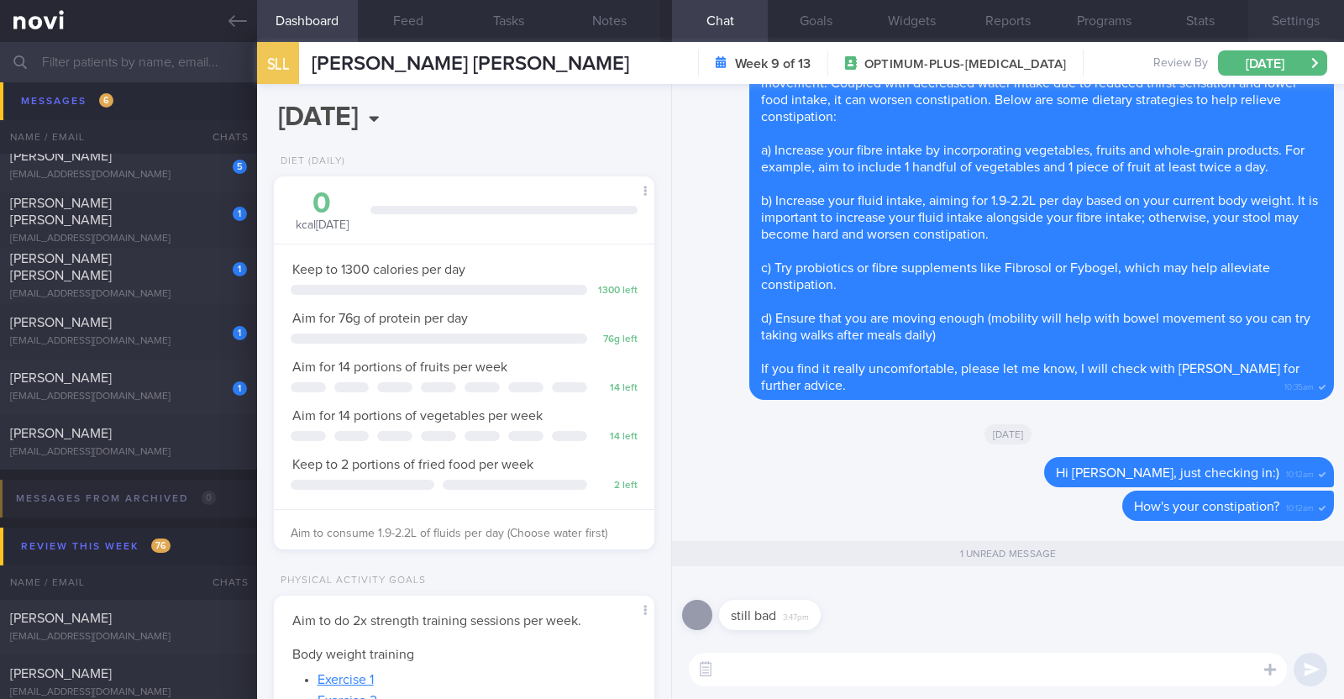
click at [1324, 24] on button "Settings" at bounding box center [1296, 21] width 96 height 42
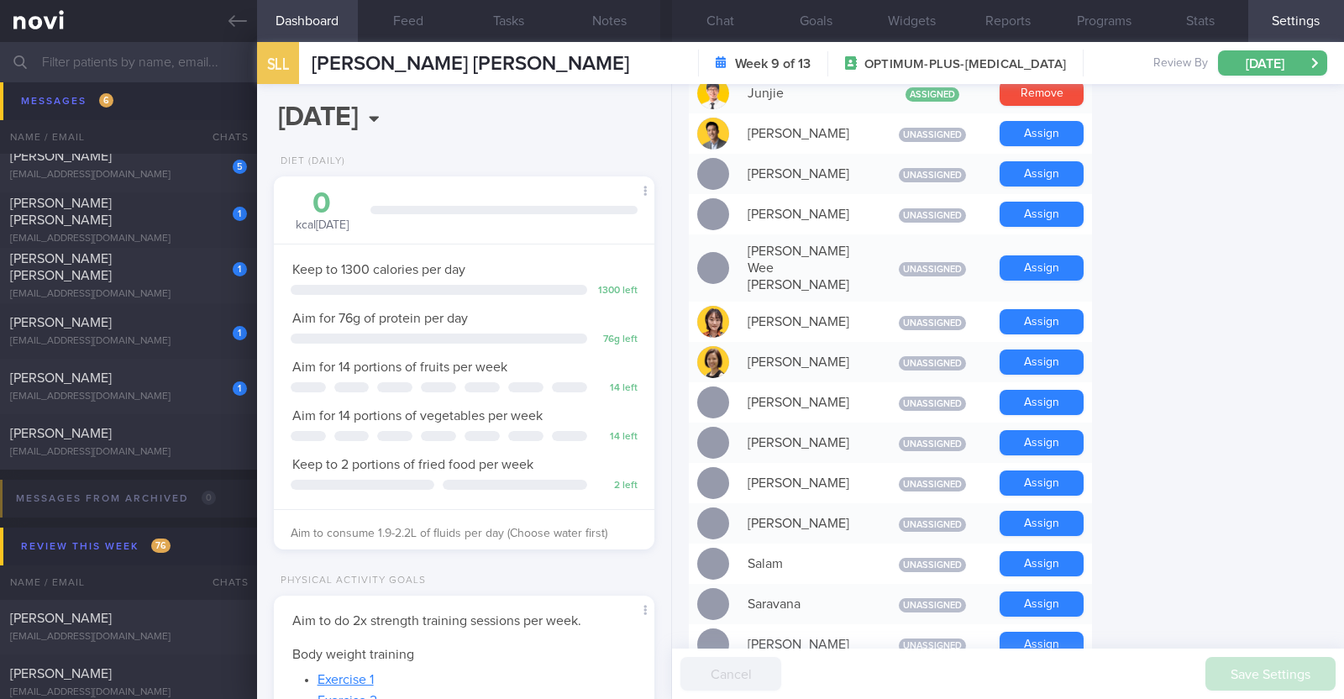
scroll to position [734, 0]
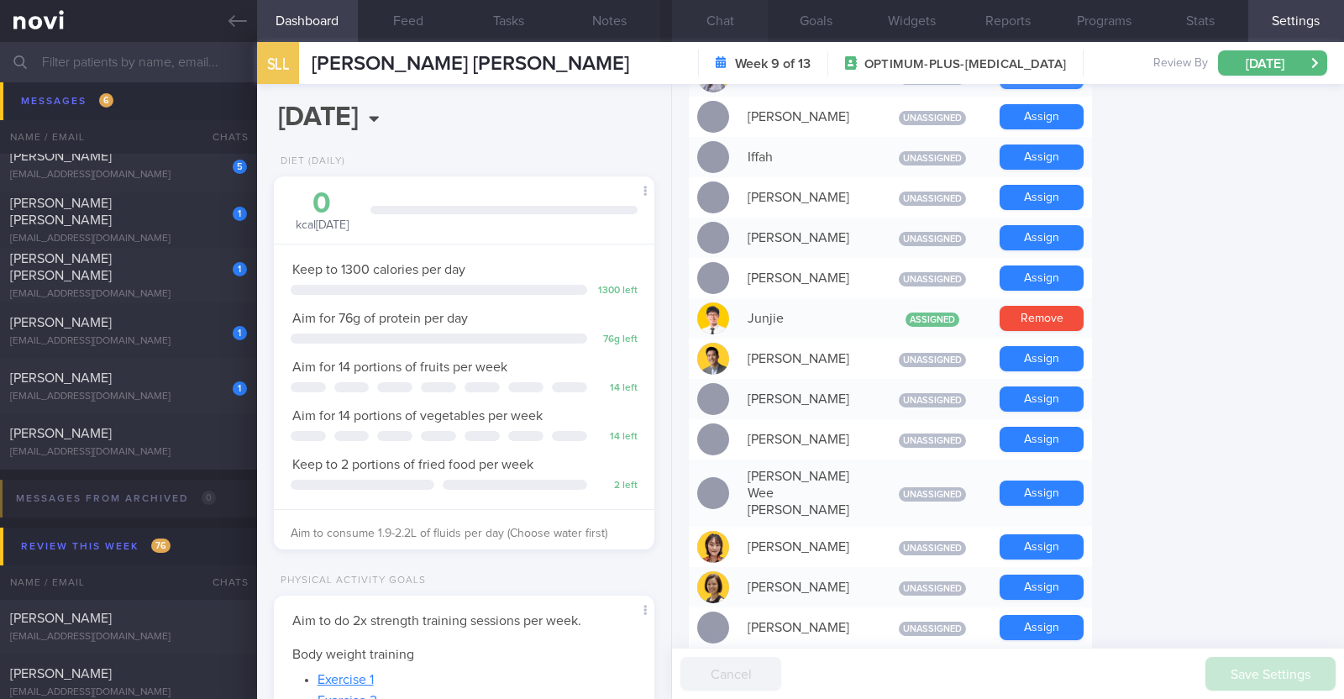
click at [718, 18] on button "Chat" at bounding box center [720, 21] width 96 height 42
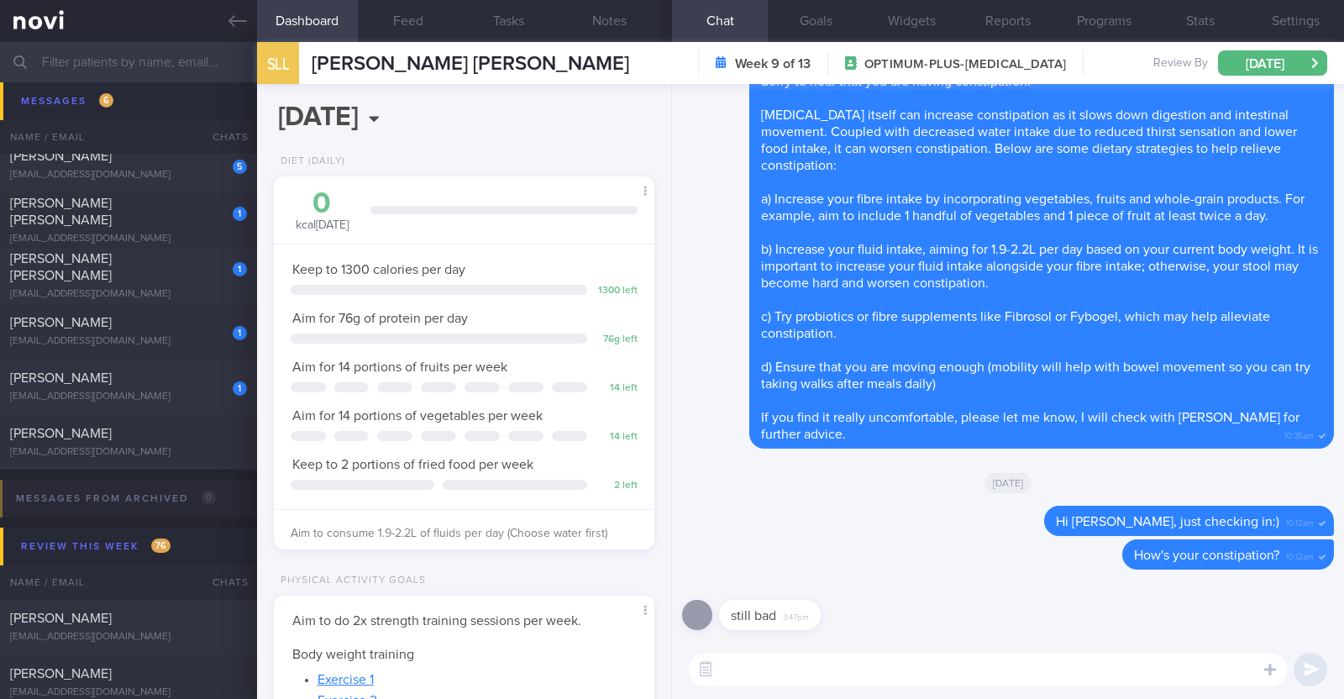
click at [822, 667] on textarea at bounding box center [988, 670] width 598 height 34
type textarea "Would you like me to inform Dr Yeo for some advice?"
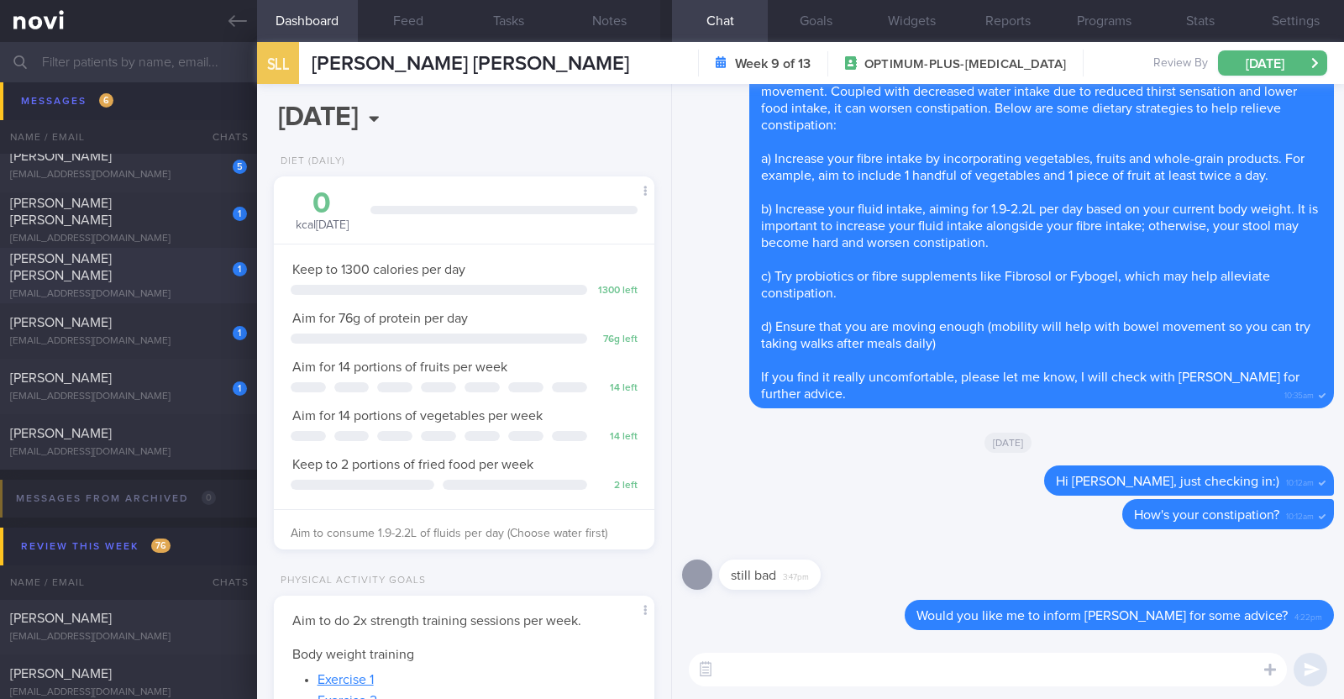
click at [76, 254] on span "[PERSON_NAME] [PERSON_NAME]" at bounding box center [61, 267] width 102 height 30
type textarea "46F Comorbidities: Hypertension Borderline high LDL Borderline high Hba1c 5.7% …"
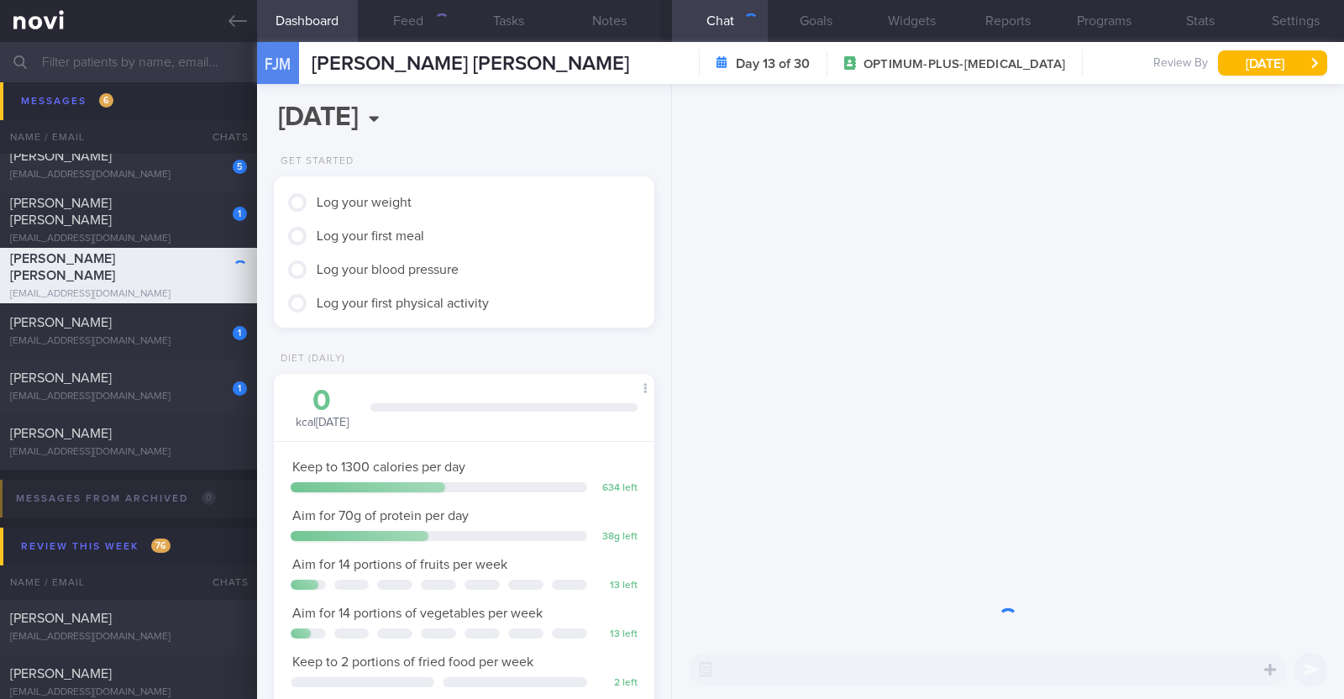
scroll to position [191, 334]
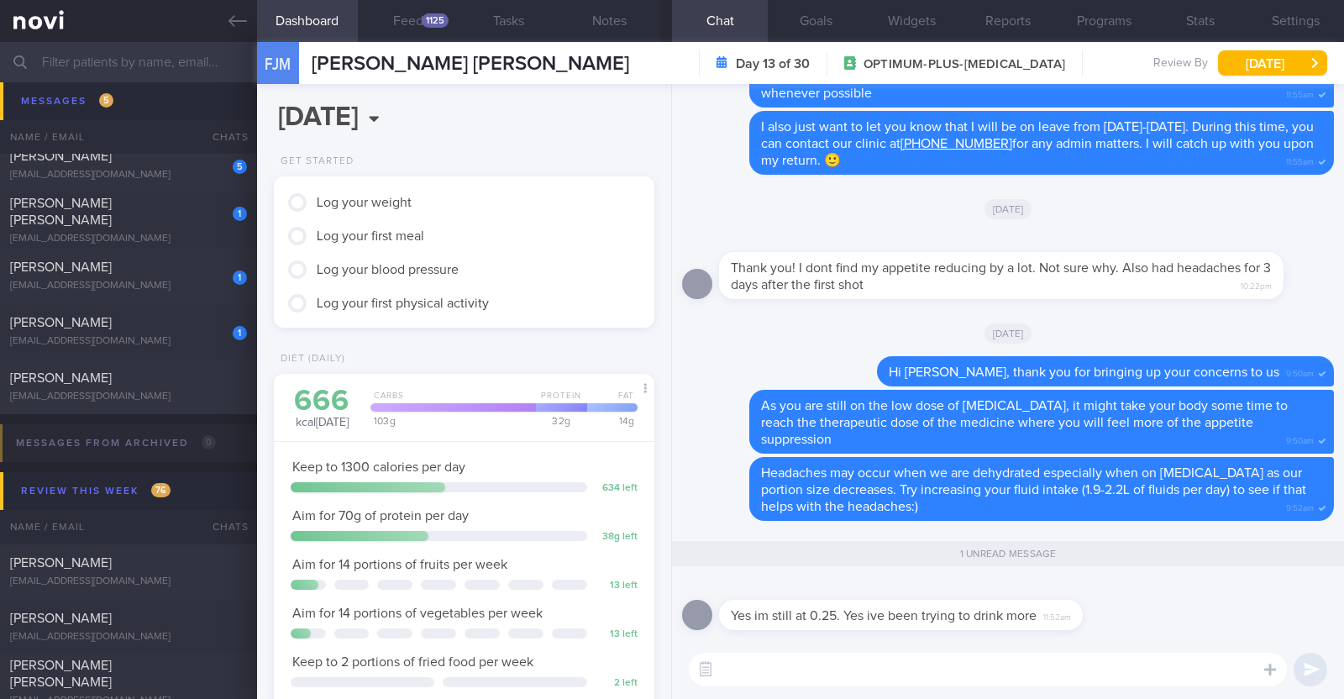
click at [739, 664] on textarea at bounding box center [988, 670] width 598 height 34
paste textarea "👍"
type textarea "👍"
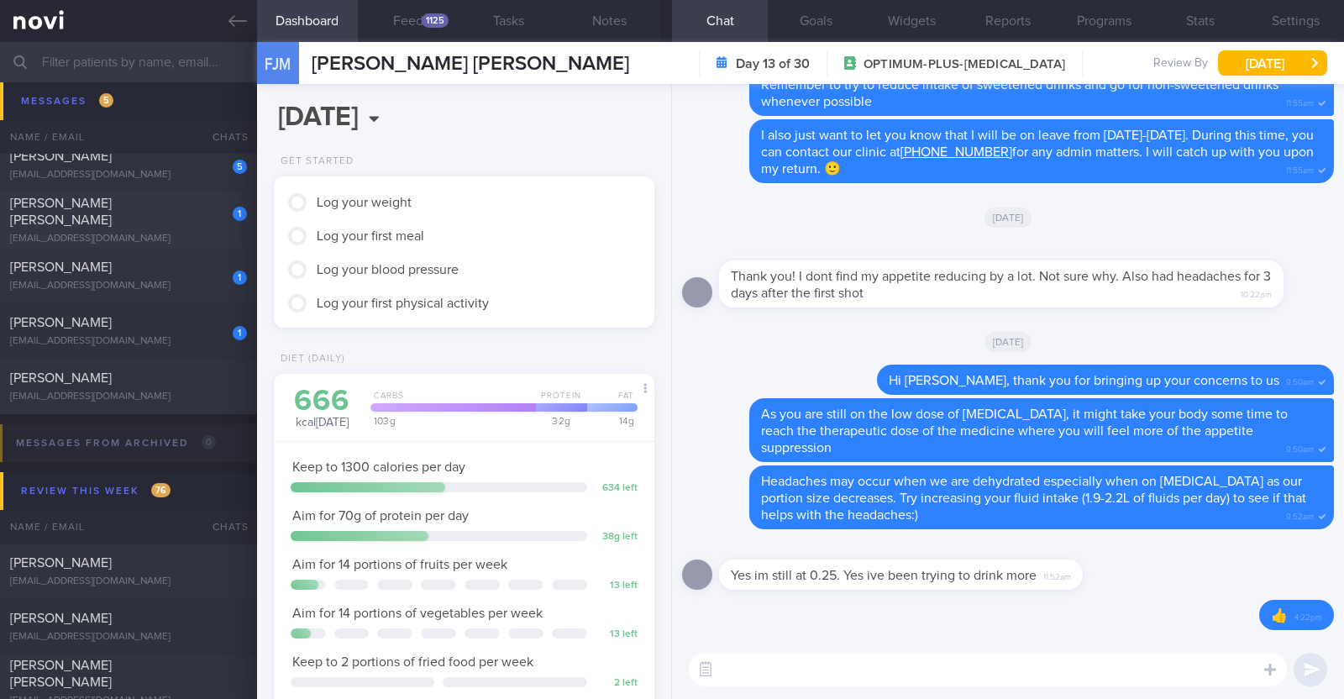
click at [180, 233] on div "[EMAIL_ADDRESS][DOMAIN_NAME]" at bounding box center [128, 239] width 237 height 13
type textarea "43M Comorbidities: T2DM (dx in [DATE]) [MEDICAL_DATA] - not on meds, not on f/u…"
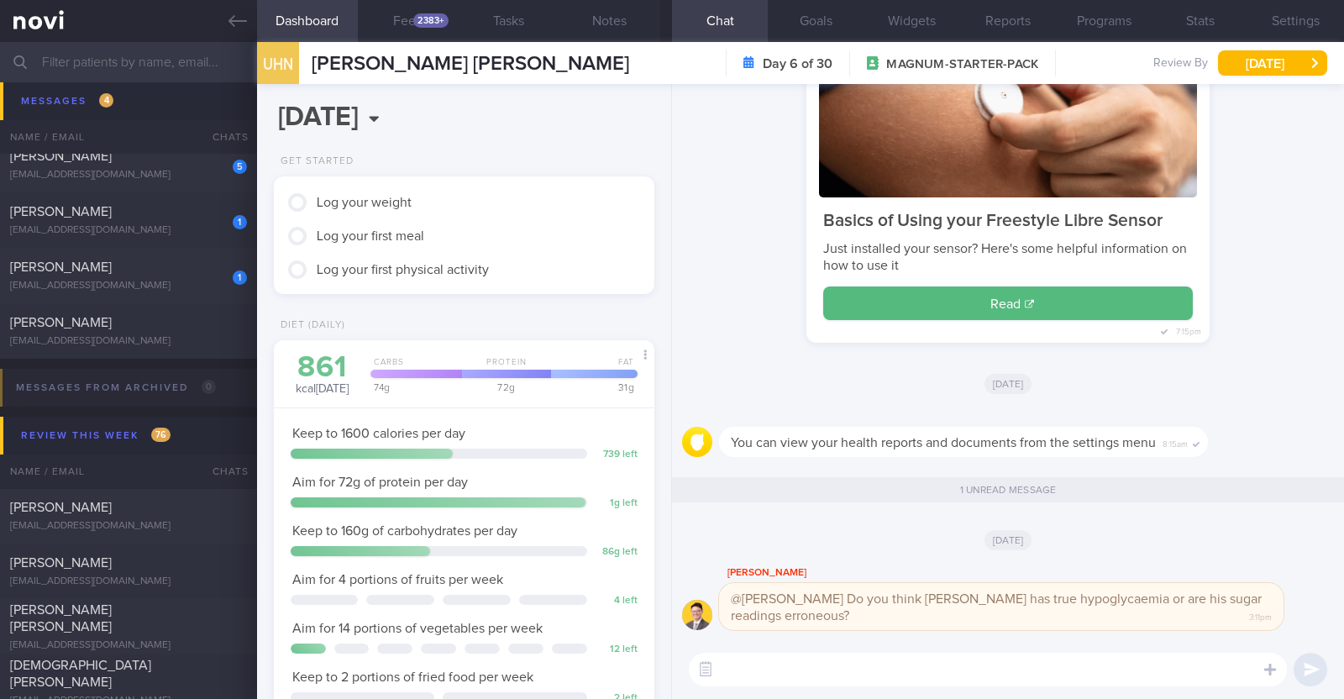
scroll to position [170, 340]
click at [615, 35] on button "Notes" at bounding box center [609, 21] width 101 height 42
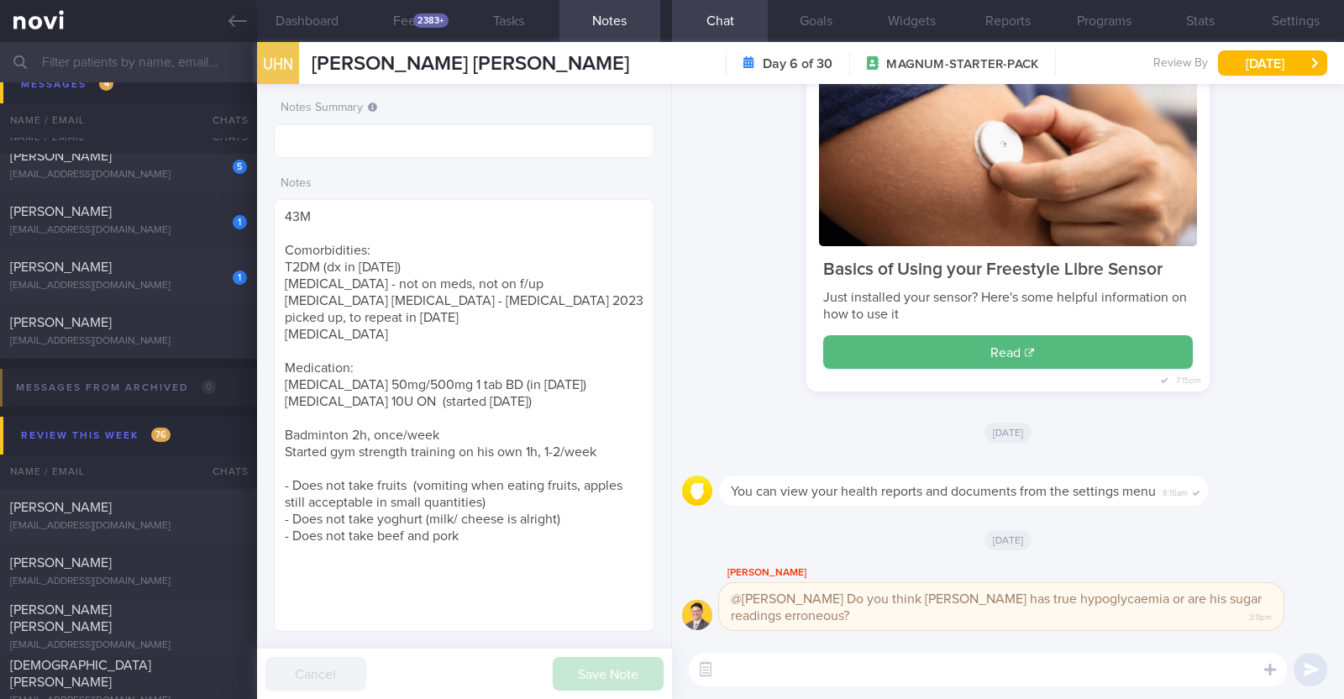
scroll to position [104, 0]
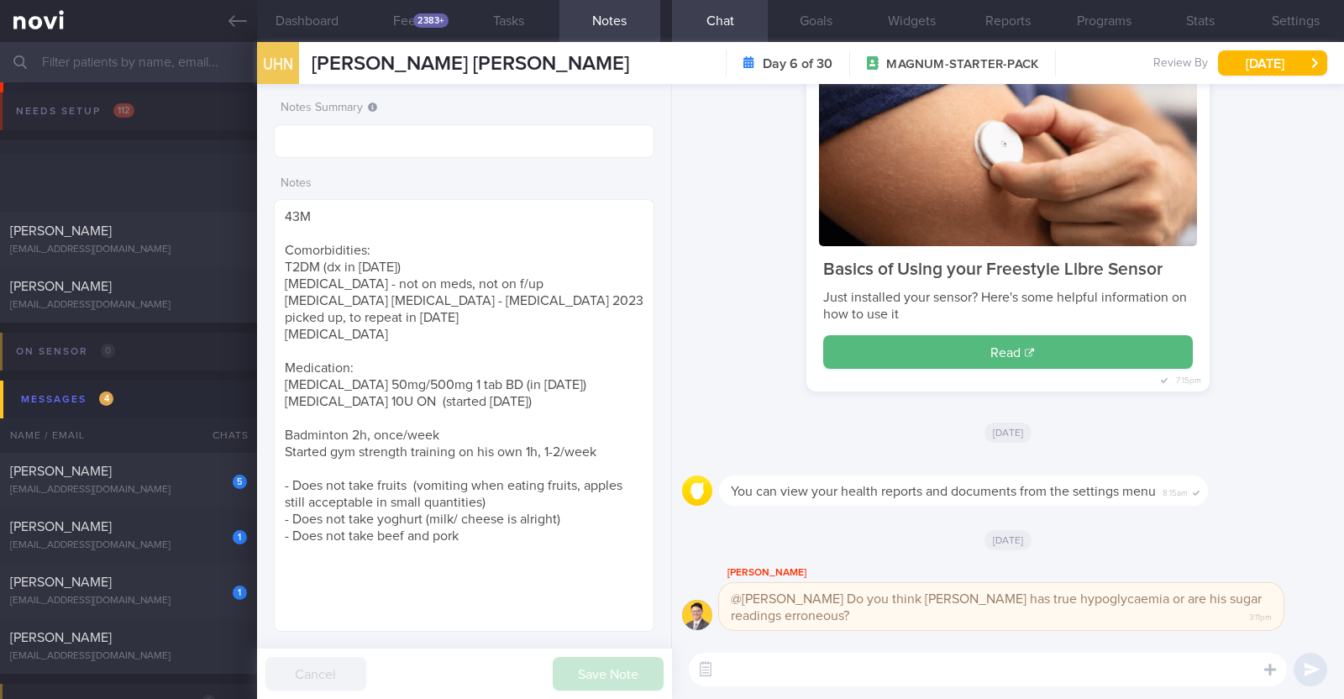
scroll to position [191, 334]
click at [170, 246] on div "[EMAIL_ADDRESS][DOMAIN_NAME]" at bounding box center [128, 250] width 237 height 13
type input "R/v with [PERSON_NAME] 24/10. r/v 13/10"
type textarea "35F Comorbidities: [MEDICAL_DATA] ([MEDICAL_DATA]) [MEDICAL_DATA] [MEDICAL_DATA…"
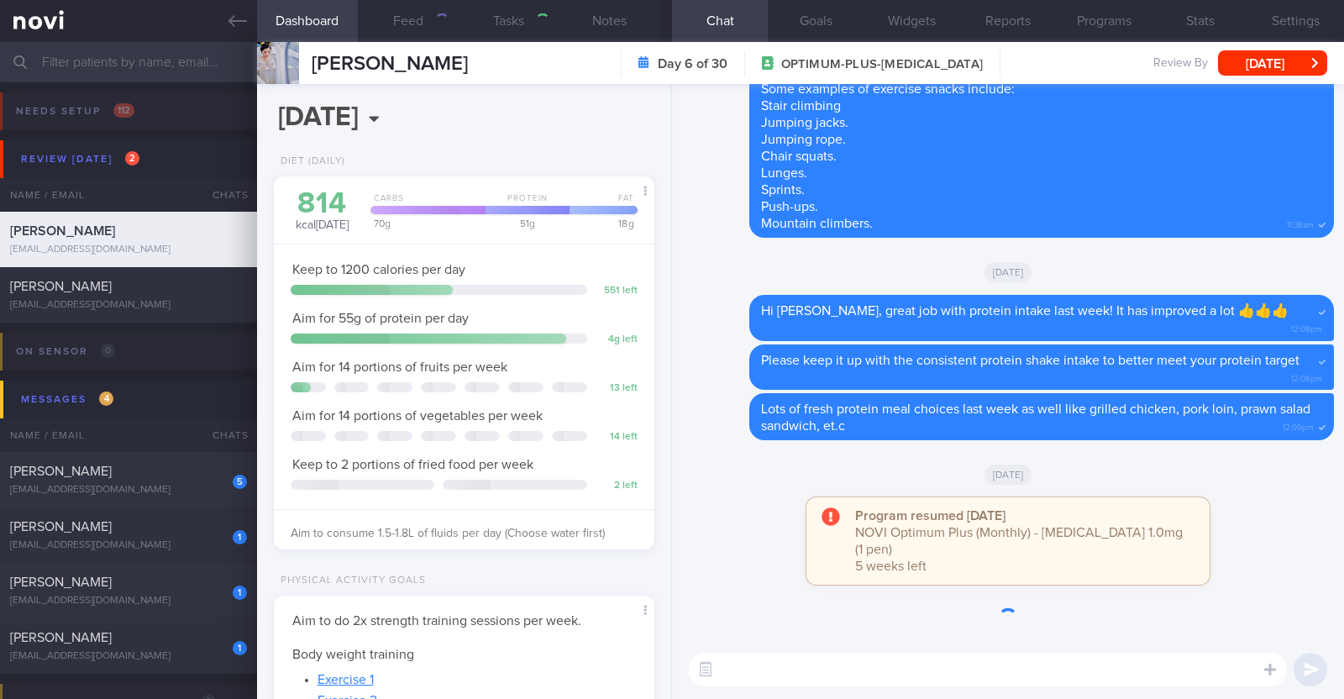
click at [155, 237] on div "[PERSON_NAME]" at bounding box center [126, 231] width 233 height 17
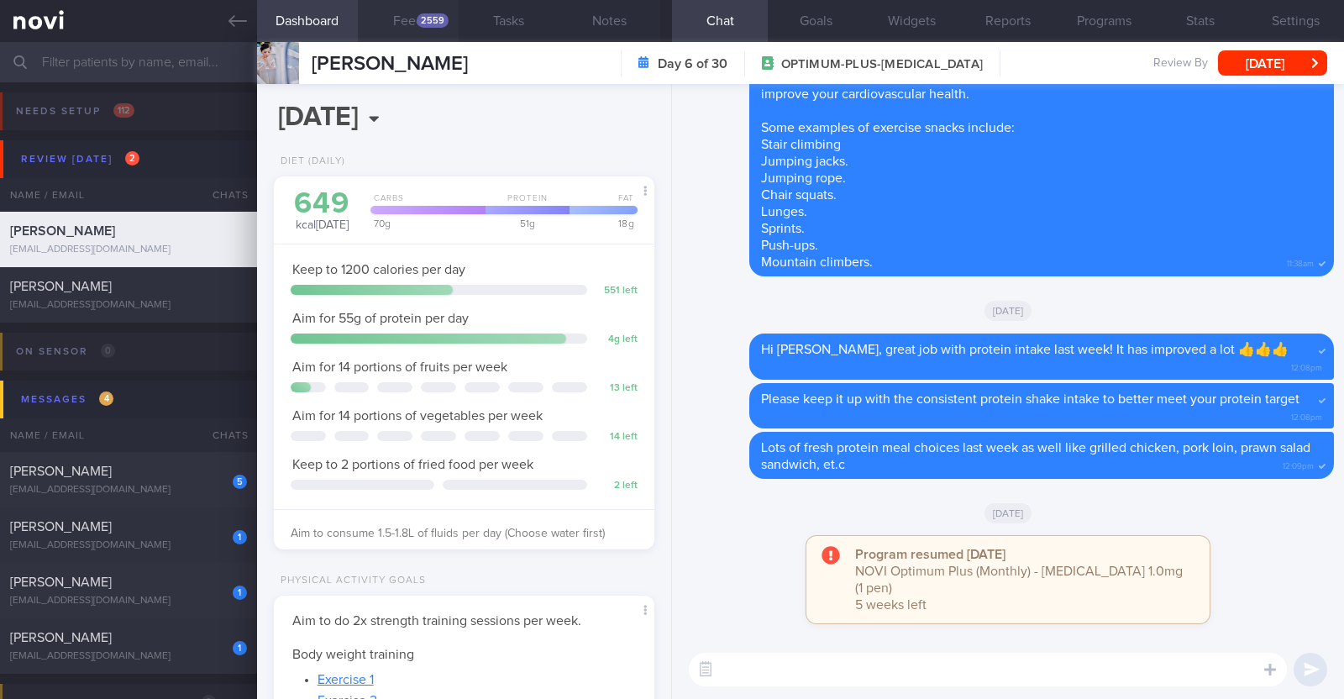
click at [430, 19] on div "2559" at bounding box center [433, 20] width 32 height 14
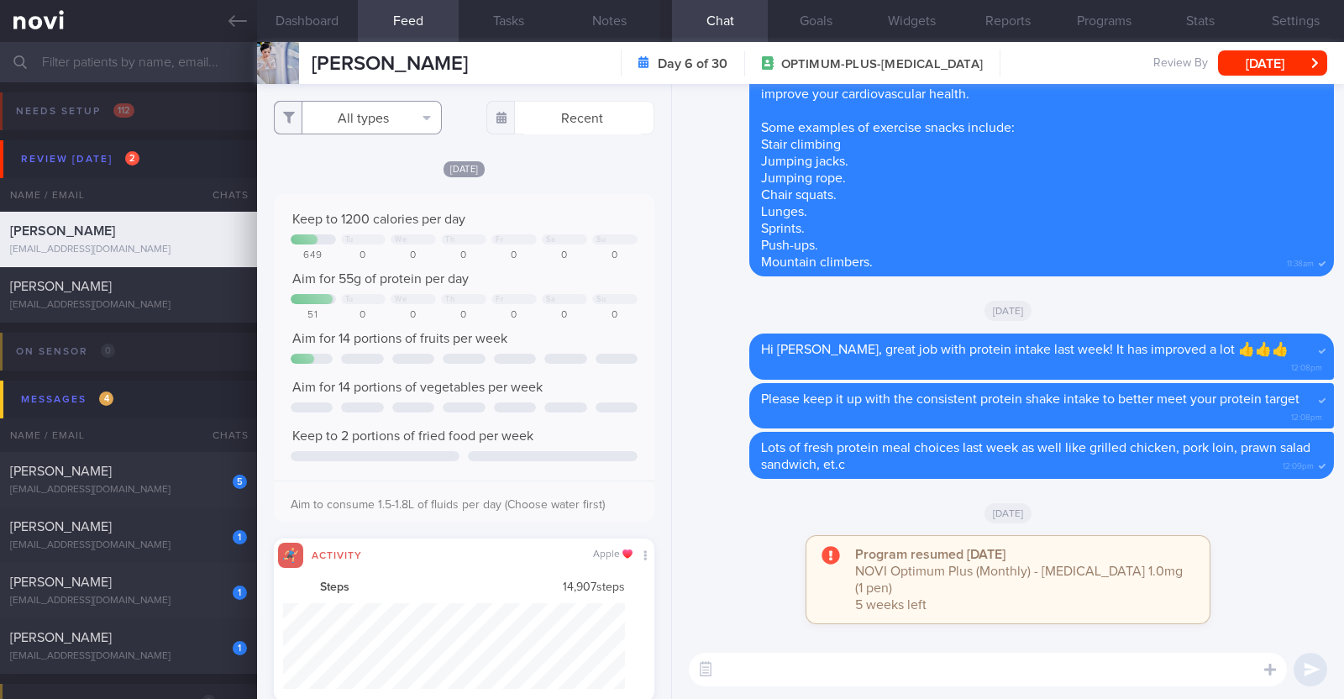
click at [415, 113] on button "All types" at bounding box center [358, 118] width 168 height 34
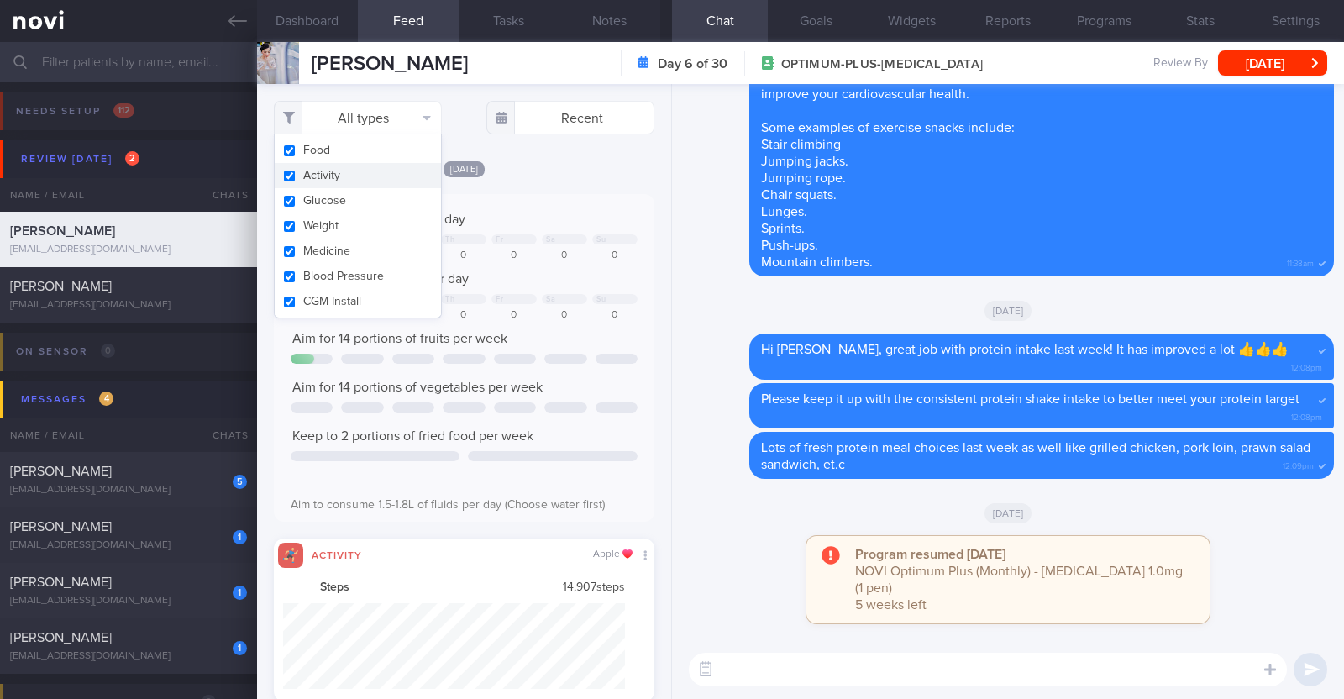
click at [346, 178] on button "Activity" at bounding box center [358, 175] width 166 height 25
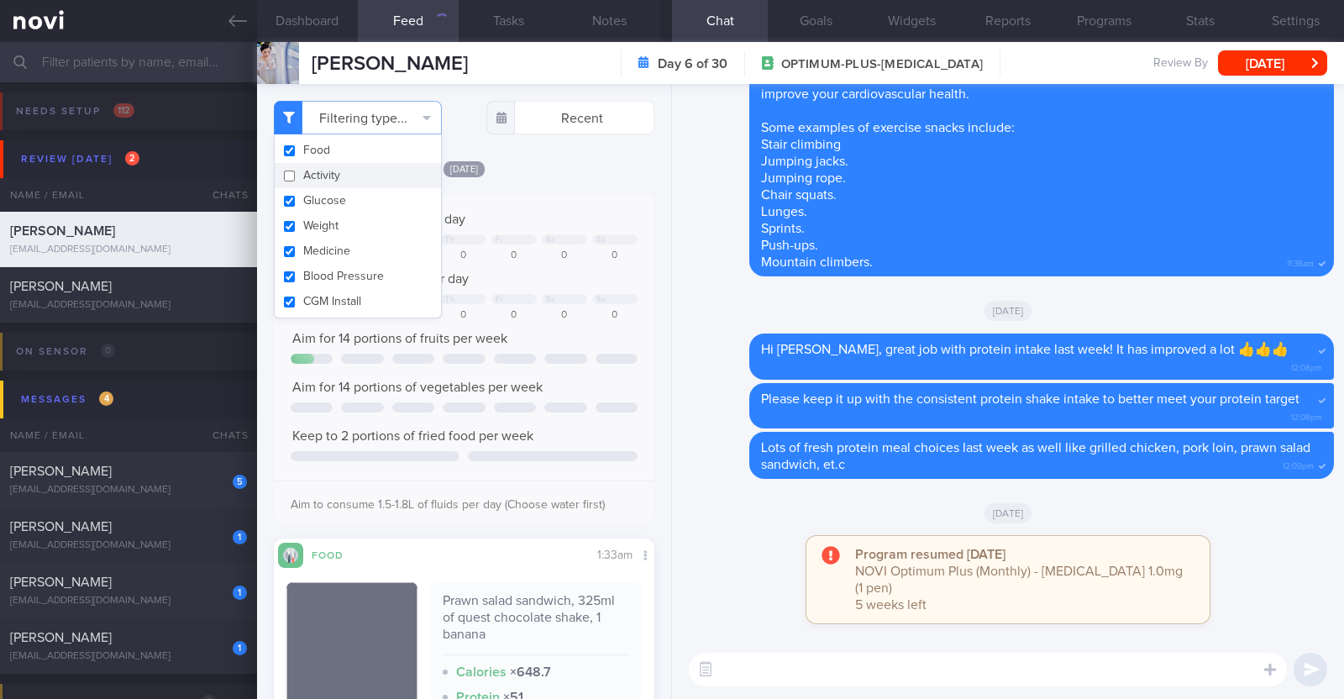
checkbox input "false"
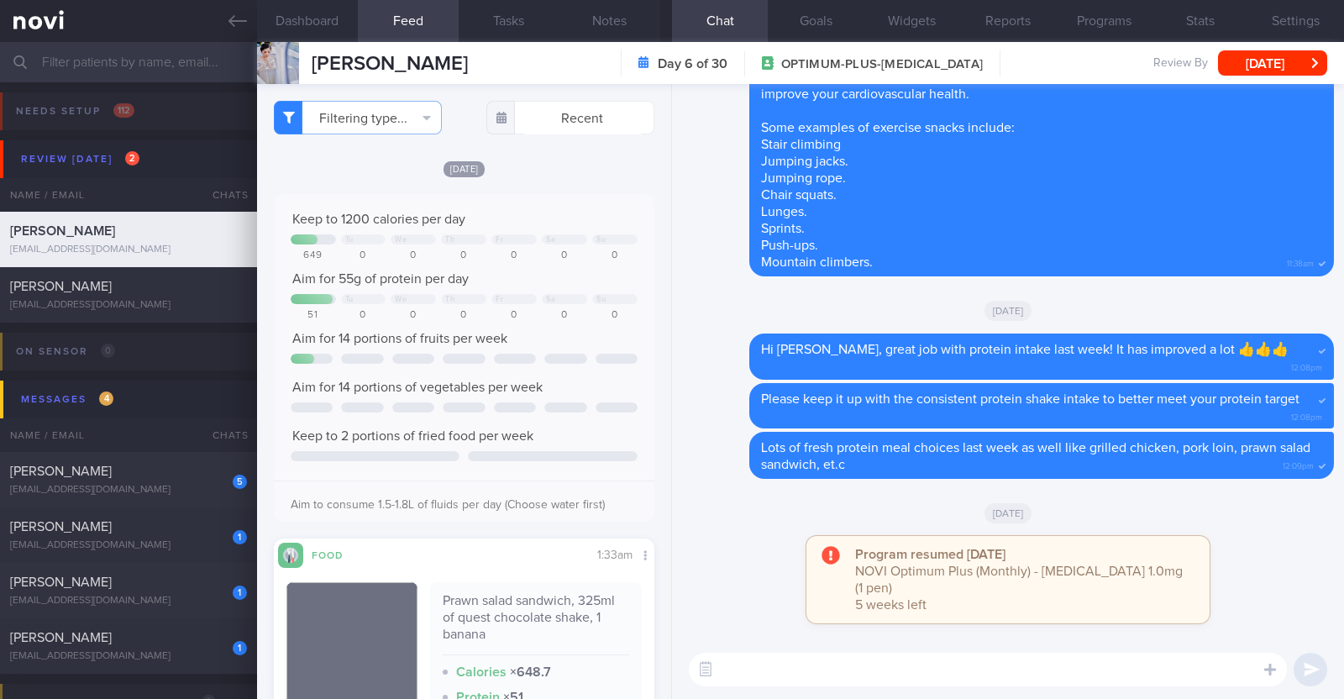
click at [617, 156] on div "Filtering type... Food Activity Glucose Weight Medicine [MEDICAL_DATA] [MEDICAL…" at bounding box center [464, 391] width 414 height 615
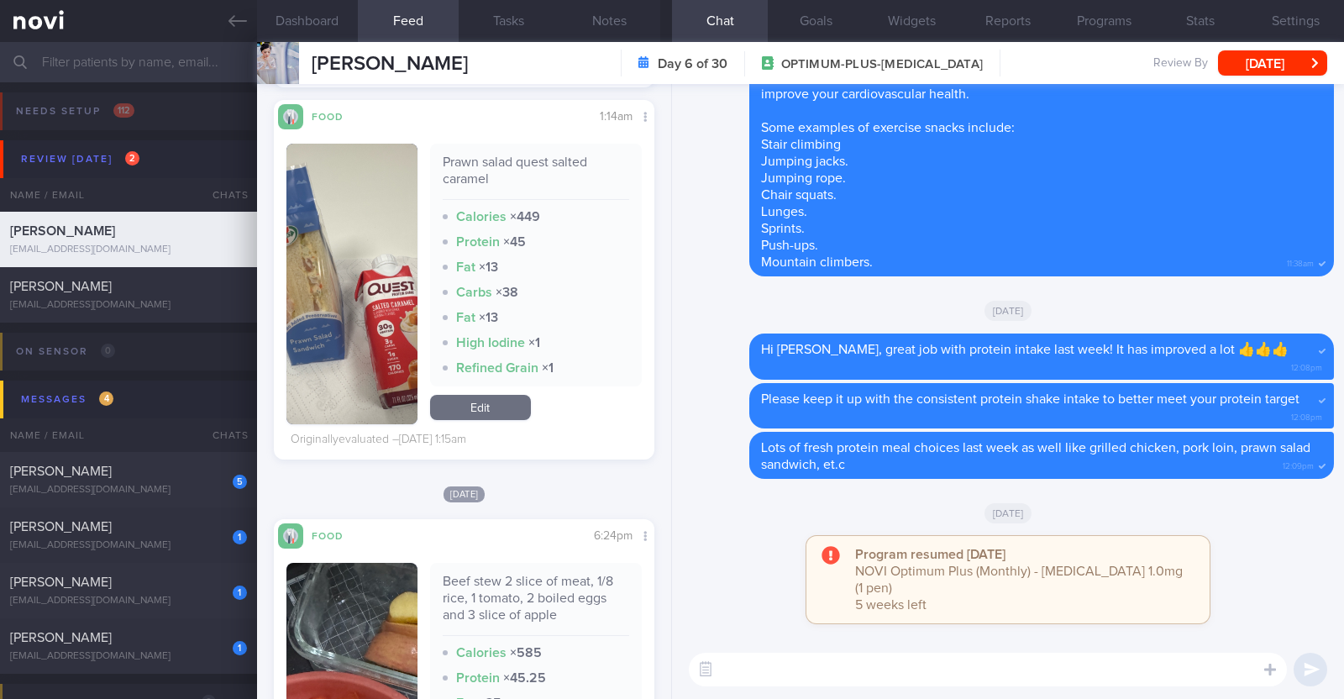
scroll to position [7769, 0]
click at [814, 656] on textarea at bounding box center [988, 670] width 598 height 34
click at [974, 665] on textarea "Hi Charlaine, overall protein intake over th epast week" at bounding box center [988, 670] width 598 height 34
click at [1100, 669] on textarea "Hi Charlaine, overall protein intake over the past week" at bounding box center [988, 670] width 598 height 34
type textarea "Hi Charlaine, overall protein intake over the past week has been good"
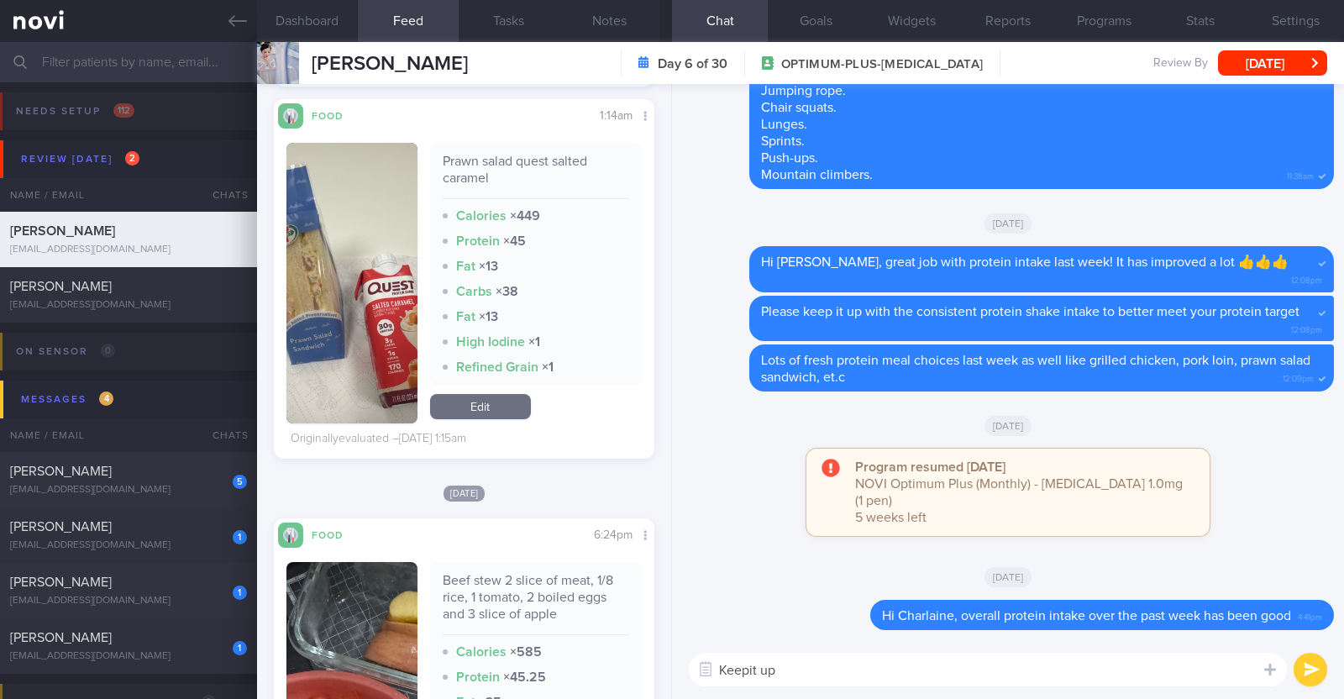
type textarea "Keepit up!"
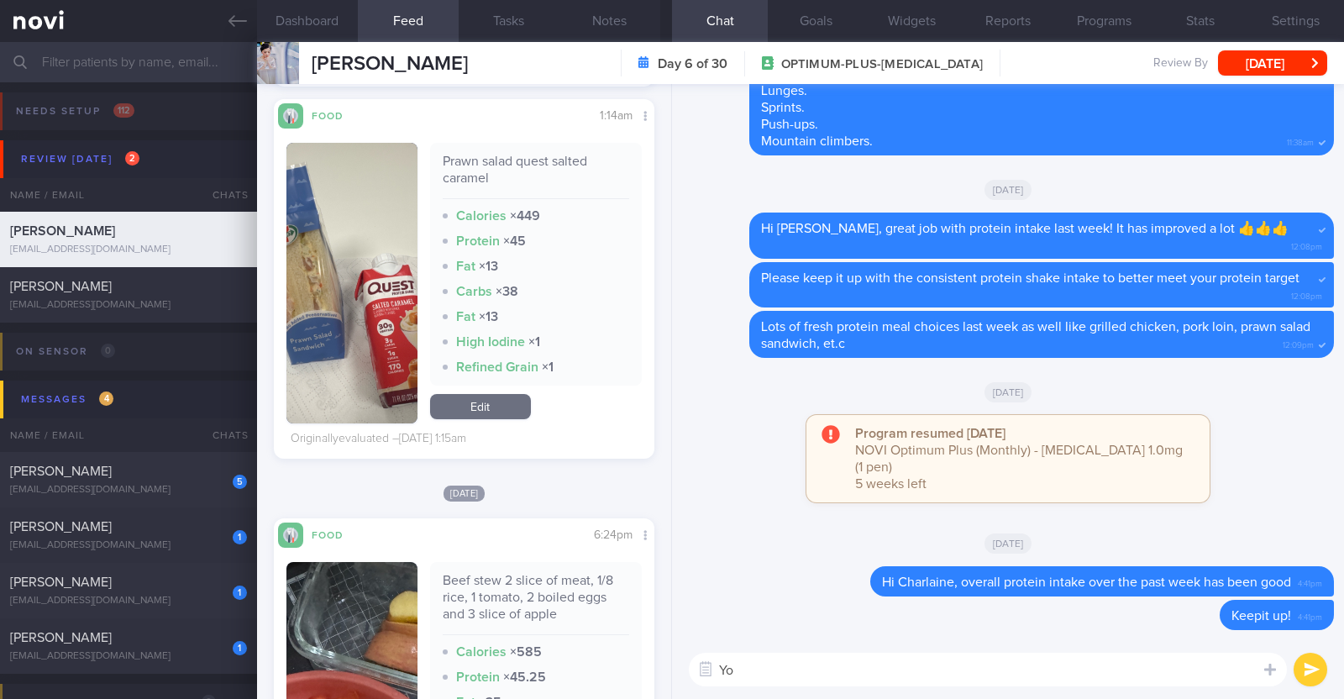
type textarea "Y"
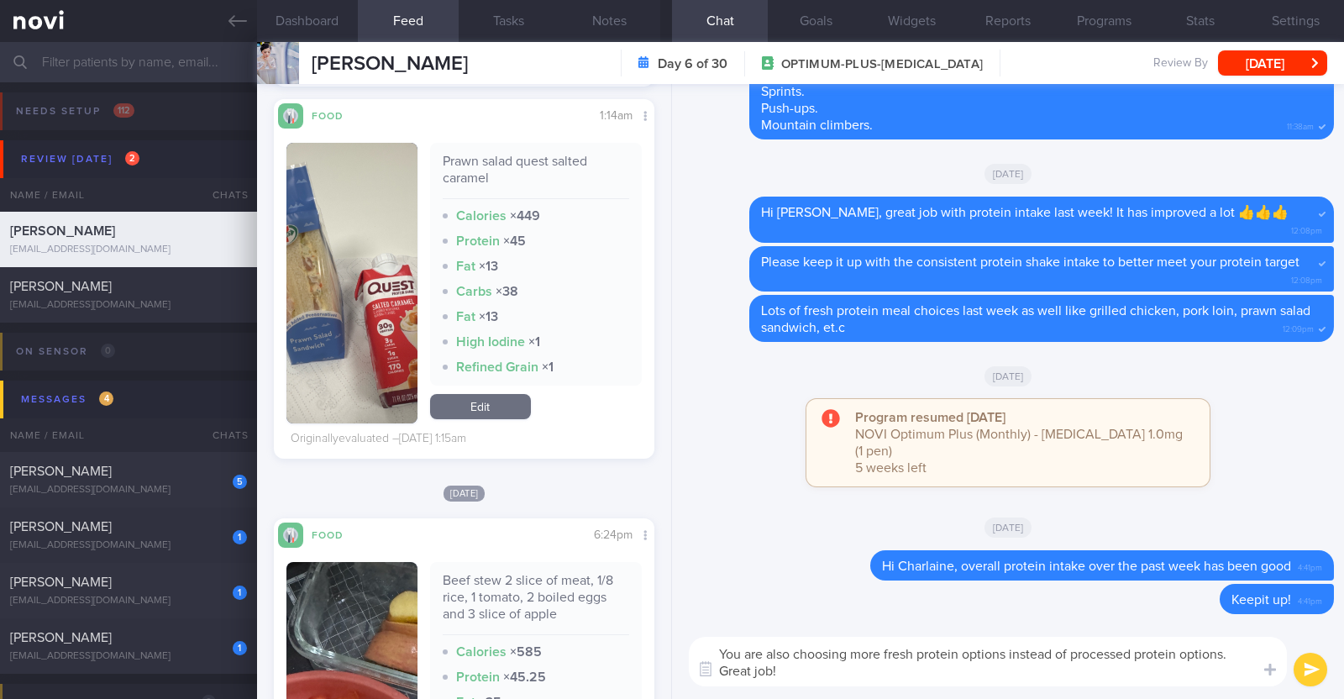
type textarea "You are also choosing more fresh protein options instead of processed protein o…"
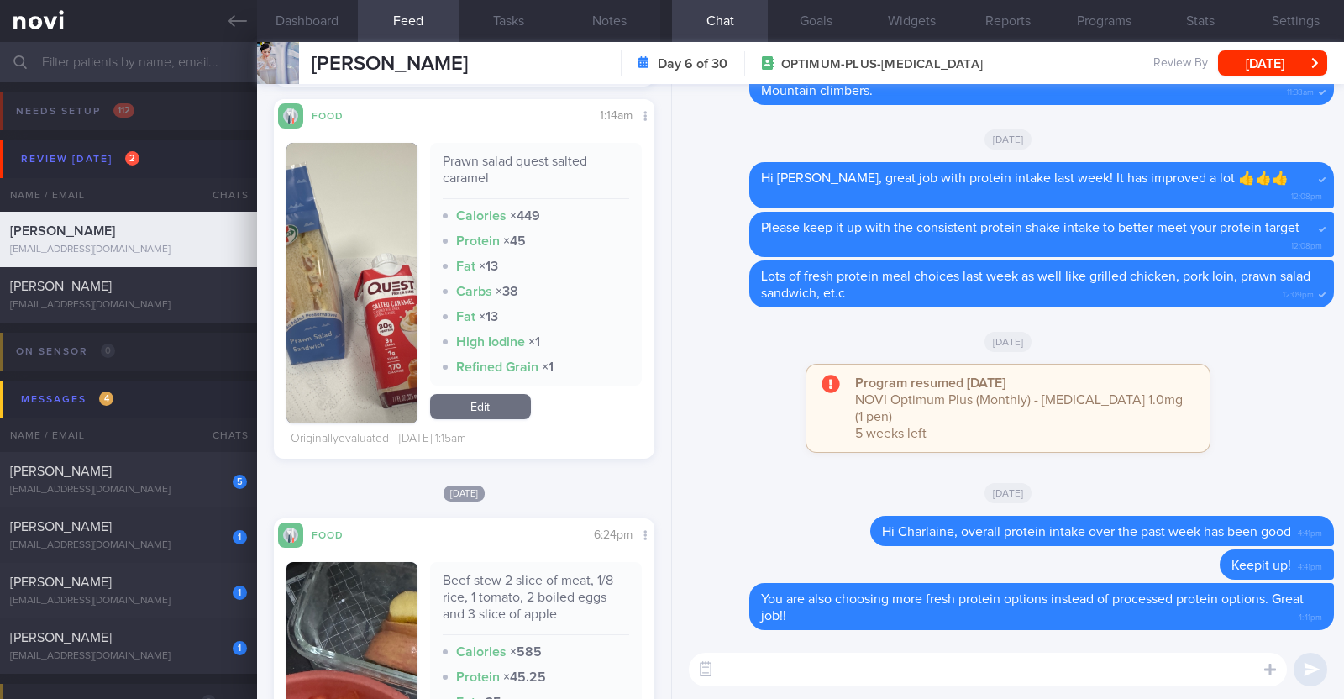
paste textarea "🤗"
type textarea "🤗"
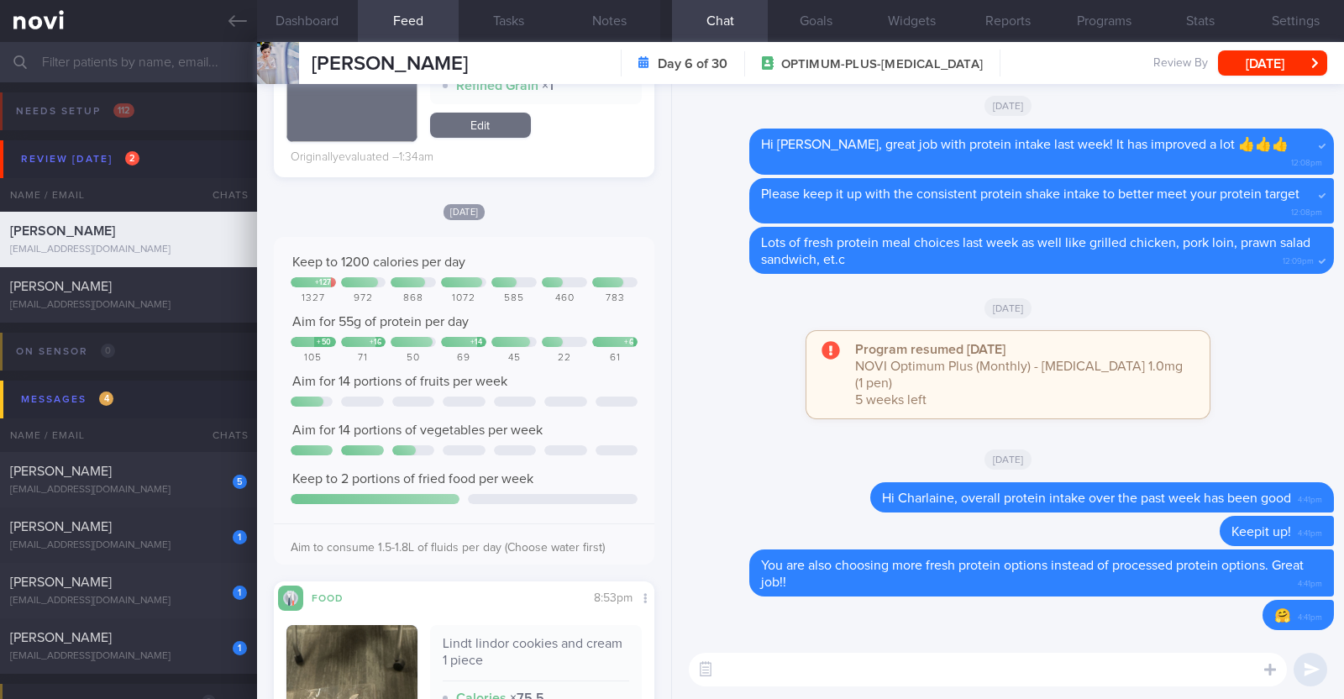
scroll to position [852, 0]
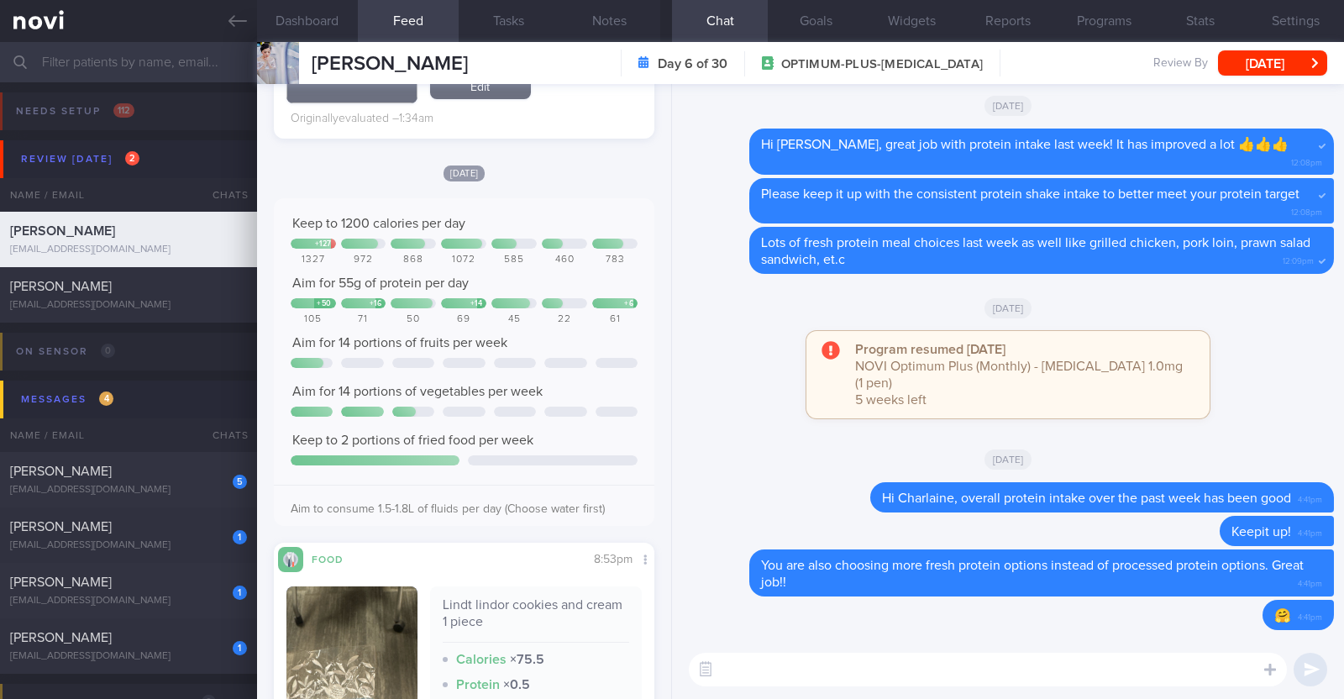
click at [781, 657] on textarea at bounding box center [988, 670] width 598 height 34
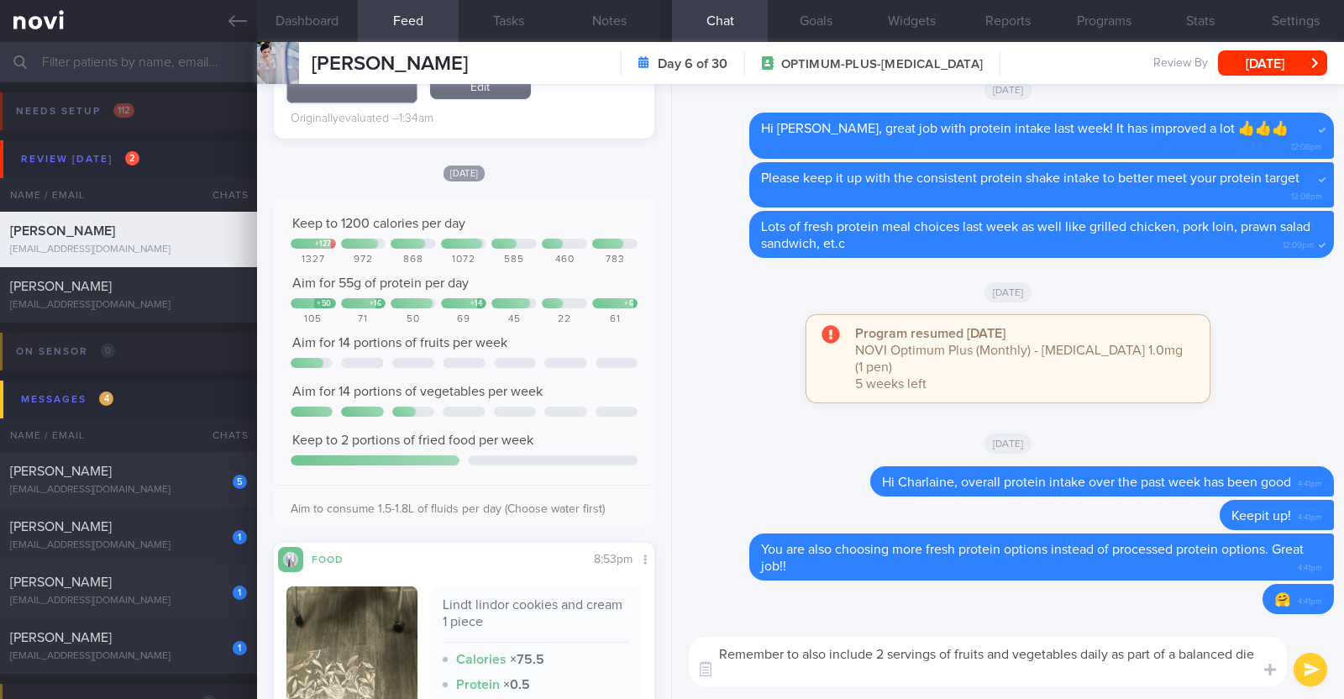
type textarea "Remember to also include 2 servings of fruits and vegetables daily as part of a…"
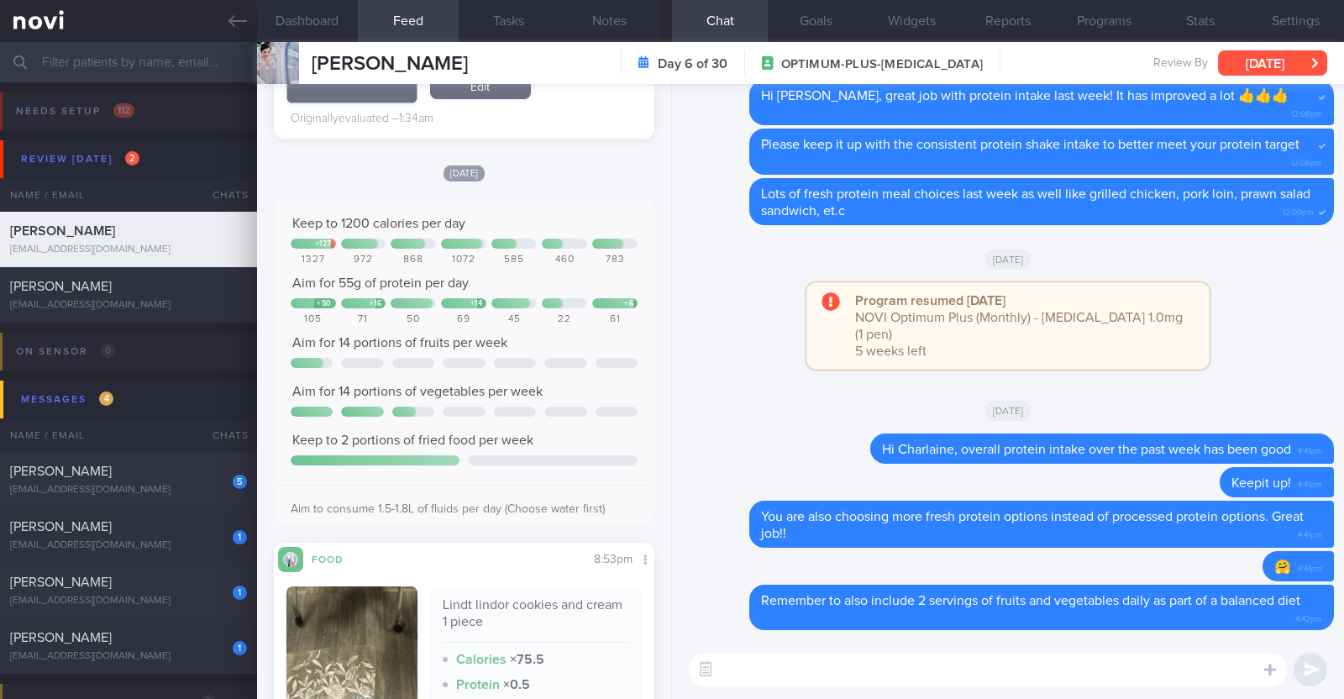
click at [1277, 67] on button "[DATE]" at bounding box center [1272, 62] width 109 height 25
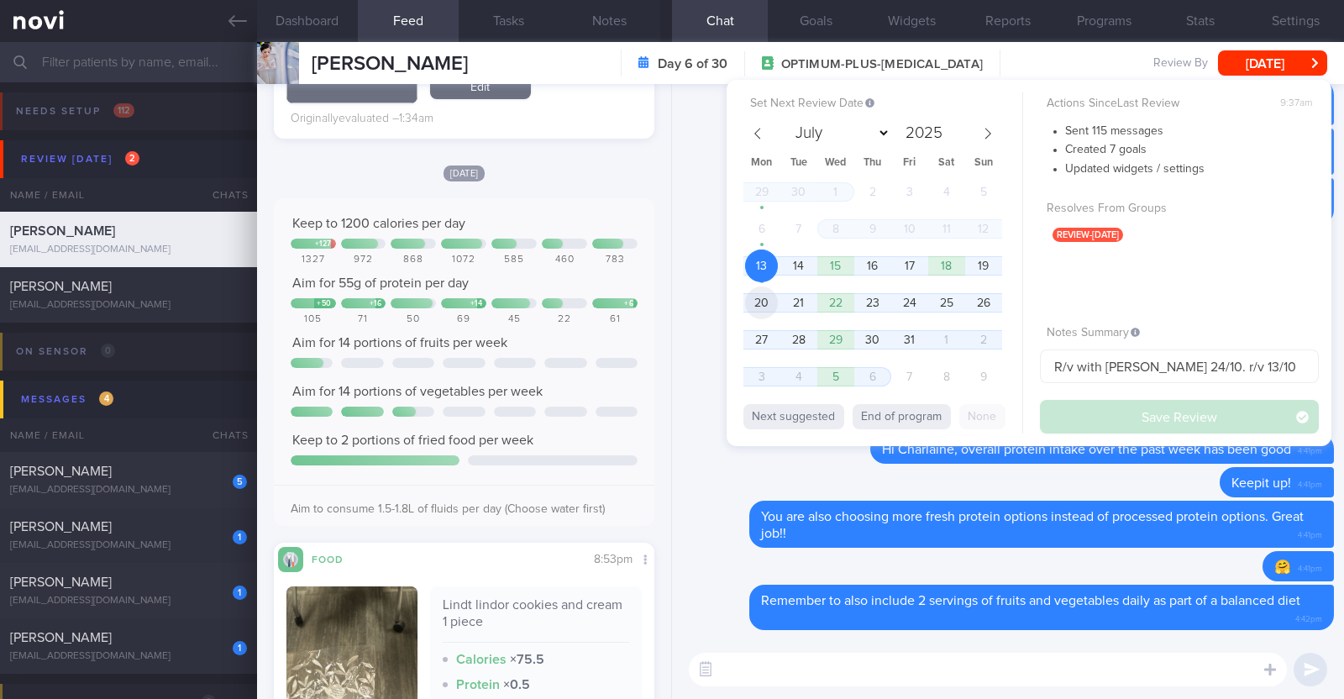
click at [768, 300] on span "20" at bounding box center [761, 302] width 33 height 33
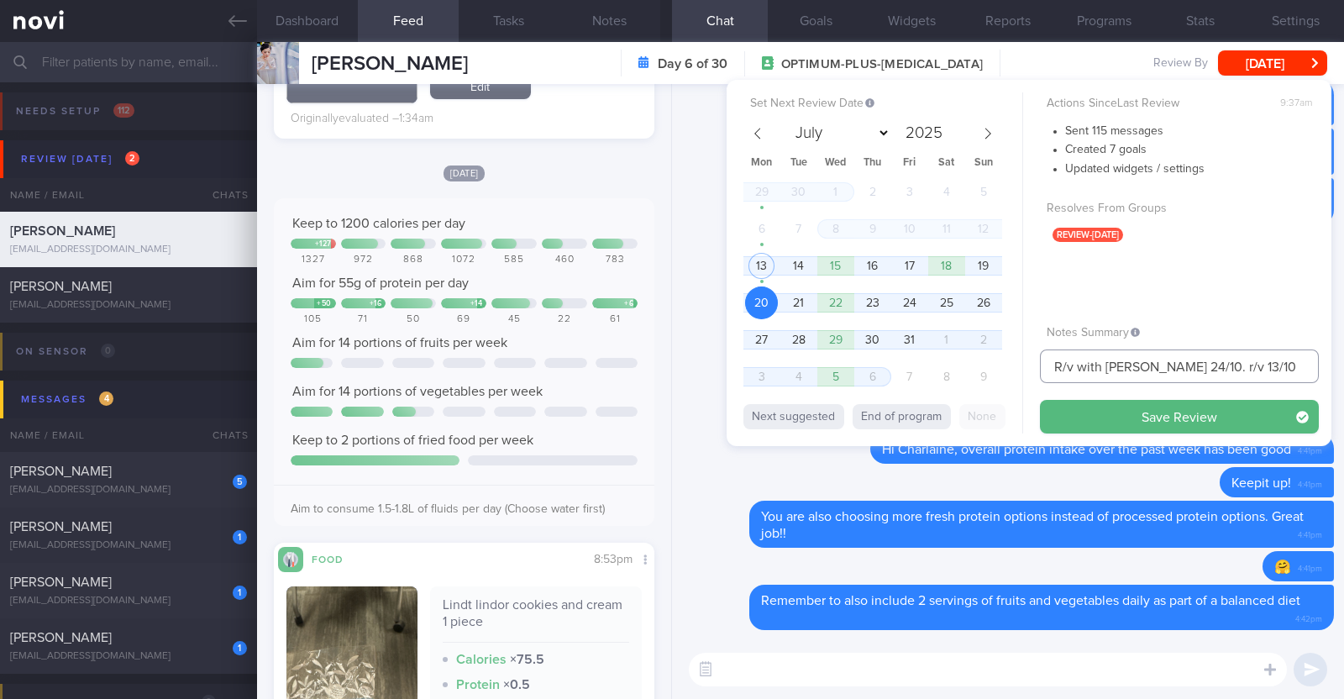
click at [1222, 363] on input "R/v with Dr Todd 24/10. r/v 13/10" at bounding box center [1179, 366] width 279 height 34
type input "R/v with Dr Todd 24/10. r/v 20/10"
click at [1246, 406] on button "Save Review" at bounding box center [1179, 417] width 279 height 34
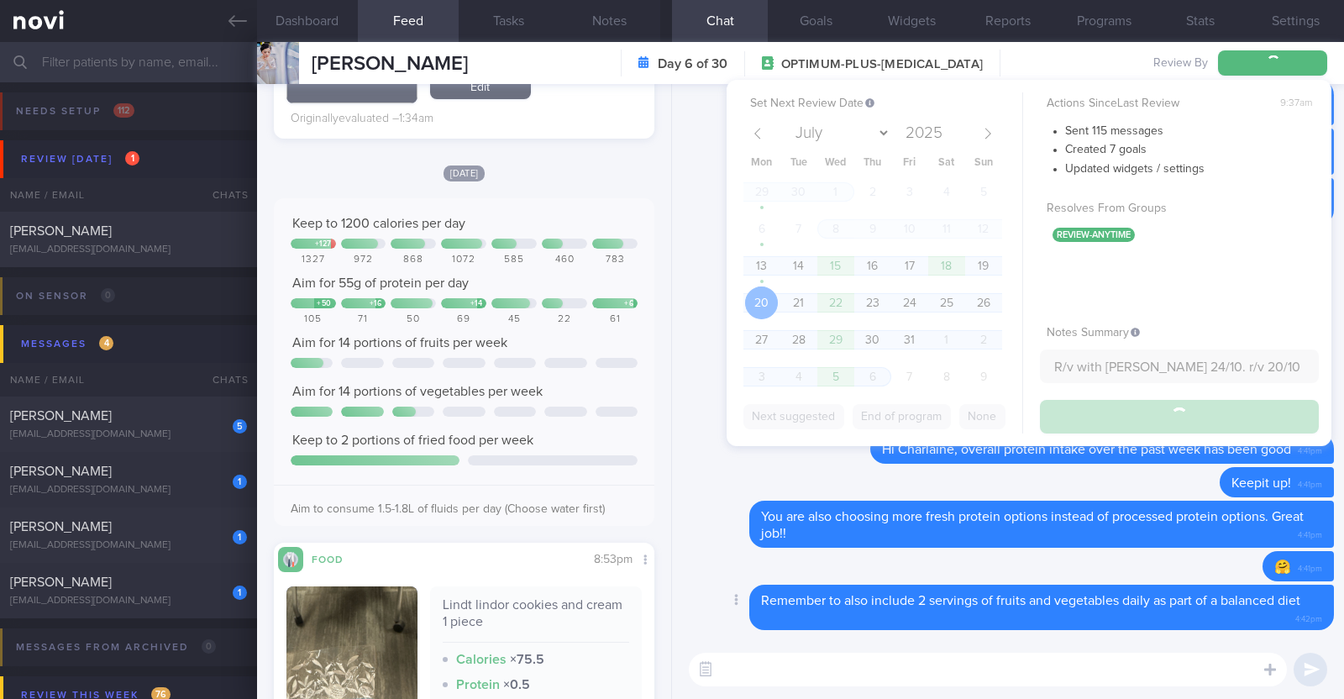
type input "R/v with Dr Todd 24/10. r/v 20/10"
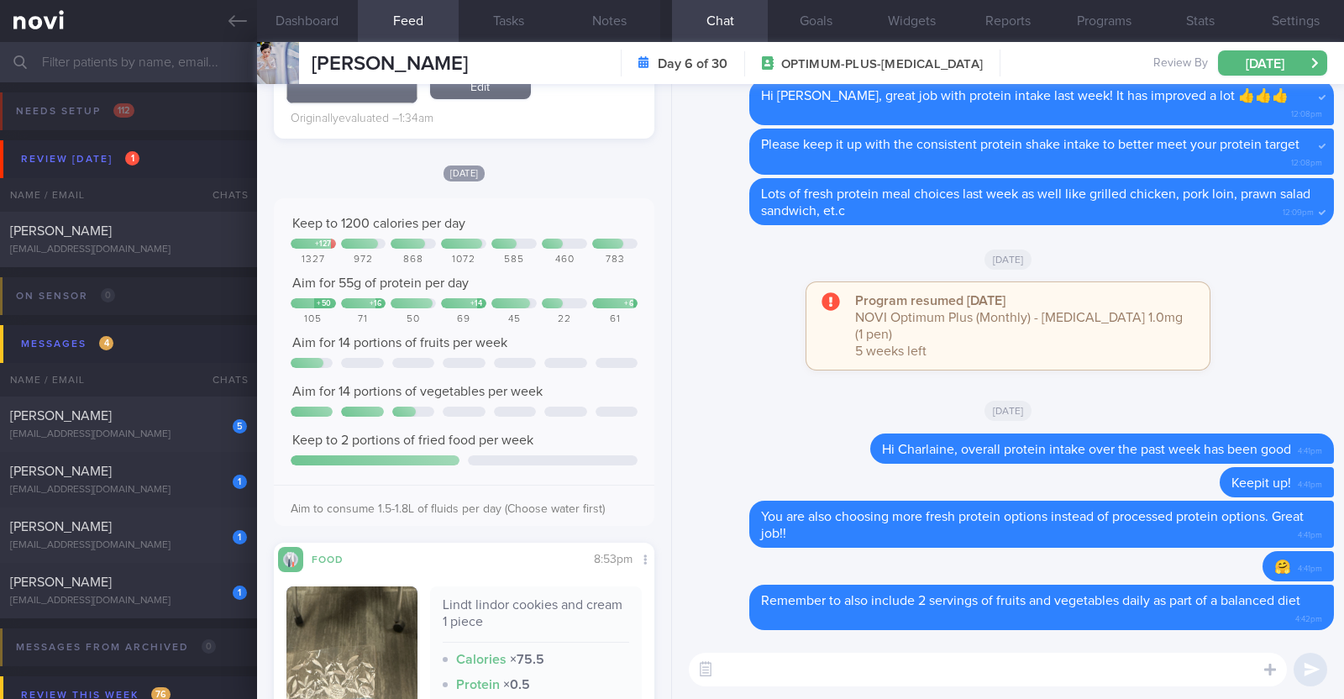
click at [149, 54] on input "text" at bounding box center [672, 62] width 1344 height 40
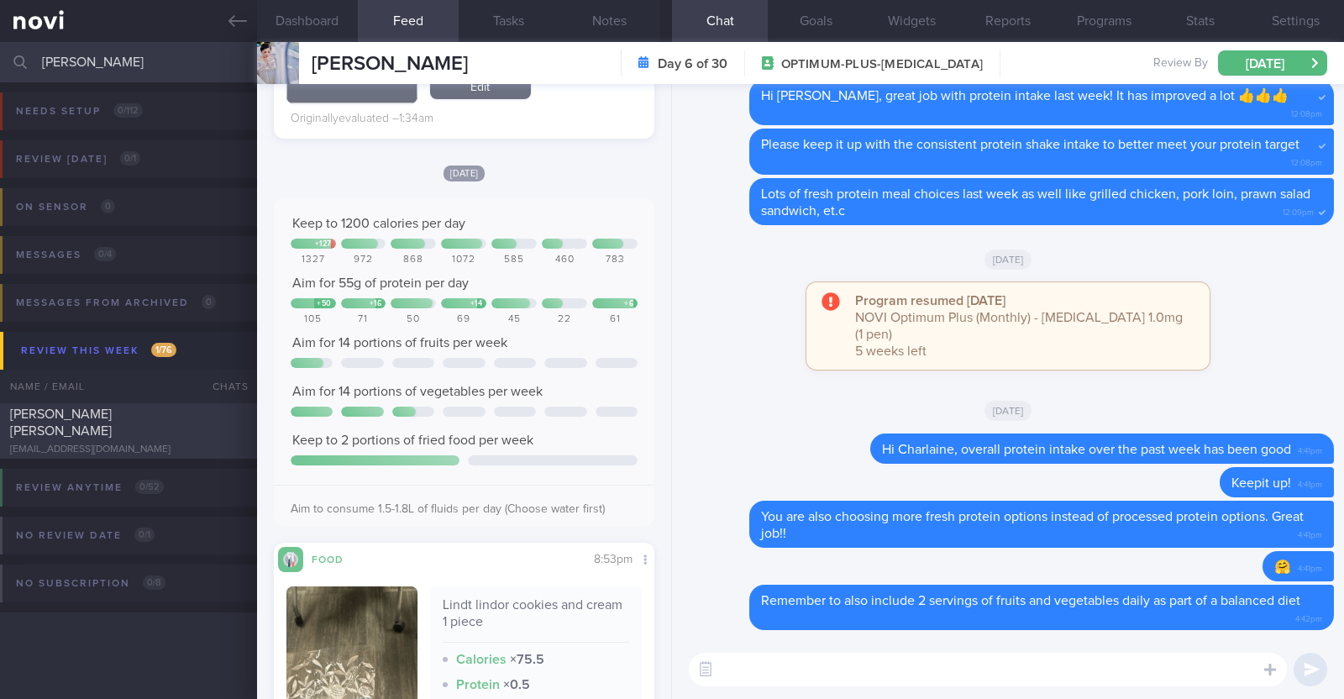
type input "uttam"
click at [89, 433] on div "UTTAM HANUMANT NARAYANI lookforuttam@gmail.com" at bounding box center [128, 431] width 257 height 50
type textarea "43M Comorbidities: T2DM (dx in 2012) Hyperlipidemia - not on meds, not on f/up …"
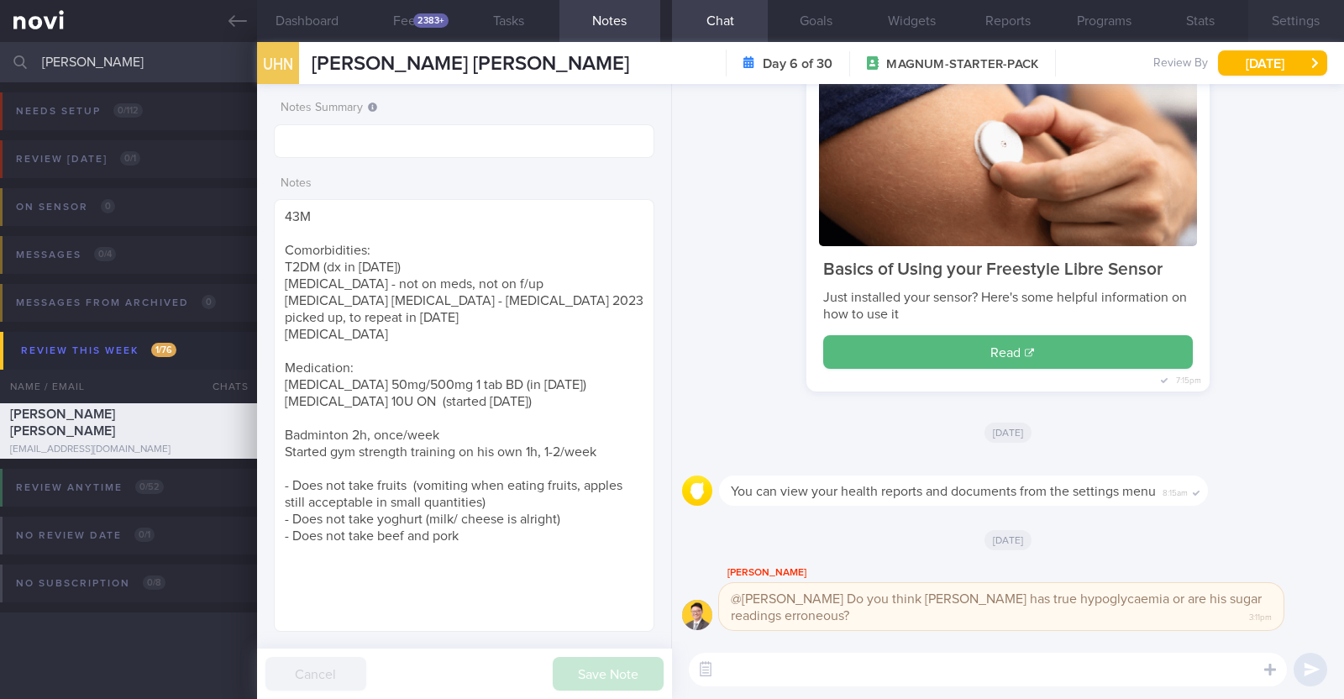
click at [1286, 31] on button "Settings" at bounding box center [1296, 21] width 96 height 42
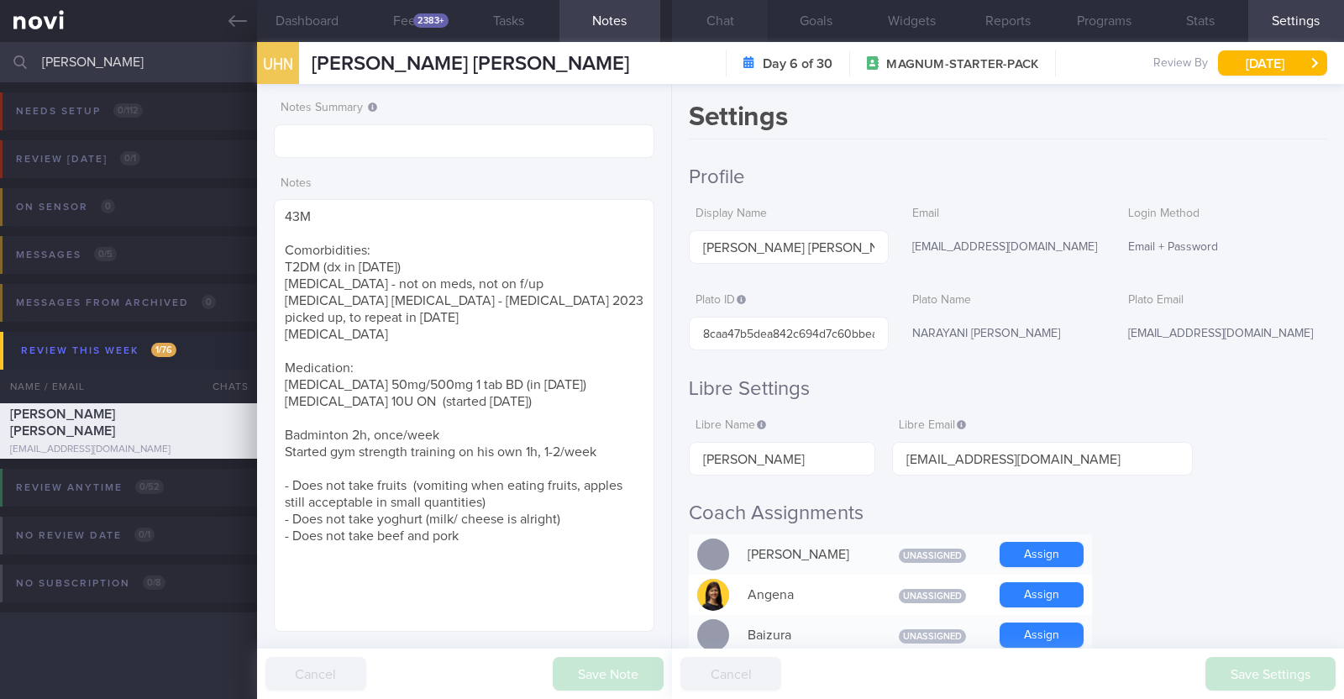
click at [701, 11] on button "Chat" at bounding box center [720, 21] width 96 height 42
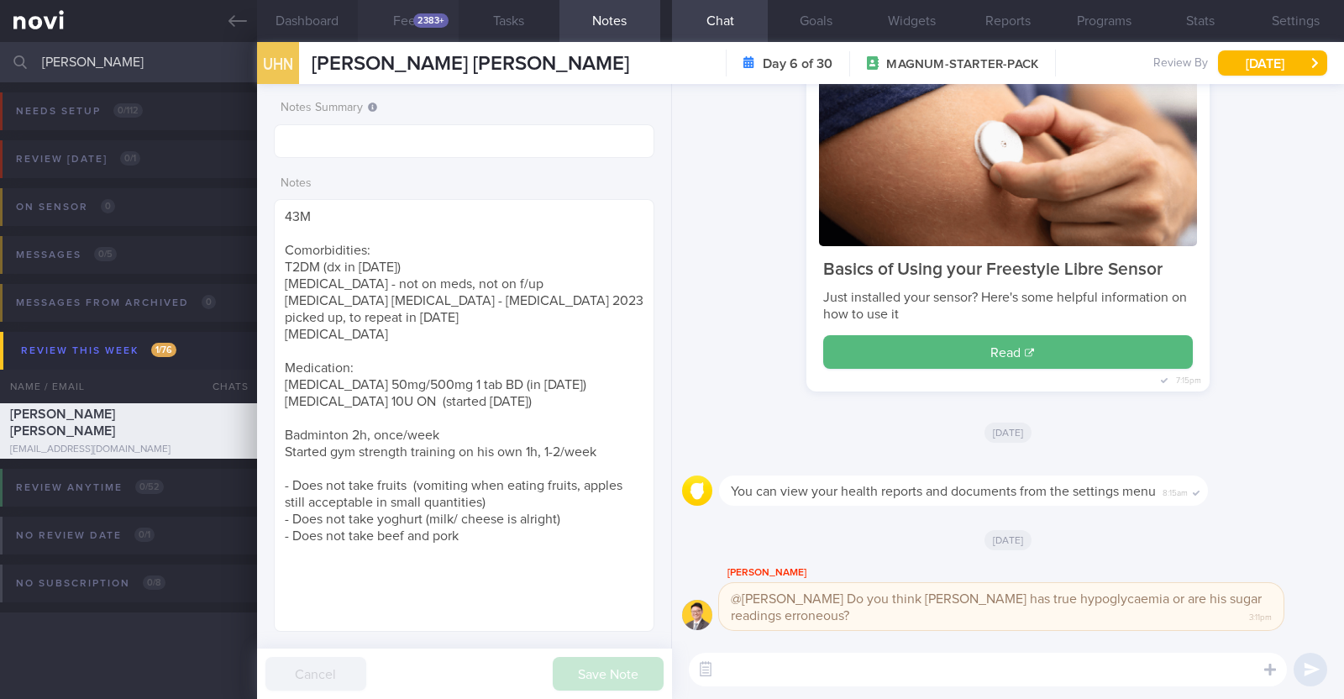
click at [420, 12] on button "Feed 2383+" at bounding box center [408, 21] width 101 height 42
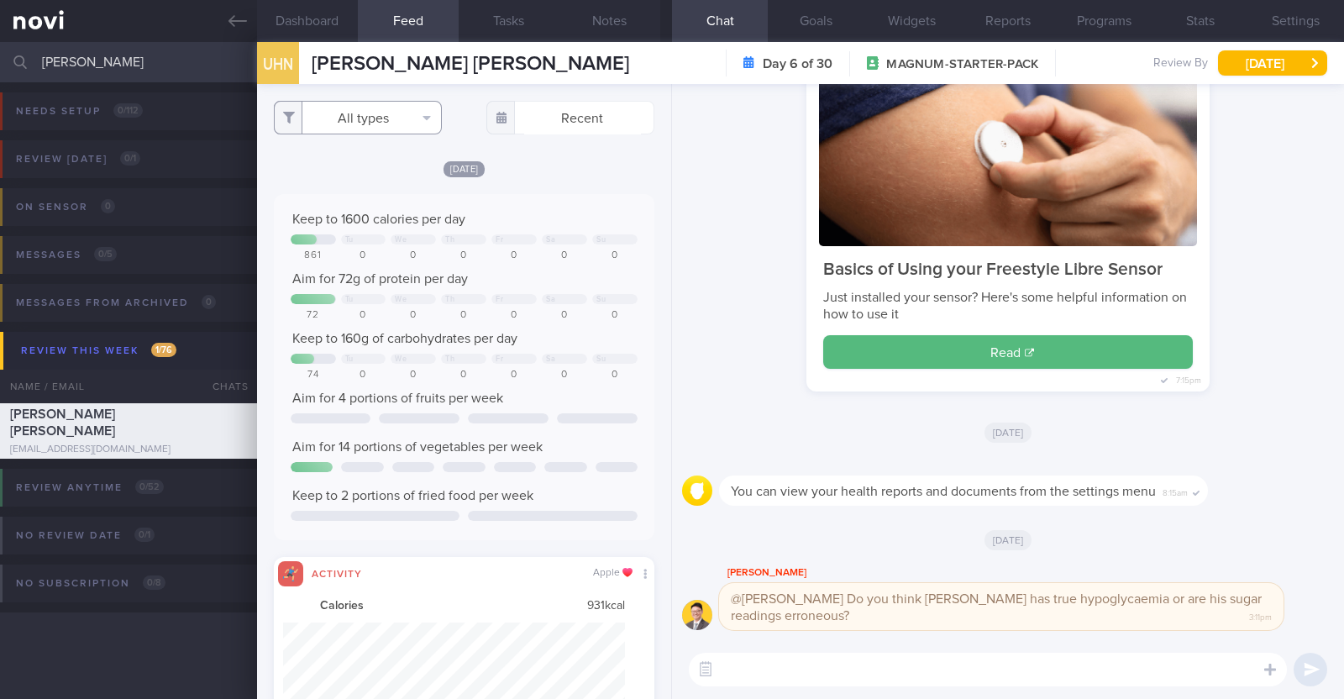
click at [361, 123] on button "All types" at bounding box center [358, 118] width 168 height 34
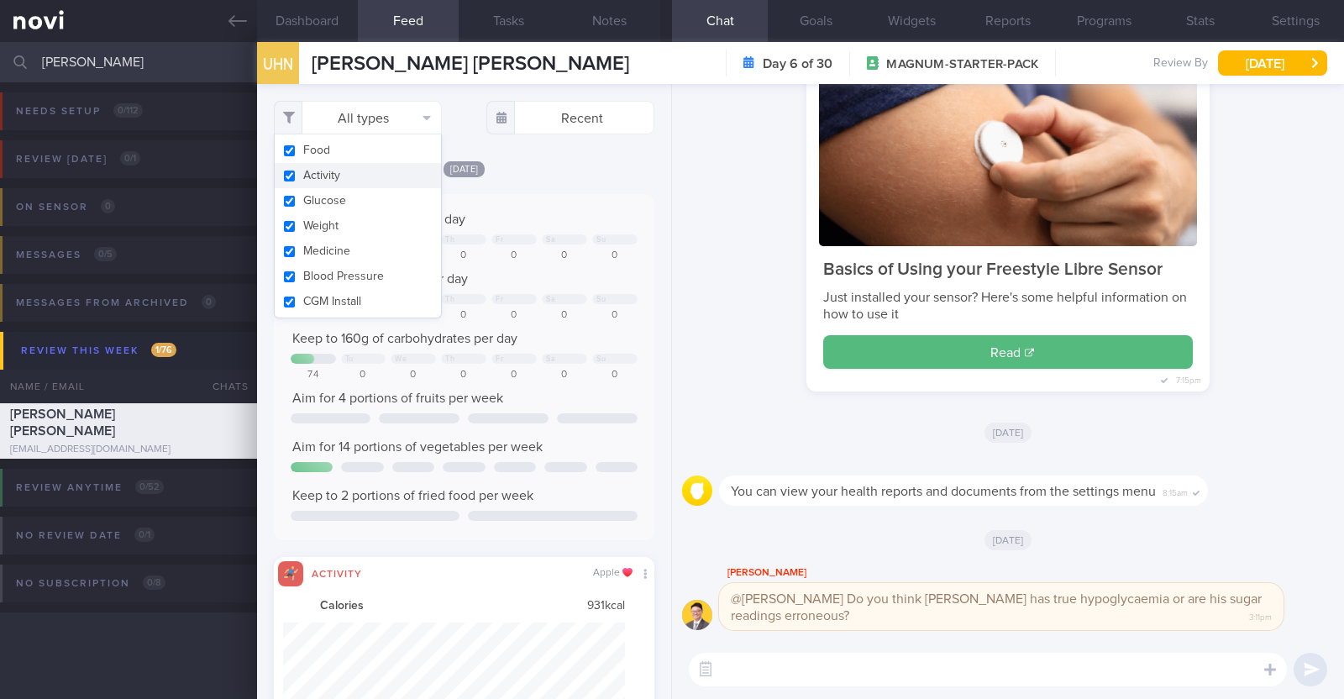
click at [343, 174] on button "Activity" at bounding box center [358, 175] width 166 height 25
checkbox input "false"
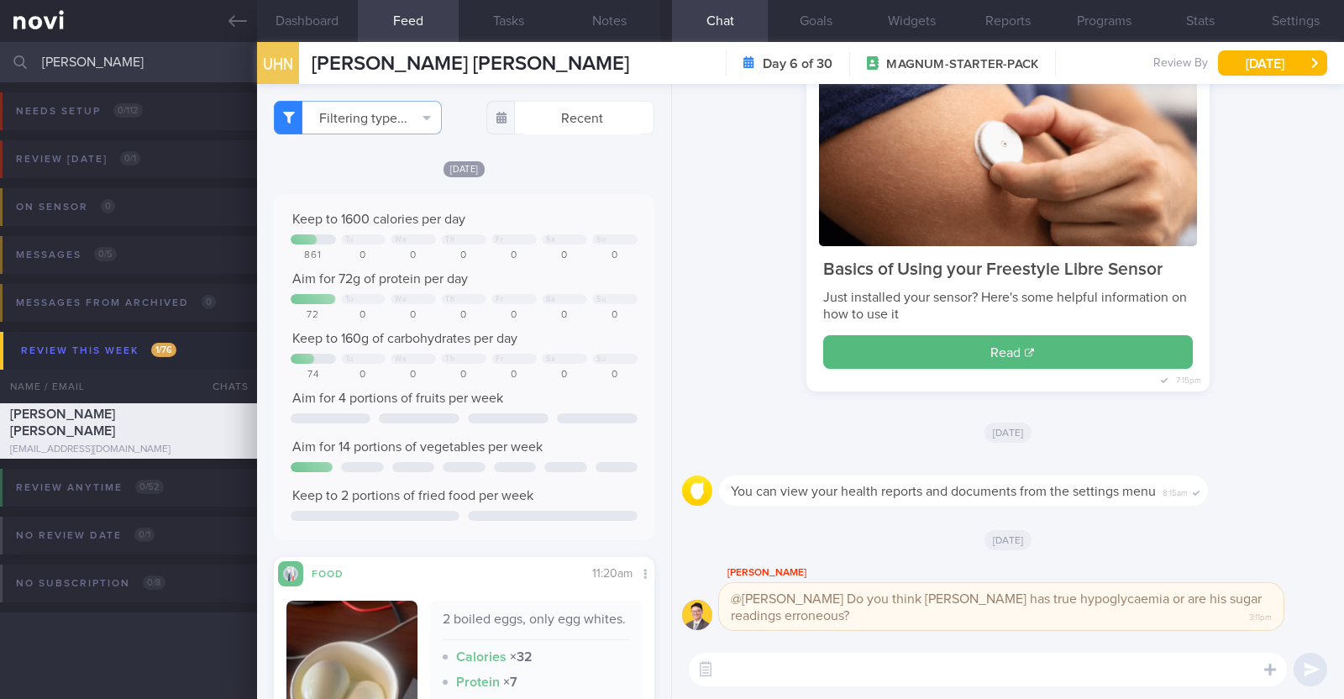
click at [543, 156] on div "Filtering type... Food Activity Glucose Weight Medicine [MEDICAL_DATA] [MEDICAL…" at bounding box center [464, 391] width 414 height 615
click at [287, 10] on button "Dashboard" at bounding box center [307, 21] width 101 height 42
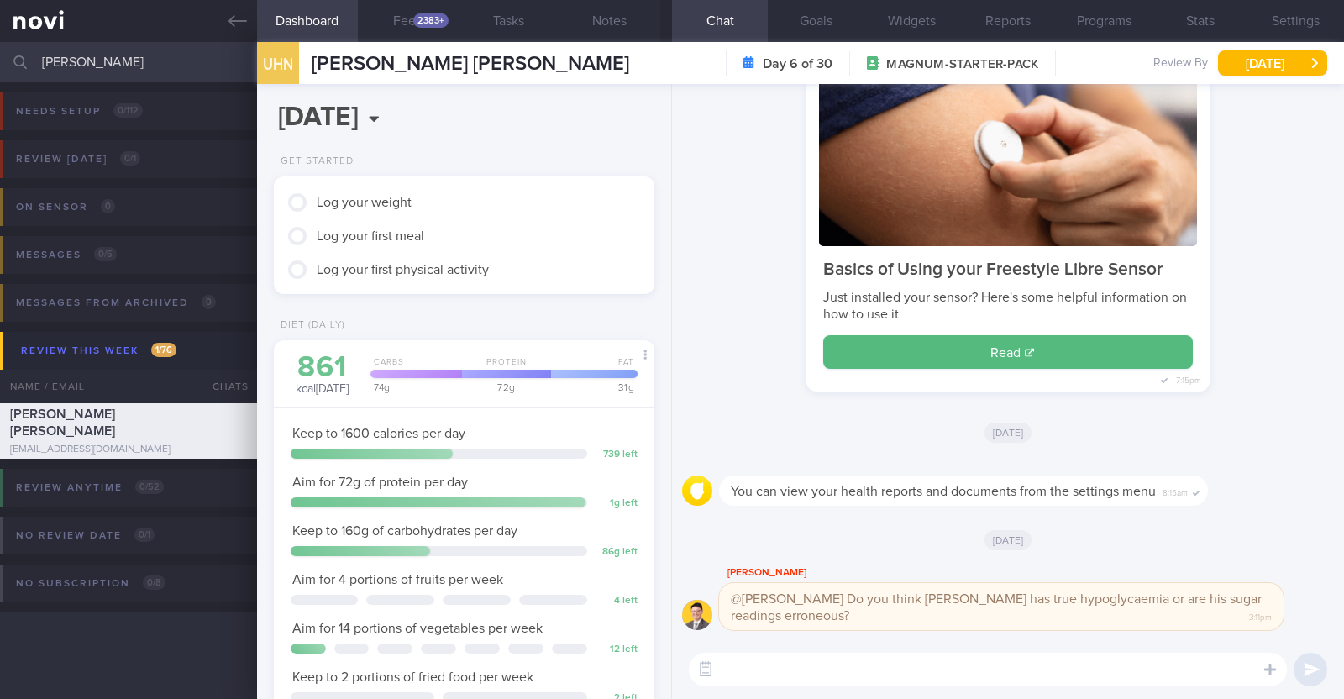
drag, startPoint x: 84, startPoint y: 65, endPoint x: 0, endPoint y: 60, distance: 84.1
click at [0, 60] on input "[PERSON_NAME]" at bounding box center [672, 62] width 1344 height 40
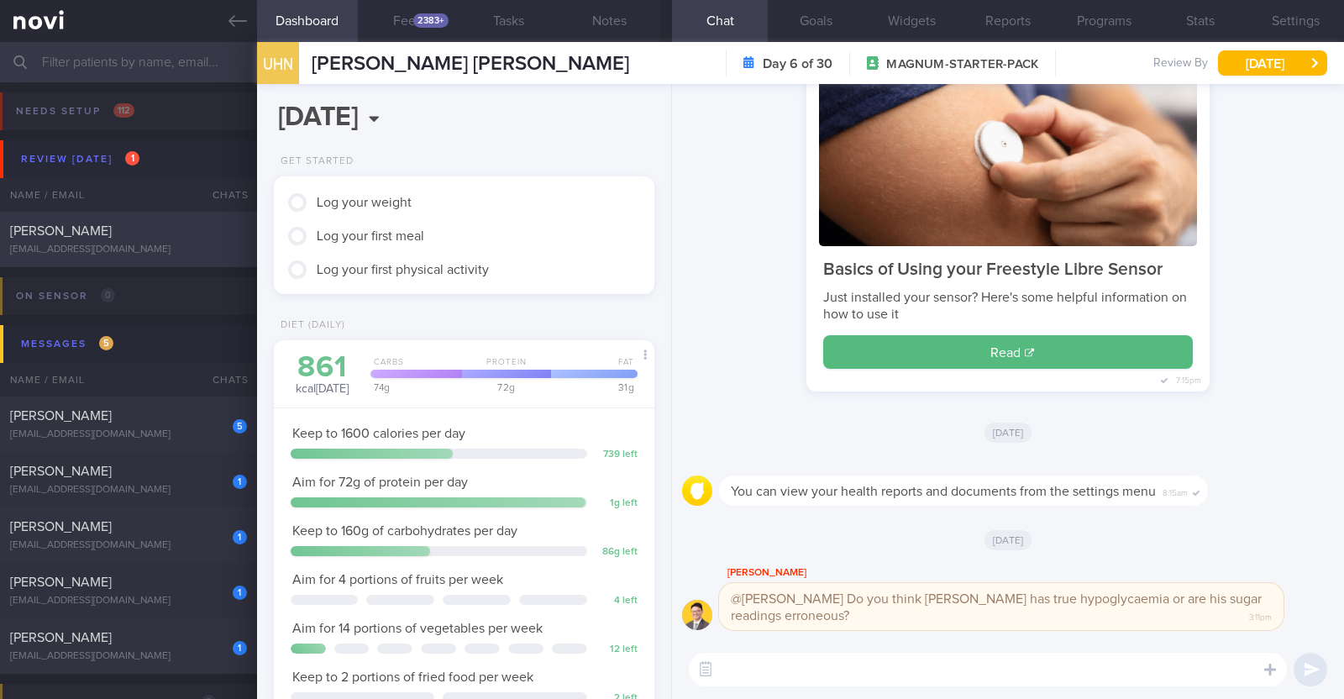
click at [122, 233] on div "[PERSON_NAME]" at bounding box center [126, 231] width 233 height 17
type input "r/v 13/10"
type textarea "45M Nil PMHx/ Meds Running x 3/week (25-30min) Gym (strength training) x 1/week…"
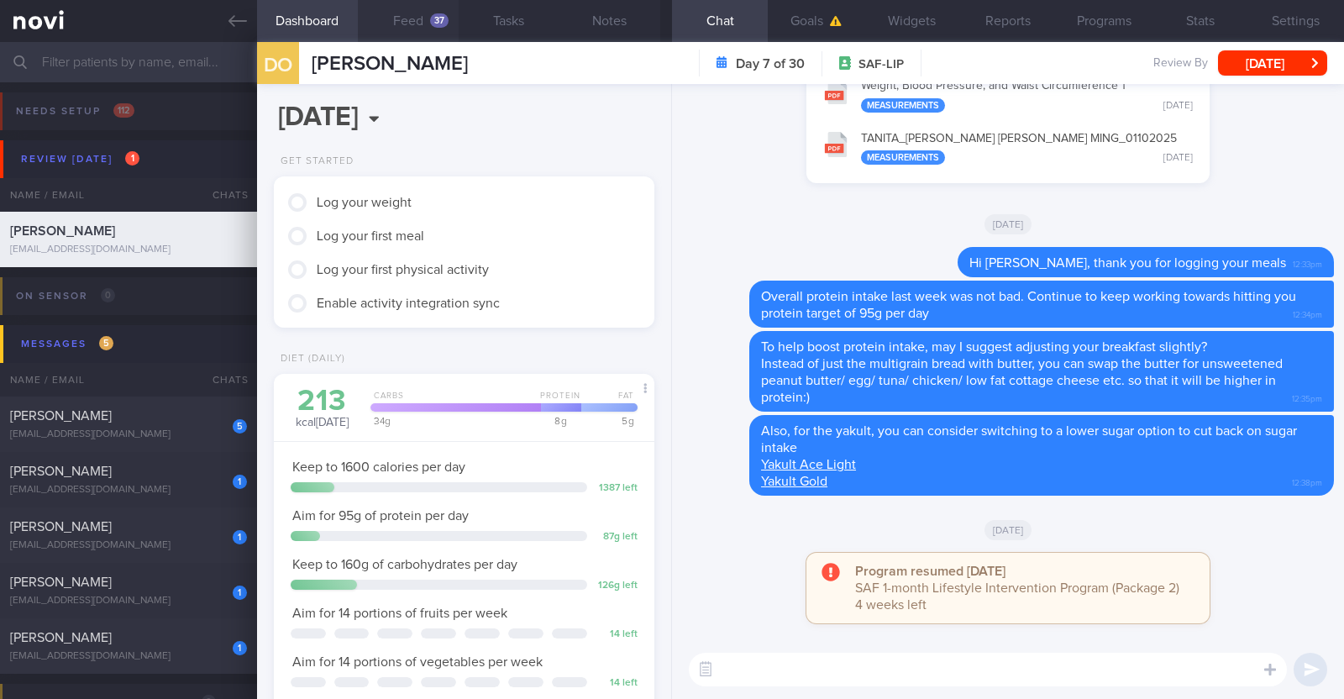
click at [407, 25] on button "Feed 37" at bounding box center [408, 21] width 101 height 42
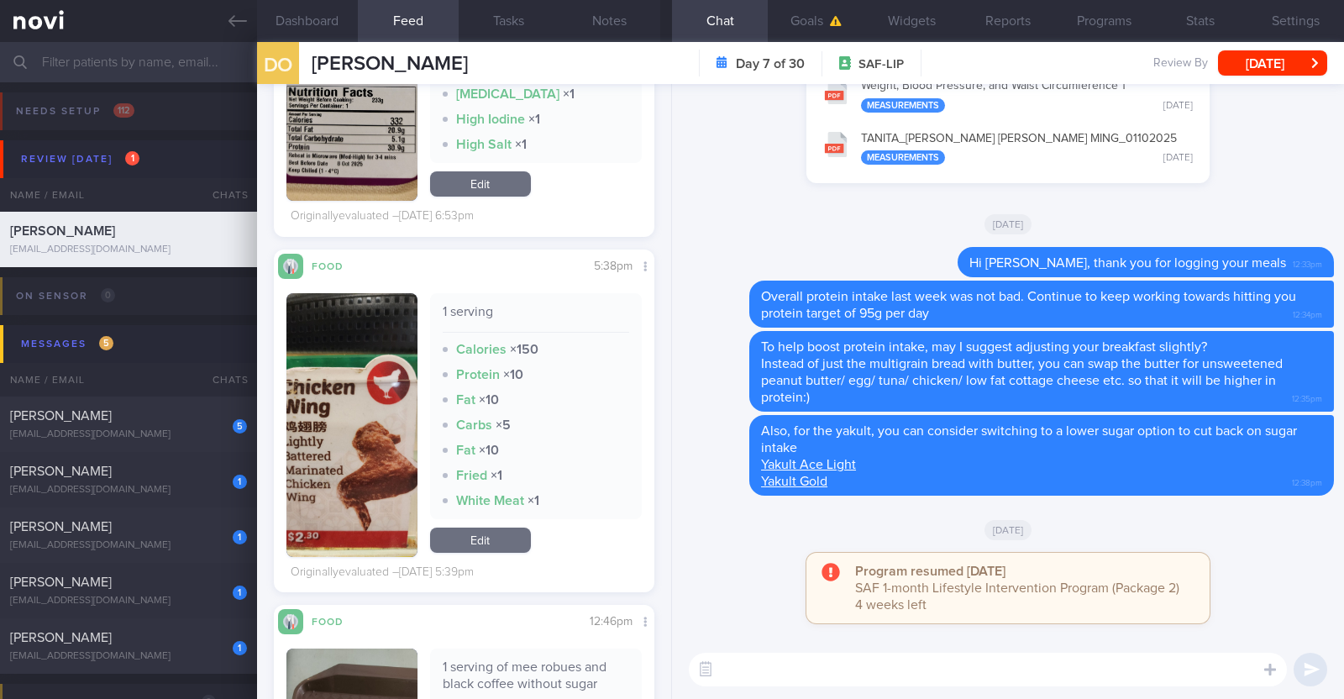
scroll to position [170, 340]
click at [369, 456] on button "button" at bounding box center [351, 425] width 131 height 264
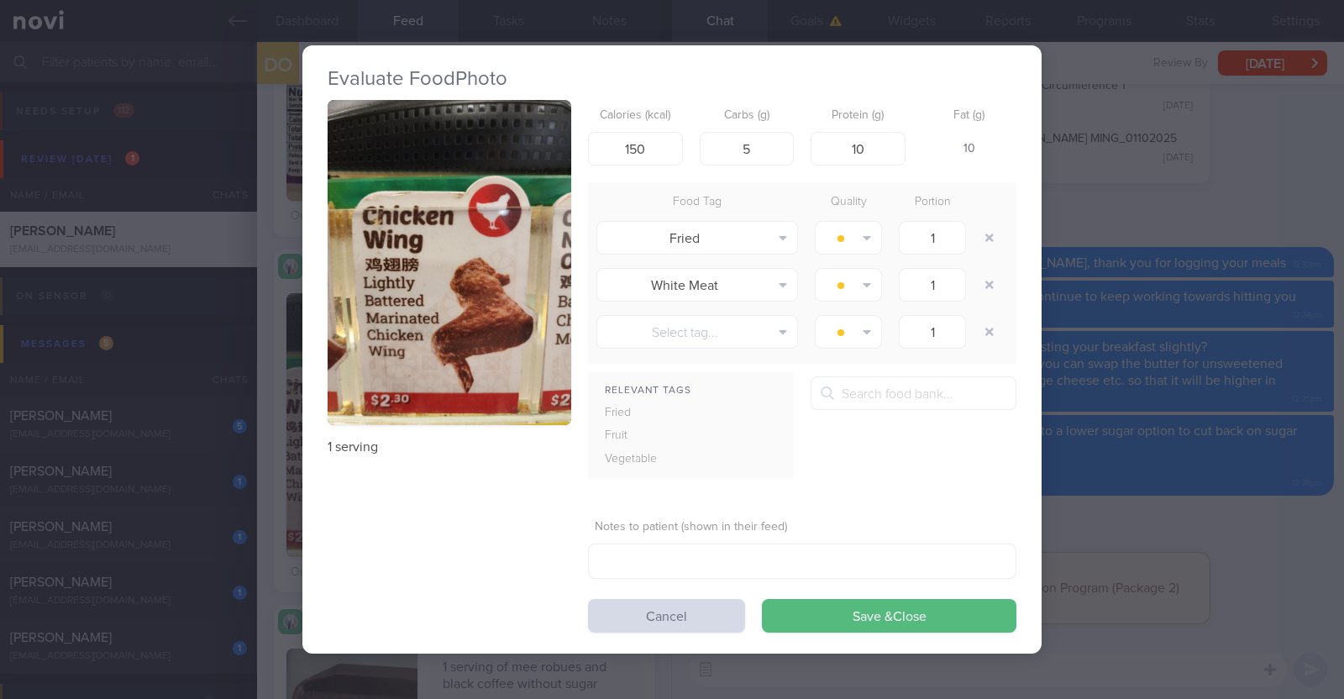
click at [262, 422] on div "Evaluate Food Photo 1 serving Calories (kcal) 150 Carbs (g) 5 Protein (g) 10 Fa…" at bounding box center [672, 349] width 1344 height 699
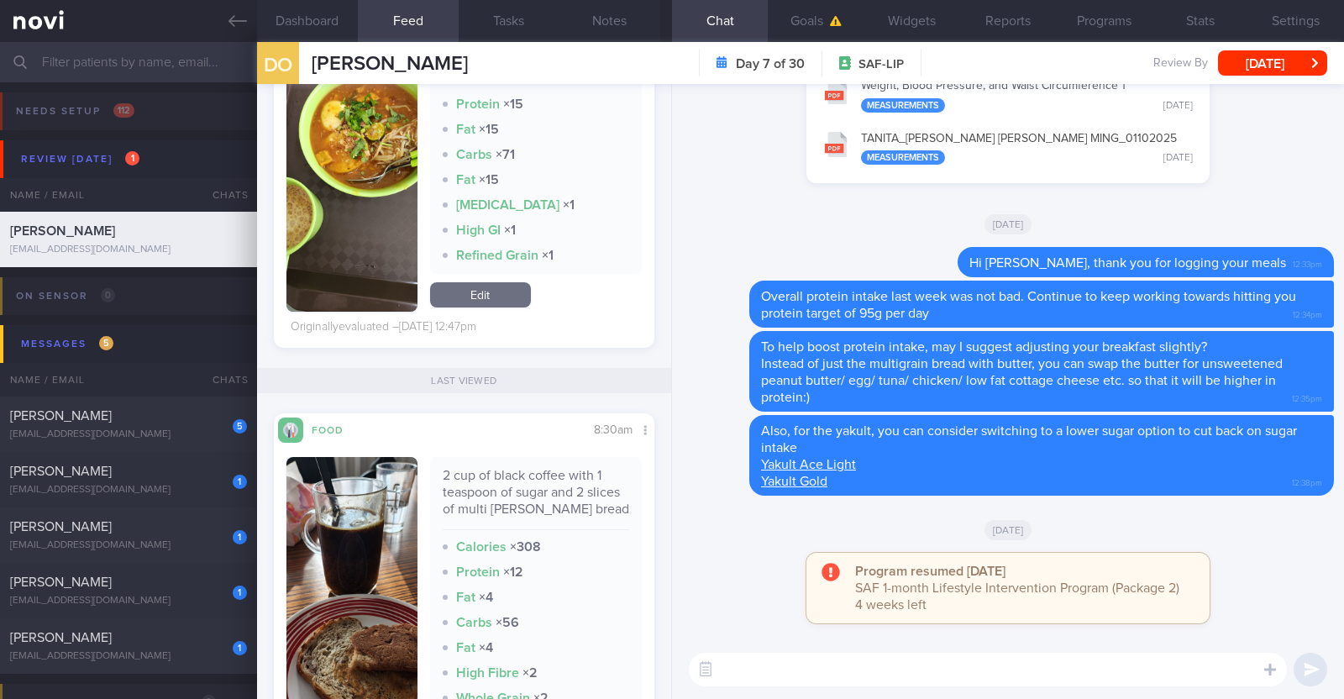
scroll to position [12177, 0]
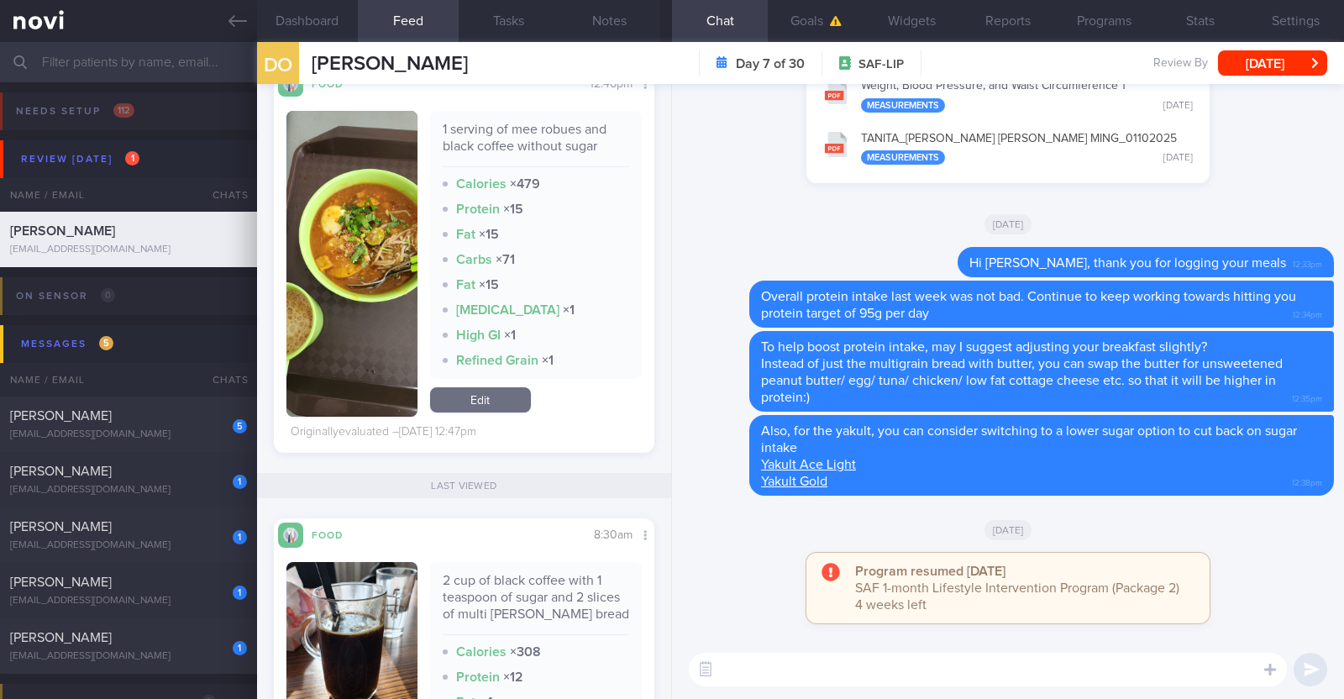
click at [777, 664] on textarea at bounding box center [988, 670] width 598 height 34
click at [775, 665] on textarea "Hi Desmind," at bounding box center [988, 670] width 598 height 34
click at [857, 662] on textarea "Hi [PERSON_NAME]," at bounding box center [988, 670] width 598 height 34
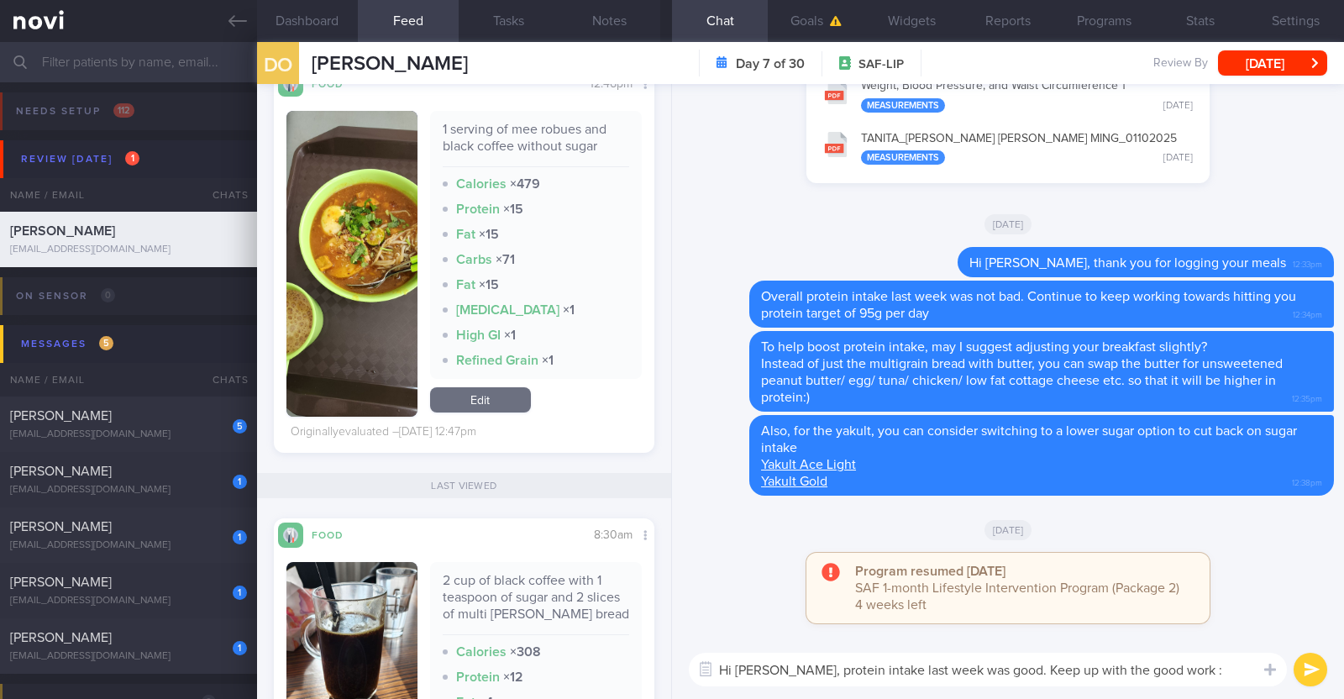
type textarea "Hi [PERSON_NAME], protein intake last week was good. Keep up with the good work…"
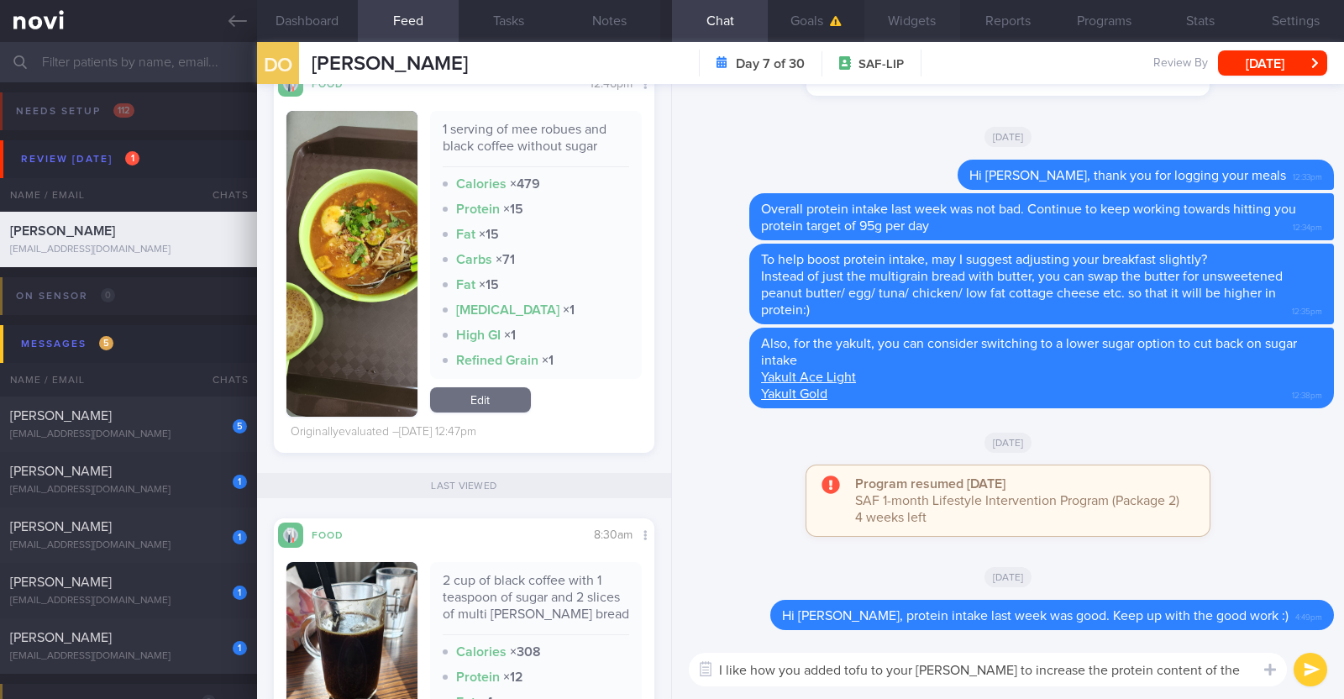
paste textarea "👍"
type textarea "I like how you added tofu to your [PERSON_NAME] to increase the protein content…"
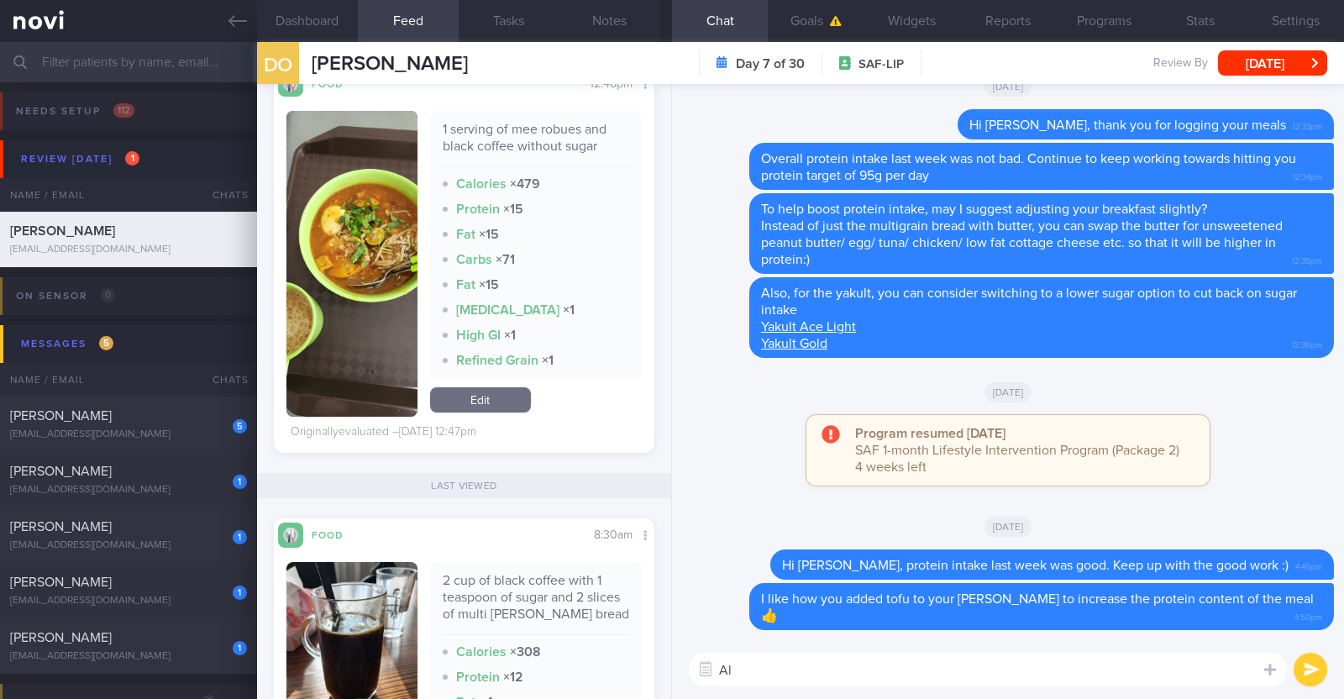
type textarea "A"
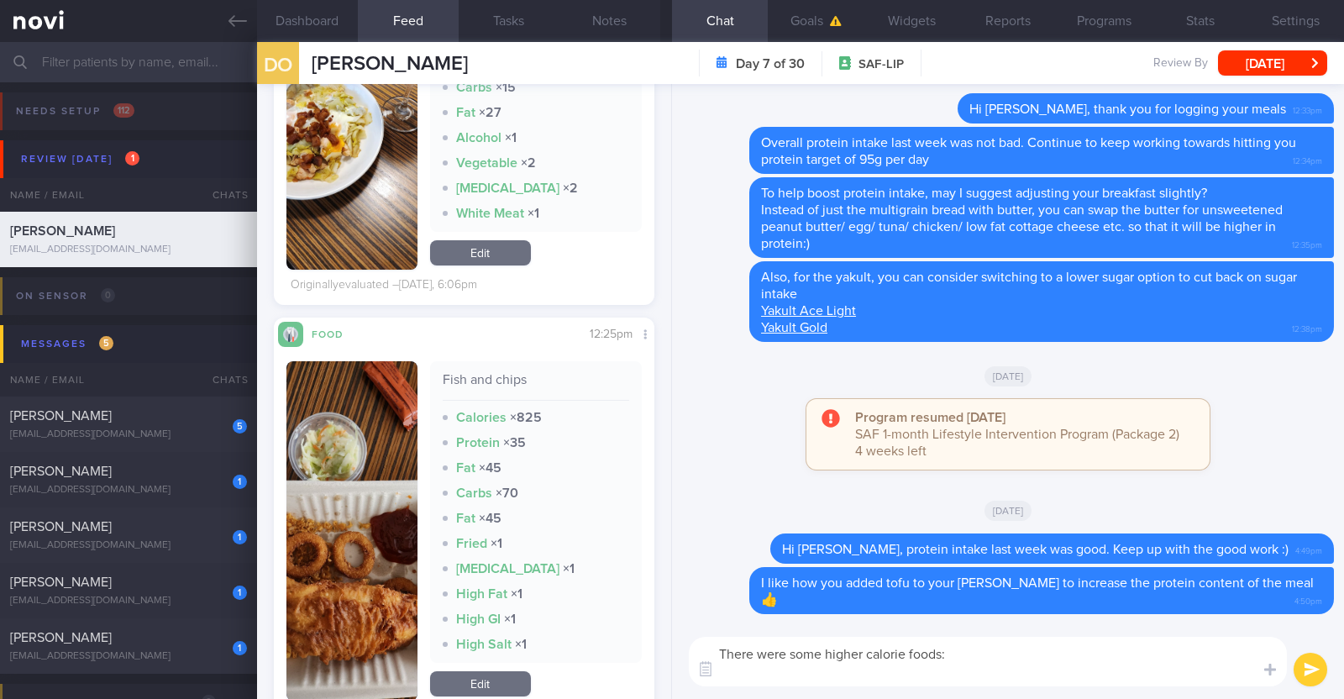
scroll to position [1679, 0]
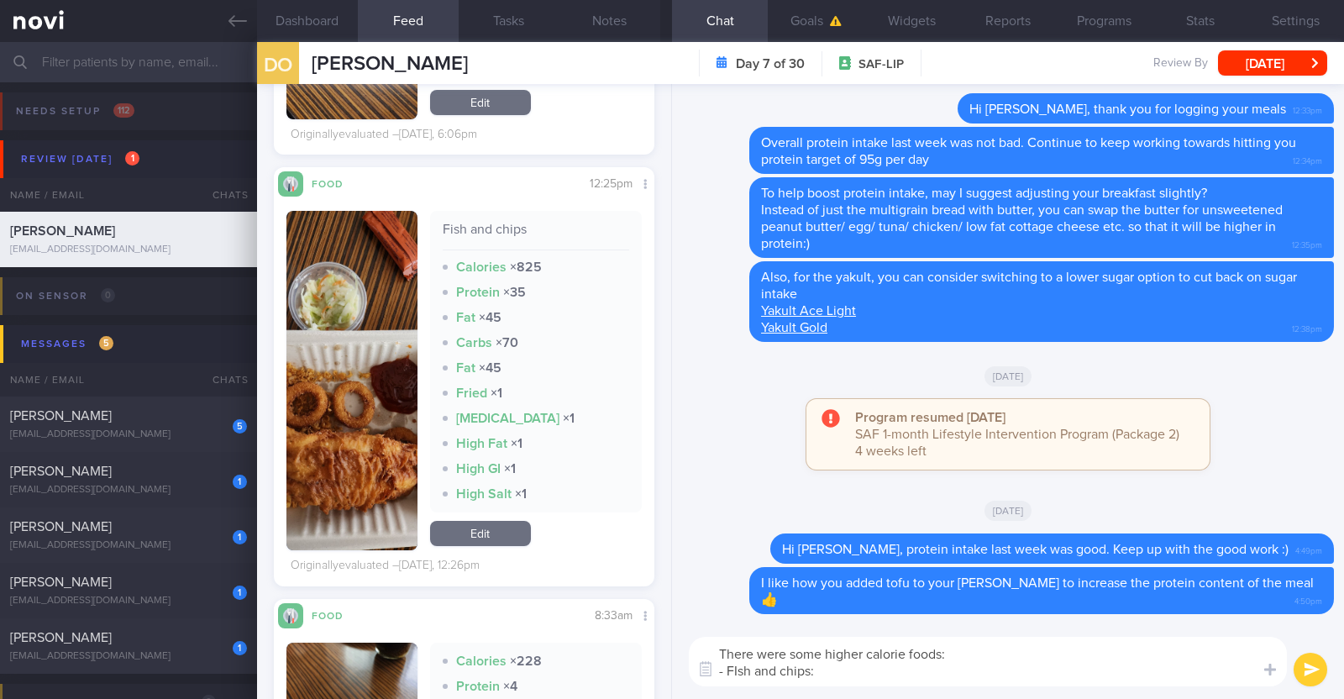
click at [739, 673] on textarea "There were some higher calorie foods: - FIsh and chips:" at bounding box center [988, 662] width 598 height 50
click at [825, 669] on textarea "There were some higher calorie foods: - Fish and chips:" at bounding box center [988, 662] width 598 height 50
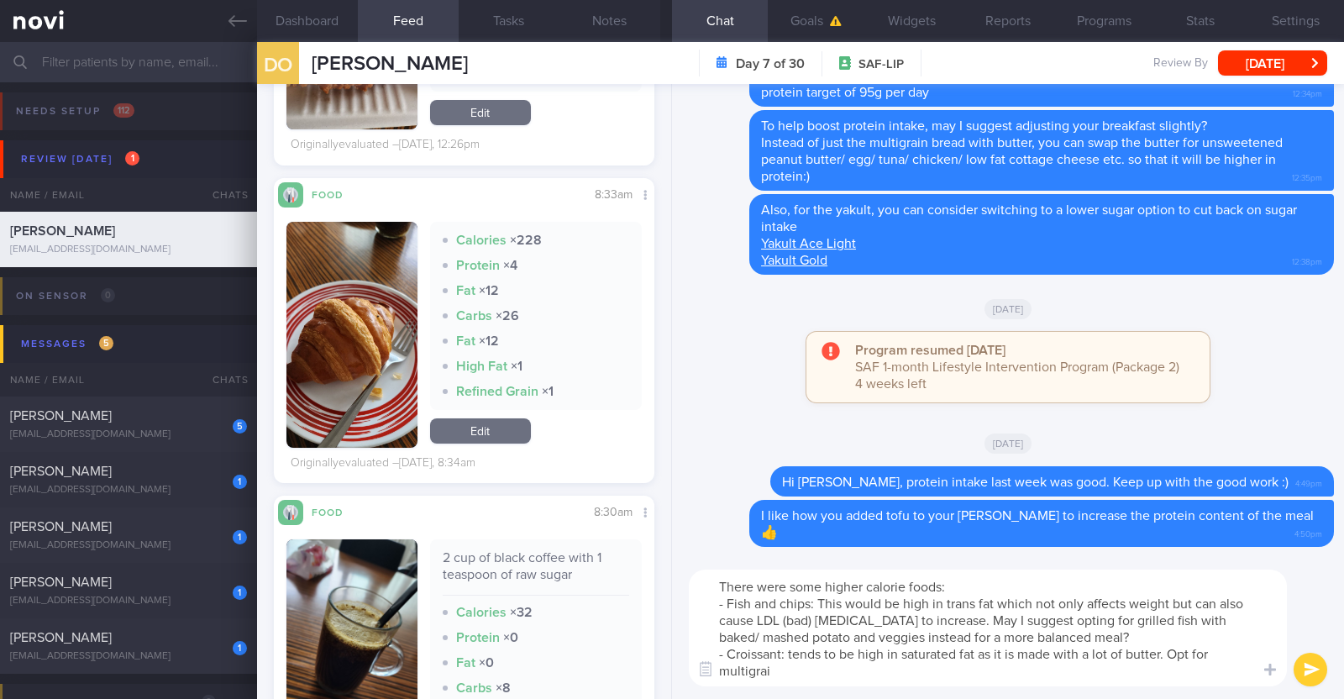
scroll to position [0, 0]
type textarea "There were some higher calorie foods: - Fish and chips: This would be high in t…"
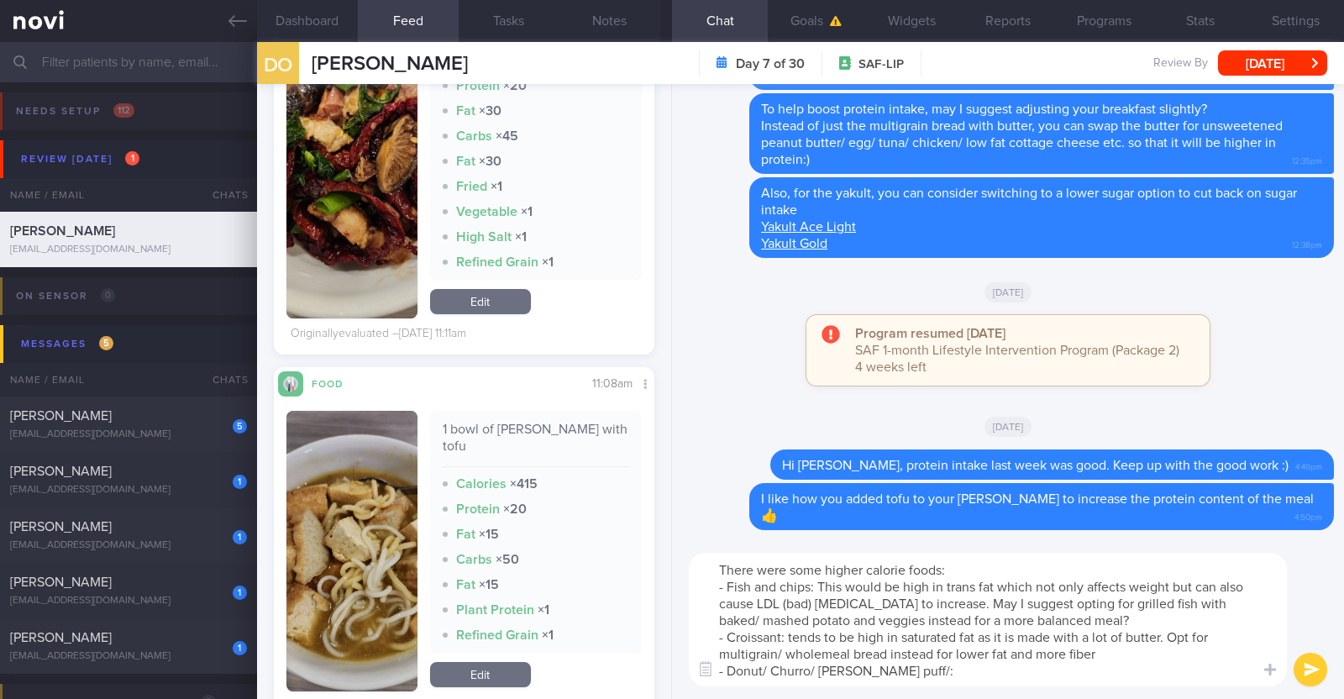
scroll to position [5550, 0]
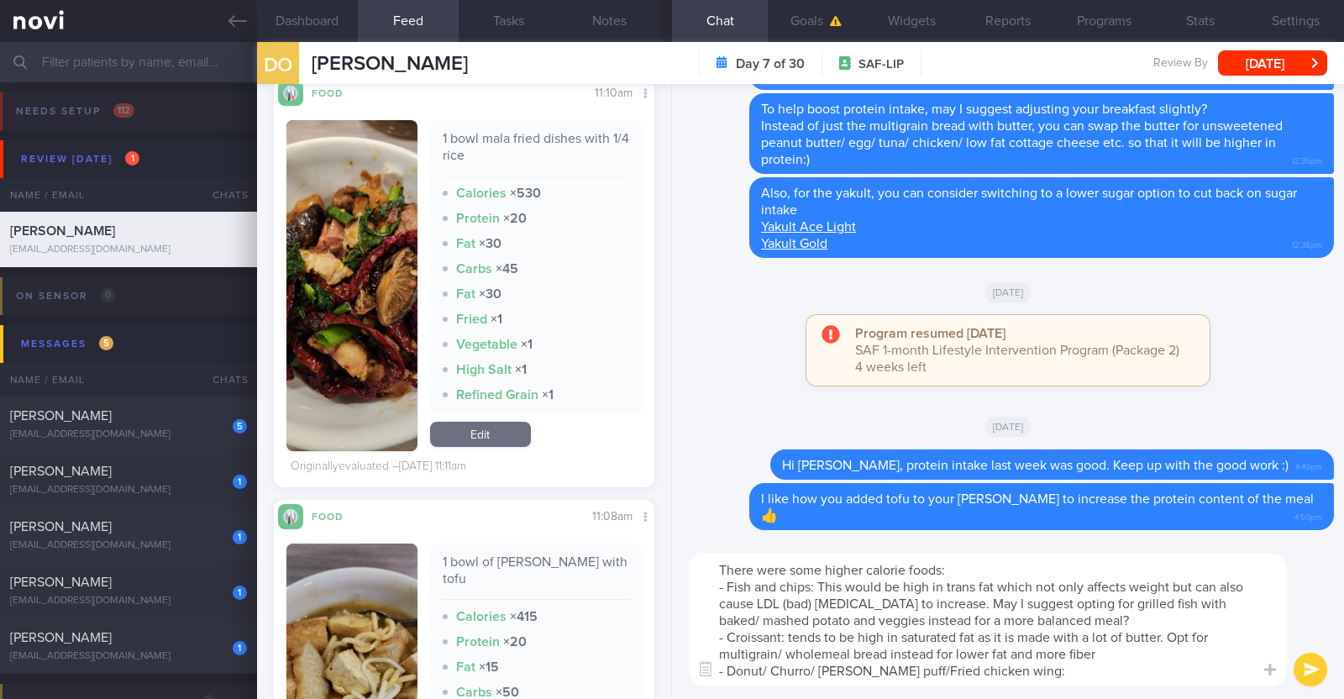
click at [881, 672] on textarea "There were some higher calorie foods: - Fish and chips: This would be high in t…" at bounding box center [988, 620] width 598 height 134
click at [1030, 665] on textarea "There were some higher calorie foods: - Fish and chips: This would be high in t…" at bounding box center [988, 620] width 598 height 134
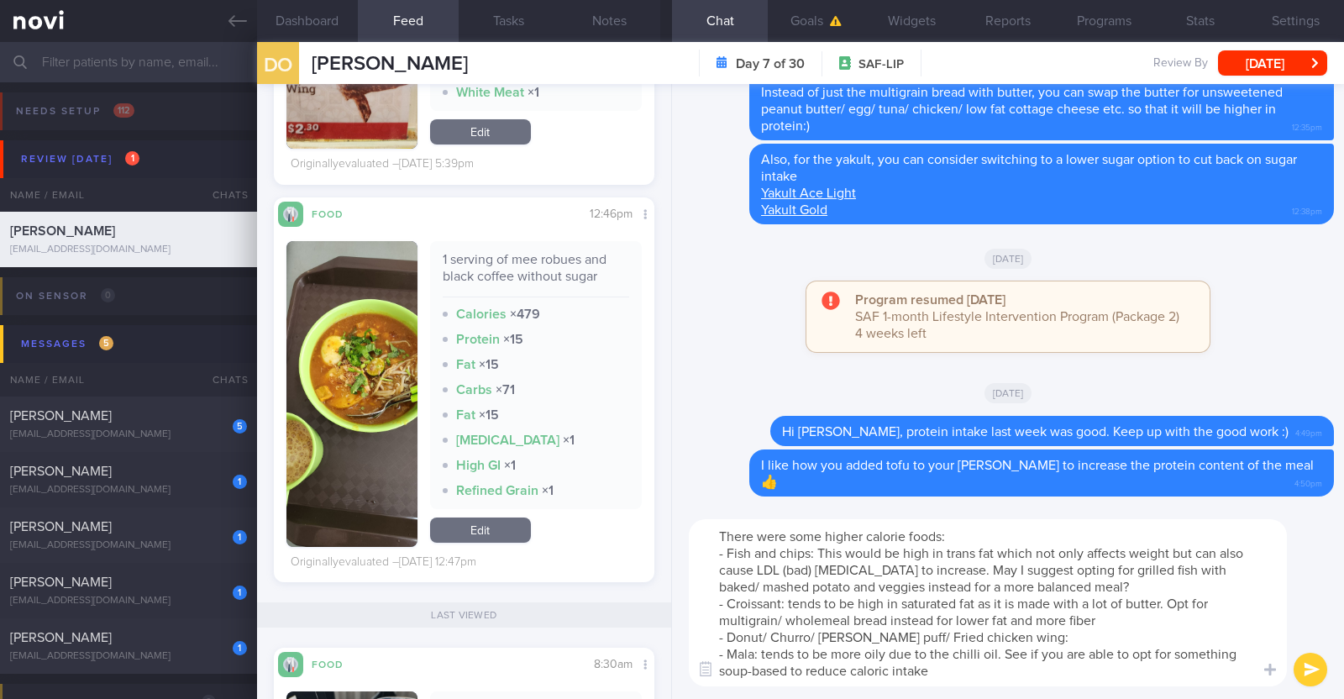
scroll to position [12374, 0]
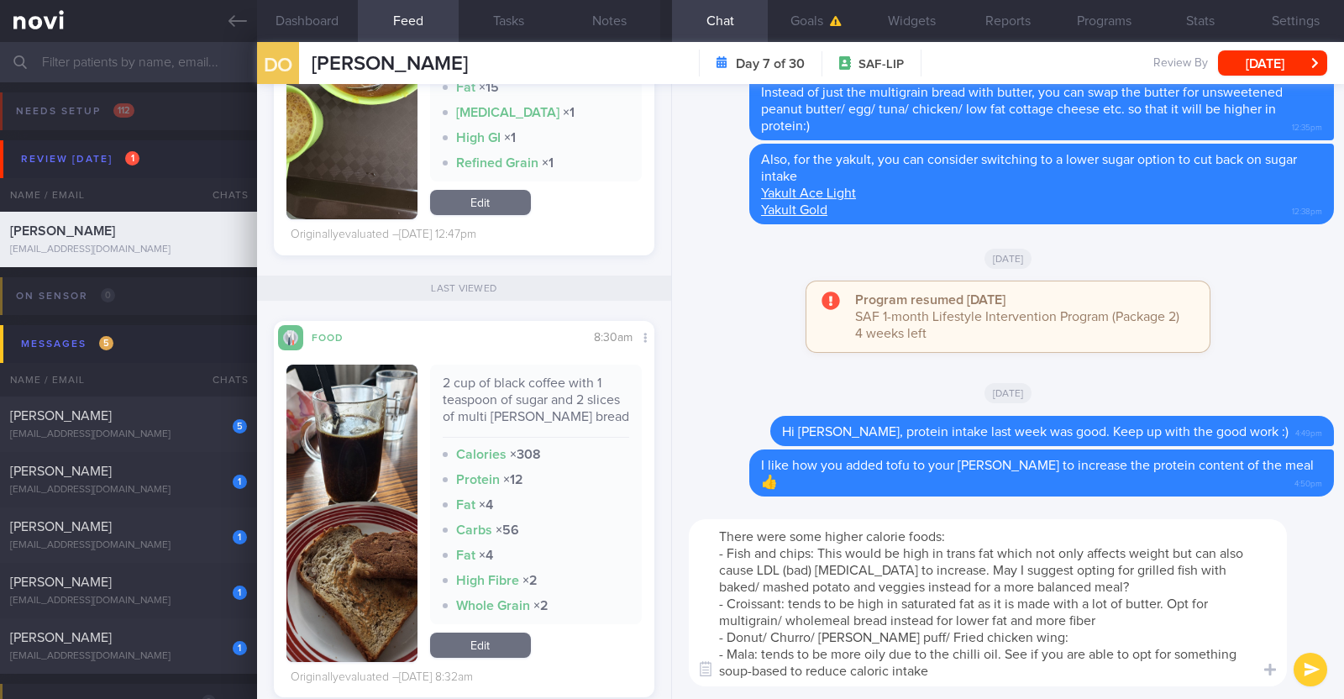
click at [1006, 636] on textarea "There were some higher calorie foods: - Fish and chips: This would be high in t…" at bounding box center [988, 602] width 598 height 167
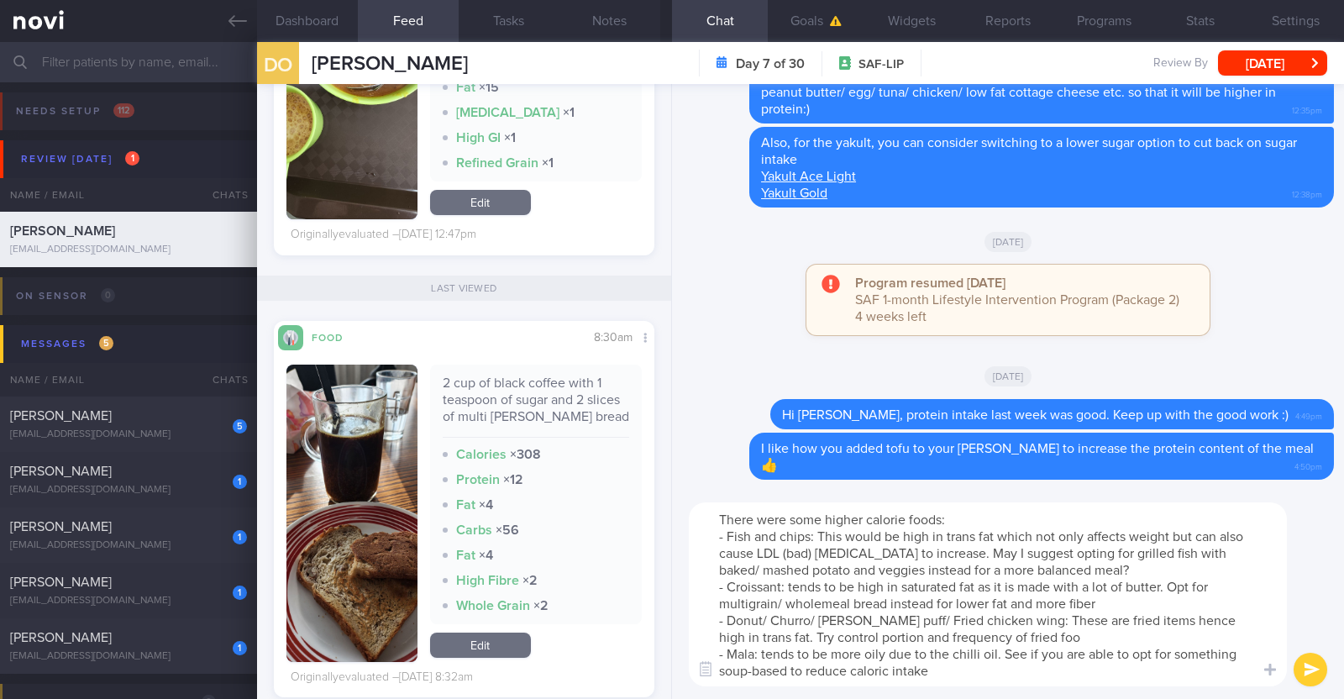
type textarea "There were some higher calorie foods: - Fish and chips: This would be high in t…"
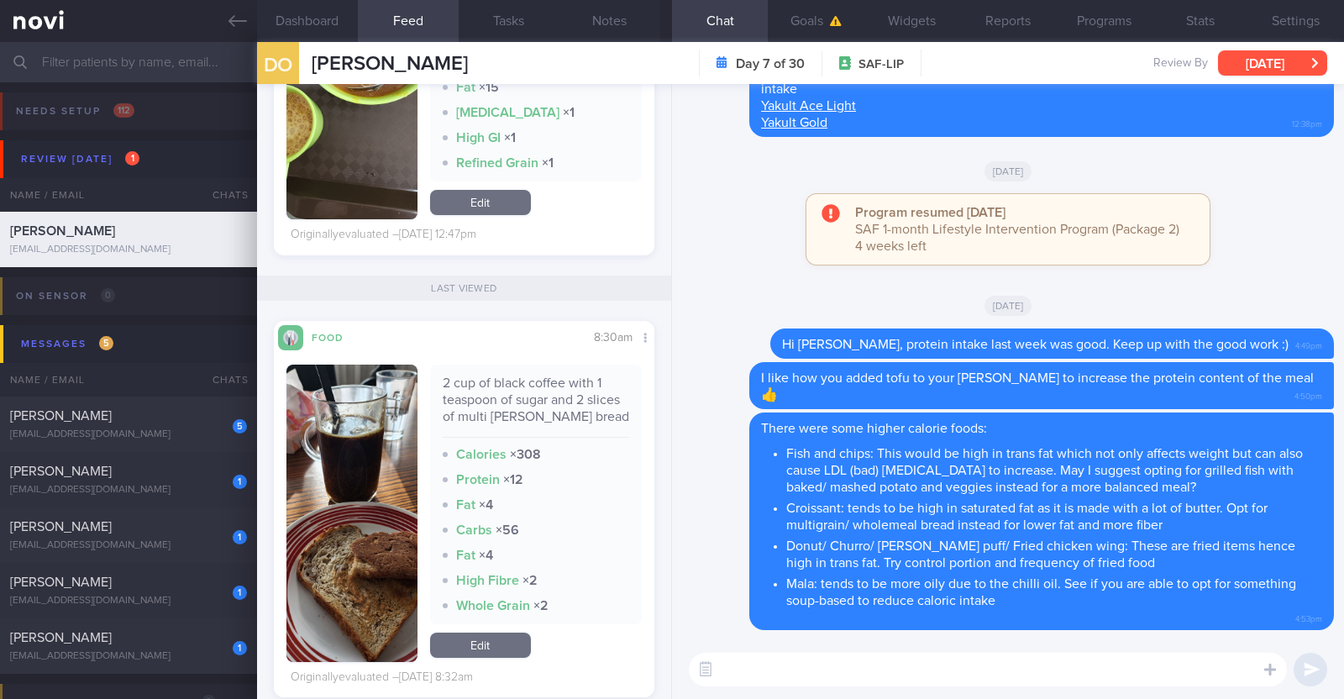
click at [1301, 69] on button "[DATE]" at bounding box center [1272, 62] width 109 height 25
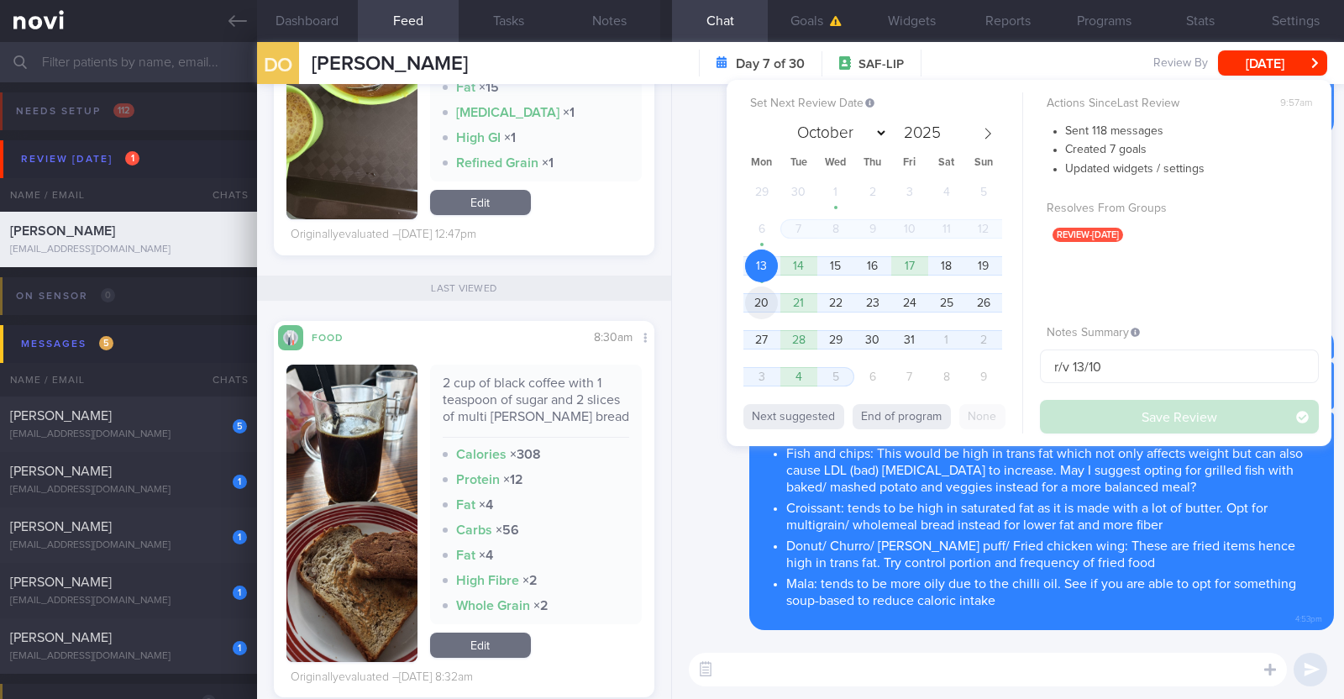
click at [752, 308] on span "20" at bounding box center [761, 302] width 33 height 33
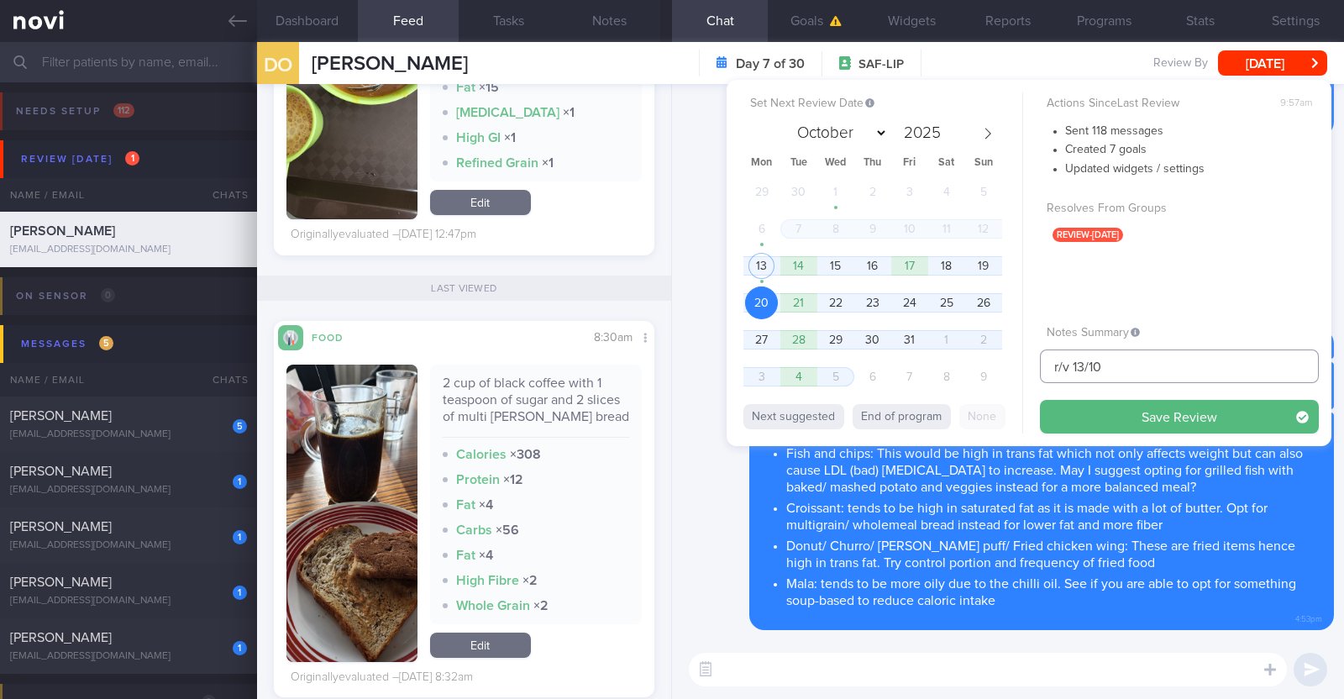
click at [1083, 359] on input "r/v 13/10" at bounding box center [1179, 366] width 279 height 34
type input "r/v 20/10"
click at [1179, 413] on button "Save Review" at bounding box center [1179, 417] width 279 height 34
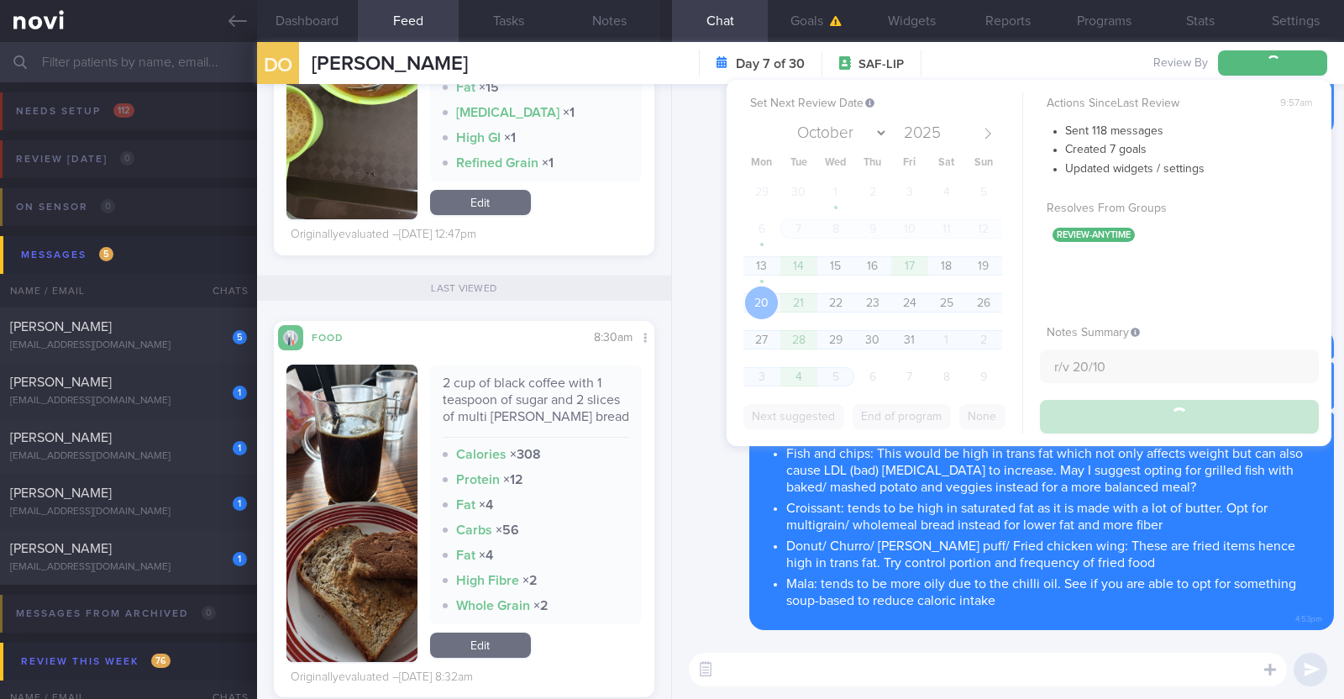
type input "r/v 20/10"
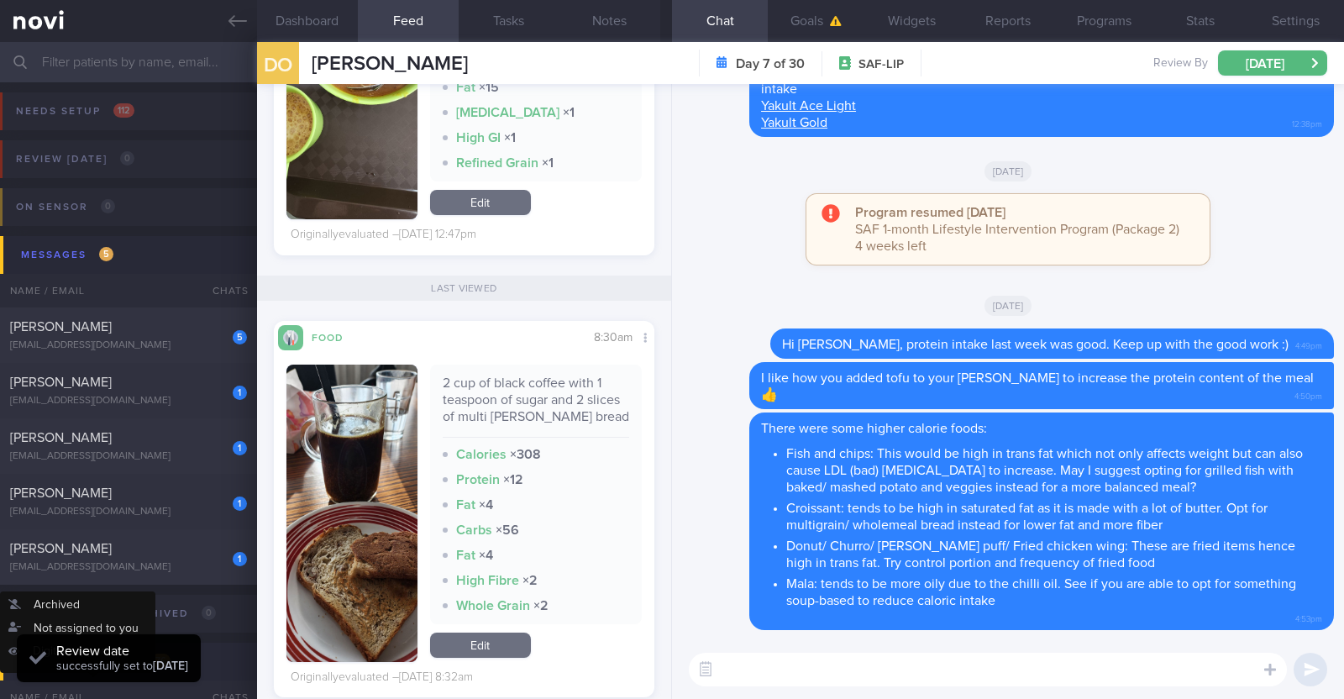
scroll to position [170, 340]
click at [168, 384] on div "[PERSON_NAME]" at bounding box center [126, 382] width 233 height 17
type input "Monitor for hypos!!! r/v 20/10"
type textarea "63F Co-morbidities: DM HTN HLD CKD G1/A2 Hepatic steatosis Gallbladder polyp/so…"
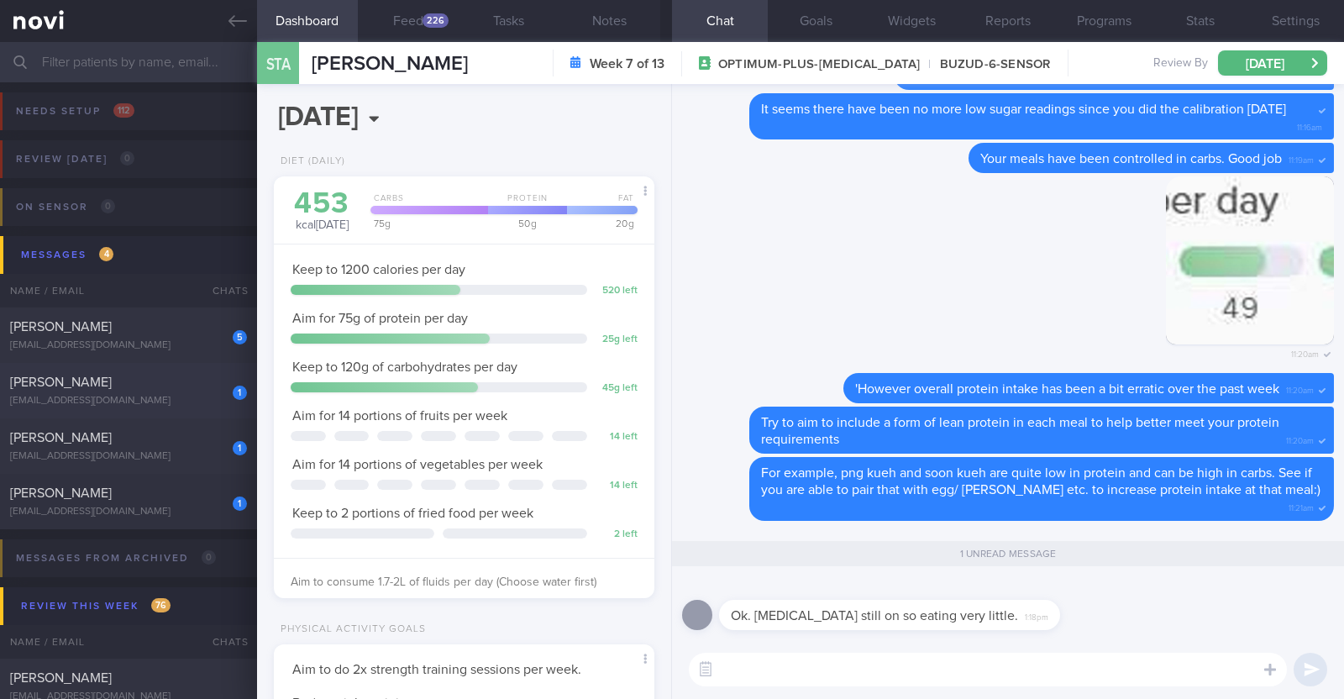
scroll to position [170, 340]
click at [1001, 684] on textarea at bounding box center [988, 670] width 598 height 34
type textarea "Oh dear :("
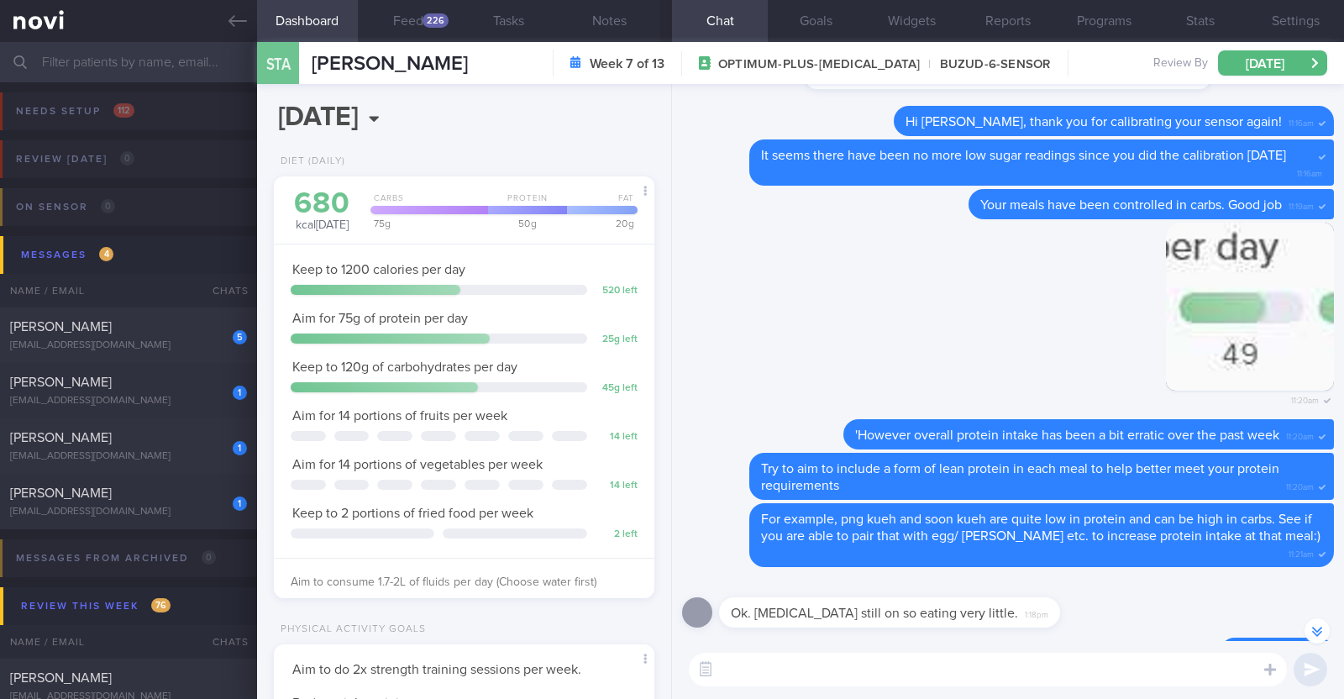
scroll to position [0, 0]
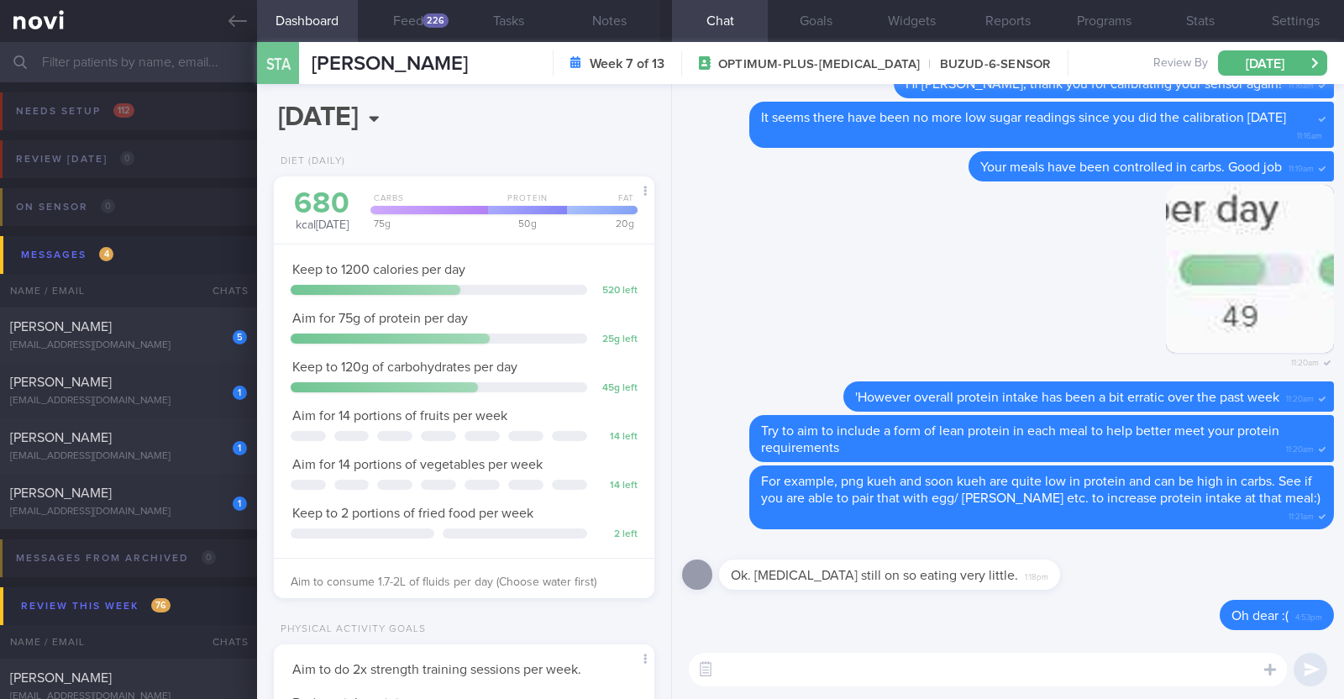
click at [974, 665] on textarea at bounding box center [988, 670] width 598 height 34
type textarea "Do make sure that you are getting sufficient fluids"
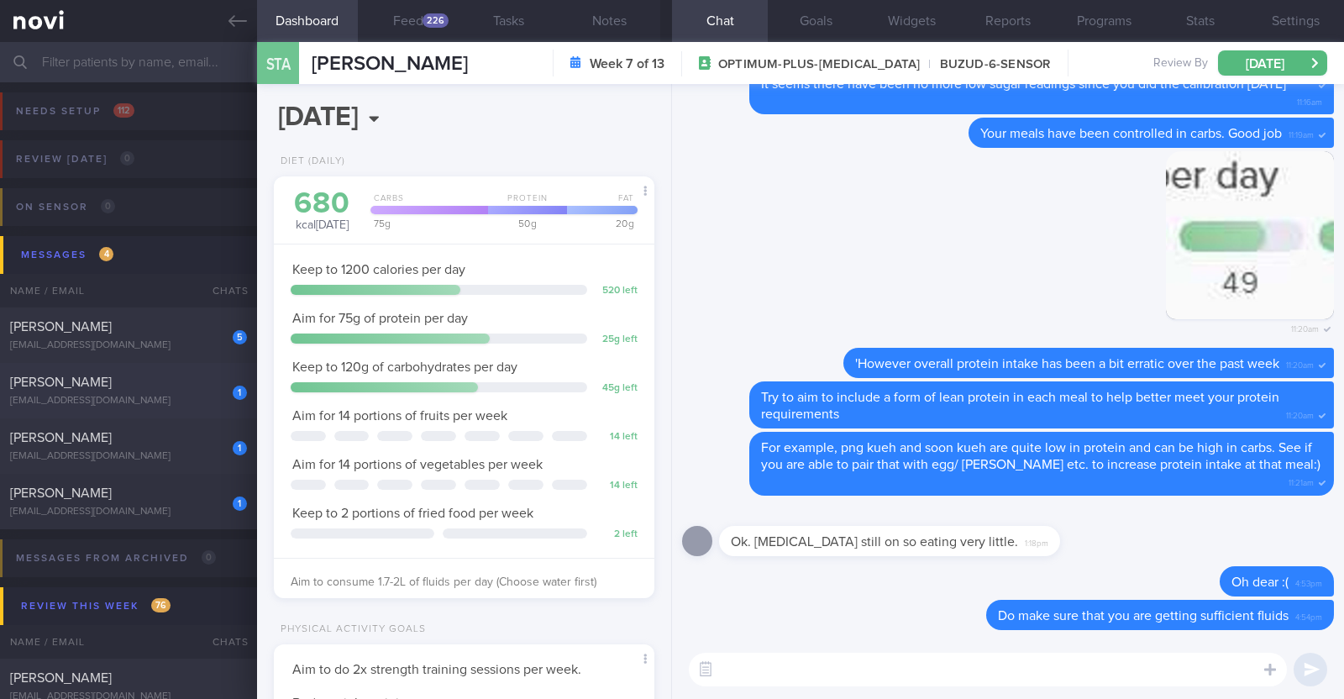
click at [215, 405] on div "[EMAIL_ADDRESS][DOMAIN_NAME]" at bounding box center [128, 401] width 237 height 13
type input "r/v 20/10"
type textarea "36F Comorbidities: T2DM (dx 32y, at SGH A&E due to gastritis) Hypertension (dx …"
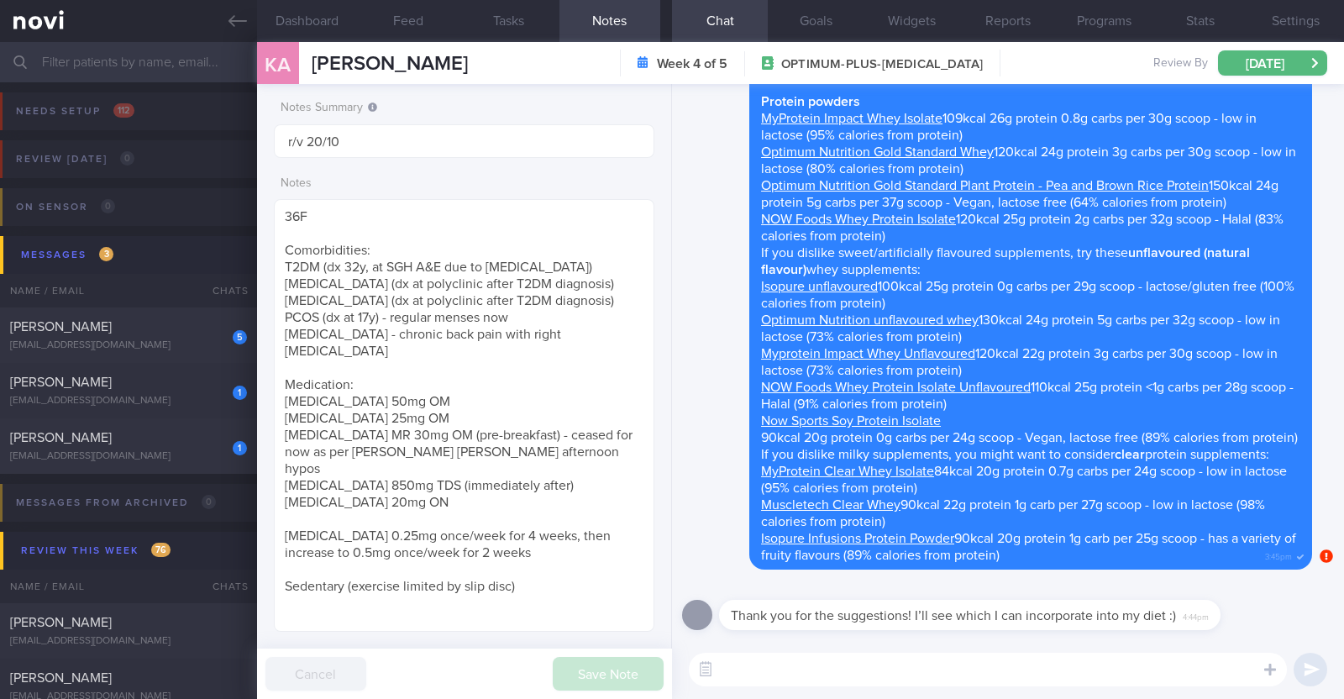
click at [765, 657] on textarea at bounding box center [988, 670] width 598 height 34
type textarea "You're most welcome!"
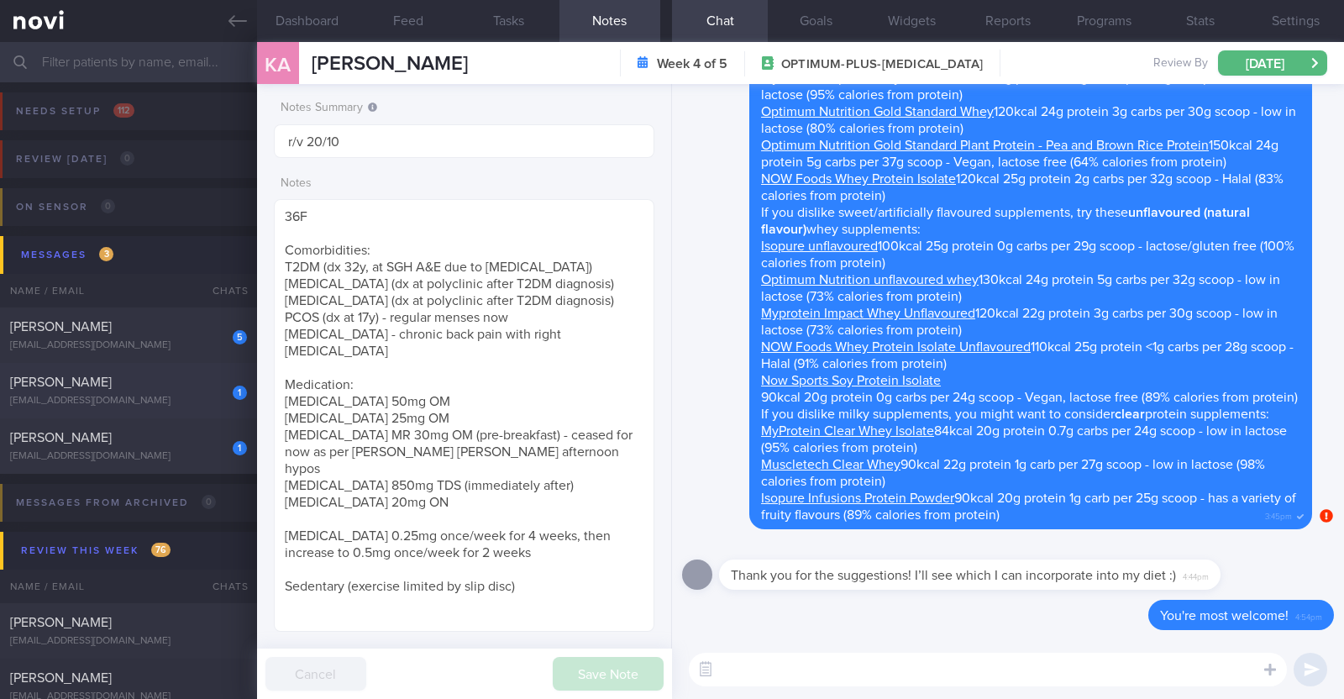
click at [178, 397] on div "[EMAIL_ADDRESS][DOMAIN_NAME]" at bounding box center [128, 401] width 237 height 13
type input "R/v with [PERSON_NAME] on 15/10. r/v 20/10"
type textarea "37F Comorbidities: PCOS April 2025: Cervical spine C5 disc fissure tear, unable…"
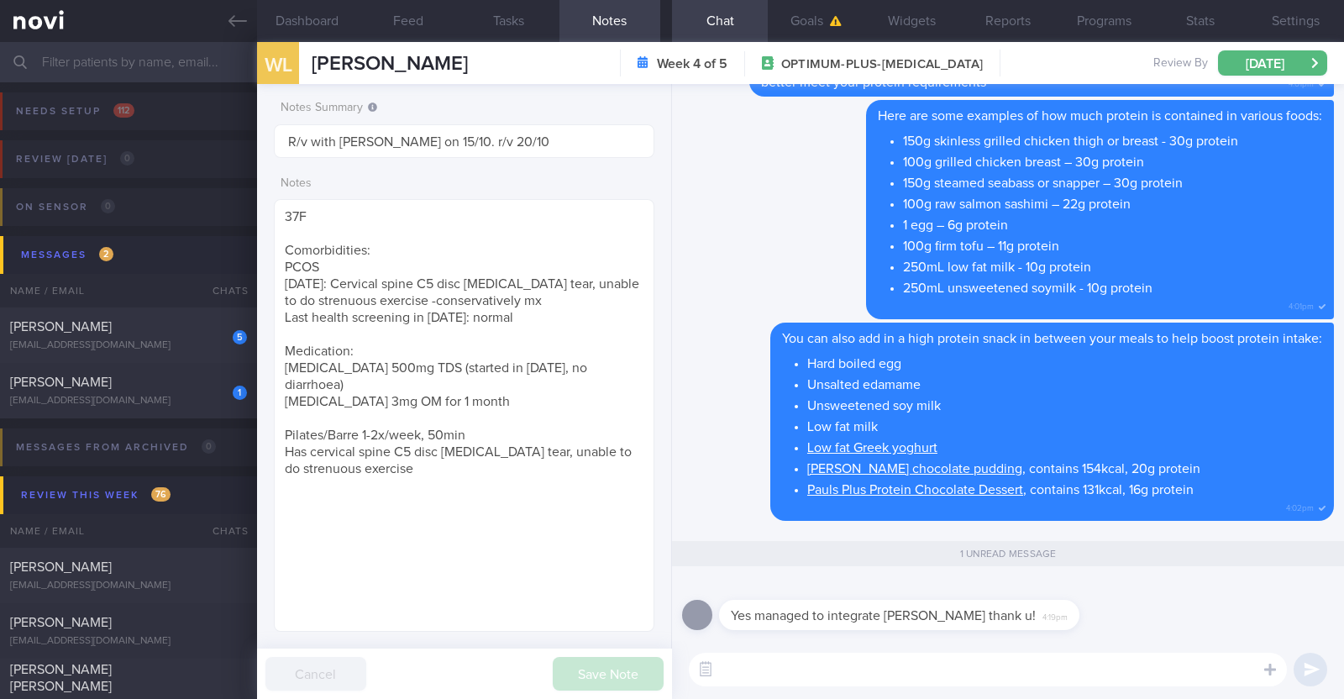
click at [826, 679] on textarea at bounding box center [988, 670] width 598 height 34
type textarea "That's great!"
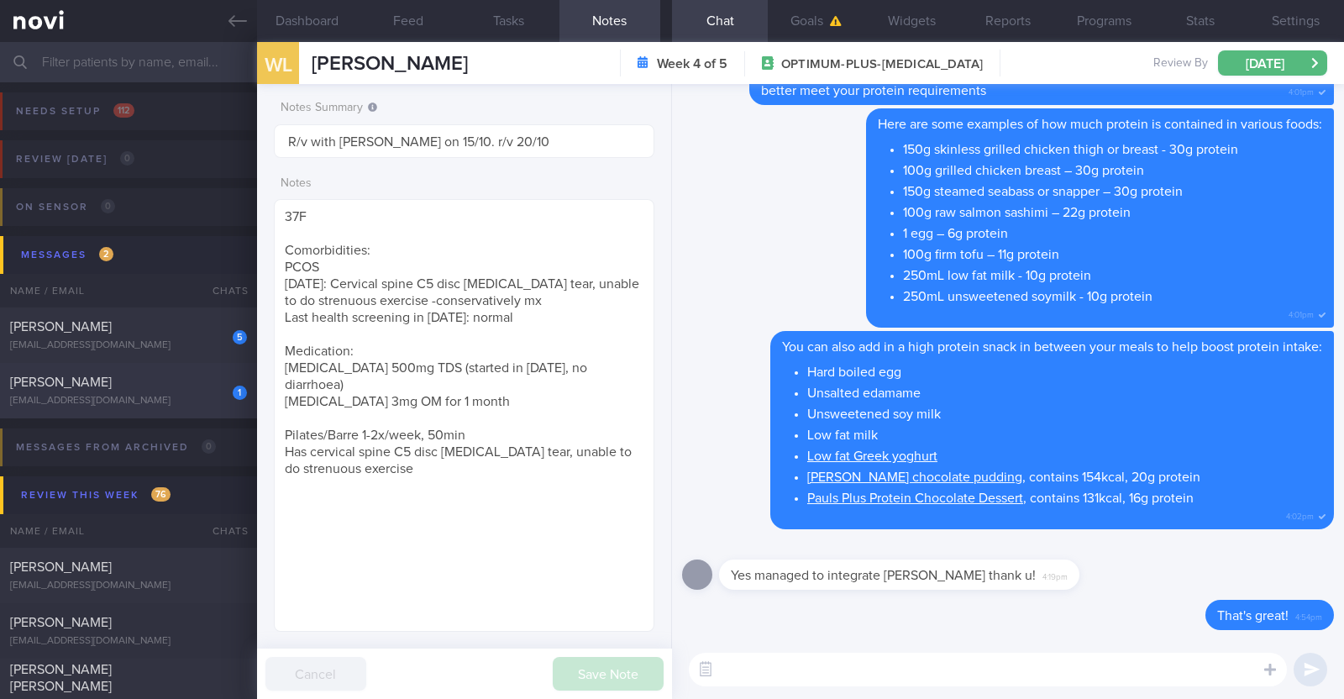
click at [123, 401] on div "[EMAIL_ADDRESS][DOMAIN_NAME]" at bounding box center [128, 401] width 237 height 13
type textarea "44F (No specific weight goal at this time as per dr) Comorbidities: Kidney tran…"
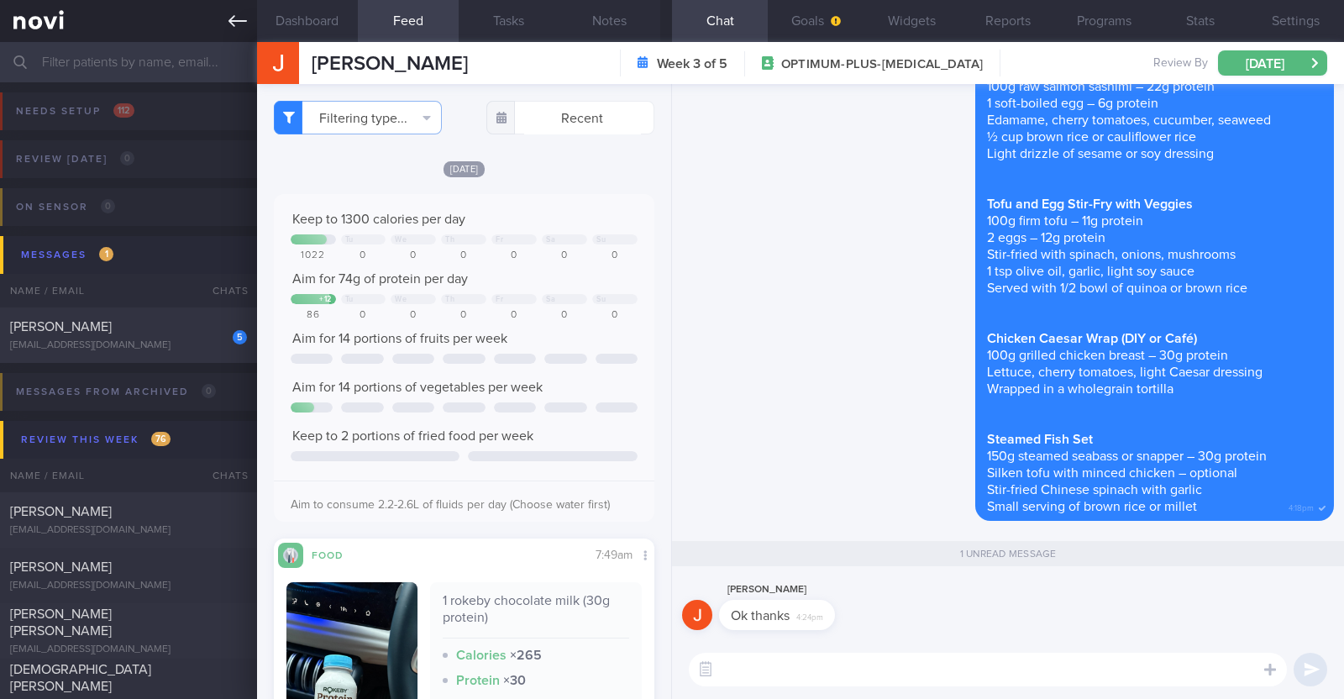
click at [228, 16] on icon at bounding box center [237, 21] width 18 height 18
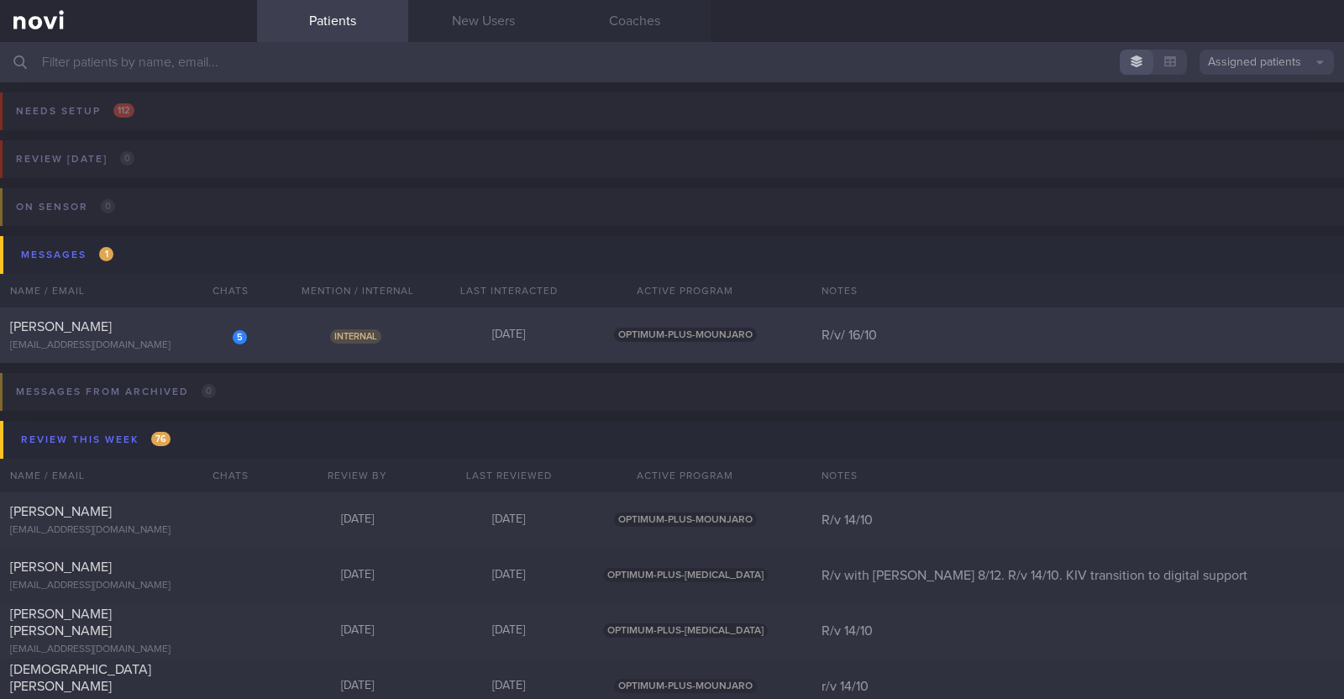
click at [104, 341] on div "[EMAIL_ADDRESS][DOMAIN_NAME]" at bounding box center [128, 345] width 237 height 13
select select "9"
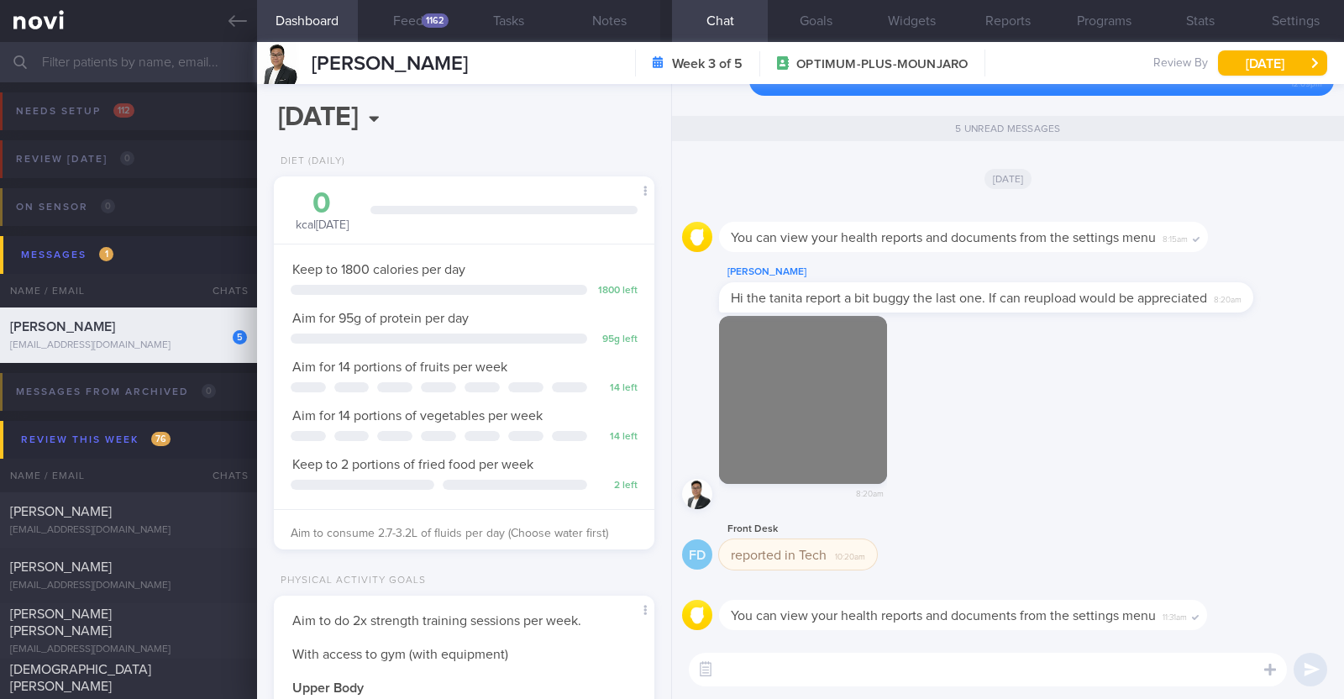
scroll to position [191, 334]
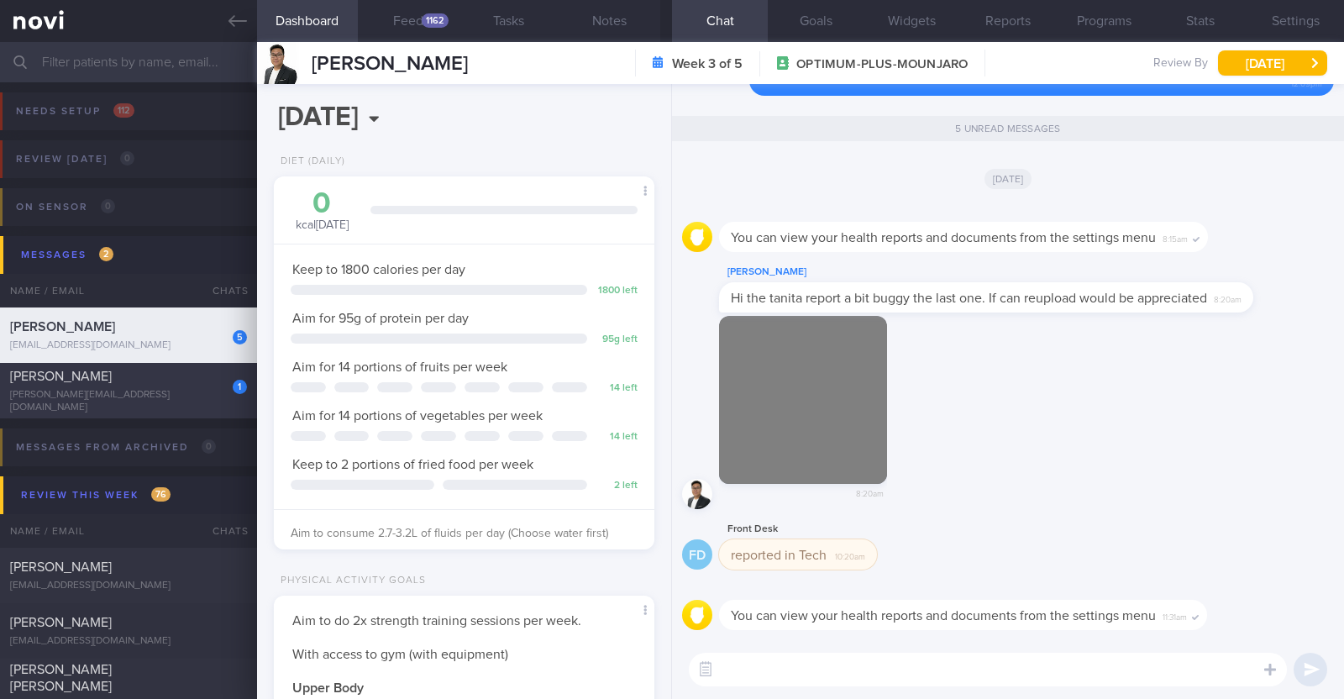
click at [149, 385] on div "Joanne Chong" at bounding box center [126, 376] width 233 height 17
type input "R/v with Dr Todd 15/10. R/v 20/10"
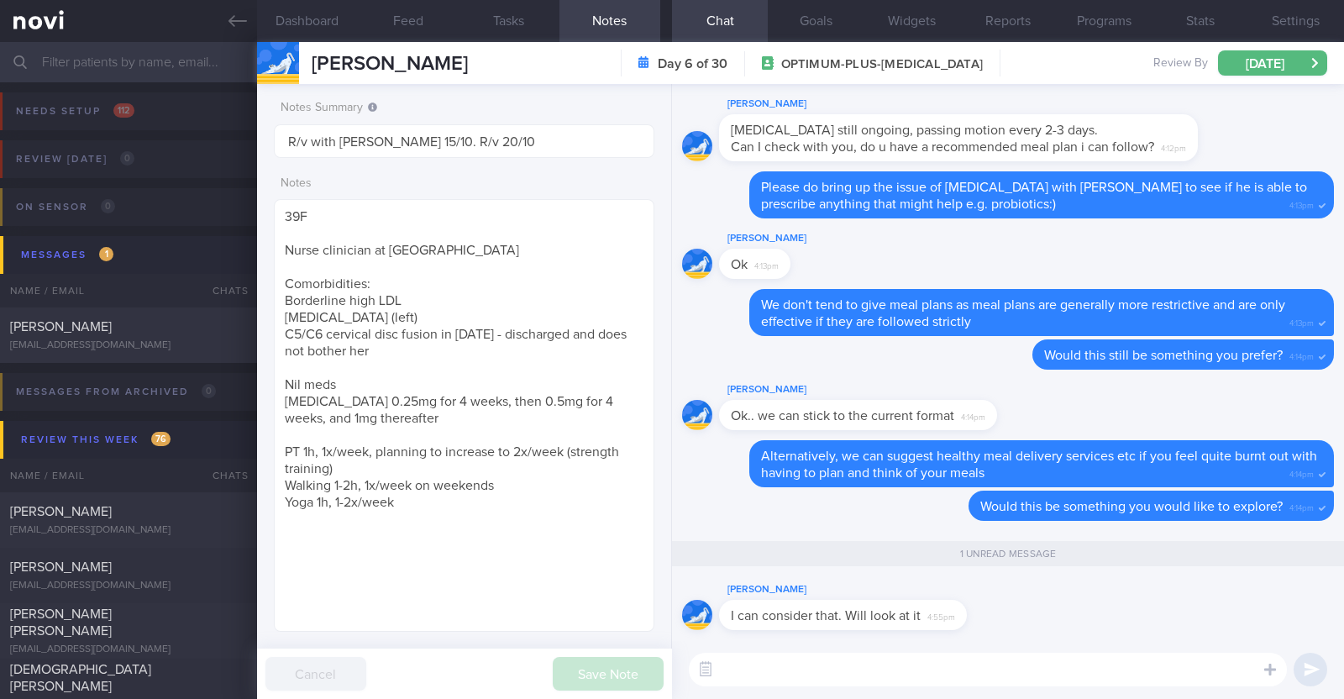
click at [949, 669] on textarea at bounding box center [988, 670] width 598 height 34
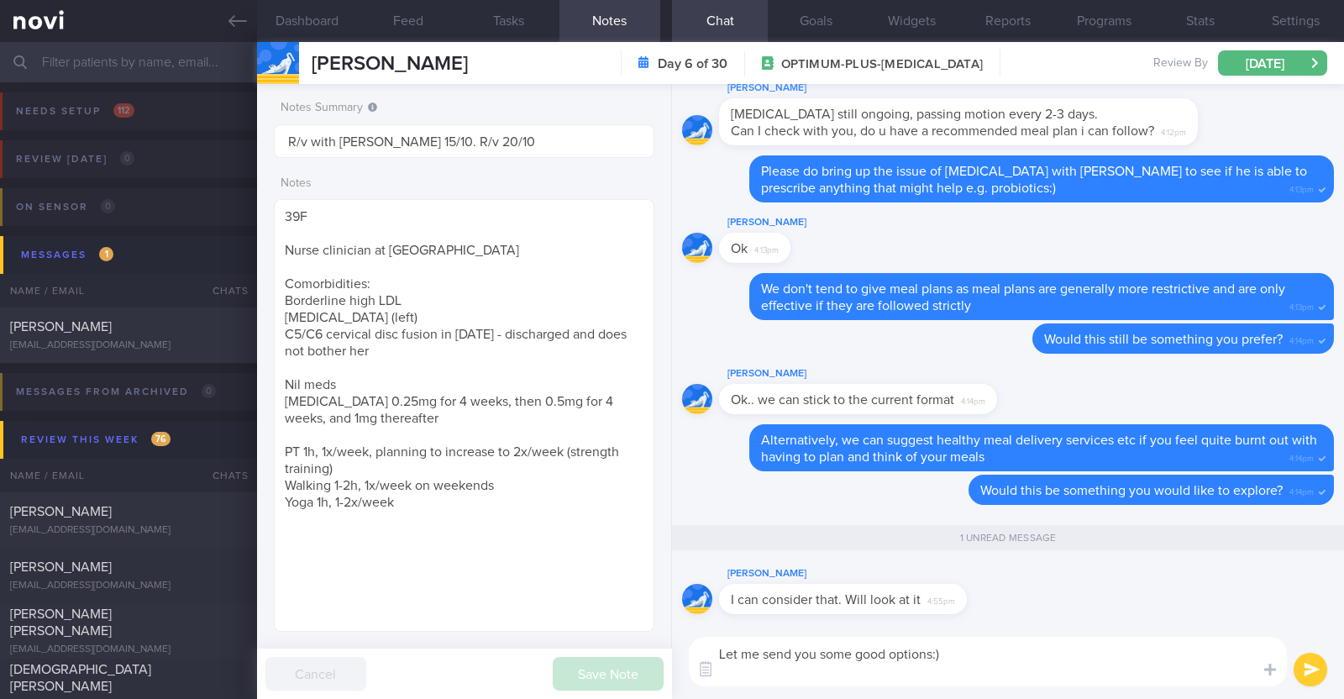
type textarea "Let me send you some good options:)"
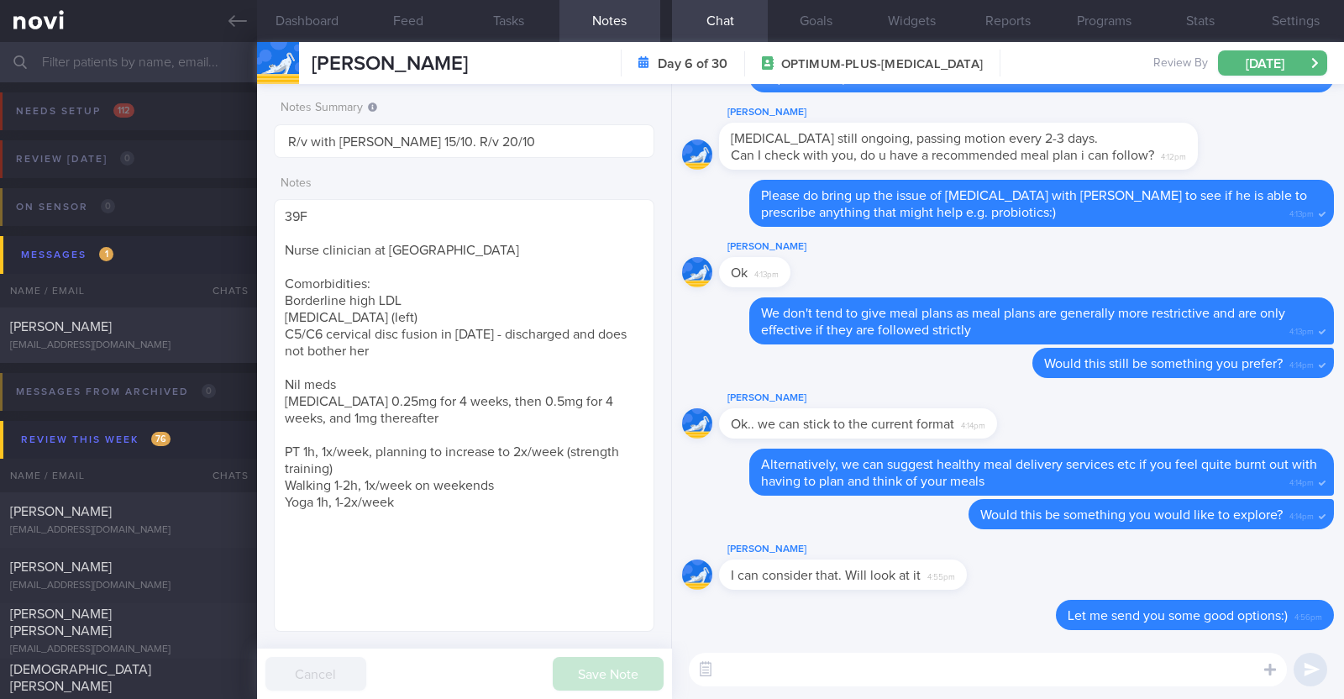
paste textarea "Here are some meal delivery services that you can consider (Select high protein…"
type textarea "Here are some meal delivery services that you can consider (Select high protein…"
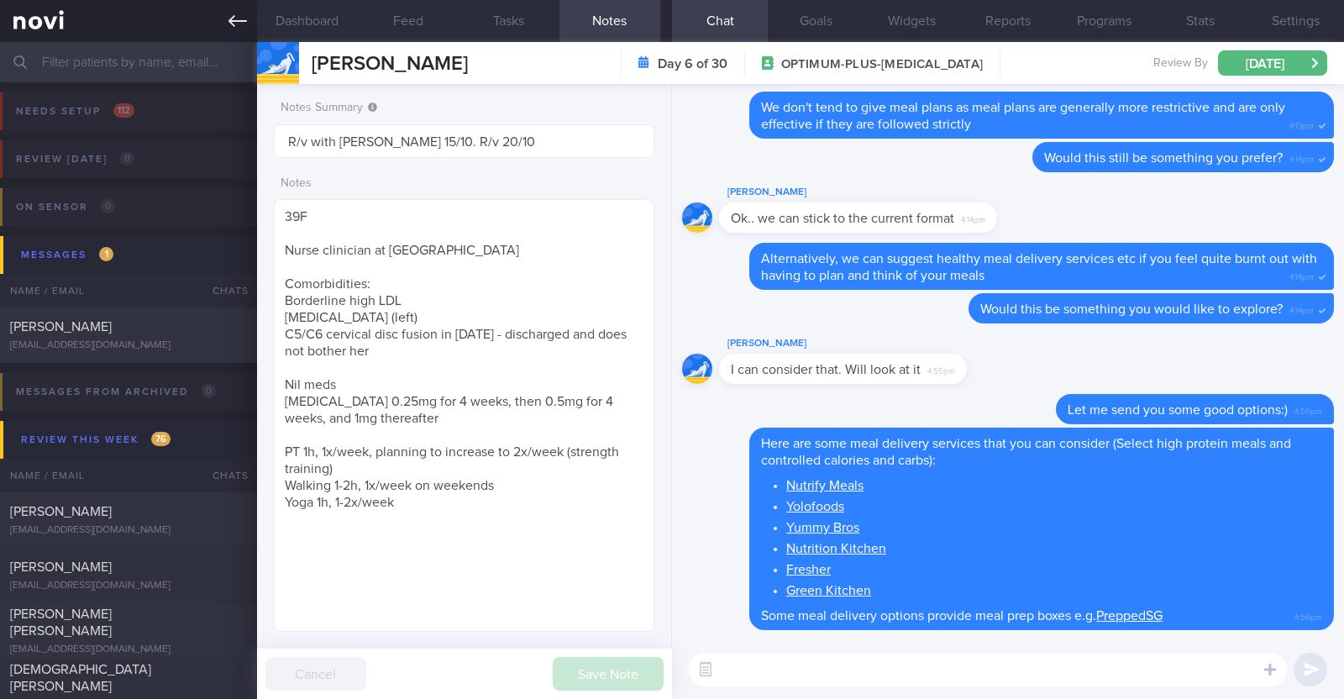
click at [244, 18] on icon at bounding box center [237, 21] width 18 height 18
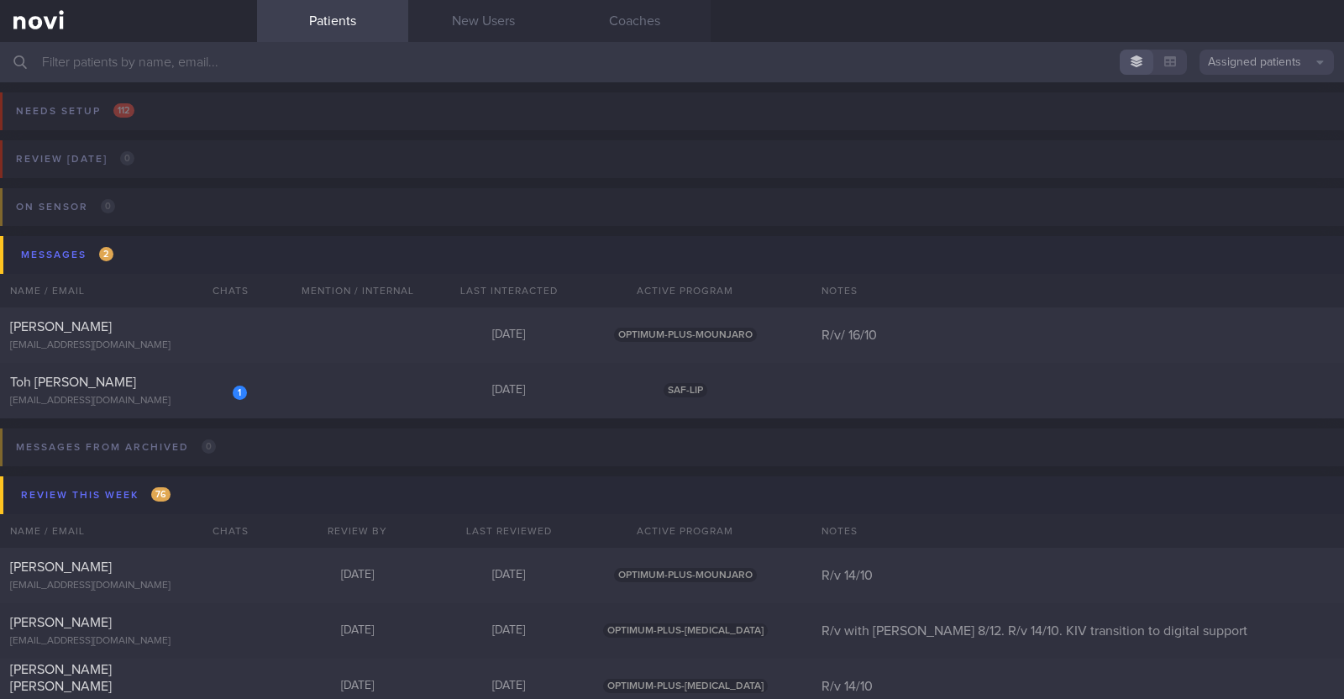
click at [231, 64] on input "text" at bounding box center [672, 62] width 1344 height 40
click at [170, 401] on div "[EMAIL_ADDRESS][DOMAIN_NAME]" at bounding box center [128, 401] width 237 height 13
select select "9"
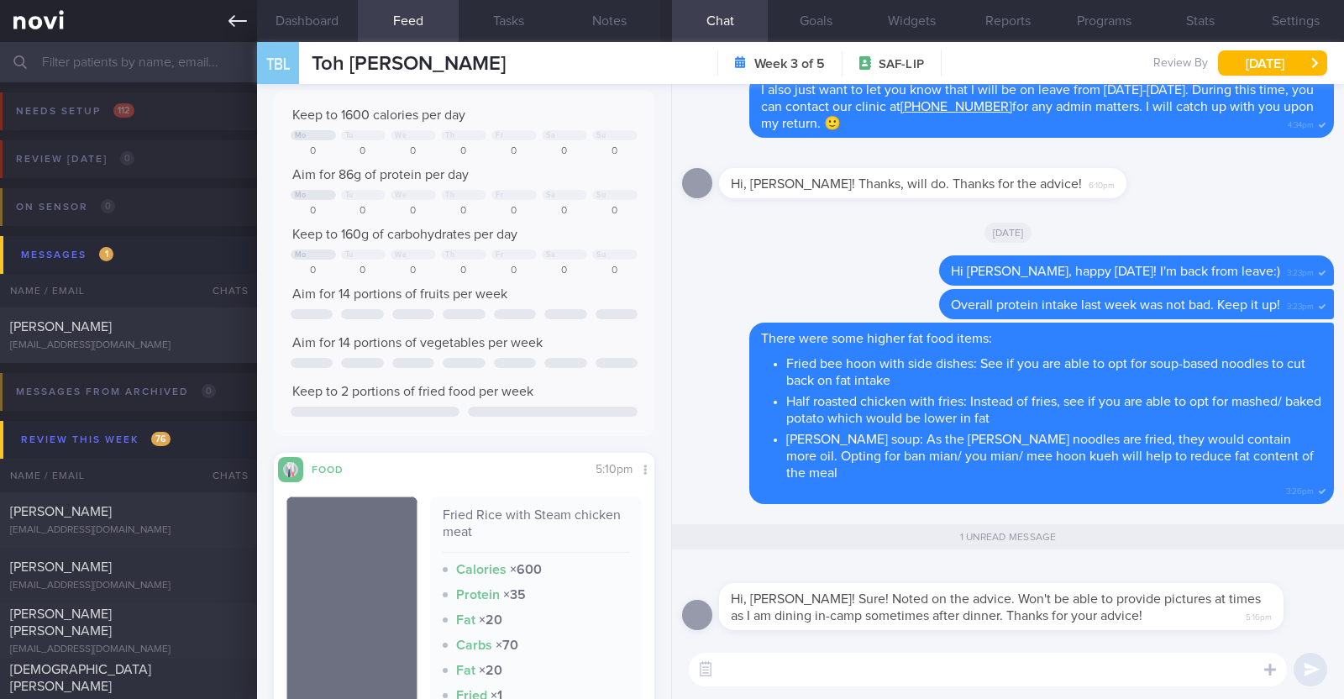
scroll to position [734, 0]
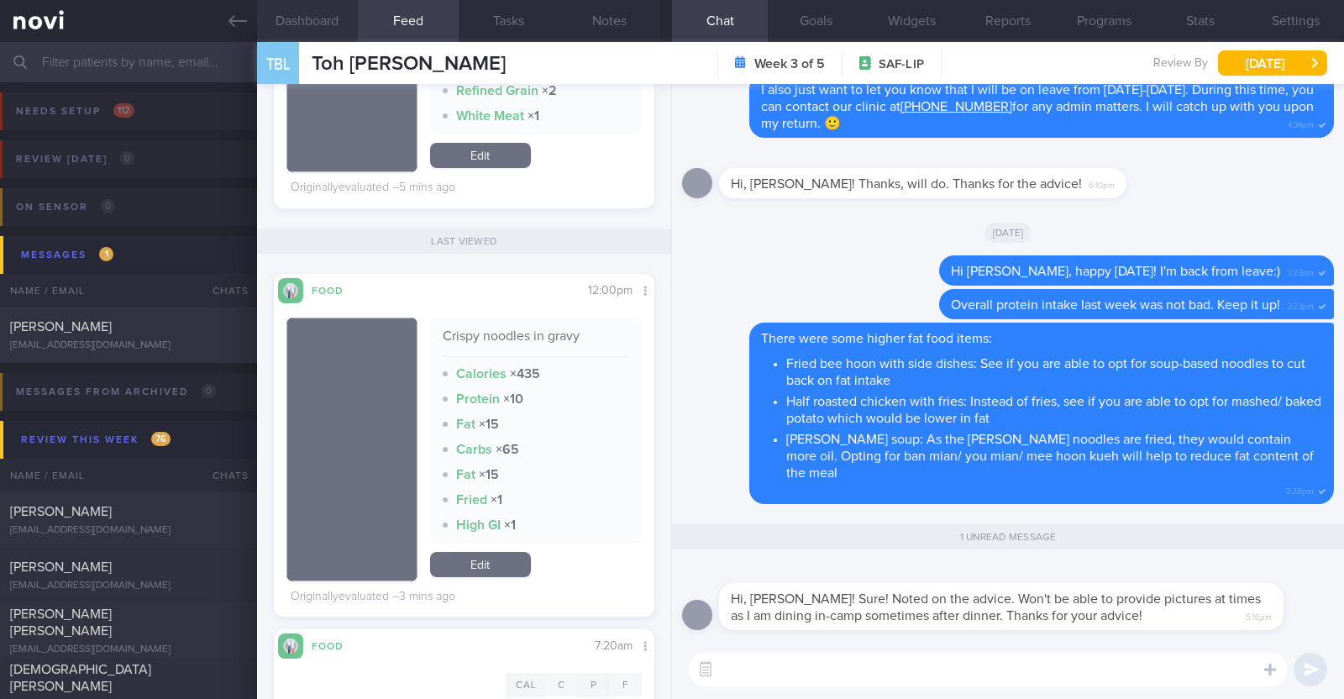
click at [301, 34] on button "Dashboard" at bounding box center [307, 21] width 101 height 42
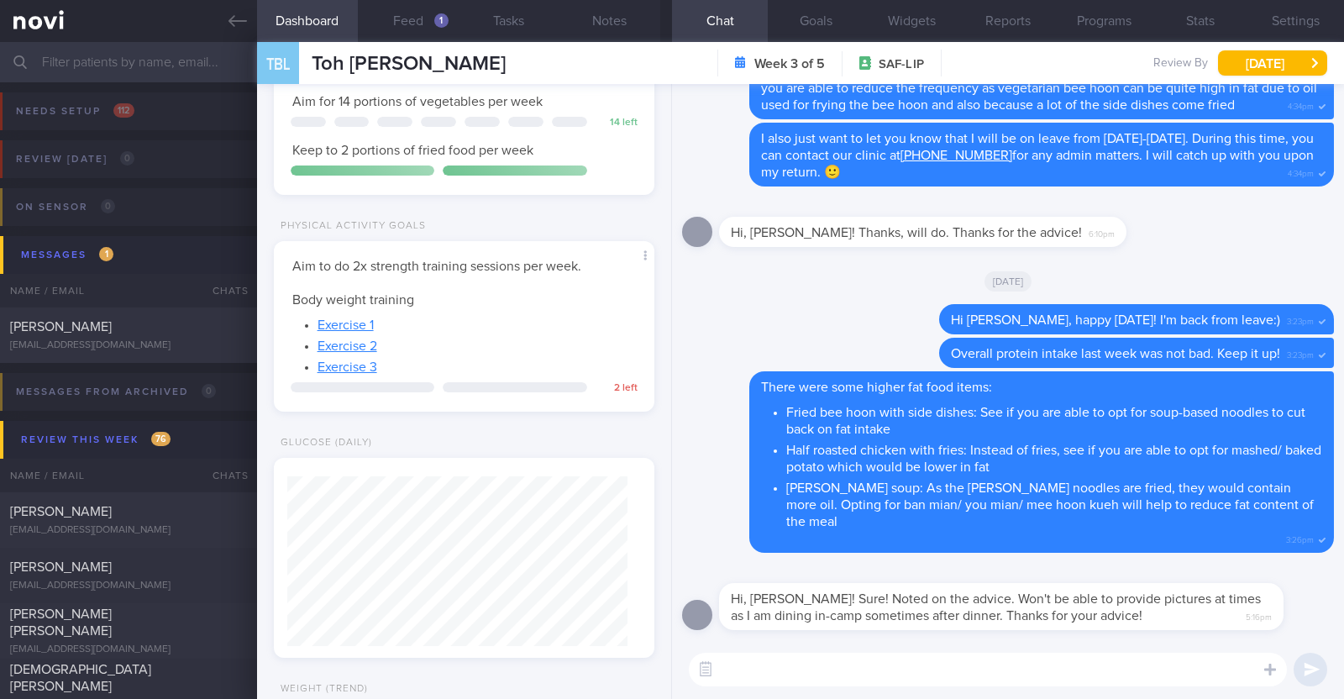
scroll to position [726, 0]
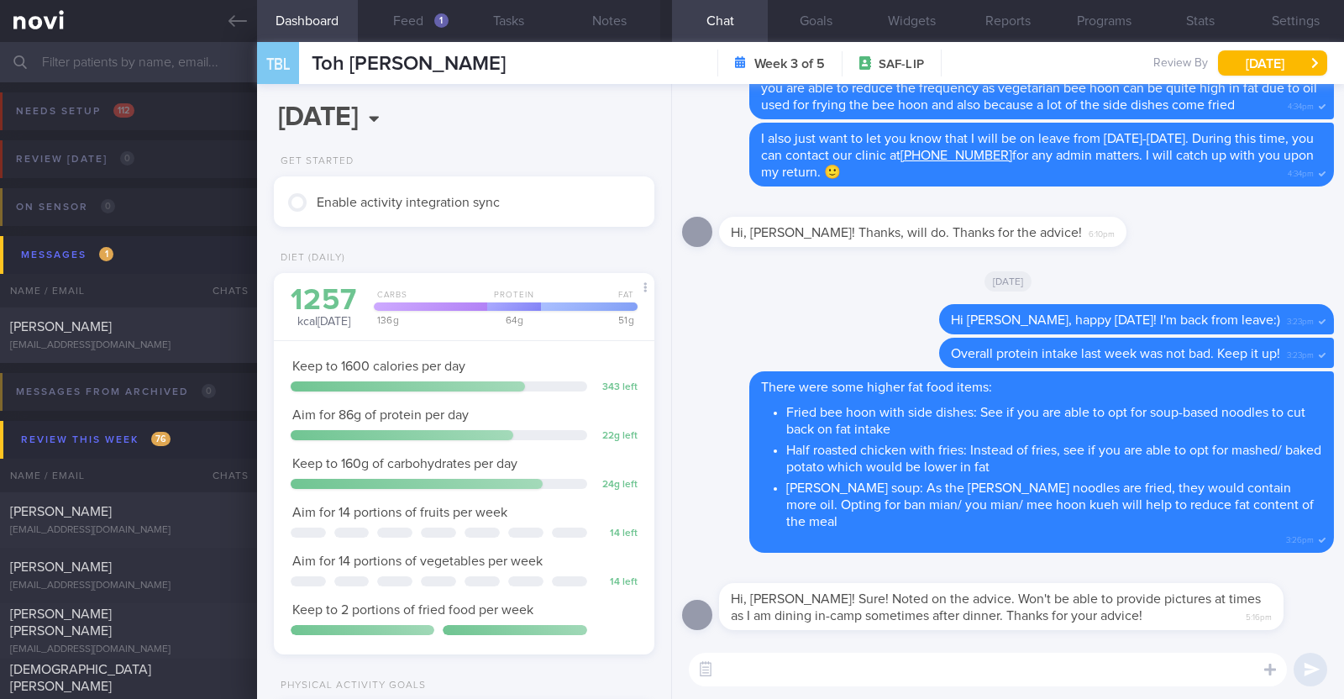
select select "9"
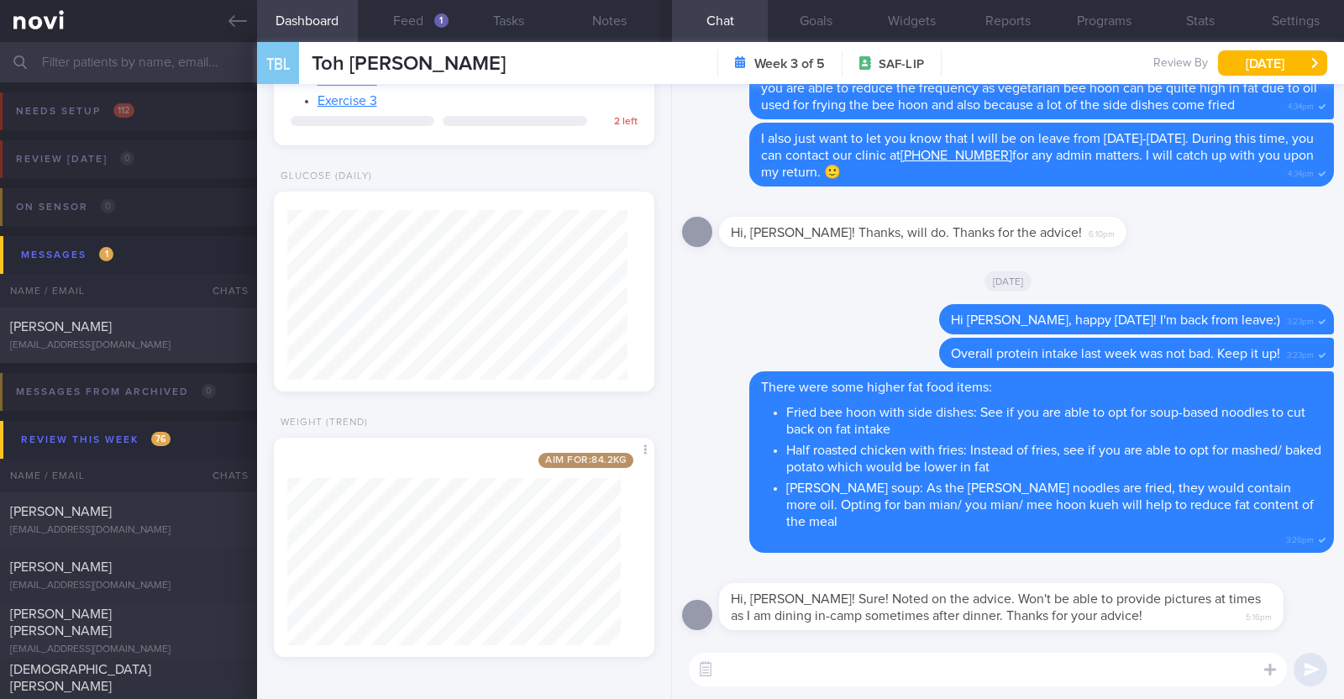
click at [926, 658] on textarea at bounding box center [988, 670] width 598 height 34
type textarea "No problem! Understand your constraint :)"
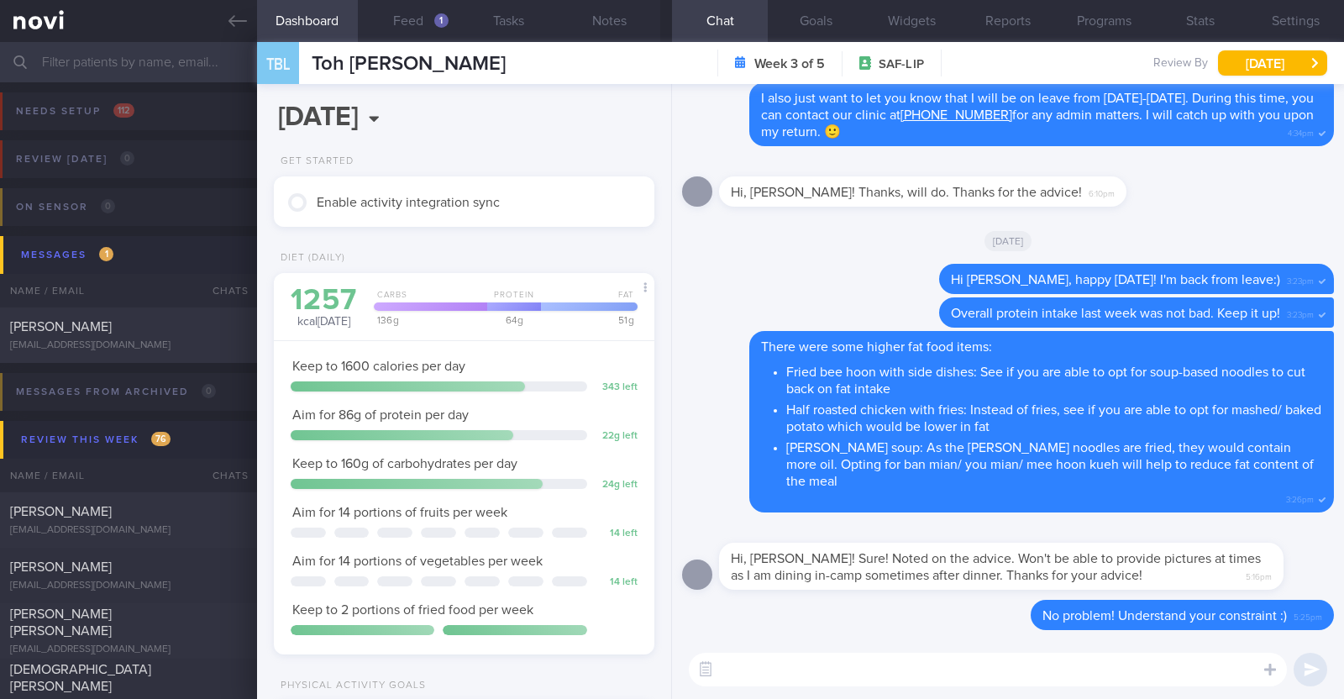
select select "9"
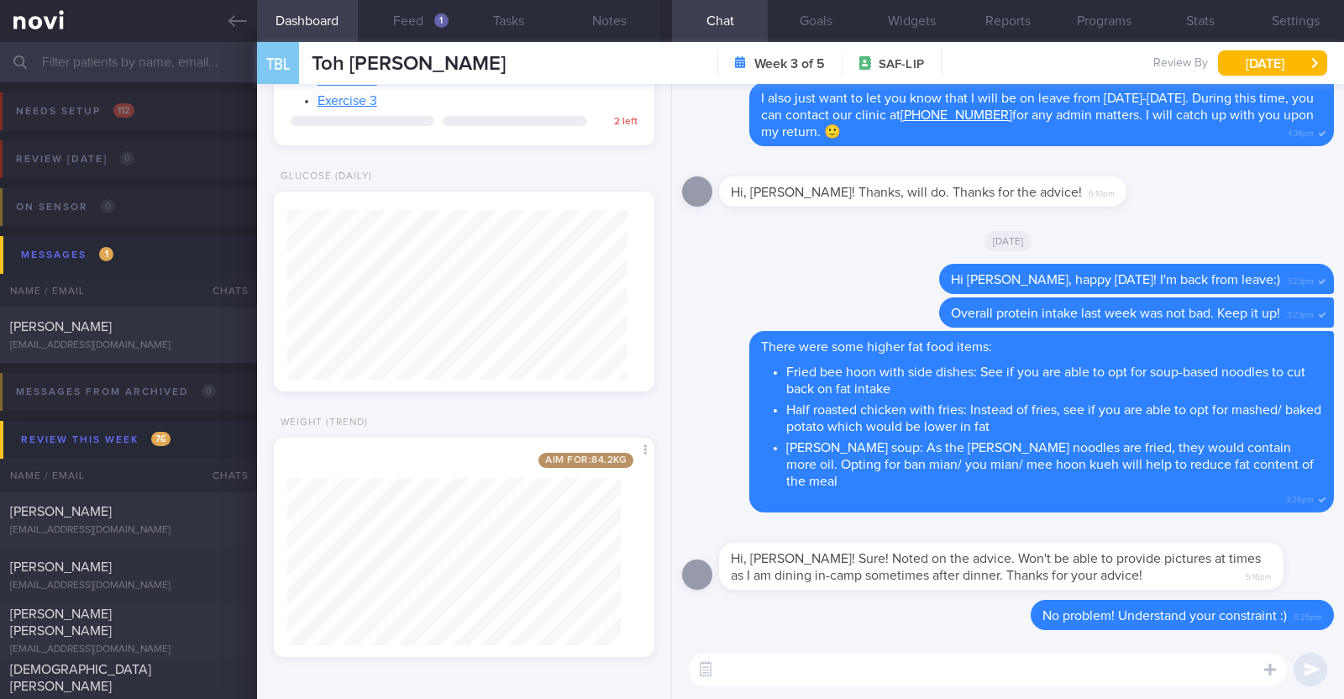
scroll to position [734, 0]
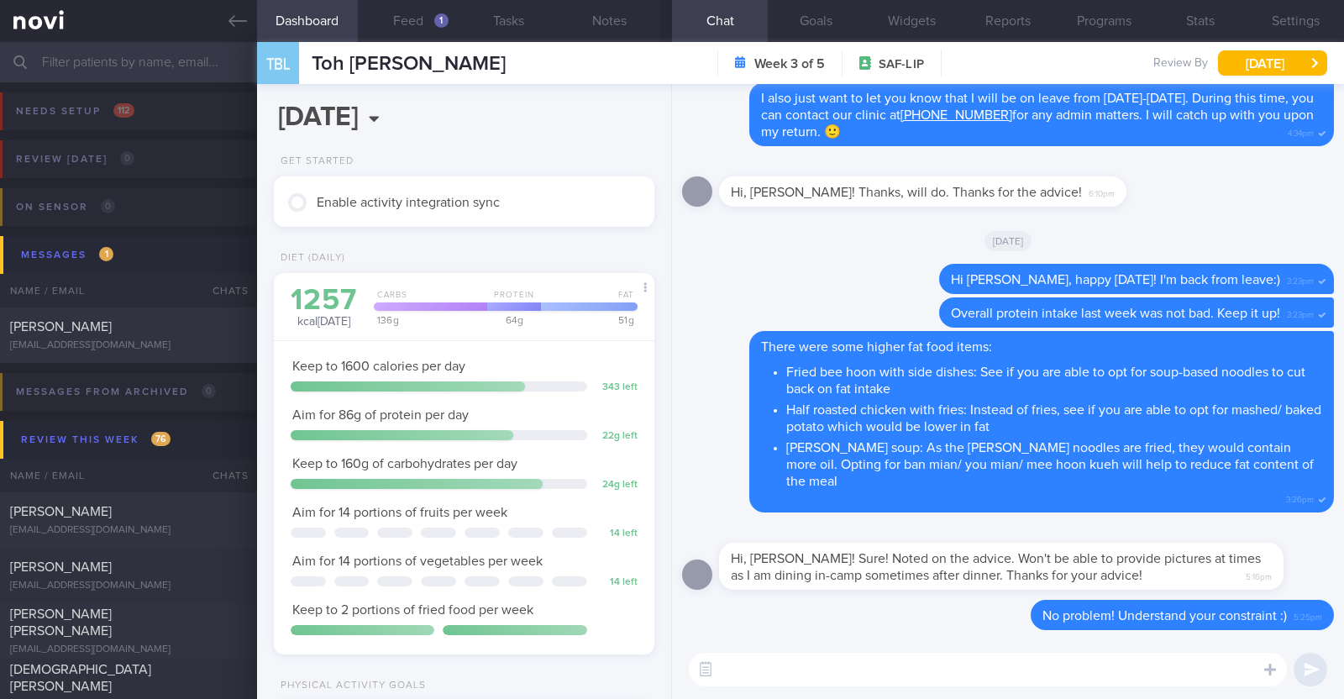
select select "9"
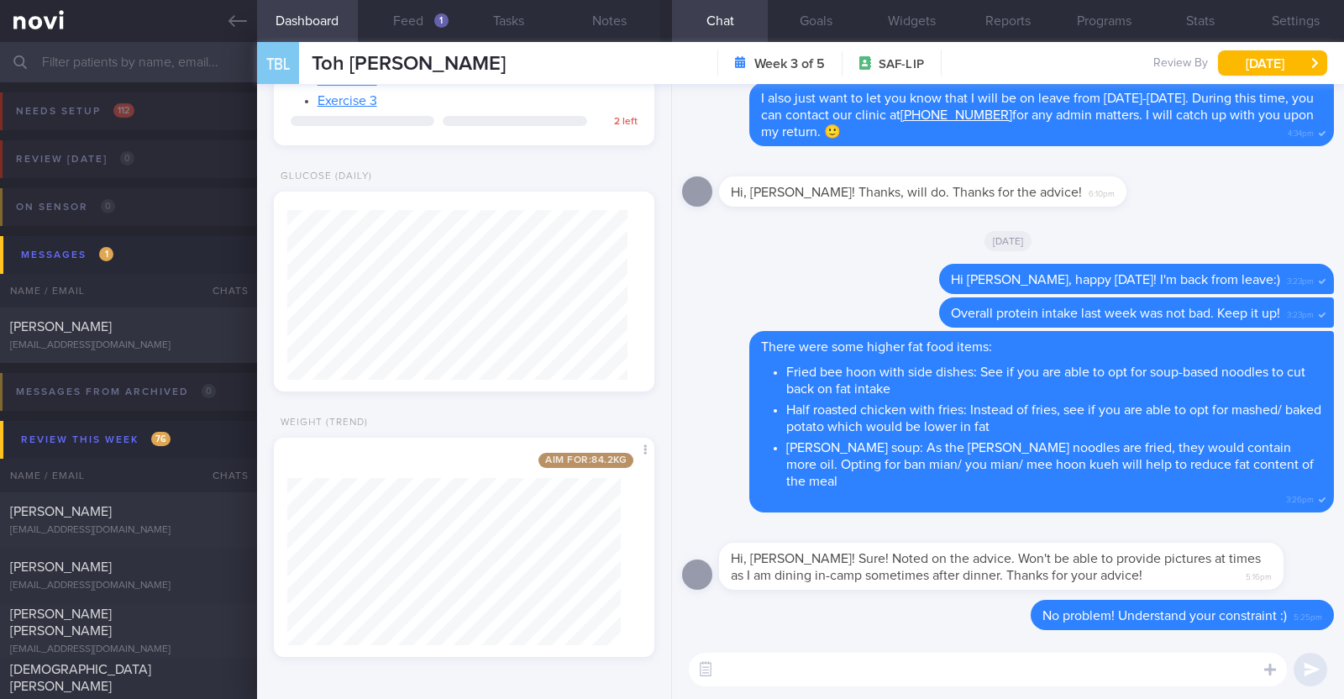
scroll to position [734, 0]
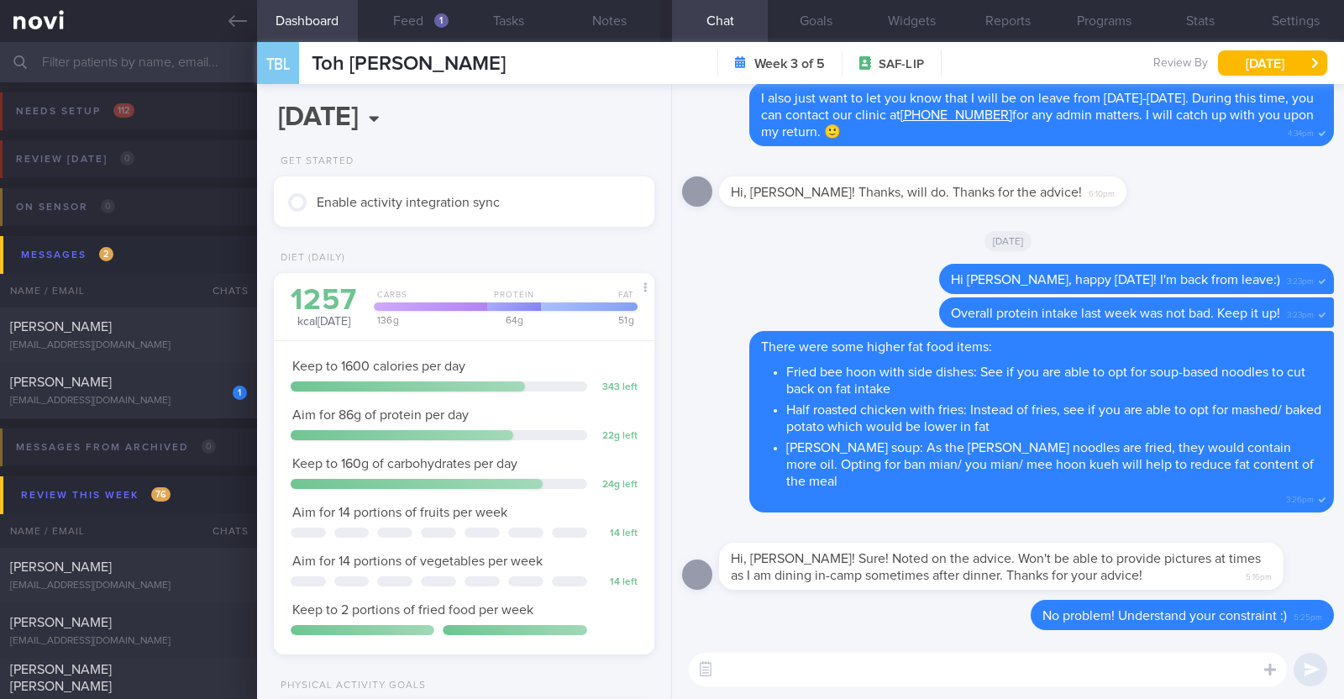
select select "9"
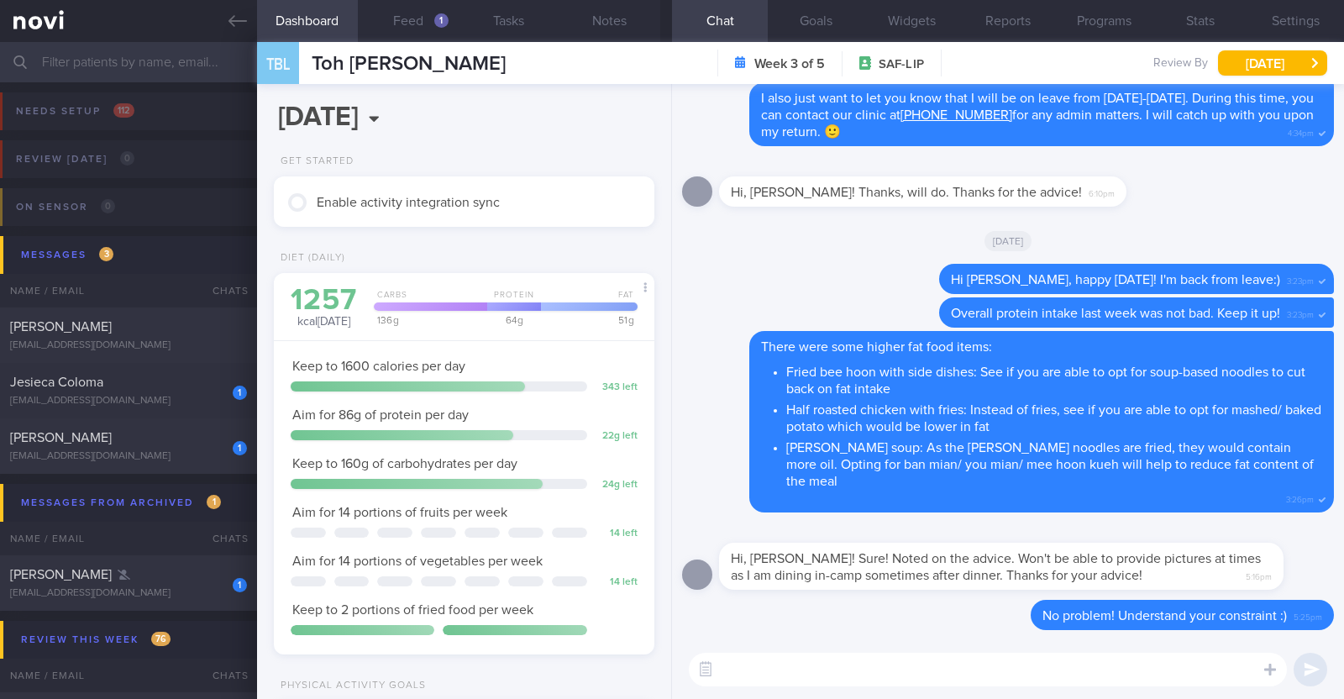
select select "9"
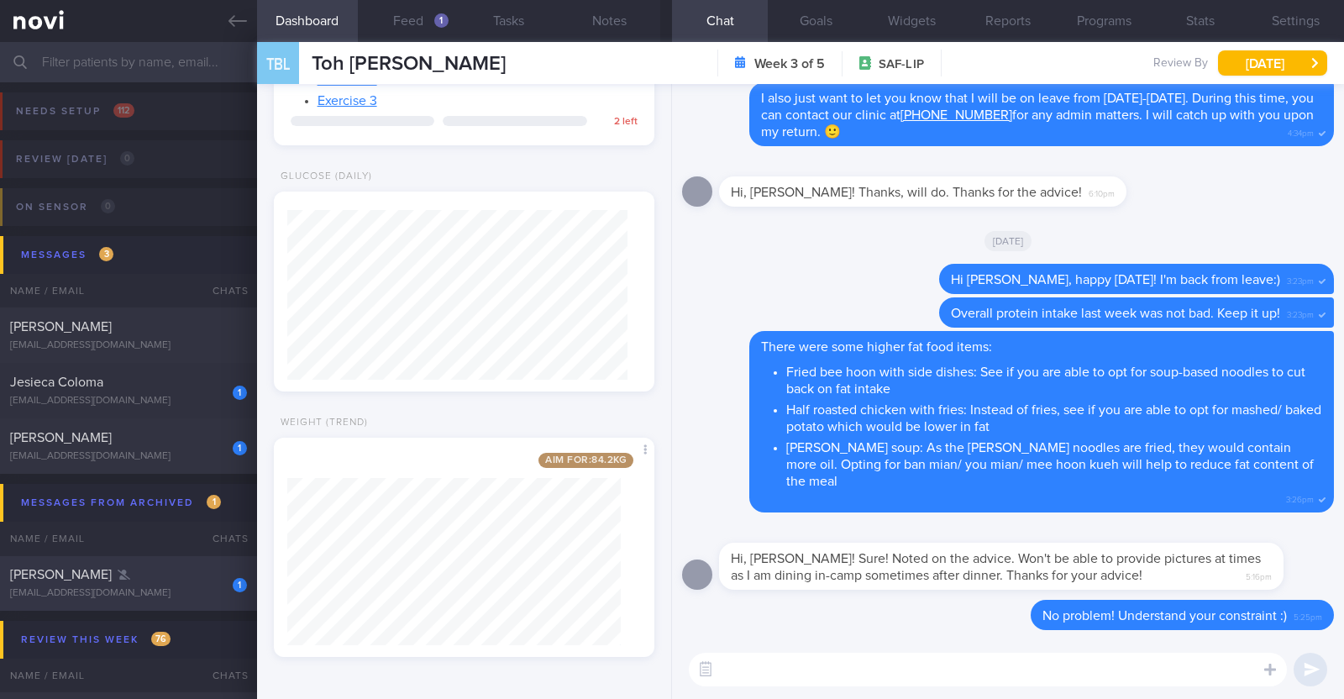
click at [198, 573] on div "[PERSON_NAME]" at bounding box center [126, 574] width 233 height 17
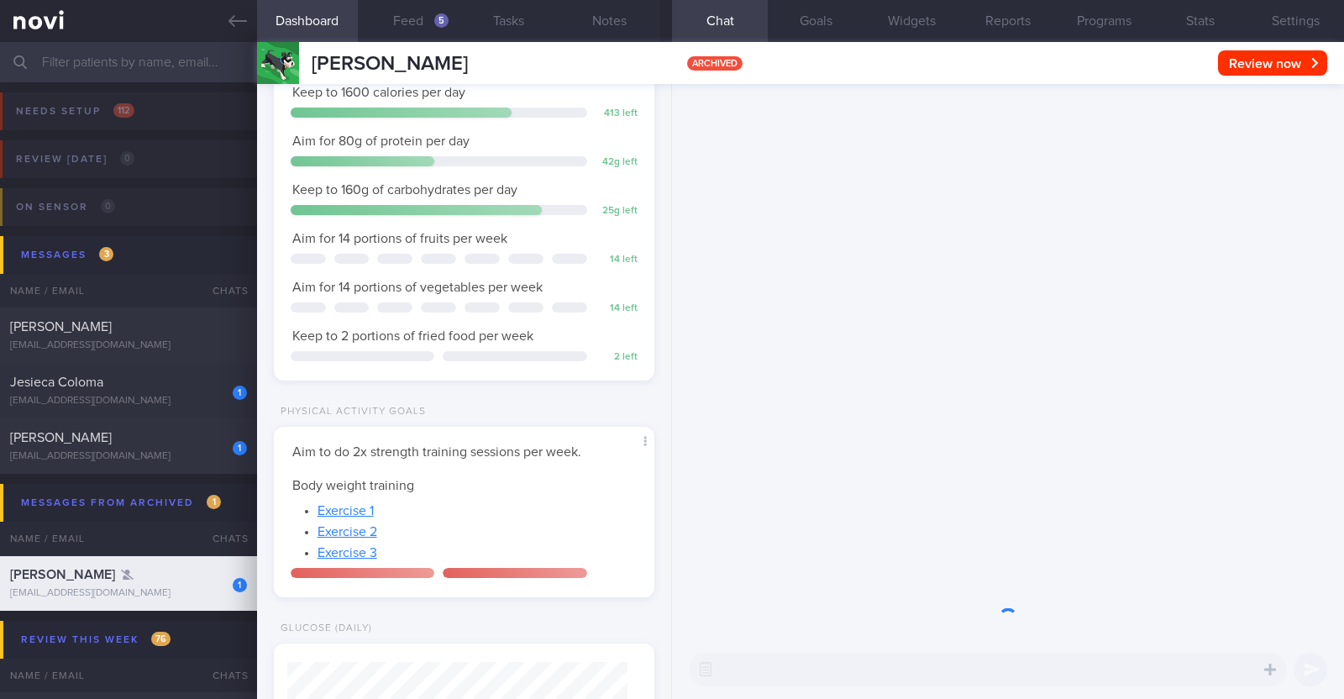
scroll to position [170, 340]
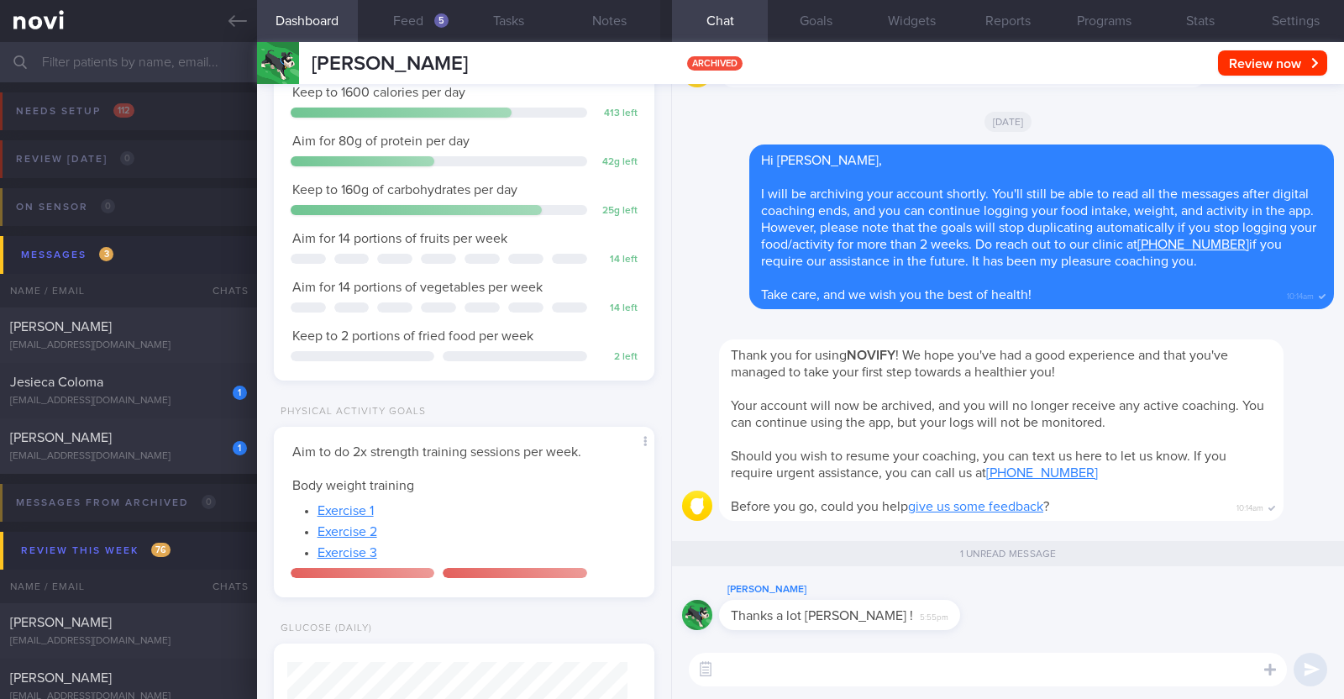
click at [899, 665] on textarea at bounding box center [988, 670] width 598 height 34
type textarea "You're most welcome!"
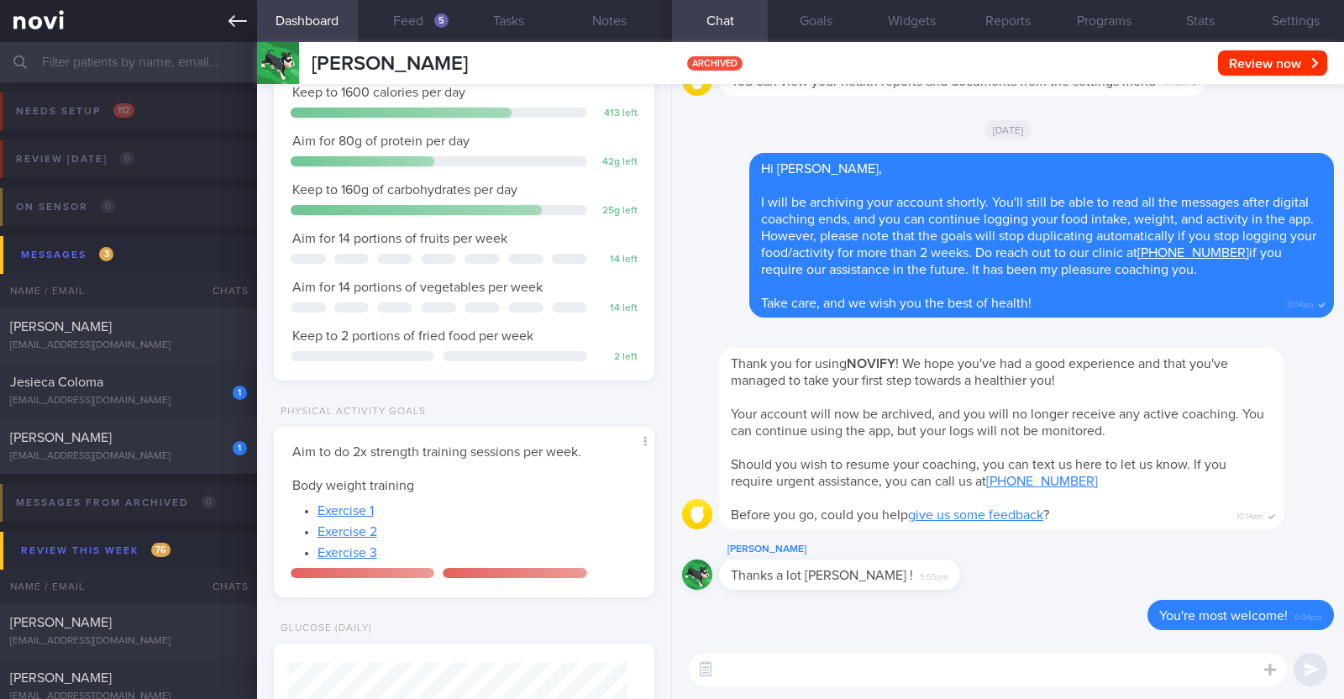
click at [244, 15] on icon at bounding box center [237, 21] width 18 height 18
